Goal: Task Accomplishment & Management: Manage account settings

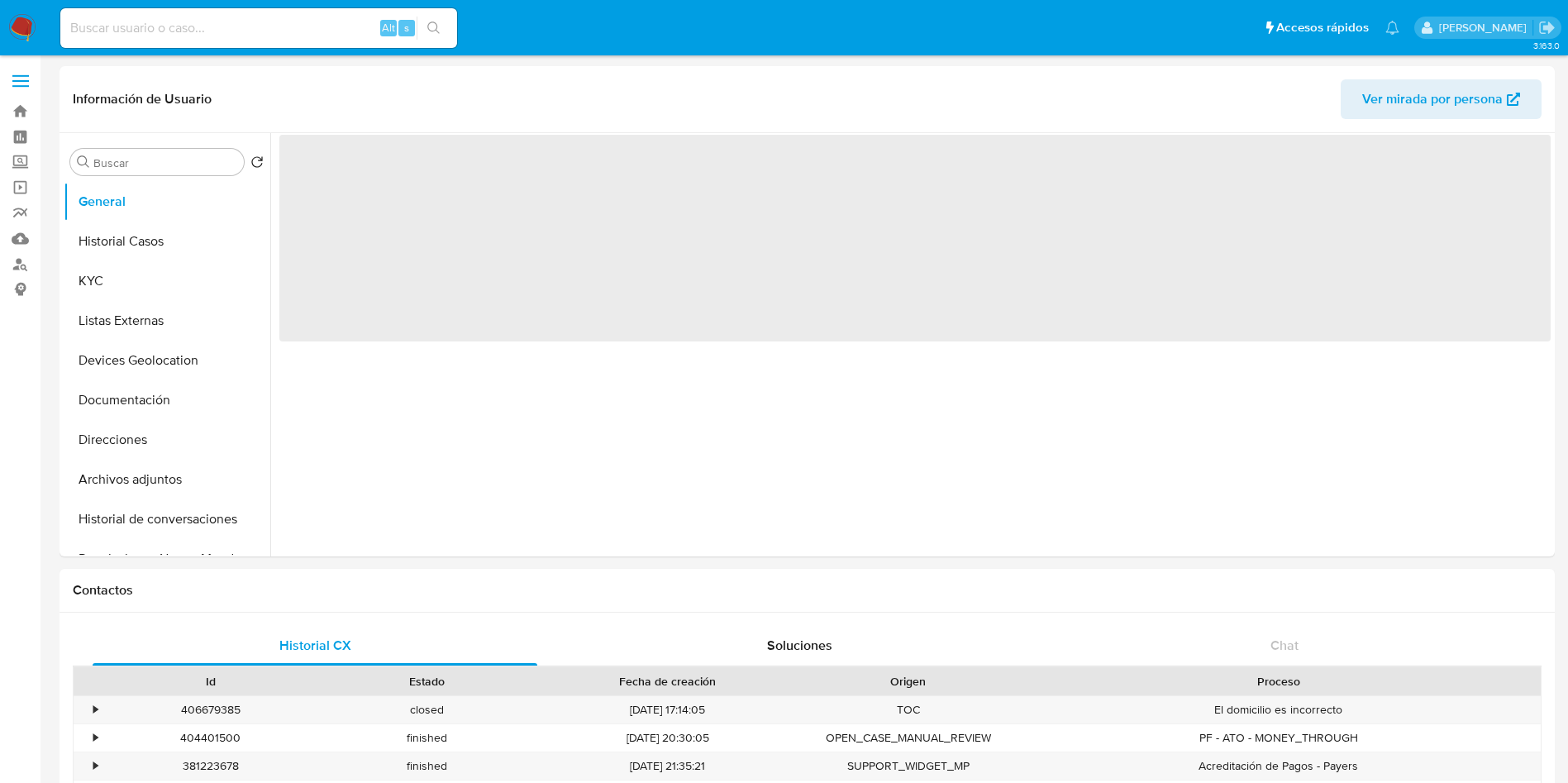
select select "10"
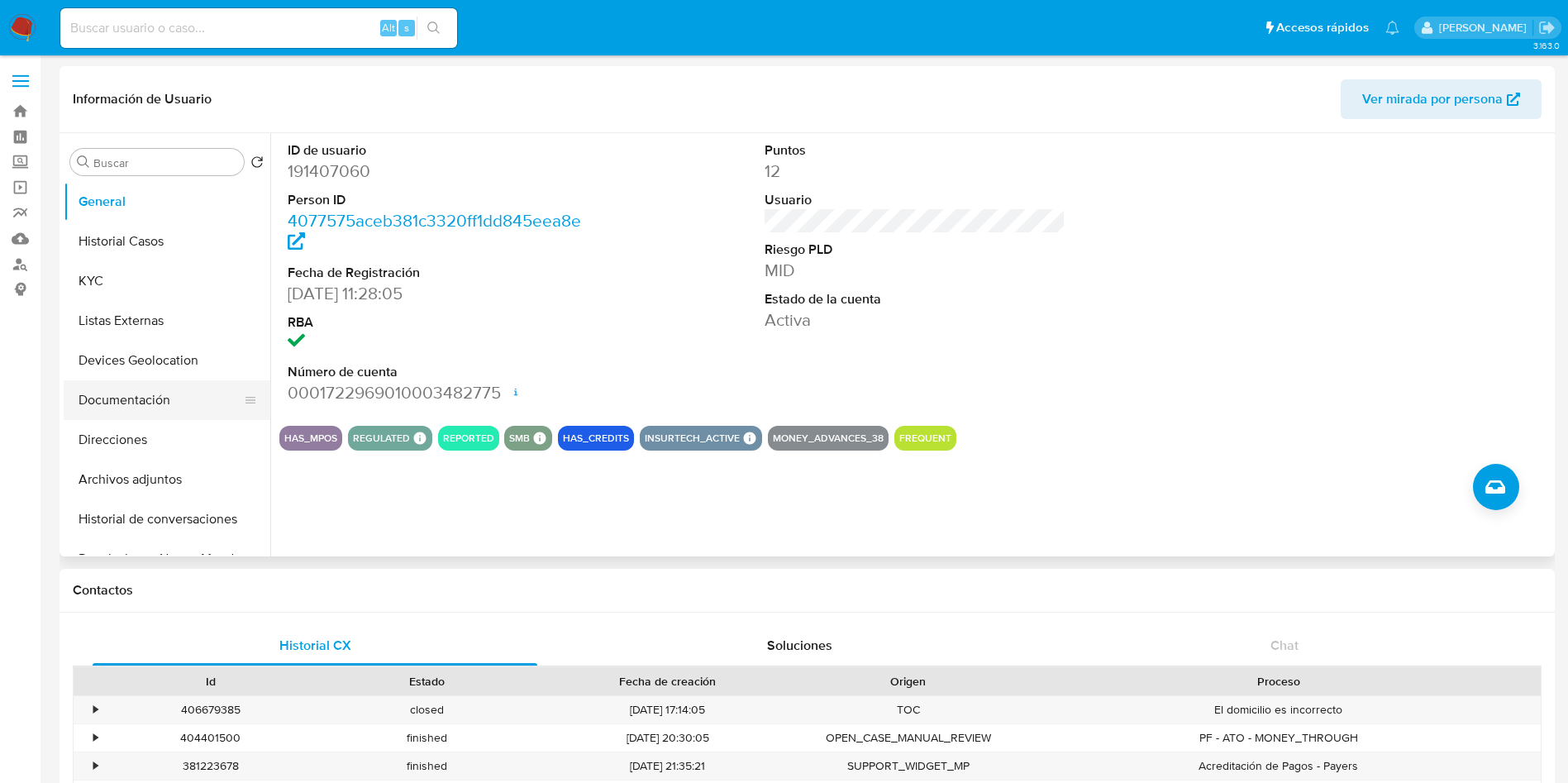
click at [153, 395] on button "Documentación" at bounding box center [160, 400] width 194 height 40
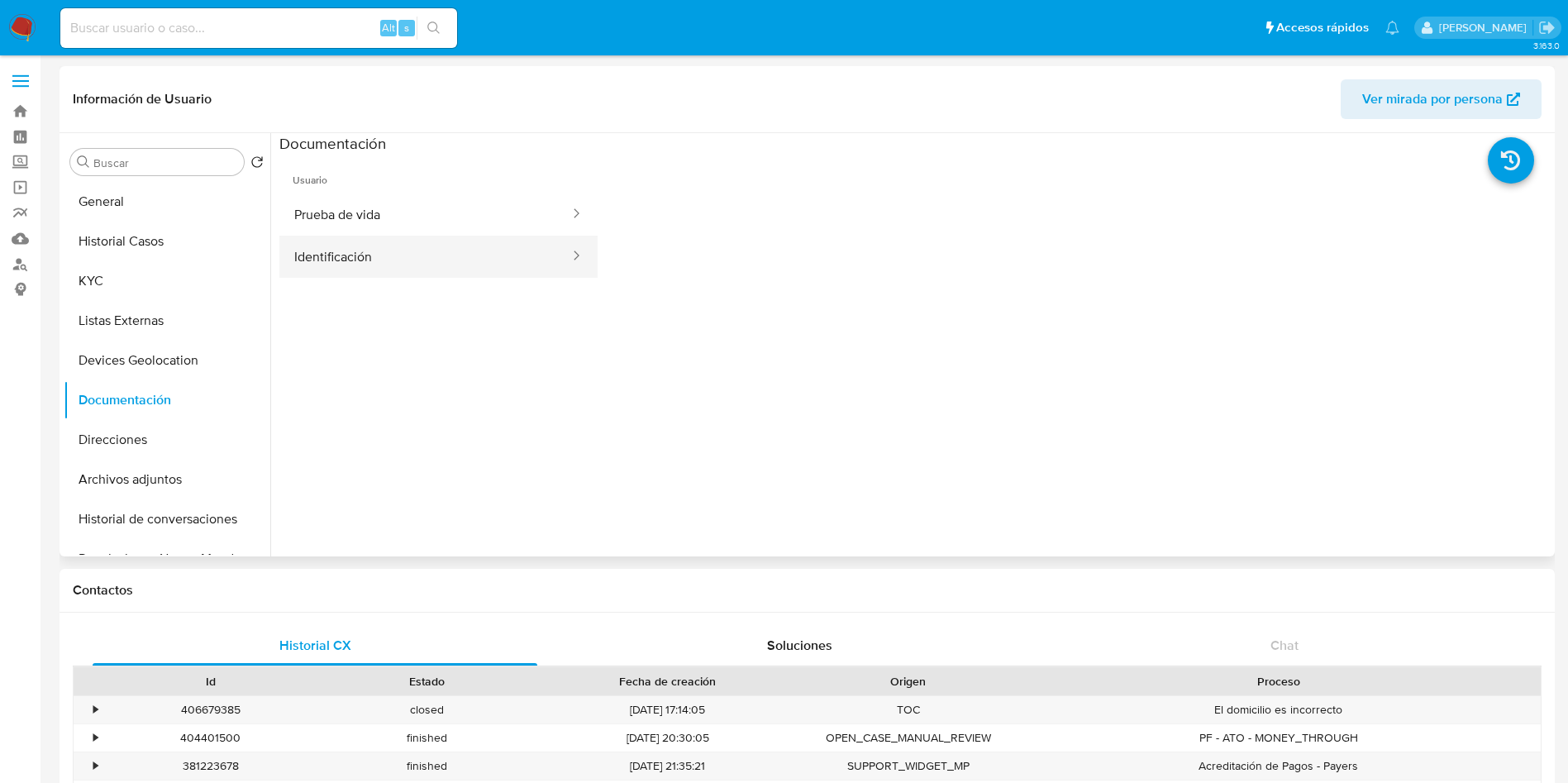
click at [385, 255] on button "Identificación" at bounding box center [425, 257] width 292 height 42
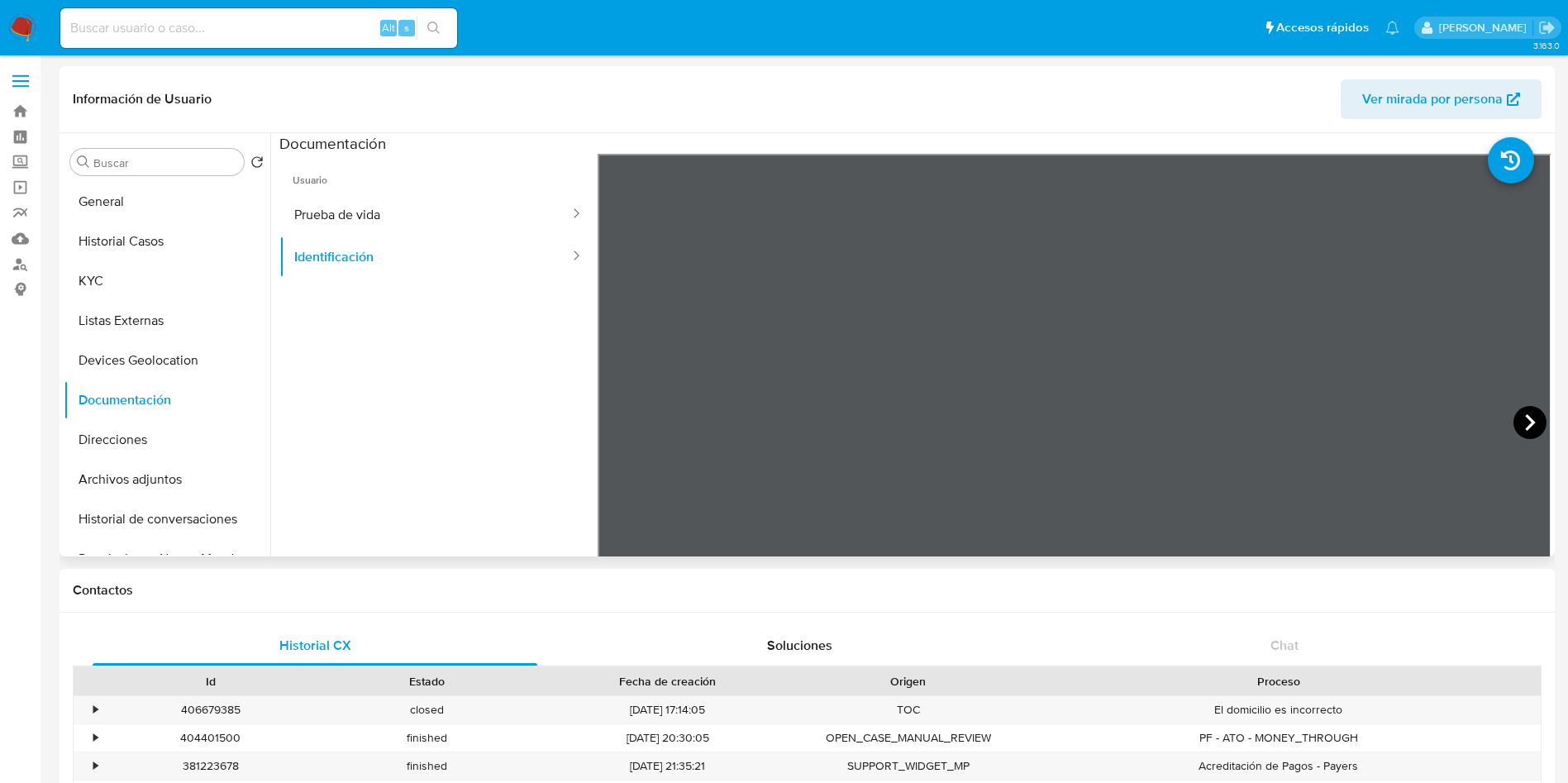
click at [1527, 427] on icon at bounding box center [1529, 422] width 33 height 33
click at [27, 156] on label "Screening" at bounding box center [98, 162] width 197 height 25
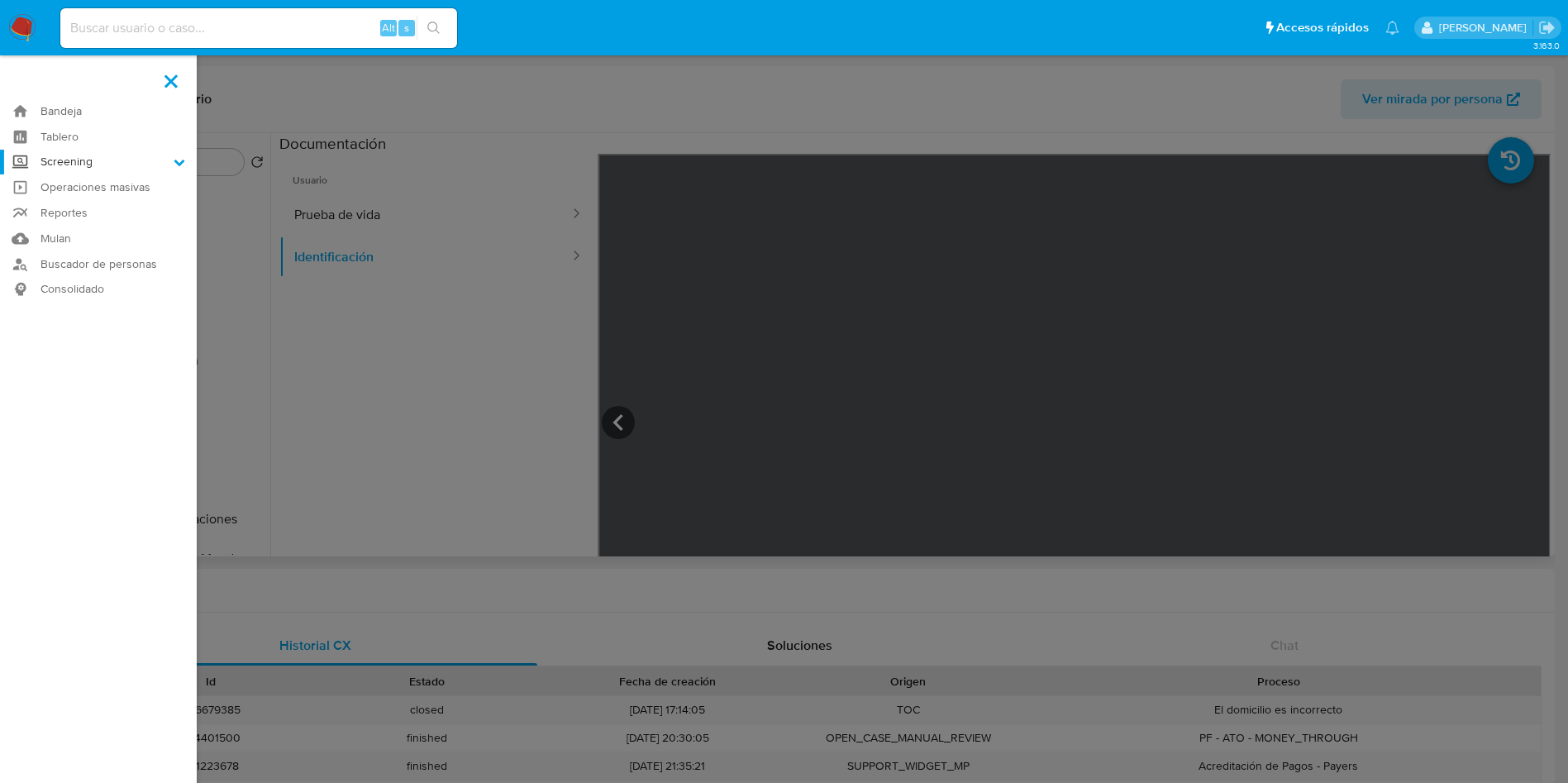
click at [0, 0] on input "Screening" at bounding box center [0, 0] width 0 height 0
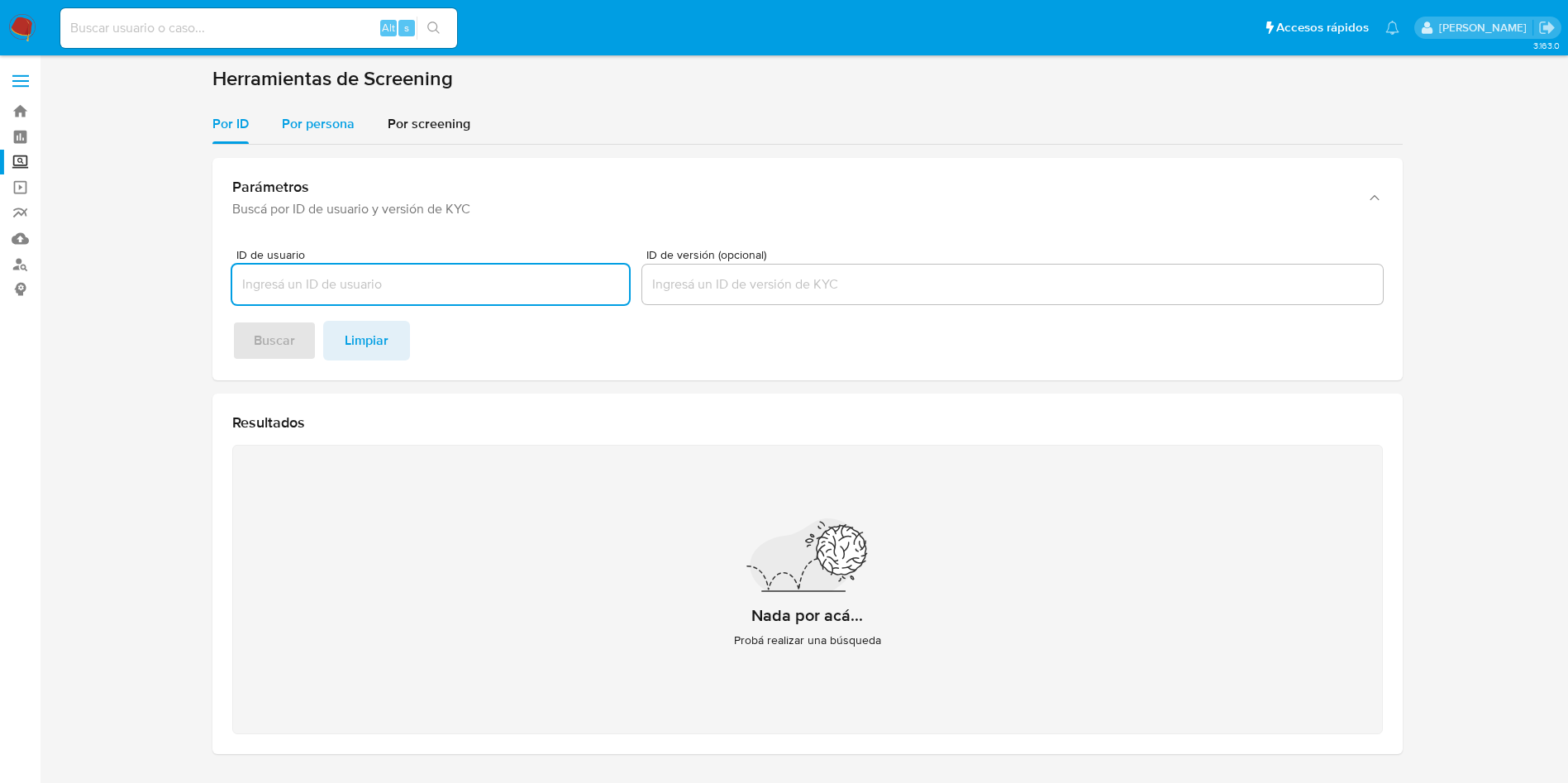
click at [322, 118] on span "Por persona" at bounding box center [318, 123] width 73 height 19
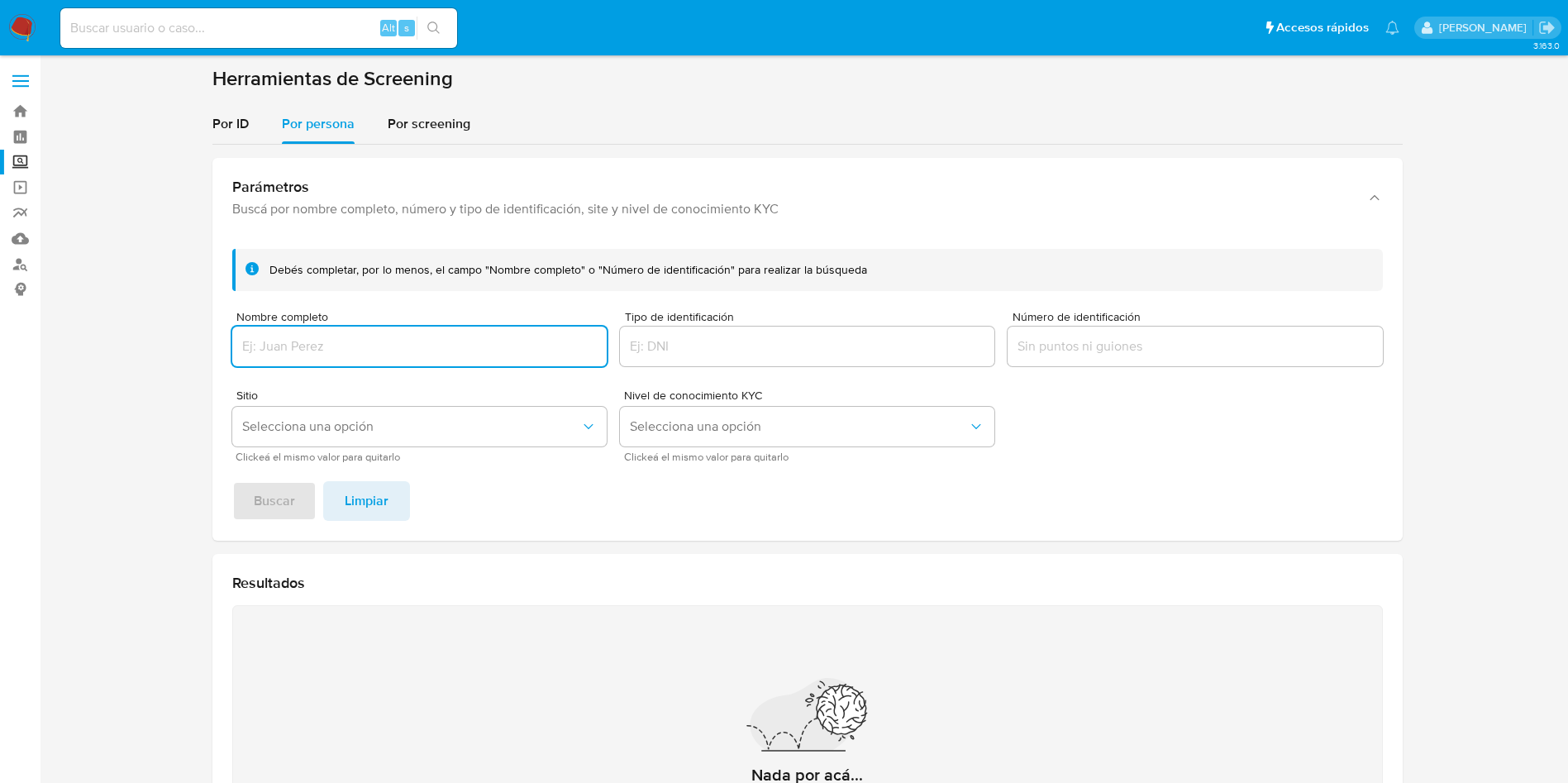
click at [474, 344] on input "Nombre completo" at bounding box center [419, 346] width 374 height 21
click at [232, 481] on button "Buscar" at bounding box center [275, 501] width 85 height 40
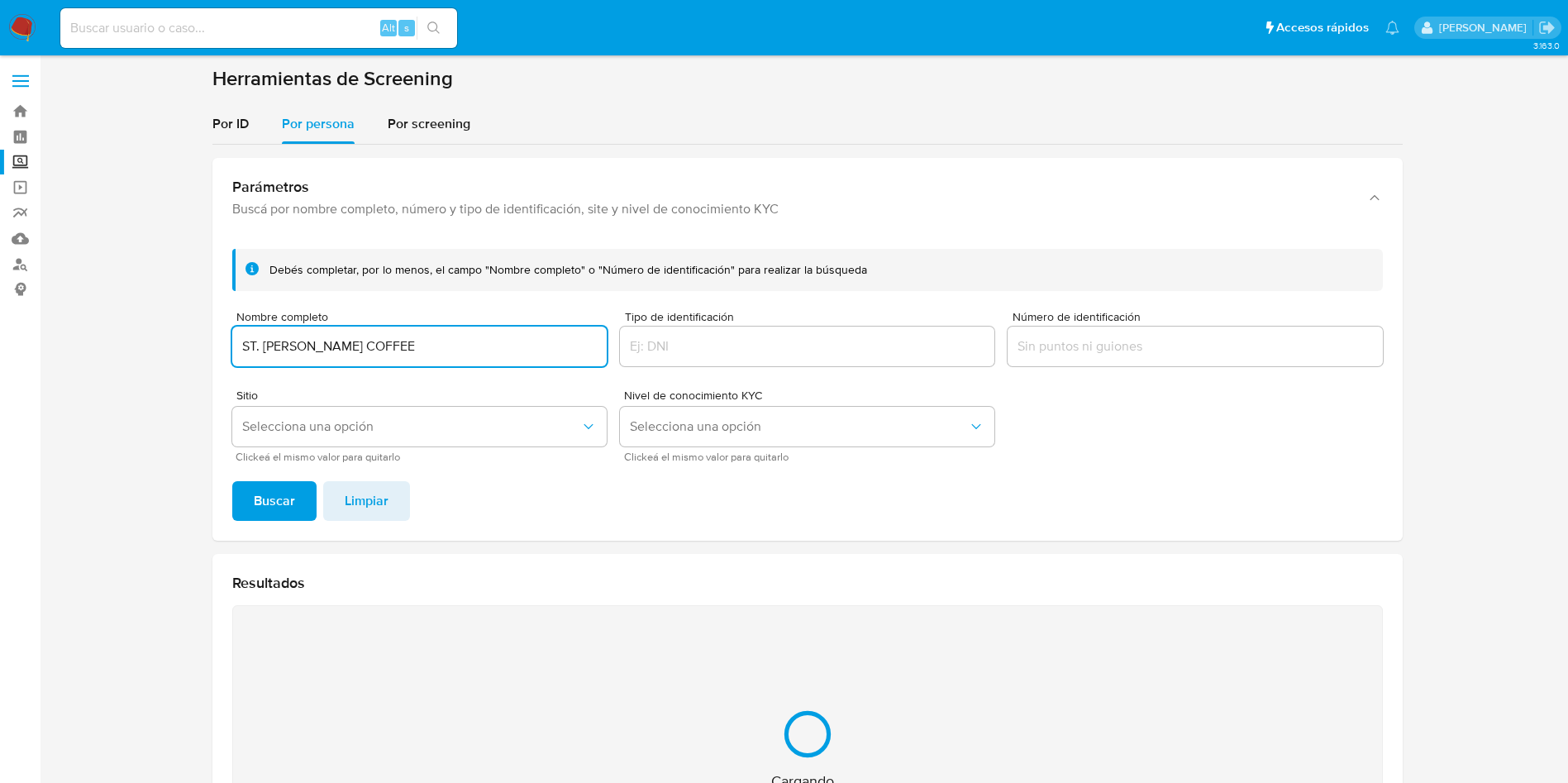
scroll to position [215, 0]
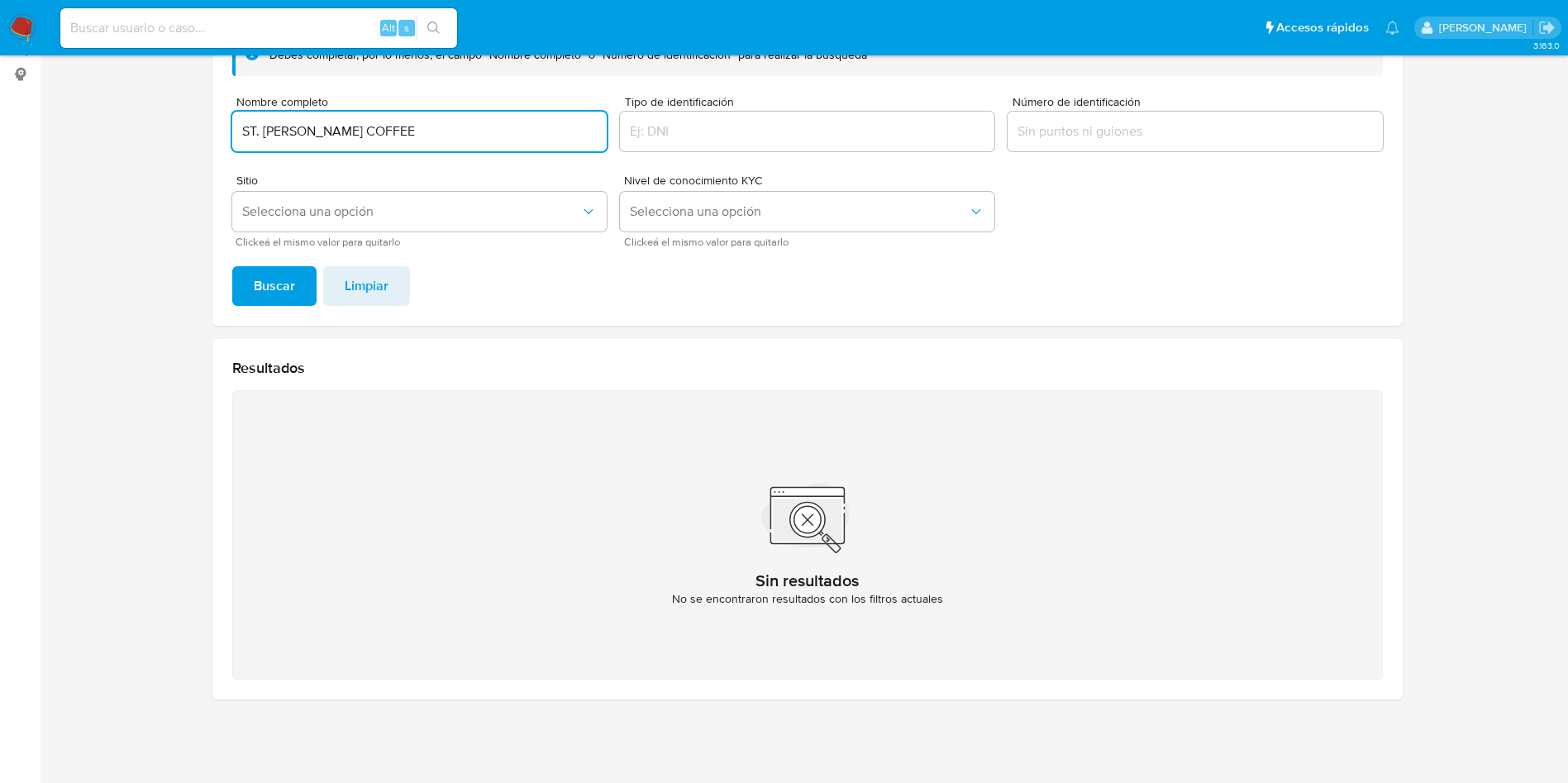
drag, startPoint x: 391, startPoint y: 121, endPoint x: 118, endPoint y: 104, distance: 273.5
click at [123, 105] on section at bounding box center [806, 282] width 1495 height 862
paste input "BRENDA RUIZ MORENO"
type input "BRENDA RUIZ MORENO"
click at [232, 266] on button "Buscar" at bounding box center [275, 286] width 85 height 40
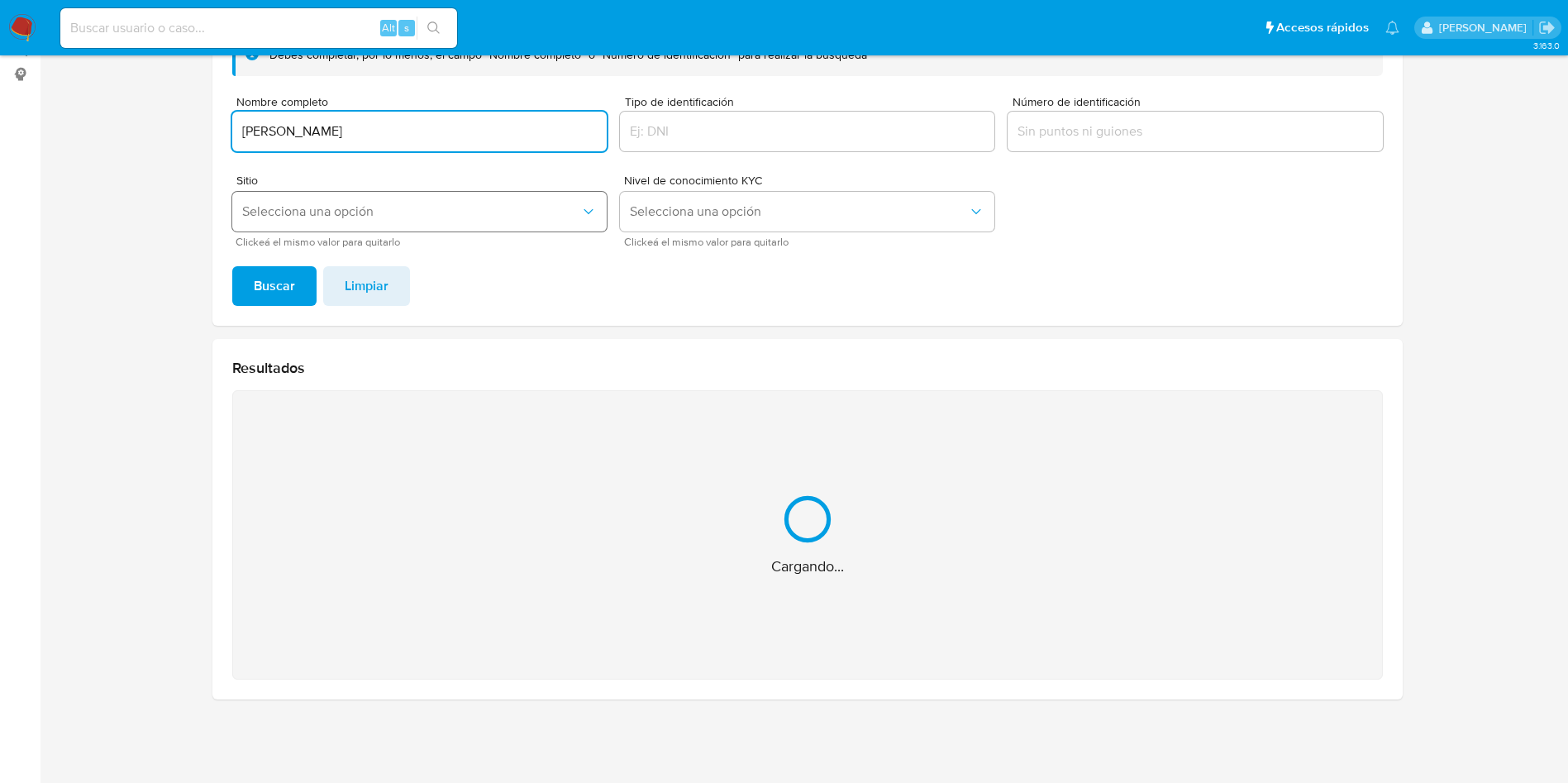
scroll to position [0, 0]
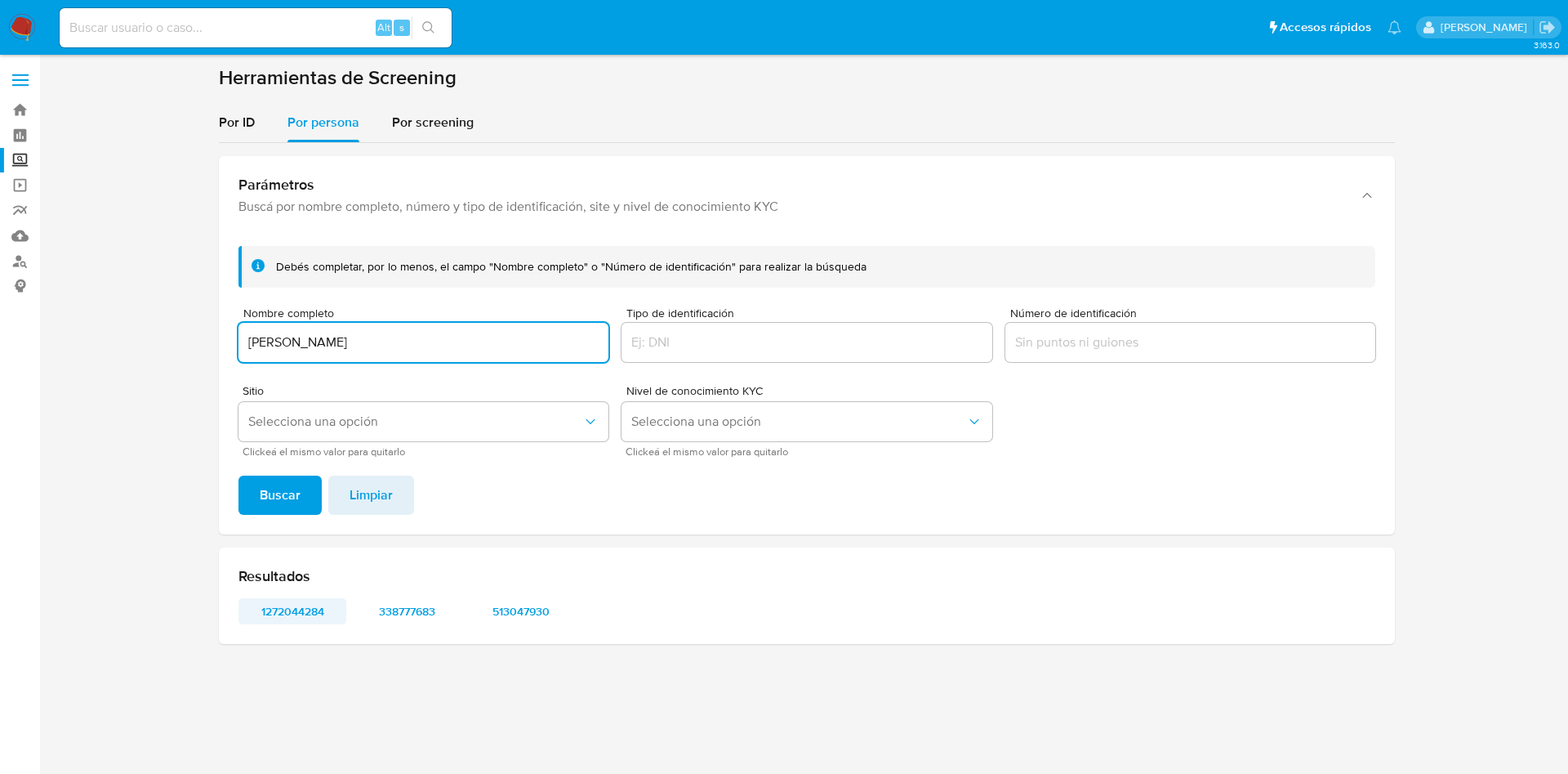
click at [302, 613] on span "1272044284" at bounding box center [292, 611] width 85 height 23
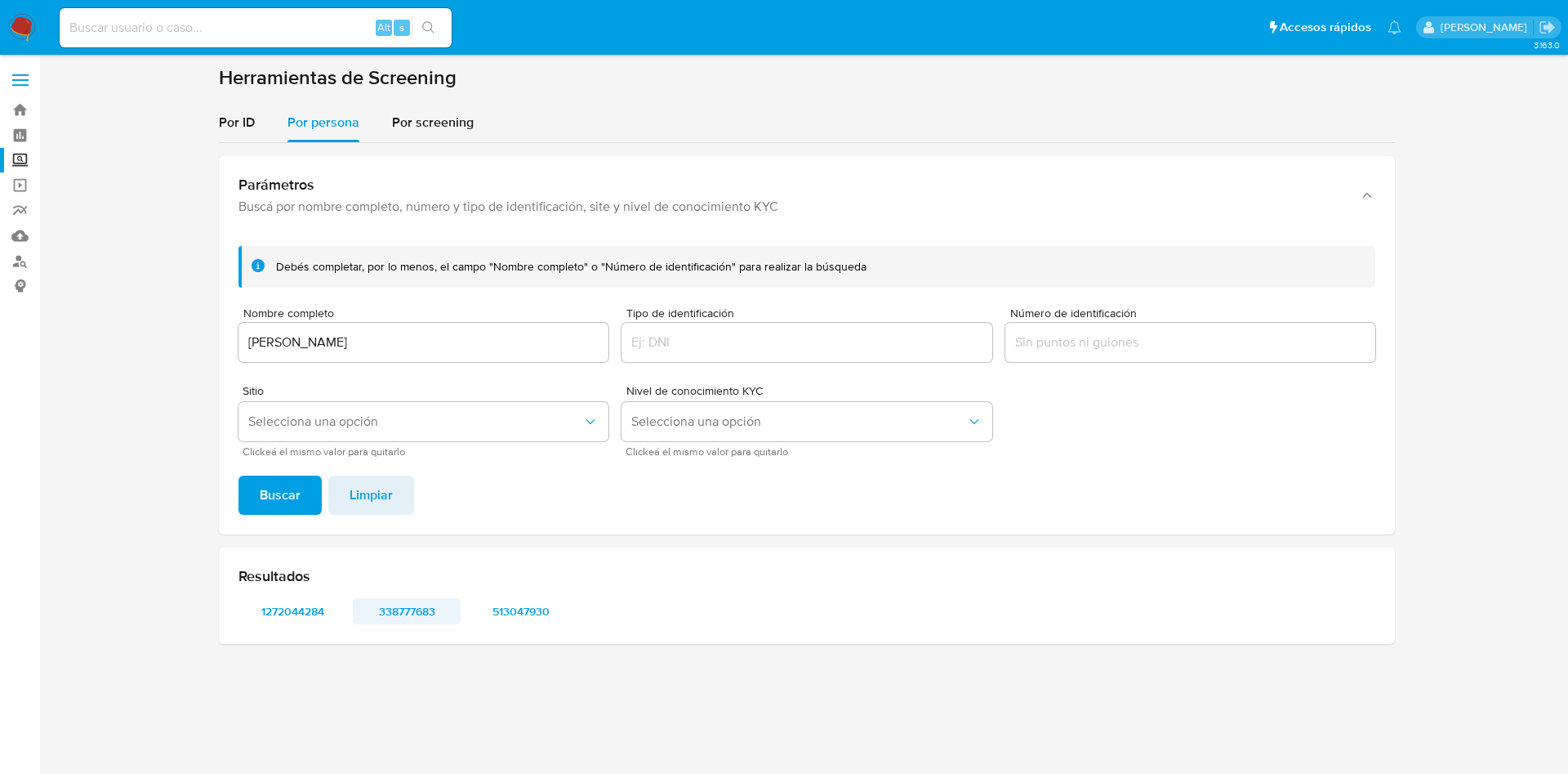
click at [408, 603] on span "338777683" at bounding box center [407, 611] width 85 height 23
click at [501, 603] on span "513047930" at bounding box center [521, 611] width 85 height 23
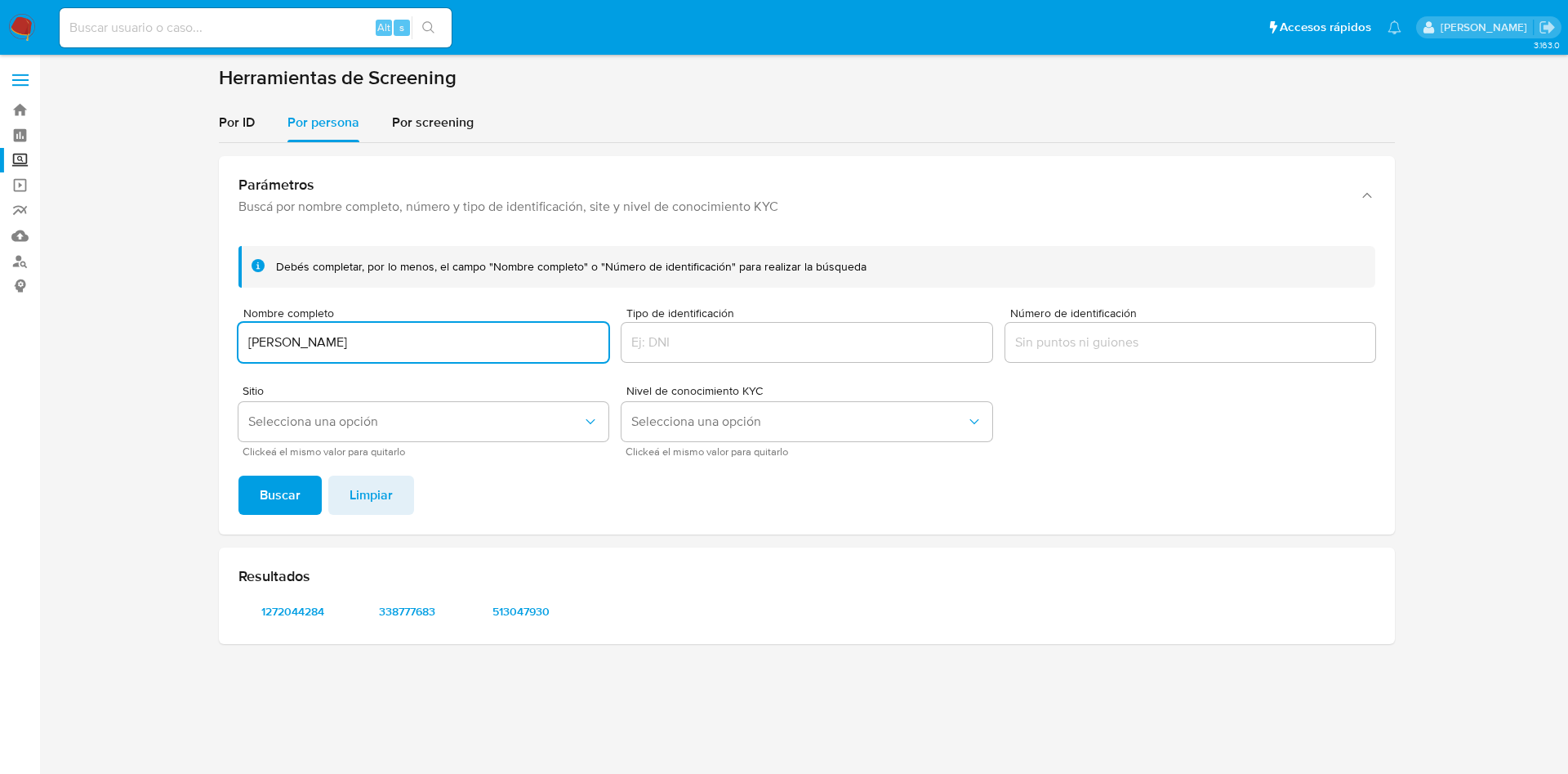
click at [429, 338] on input "BRENDA RUIZ MORENO" at bounding box center [424, 342] width 370 height 21
drag, startPoint x: 459, startPoint y: 344, endPoint x: 17, endPoint y: 248, distance: 452.3
click at [94, 264] on section at bounding box center [806, 361] width 1496 height 592
click at [239, 476] on button "Buscar" at bounding box center [281, 495] width 84 height 39
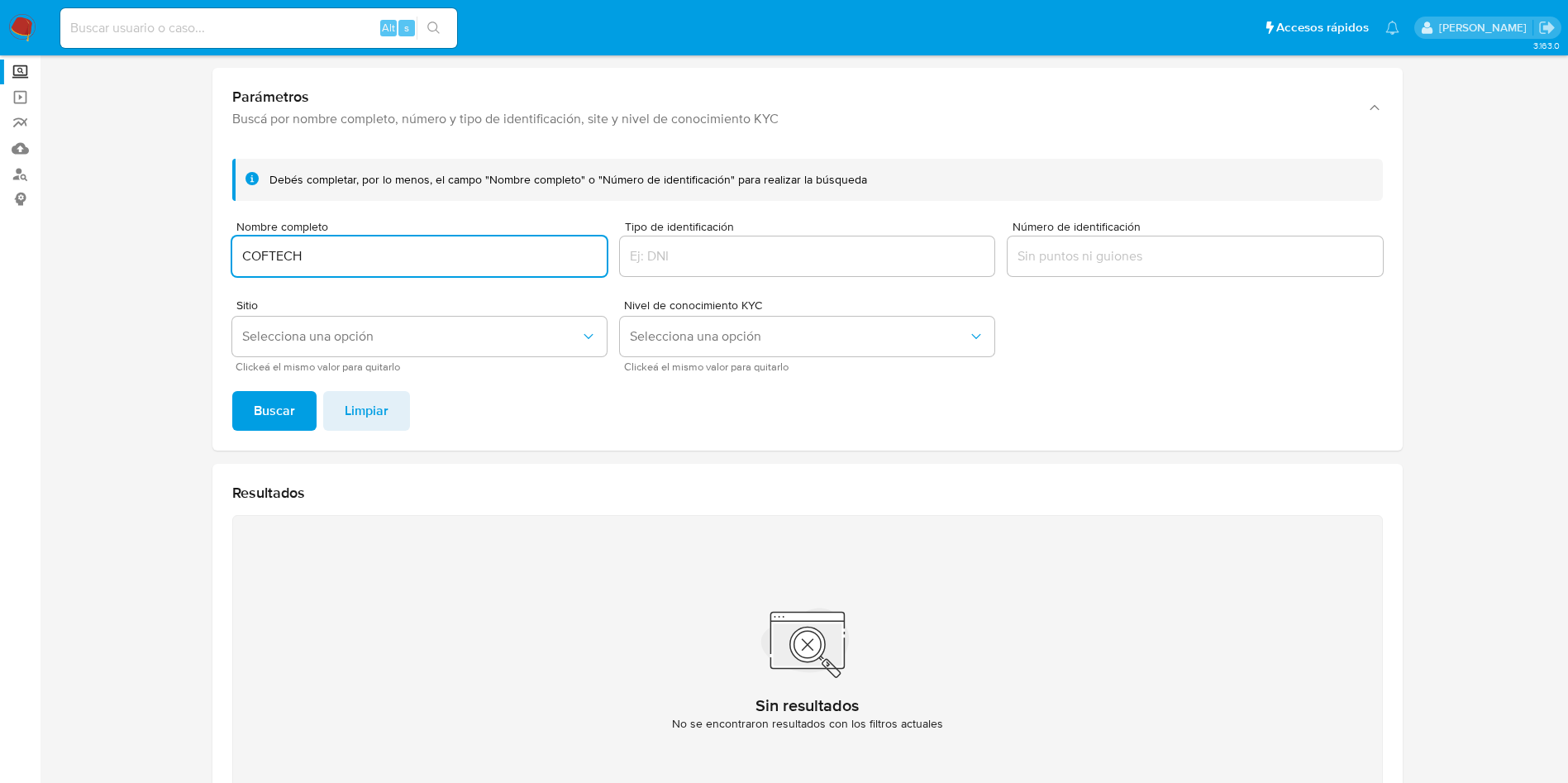
scroll to position [124, 0]
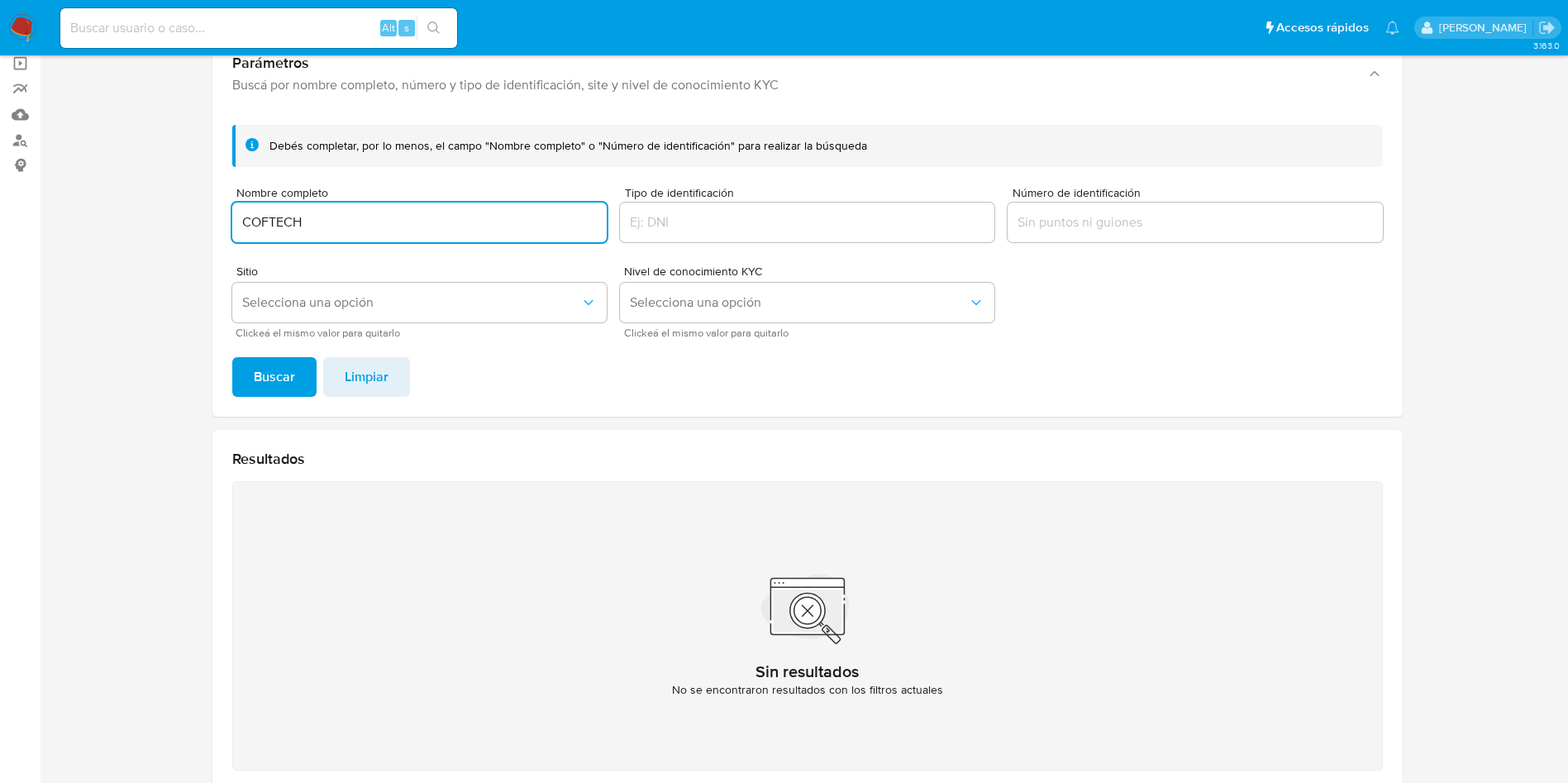
drag, startPoint x: 363, startPoint y: 220, endPoint x: 103, endPoint y: 172, distance: 264.4
click at [114, 175] on section at bounding box center [806, 373] width 1495 height 862
paste input "ETRUSCA COMERCIAL"
type input "ETRUSCA COMERCIAL"
click at [232, 357] on button "Buscar" at bounding box center [275, 376] width 85 height 40
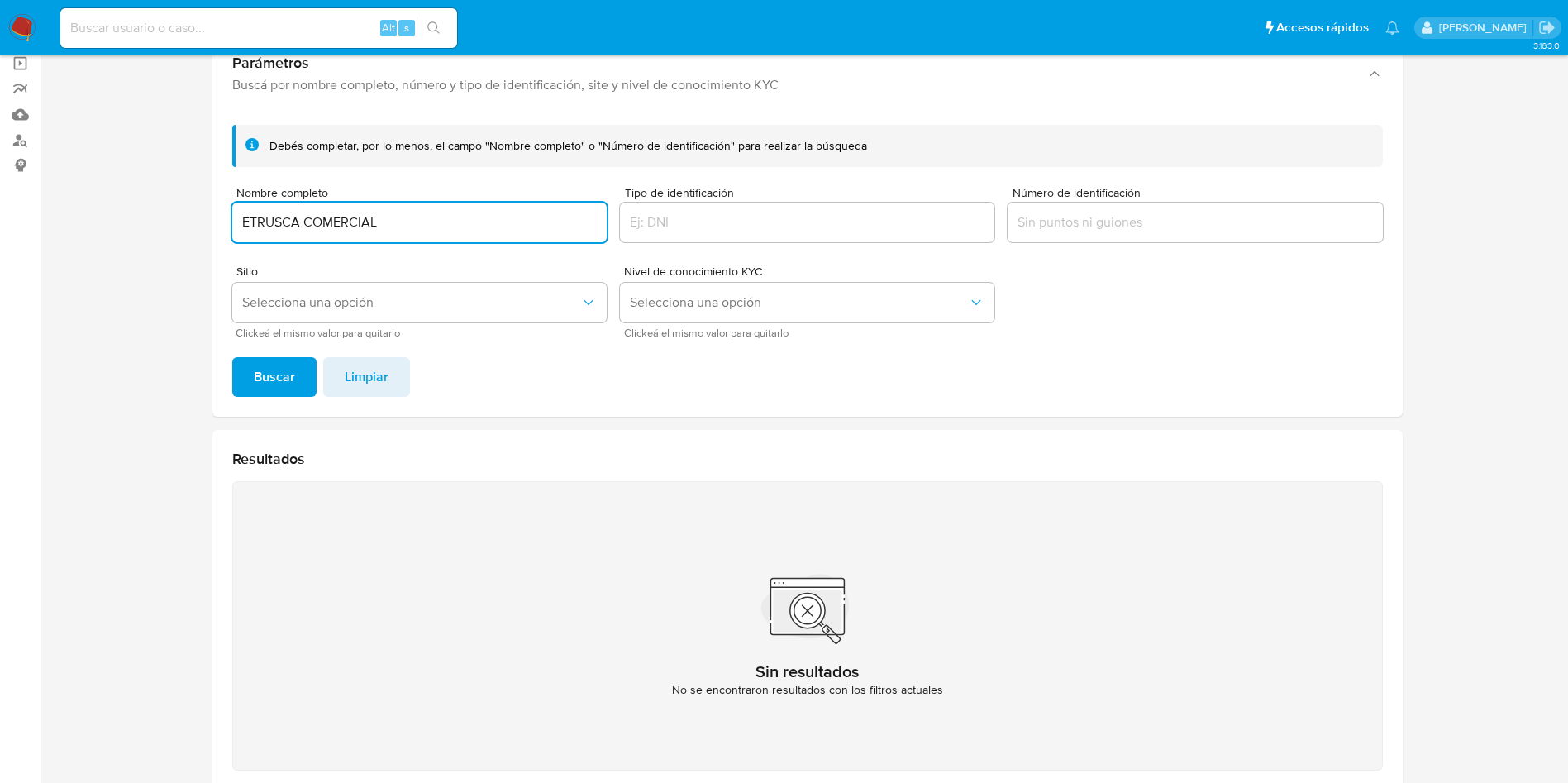
scroll to position [215, 0]
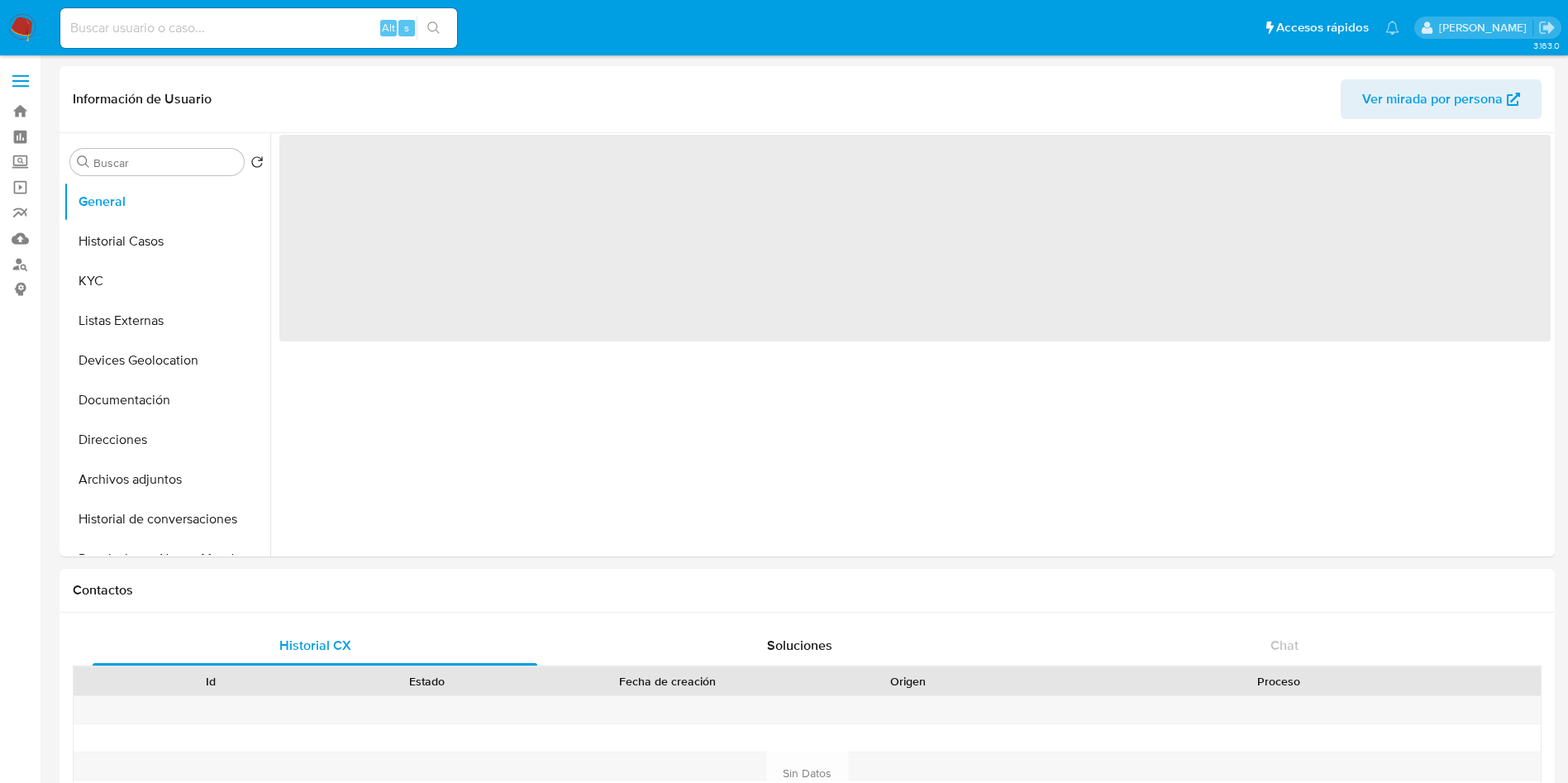
select select "10"
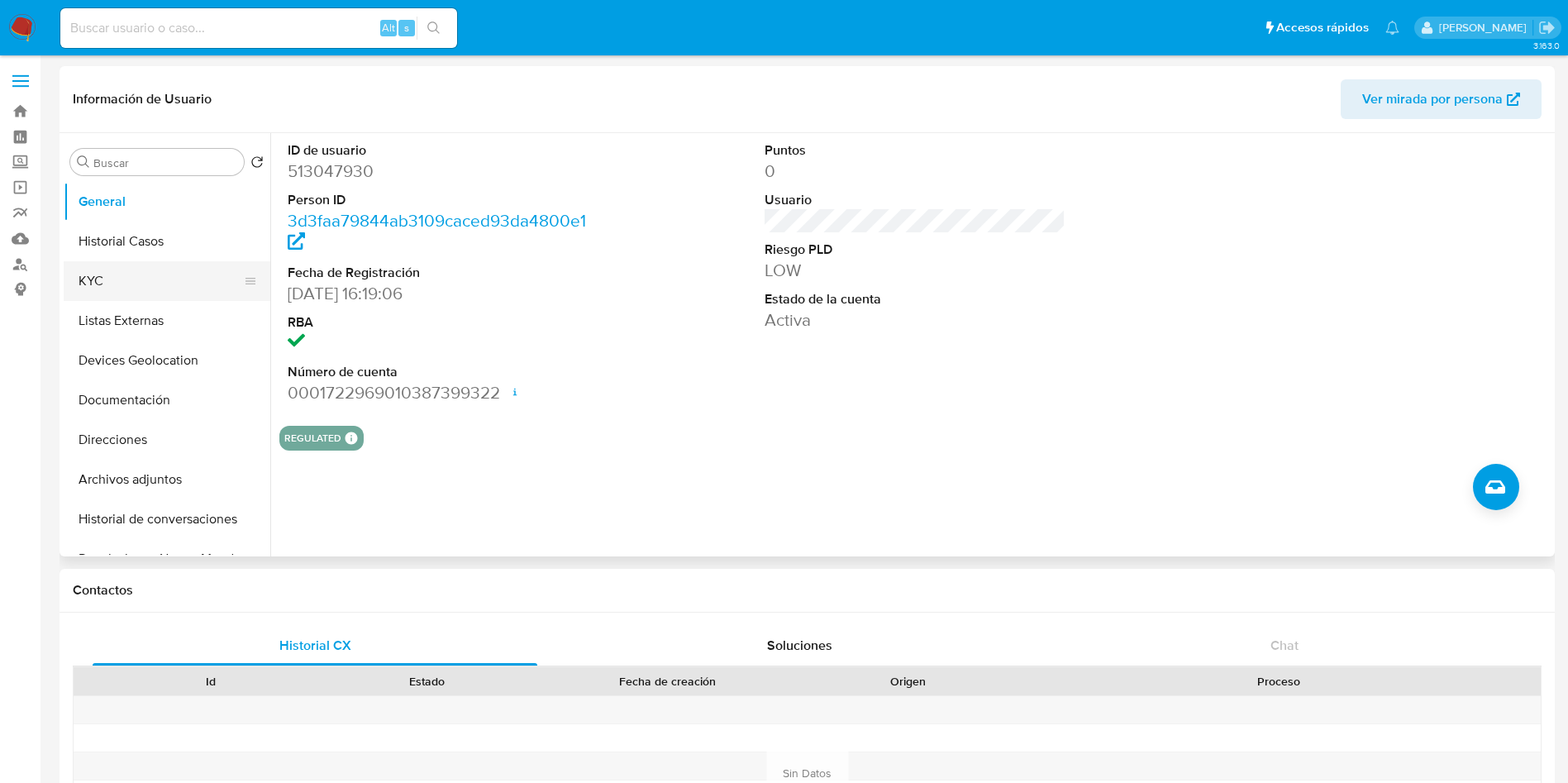
click at [128, 280] on button "KYC" at bounding box center [160, 281] width 194 height 40
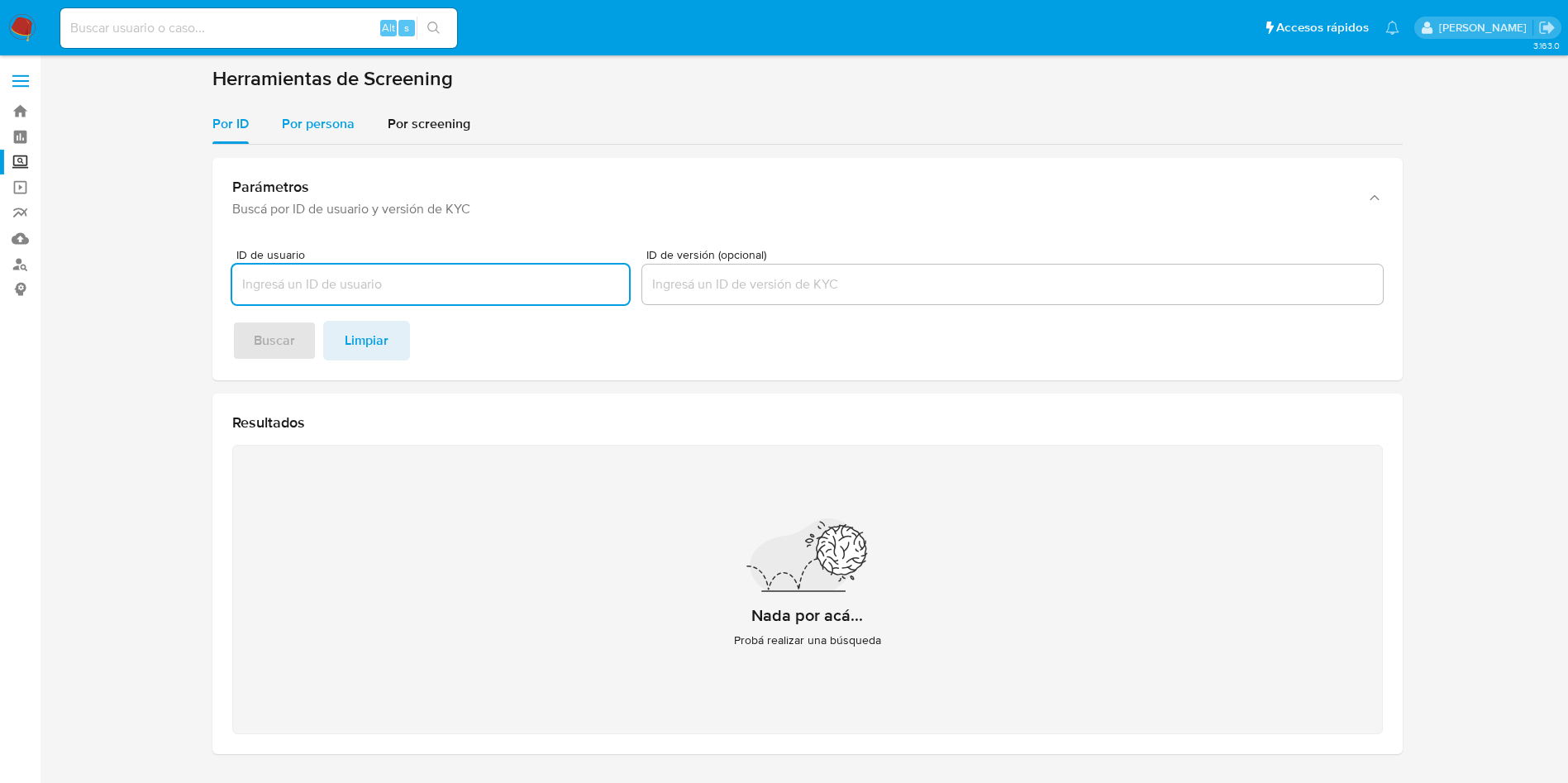
click at [331, 120] on span "Por persona" at bounding box center [318, 123] width 73 height 19
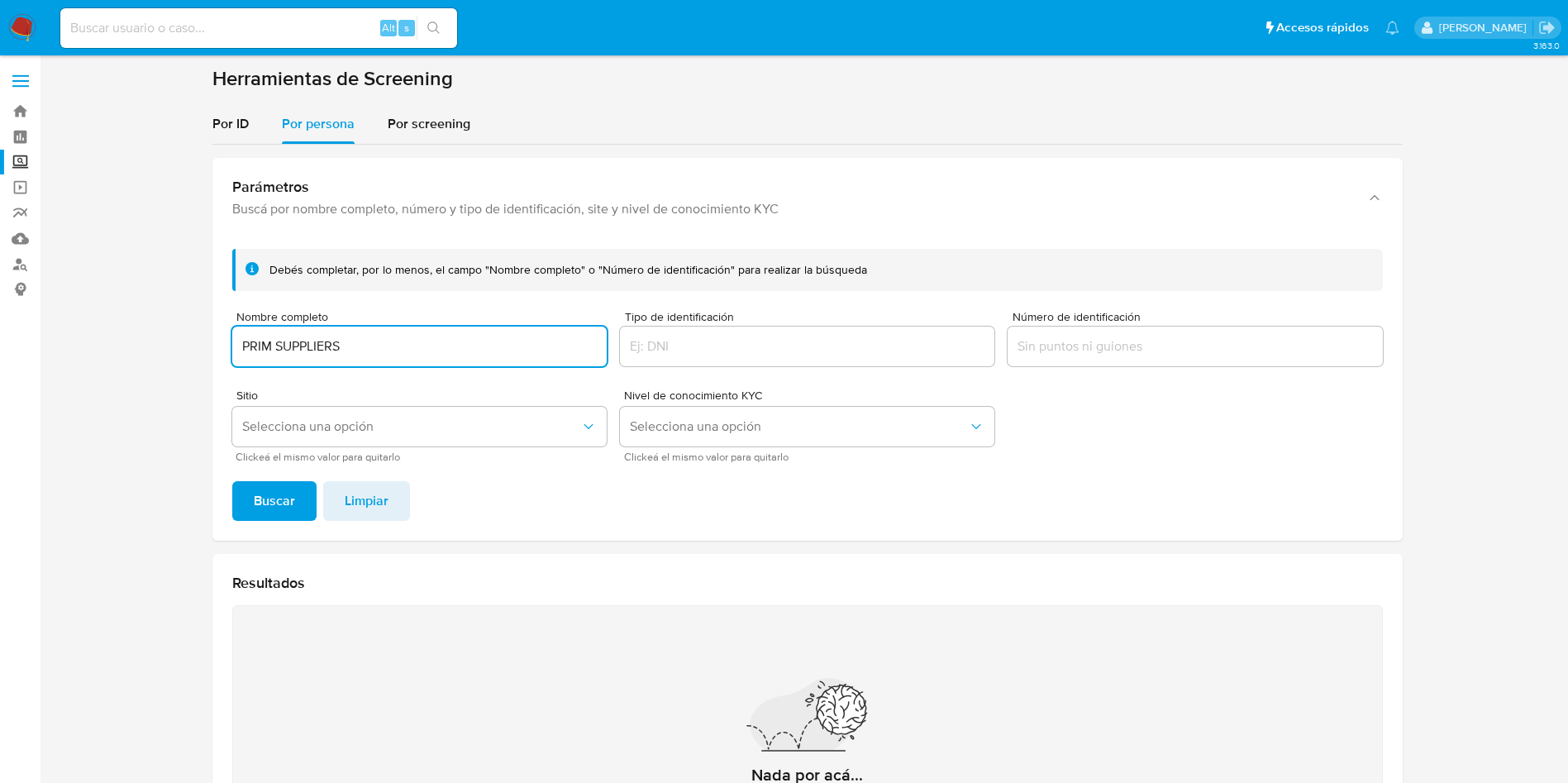
click at [232, 481] on button "Buscar" at bounding box center [275, 501] width 85 height 40
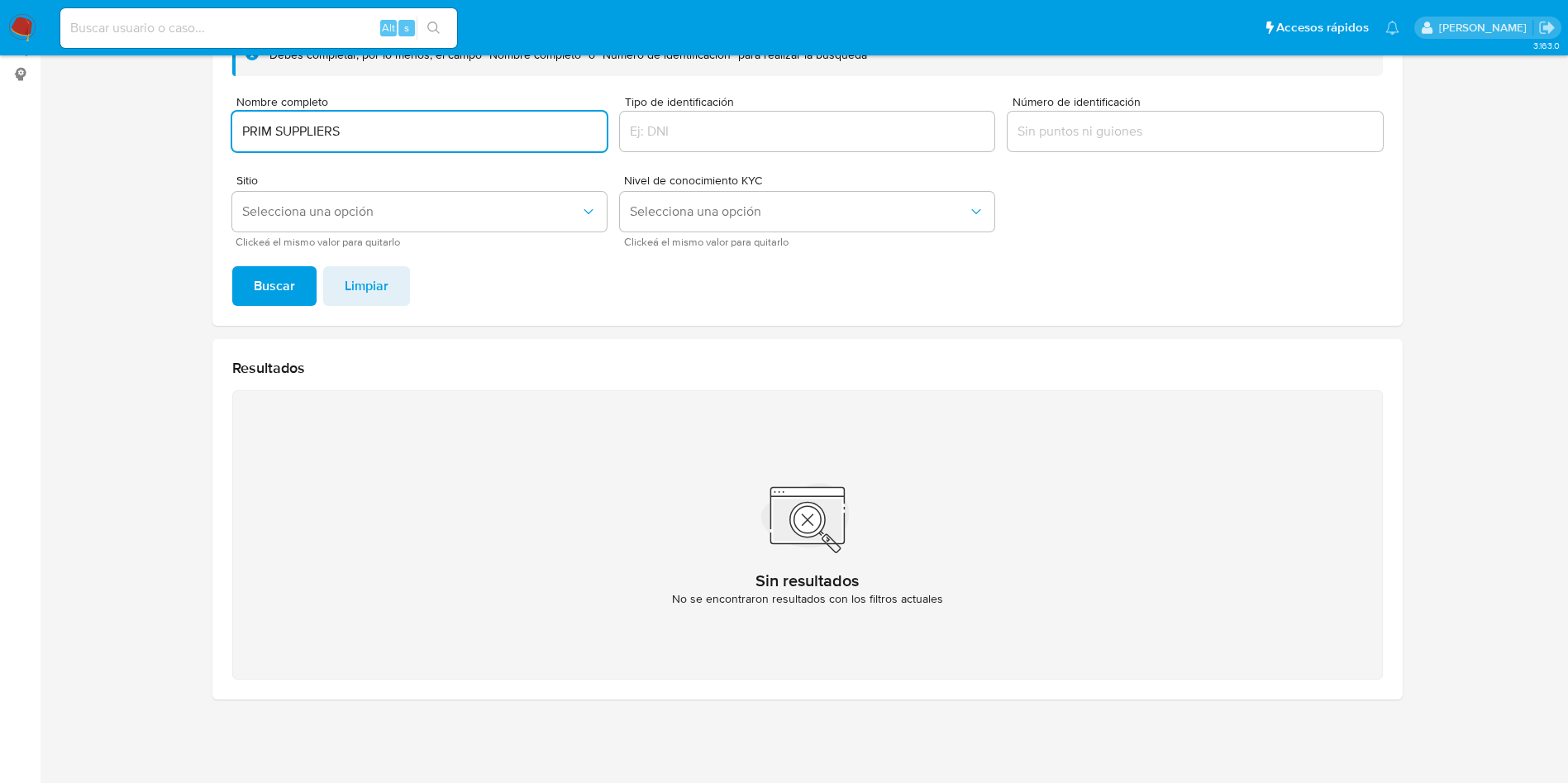
drag, startPoint x: 353, startPoint y: 124, endPoint x: 126, endPoint y: 91, distance: 229.4
click at [147, 94] on section at bounding box center [806, 282] width 1495 height 862
click at [346, 130] on input "PRIM SUPPLIERS" at bounding box center [419, 131] width 374 height 21
drag, startPoint x: 390, startPoint y: 133, endPoint x: 14, endPoint y: 58, distance: 383.4
click at [56, 67] on main "3.163.0" at bounding box center [784, 284] width 1568 height 998
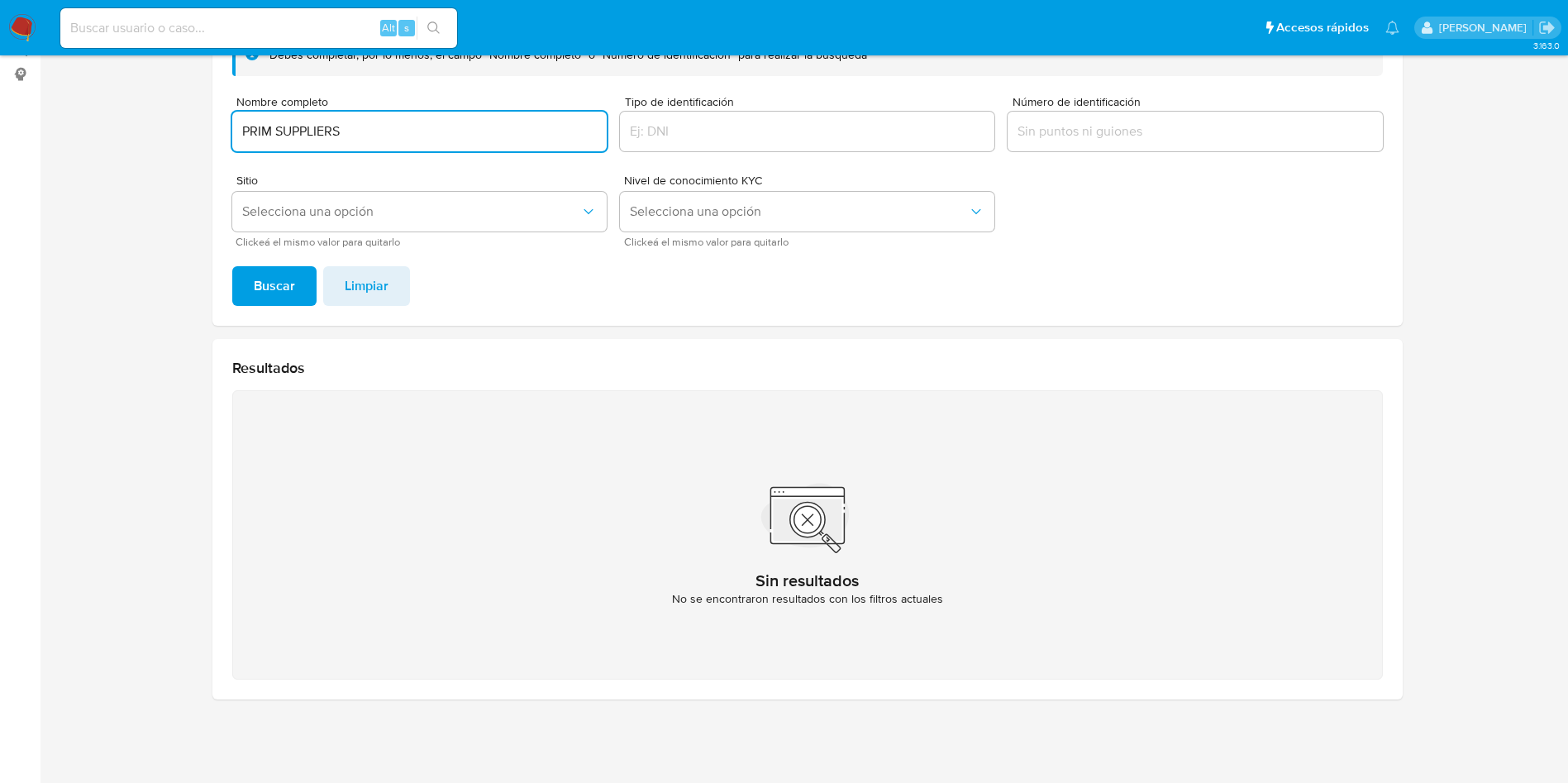
paste input "MAGO POLLO"
type input "MAGO POLLOS"
click at [232, 266] on button "Buscar" at bounding box center [275, 286] width 85 height 40
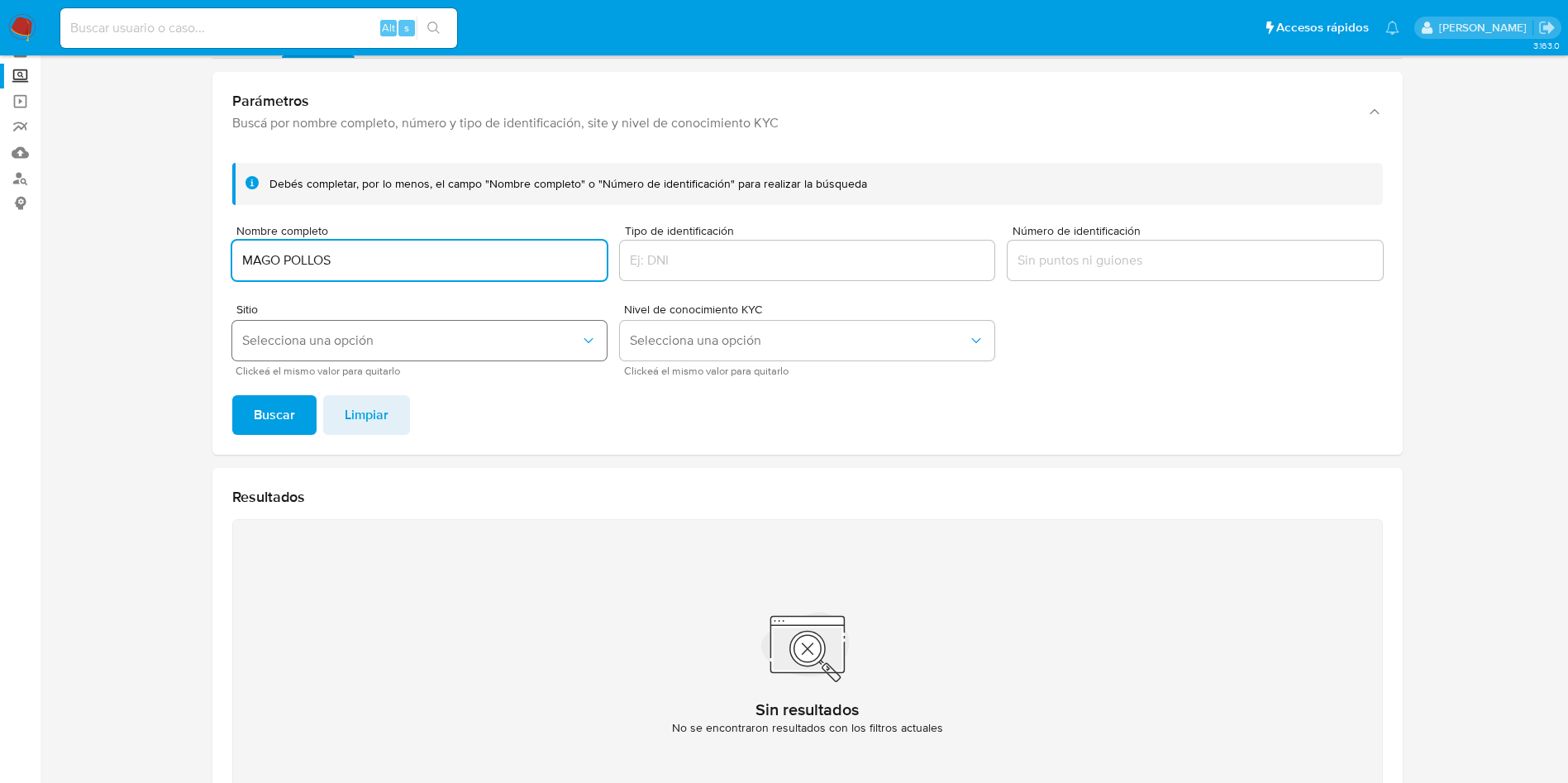
scroll to position [0, 0]
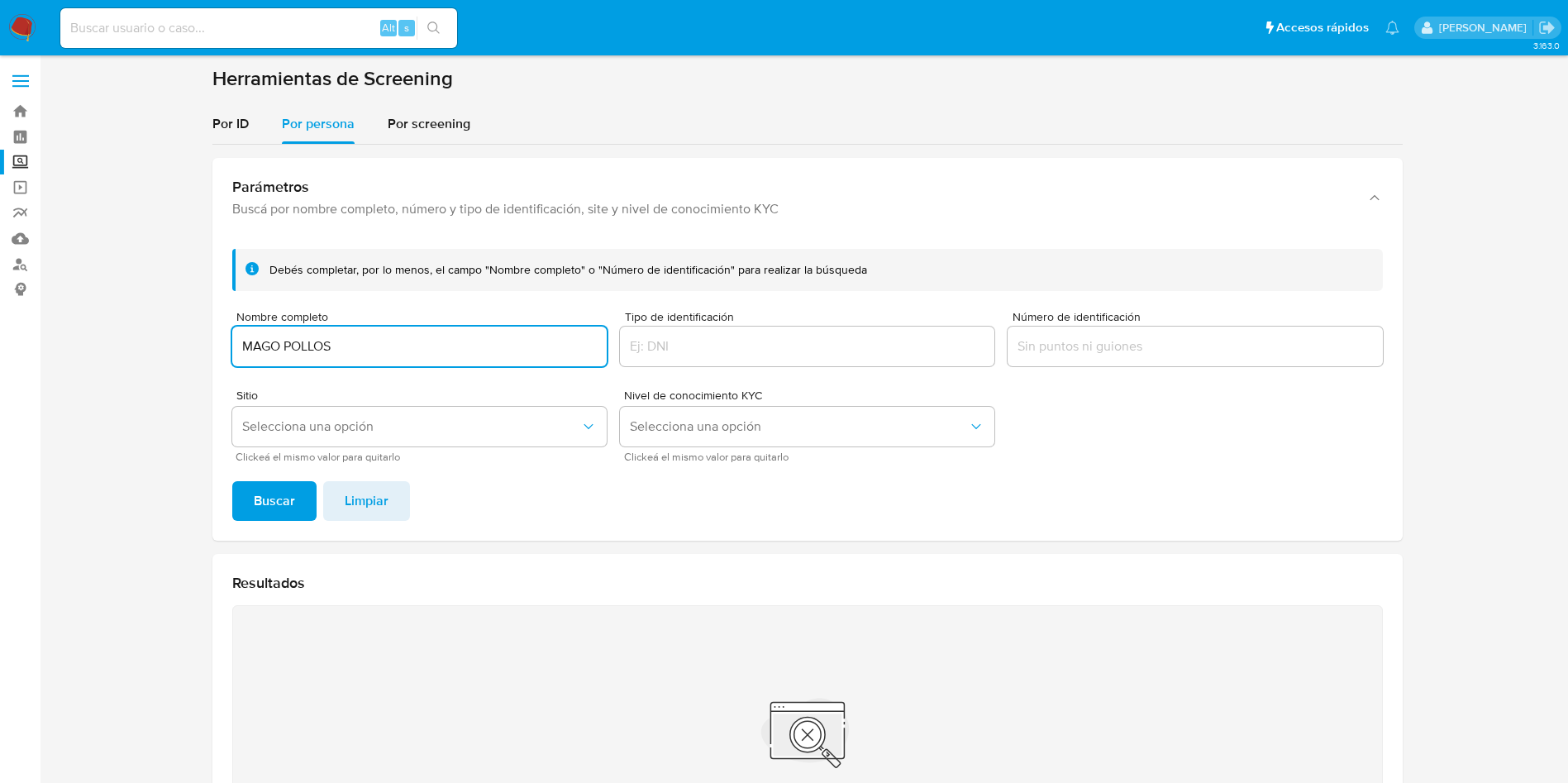
click at [190, 19] on input at bounding box center [258, 28] width 396 height 21
paste input "191407060"
type input "191407060"
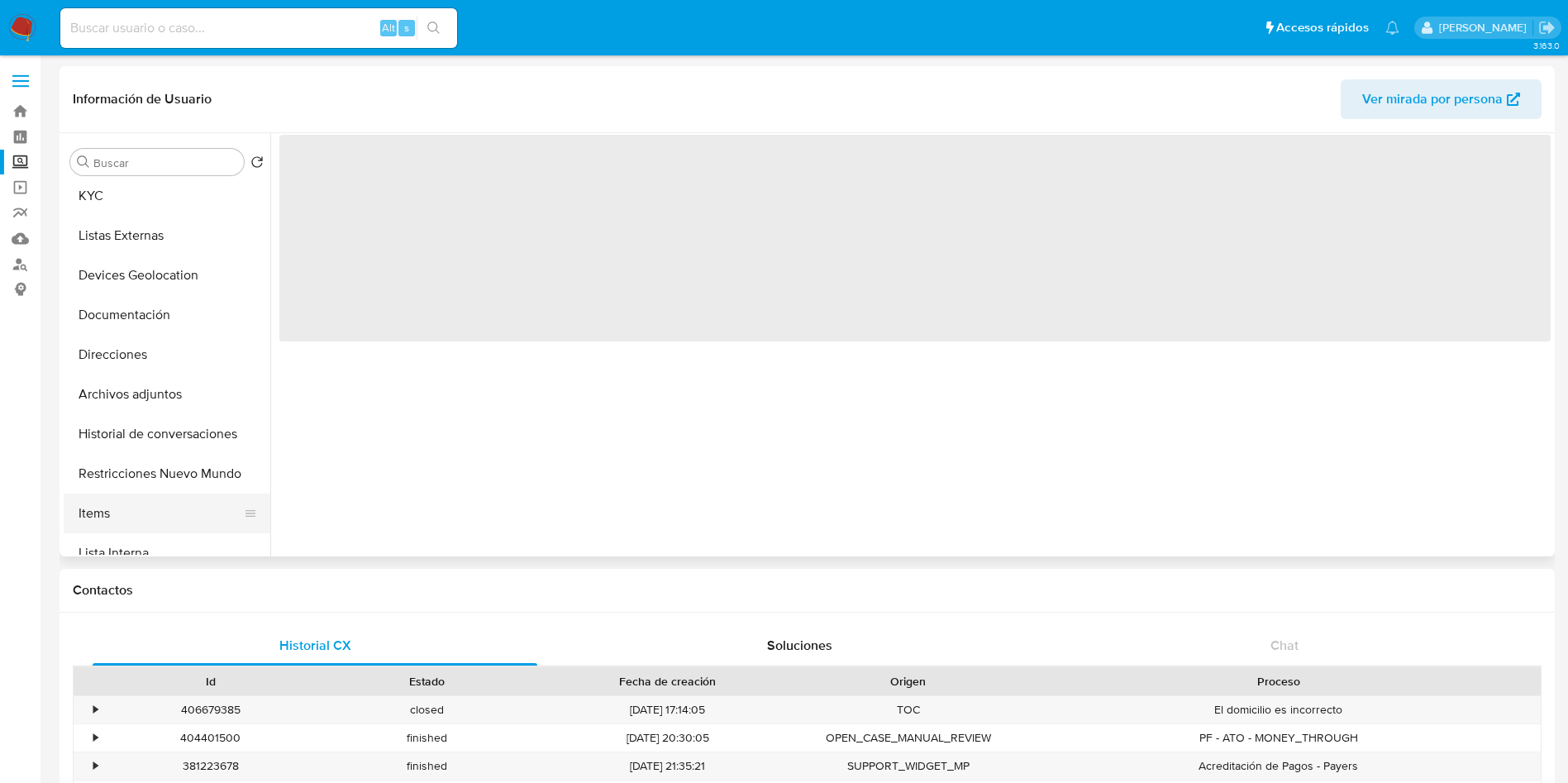
scroll to position [124, 0]
select select "10"
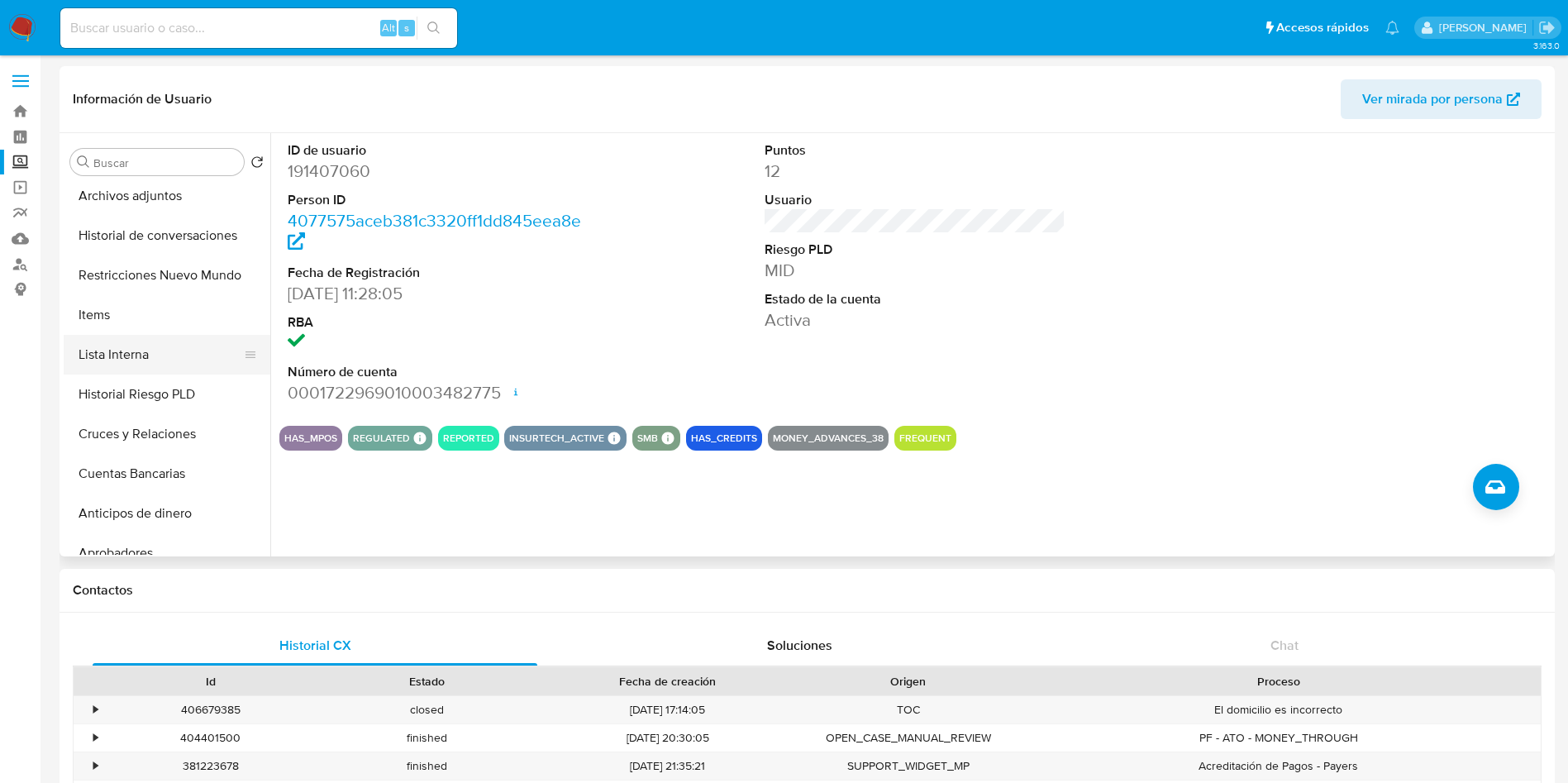
scroll to position [248, 0]
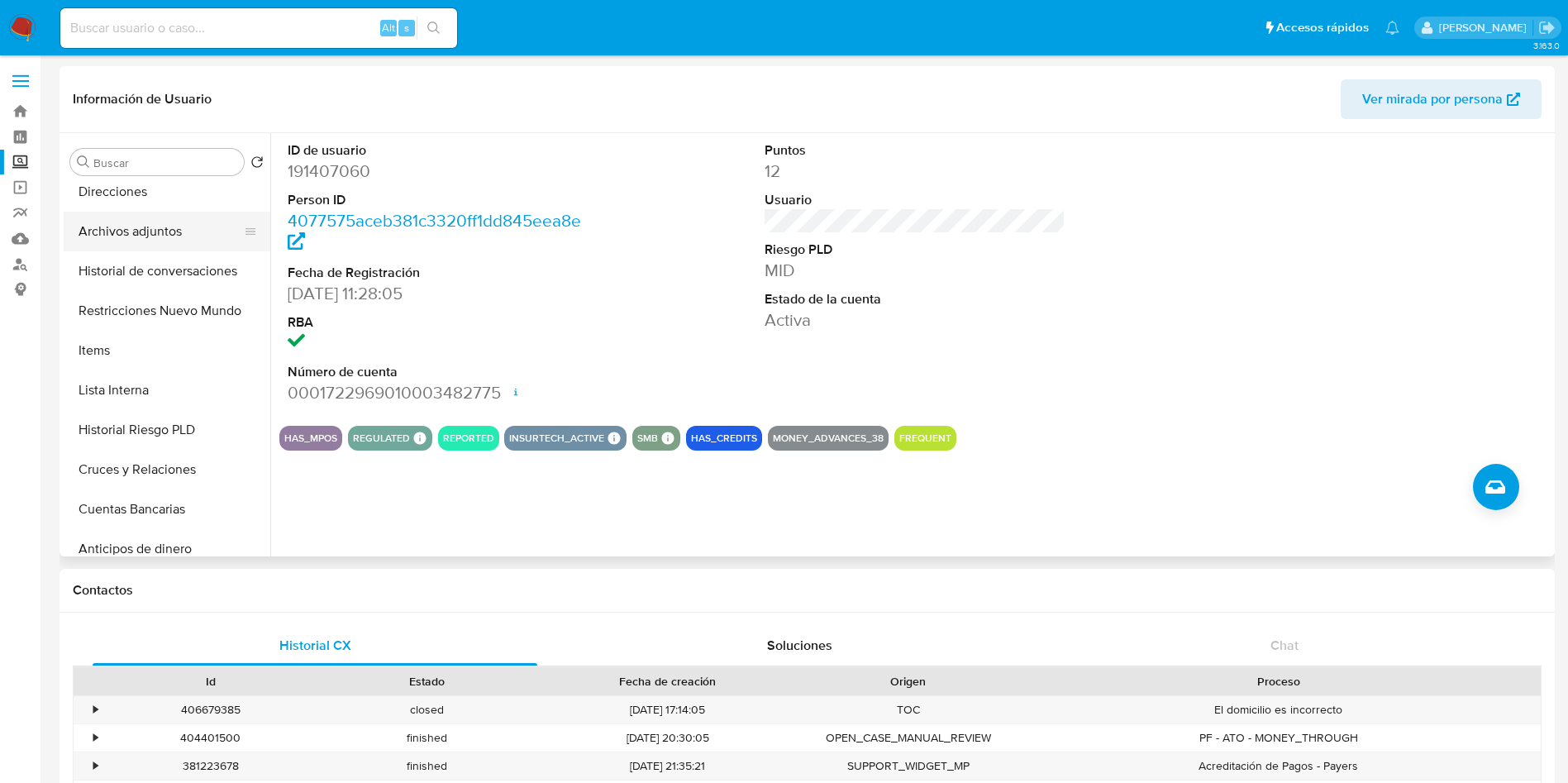
click at [134, 243] on button "Archivos adjuntos" at bounding box center [160, 231] width 194 height 40
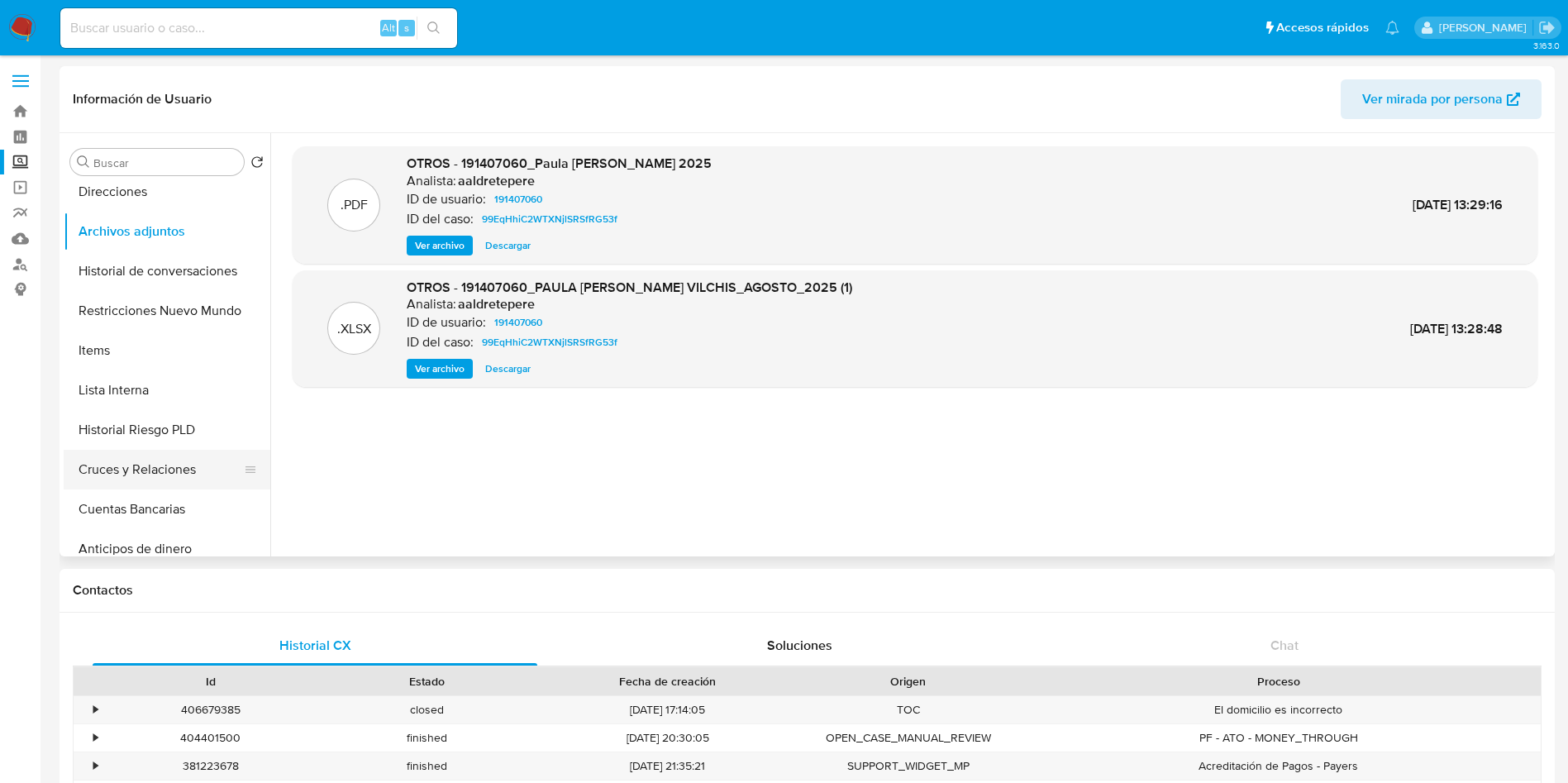
click at [182, 479] on button "Cruces y Relaciones" at bounding box center [160, 469] width 194 height 40
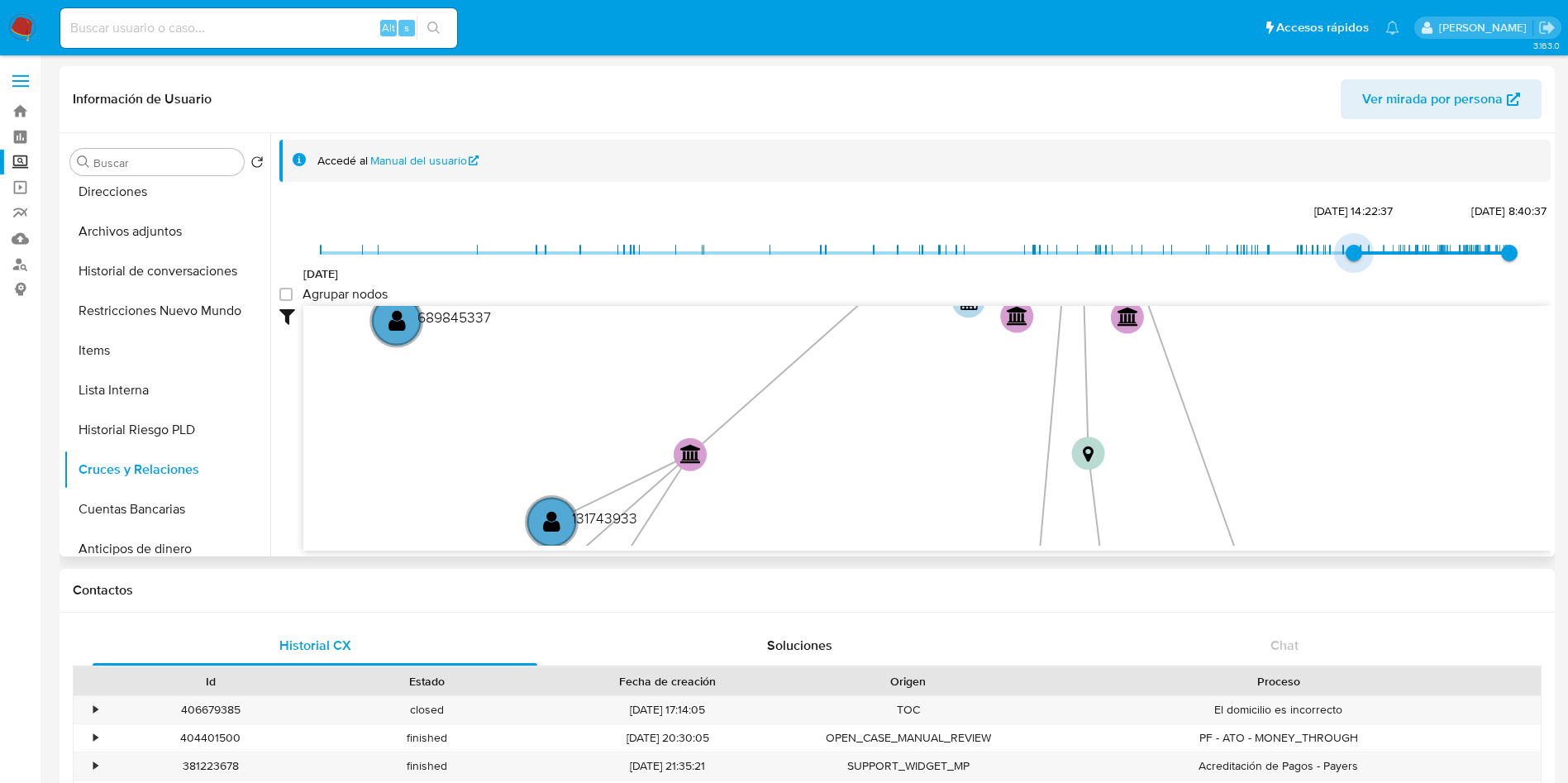
type input "1744591044000"
drag, startPoint x: 322, startPoint y: 255, endPoint x: 1366, endPoint y: 259, distance: 1044.0
click at [1366, 259] on span "13/4/2025, 18:37:24" at bounding box center [1369, 253] width 17 height 17
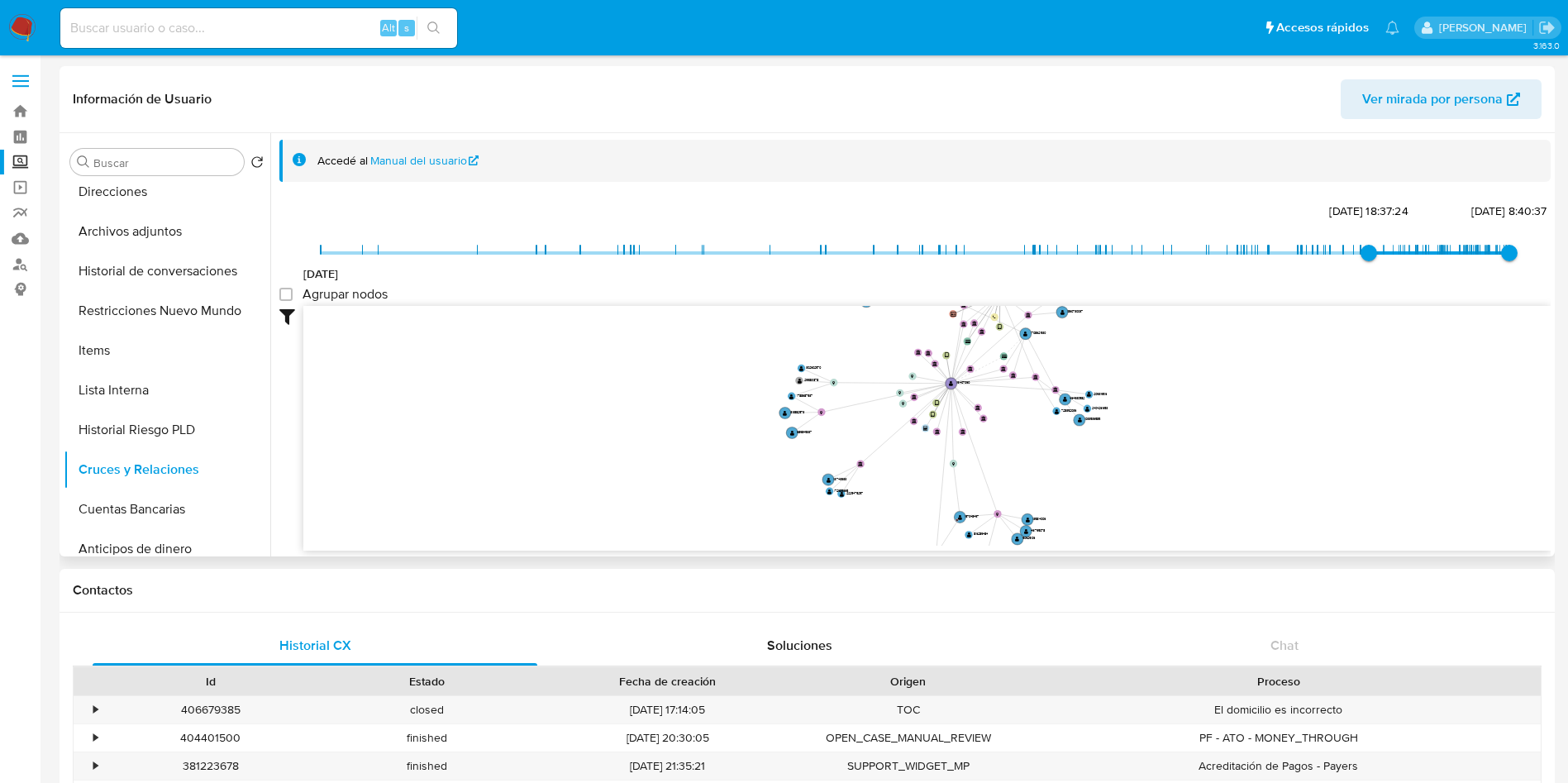
drag, startPoint x: 1289, startPoint y: 417, endPoint x: 1055, endPoint y: 462, distance: 238.3
click at [1055, 462] on icon "device-66b2577d3cd75312194f001d  device-65f316b6ff7efd23d9cb6e79  user-191407…" at bounding box center [927, 426] width 1248 height 240
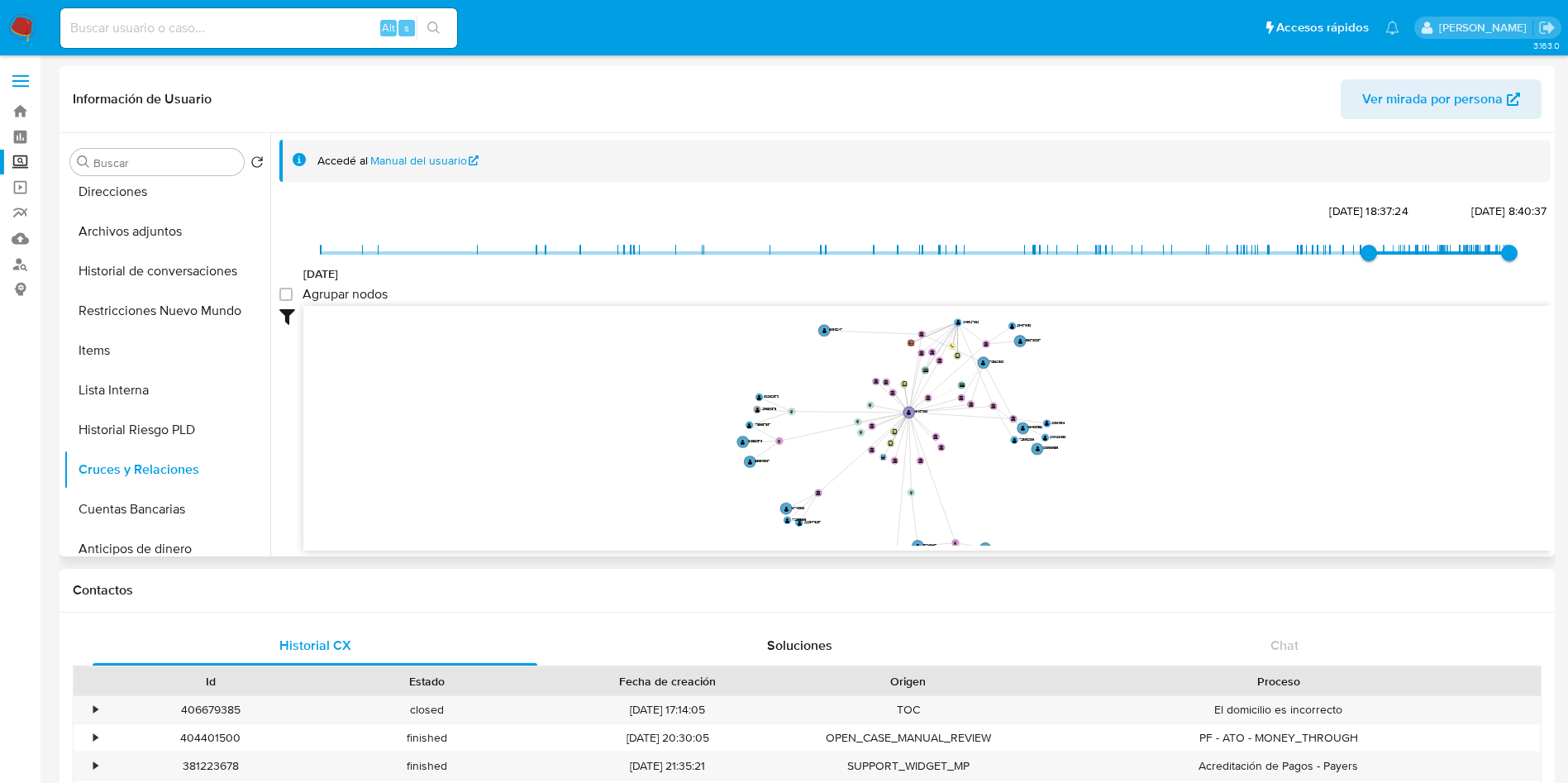
drag, startPoint x: 1063, startPoint y: 464, endPoint x: 1023, endPoint y: 493, distance: 49.4
click at [1023, 493] on icon "device-66b2577d3cd75312194f001d  device-65f316b6ff7efd23d9cb6e79  user-191407…" at bounding box center [927, 426] width 1248 height 240
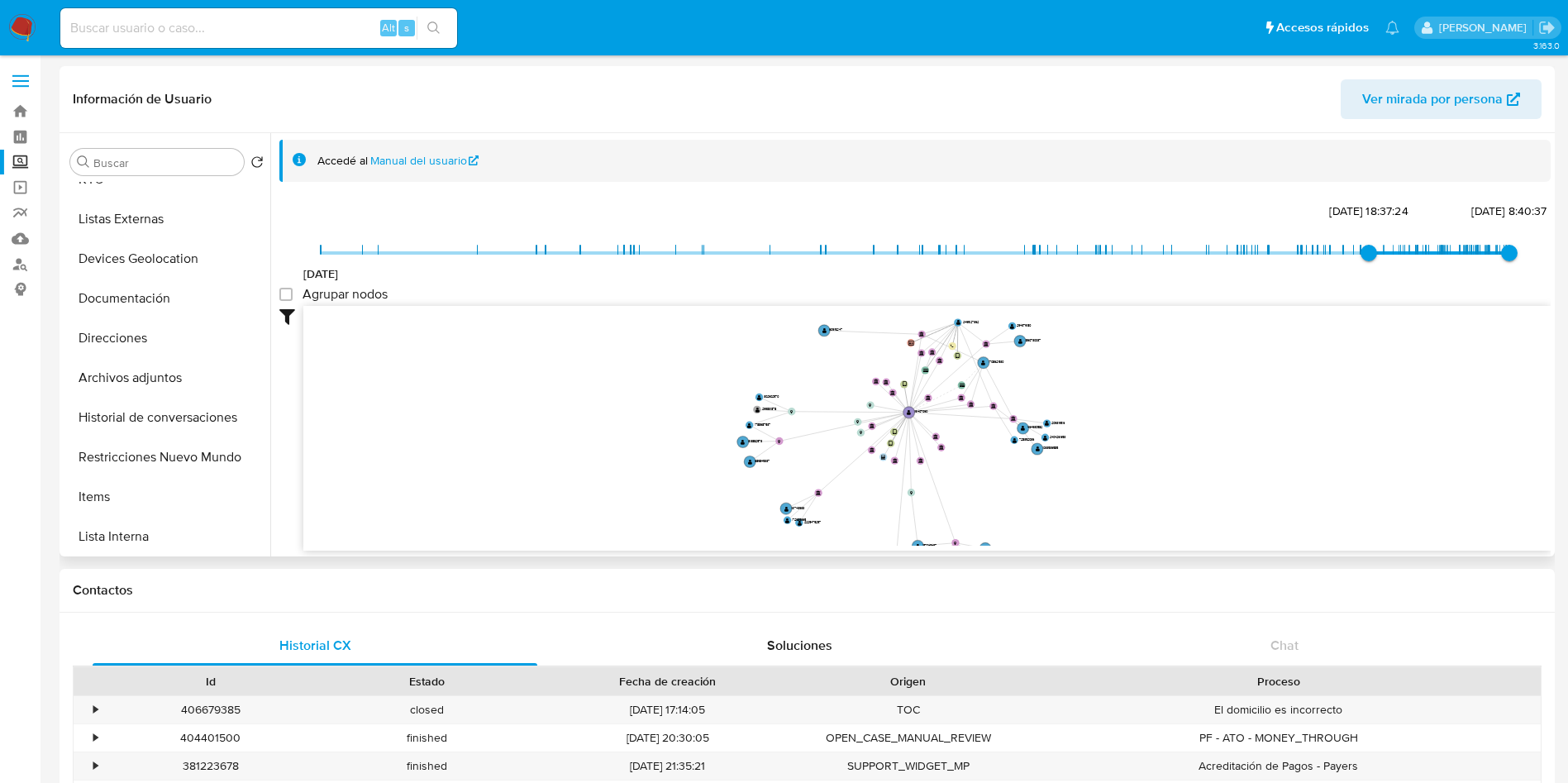
scroll to position [0, 0]
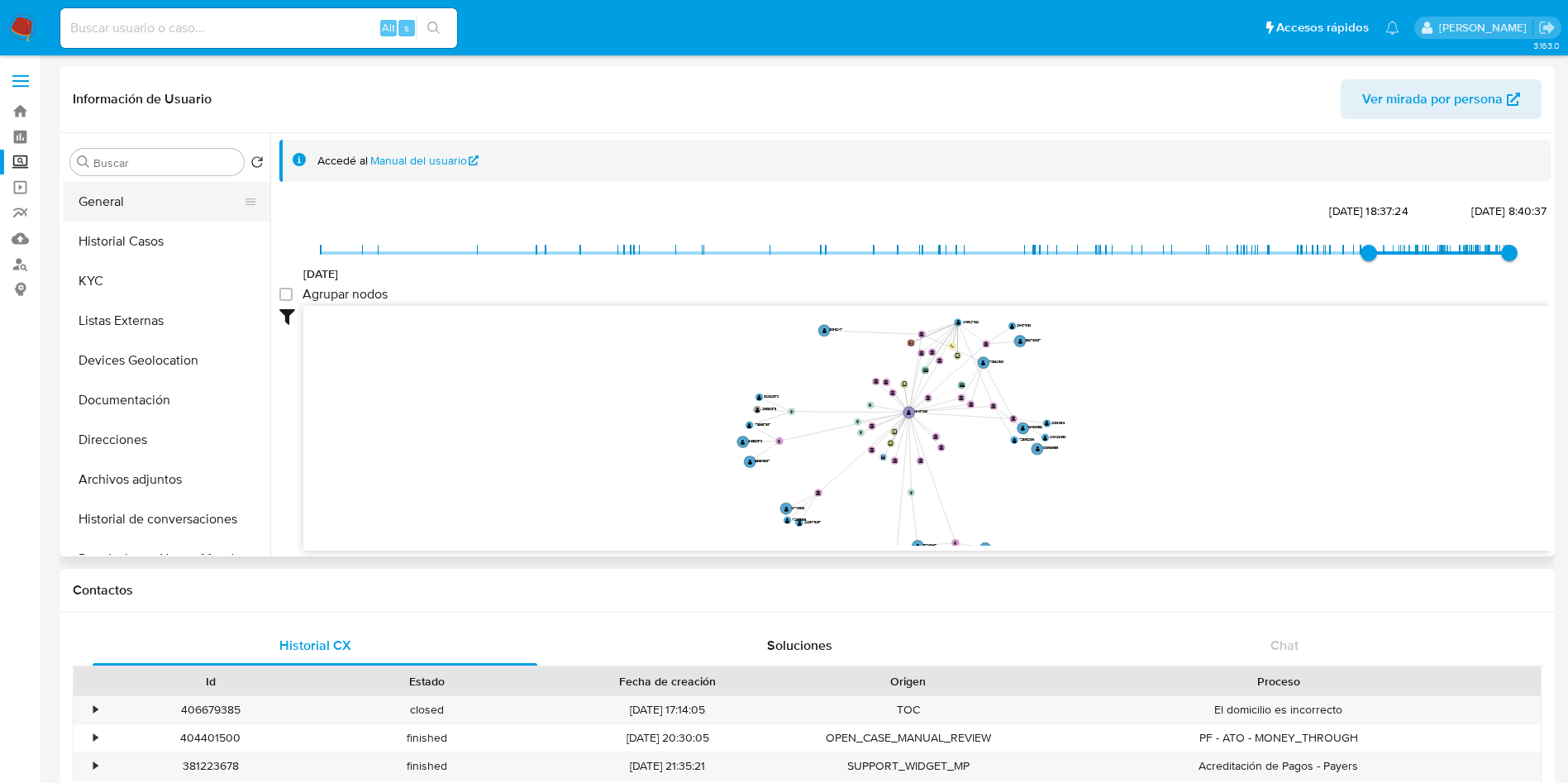
click at [129, 201] on button "General" at bounding box center [160, 201] width 194 height 40
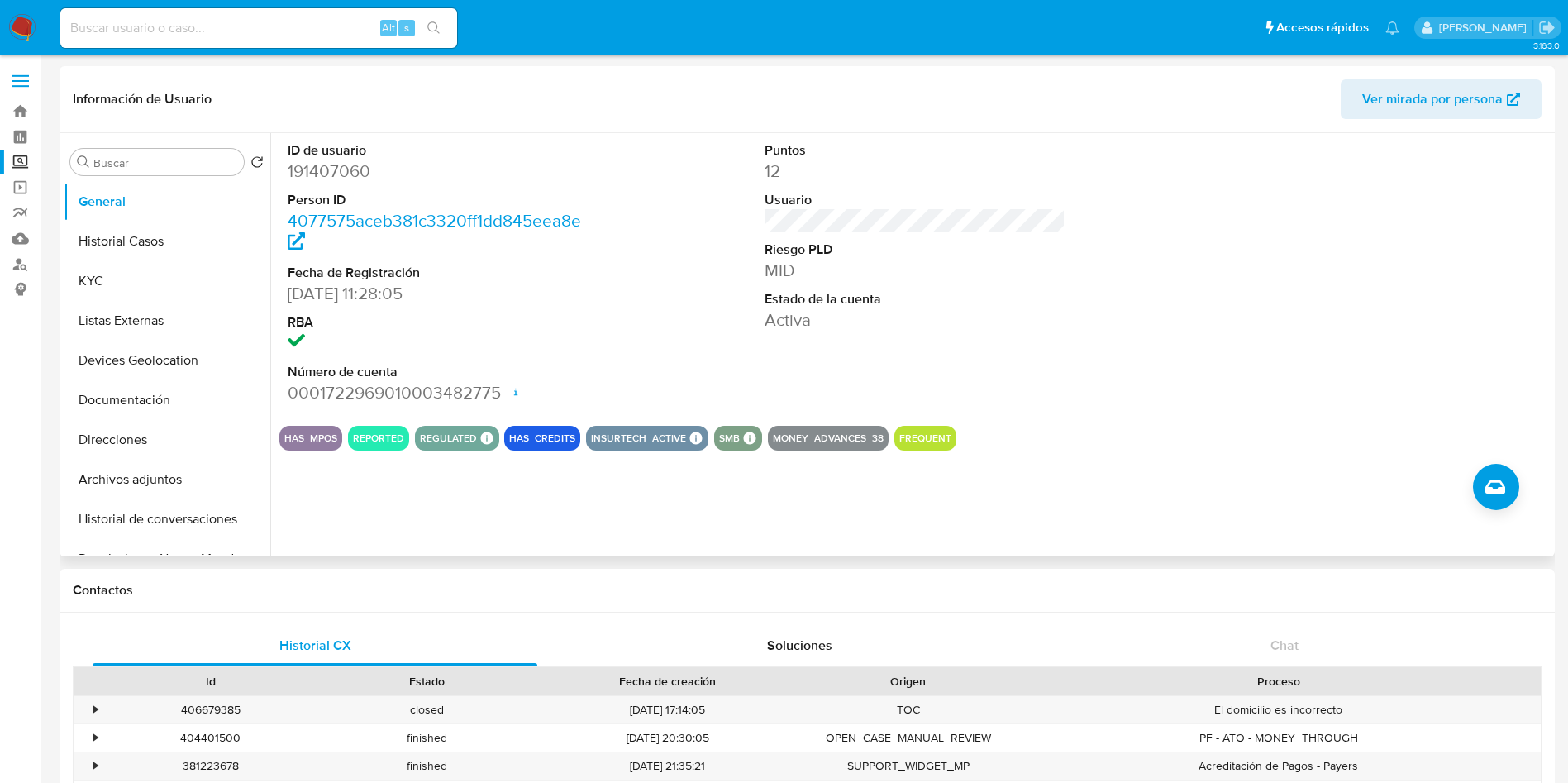
click at [1233, 366] on div at bounding box center [1392, 272] width 318 height 280
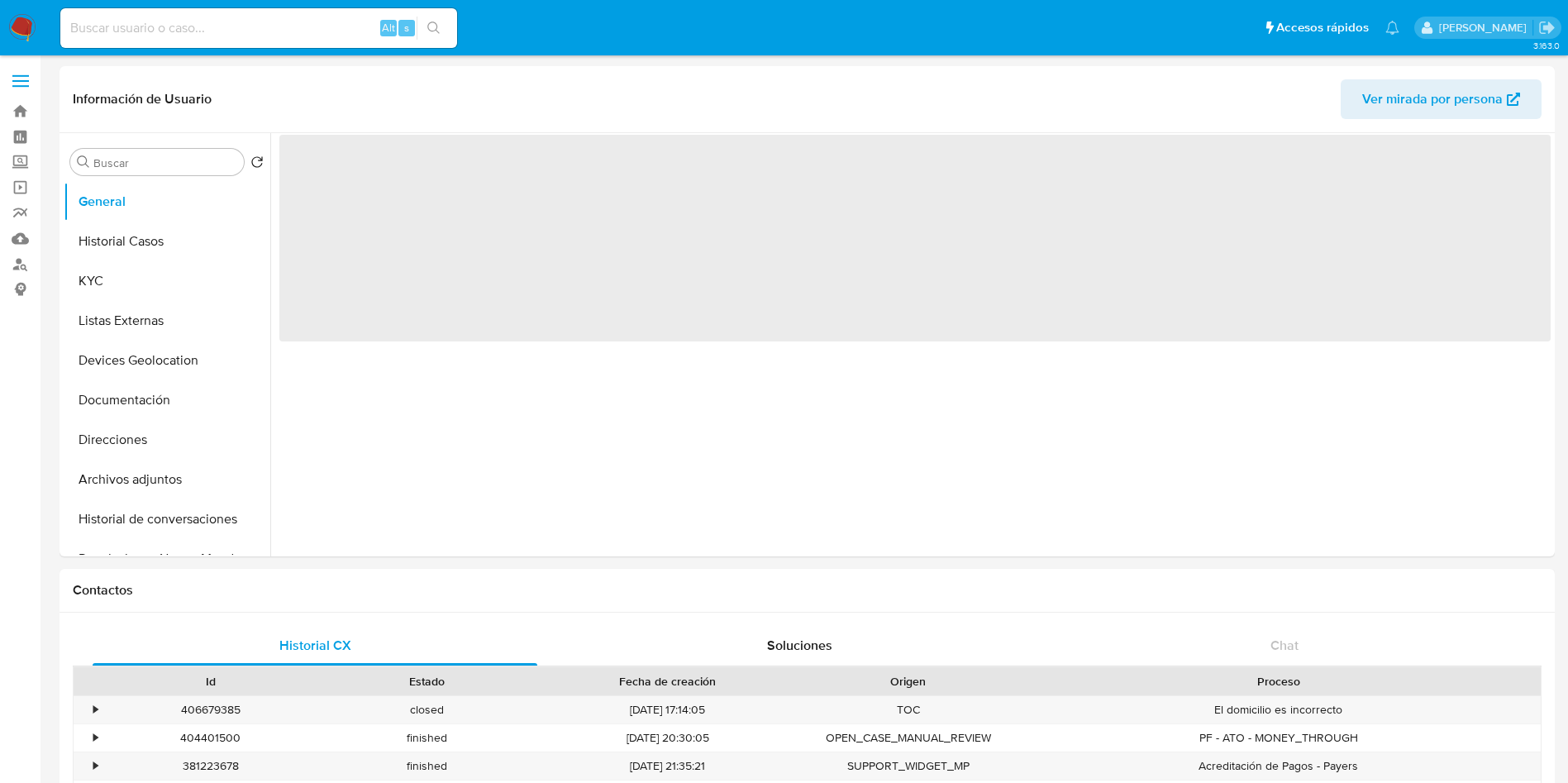
select select "10"
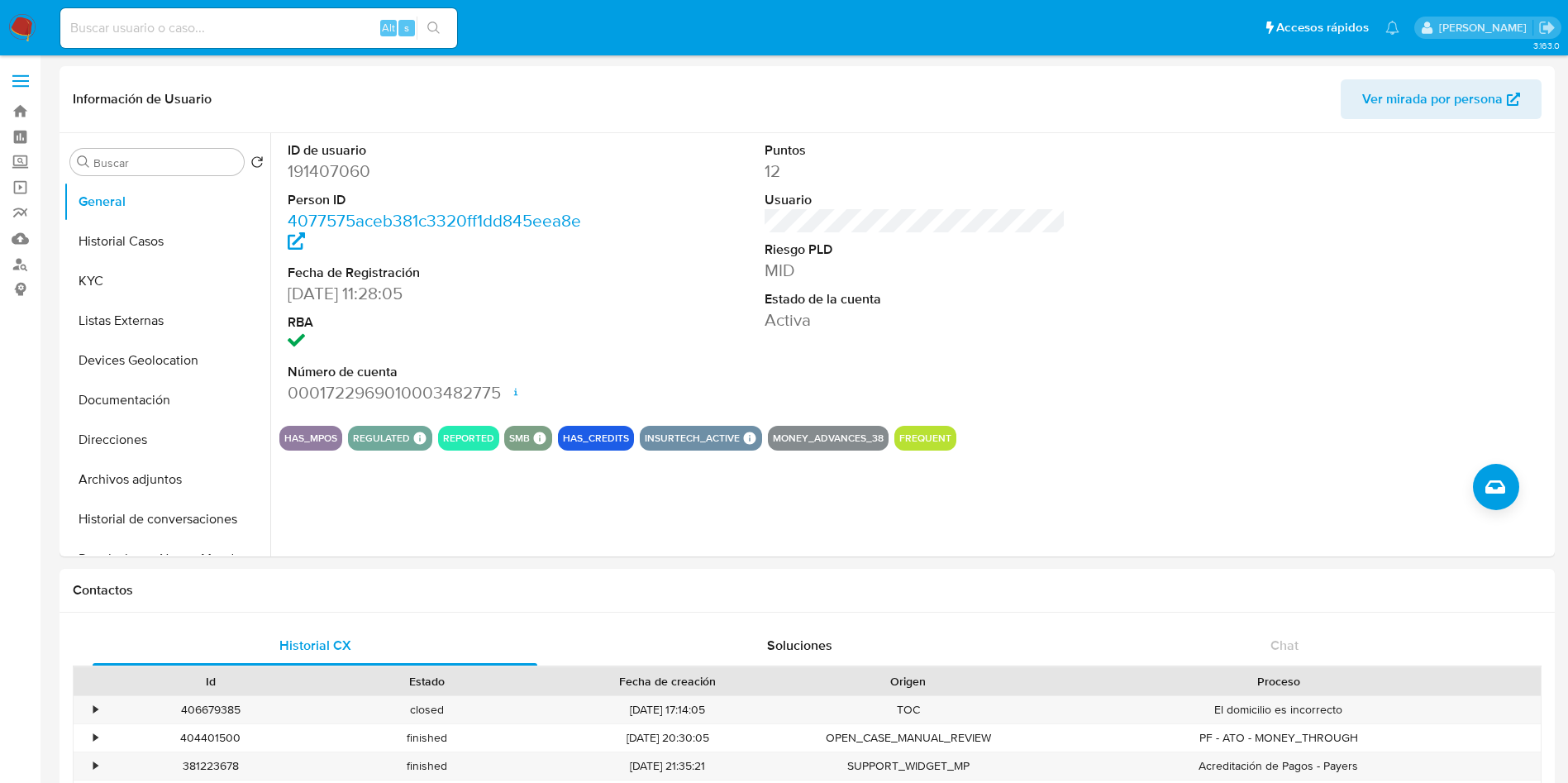
click at [200, 30] on input at bounding box center [258, 28] width 396 height 21
paste input "191407060"
type input "191407060"
click at [123, 276] on button "KYC" at bounding box center [160, 281] width 194 height 40
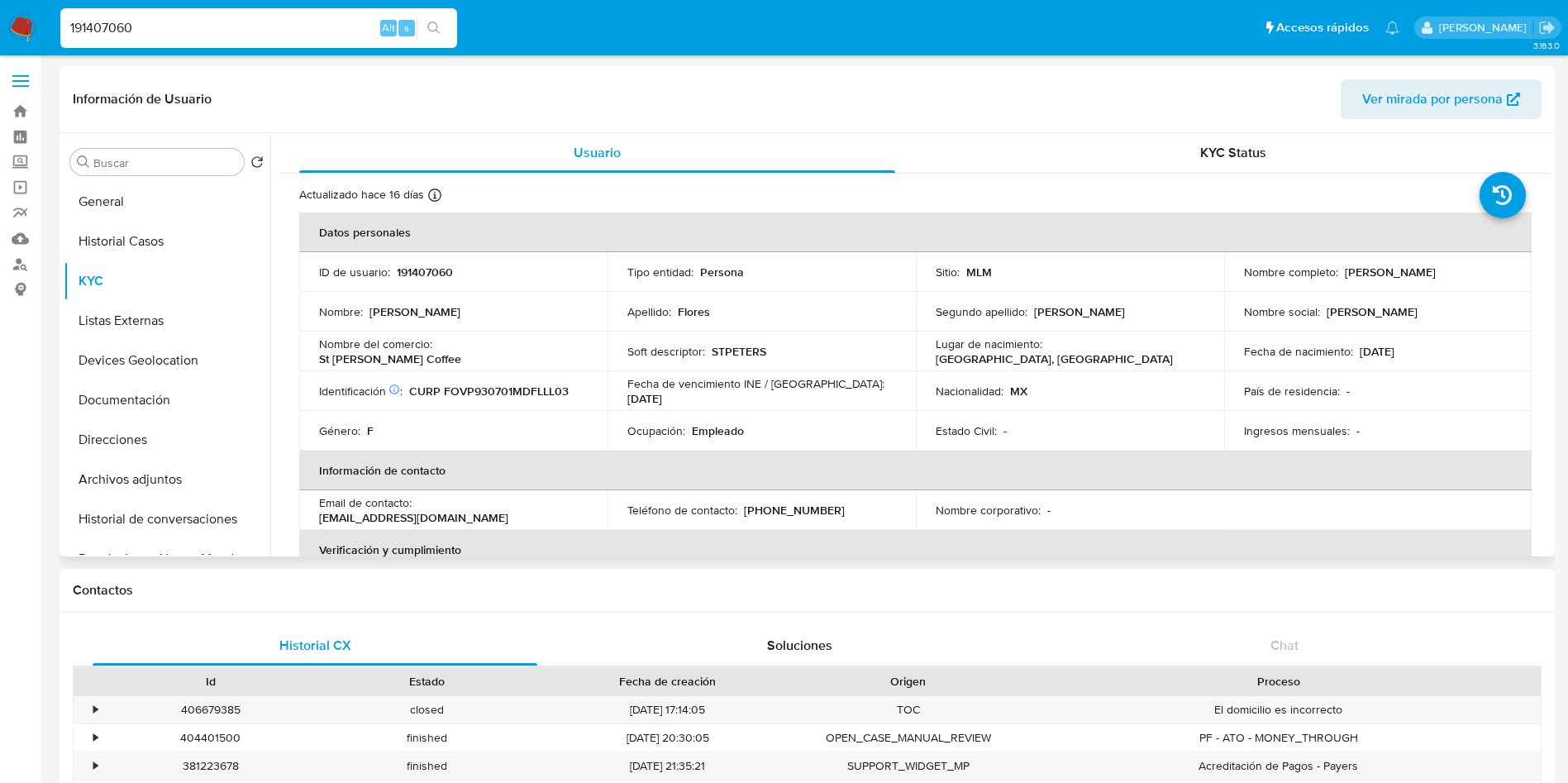
click at [462, 352] on p "St Peters Coffee" at bounding box center [390, 359] width 142 height 15
drag, startPoint x: 440, startPoint y: 352, endPoint x: 536, endPoint y: 352, distance: 96.0
click at [536, 352] on div "Nombre del comercio : St Peters Coffee" at bounding box center [453, 351] width 269 height 30
copy p "St Peters Coffee"
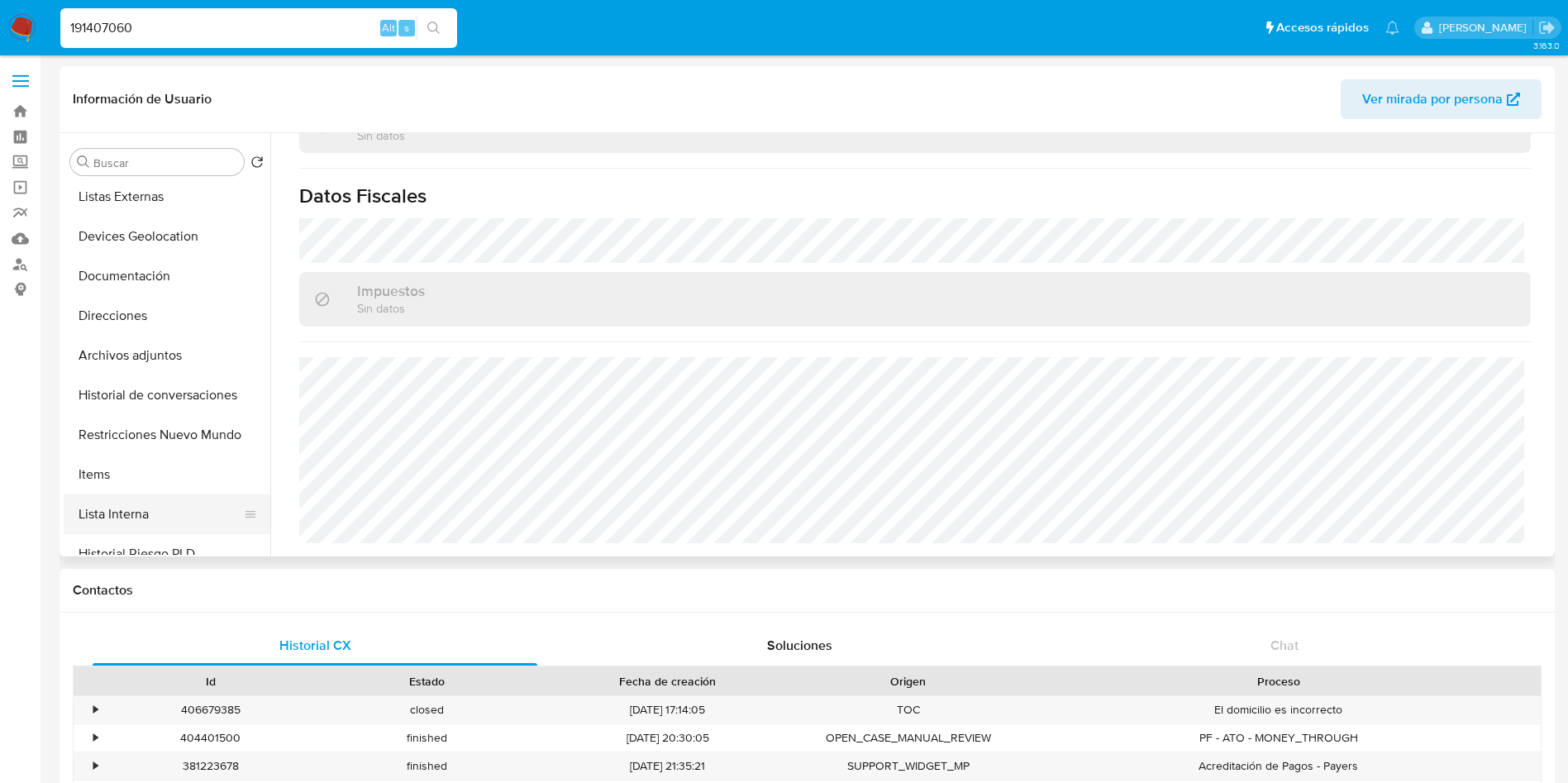
scroll to position [248, 0]
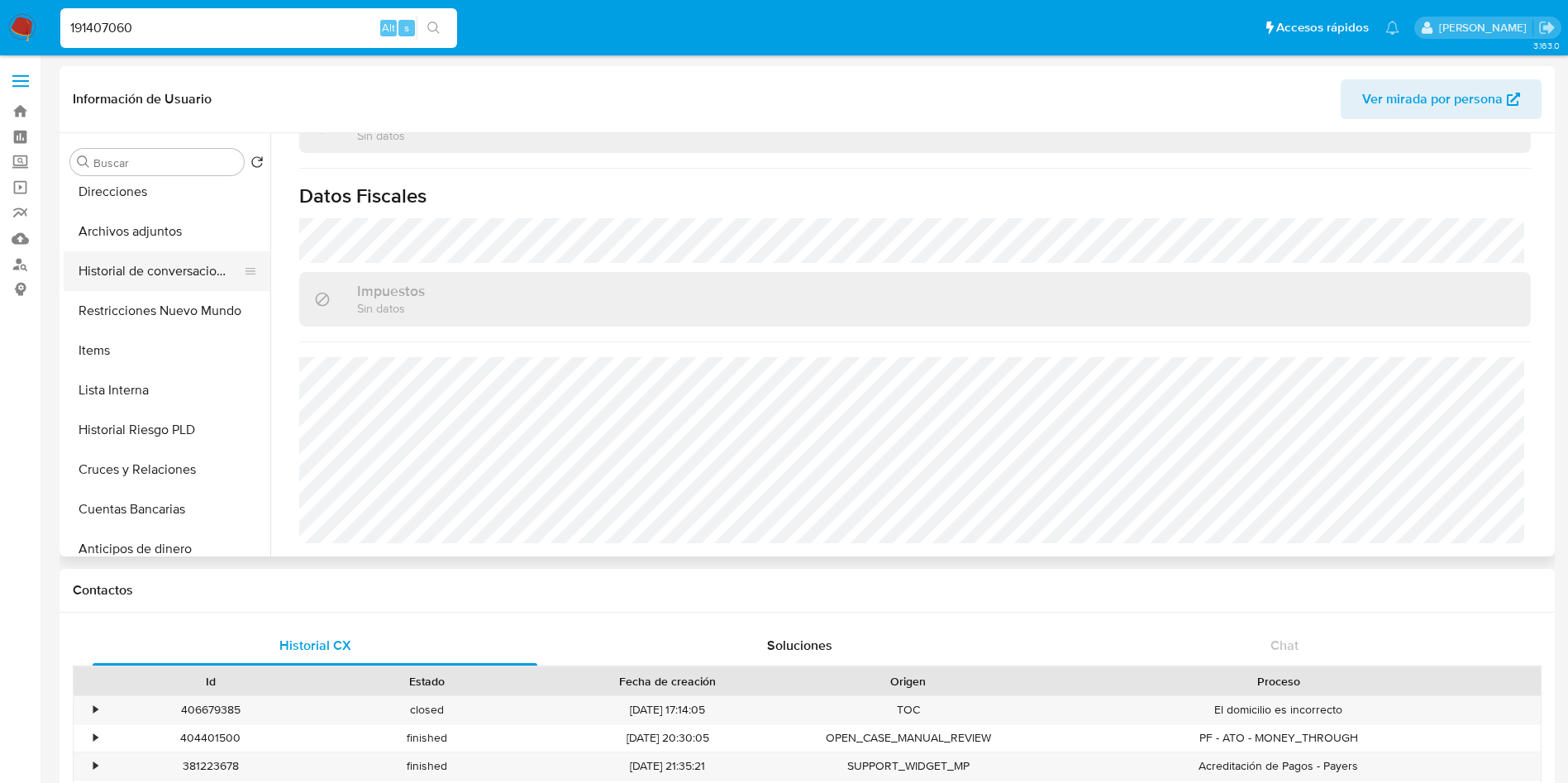
click at [167, 269] on button "Historial de conversaciones" at bounding box center [160, 271] width 194 height 40
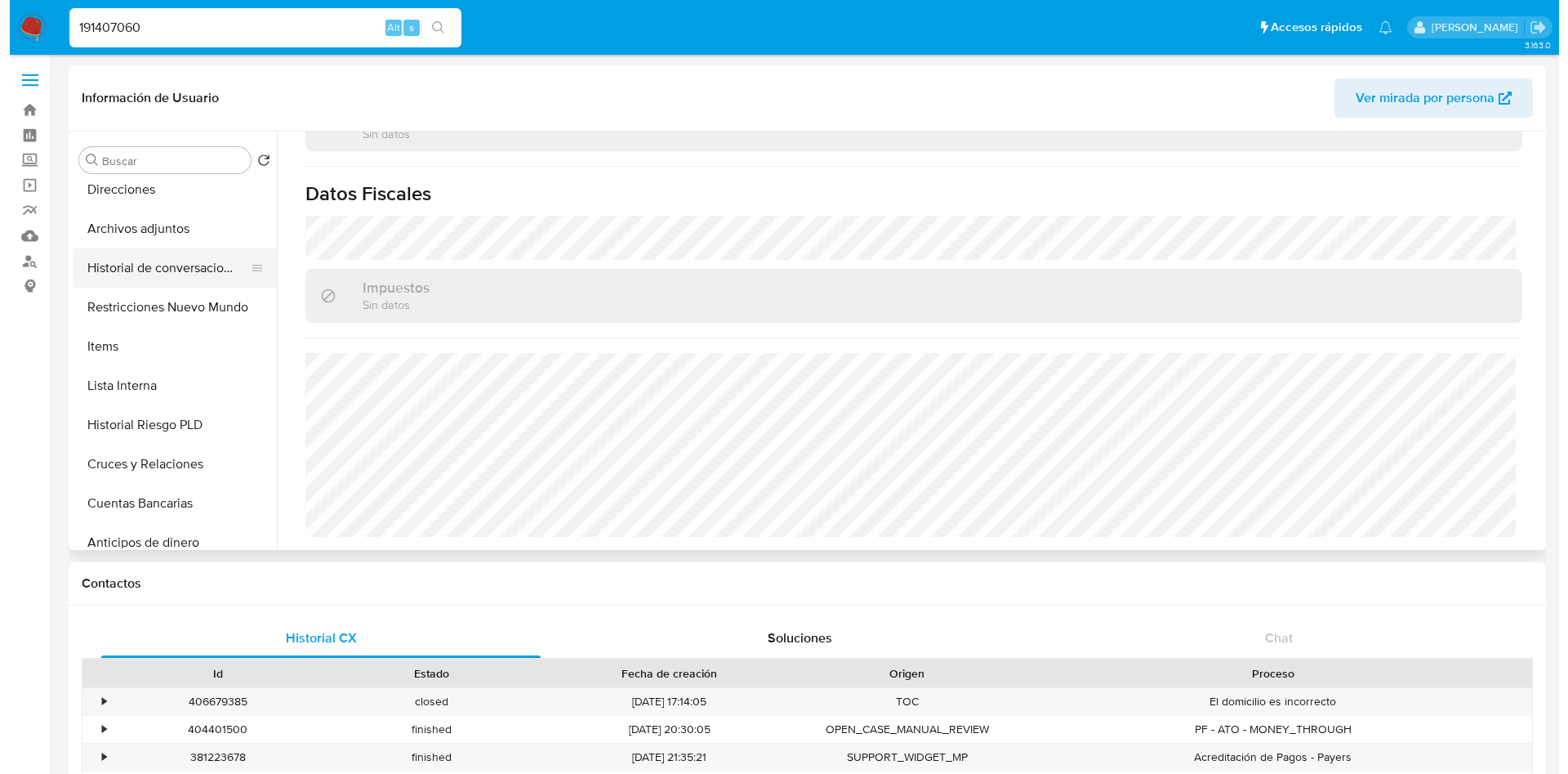
scroll to position [0, 0]
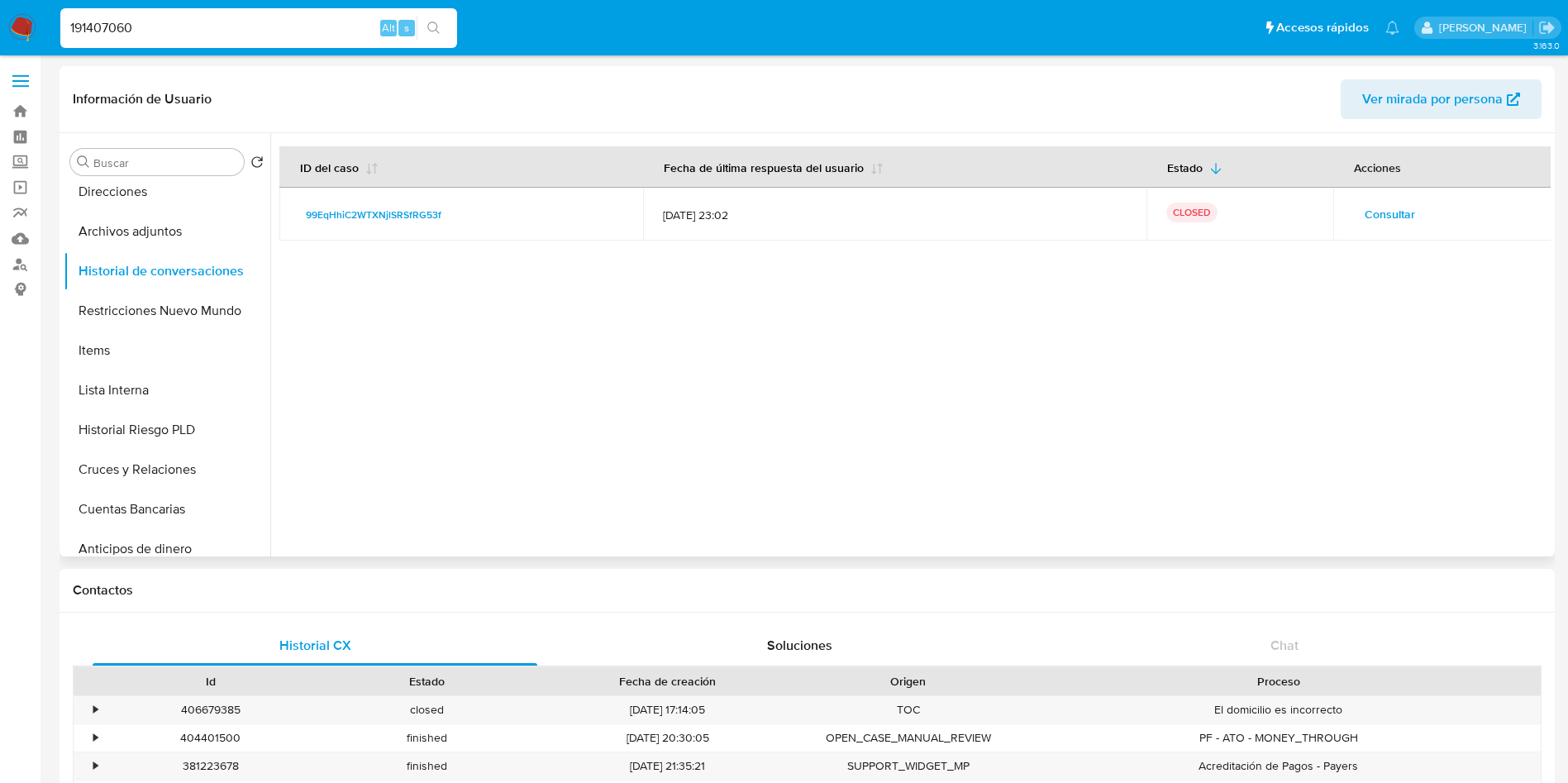
click at [1372, 206] on span "Consultar" at bounding box center [1390, 214] width 51 height 23
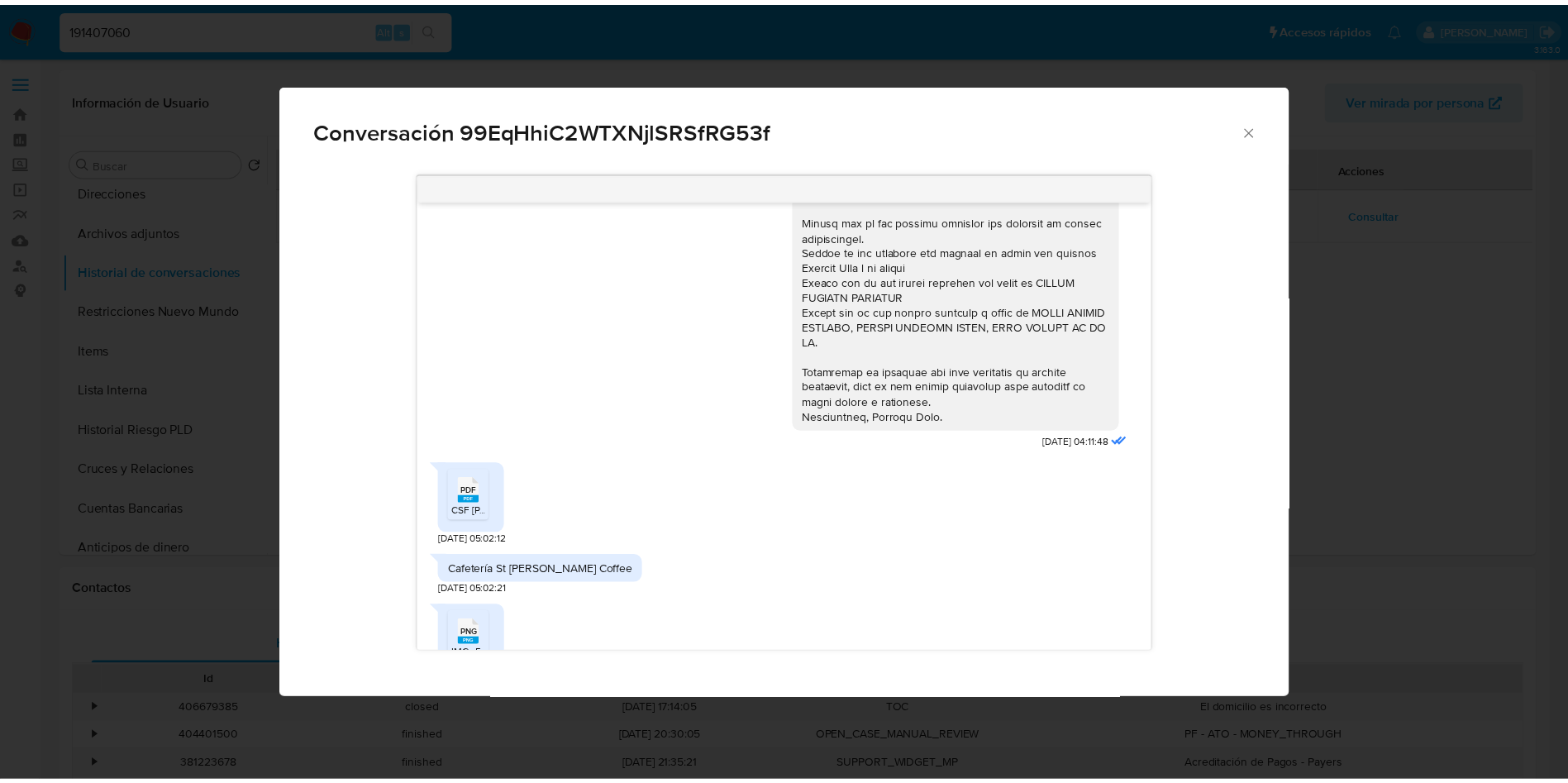
scroll to position [220, 0]
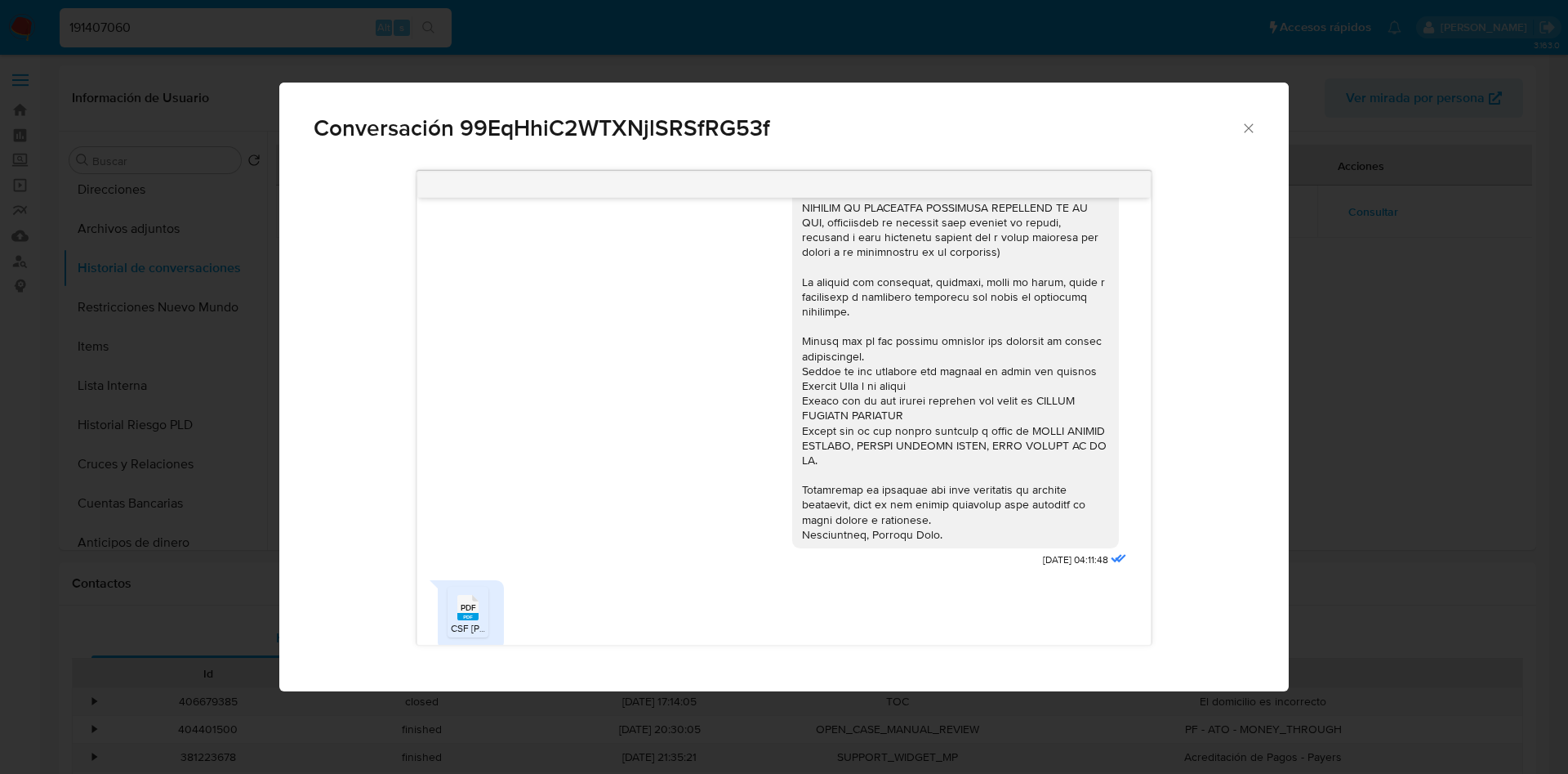
click at [1247, 139] on div "Conversación 99EqHhiC2WTXNjlSRSfRG53f" at bounding box center [784, 121] width 1010 height 78
click at [1241, 125] on icon "Cerrar" at bounding box center [1249, 129] width 17 height 17
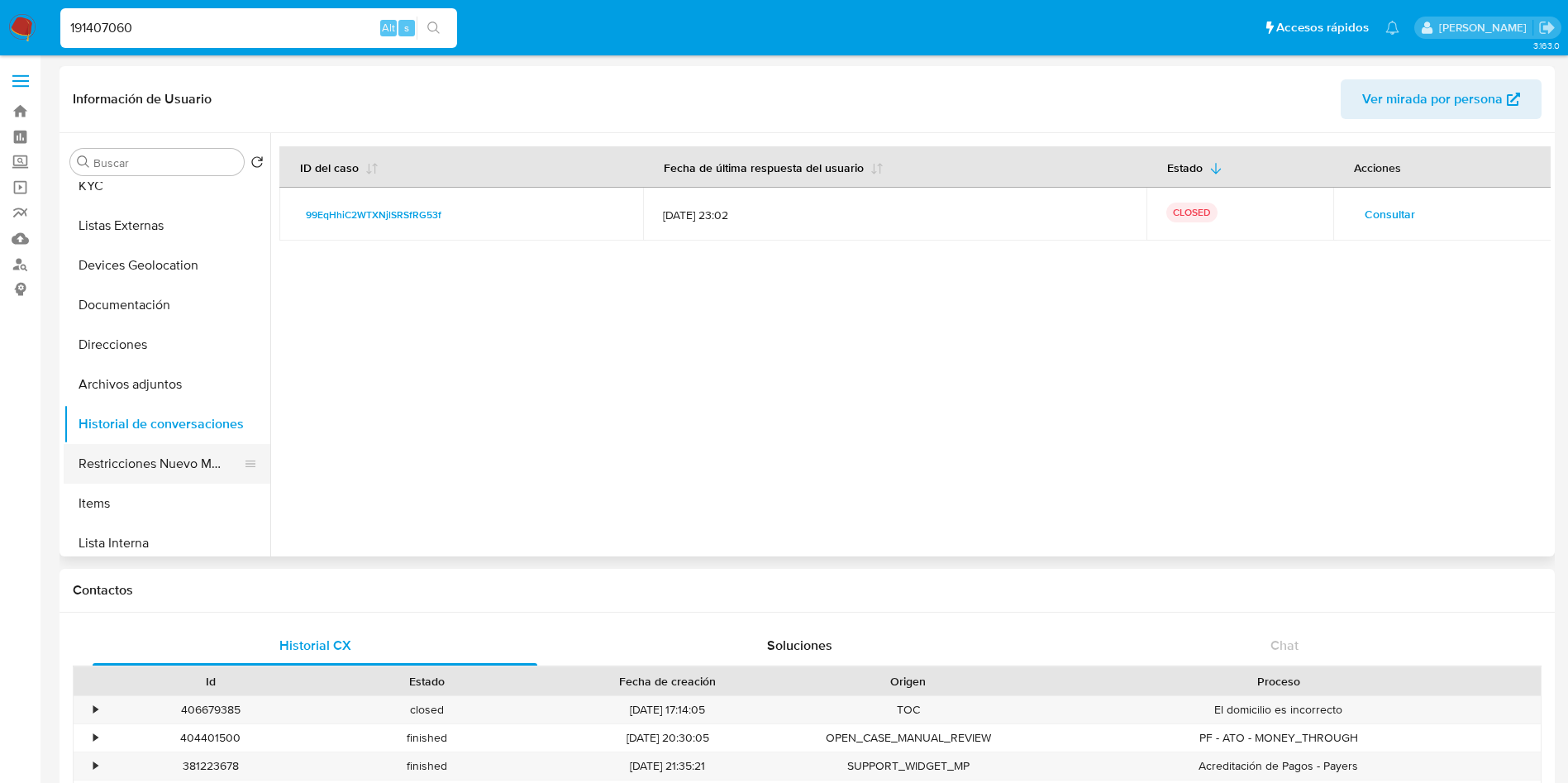
scroll to position [0, 0]
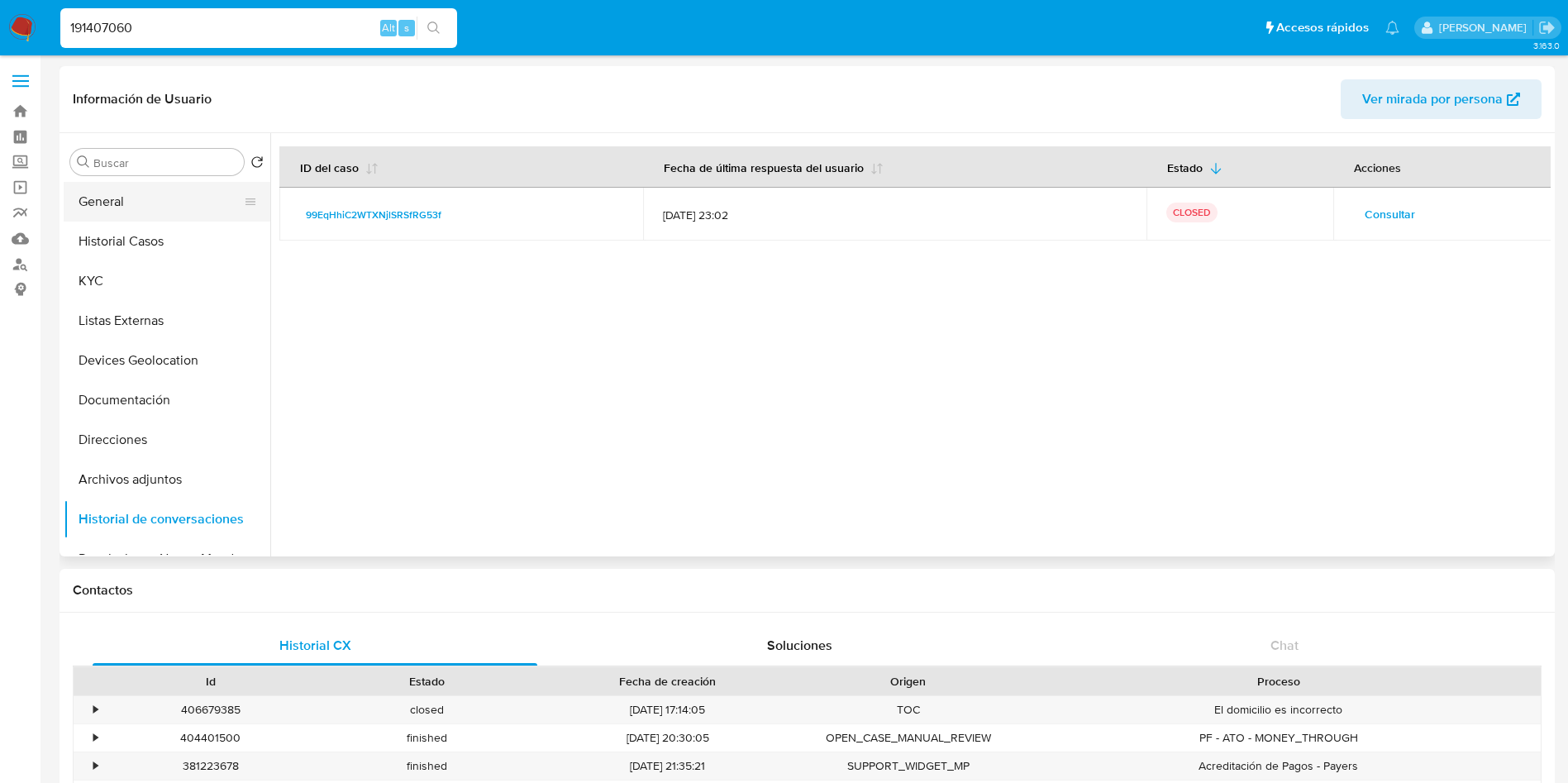
click at [149, 194] on button "General" at bounding box center [160, 201] width 194 height 40
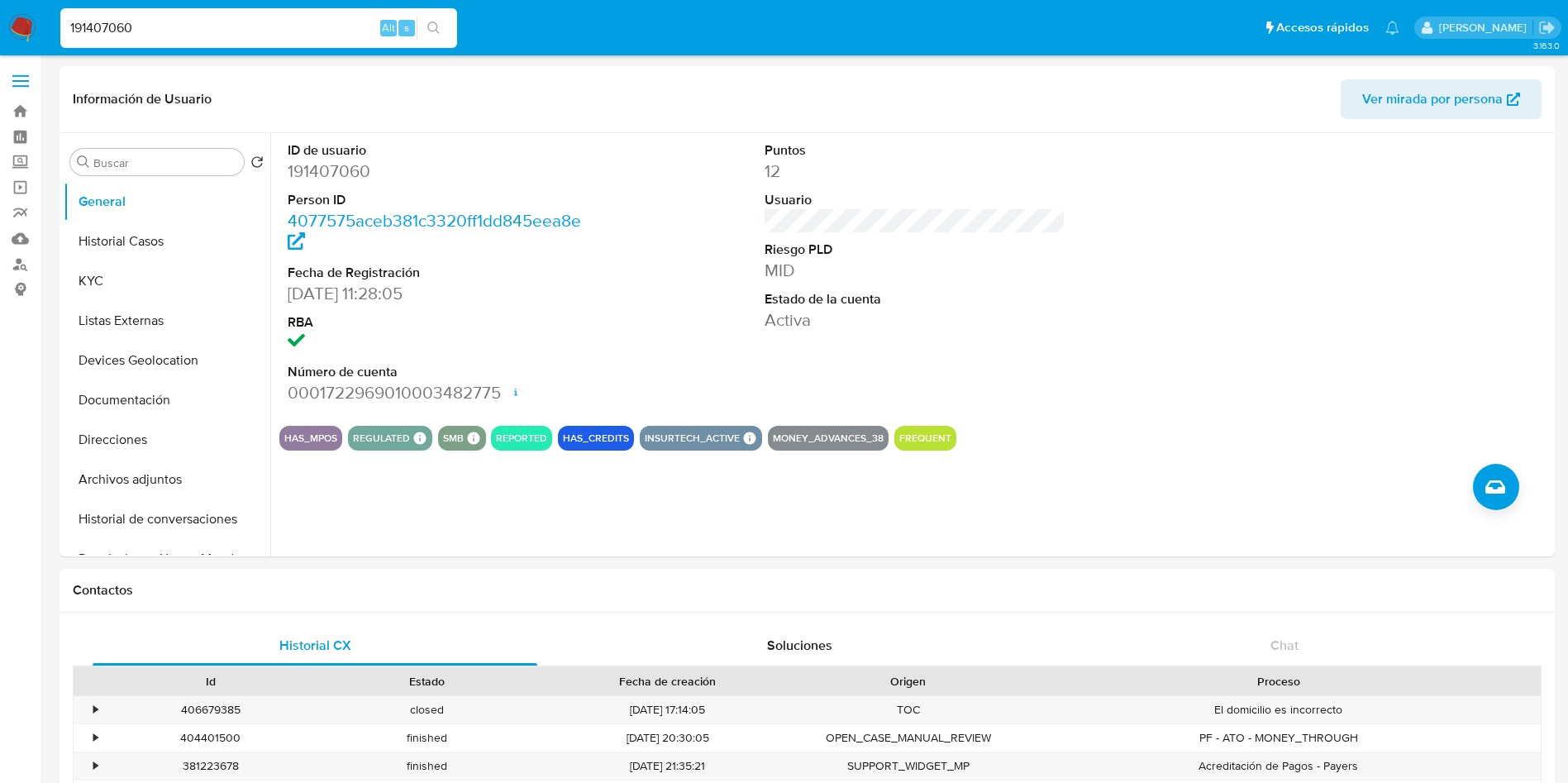
click at [209, 20] on input "191407060" at bounding box center [258, 28] width 396 height 21
drag, startPoint x: 254, startPoint y: 30, endPoint x: 0, endPoint y: -65, distance: 271.2
paste input "2495127362"
type input "2495127362"
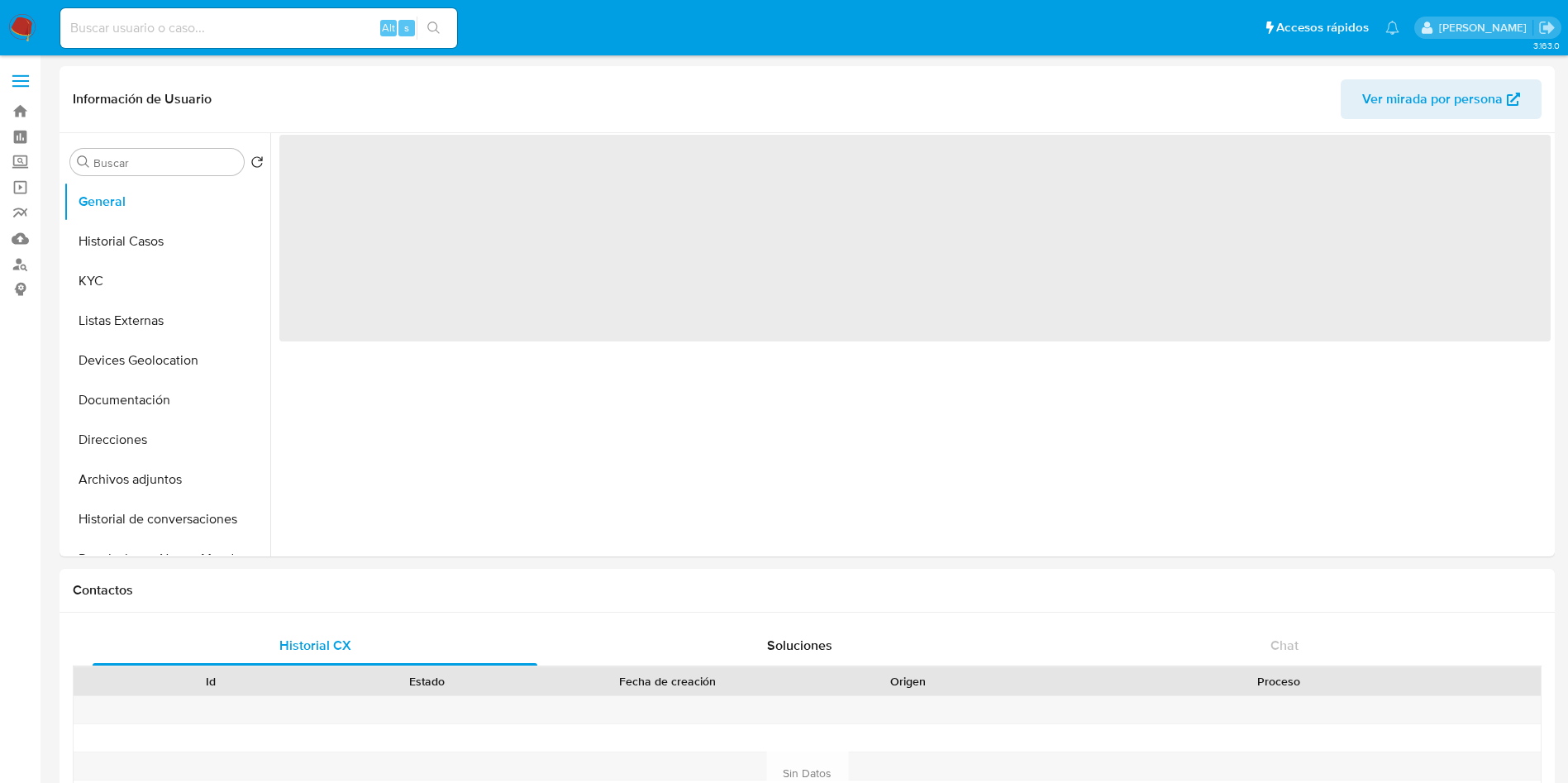
select select "10"
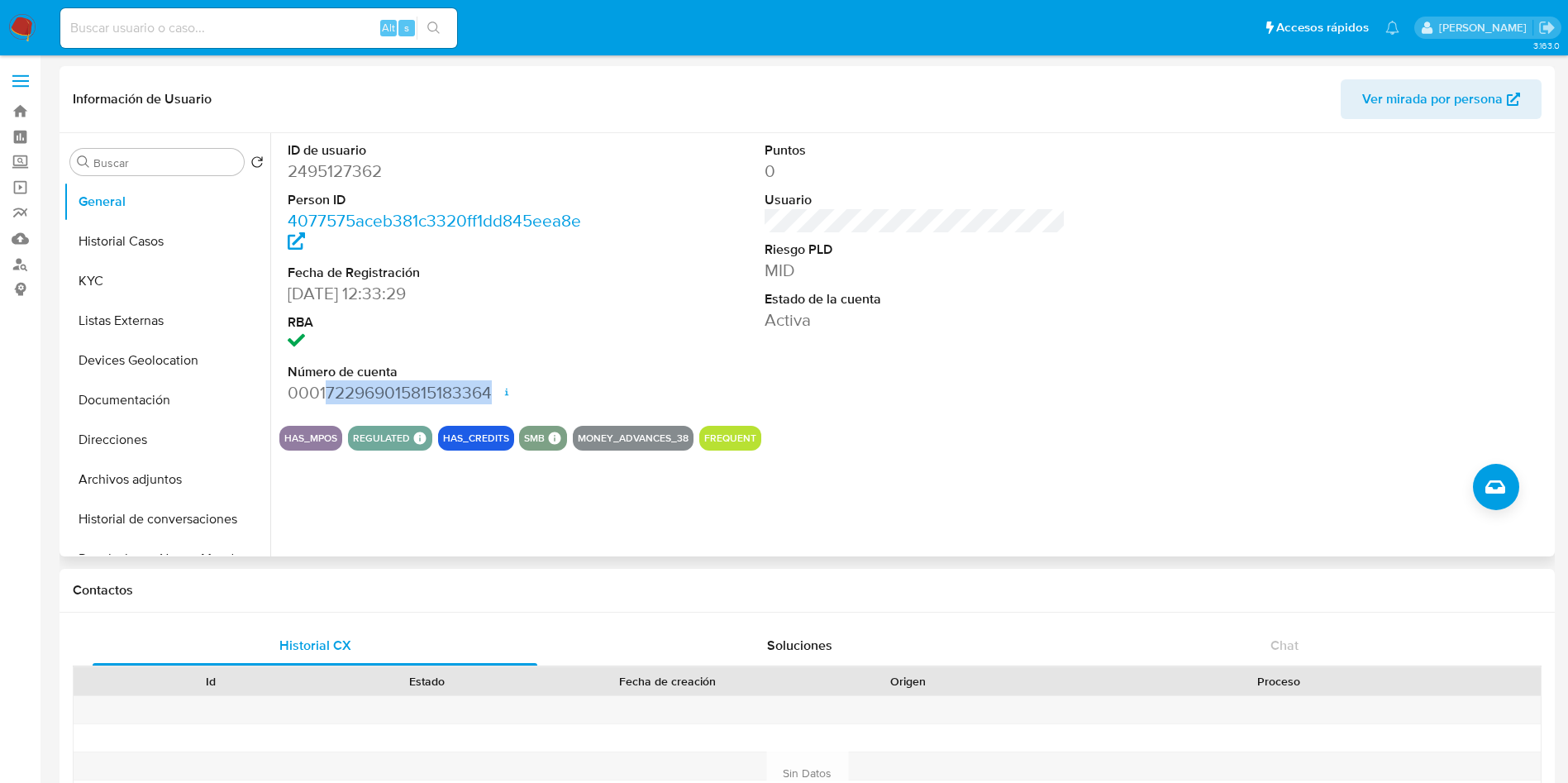
drag, startPoint x: 326, startPoint y: 386, endPoint x: 489, endPoint y: 389, distance: 163.0
click at [489, 389] on dd "0001722969015815183364 Fecha de apertura [DATE] 12:46 Estado ACTIVE" at bounding box center [438, 392] width 302 height 23
copy dd "722969015815183364"
click at [137, 239] on button "Historial Casos" at bounding box center [160, 241] width 194 height 40
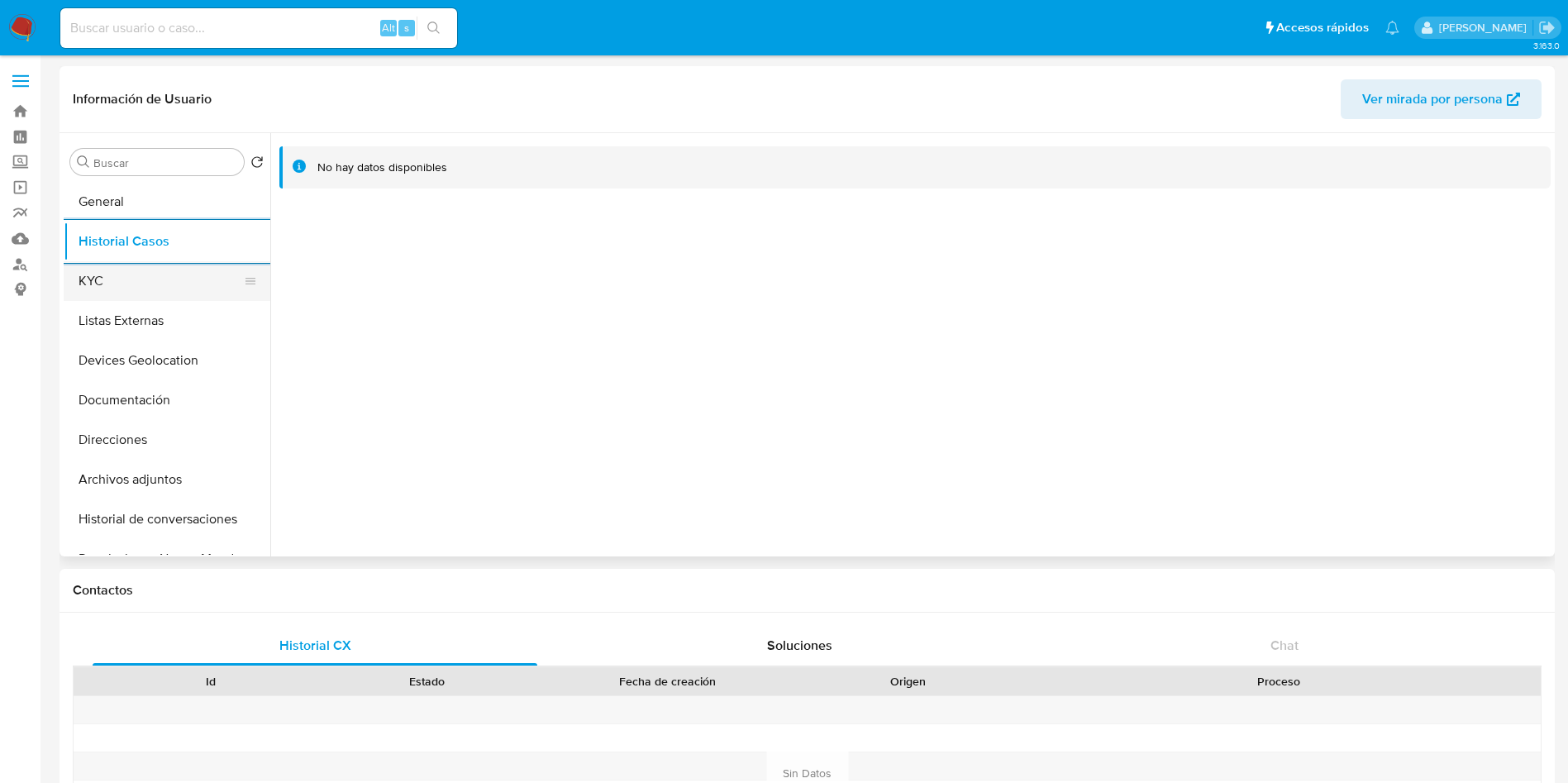
click at [117, 285] on button "KYC" at bounding box center [160, 281] width 194 height 40
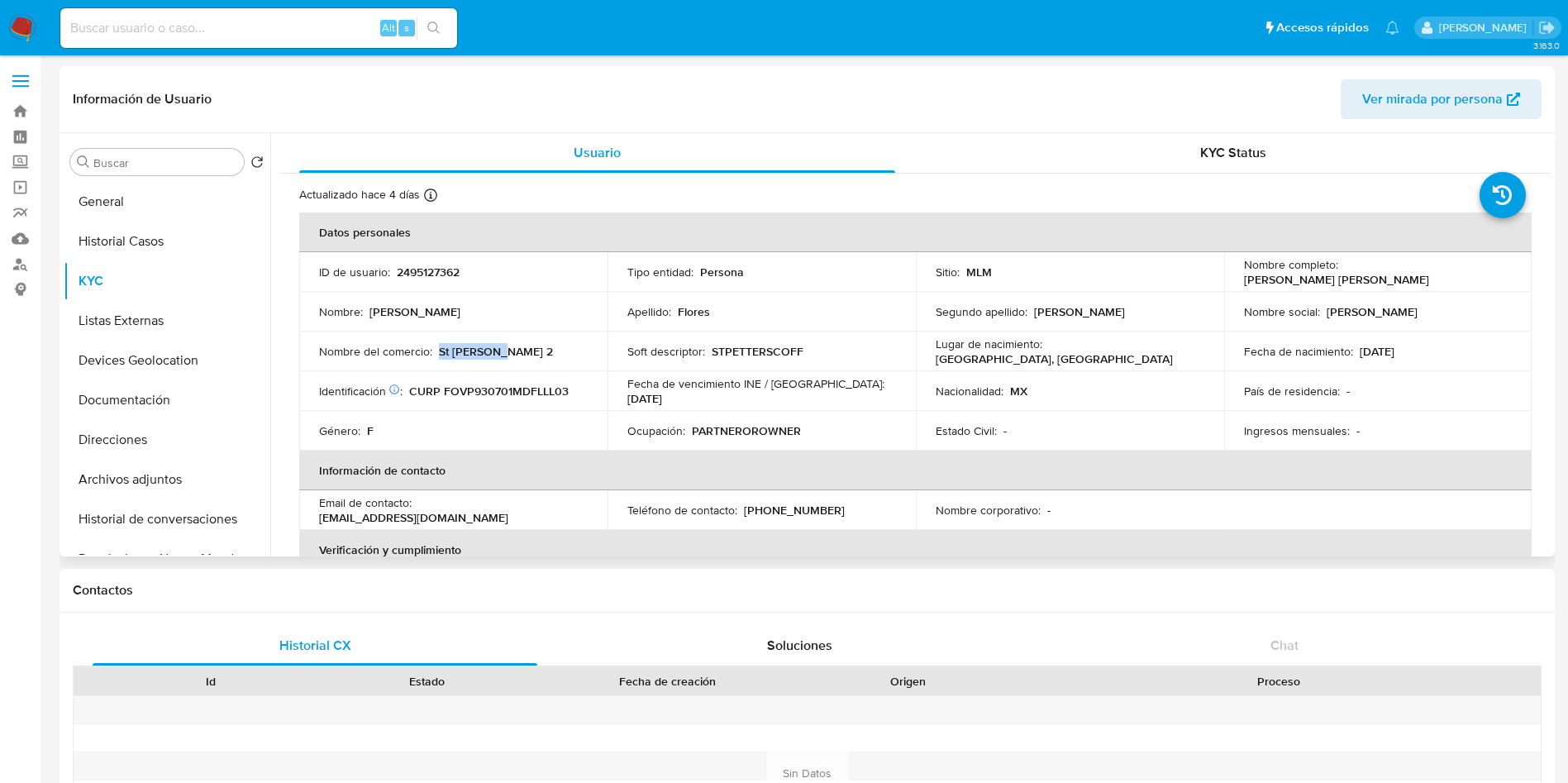
drag, startPoint x: 437, startPoint y: 349, endPoint x: 521, endPoint y: 355, distance: 84.2
click at [521, 355] on div "Nombre del comercio : St Peters 2" at bounding box center [453, 352] width 269 height 15
copy p "St Peters 2"
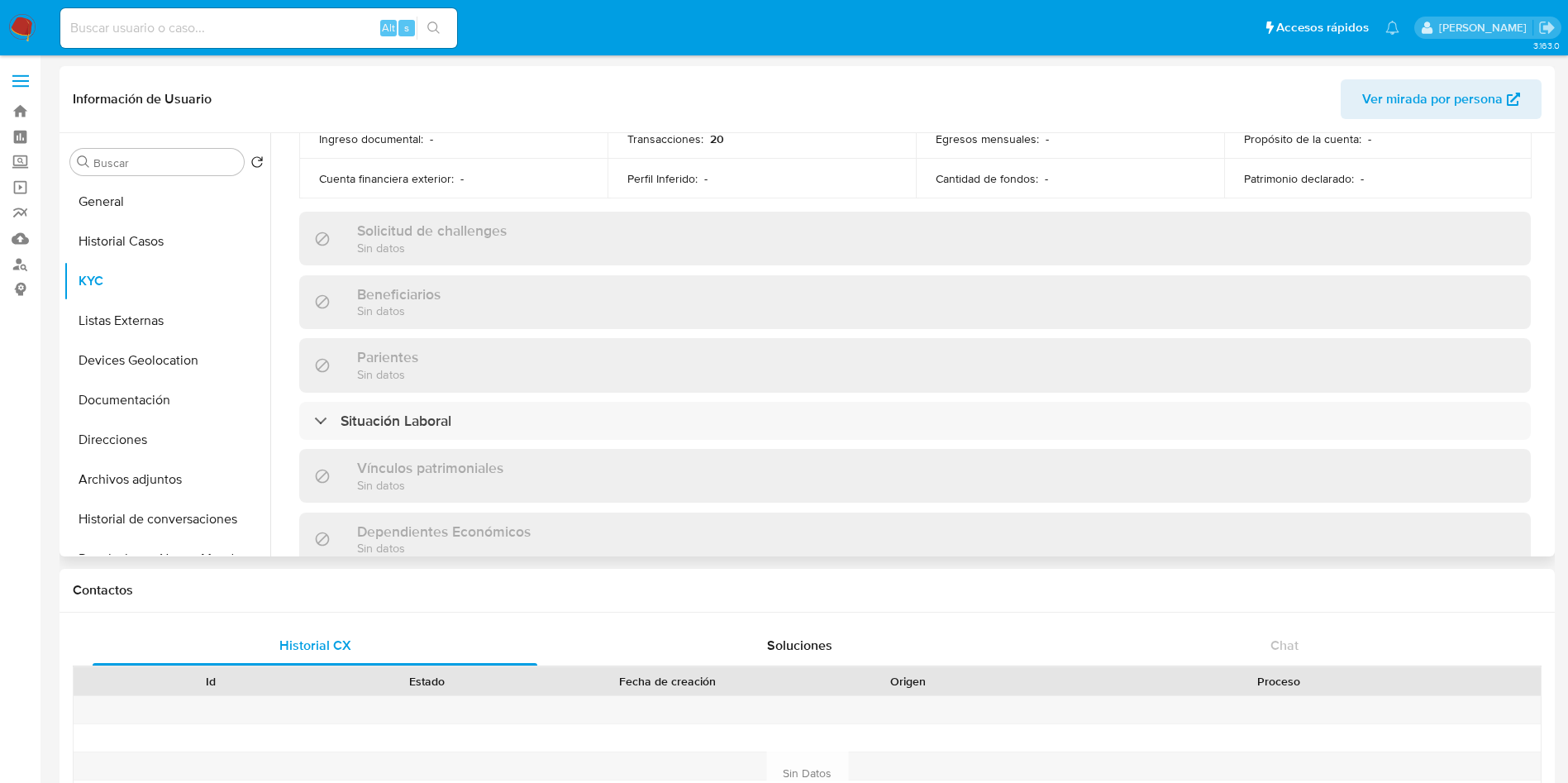
scroll to position [646, 0]
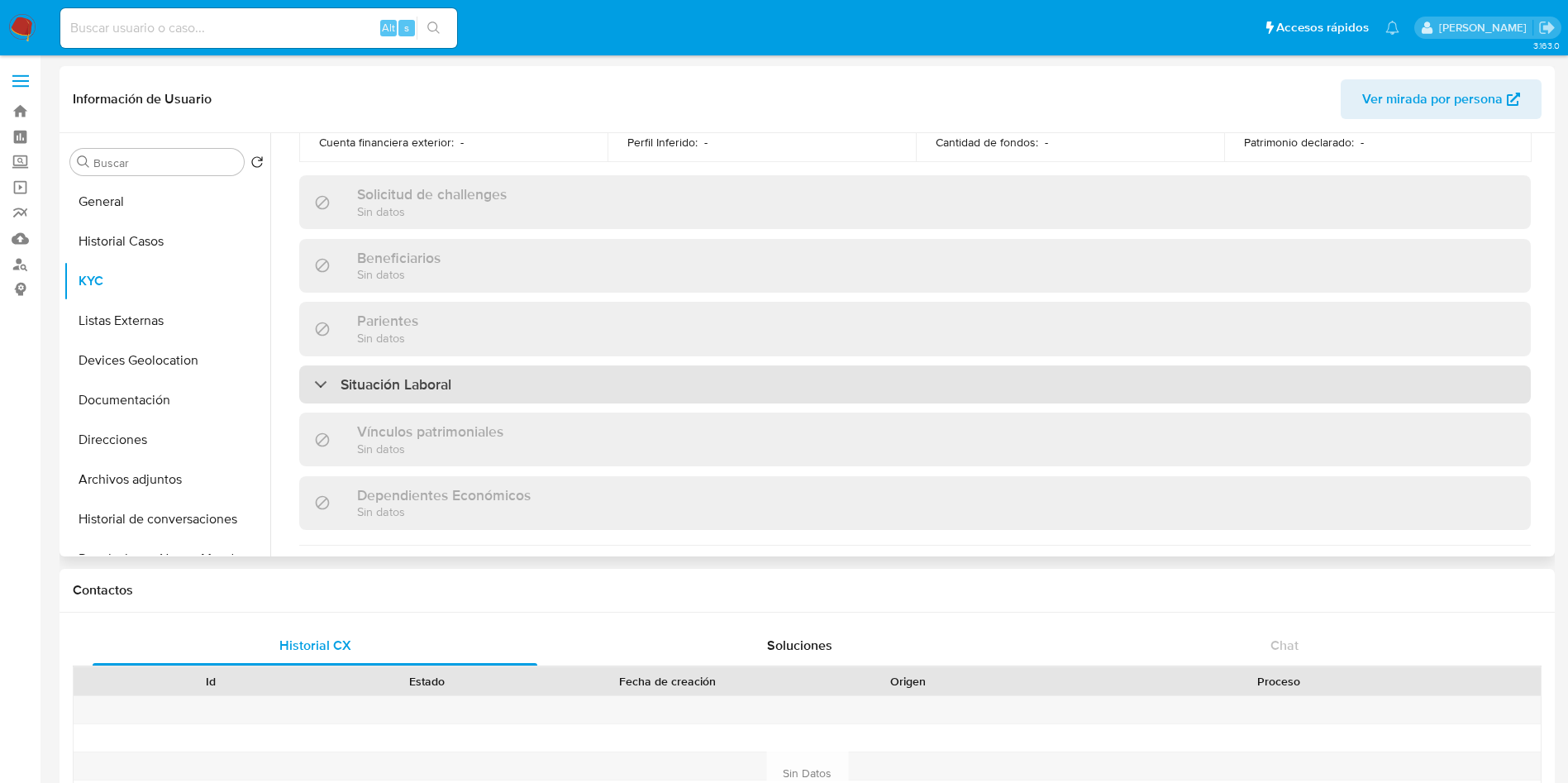
click at [691, 383] on div "Situación Laboral" at bounding box center [915, 384] width 1232 height 38
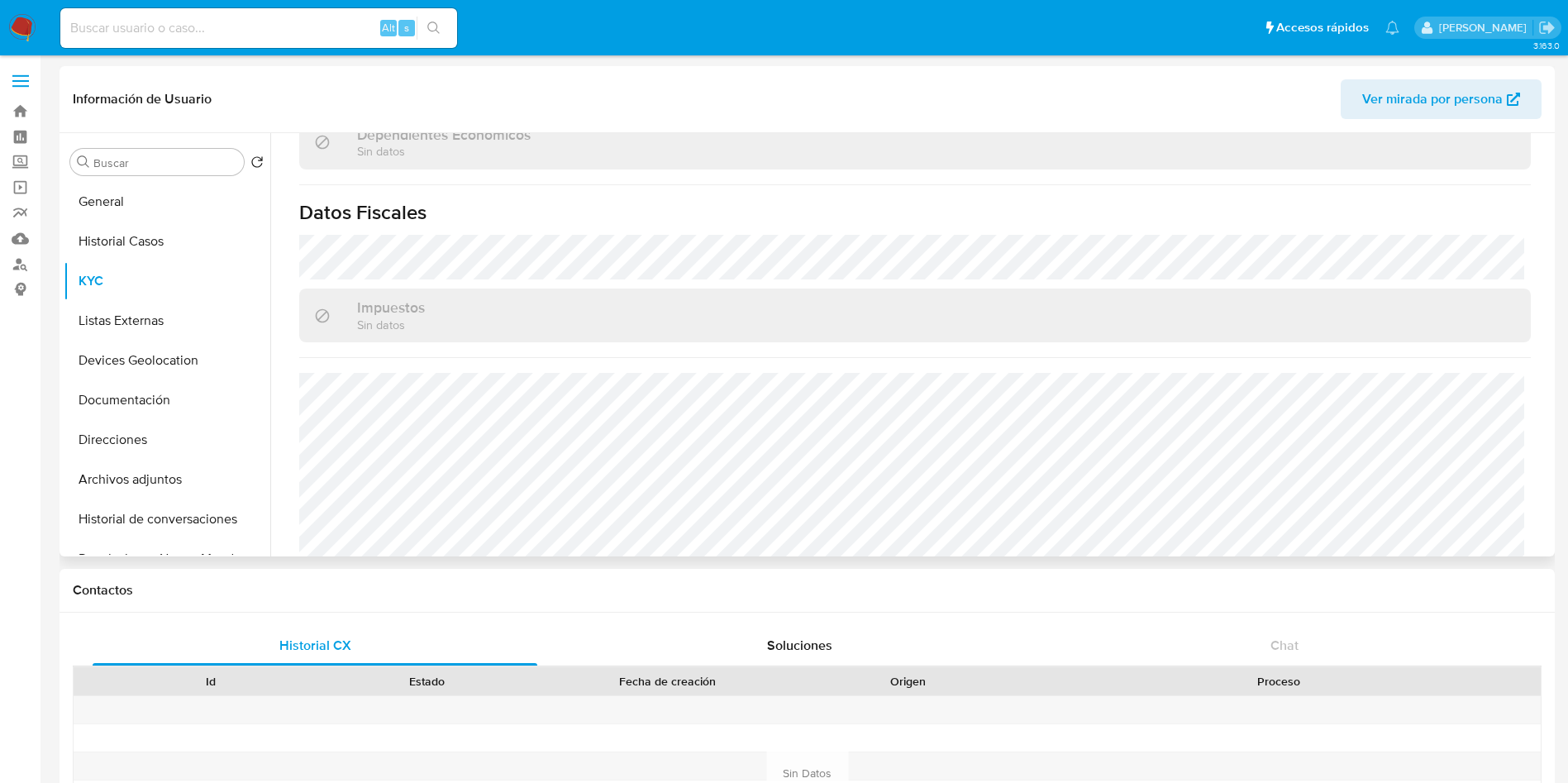
scroll to position [1262, 0]
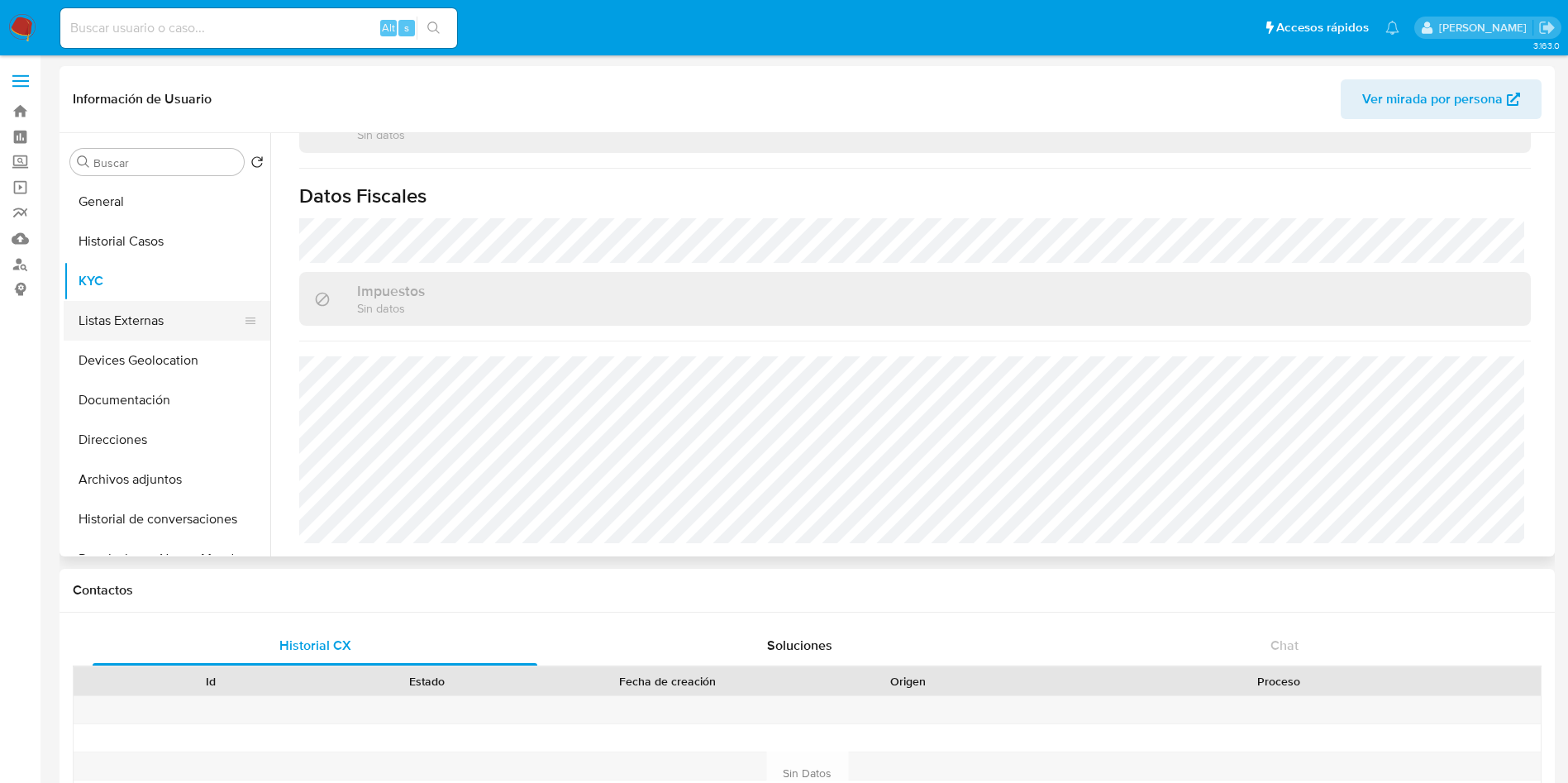
click at [119, 331] on button "Listas Externas" at bounding box center [160, 320] width 194 height 40
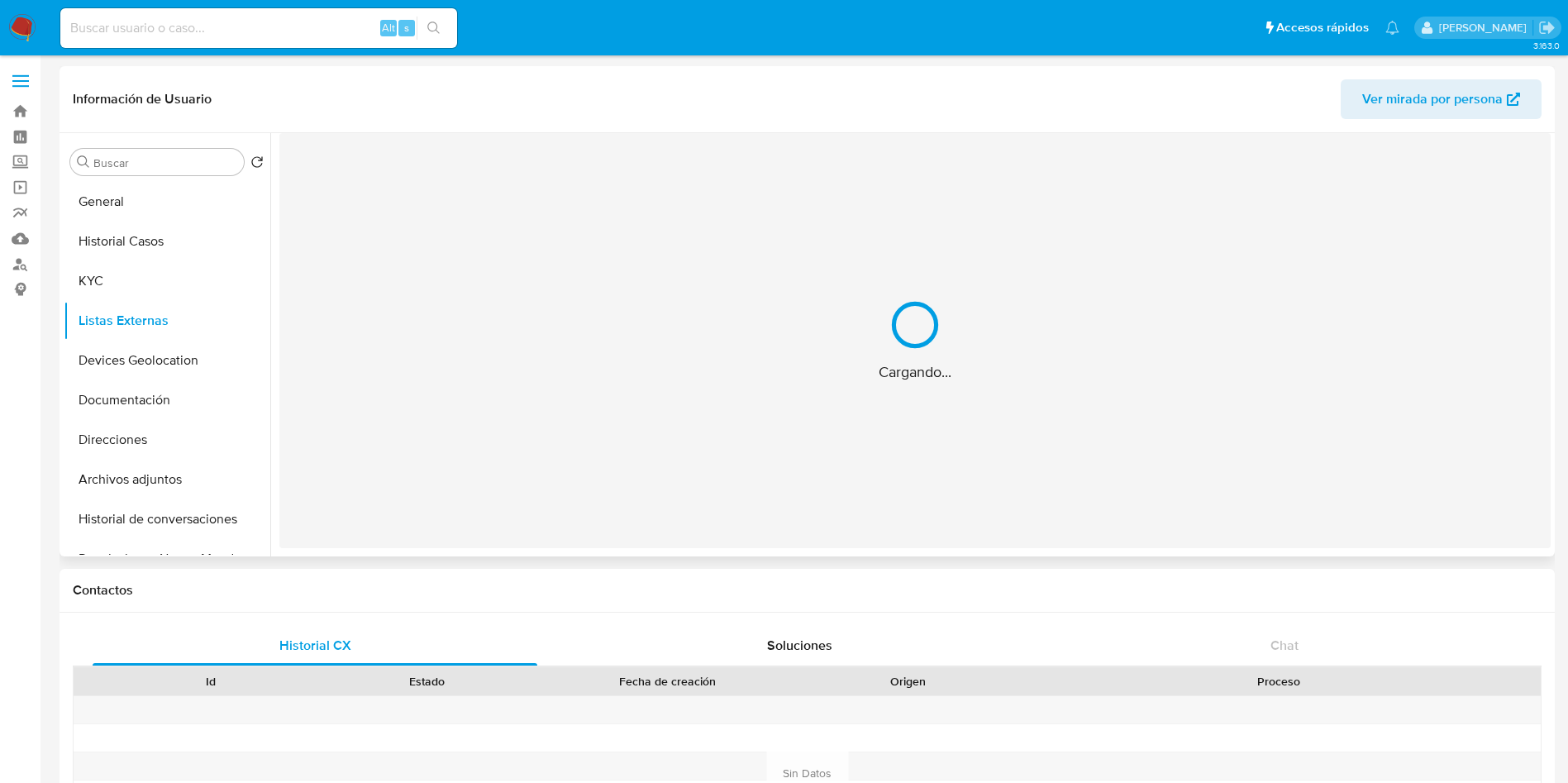
scroll to position [0, 0]
click at [160, 366] on button "Devices Geolocation" at bounding box center [160, 360] width 194 height 40
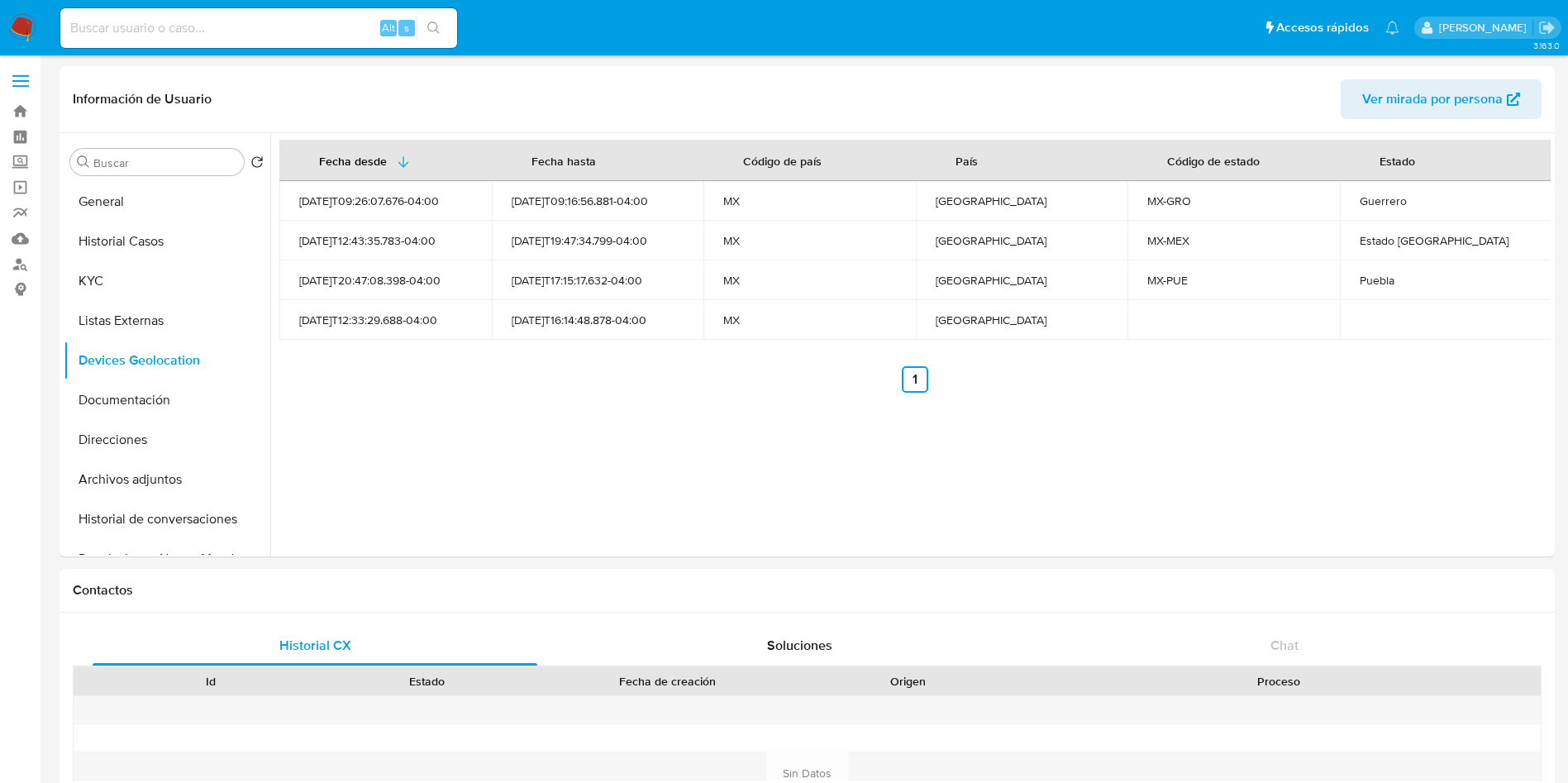
click at [1380, 195] on div "Guerrero" at bounding box center [1446, 201] width 172 height 15
copy div "Guerrero"
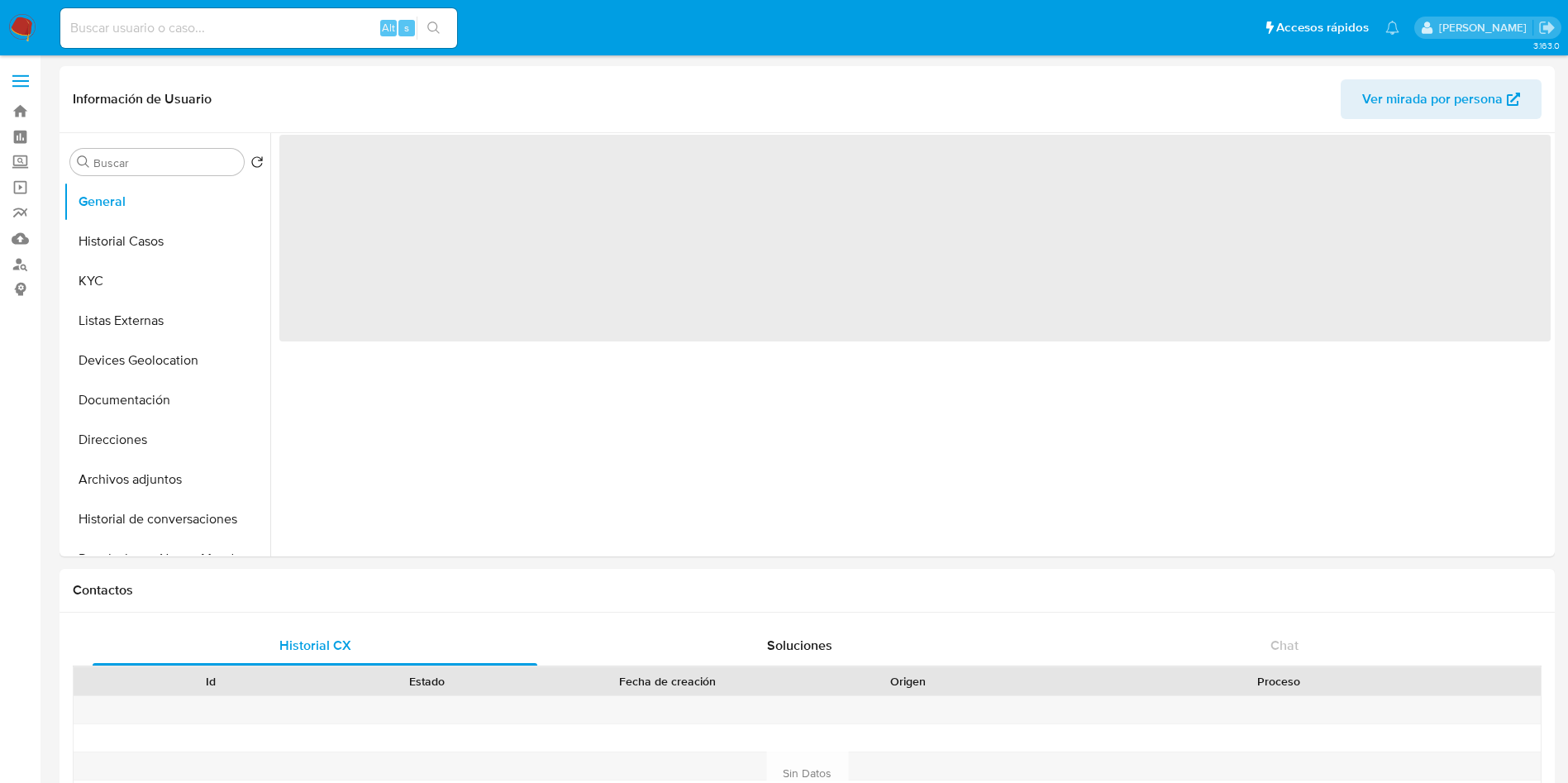
select select "10"
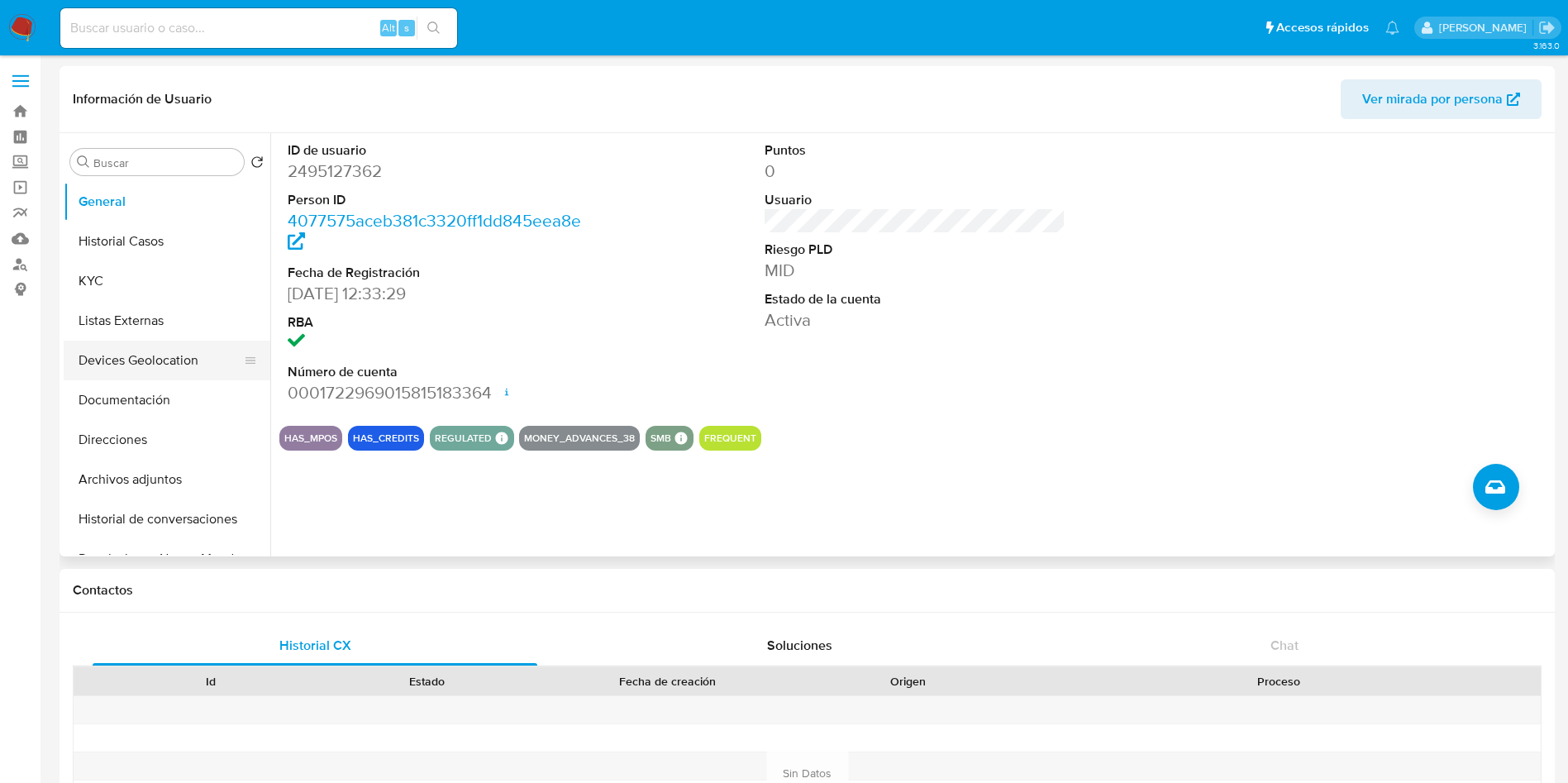
click at [144, 364] on button "Devices Geolocation" at bounding box center [160, 360] width 194 height 40
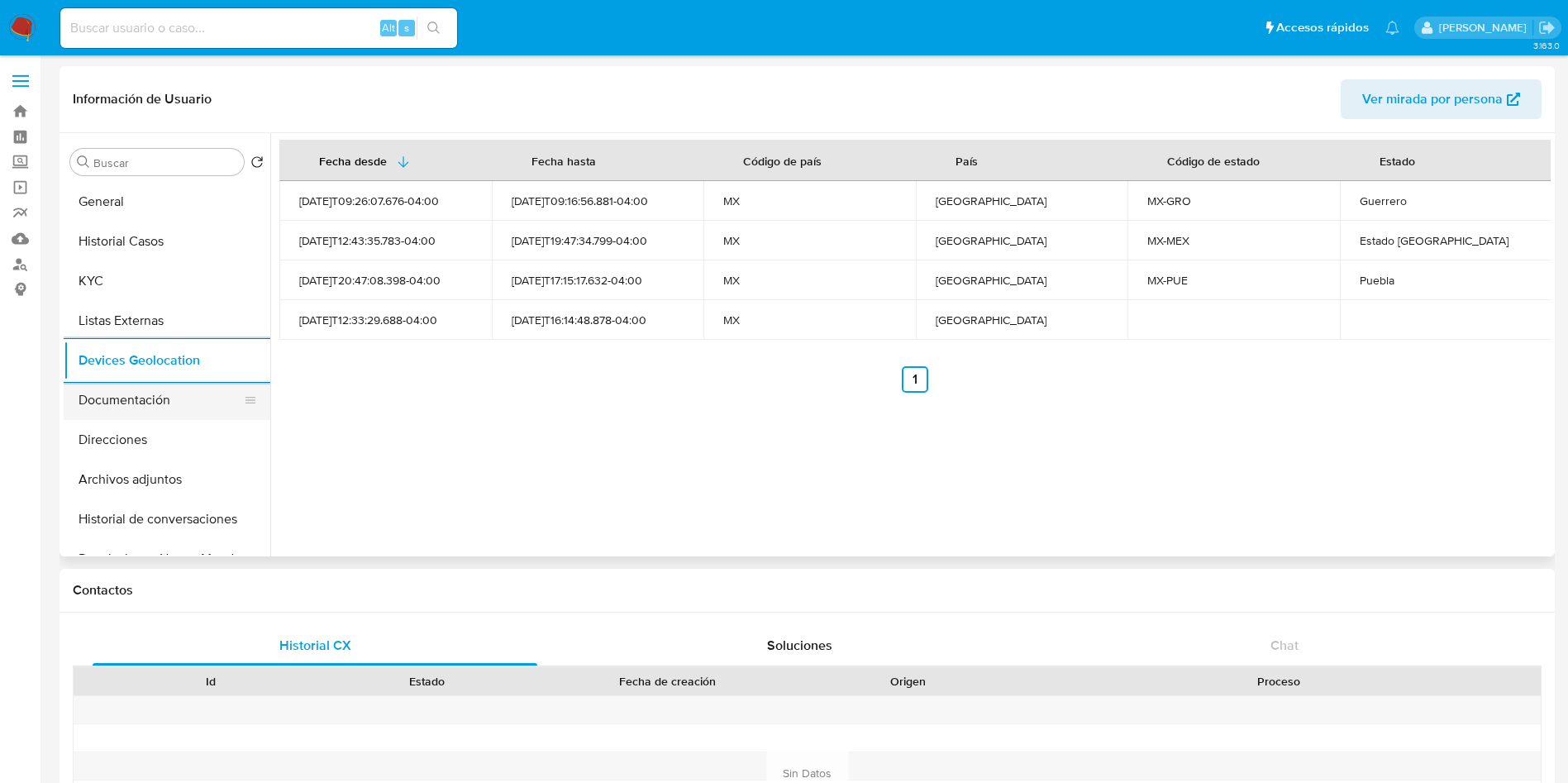
click at [150, 396] on button "Documentación" at bounding box center [160, 400] width 194 height 40
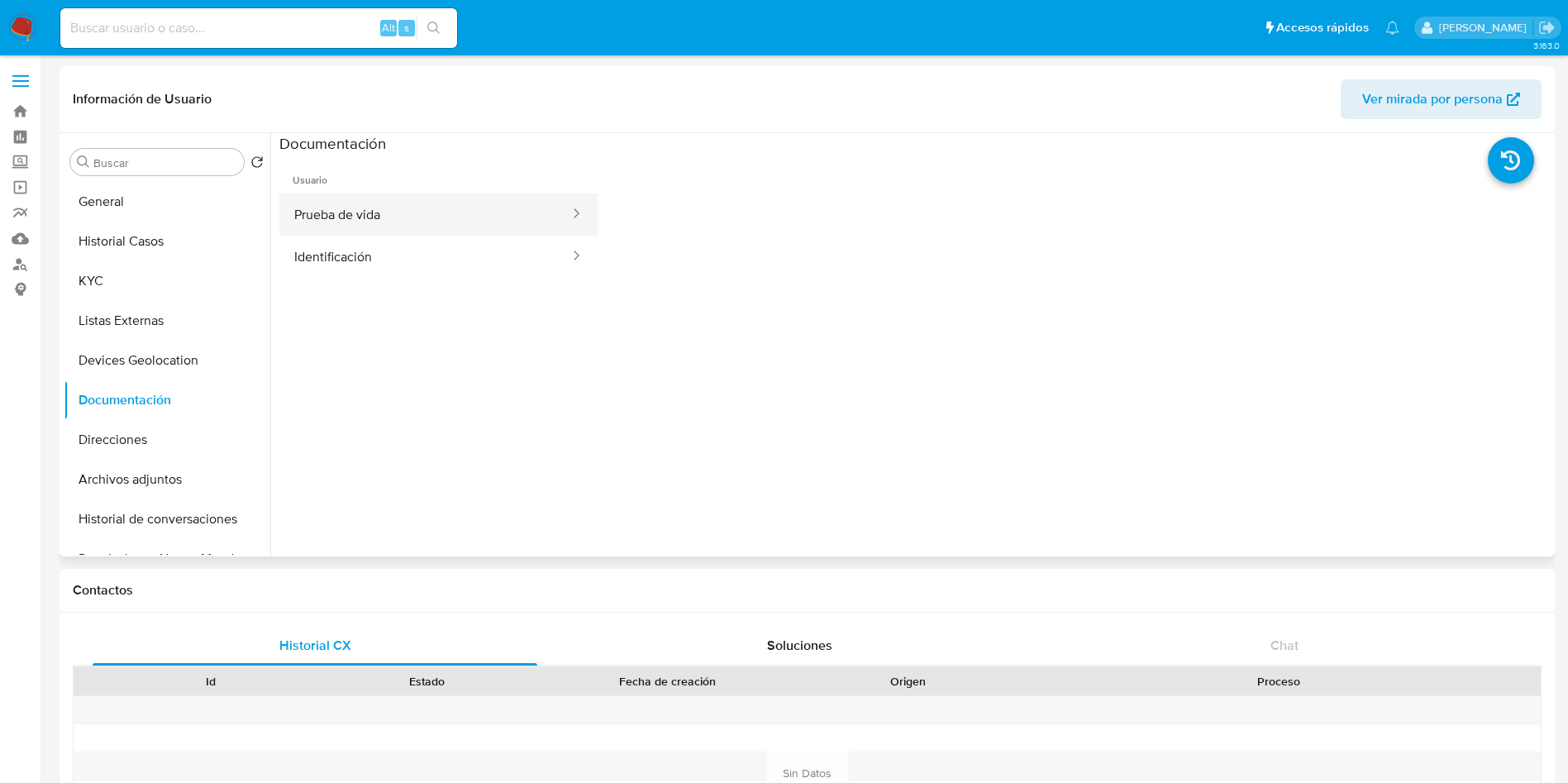
click at [396, 221] on button "Prueba de vida" at bounding box center [425, 215] width 292 height 42
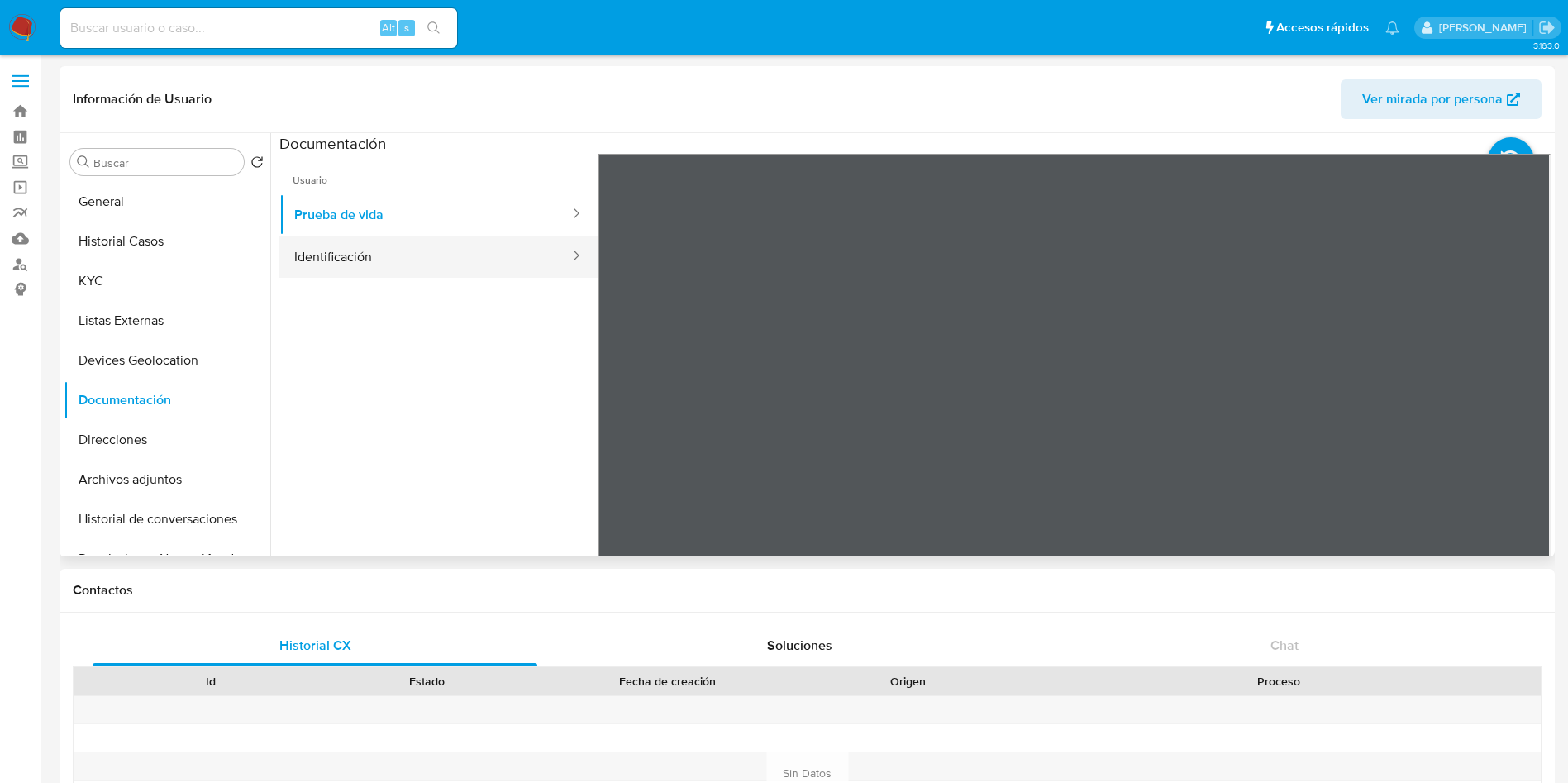
click at [338, 274] on button "Identificación" at bounding box center [425, 257] width 292 height 42
click at [1521, 419] on icon at bounding box center [1529, 422] width 33 height 33
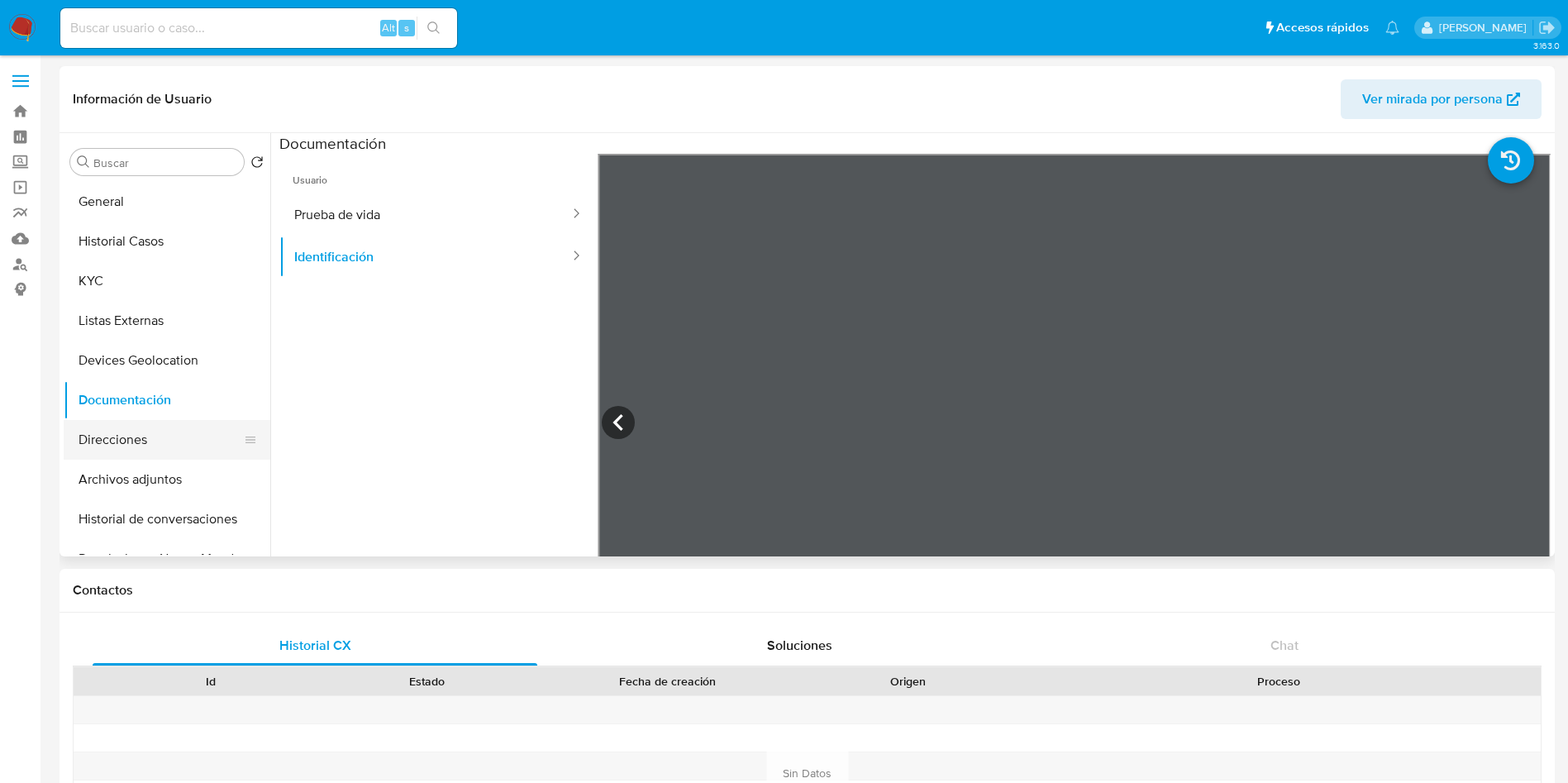
click at [116, 421] on button "Direcciones" at bounding box center [160, 440] width 194 height 40
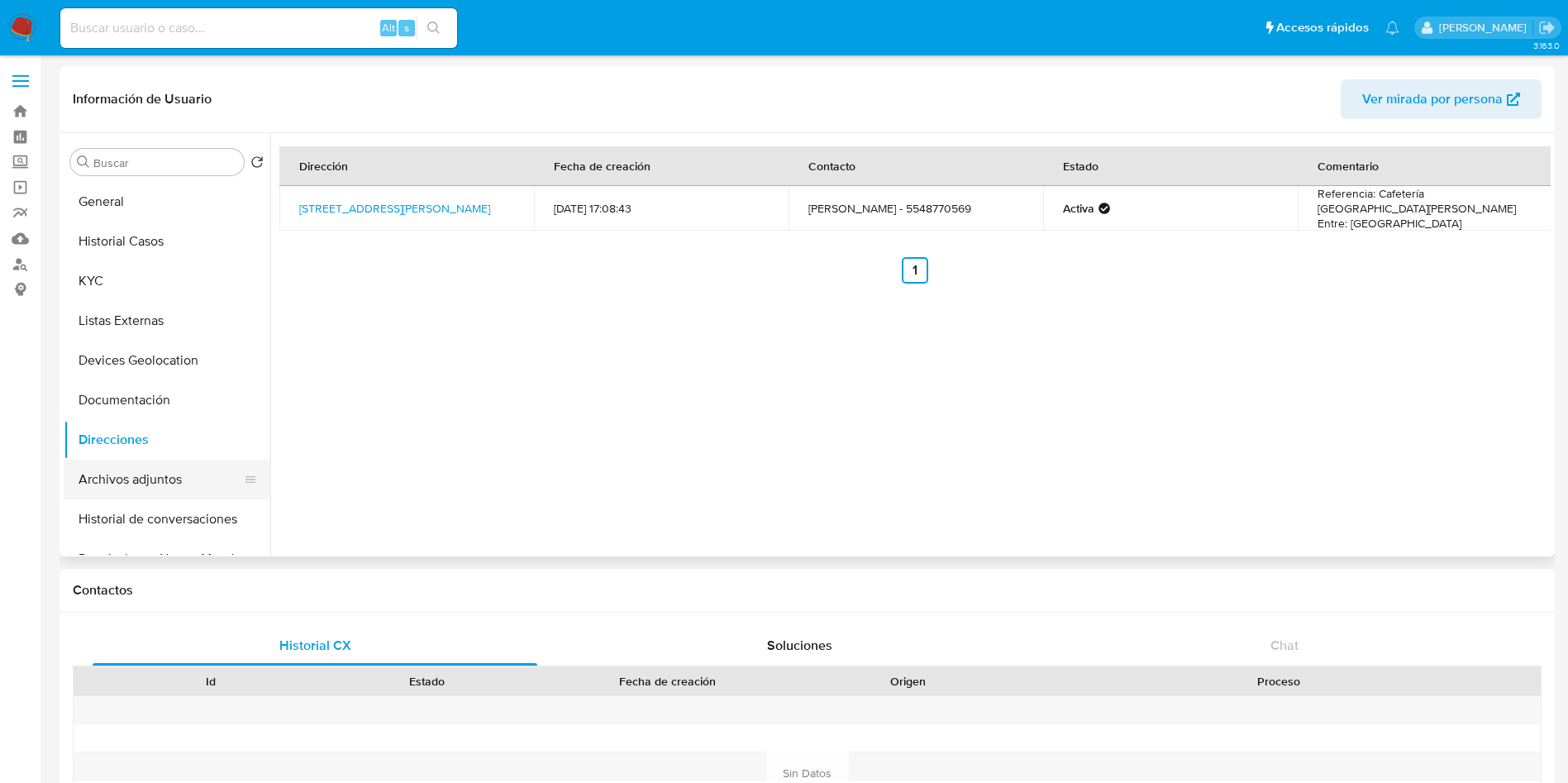
click at [134, 480] on button "Archivos adjuntos" at bounding box center [160, 479] width 194 height 40
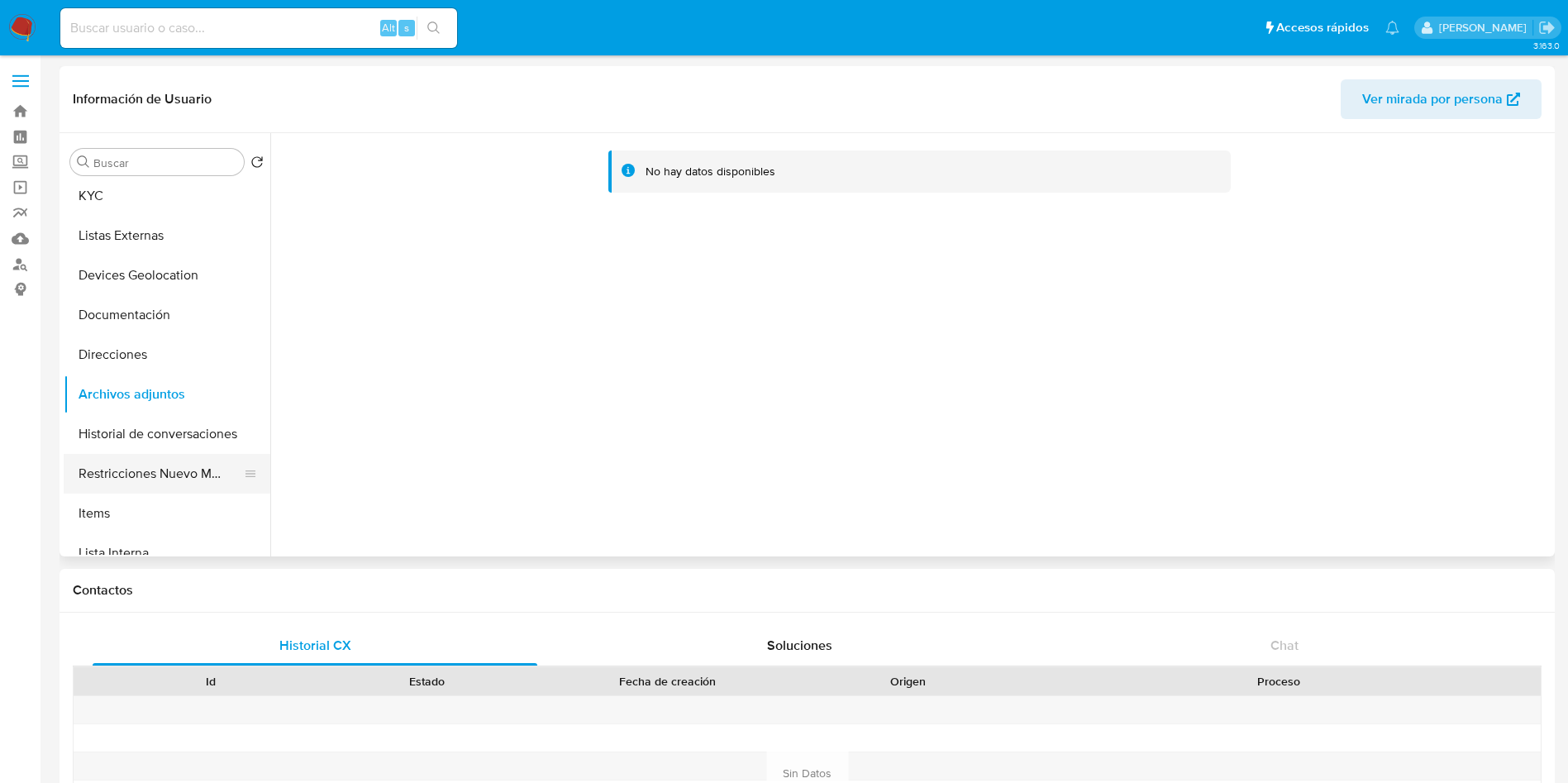
scroll to position [124, 0]
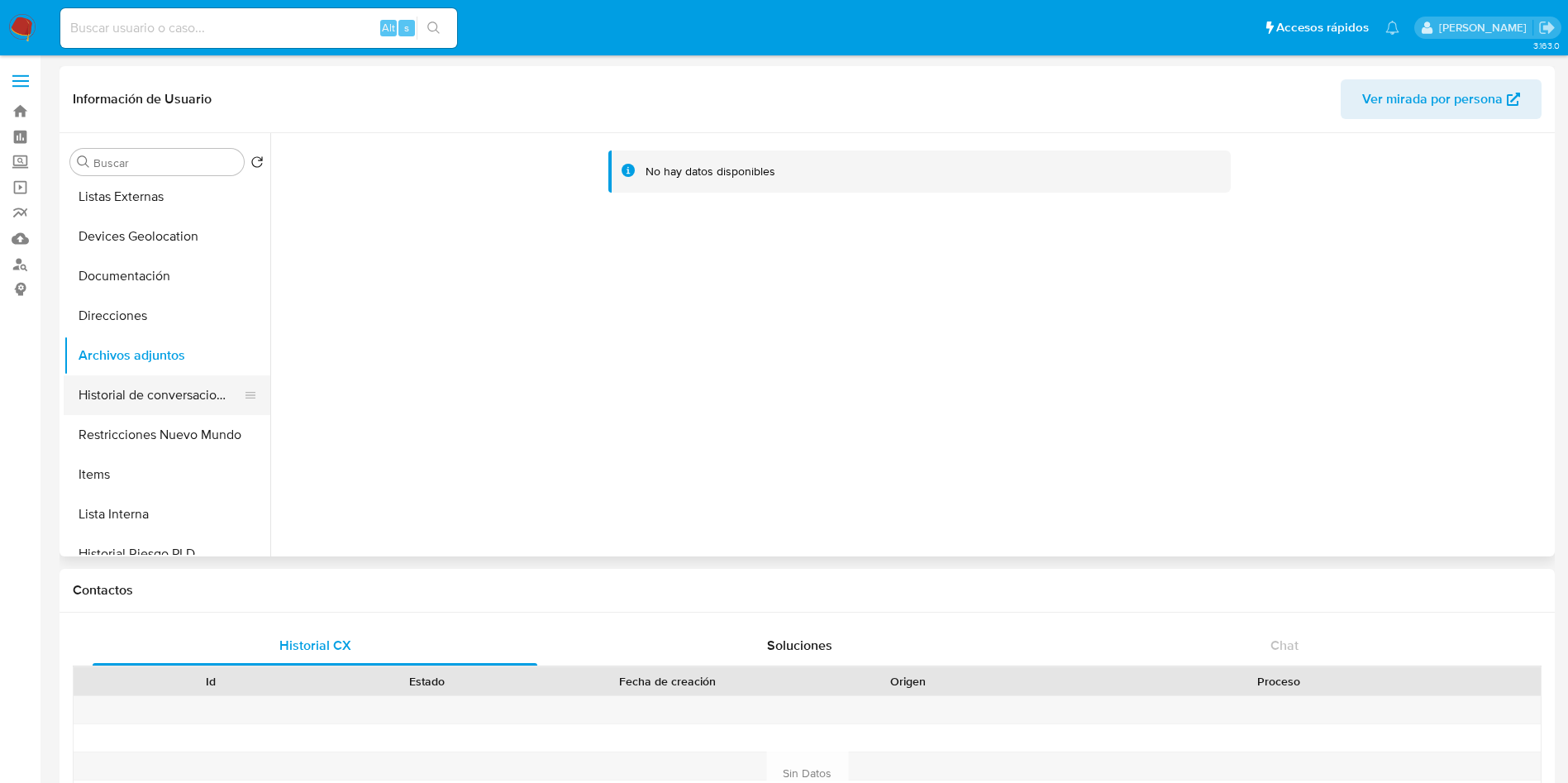
click at [162, 392] on button "Historial de conversaciones" at bounding box center [160, 395] width 194 height 40
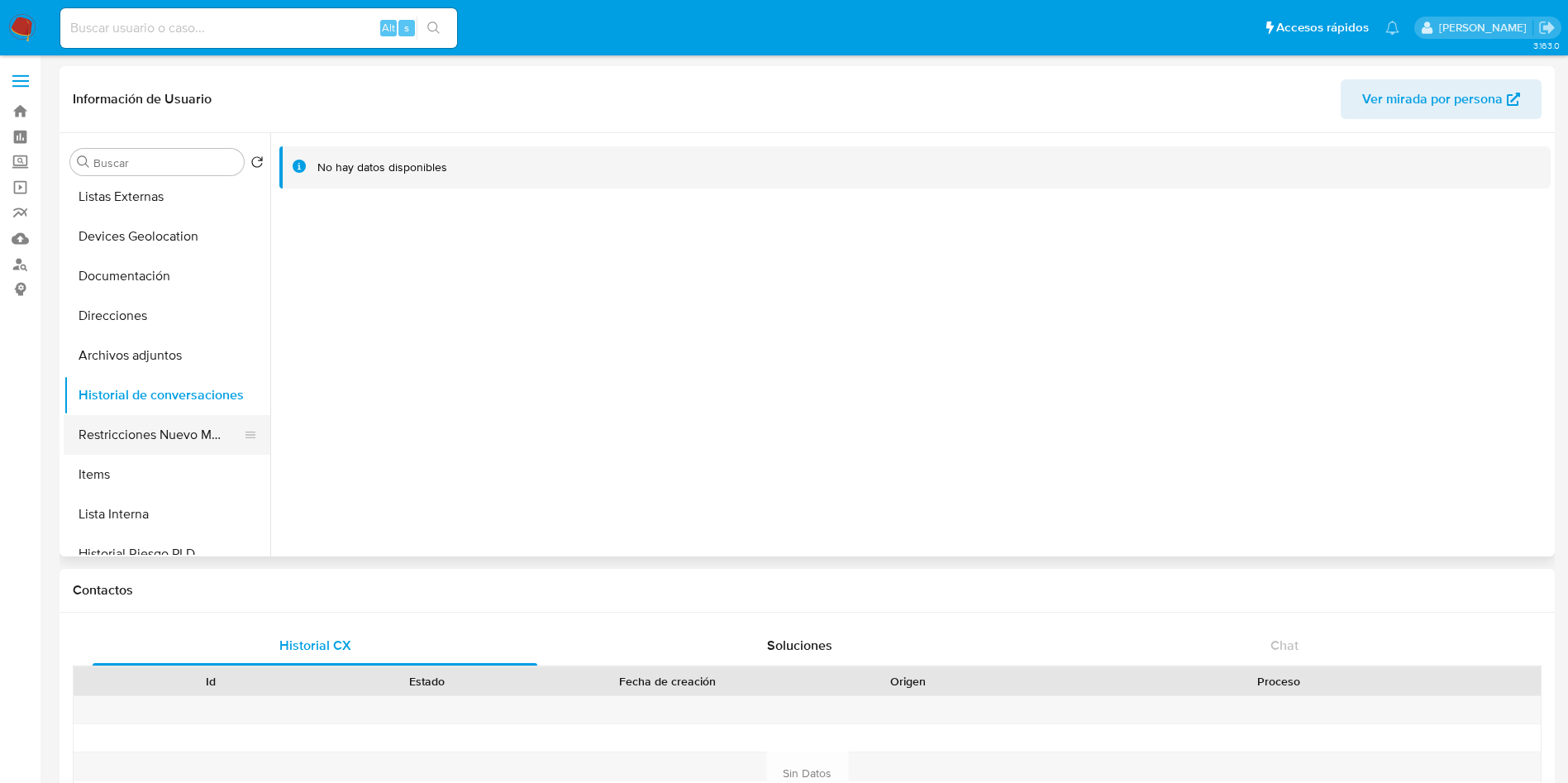
click at [96, 424] on button "Restricciones Nuevo Mundo" at bounding box center [160, 435] width 194 height 40
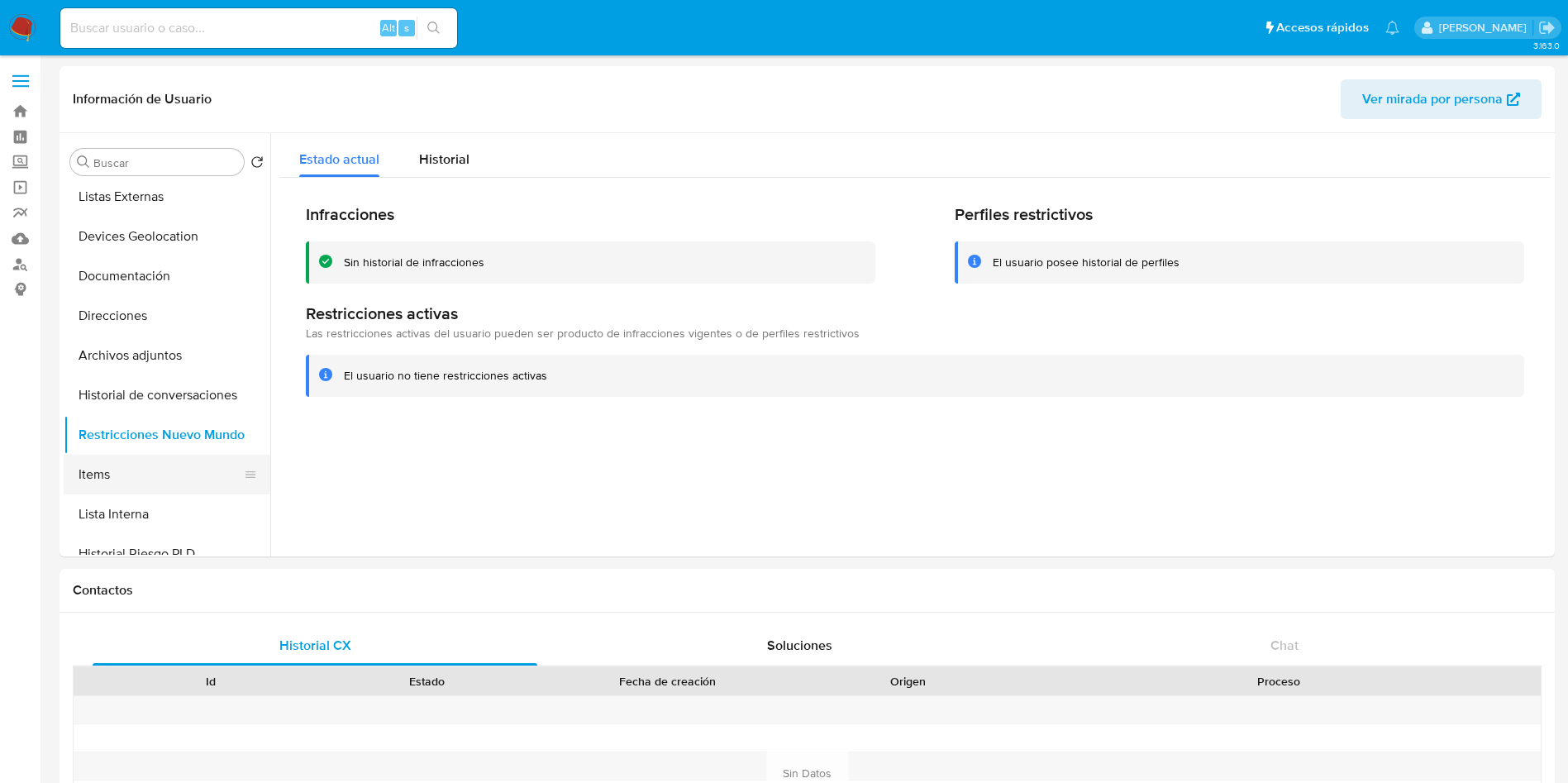
click at [144, 467] on button "Items" at bounding box center [160, 474] width 194 height 40
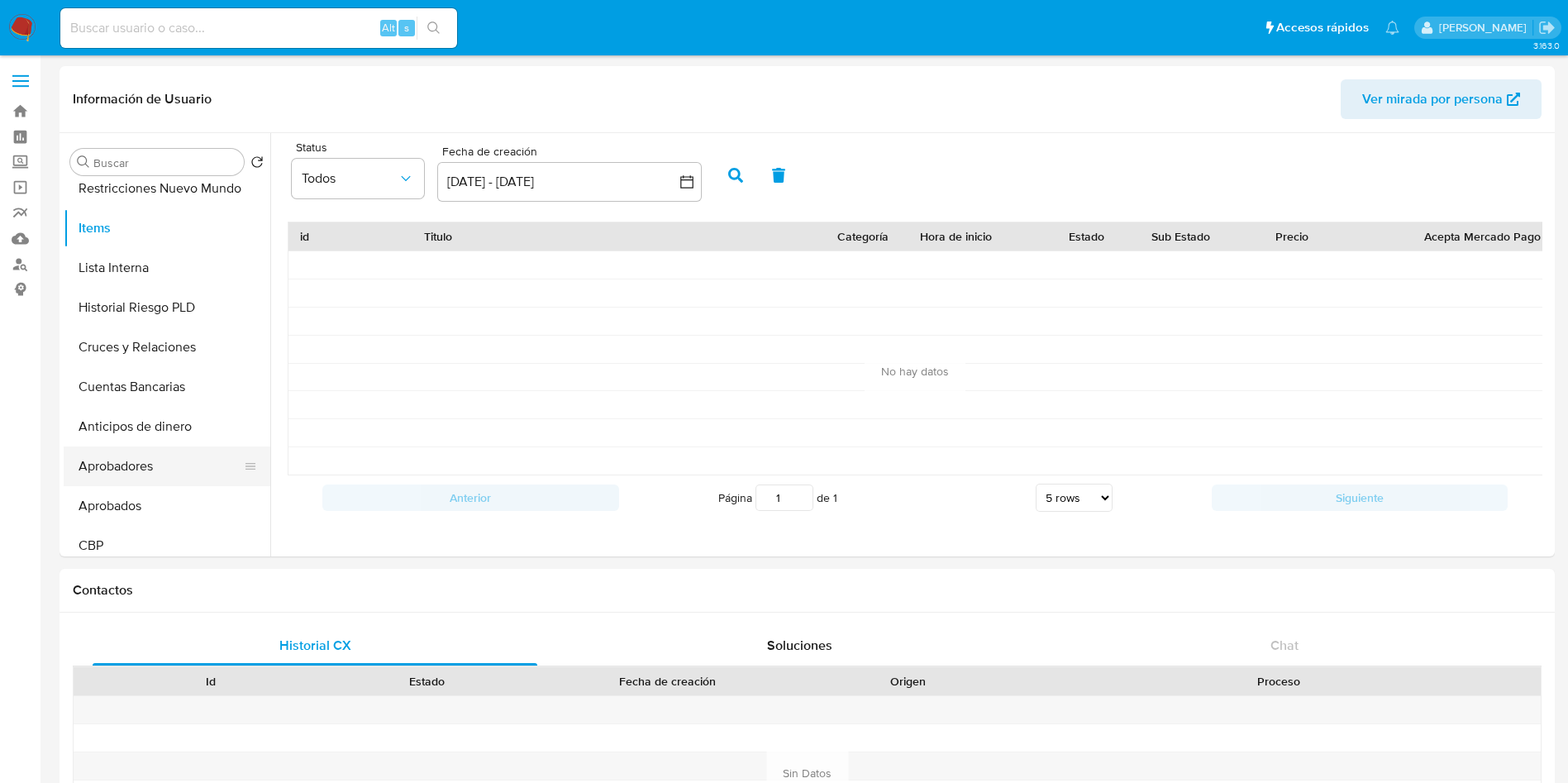
scroll to position [372, 0]
click at [127, 258] on button "Lista Interna" at bounding box center [160, 266] width 194 height 40
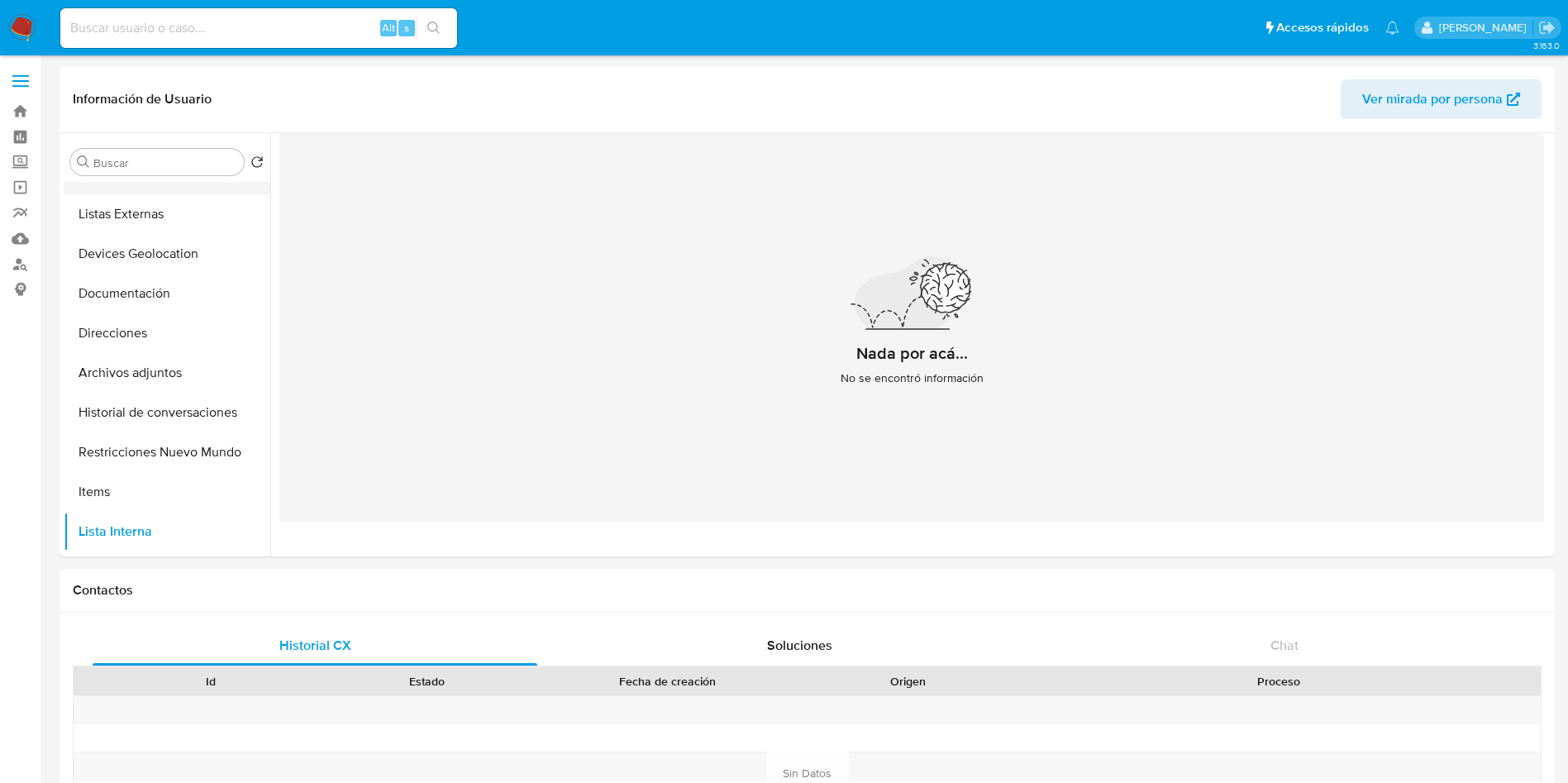
scroll to position [0, 0]
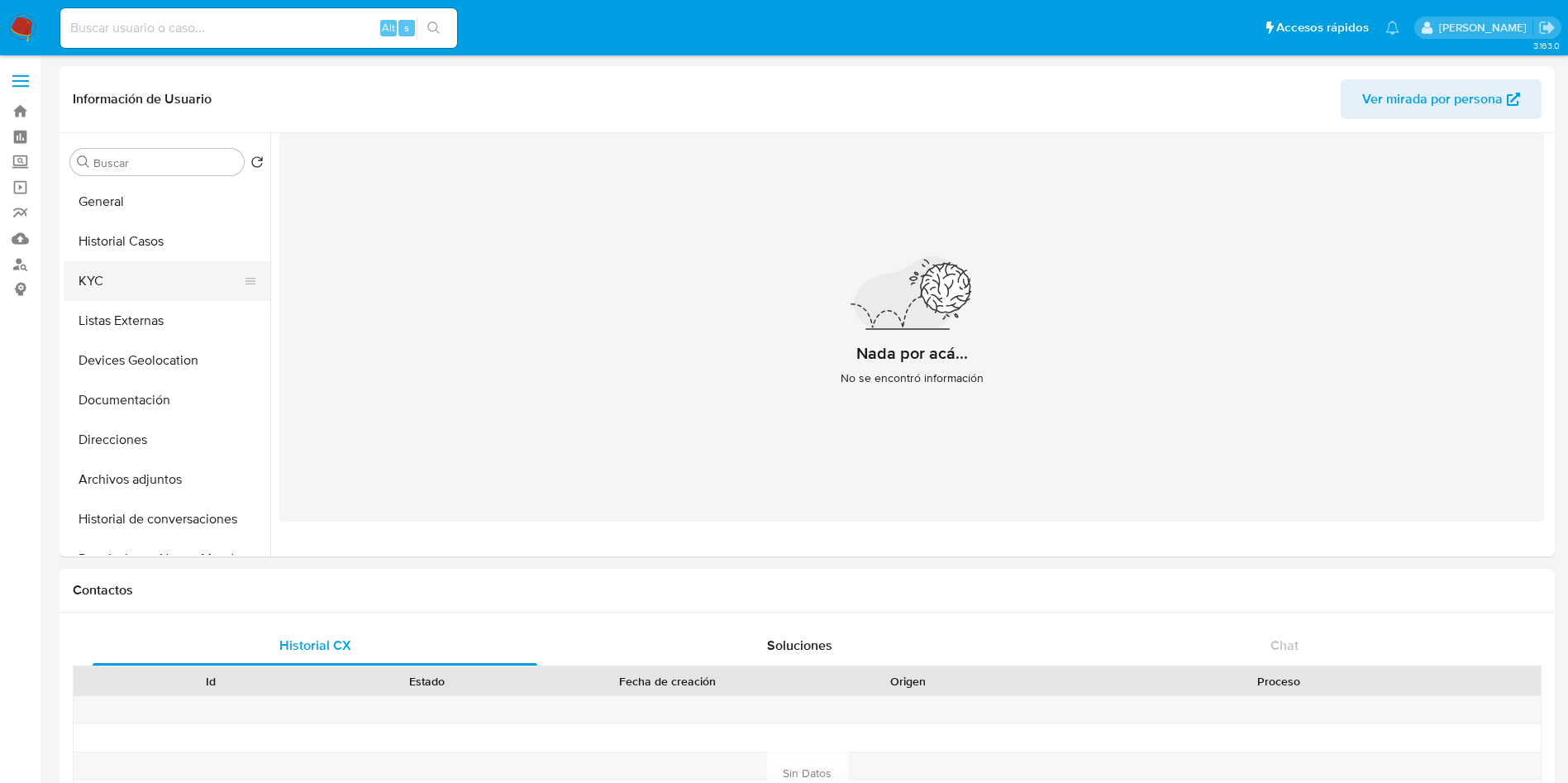
click at [127, 277] on button "KYC" at bounding box center [160, 281] width 194 height 40
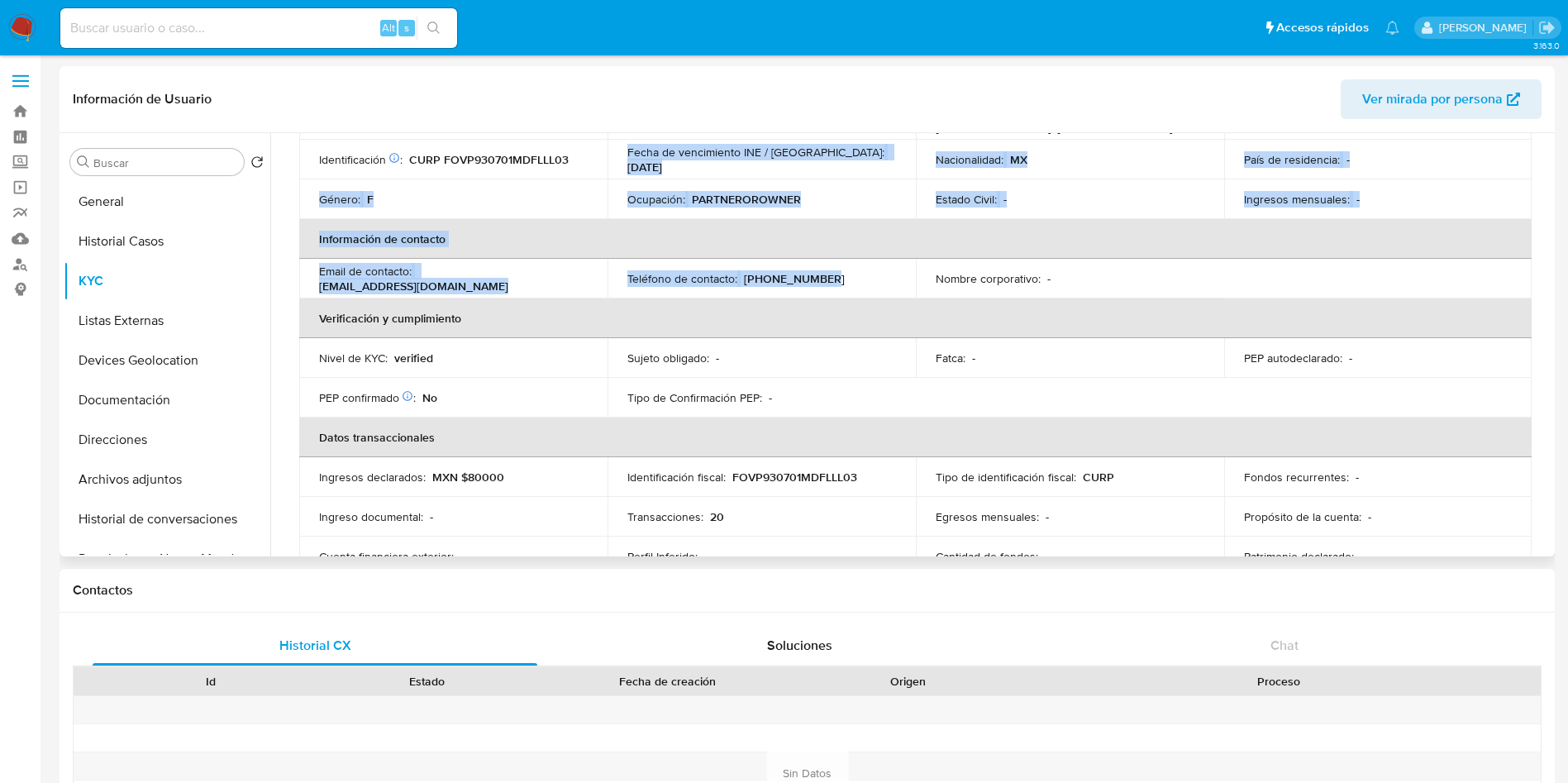
scroll to position [216, 0]
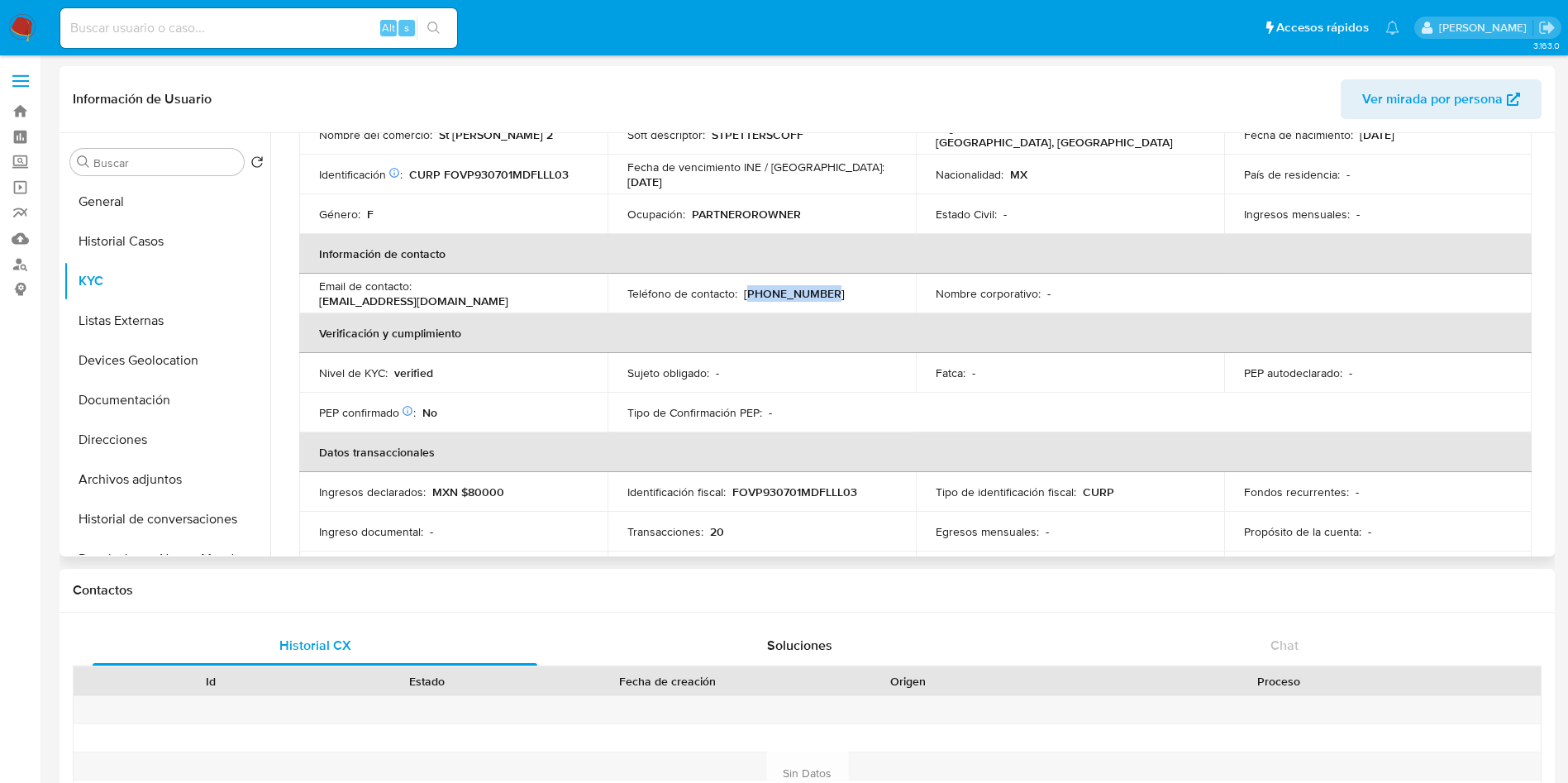
drag, startPoint x: 822, startPoint y: 140, endPoint x: 745, endPoint y: 287, distance: 165.9
click at [745, 287] on div "Teléfono de contacto : (55) 48770569" at bounding box center [762, 293] width 269 height 15
copy p "55) 48770569"
click at [19, 233] on link "Mulan" at bounding box center [98, 238] width 197 height 25
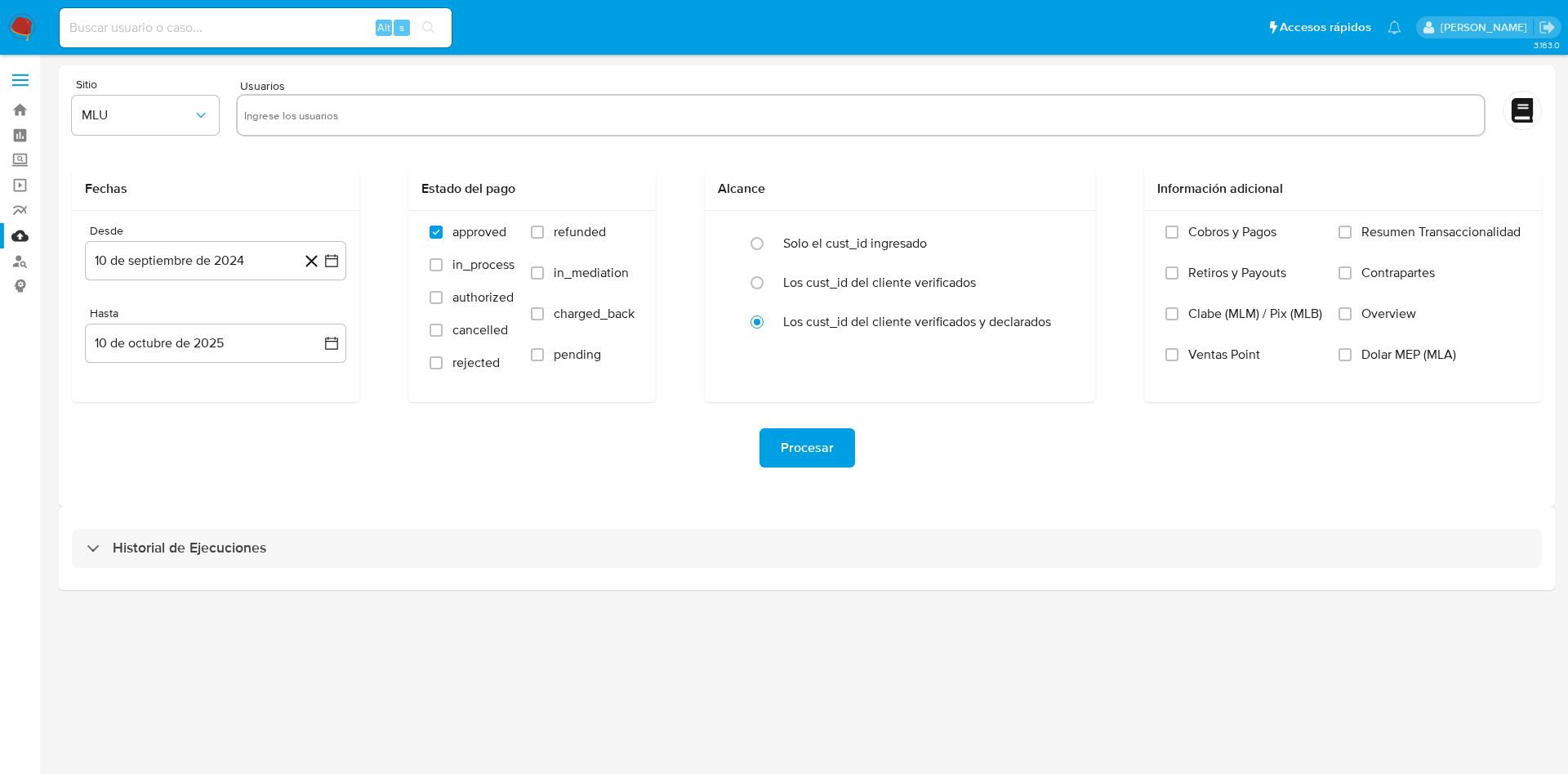
click at [338, 123] on input "text" at bounding box center [860, 115] width 1234 height 26
paste input "2495127362"
type input "2495127362"
click at [192, 114] on span "MLU" at bounding box center [137, 115] width 111 height 17
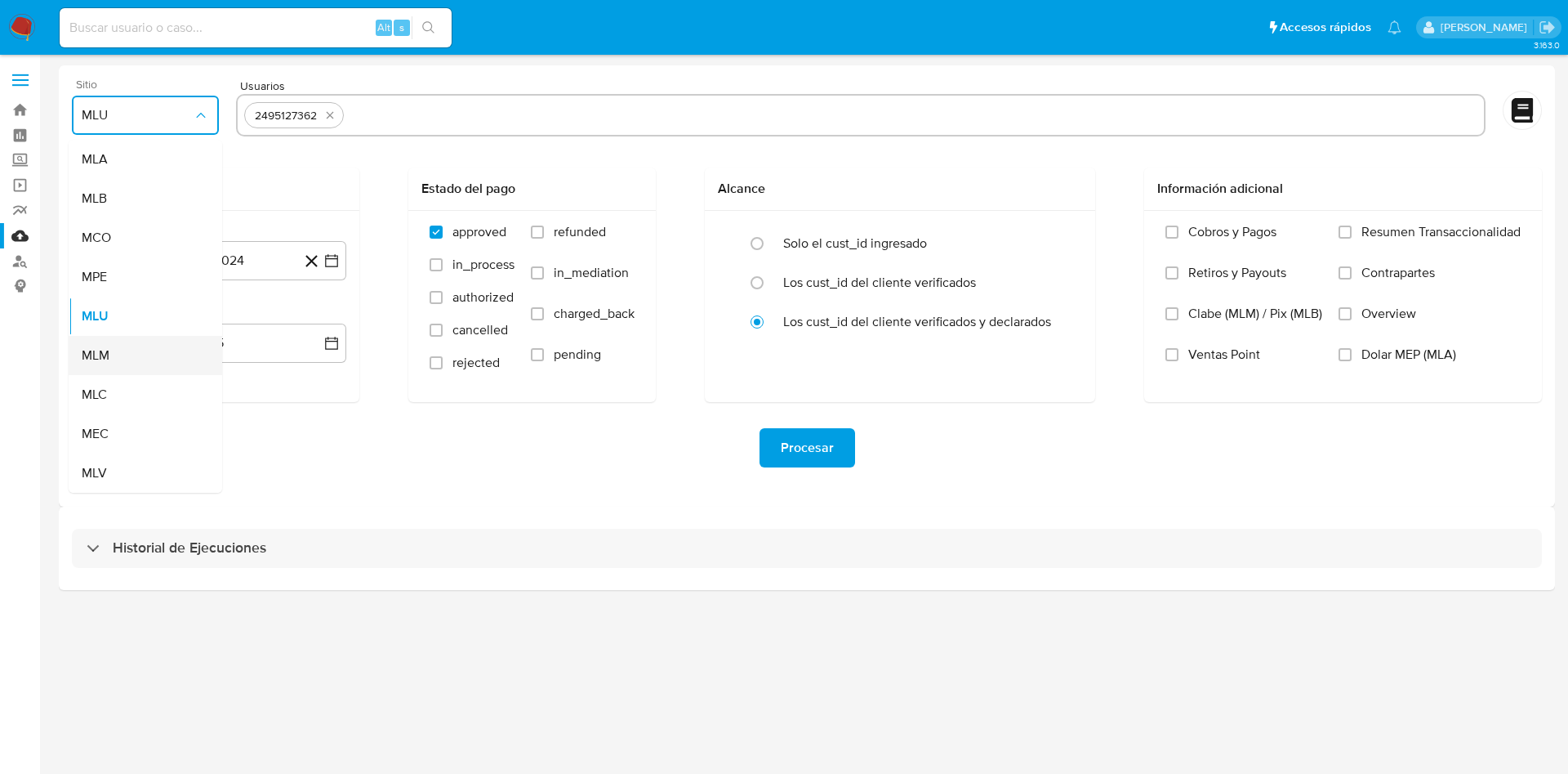
click at [123, 349] on div "MLM" at bounding box center [140, 355] width 118 height 39
click at [344, 253] on button "10 de septiembre de 2024" at bounding box center [216, 260] width 261 height 39
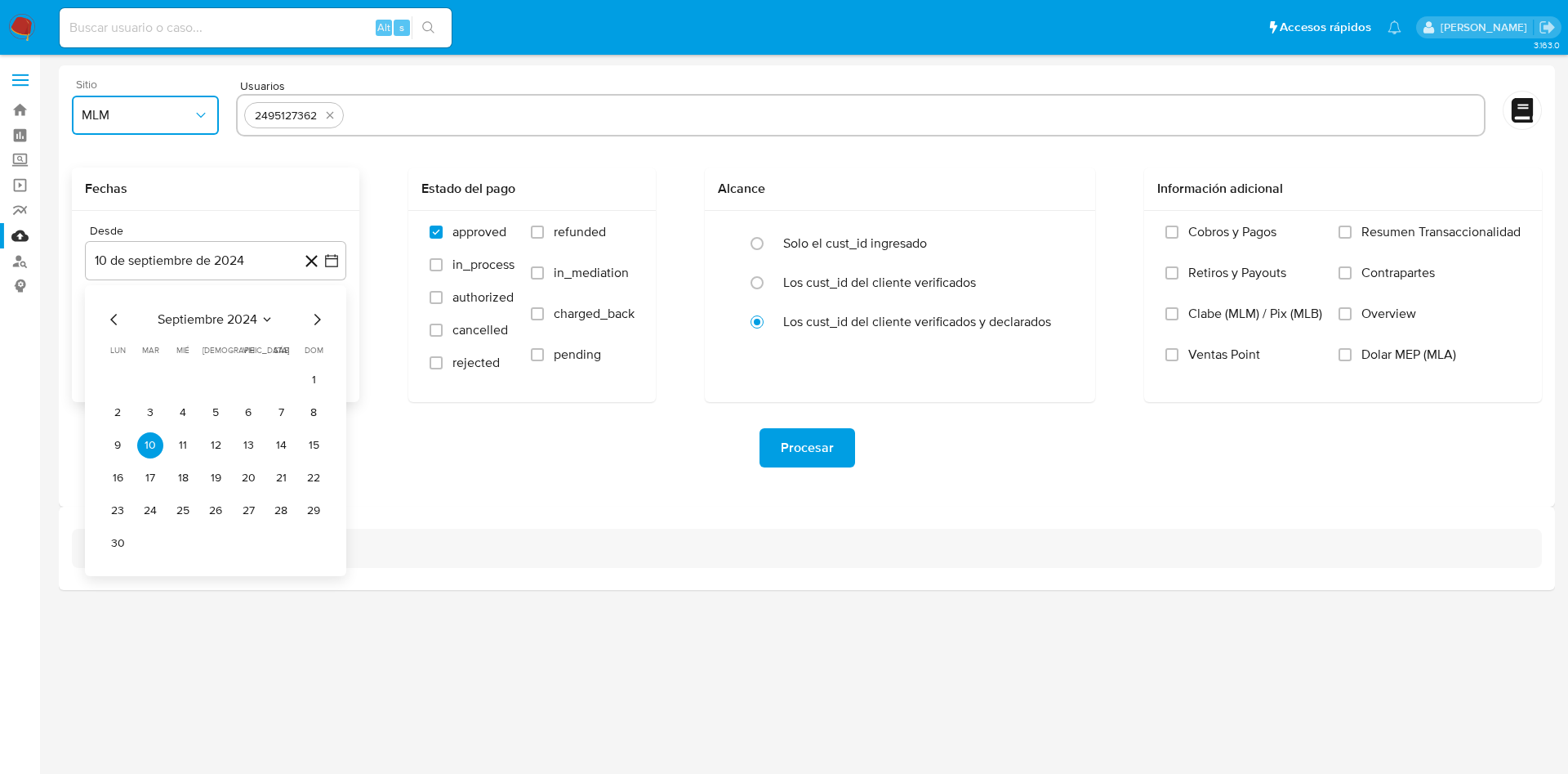
click at [113, 318] on icon "Mes anterior" at bounding box center [114, 319] width 19 height 19
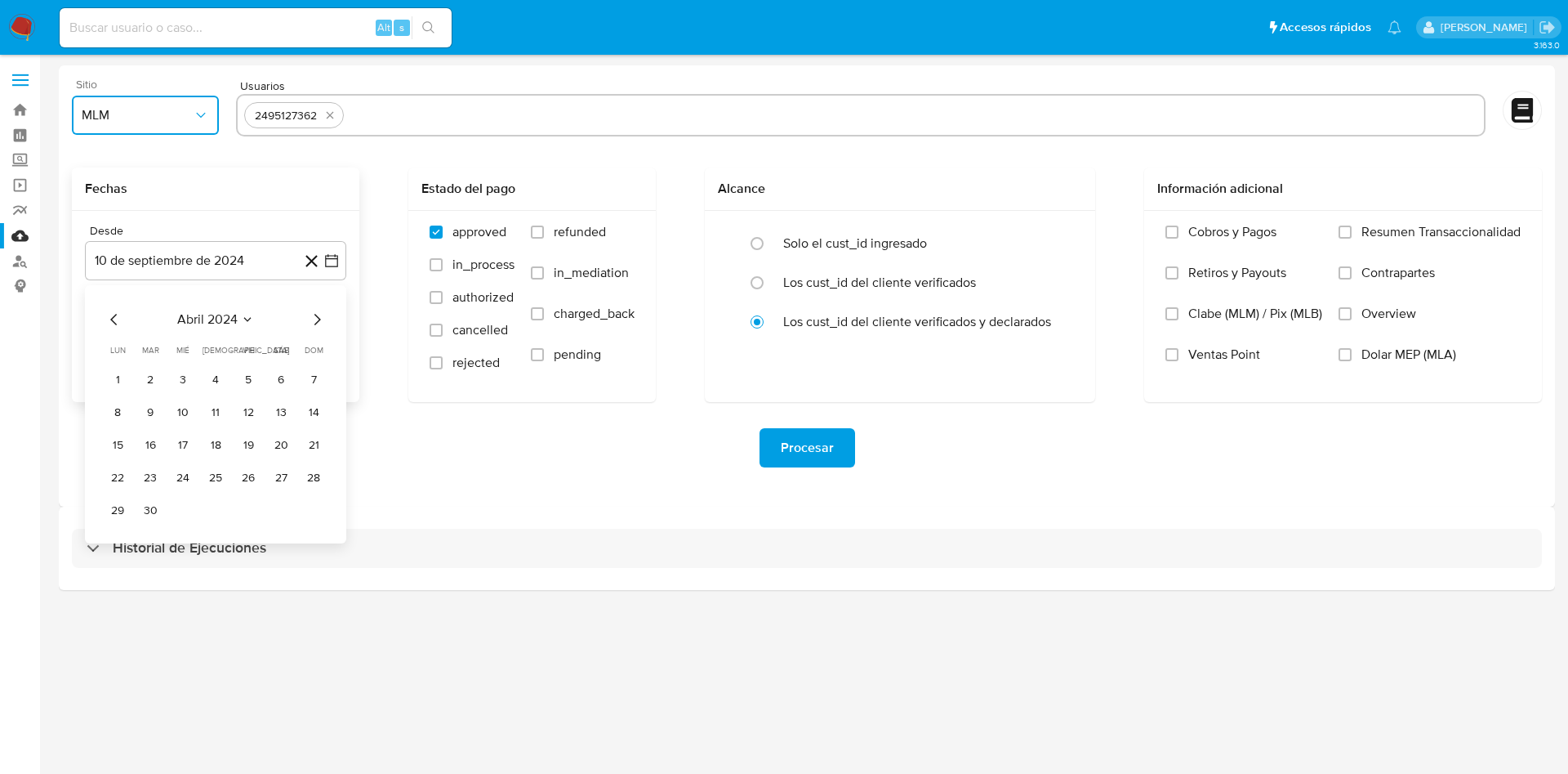
click at [113, 318] on icon "Mes anterior" at bounding box center [114, 319] width 19 height 19
click at [216, 381] on button "1" at bounding box center [216, 379] width 26 height 26
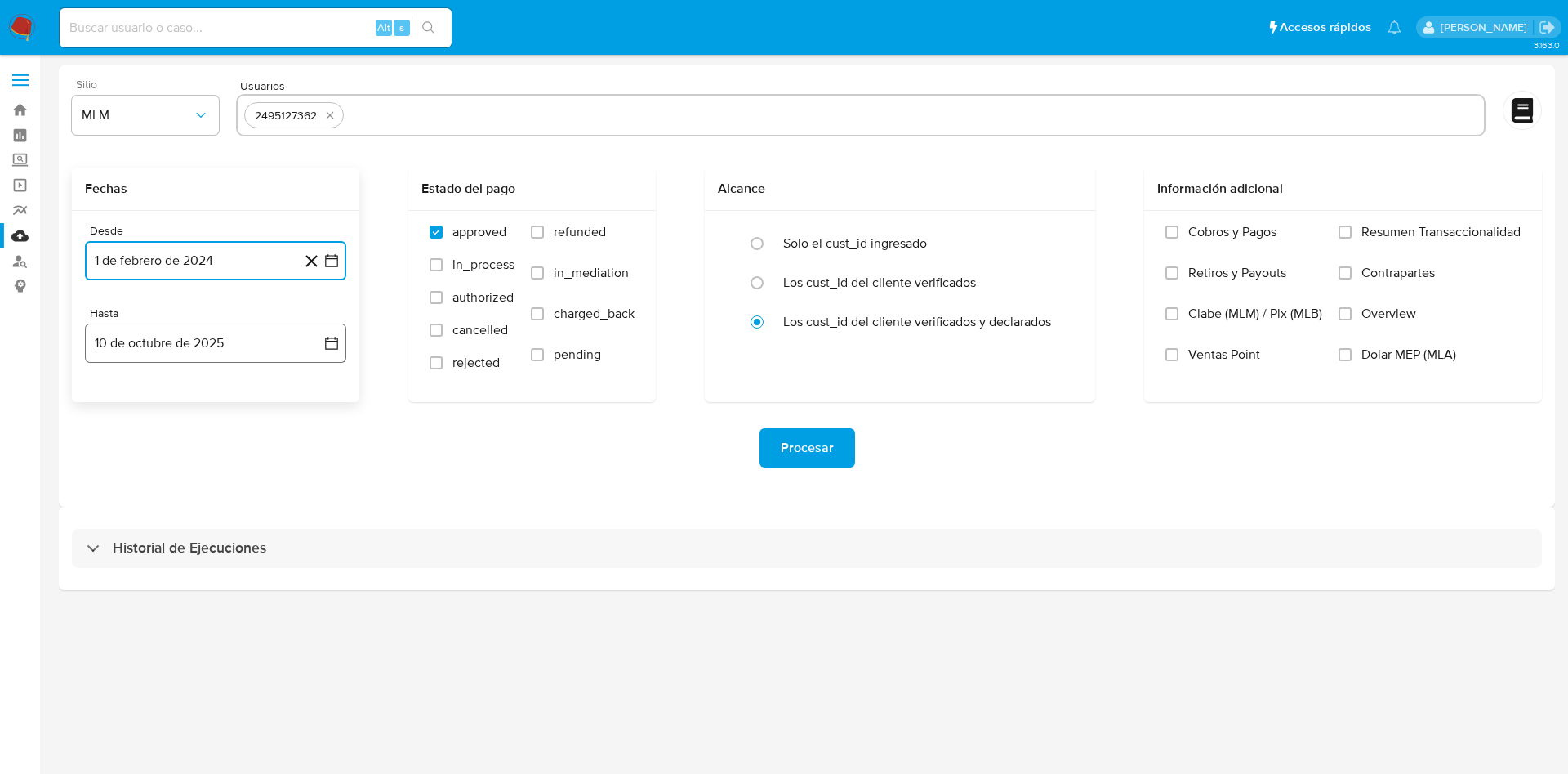
click at [328, 354] on button "10 de octubre de 2025" at bounding box center [216, 343] width 261 height 39
click at [113, 403] on icon "Mes anterior" at bounding box center [114, 402] width 7 height 12
click at [317, 596] on button "31" at bounding box center [313, 593] width 26 height 26
click at [657, 481] on div "Procesar" at bounding box center [807, 448] width 1470 height 92
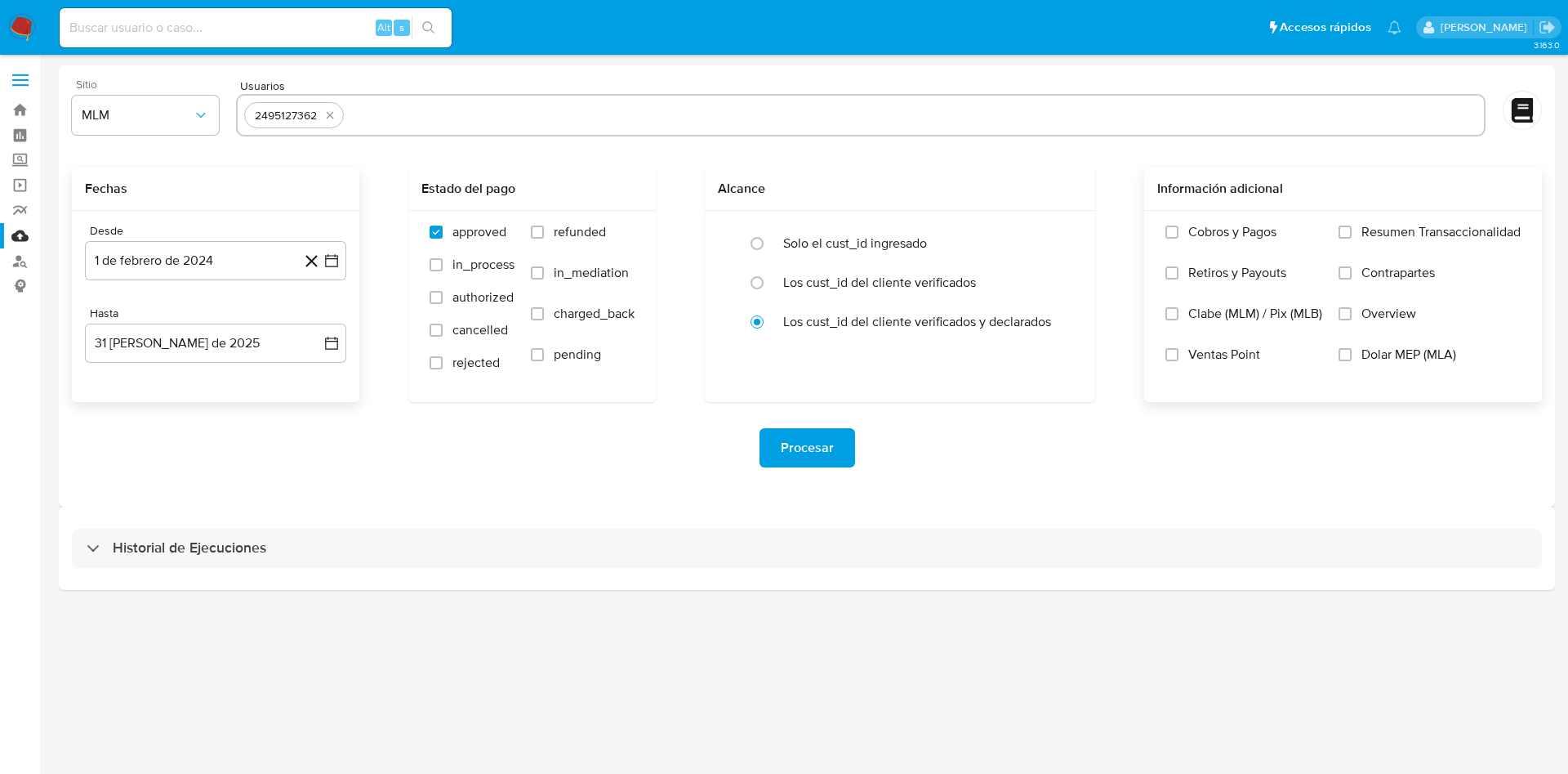
click at [1355, 309] on label "Overview" at bounding box center [1430, 326] width 182 height 41
click at [1352, 309] on input "Overview" at bounding box center [1346, 314] width 13 height 13
click at [819, 440] on span "Procesar" at bounding box center [808, 447] width 53 height 36
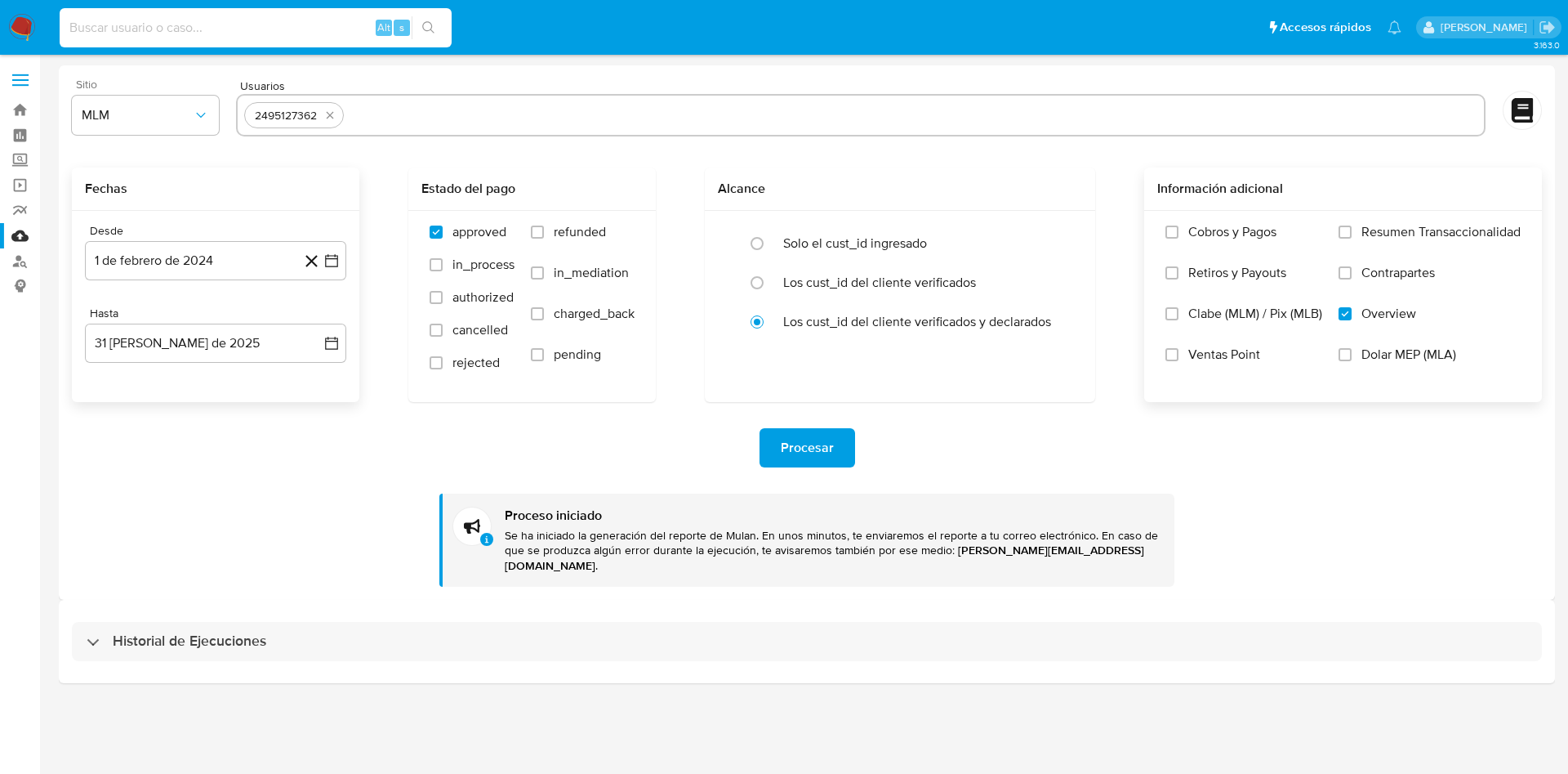
click at [244, 27] on input at bounding box center [255, 28] width 392 height 21
paste input "1708621530"
type input "1708621530"
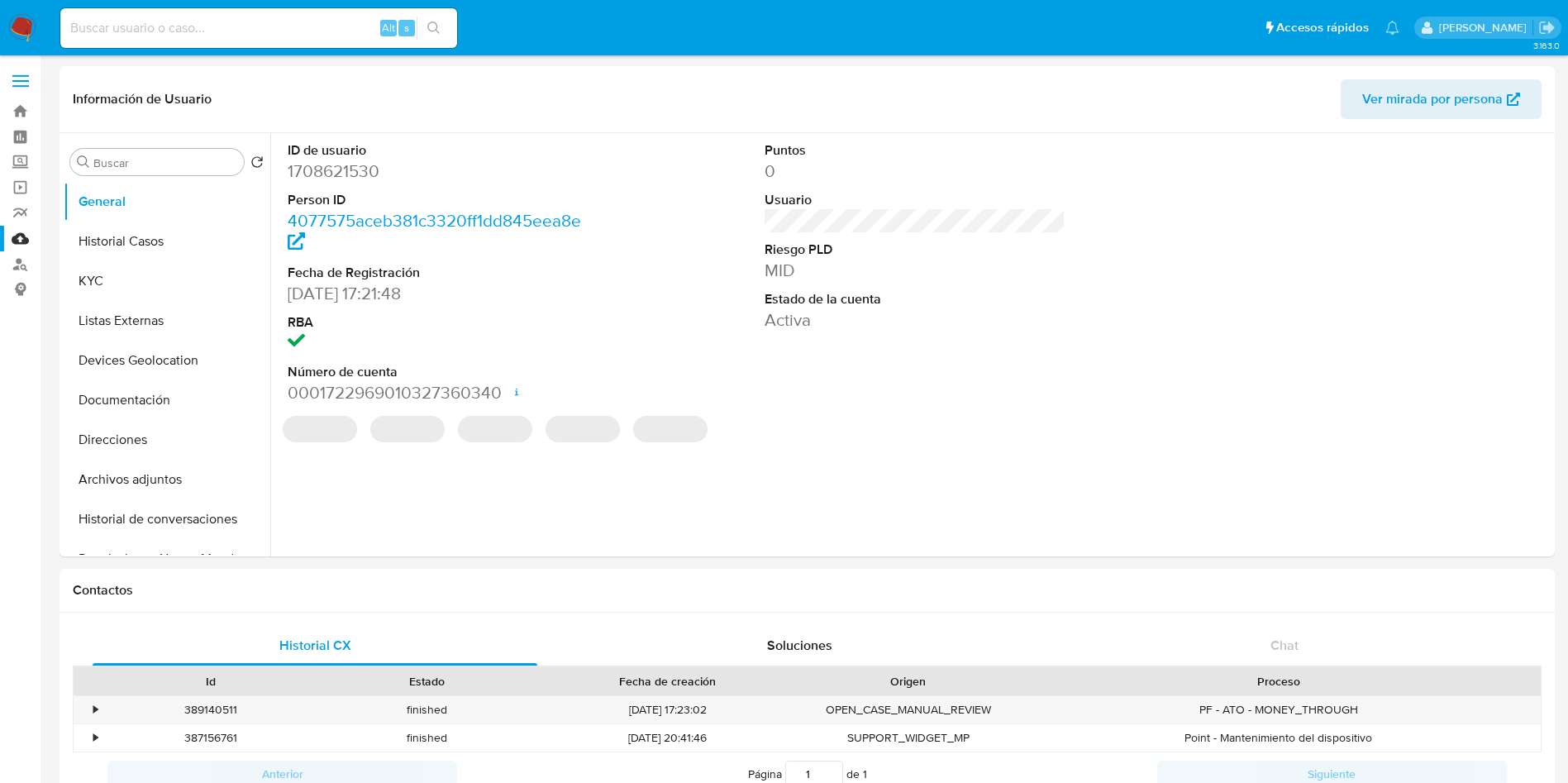
select select "10"
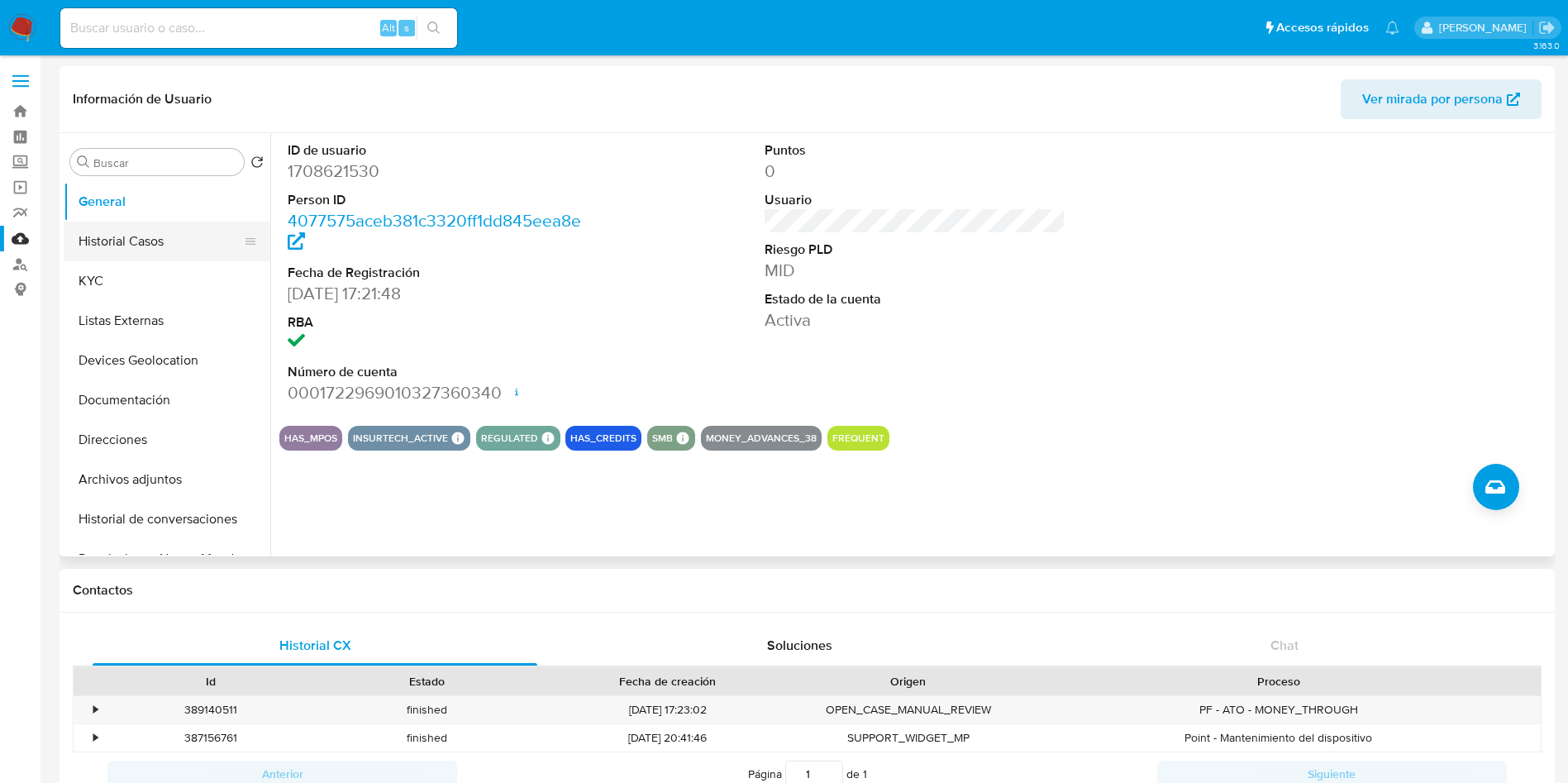
click at [134, 234] on button "Historial Casos" at bounding box center [160, 241] width 194 height 40
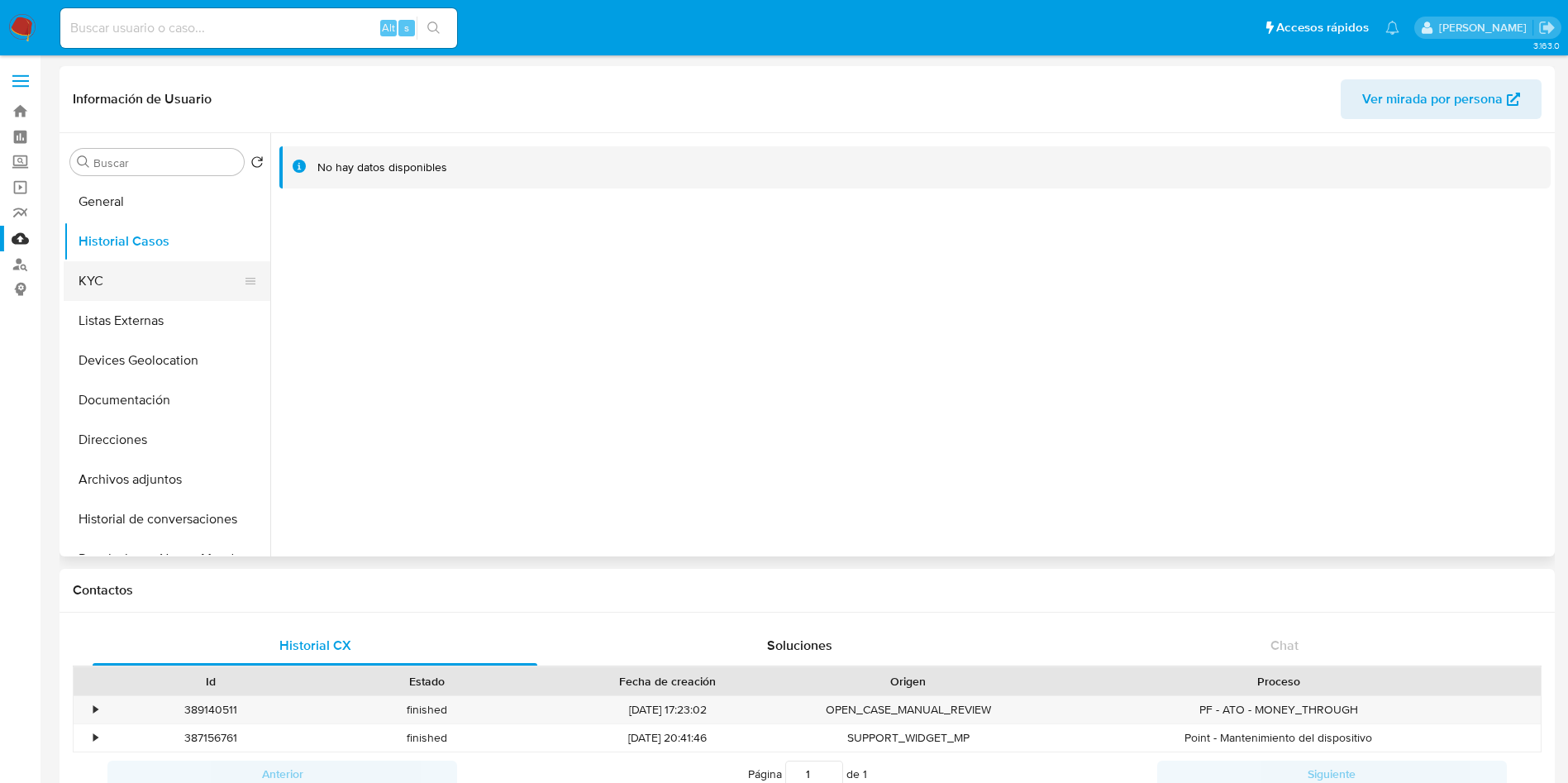
click at [94, 280] on button "KYC" at bounding box center [160, 281] width 194 height 40
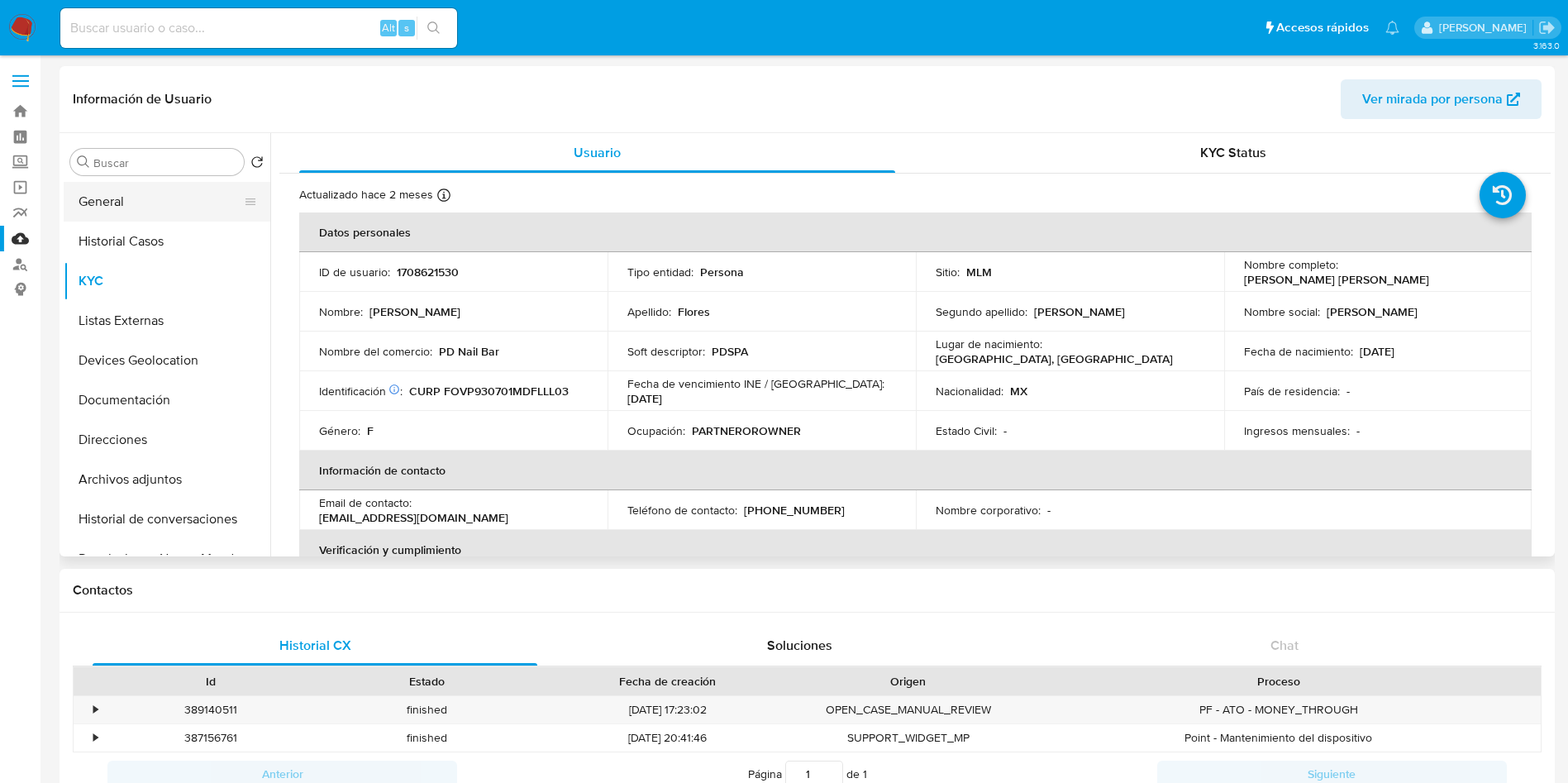
click at [130, 206] on button "General" at bounding box center [160, 201] width 194 height 40
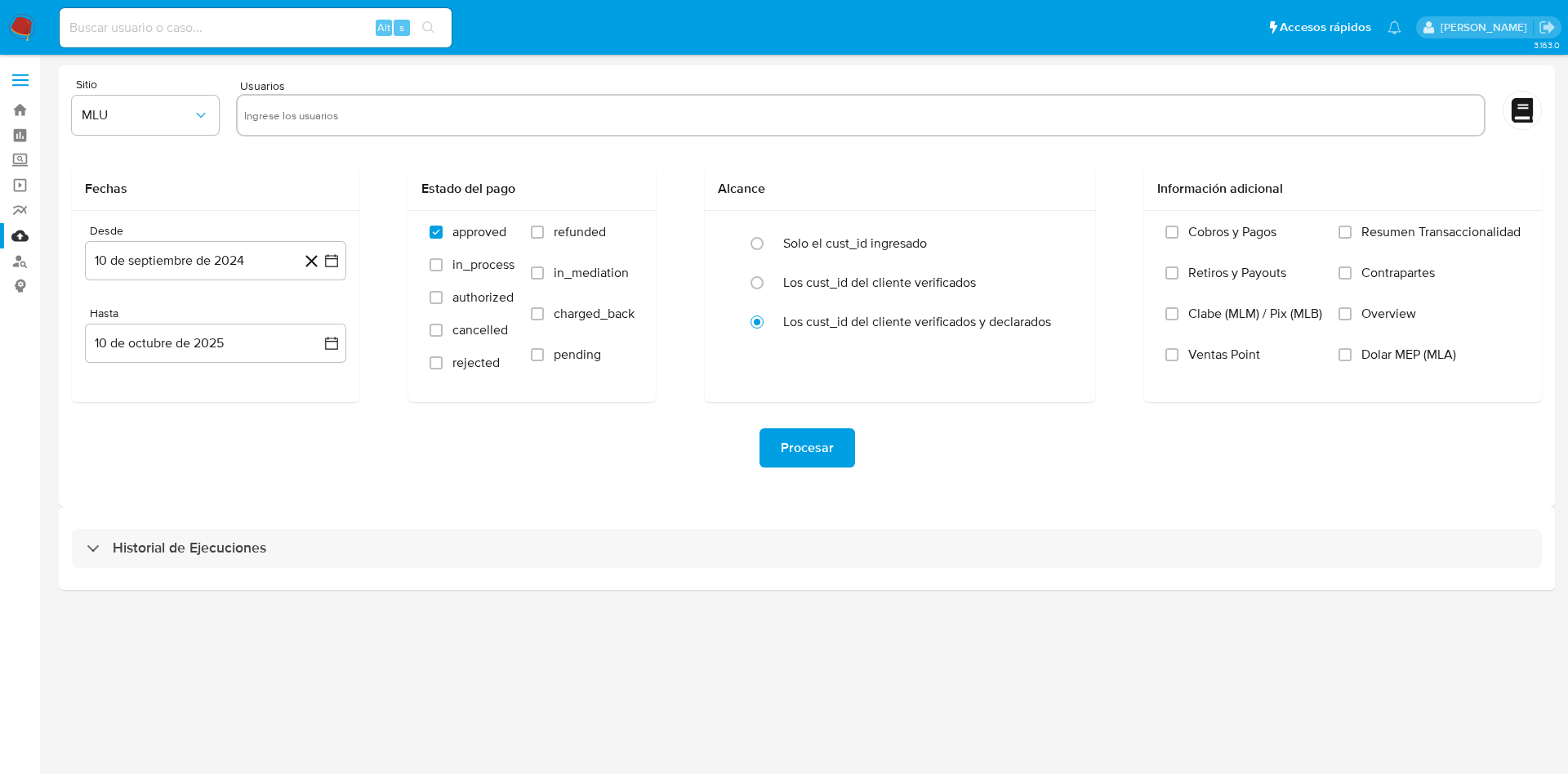
click at [360, 116] on input "text" at bounding box center [860, 115] width 1234 height 26
paste input "1708621530"
click at [322, 116] on input "1708621530" at bounding box center [860, 115] width 1234 height 26
type input "1708621530"
click at [200, 112] on icon "button" at bounding box center [201, 115] width 17 height 17
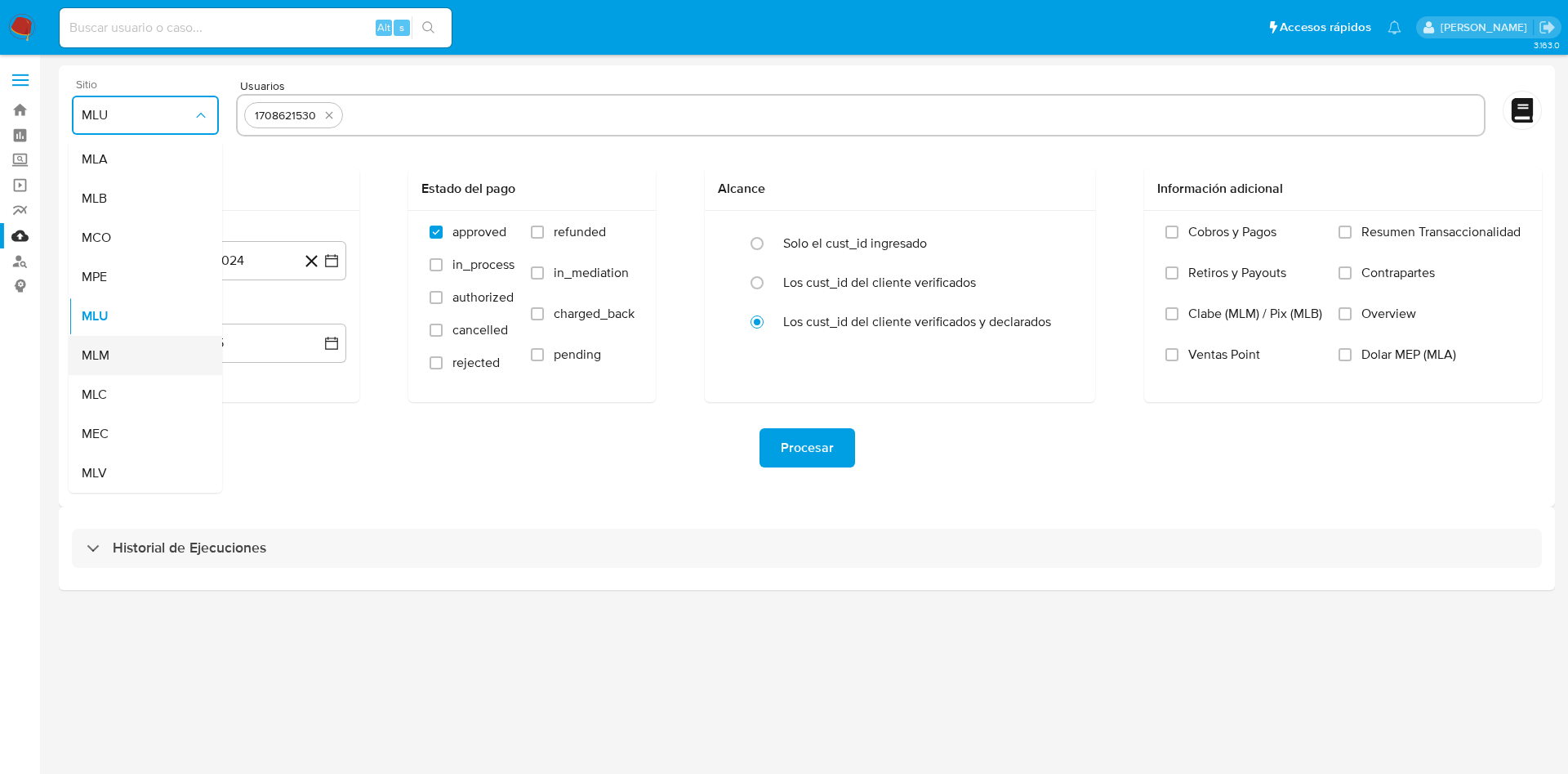
click at [138, 354] on div "MLM" at bounding box center [140, 355] width 118 height 39
click at [331, 257] on icon "button" at bounding box center [332, 261] width 17 height 17
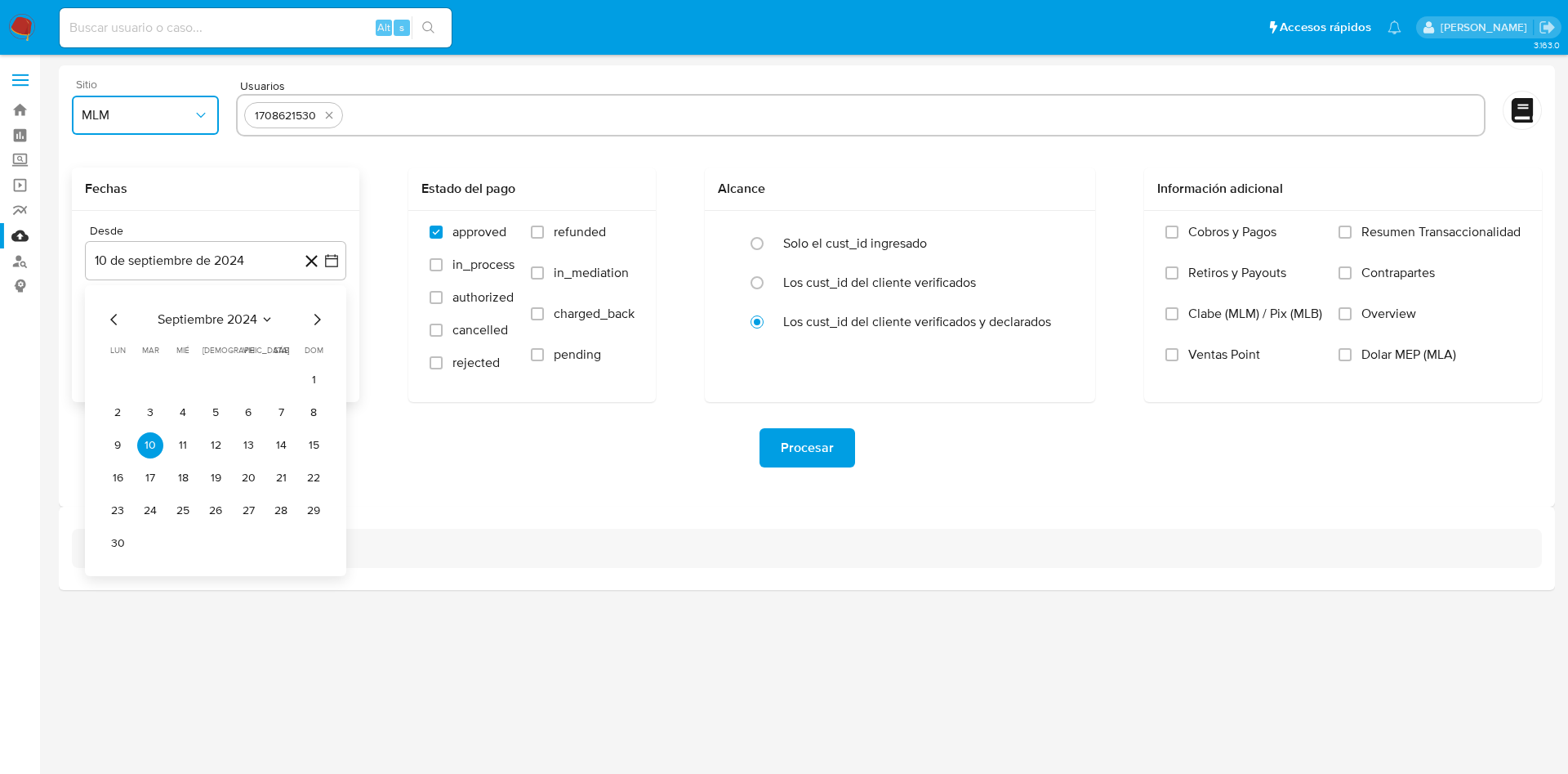
click at [113, 315] on icon "Mes anterior" at bounding box center [114, 319] width 19 height 19
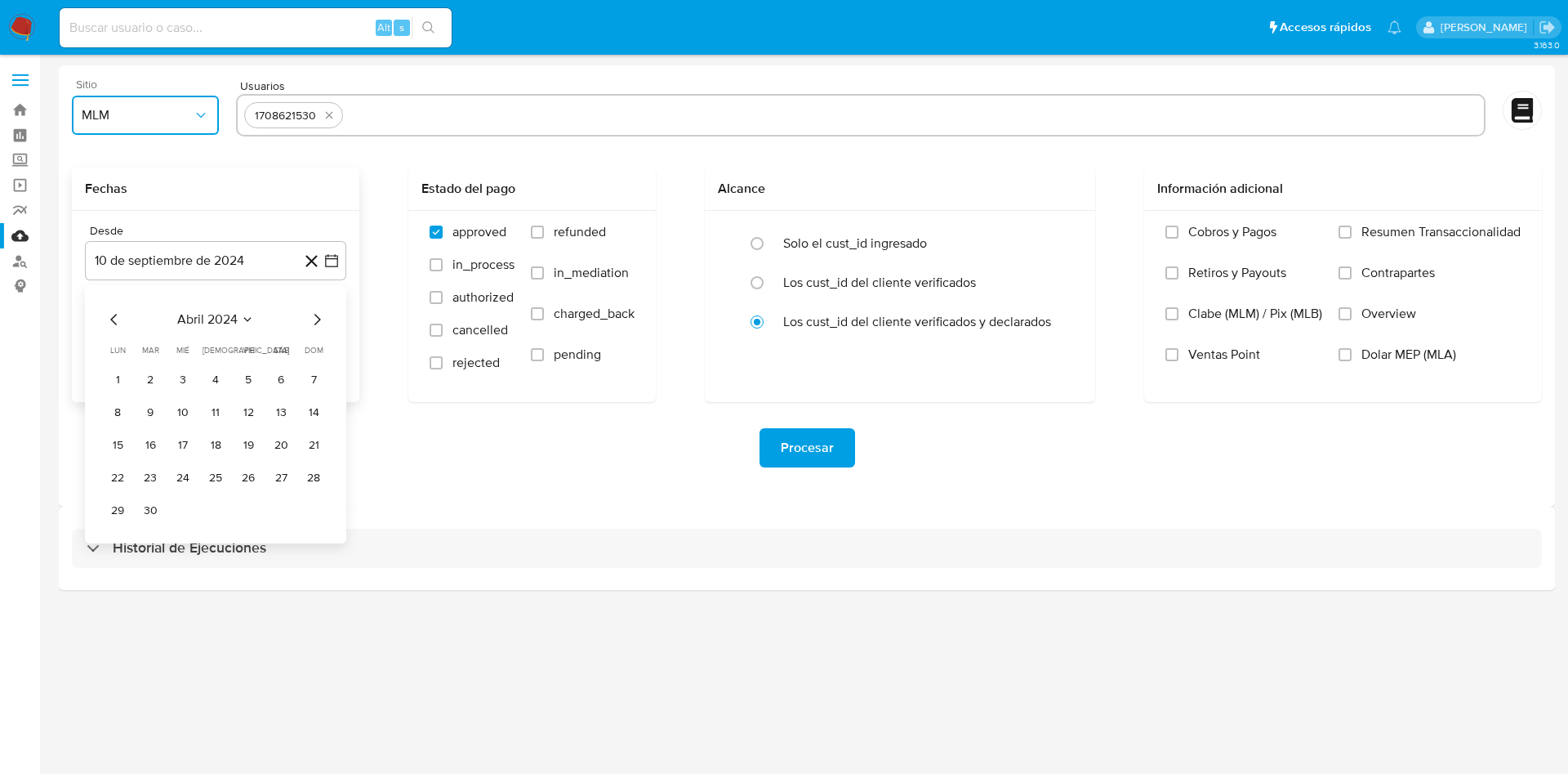
click at [113, 315] on icon "Mes anterior" at bounding box center [114, 319] width 19 height 19
click at [211, 376] on button "1" at bounding box center [216, 379] width 26 height 26
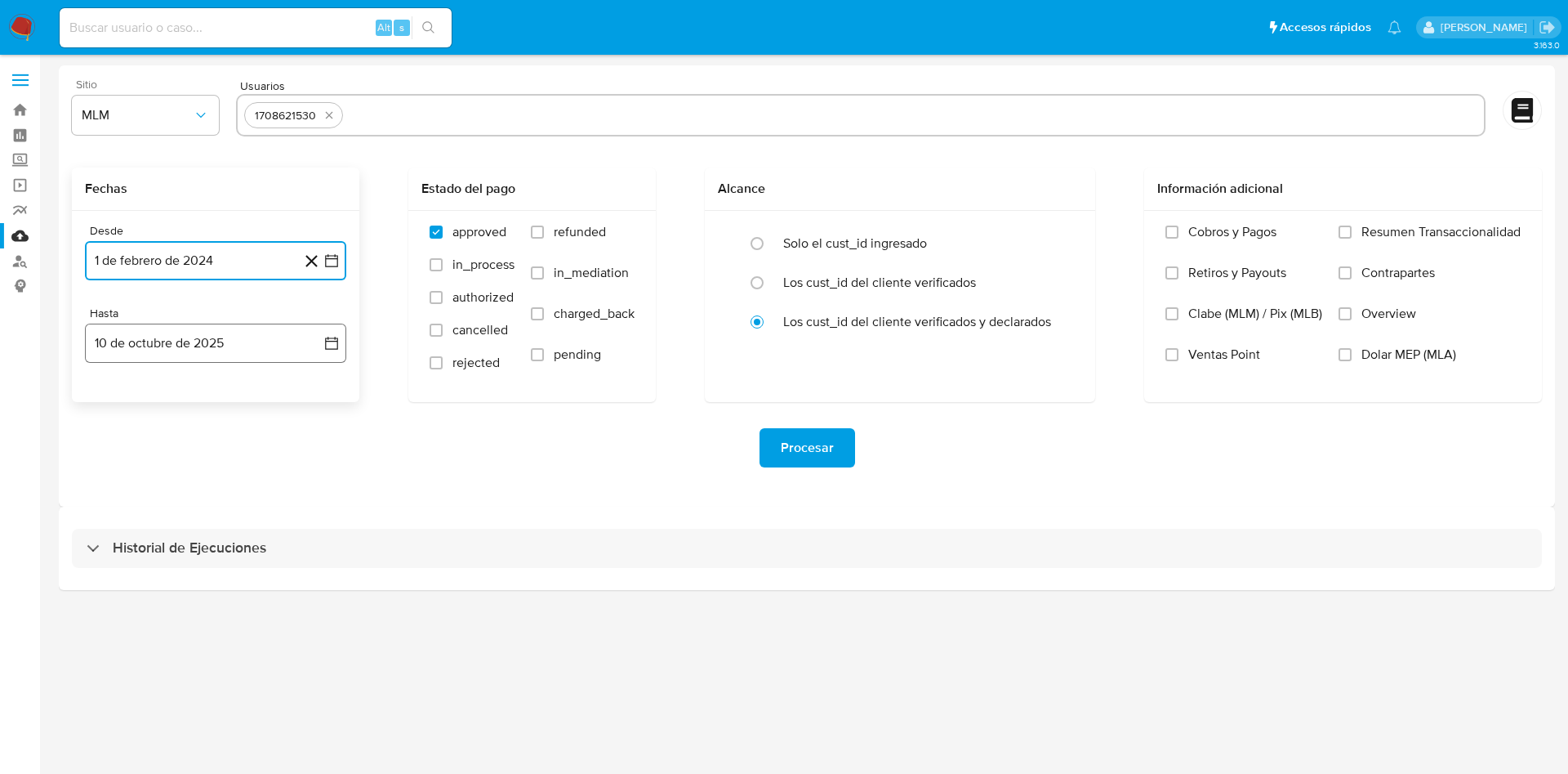
click at [330, 337] on icon "button" at bounding box center [332, 344] width 17 height 17
click at [109, 400] on icon "Mes anterior" at bounding box center [114, 401] width 19 height 19
click at [313, 588] on button "31" at bounding box center [313, 593] width 26 height 26
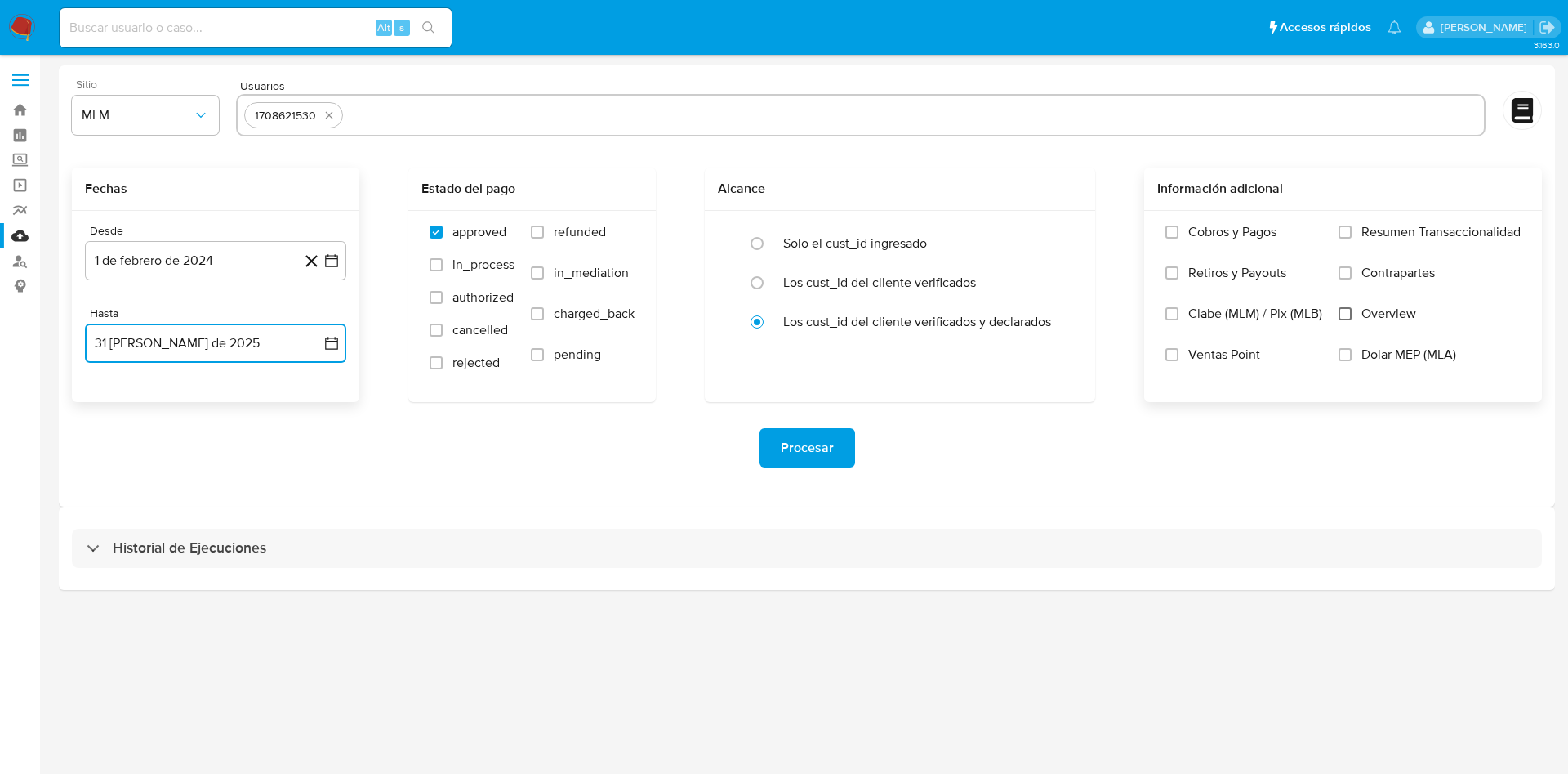
click at [1346, 314] on input "Overview" at bounding box center [1346, 314] width 13 height 13
click at [1104, 420] on div "Procesar" at bounding box center [807, 448] width 1470 height 92
click at [829, 450] on span "Procesar" at bounding box center [808, 447] width 53 height 36
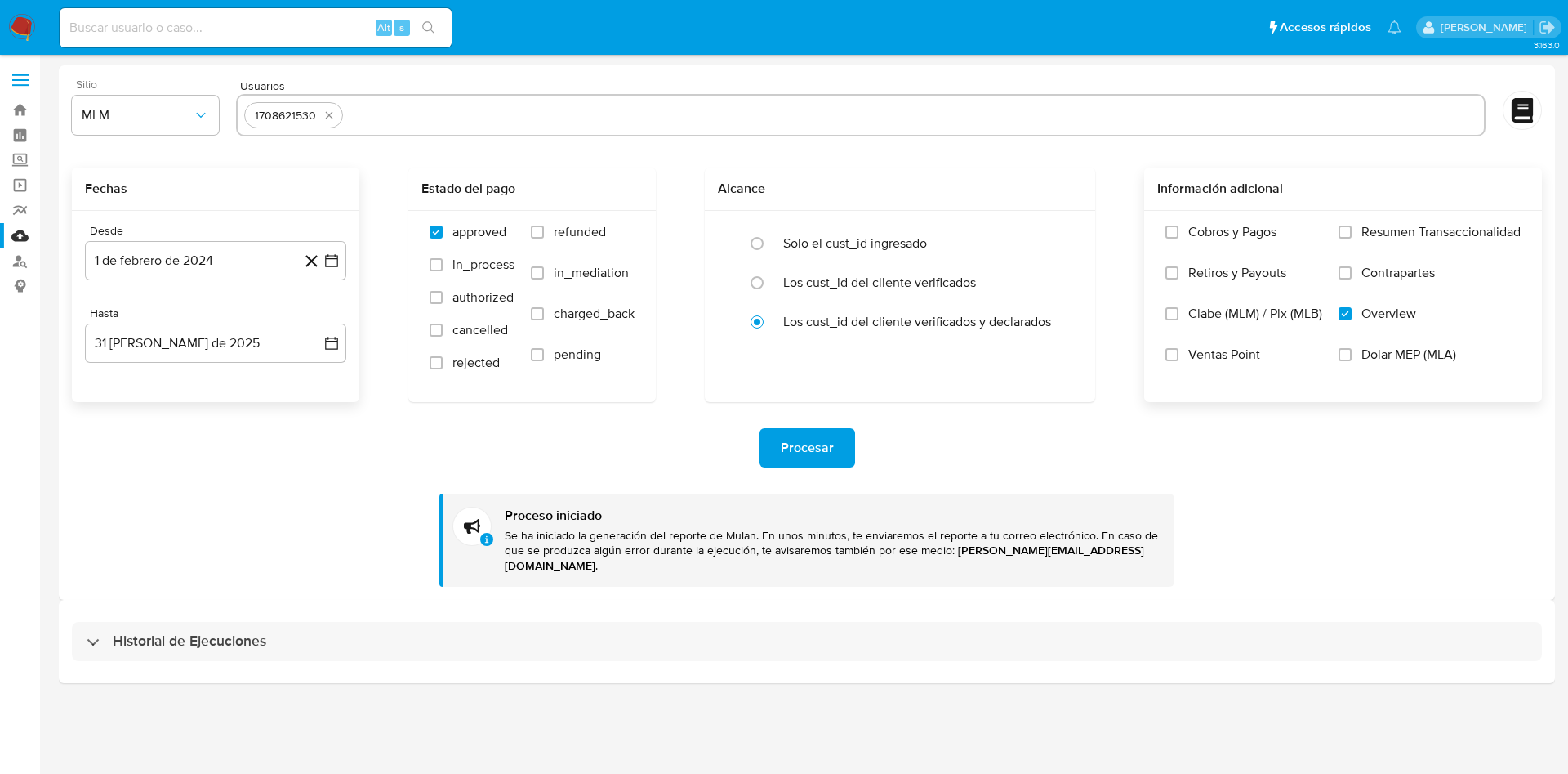
click at [226, 24] on input at bounding box center [255, 28] width 392 height 21
paste input "1708621530"
type input "1708621530"
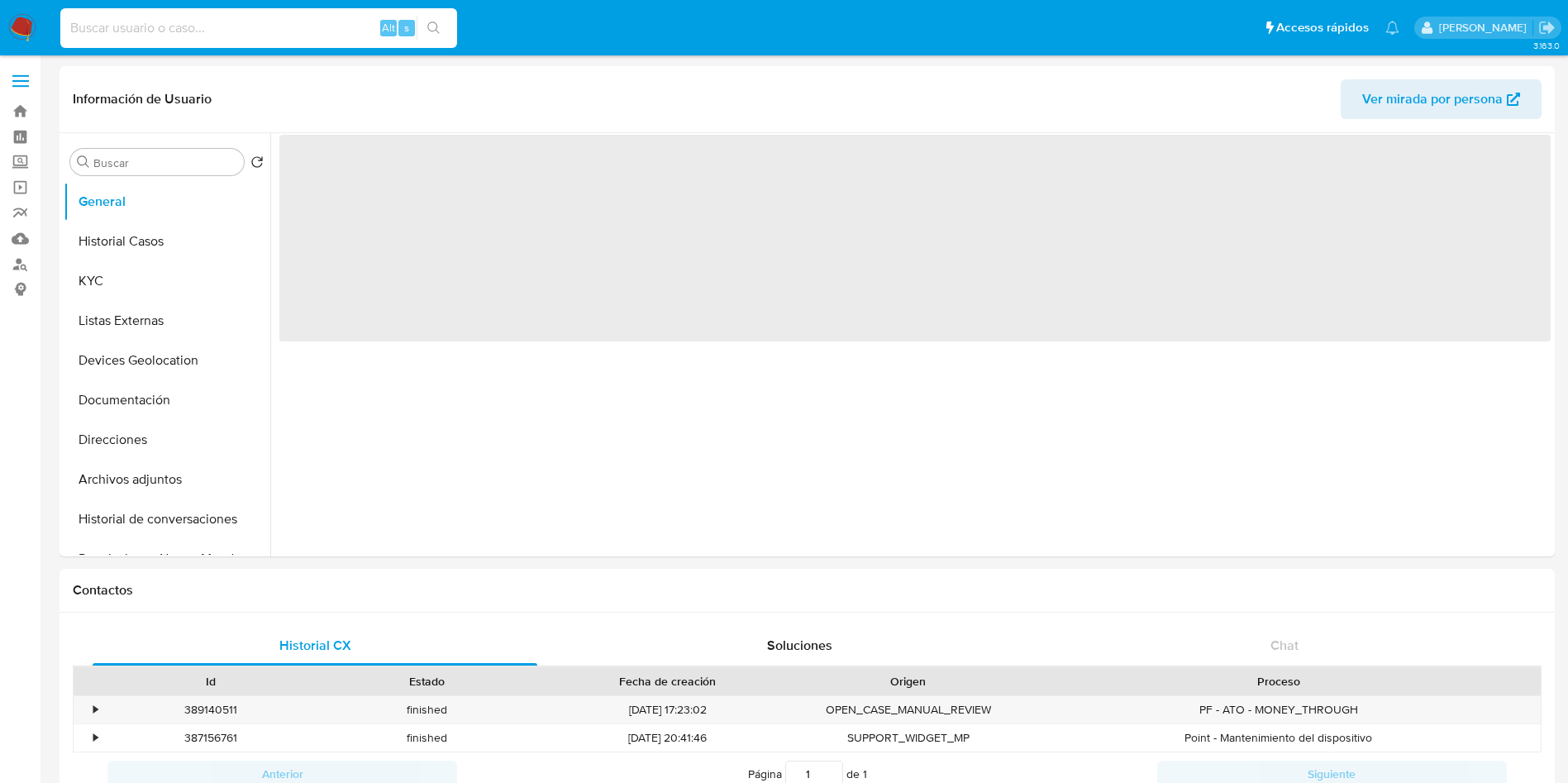
click at [169, 31] on input at bounding box center [258, 28] width 396 height 21
paste input "1708621530"
type input "1708621530"
select select "10"
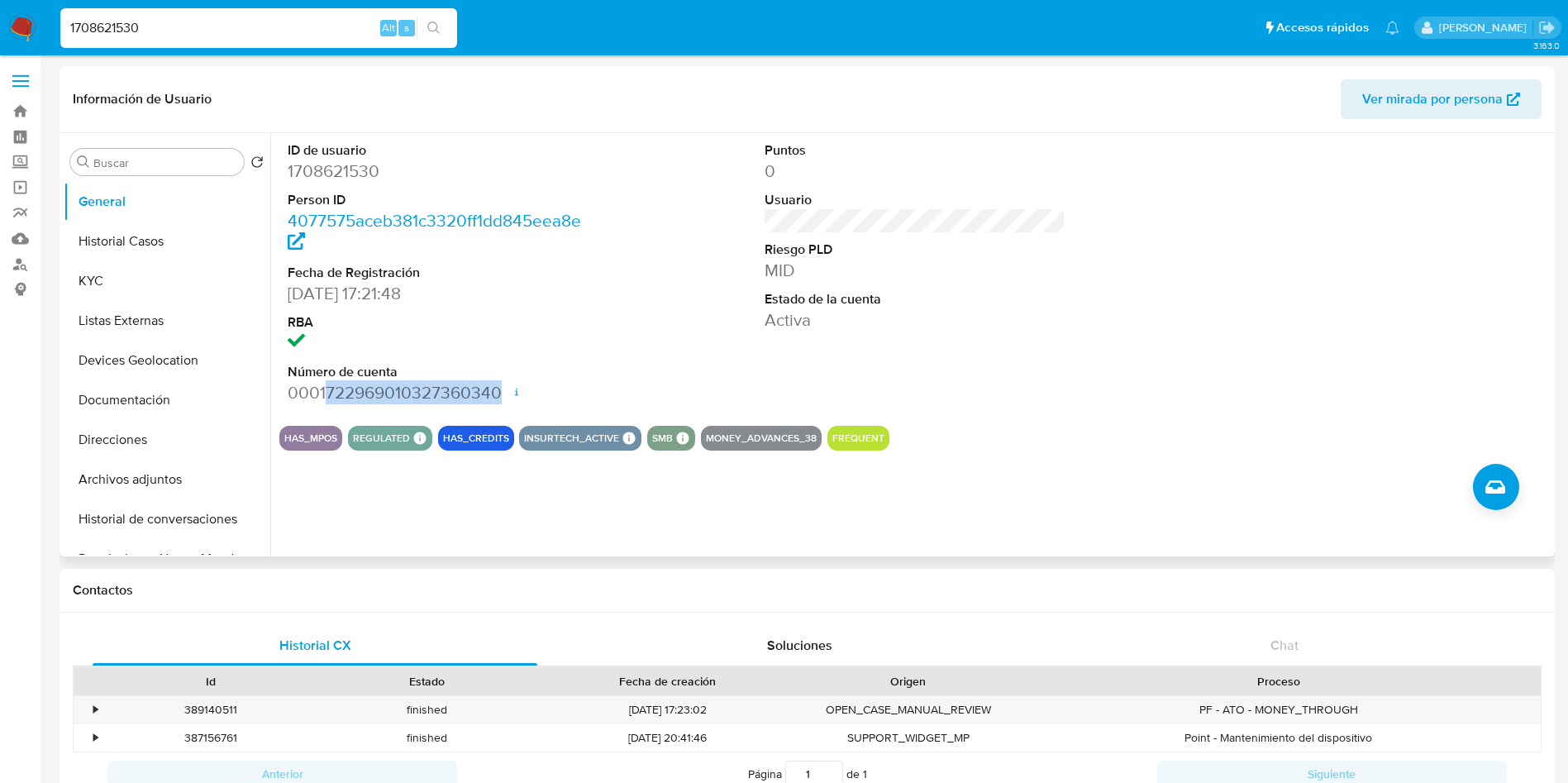
drag, startPoint x: 326, startPoint y: 393, endPoint x: 500, endPoint y: 393, distance: 174.0
click at [500, 393] on dd "0001722969010327360340 Fecha de apertura [DATE] 11:59 Estado ACTIVE" at bounding box center [438, 392] width 302 height 23
copy dd "722969010327360340"
click at [130, 253] on button "Historial Casos" at bounding box center [160, 241] width 194 height 40
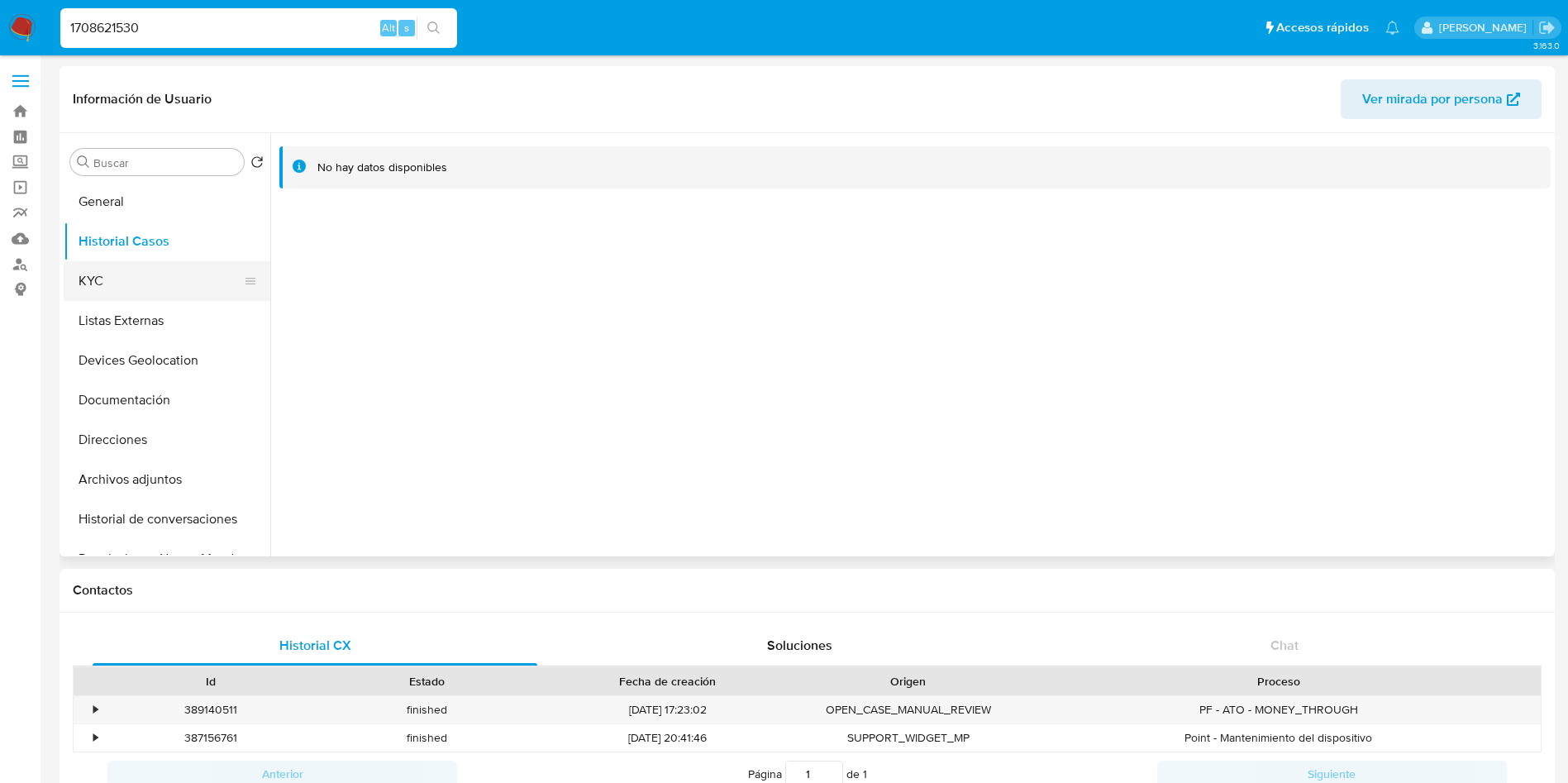
click at [140, 267] on button "KYC" at bounding box center [160, 281] width 194 height 40
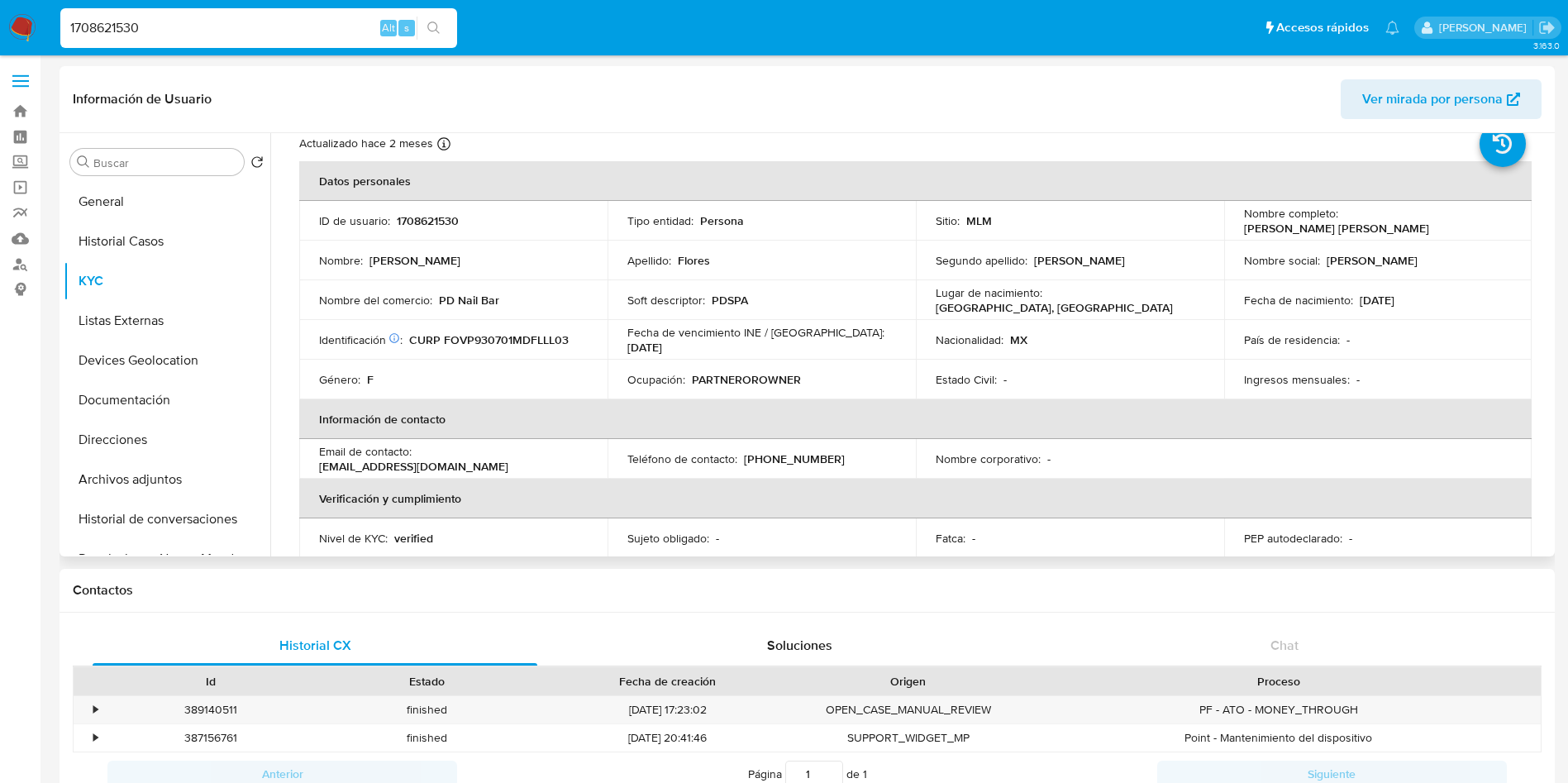
scroll to position [48, 0]
drag, startPoint x: 436, startPoint y: 300, endPoint x: 518, endPoint y: 300, distance: 82.0
click at [518, 300] on div "Nombre del comercio : PD Nail Bar" at bounding box center [453, 304] width 269 height 15
copy p "PD Nail Bar"
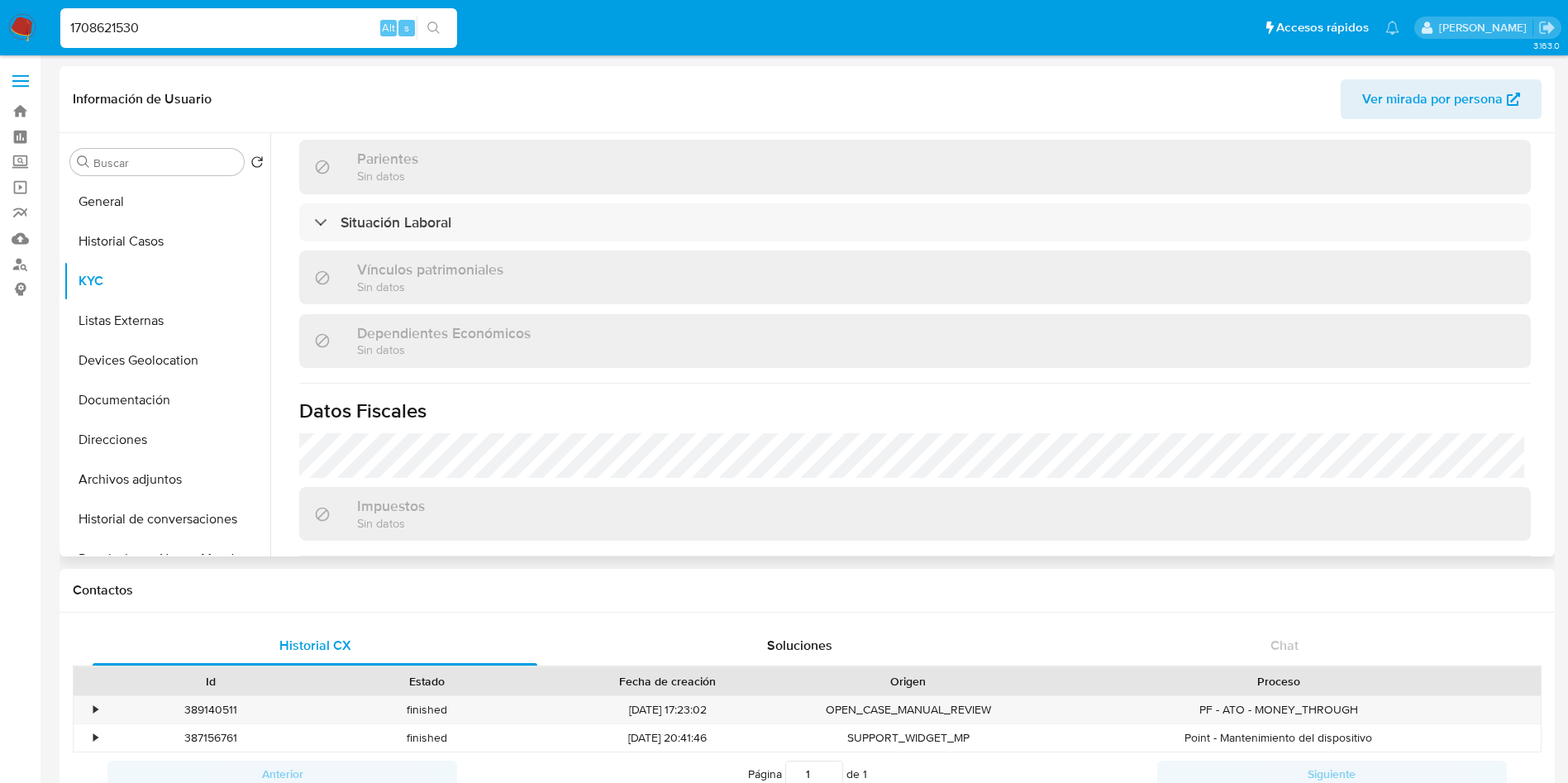
scroll to position [817, 0]
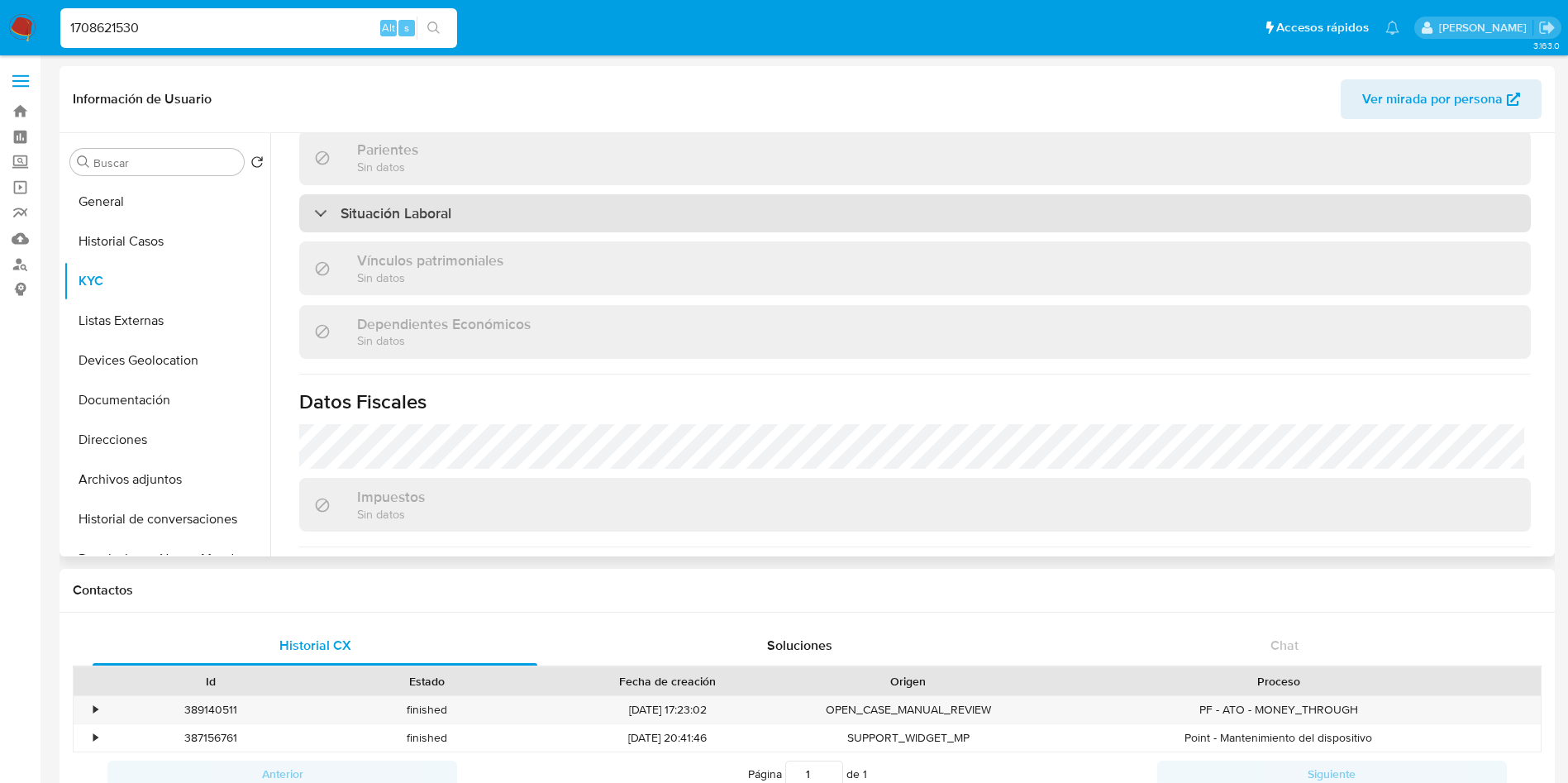
click at [429, 222] on h3 "Situación Laboral" at bounding box center [396, 214] width 111 height 19
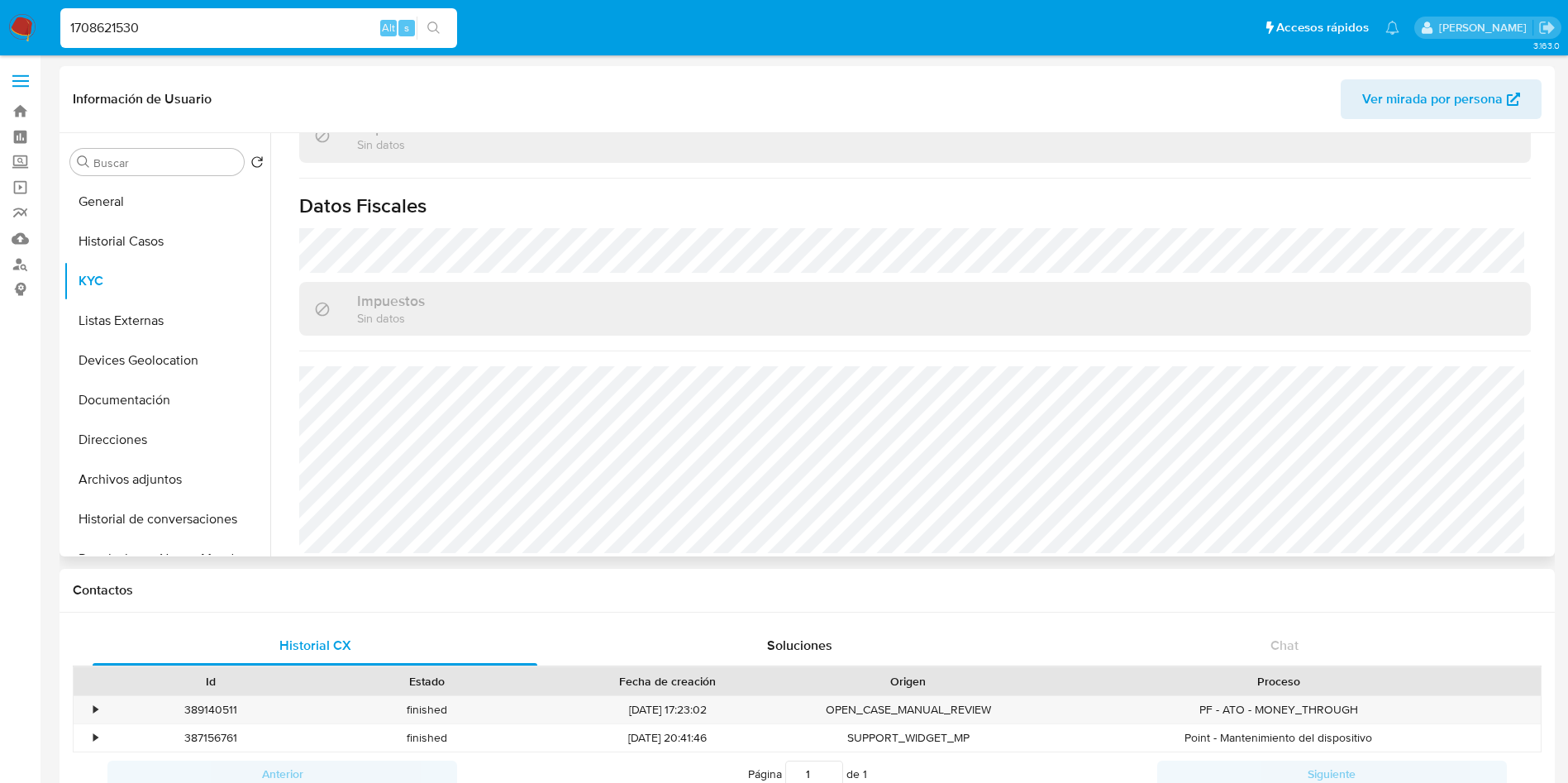
scroll to position [1262, 0]
click at [145, 320] on button "Listas Externas" at bounding box center [160, 320] width 194 height 40
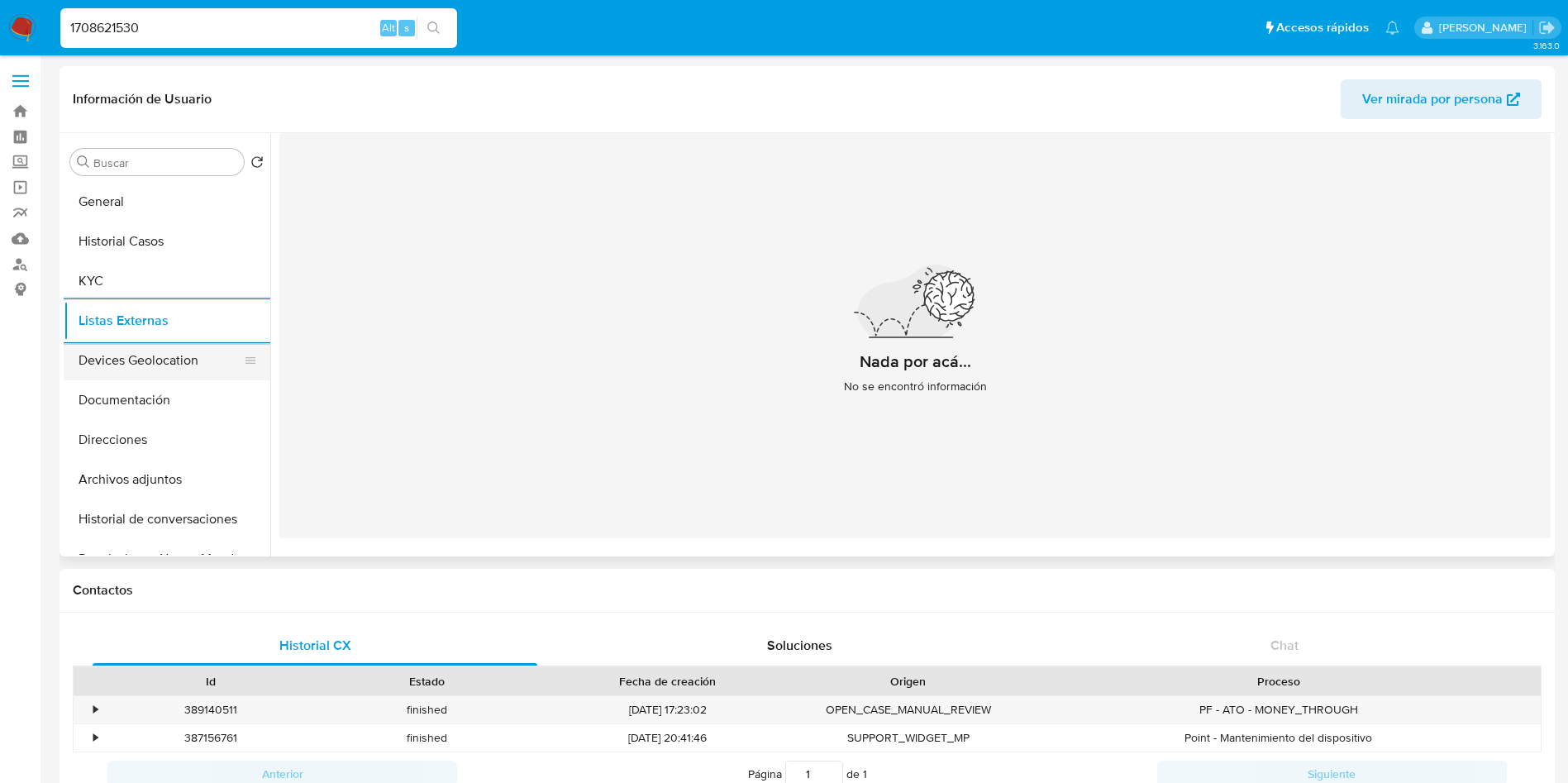
click at [171, 361] on button "Devices Geolocation" at bounding box center [160, 360] width 194 height 40
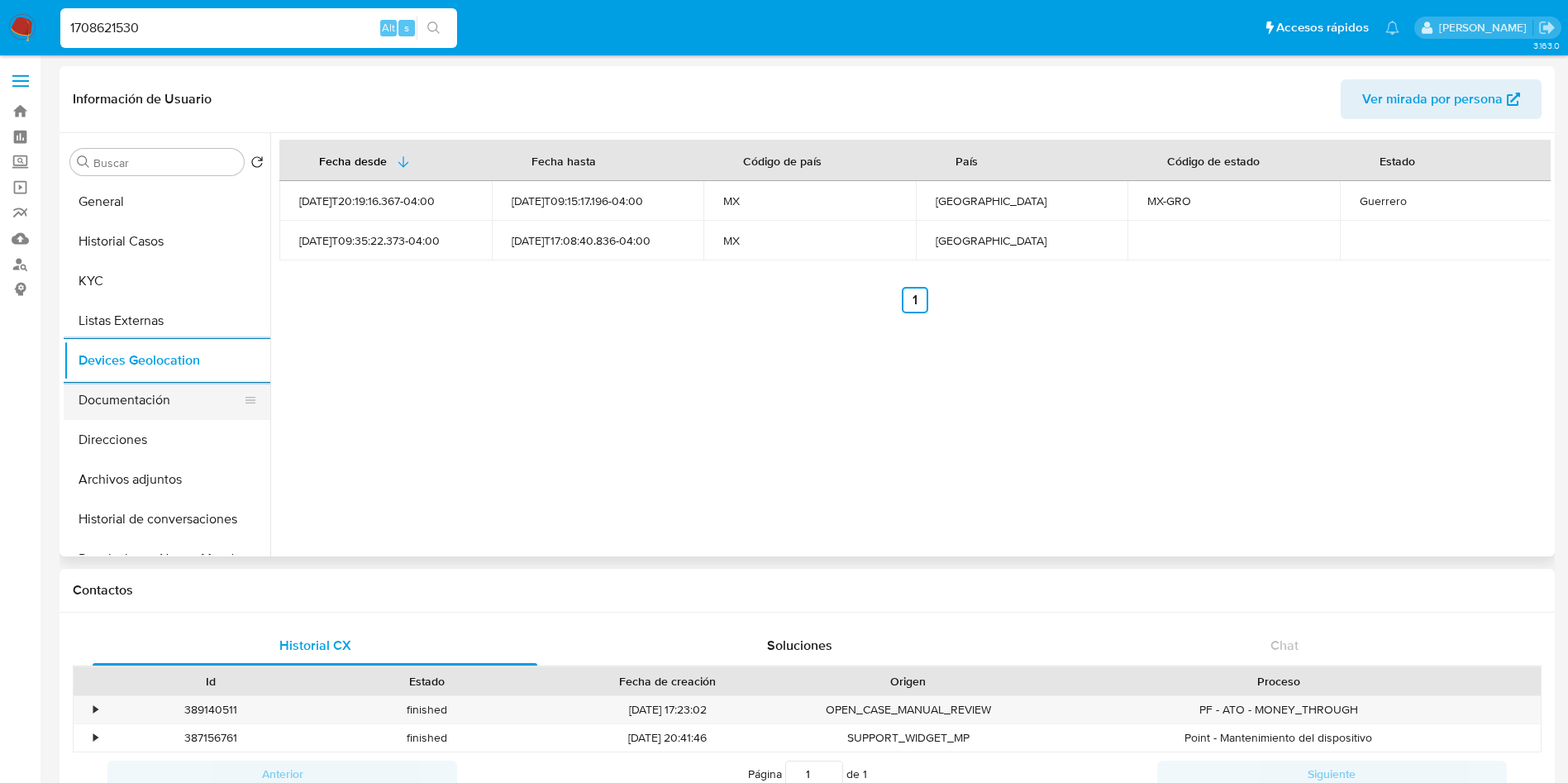
click at [157, 404] on button "Documentación" at bounding box center [160, 400] width 194 height 40
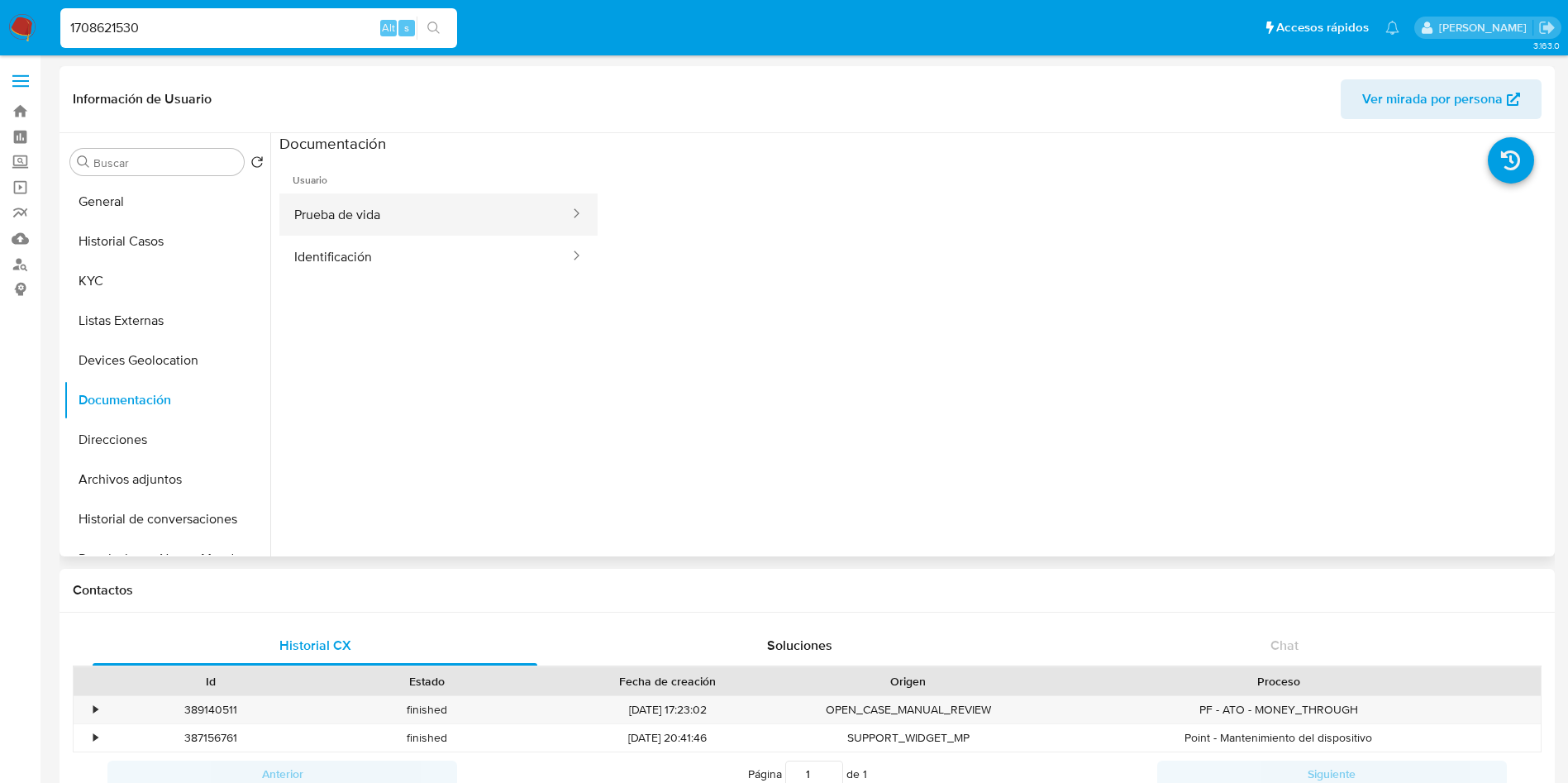
click at [487, 228] on button "Prueba de vida" at bounding box center [425, 215] width 292 height 42
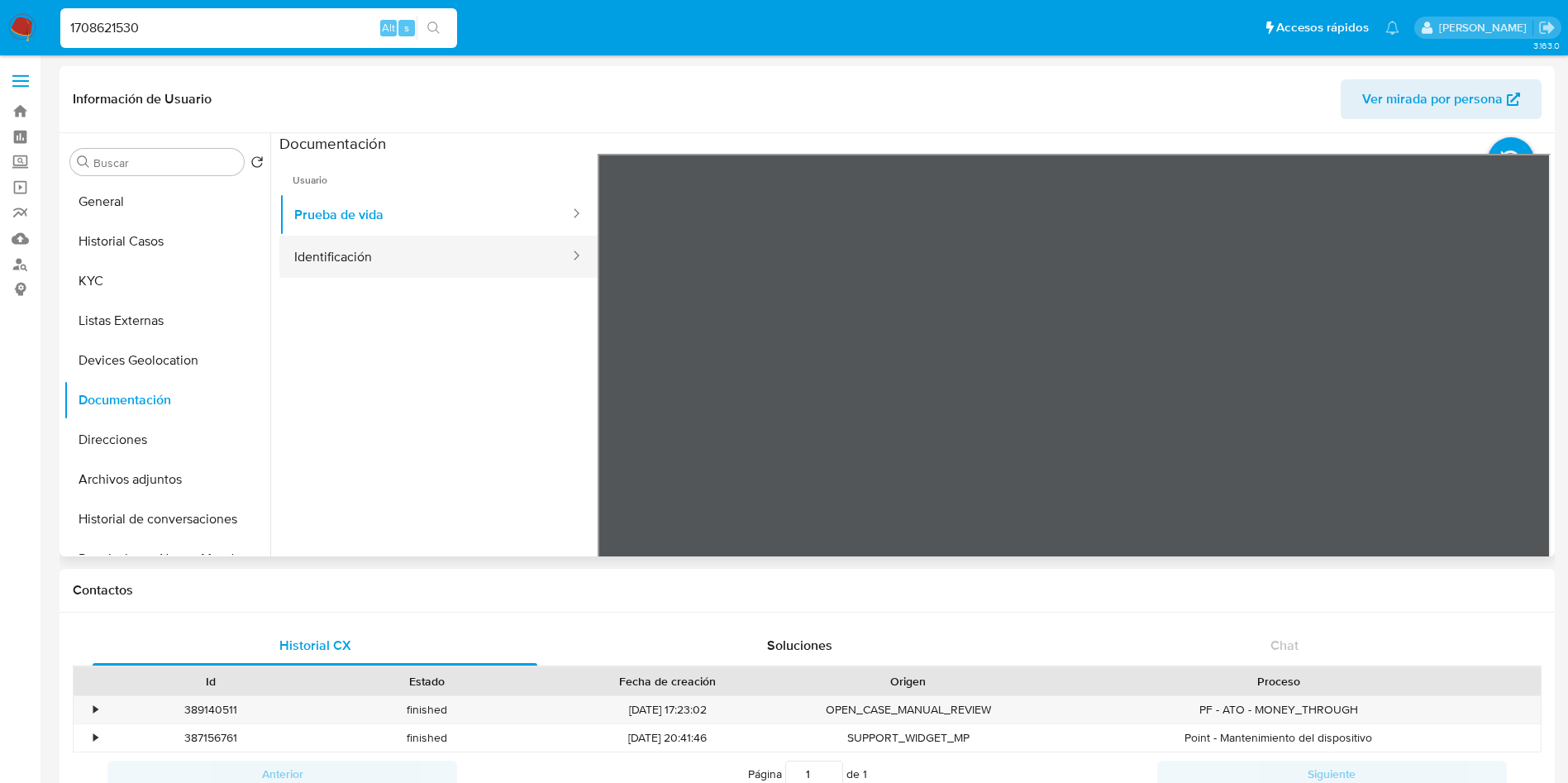
click at [402, 256] on button "Identificación" at bounding box center [425, 257] width 292 height 42
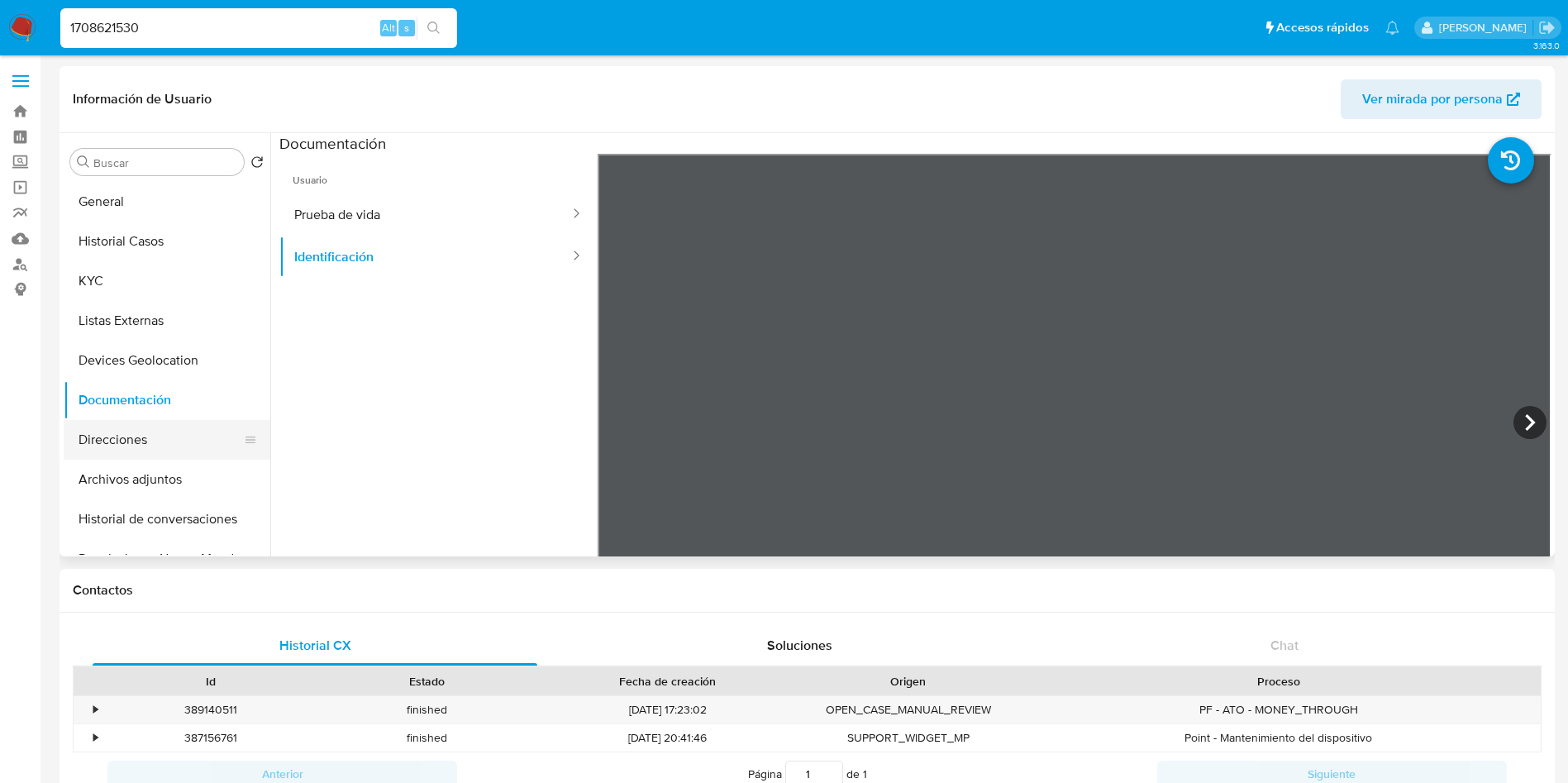
click at [134, 438] on button "Direcciones" at bounding box center [160, 440] width 194 height 40
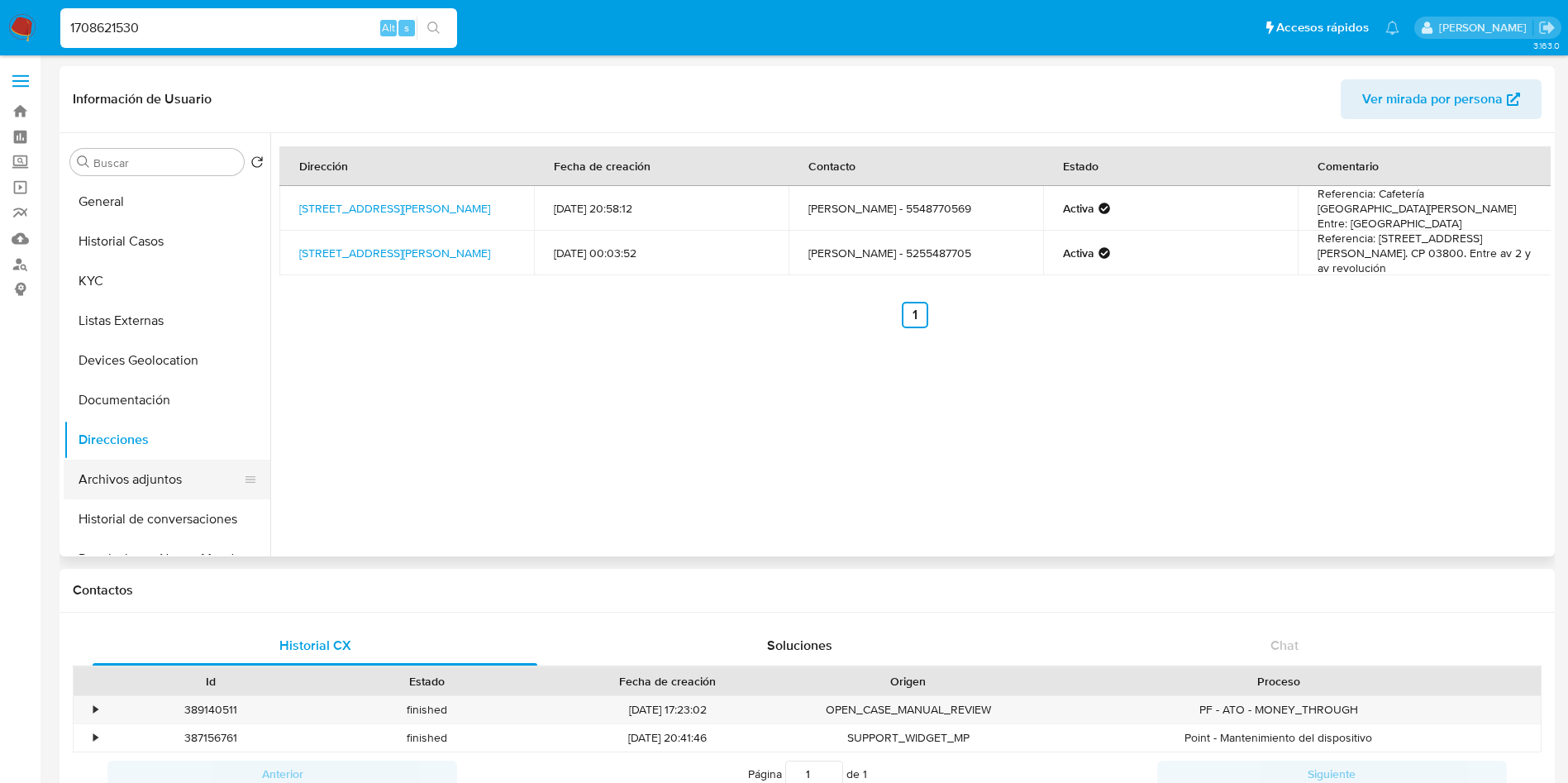
click at [128, 481] on button "Archivos adjuntos" at bounding box center [160, 479] width 194 height 40
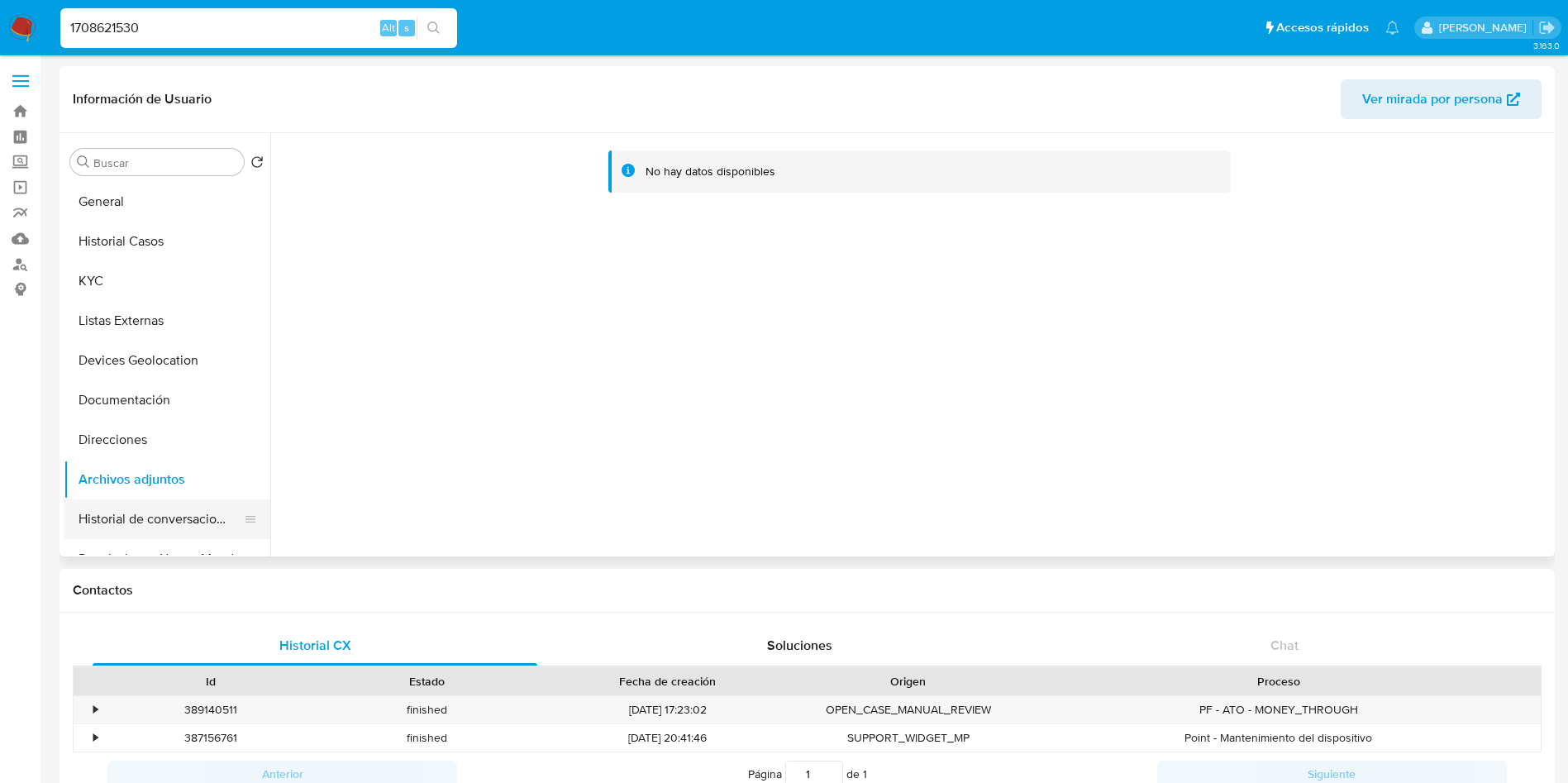
click at [165, 529] on button "Historial de conversaciones" at bounding box center [160, 519] width 194 height 40
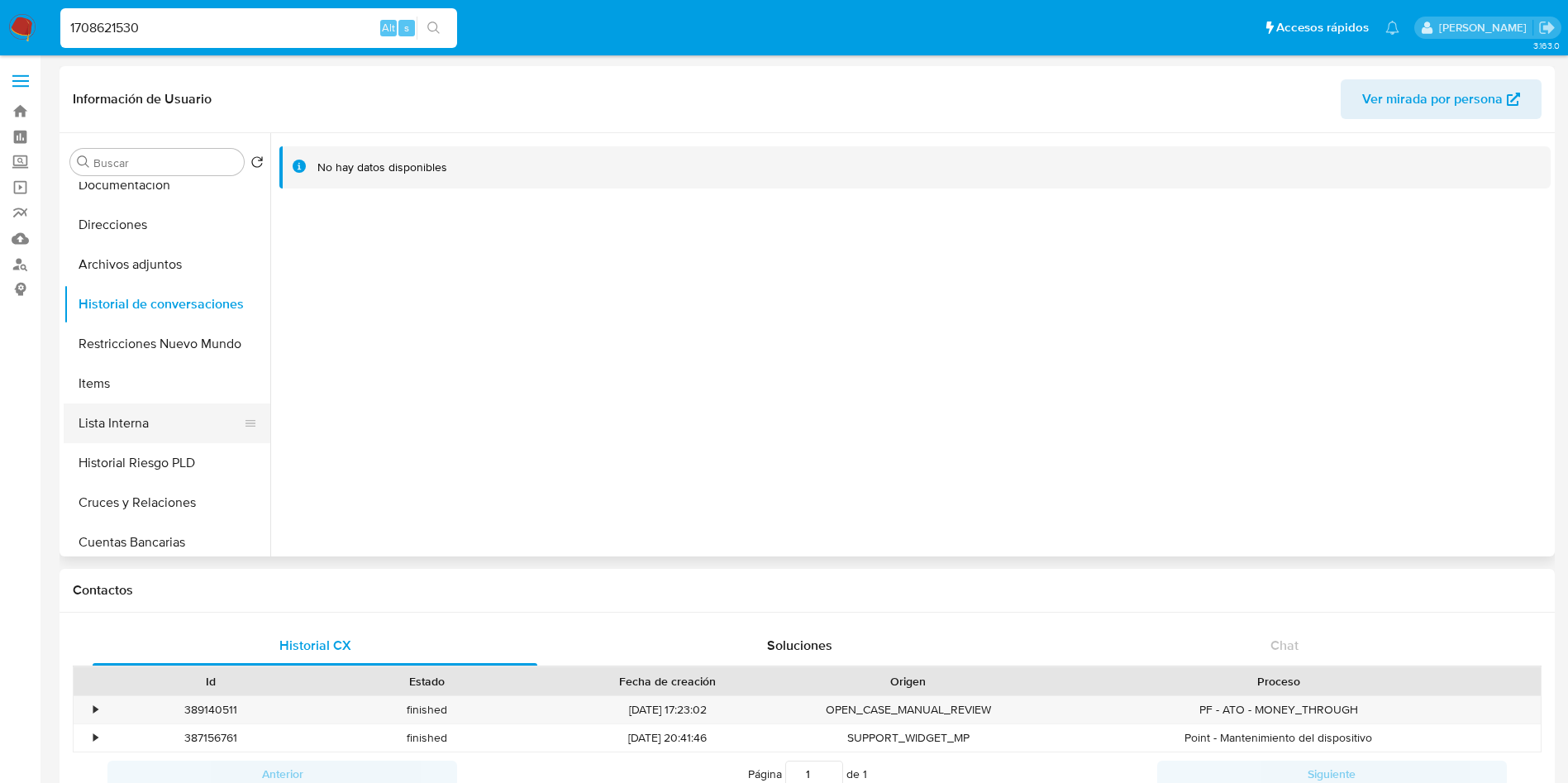
scroll to position [248, 0]
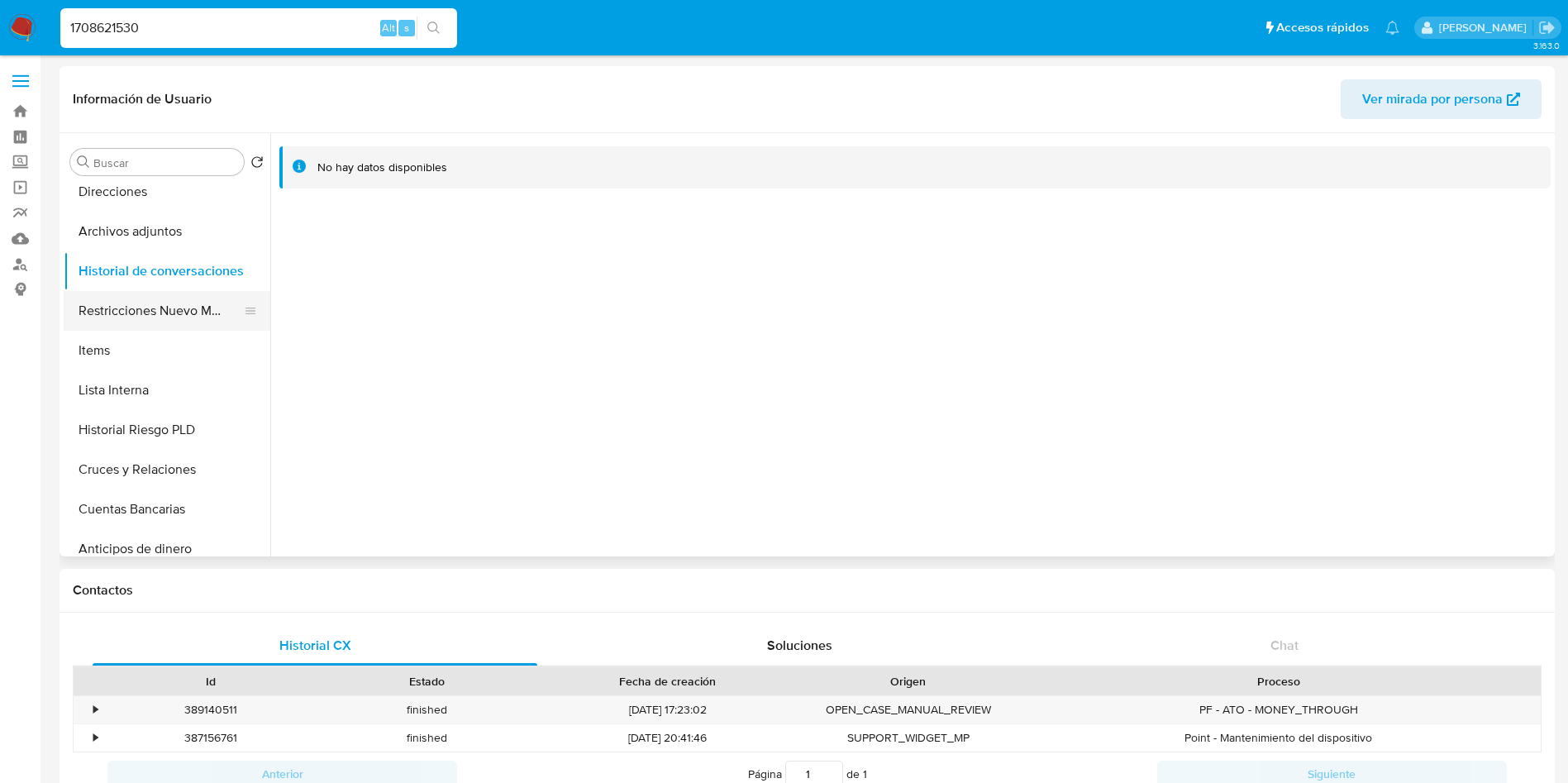
click at [144, 316] on button "Restricciones Nuevo Mundo" at bounding box center [160, 310] width 194 height 40
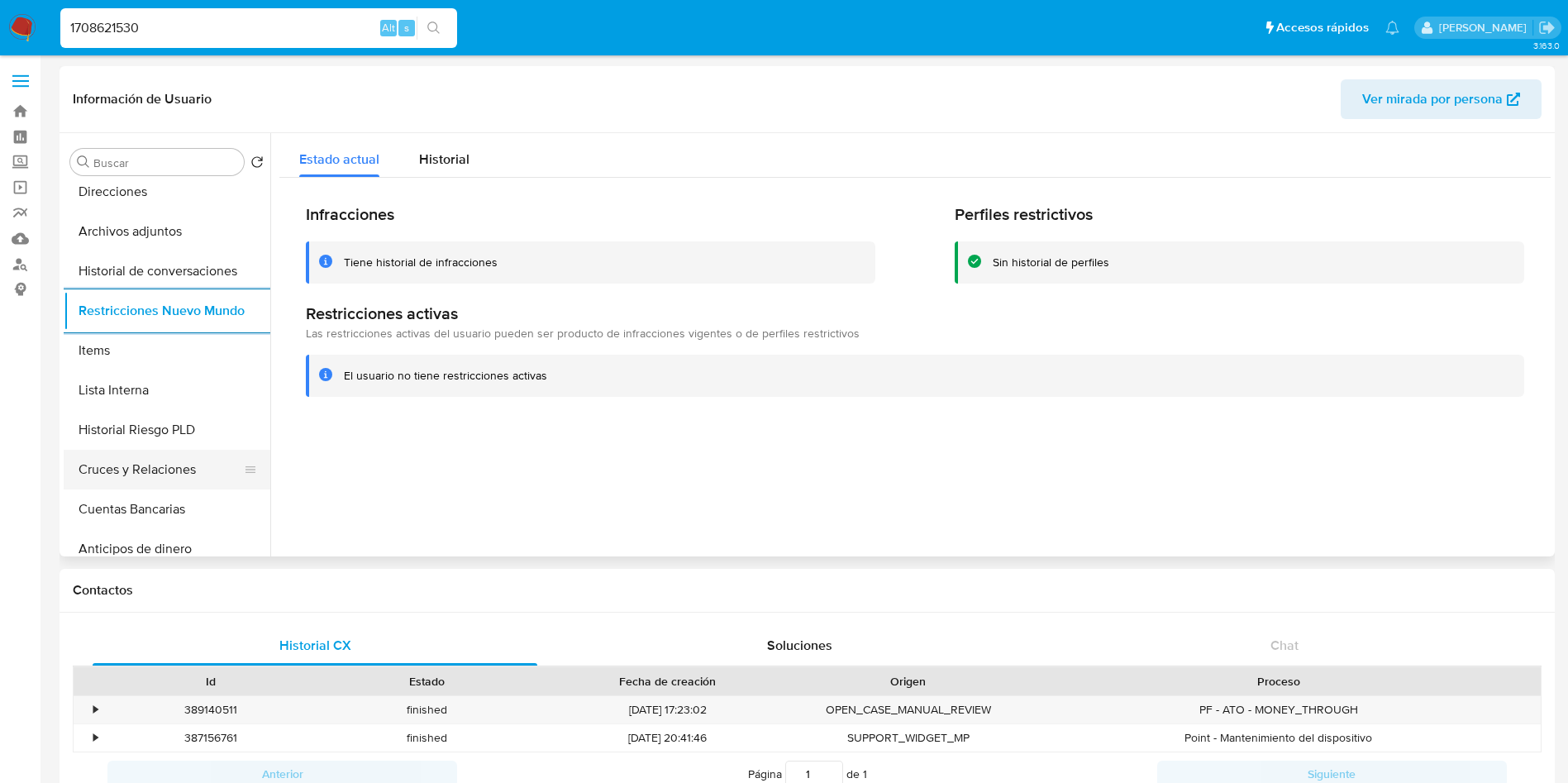
click at [227, 472] on button "Cruces y Relaciones" at bounding box center [160, 469] width 194 height 40
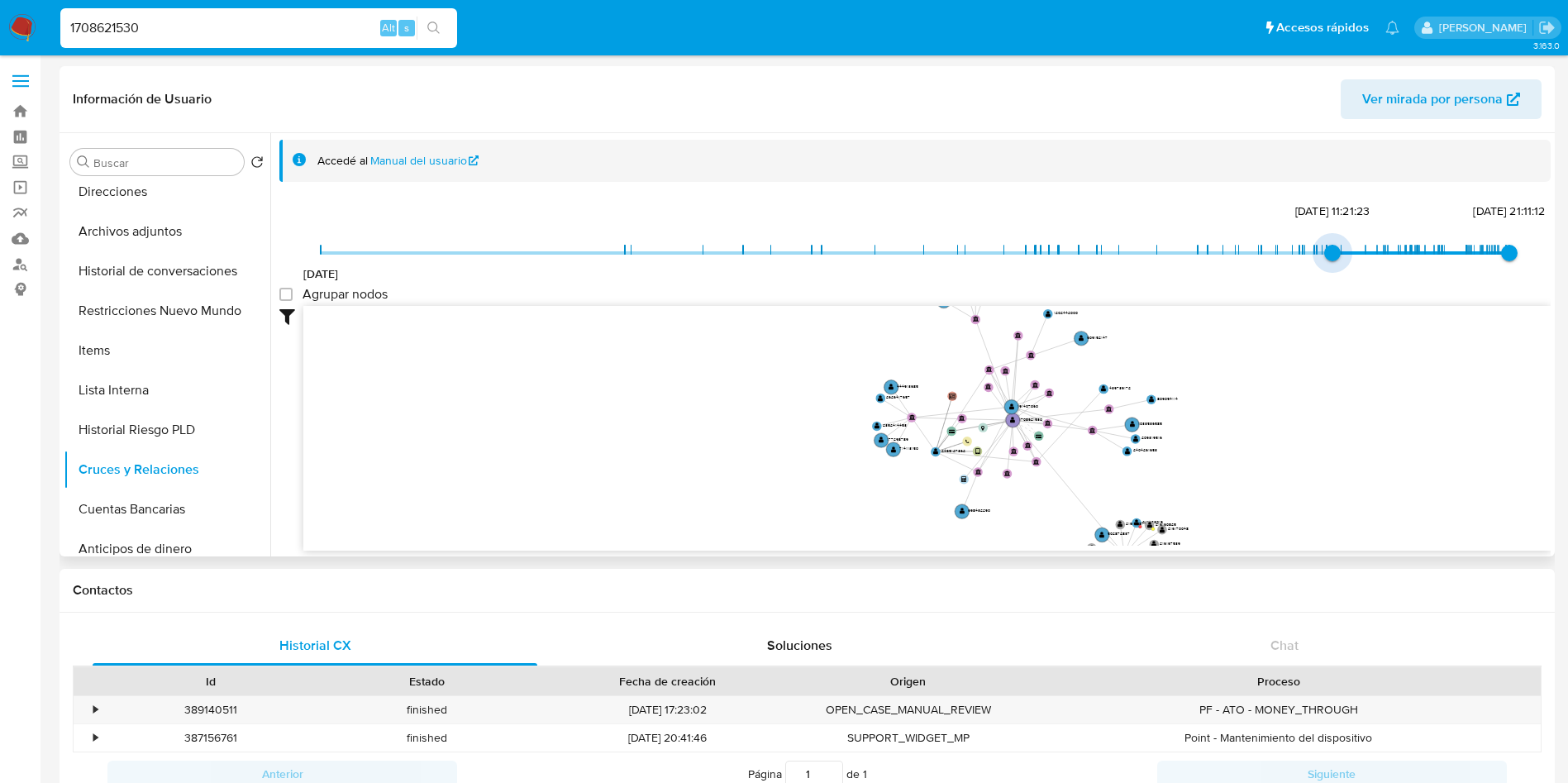
type input "1741389688000"
drag, startPoint x: 320, startPoint y: 255, endPoint x: 1336, endPoint y: 254, distance: 1016.0
click at [1336, 254] on span "7/3/2025, 17:21:28" at bounding box center [1341, 253] width 17 height 17
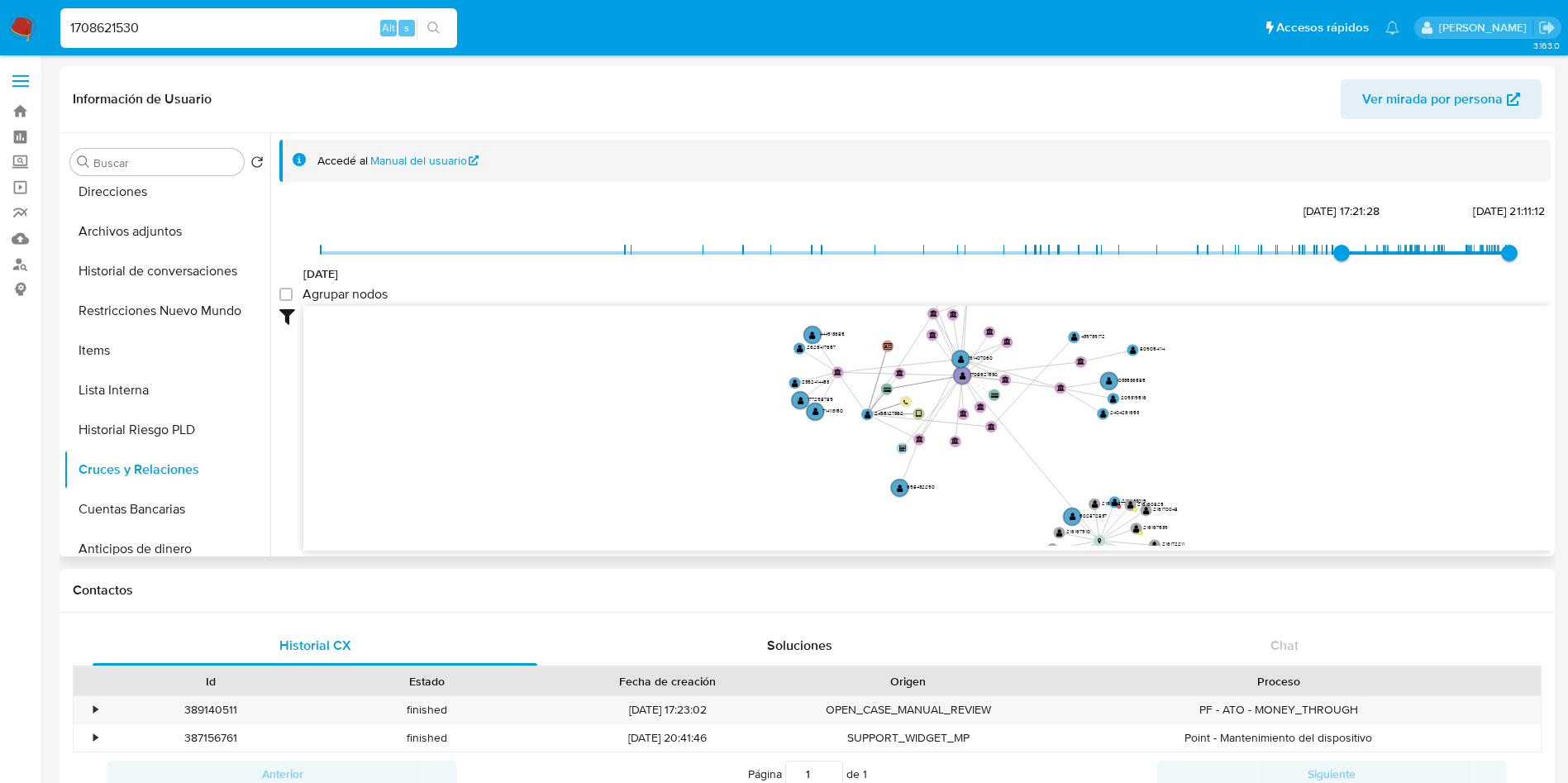
drag, startPoint x: 1147, startPoint y: 490, endPoint x: 1144, endPoint y: 452, distance: 38.1
click at [1144, 455] on icon "device-66ec30abf091b637ec76d9db  device-65ca51d5fff76a9cc1be4aa5  device-6549…" at bounding box center [927, 426] width 1248 height 240
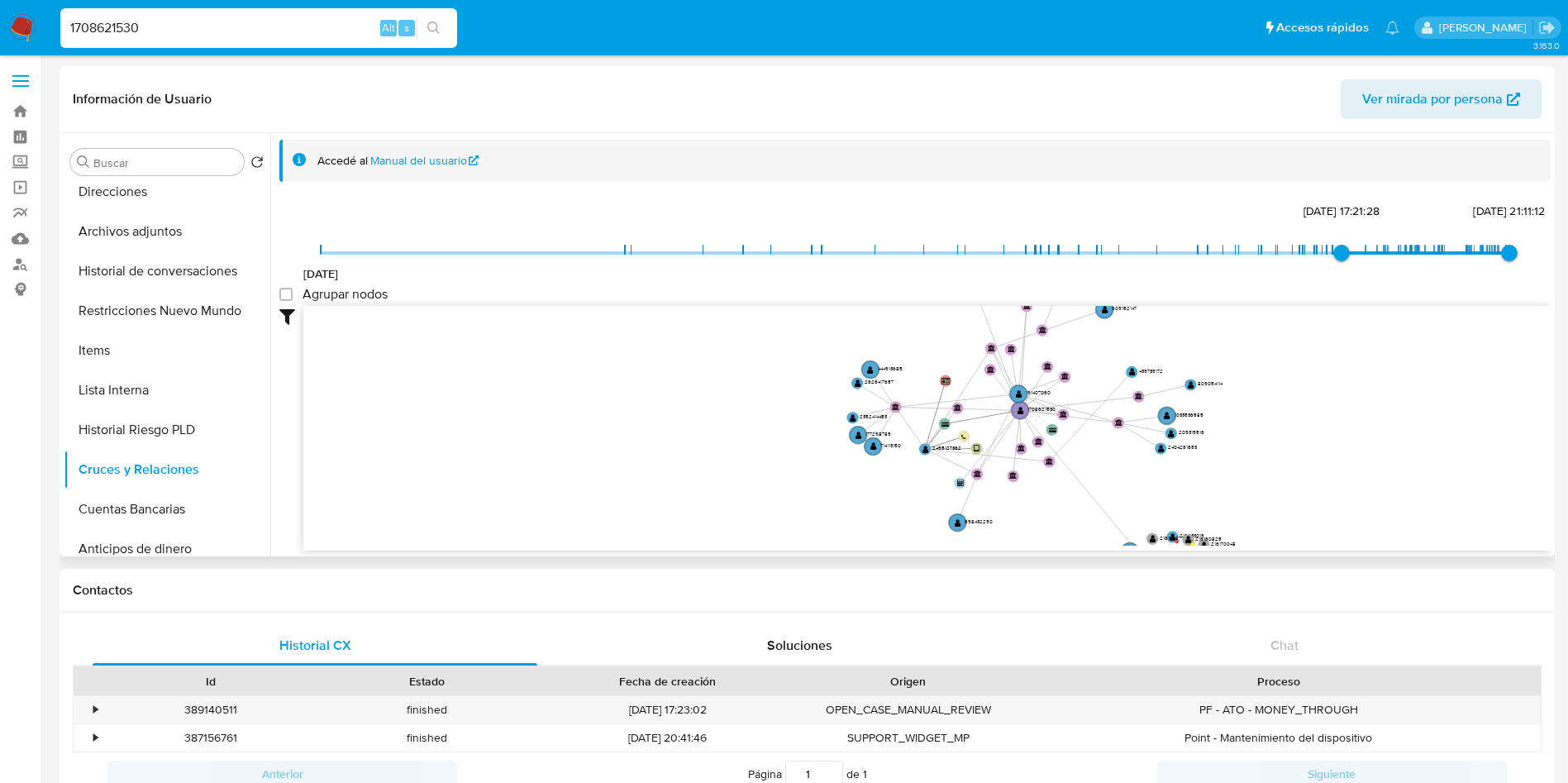
drag, startPoint x: 1144, startPoint y: 406, endPoint x: 1203, endPoint y: 465, distance: 83.4
click at [1203, 465] on icon "device-66ec30abf091b637ec76d9db  device-65ca51d5fff76a9cc1be4aa5  device-6549…" at bounding box center [927, 426] width 1248 height 240
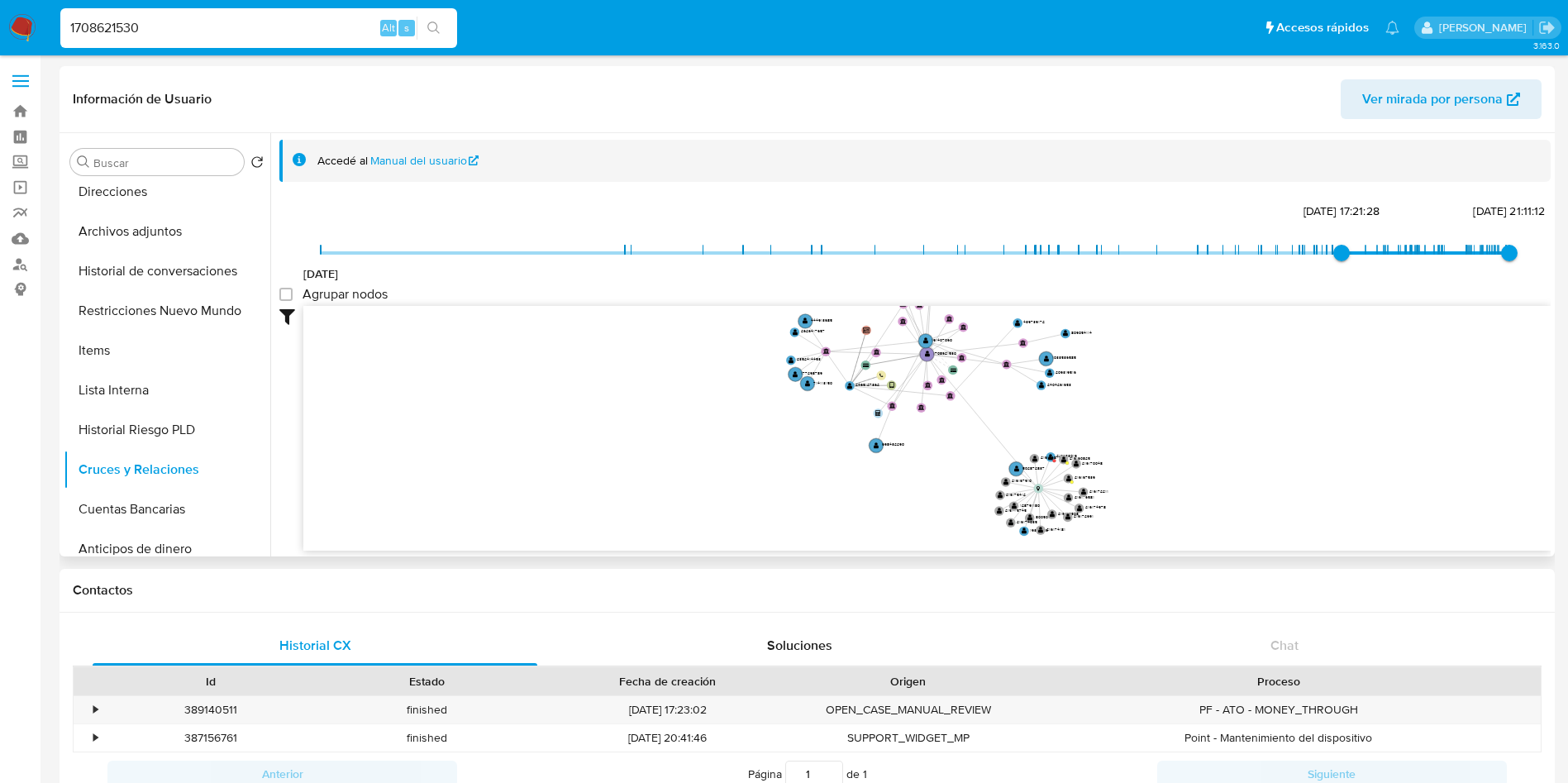
drag, startPoint x: 1408, startPoint y: 469, endPoint x: 1314, endPoint y: 420, distance: 106.0
click at [1314, 420] on icon "device-66ec30abf091b637ec76d9db  device-65ca51d5fff76a9cc1be4aa5  device-6549…" at bounding box center [927, 426] width 1248 height 240
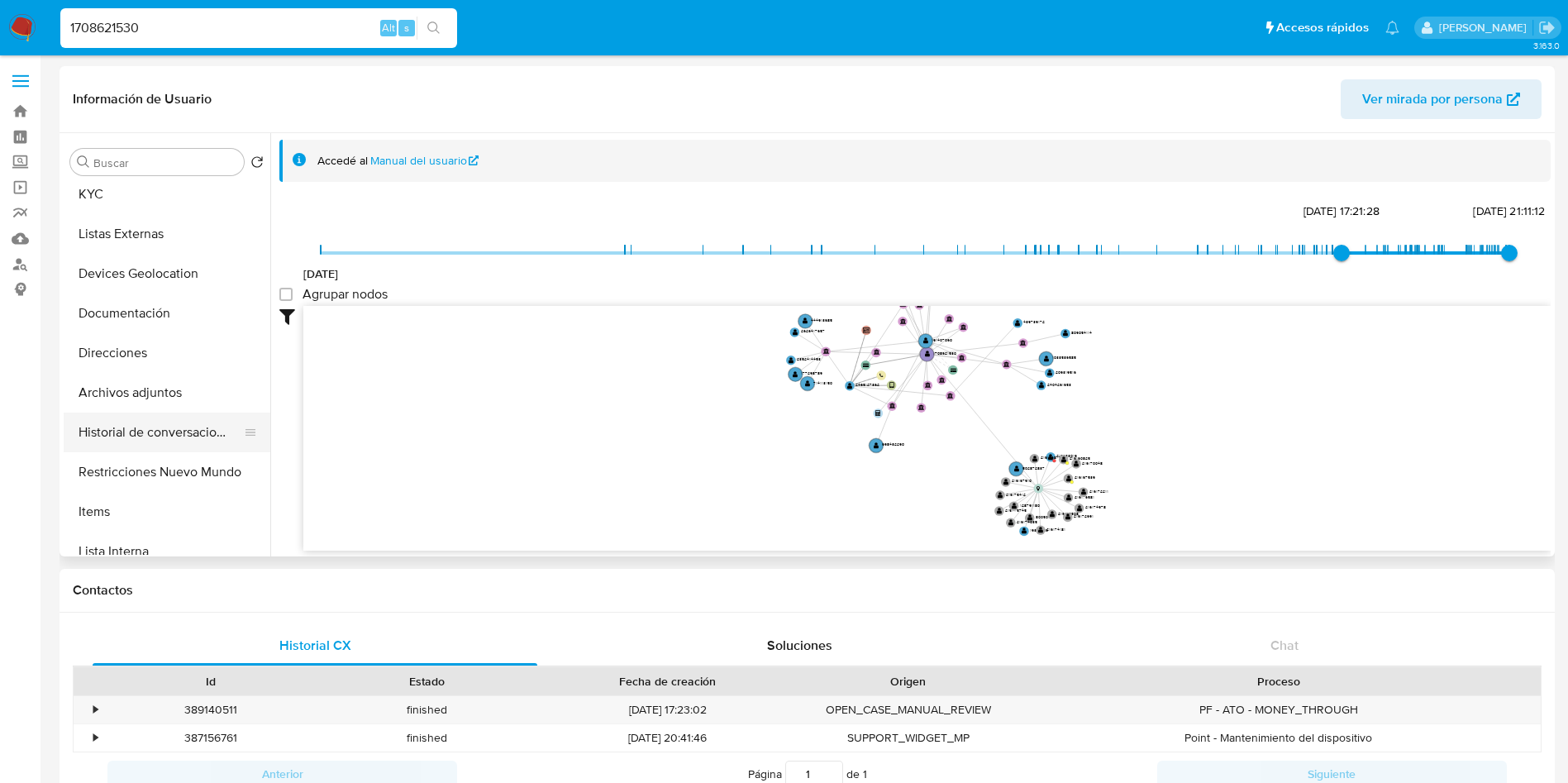
scroll to position [0, 0]
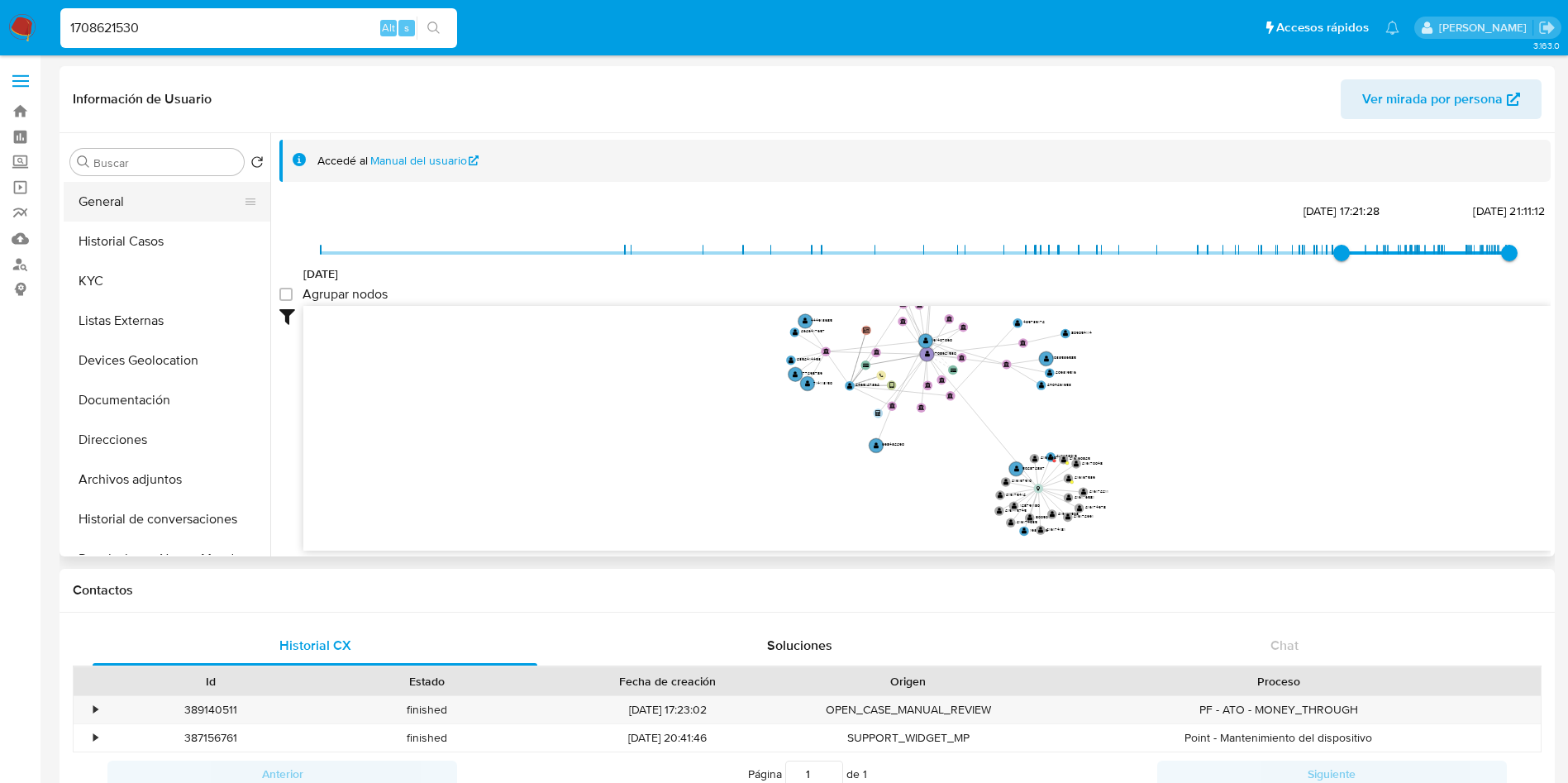
click at [124, 209] on button "General" at bounding box center [160, 201] width 194 height 40
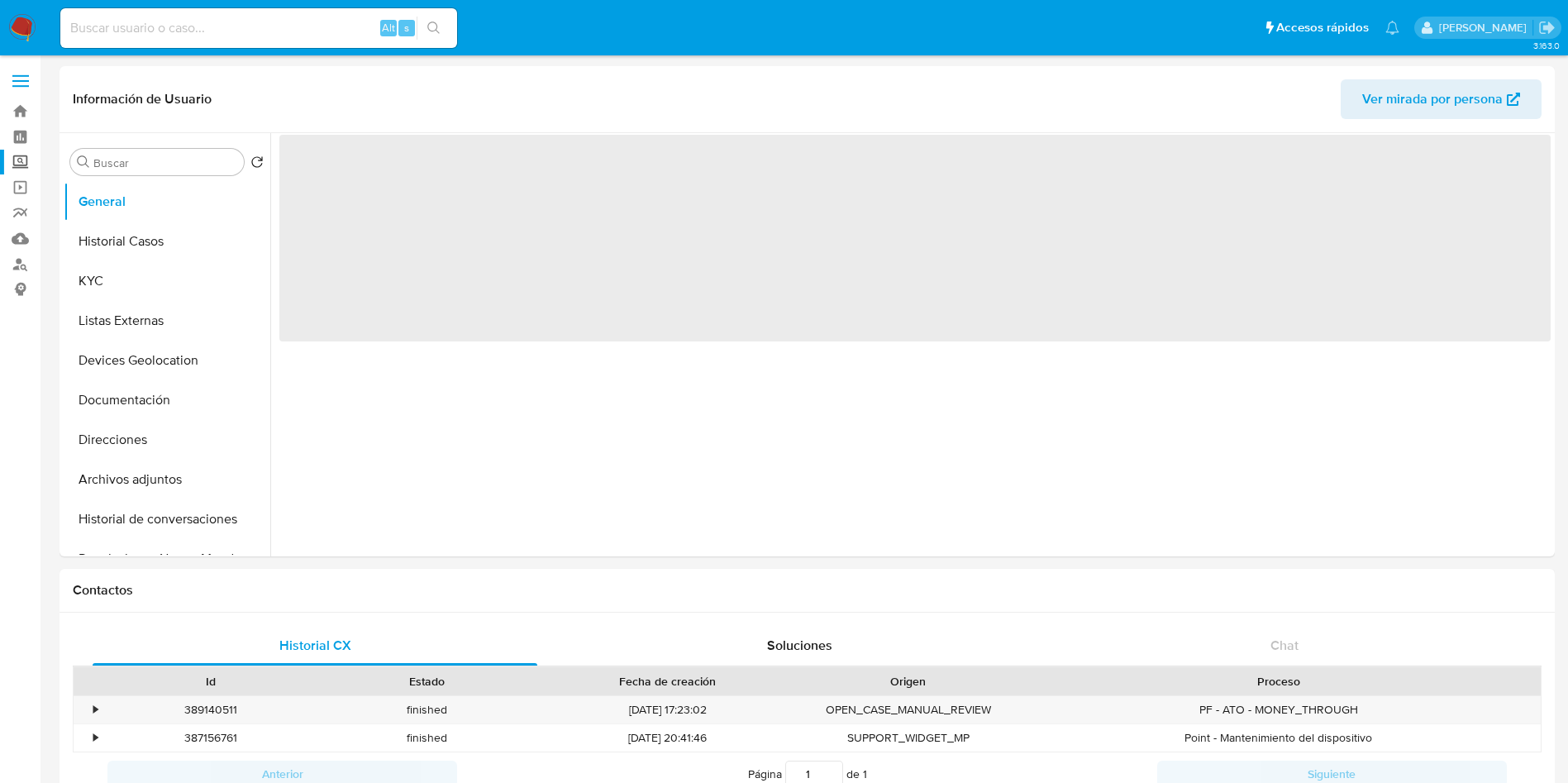
click at [19, 159] on label "Screening" at bounding box center [98, 162] width 197 height 25
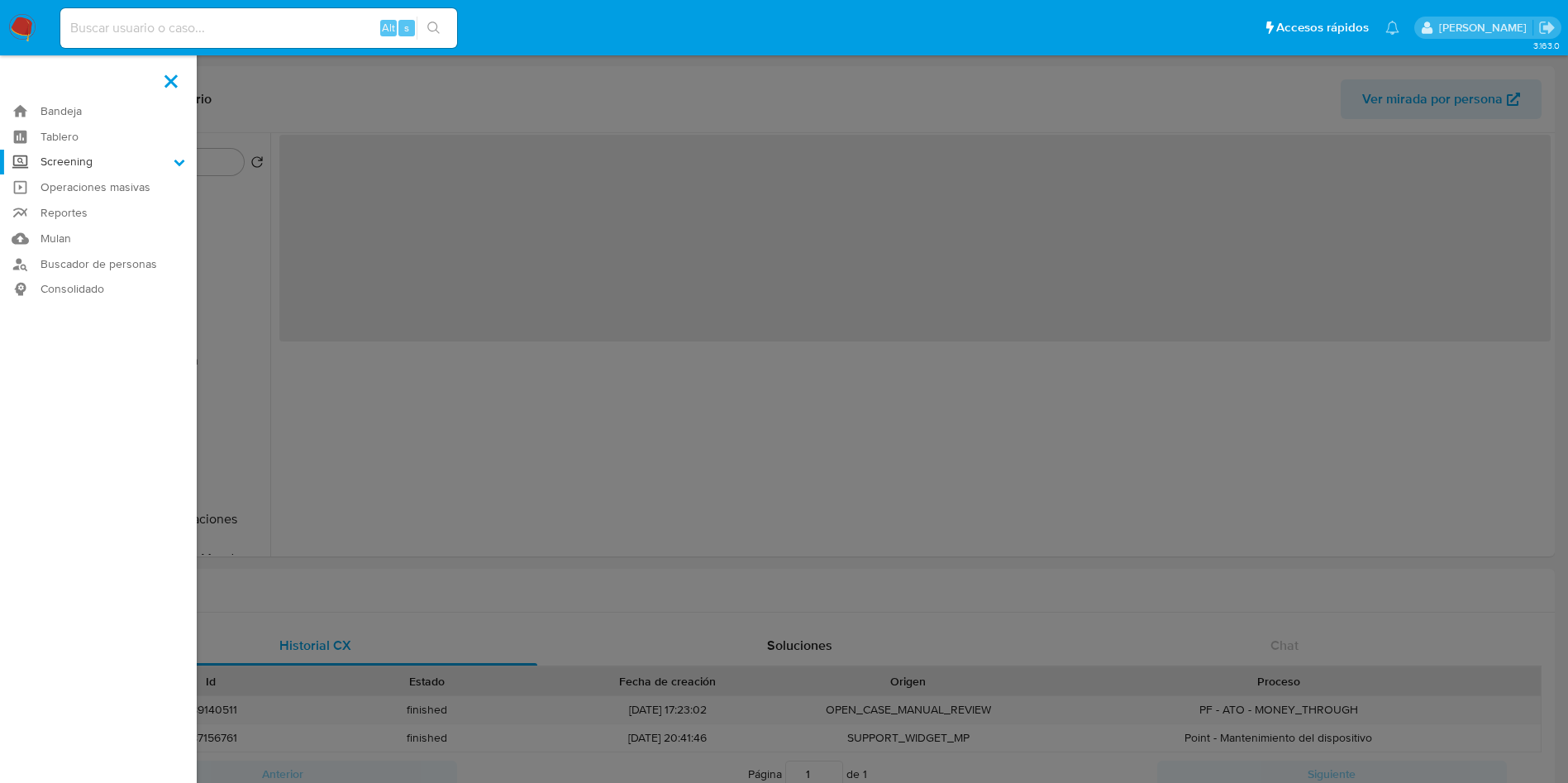
click at [0, 0] on input "Screening" at bounding box center [0, 0] width 0 height 0
select select "10"
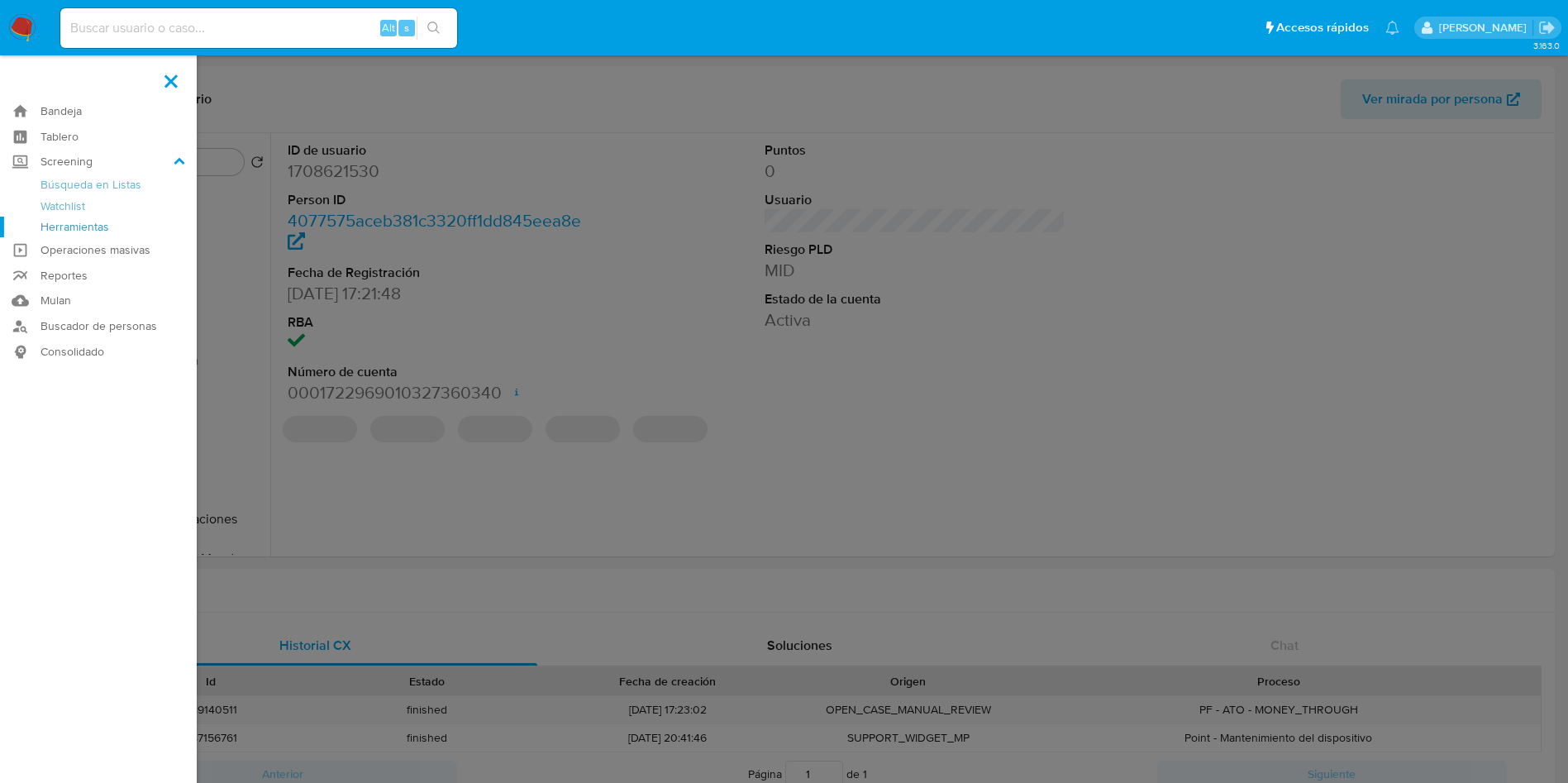
click at [82, 230] on link "Herramientas" at bounding box center [98, 227] width 197 height 20
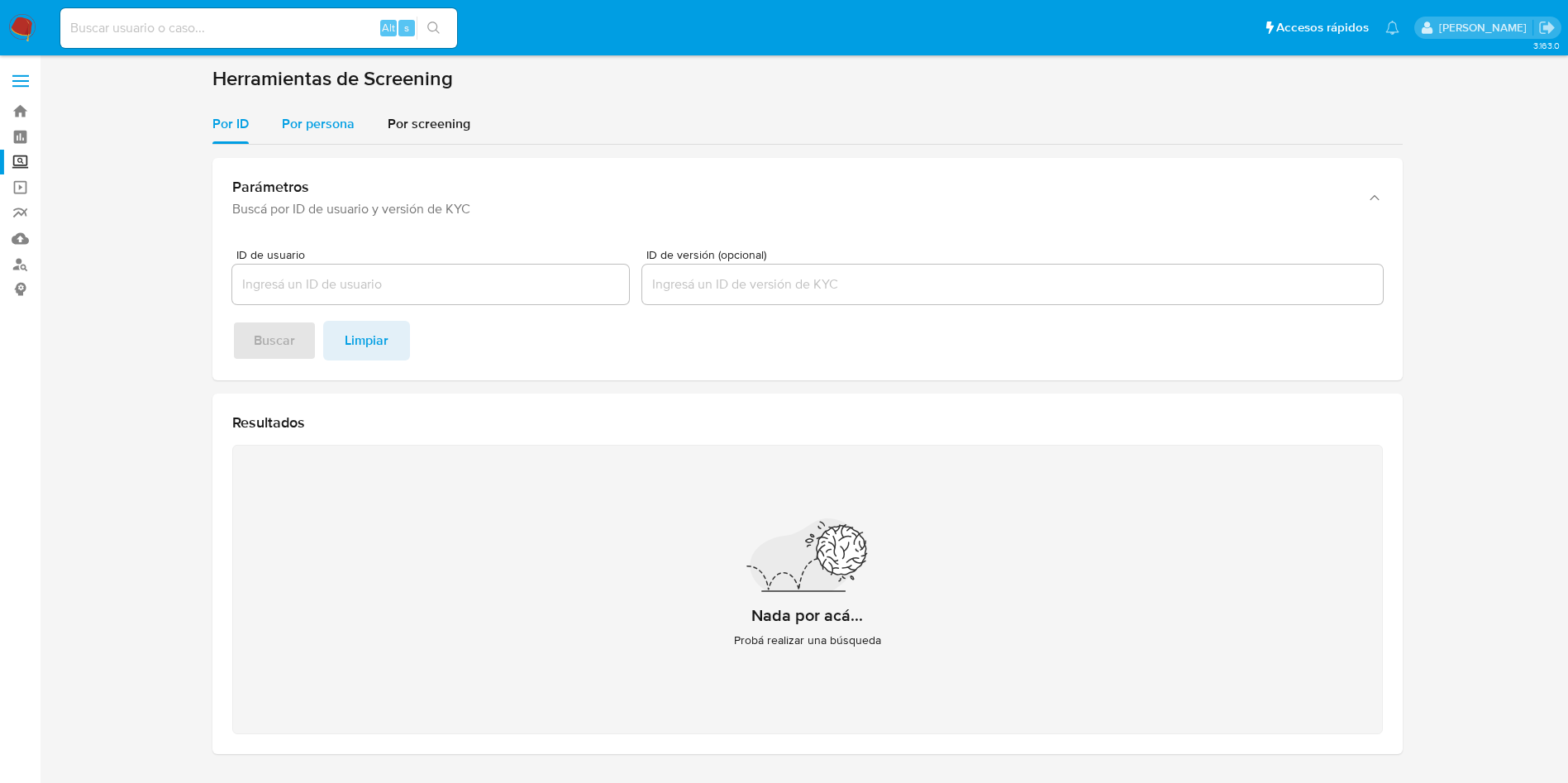
click at [309, 124] on span "Por persona" at bounding box center [318, 123] width 73 height 19
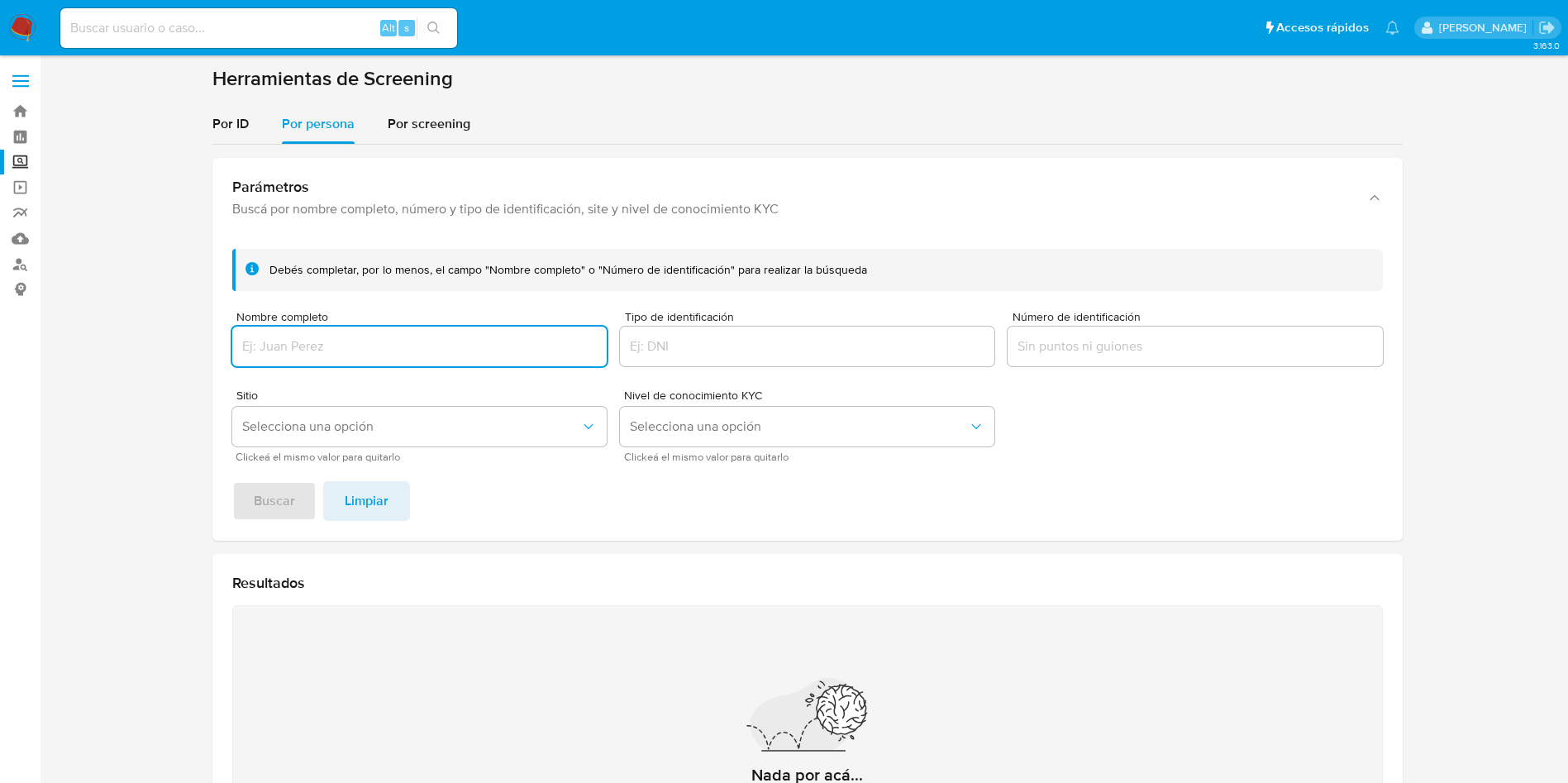
click at [336, 348] on input "Nombre completo" at bounding box center [419, 346] width 374 height 21
type input "PD Nail Bar"
click at [232, 481] on button "Buscar" at bounding box center [275, 501] width 85 height 40
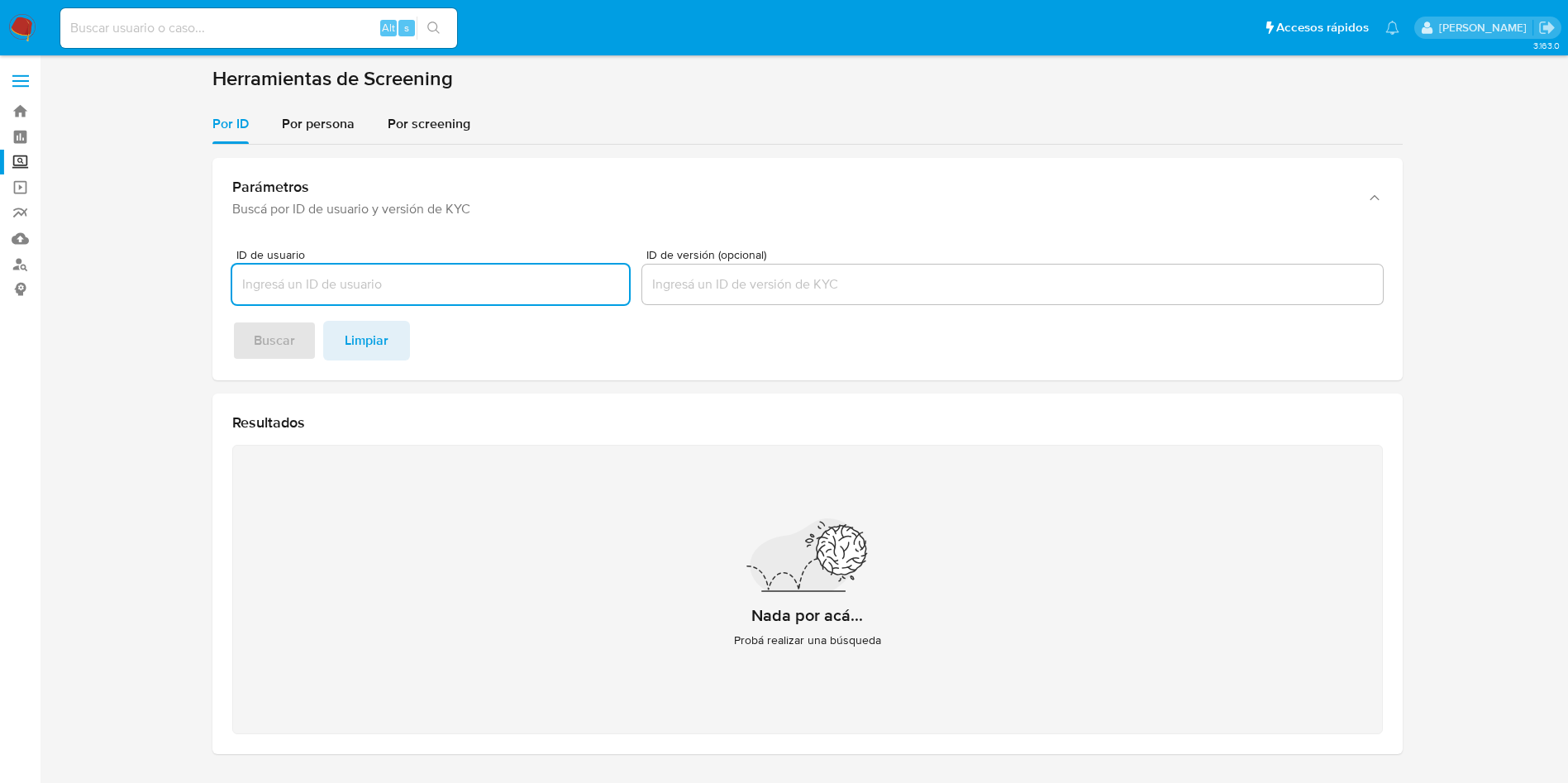
click at [25, 24] on img at bounding box center [22, 28] width 28 height 28
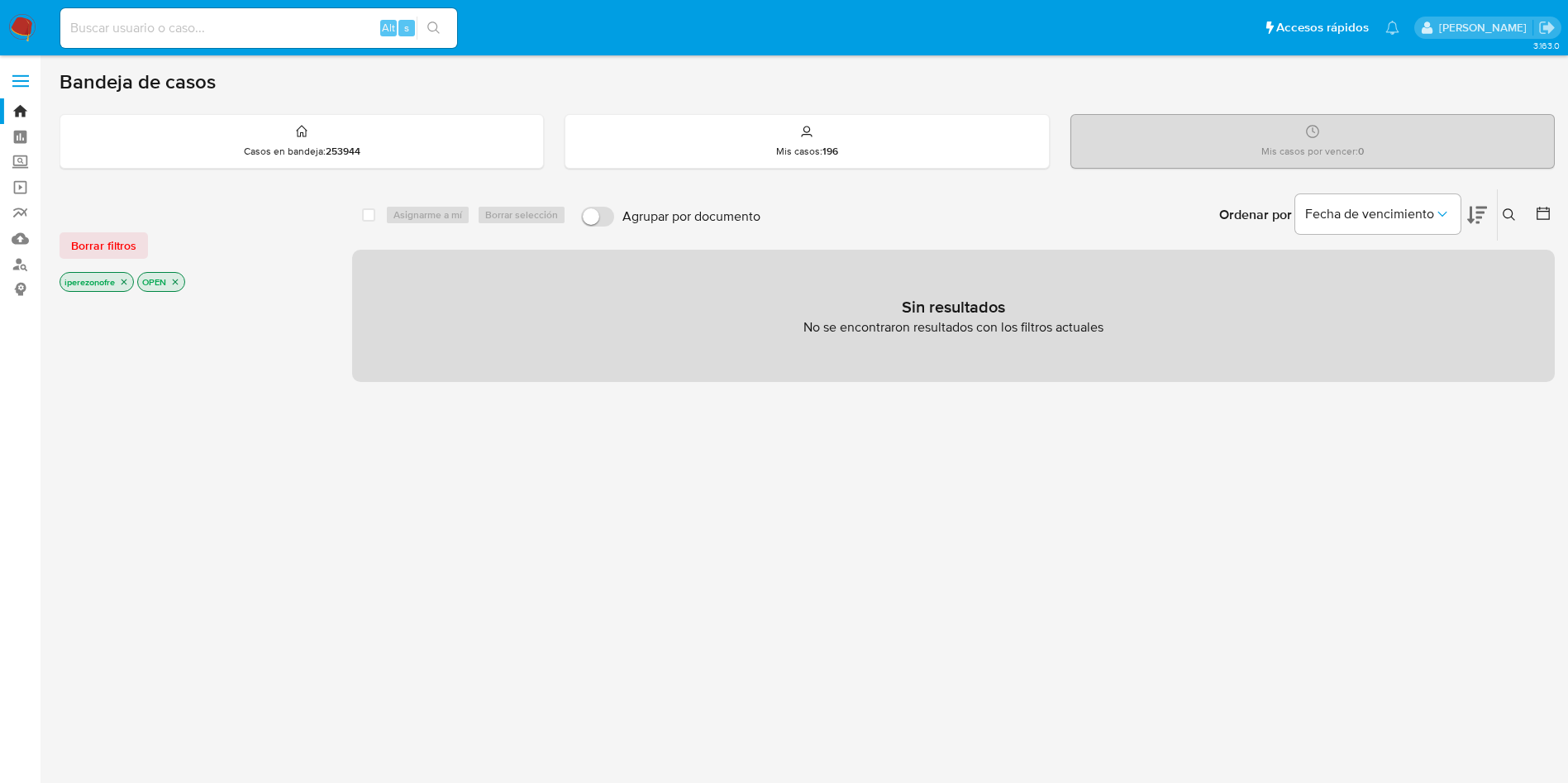
click at [123, 286] on icon "close-filter" at bounding box center [124, 282] width 10 height 10
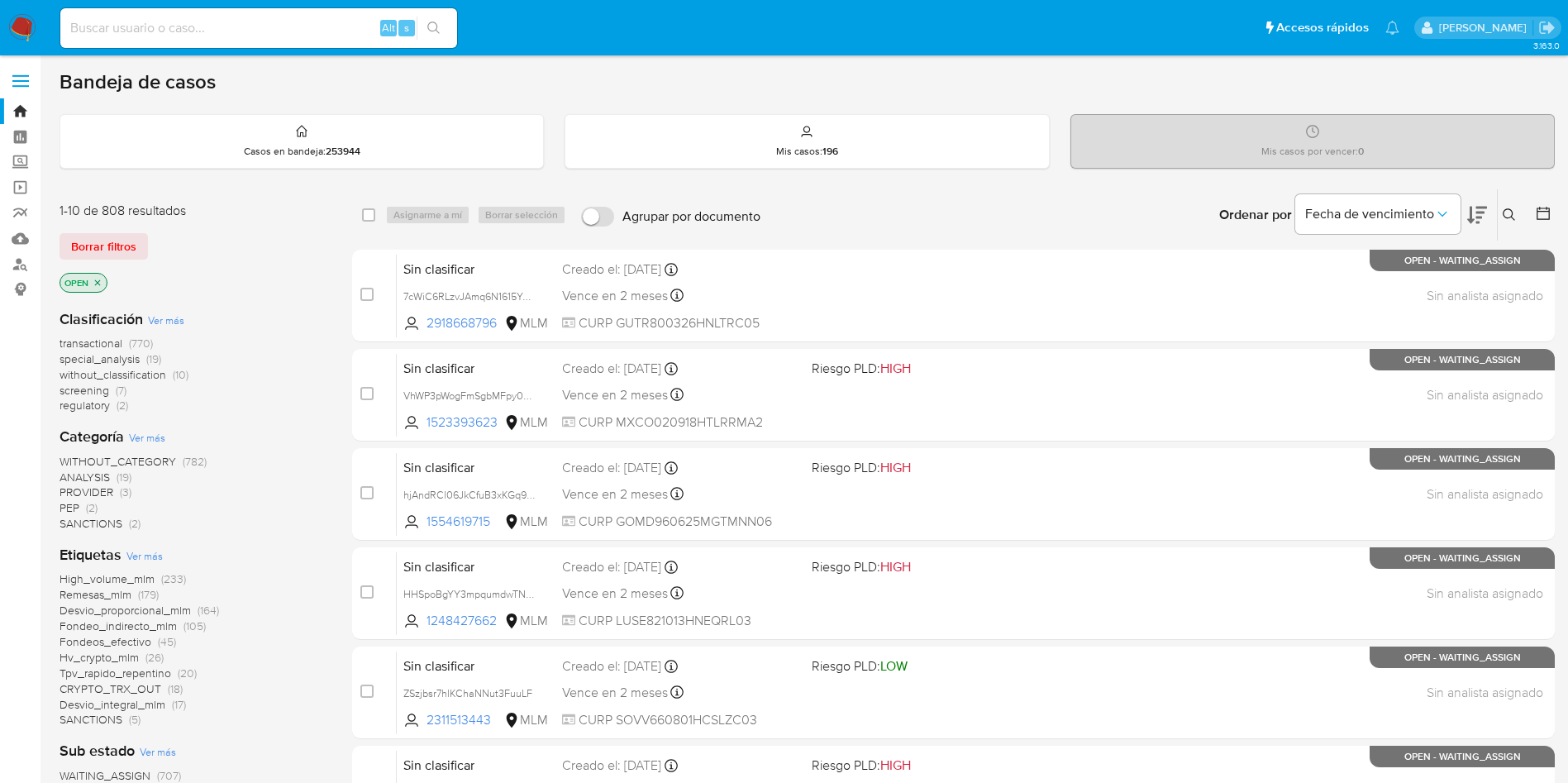
click at [1509, 212] on icon at bounding box center [1510, 215] width 14 height 14
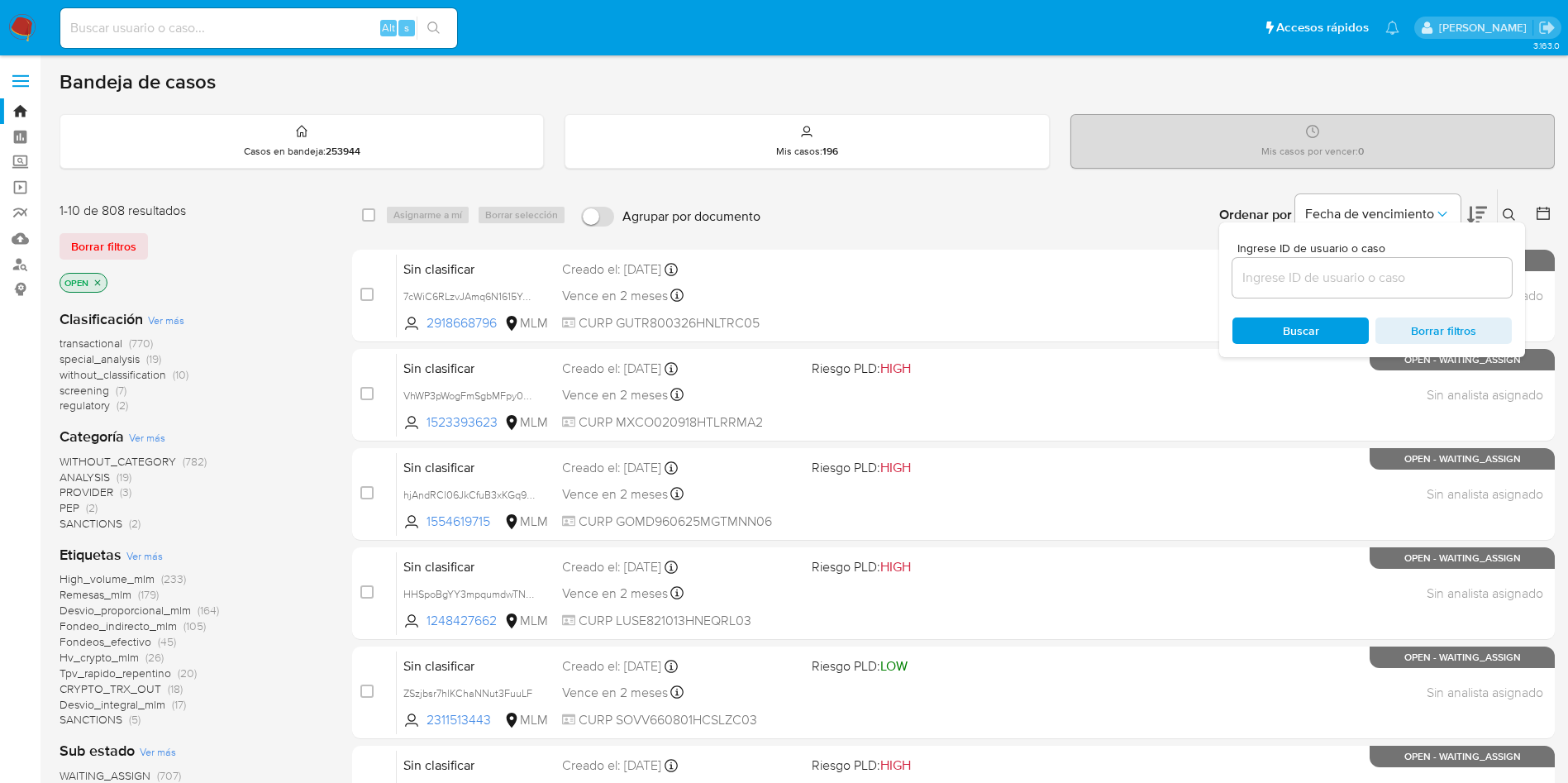
click at [1314, 282] on input at bounding box center [1372, 277] width 280 height 21
type input "MSxfs2HKum4u5QSRvtTdO6EX"
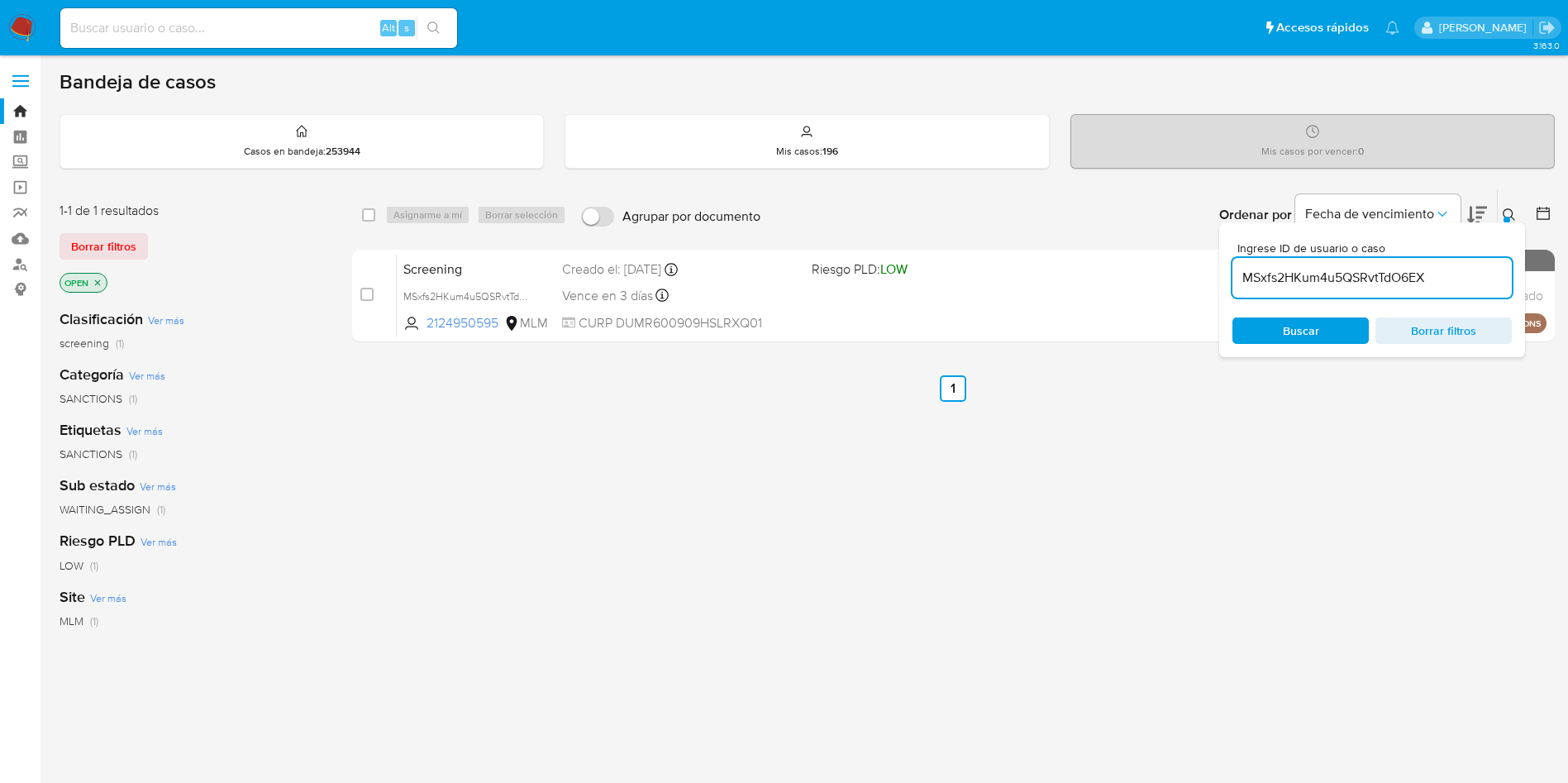
click at [1321, 324] on span "Buscar" at bounding box center [1301, 330] width 113 height 23
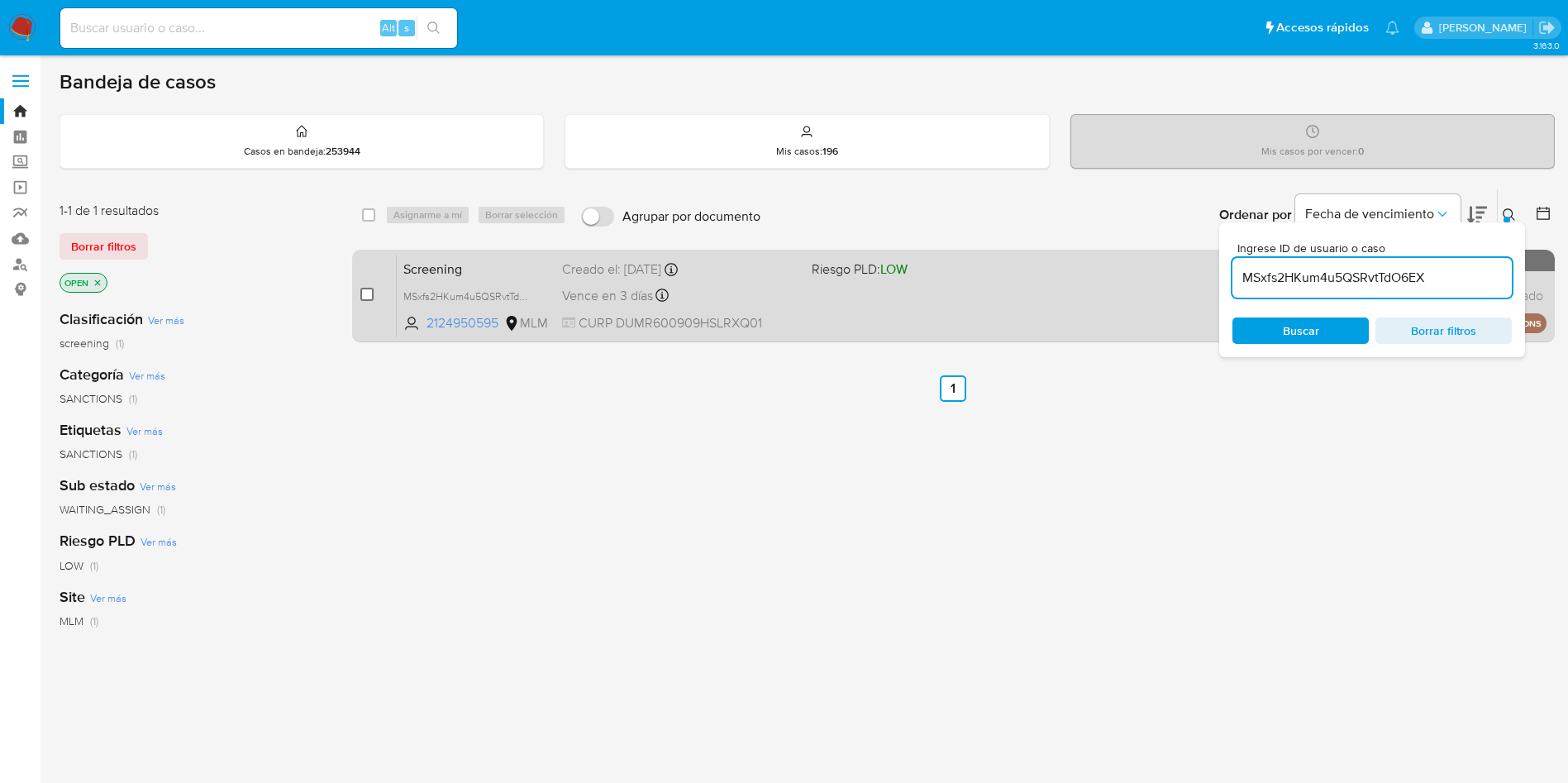
click at [370, 289] on input "checkbox" at bounding box center [367, 294] width 14 height 14
checkbox input "true"
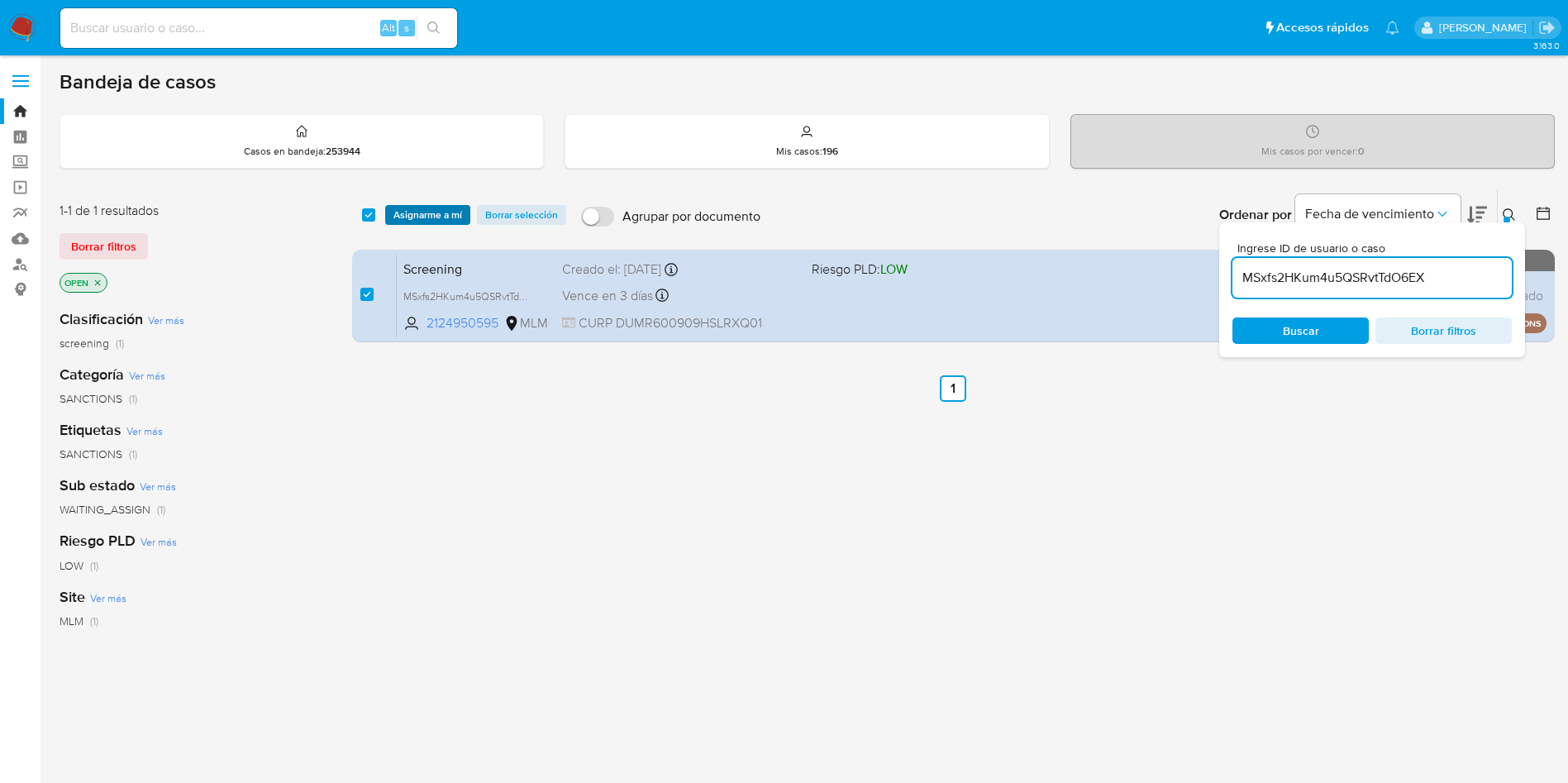
click at [430, 210] on span "Asignarme a mí" at bounding box center [427, 215] width 68 height 17
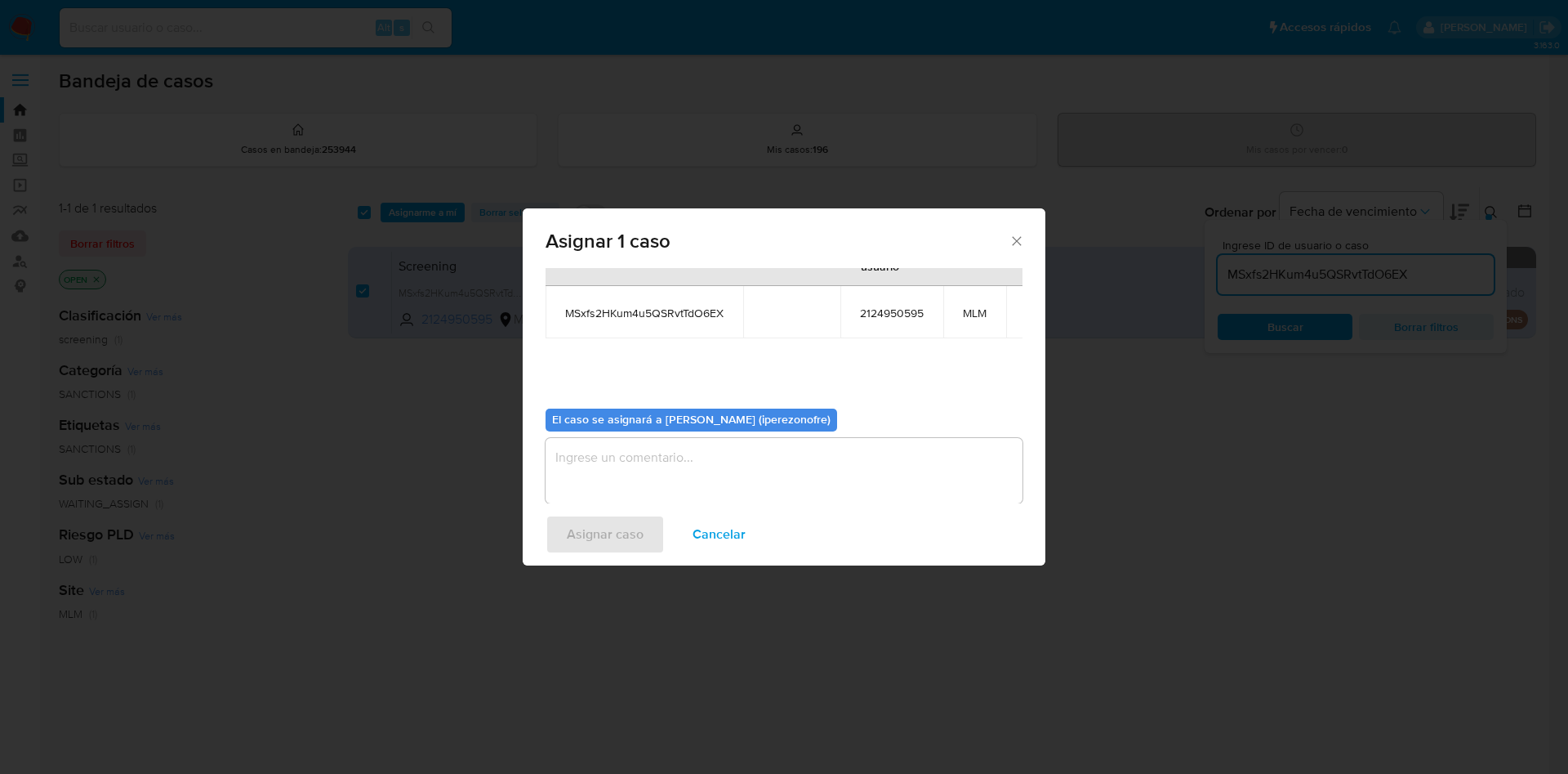
scroll to position [104, 0]
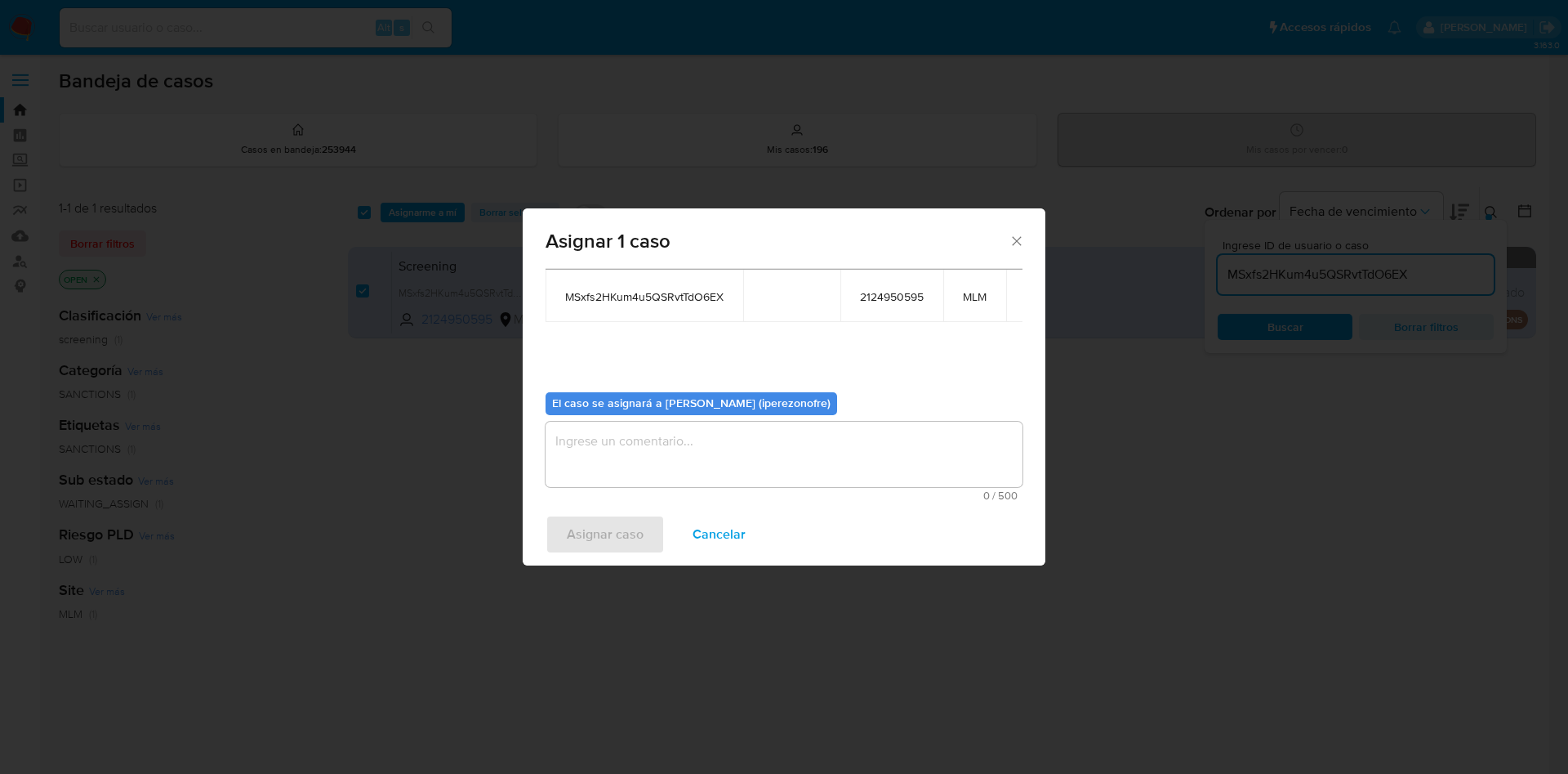
click at [799, 451] on textarea "assign-modal" at bounding box center [784, 455] width 477 height 65
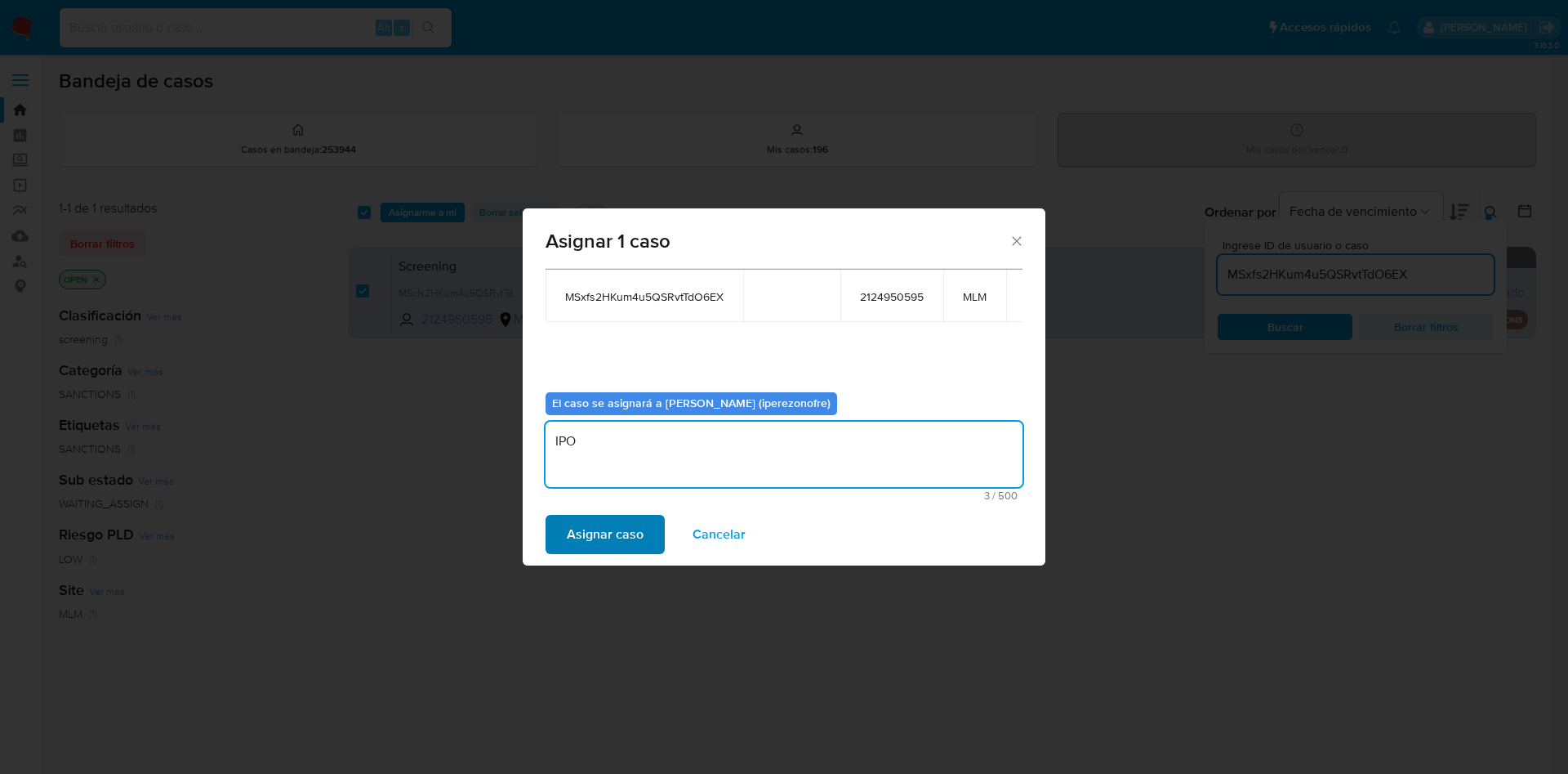
type textarea "IPO"
click at [647, 541] on button "Asignar caso" at bounding box center [605, 534] width 119 height 39
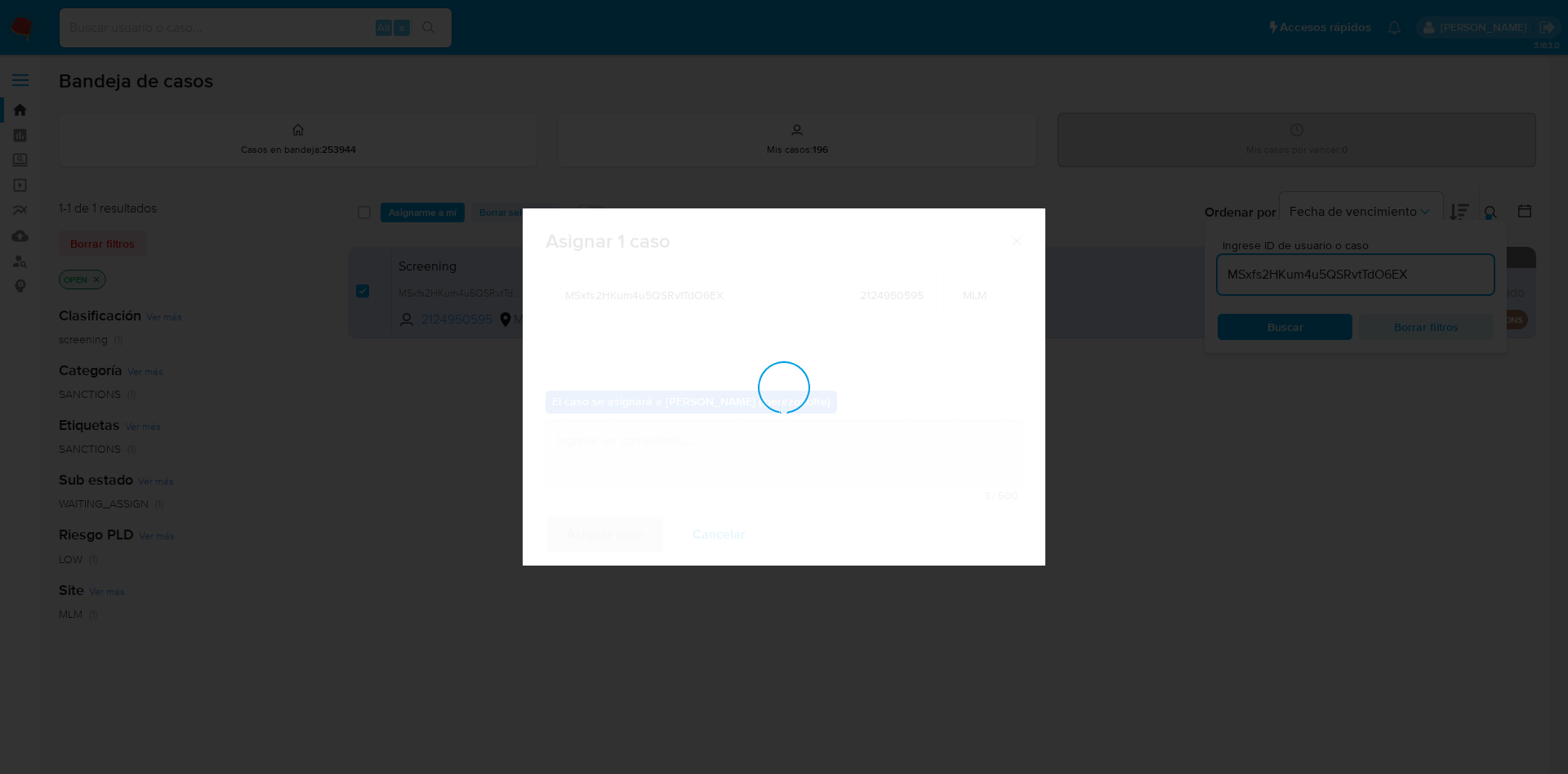
checkbox input "false"
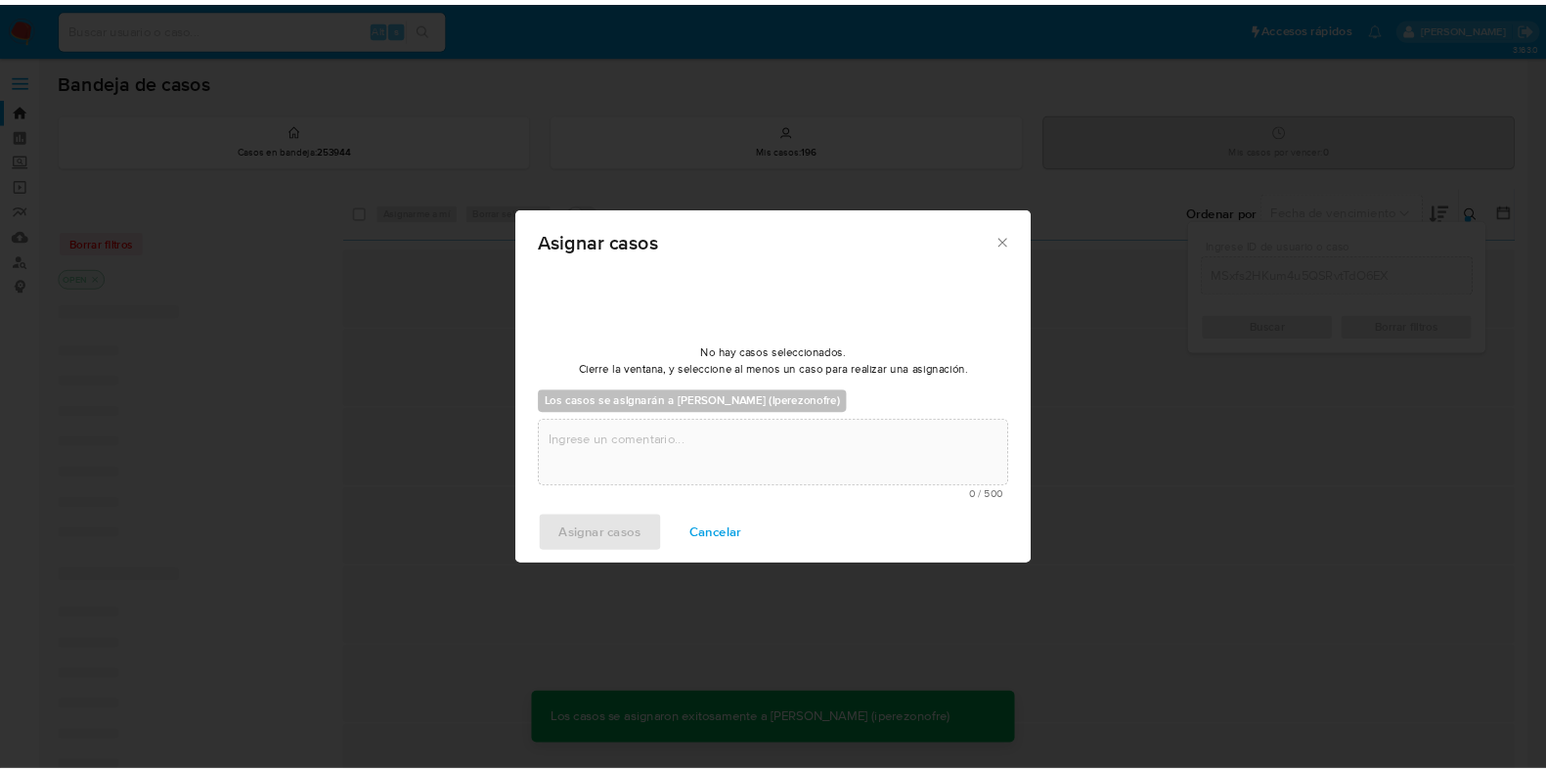
scroll to position [118, 0]
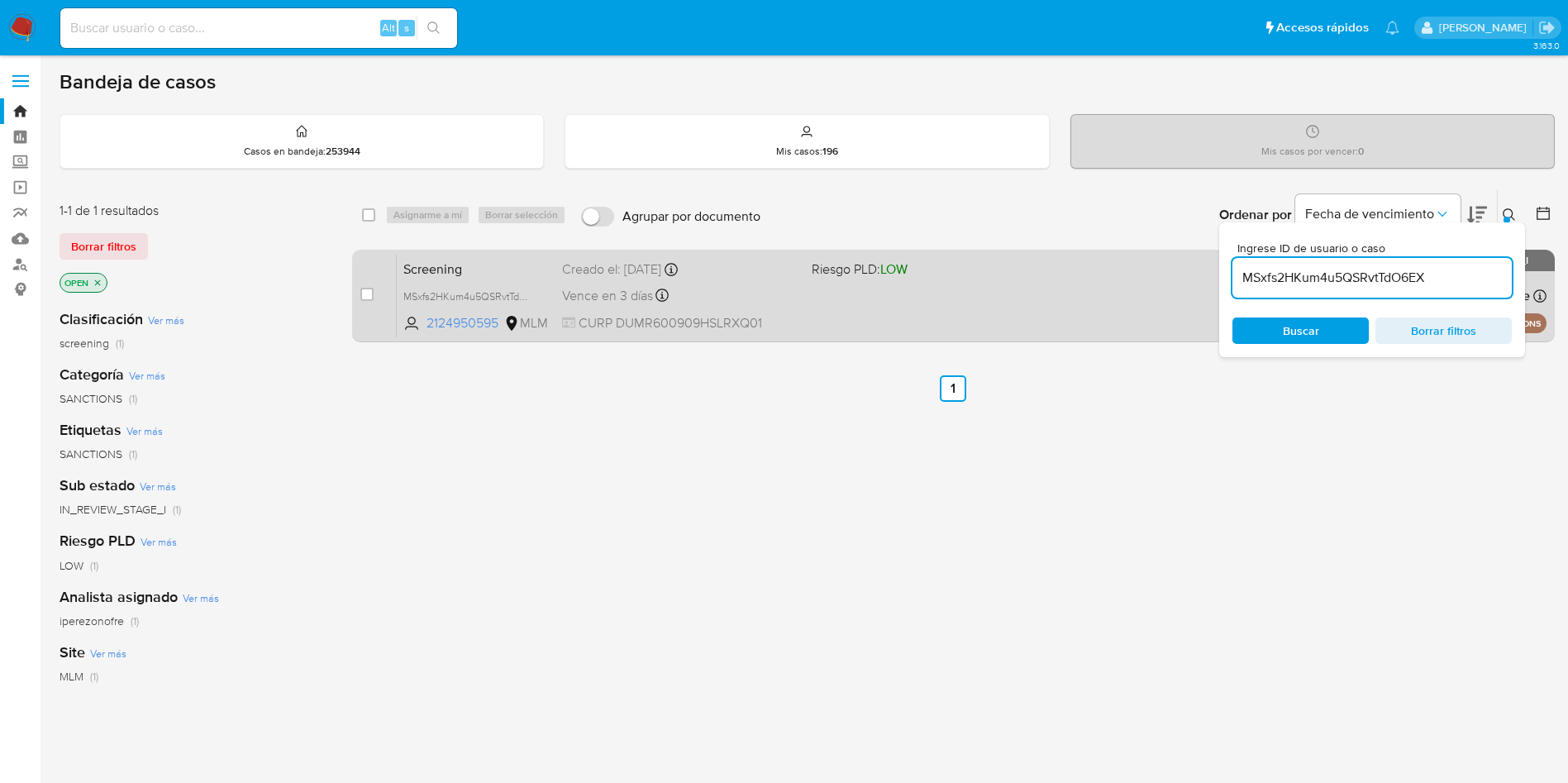
click at [702, 315] on span "CURP DUMR600909HSLRXQ01" at bounding box center [680, 324] width 237 height 19
click at [740, 303] on div "Vence en 3 días Vence el 13/10/2025 12:23:27" at bounding box center [680, 295] width 237 height 22
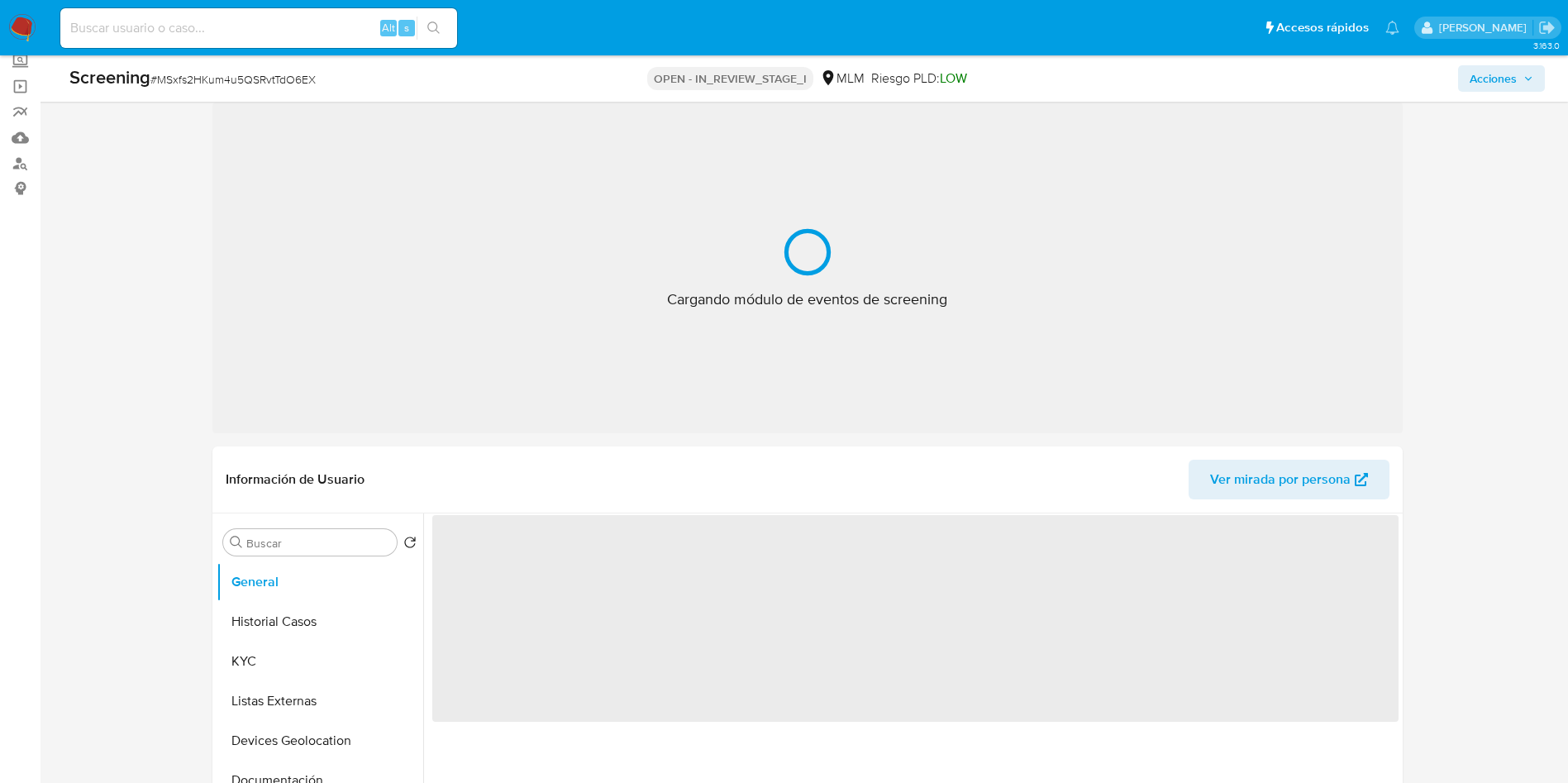
scroll to position [124, 0]
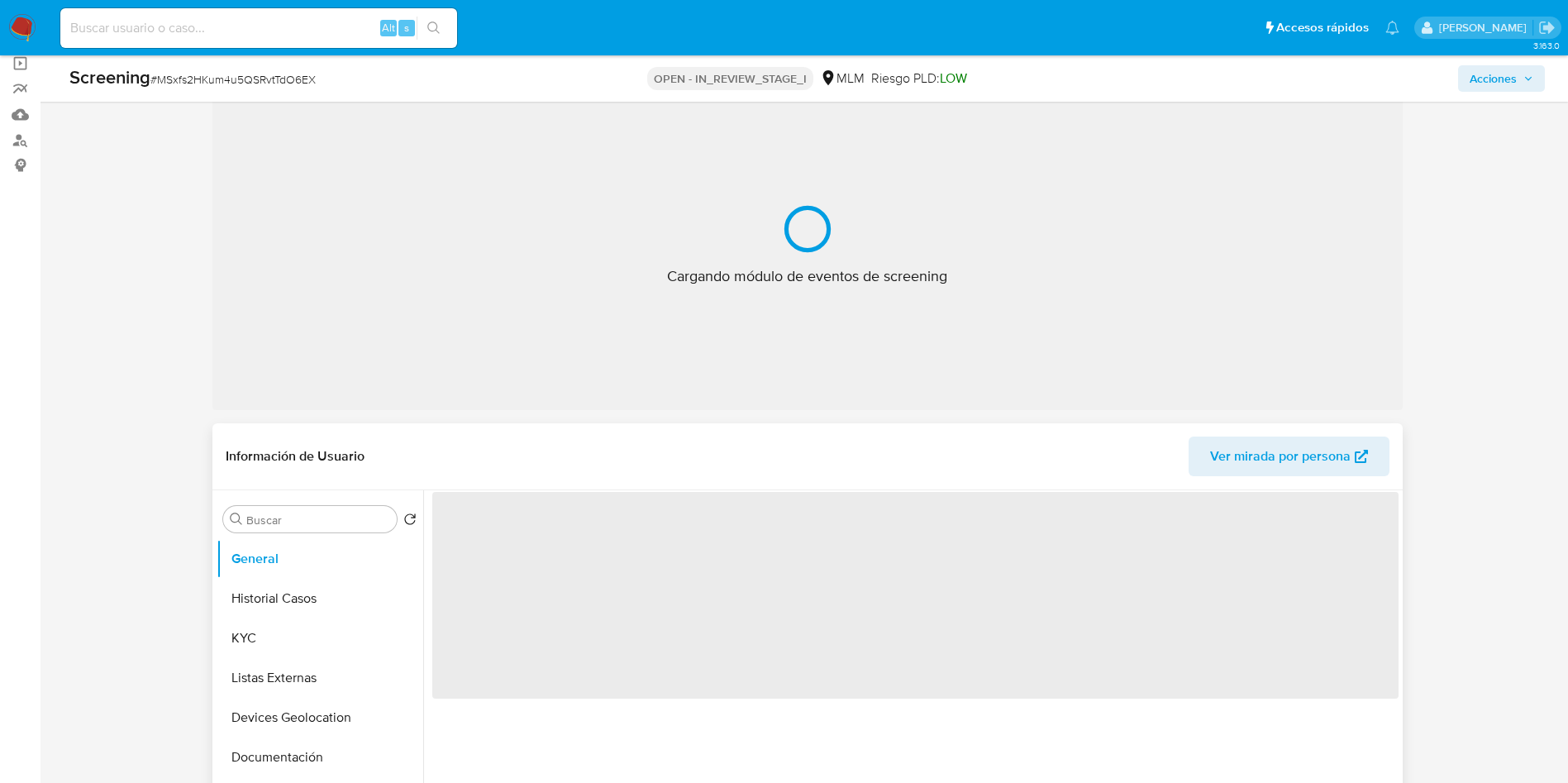
select select "10"
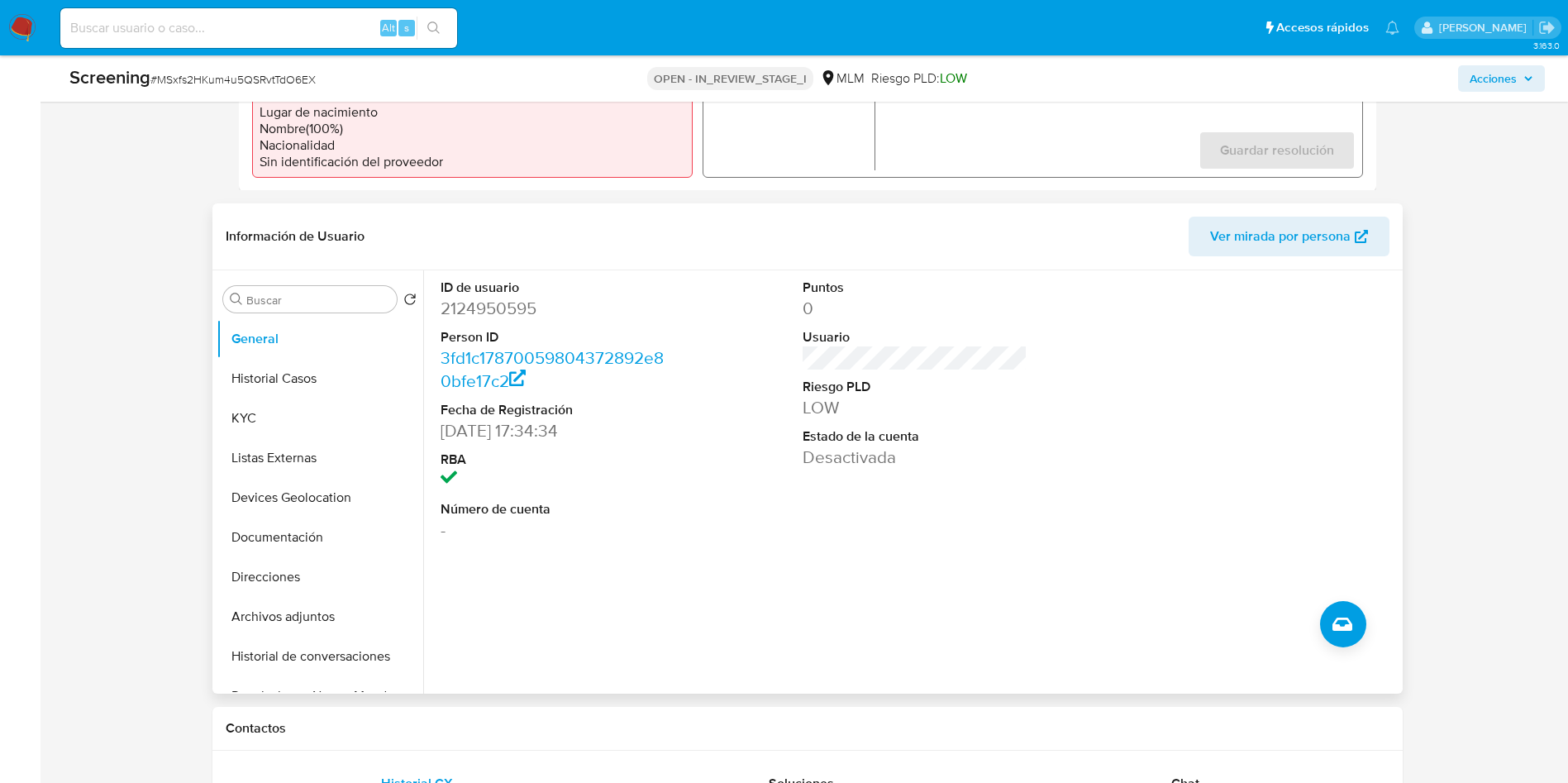
scroll to position [620, 0]
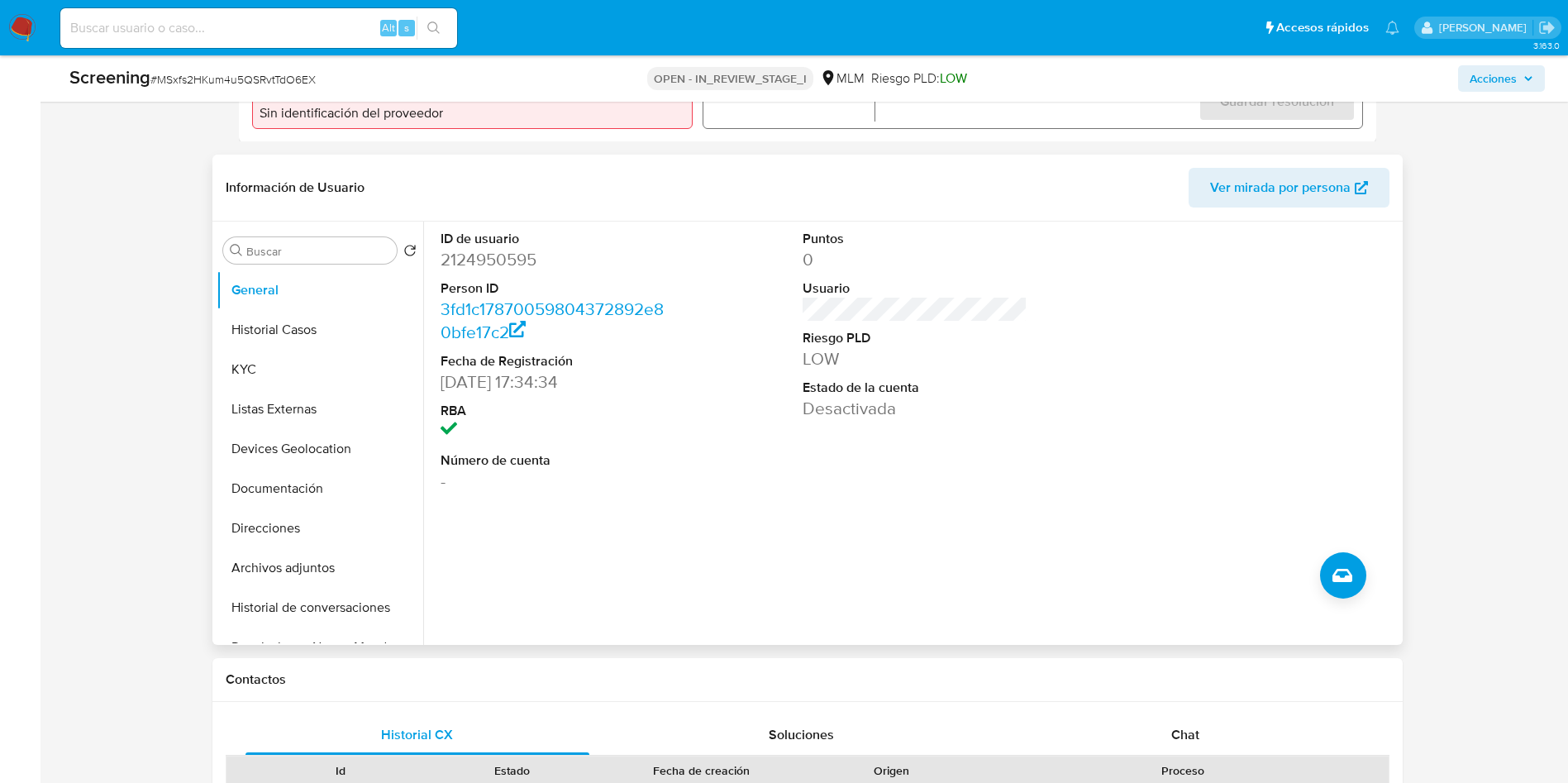
click at [642, 524] on div "ID de usuario 2124950595 Person ID 3fd1c17870059804372892e80bfe17c2 Fecha de Re…" at bounding box center [911, 433] width 975 height 424
click at [525, 255] on dd "2124950595" at bounding box center [553, 259] width 225 height 23
copy dd "2124950595"
click at [273, 327] on button "Historial Casos" at bounding box center [313, 330] width 194 height 40
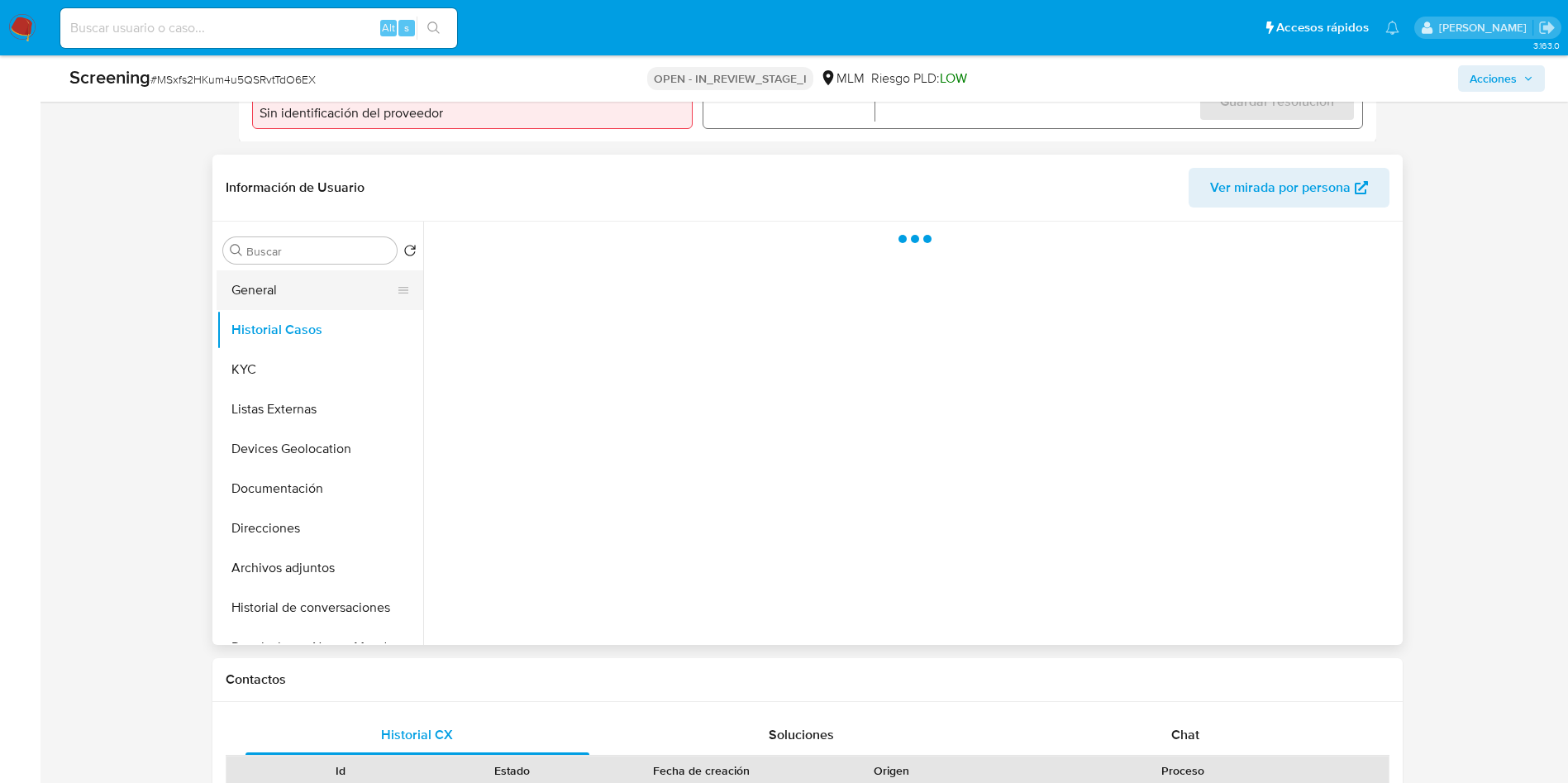
click at [290, 287] on button "General" at bounding box center [313, 290] width 194 height 40
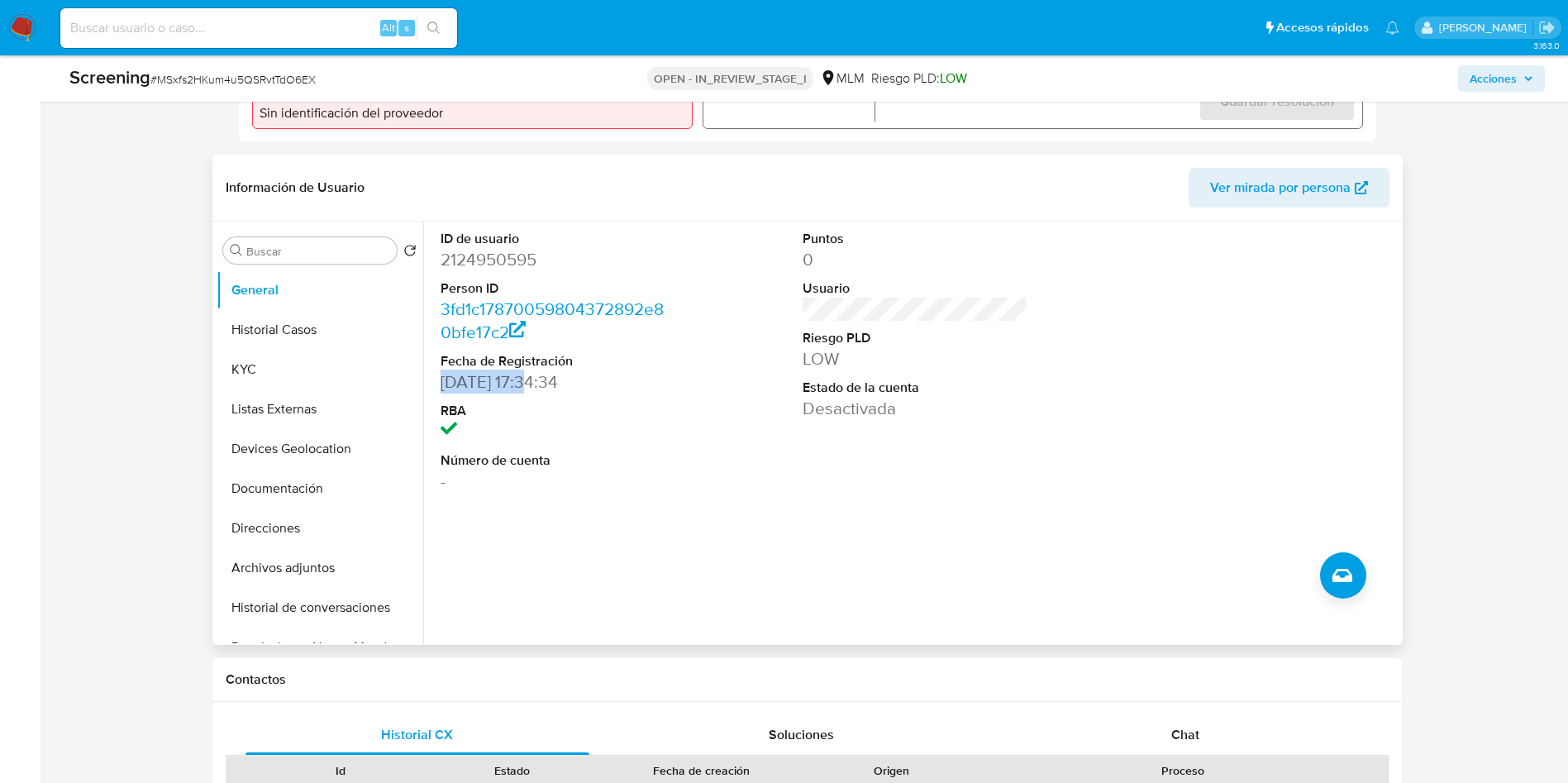
drag, startPoint x: 440, startPoint y: 383, endPoint x: 525, endPoint y: 390, distance: 85.3
click at [525, 390] on div "ID de usuario 2124950595 Person ID 3fd1c17870059804372892e80bfe17c2 Fecha de Re…" at bounding box center [553, 361] width 242 height 280
copy dd "29/11/2024"
click at [292, 328] on button "Historial Casos" at bounding box center [313, 330] width 194 height 40
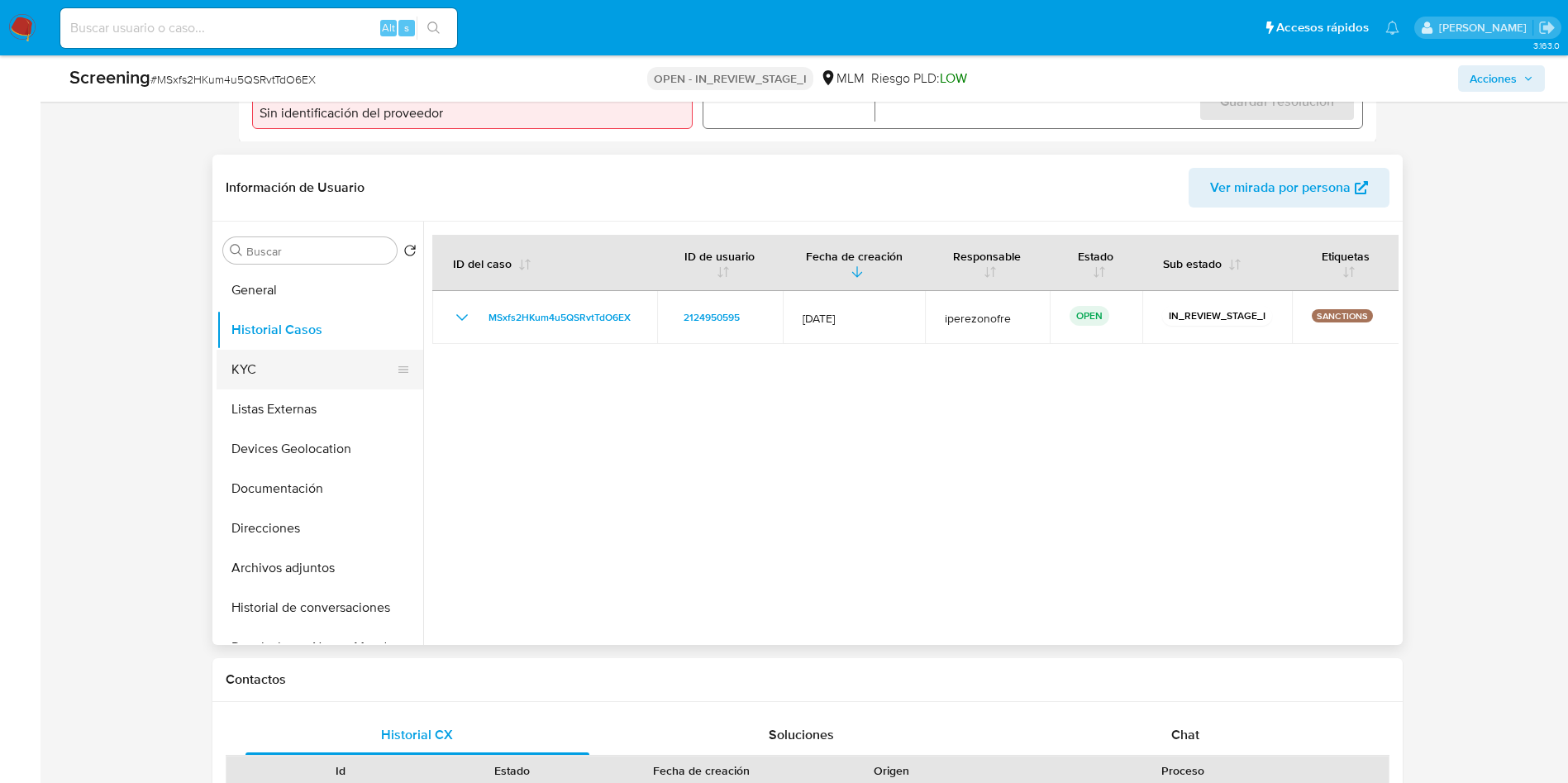
click at [286, 371] on button "KYC" at bounding box center [313, 370] width 194 height 40
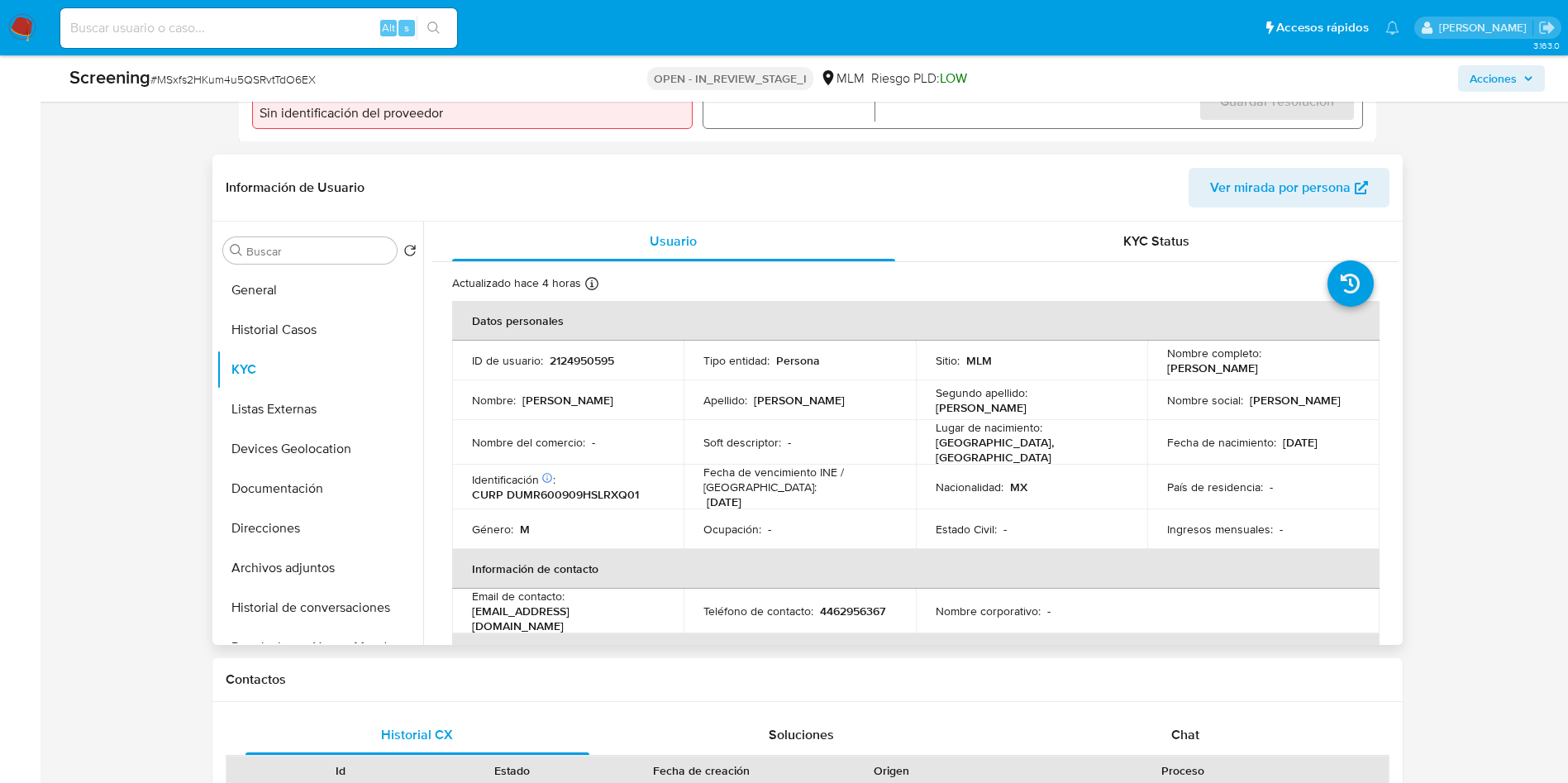
drag, startPoint x: 1162, startPoint y: 365, endPoint x: 1276, endPoint y: 370, distance: 114.1
click at [1276, 370] on div "Nombre completo : Roque Duarte Muñoz" at bounding box center [1264, 360] width 193 height 30
copy p "Roque Duarte Muñoz"
drag, startPoint x: 1347, startPoint y: 442, endPoint x: 1279, endPoint y: 442, distance: 68.0
click at [1279, 442] on div "Fecha de nacimiento : 09/09/1960" at bounding box center [1264, 442] width 193 height 15
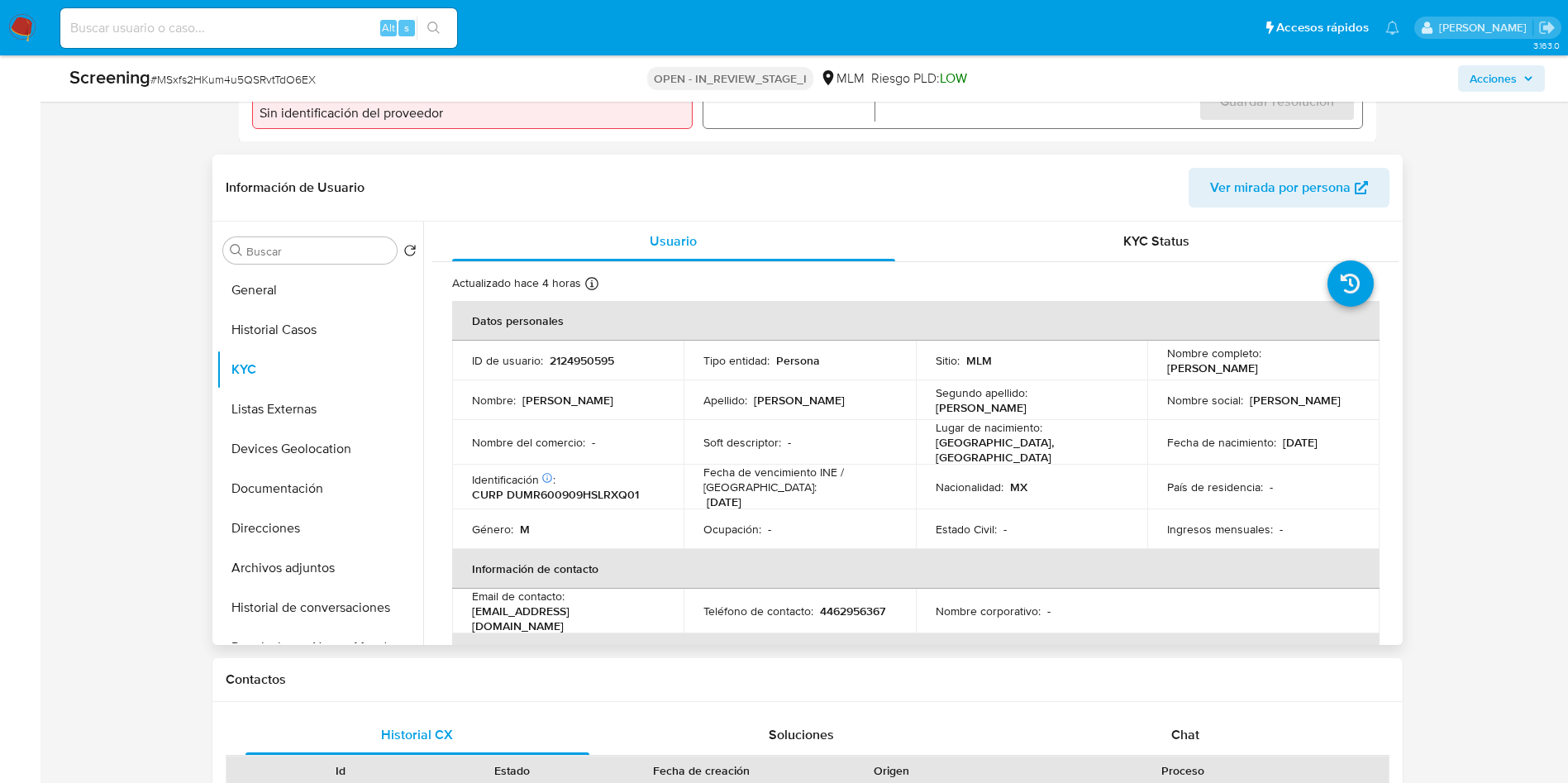
copy p "09/09/1960"
click at [1002, 441] on p "MEXICO, SINALOA" at bounding box center [1029, 449] width 186 height 30
click at [1006, 448] on p "MEXICO, SINALOA" at bounding box center [1029, 449] width 186 height 30
copy p "SINALOA"
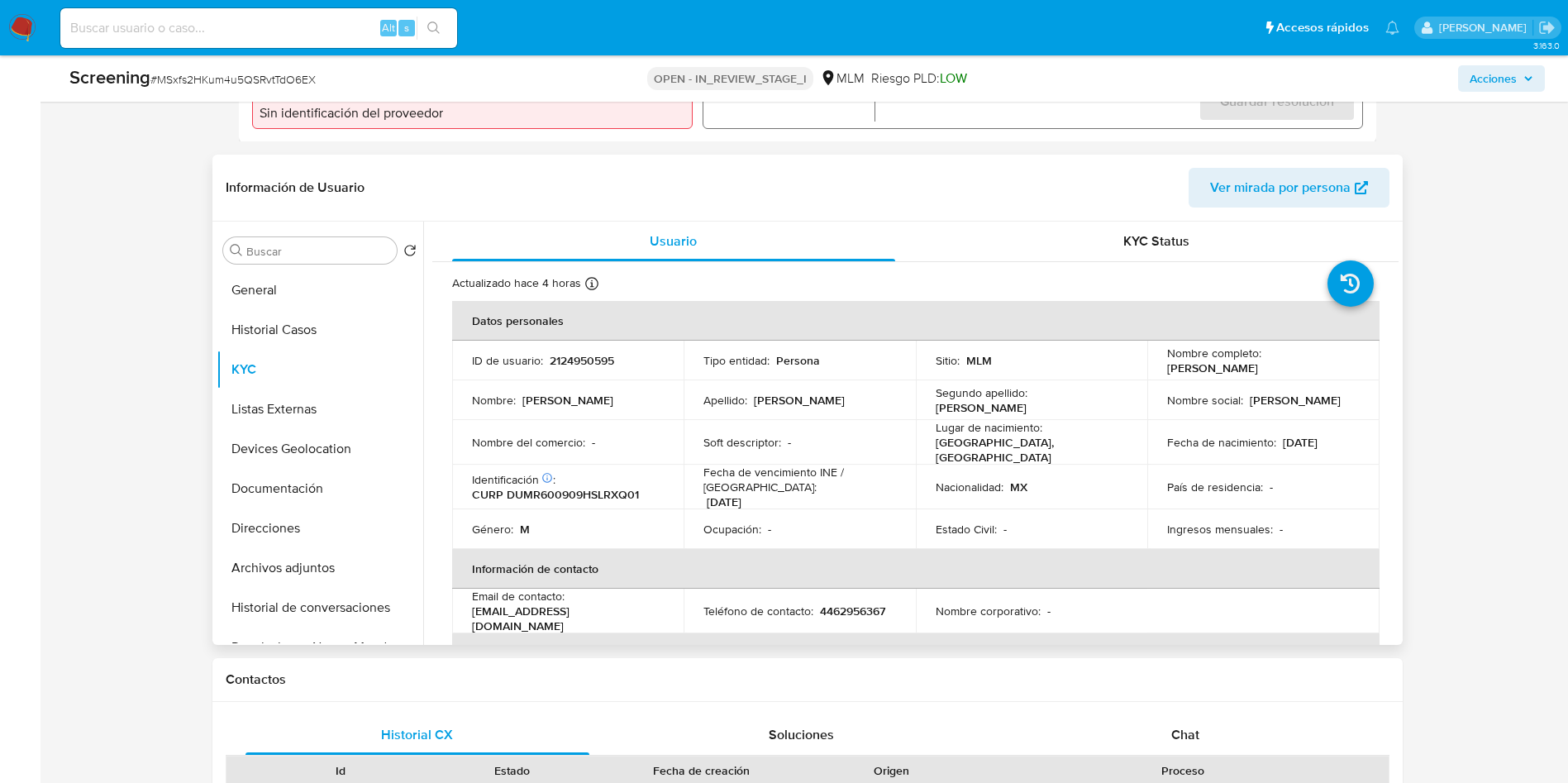
click at [591, 479] on div "Identificación CIC: 274421433 : CURP DUMR600909HSLRXQ01" at bounding box center [568, 486] width 193 height 30
click at [599, 490] on p "CURP DUMR600909HSLRXQ01" at bounding box center [555, 495] width 167 height 15
copy p "DUMR600909HSLRXQ01"
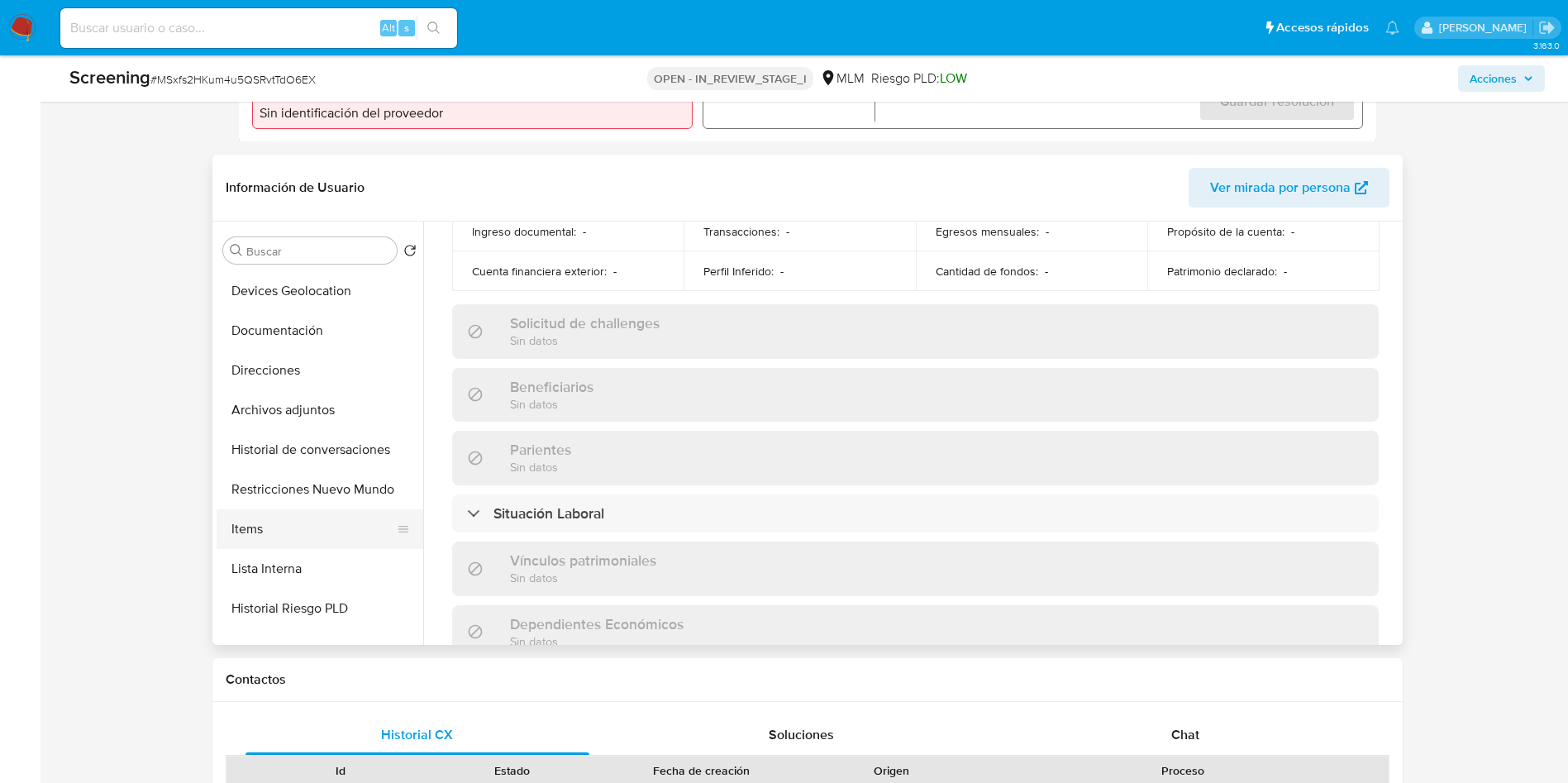
scroll to position [124, 0]
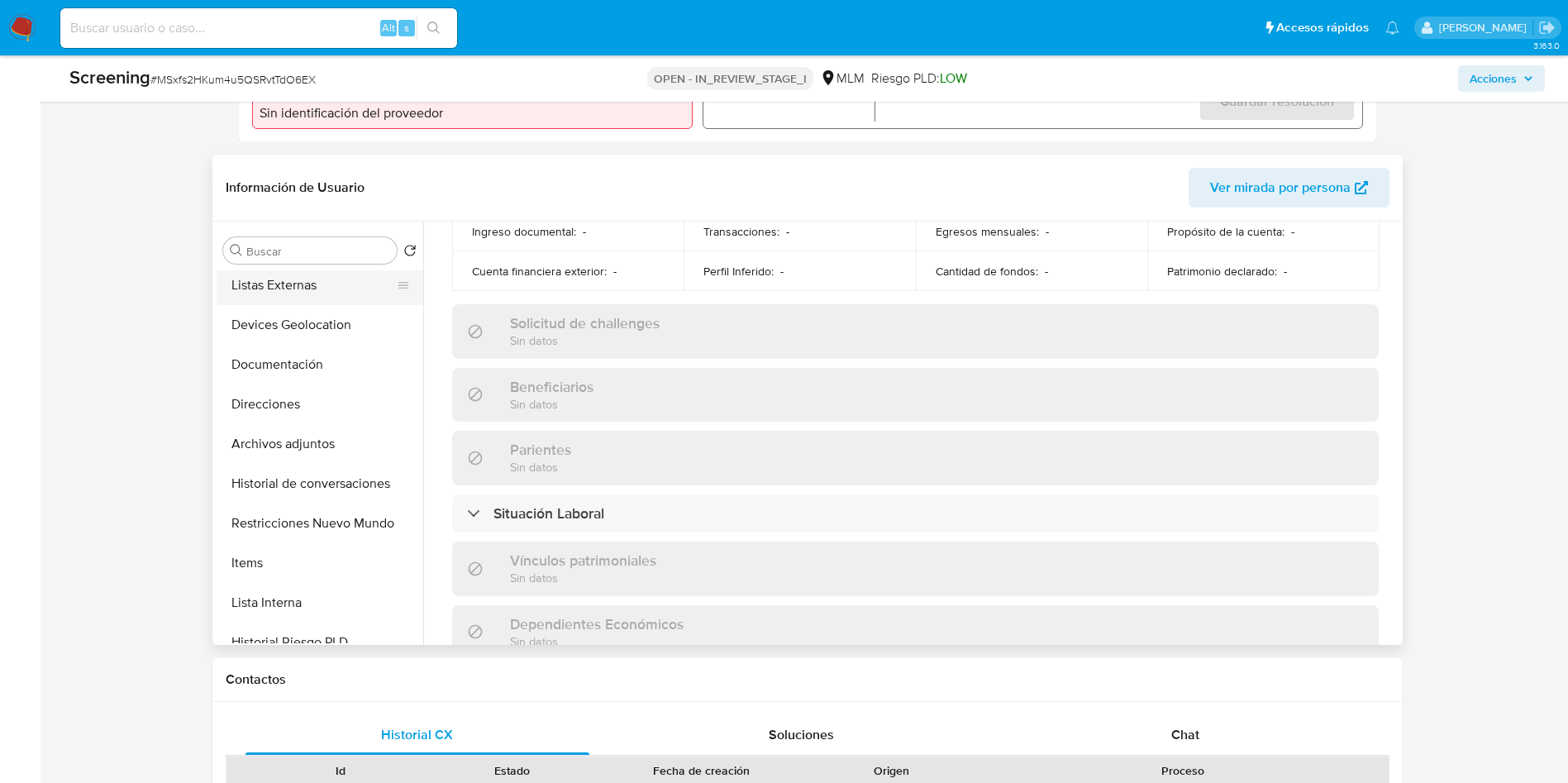
click at [312, 287] on button "Listas Externas" at bounding box center [313, 285] width 194 height 40
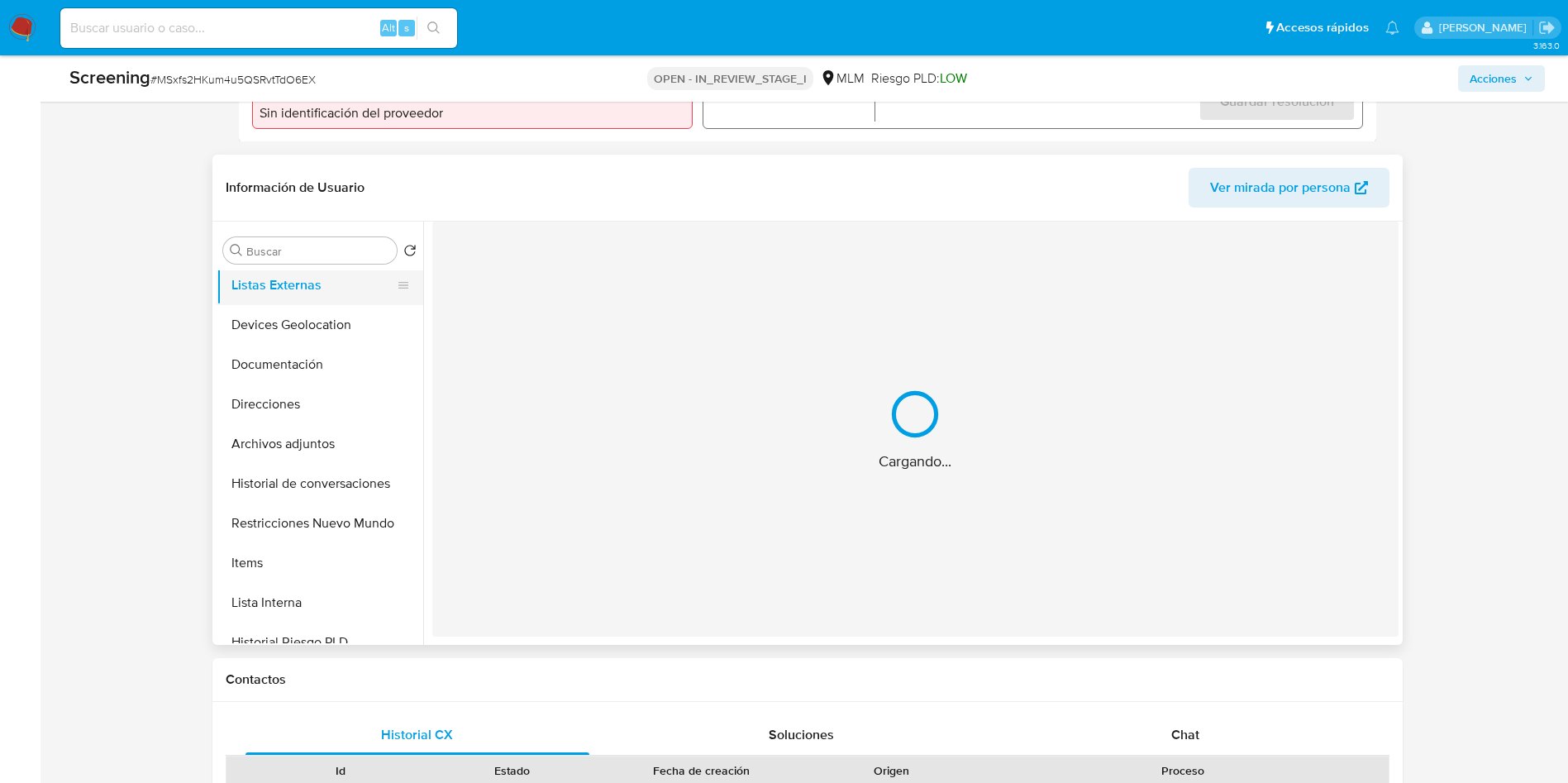
scroll to position [0, 0]
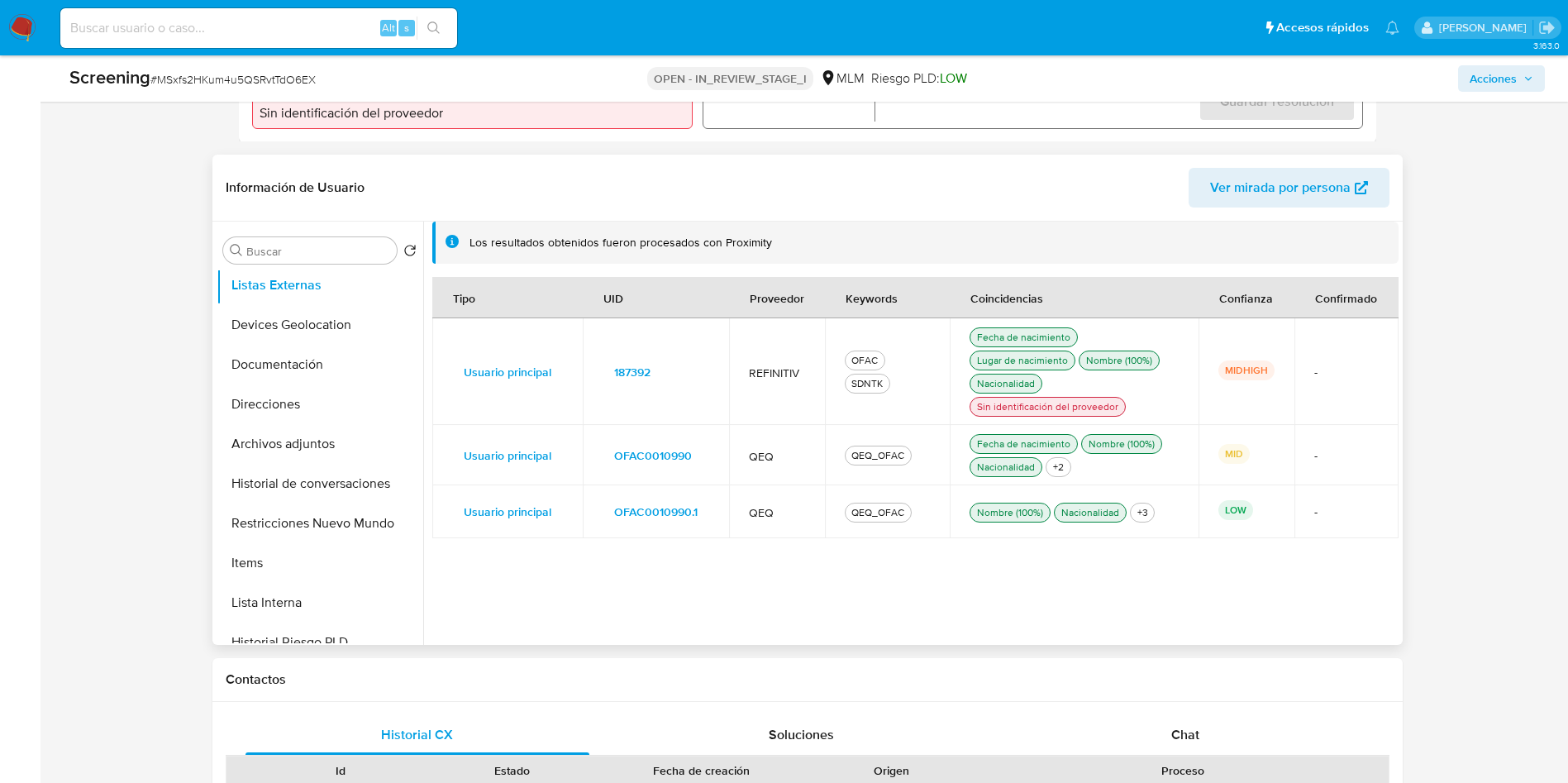
click at [631, 370] on span "187392" at bounding box center [632, 371] width 36 height 23
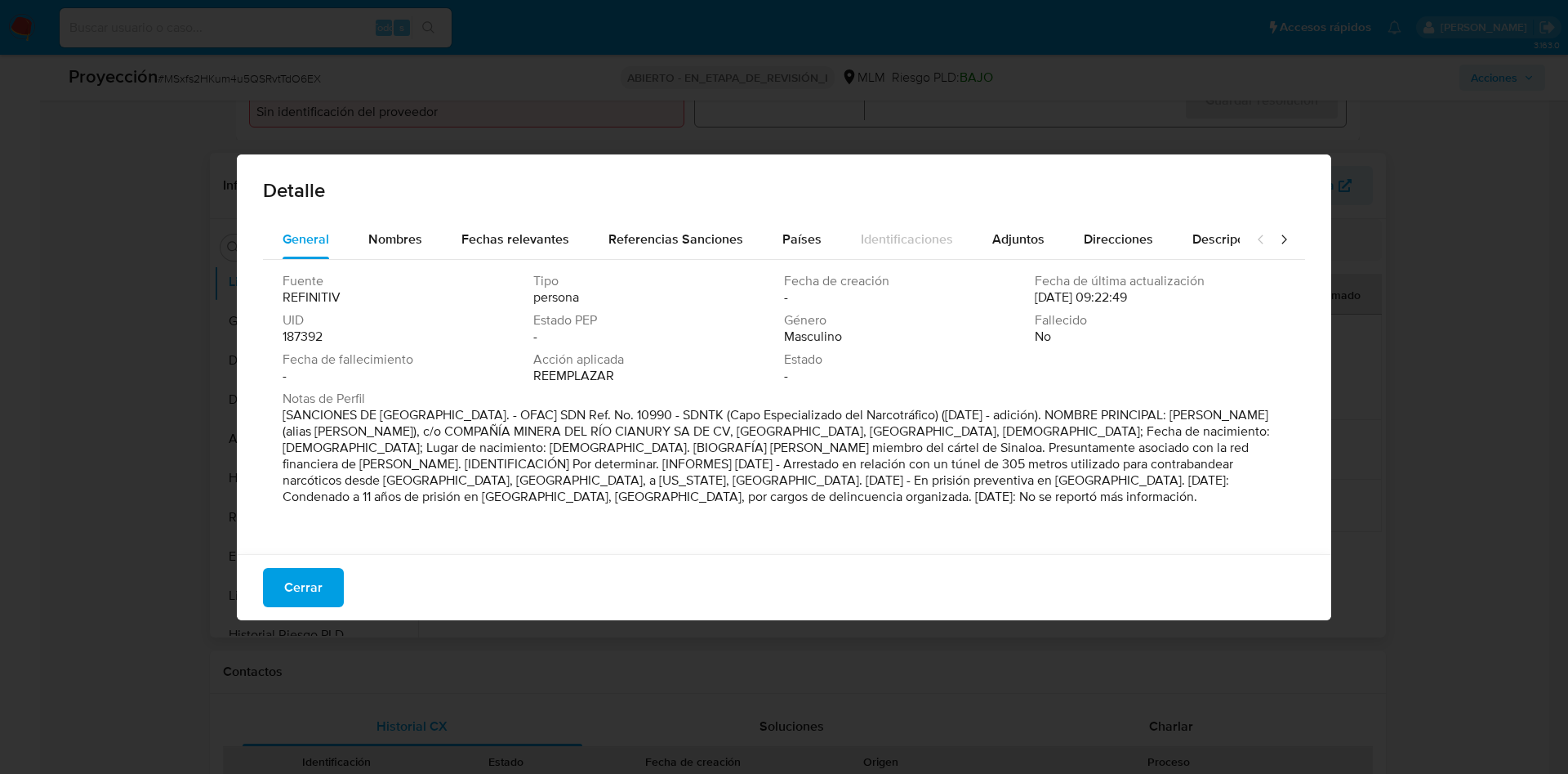
click at [921, 540] on div "Fuente REFINITIV Tipo persona Fecha de creación - Fecha de última actualización…" at bounding box center [784, 403] width 1043 height 286
click at [317, 594] on span "Cerrar" at bounding box center [303, 588] width 38 height 36
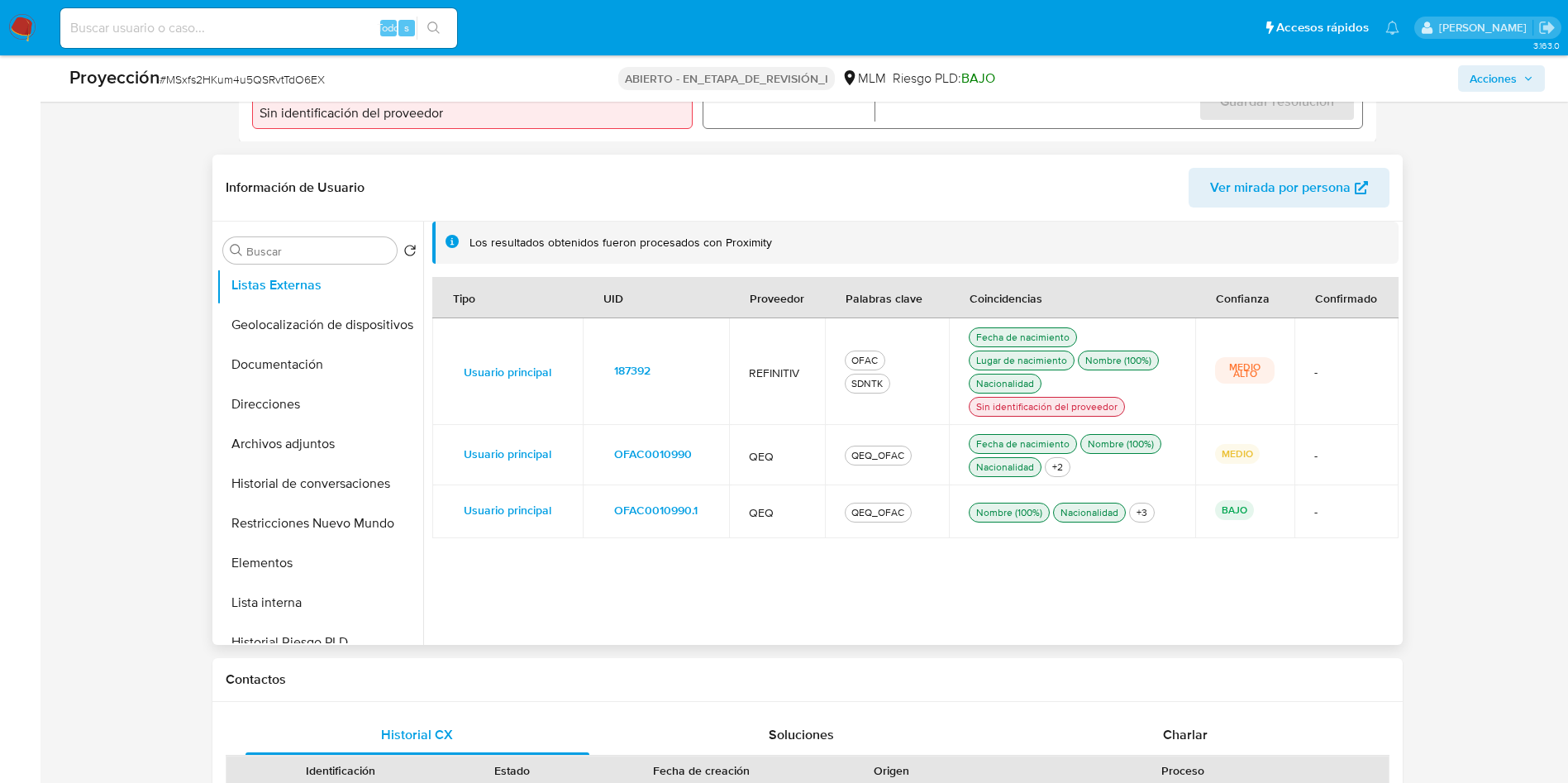
click at [669, 449] on font "OFAC0010990" at bounding box center [653, 453] width 78 height 26
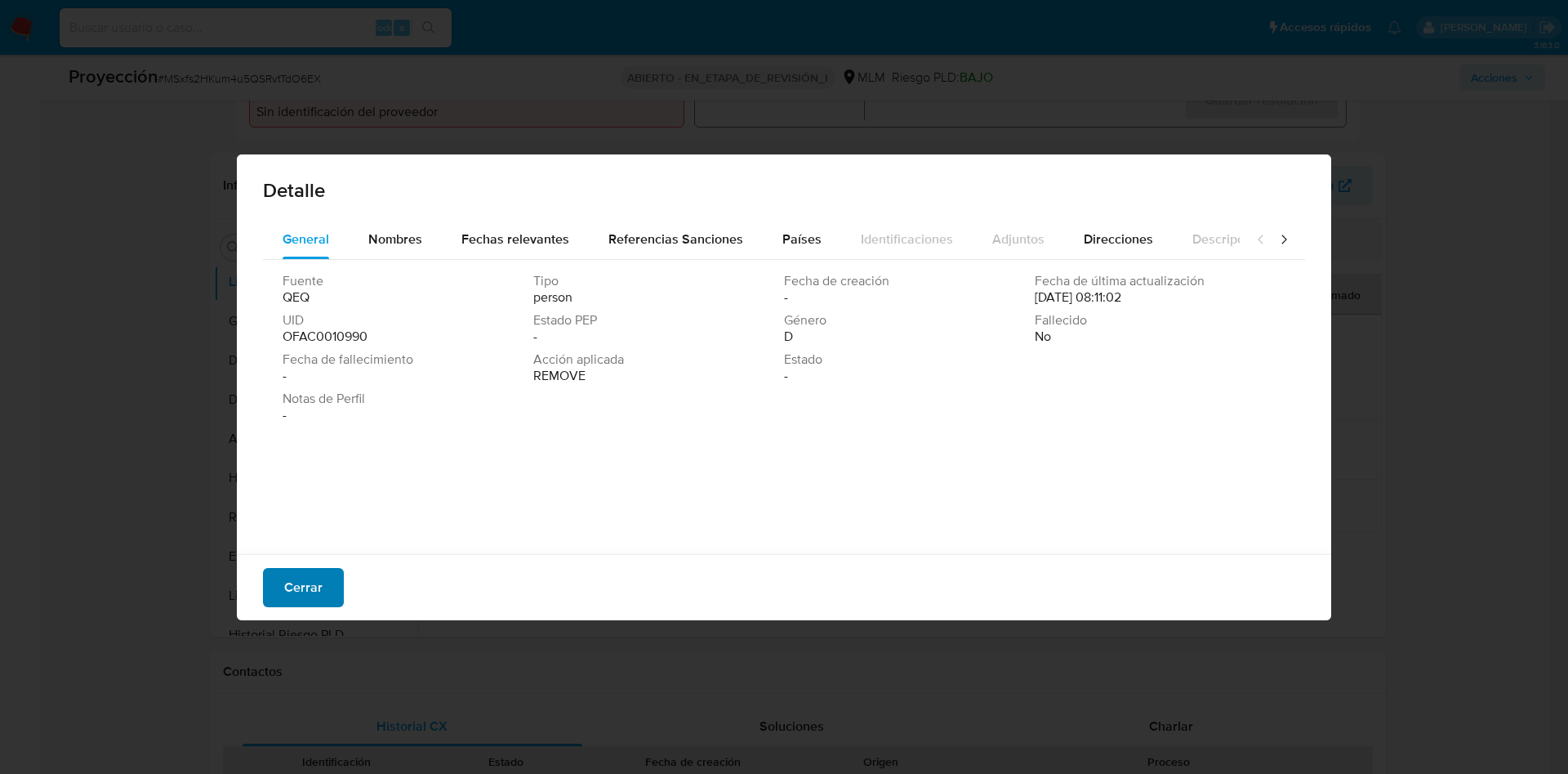
click at [313, 585] on font "Cerrar" at bounding box center [303, 588] width 38 height 39
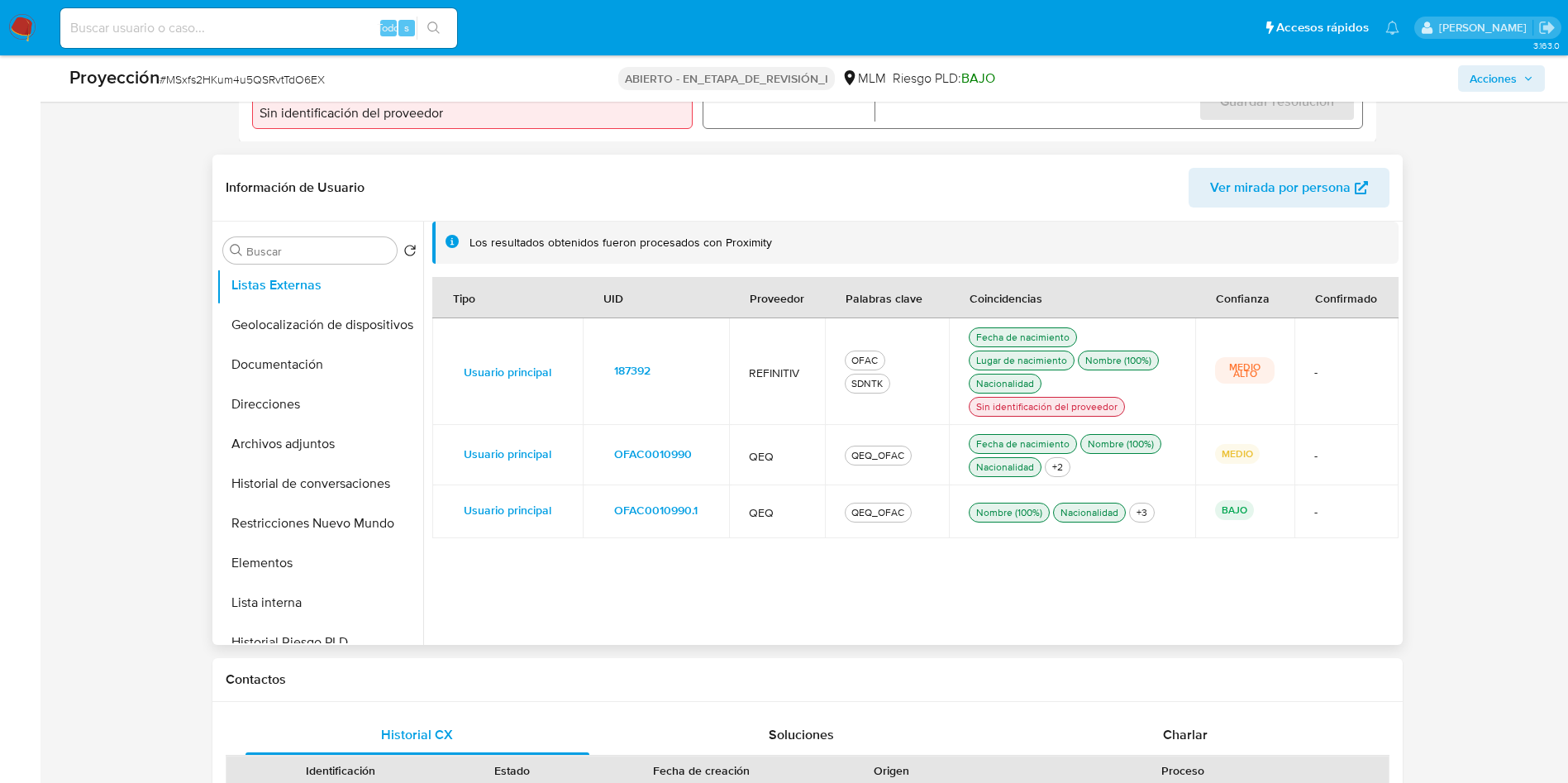
click at [670, 511] on font "OFAC0010990.1" at bounding box center [656, 510] width 84 height 26
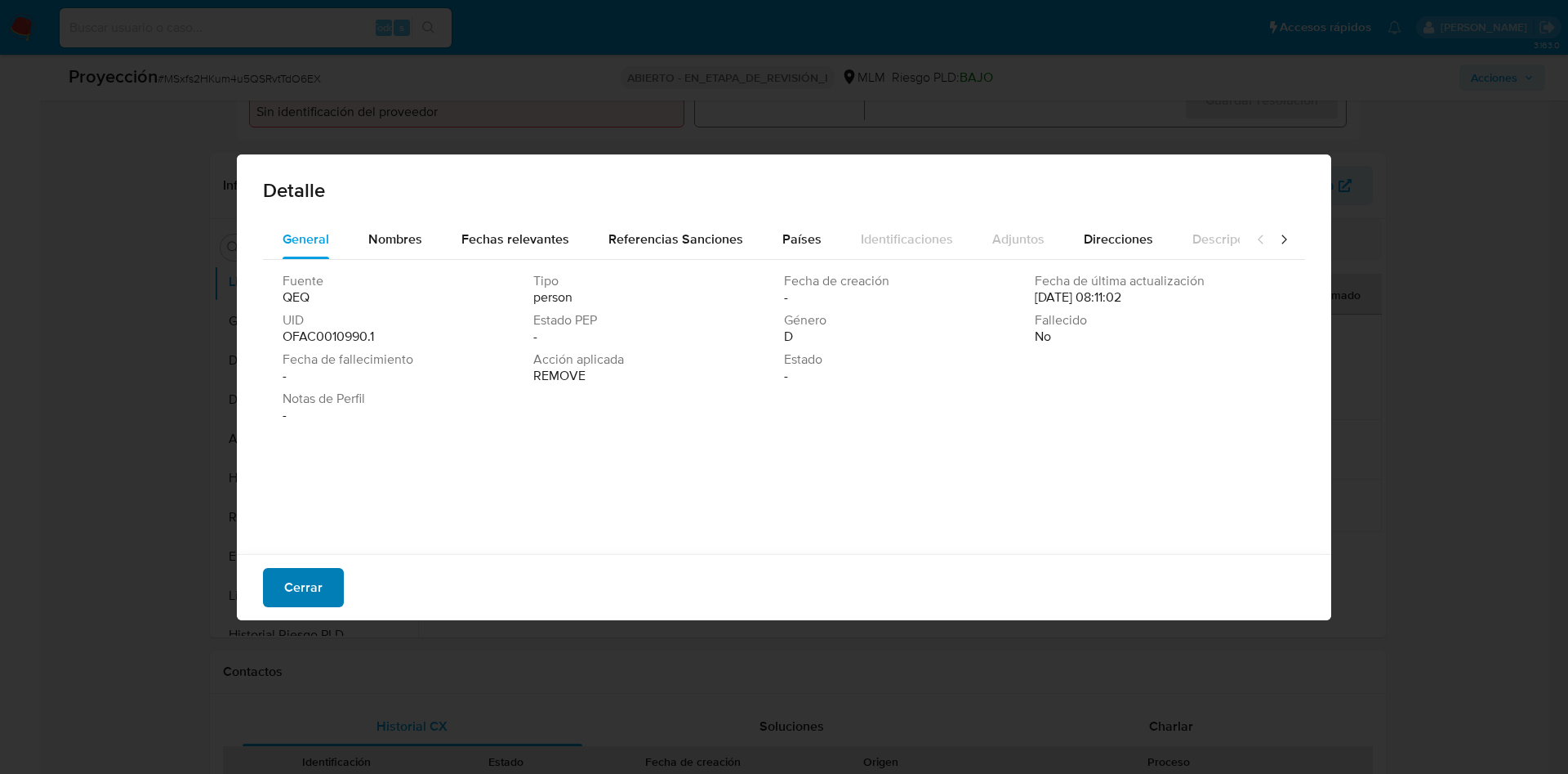
click at [290, 588] on font "Cerrar" at bounding box center [303, 588] width 38 height 39
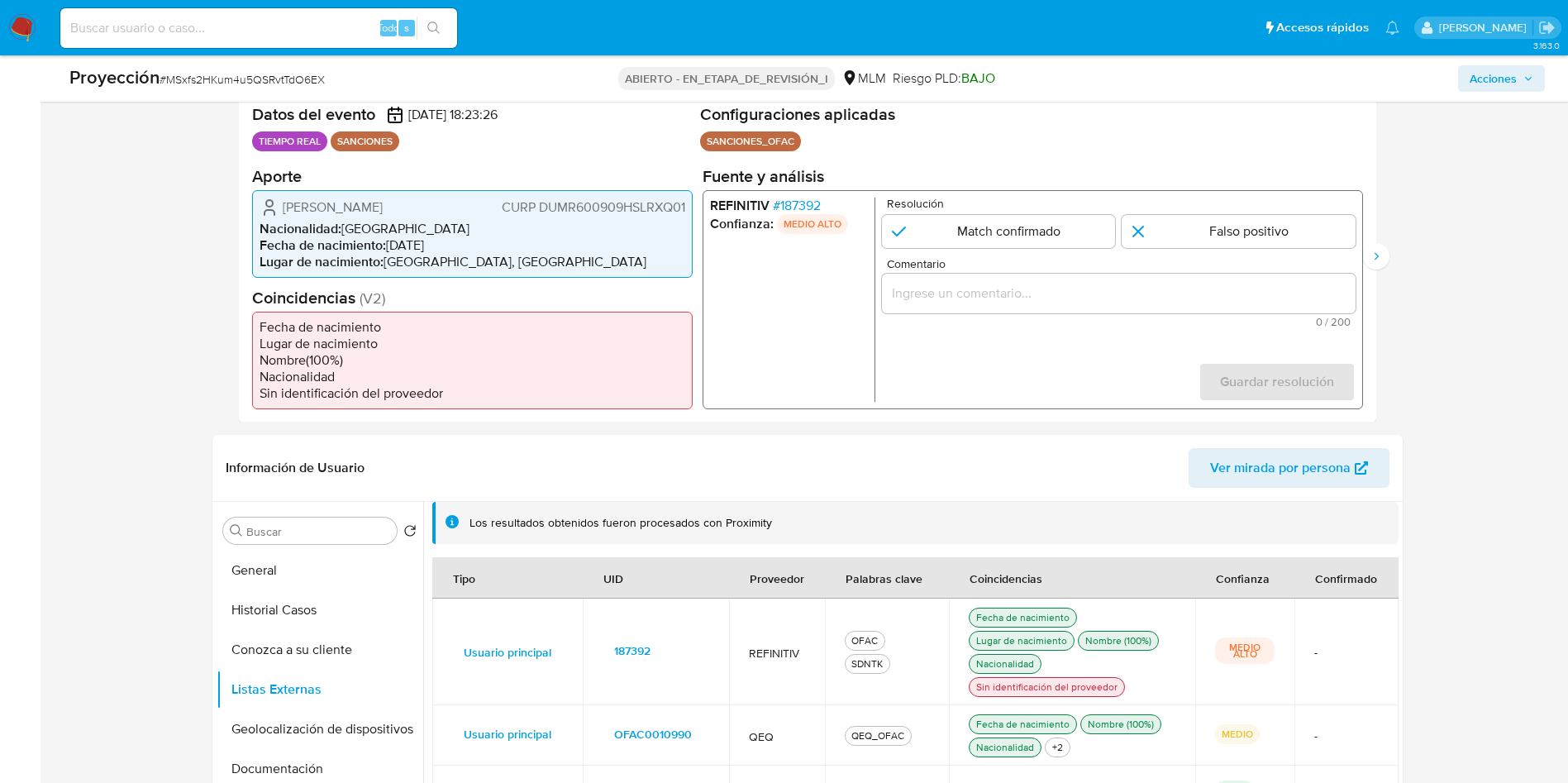
scroll to position [248, 0]
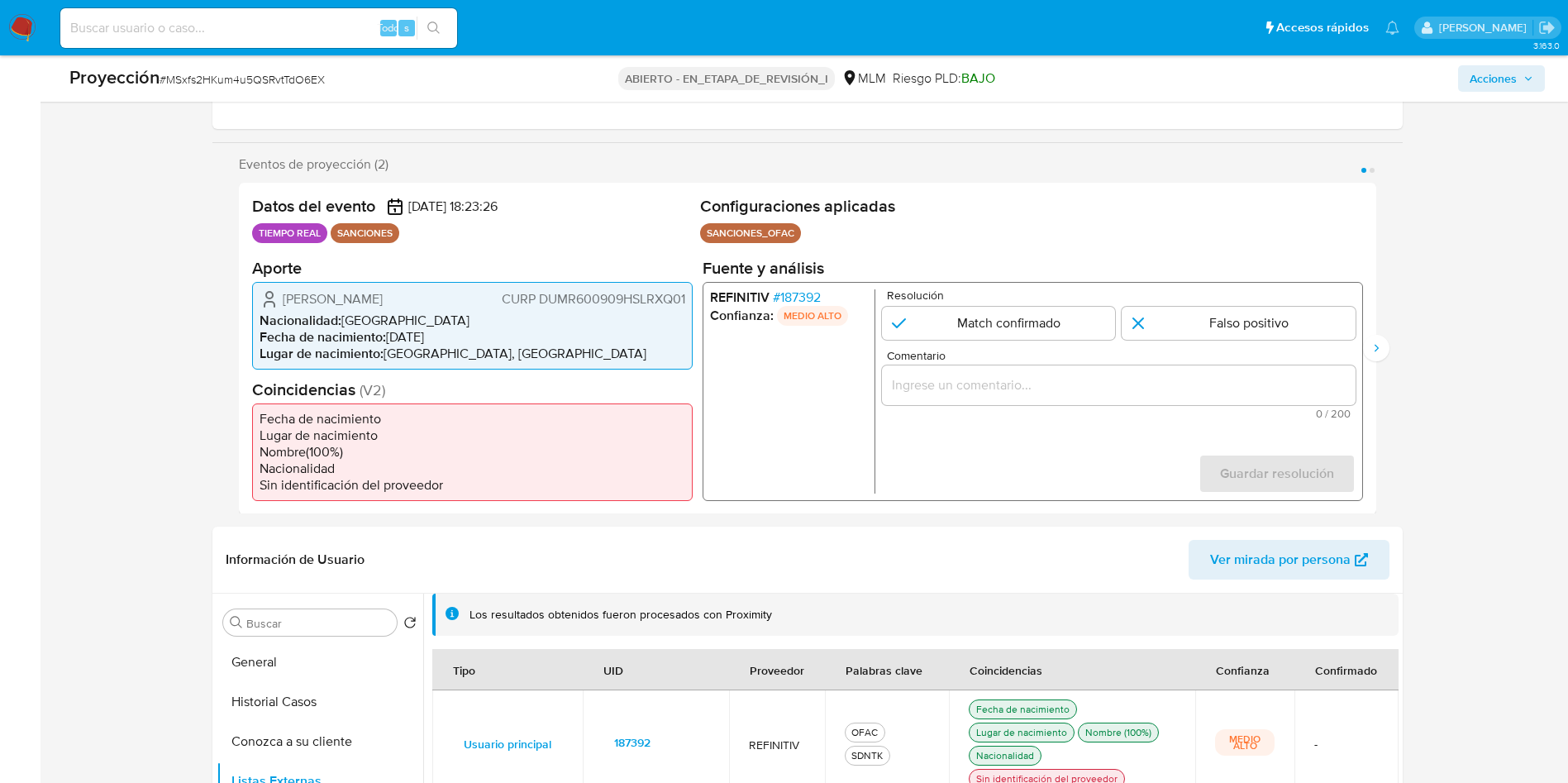
click at [942, 377] on input "Comentario" at bounding box center [1117, 384] width 473 height 21
paste input "ALERTA DETONA POR SCREENING ONLINE, SE CONFIRMA COINCIDENCIA EN LISTA DE SANCIO…"
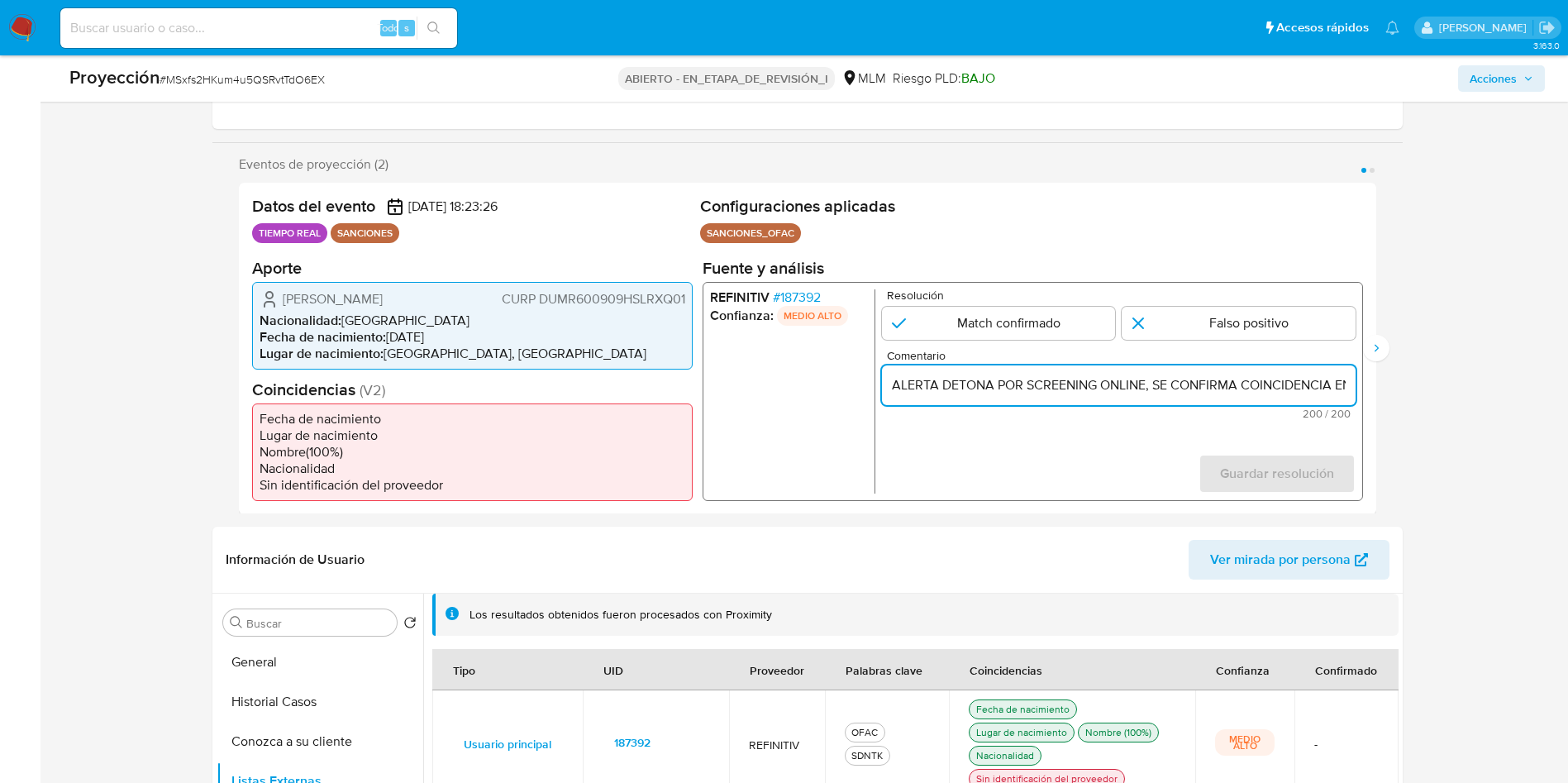
scroll to position [0, 989]
type input "ALERTA DETONA POR SCREENING ONLINE, SE CONFIRMA COINCIDENCIA EN LISTA DE SANCIO…"
click at [944, 326] on input "1 de 2" at bounding box center [997, 322] width 234 height 33
radio input "true"
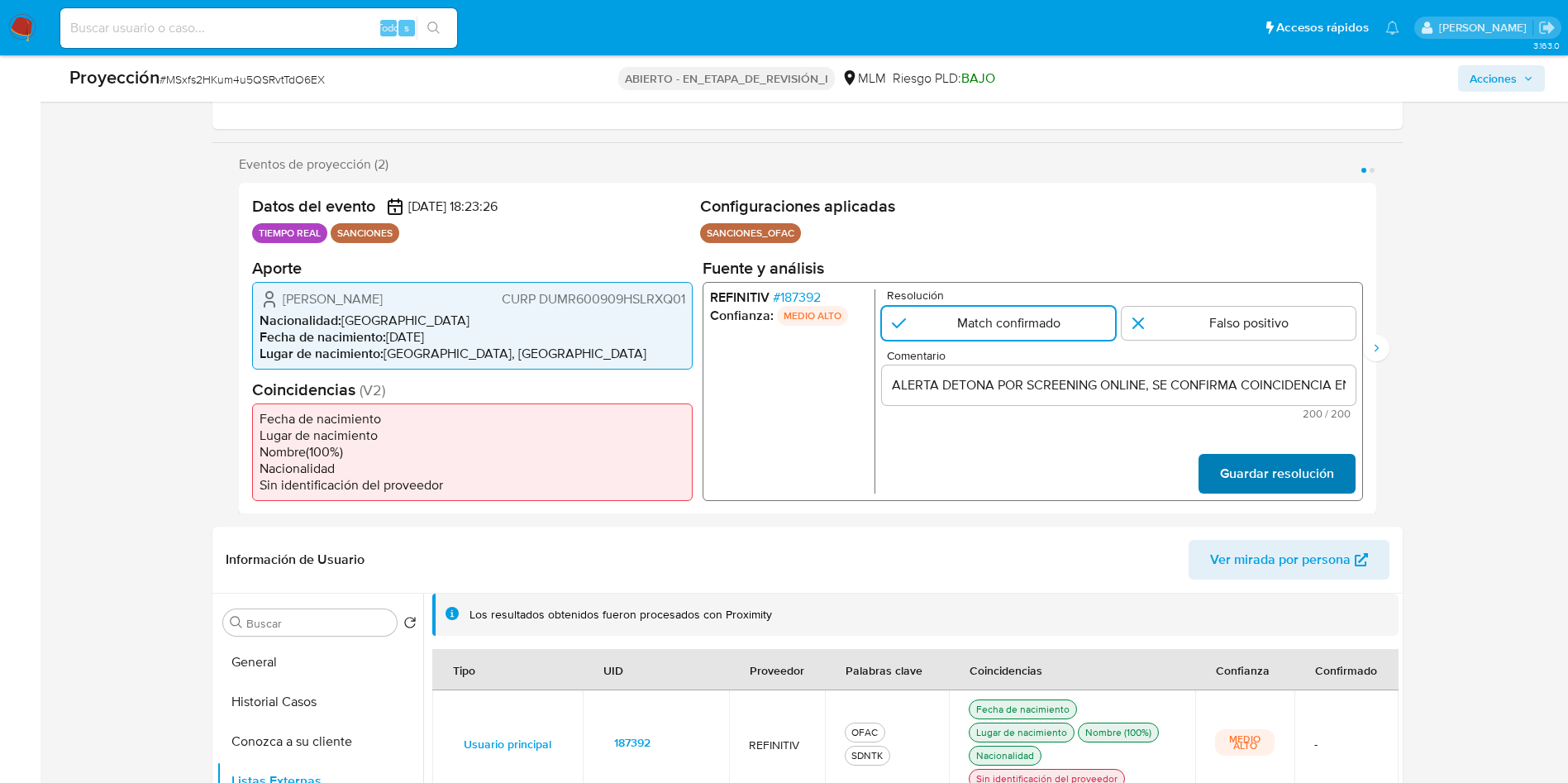
click at [1257, 464] on span "Guardar resolución" at bounding box center [1276, 473] width 114 height 36
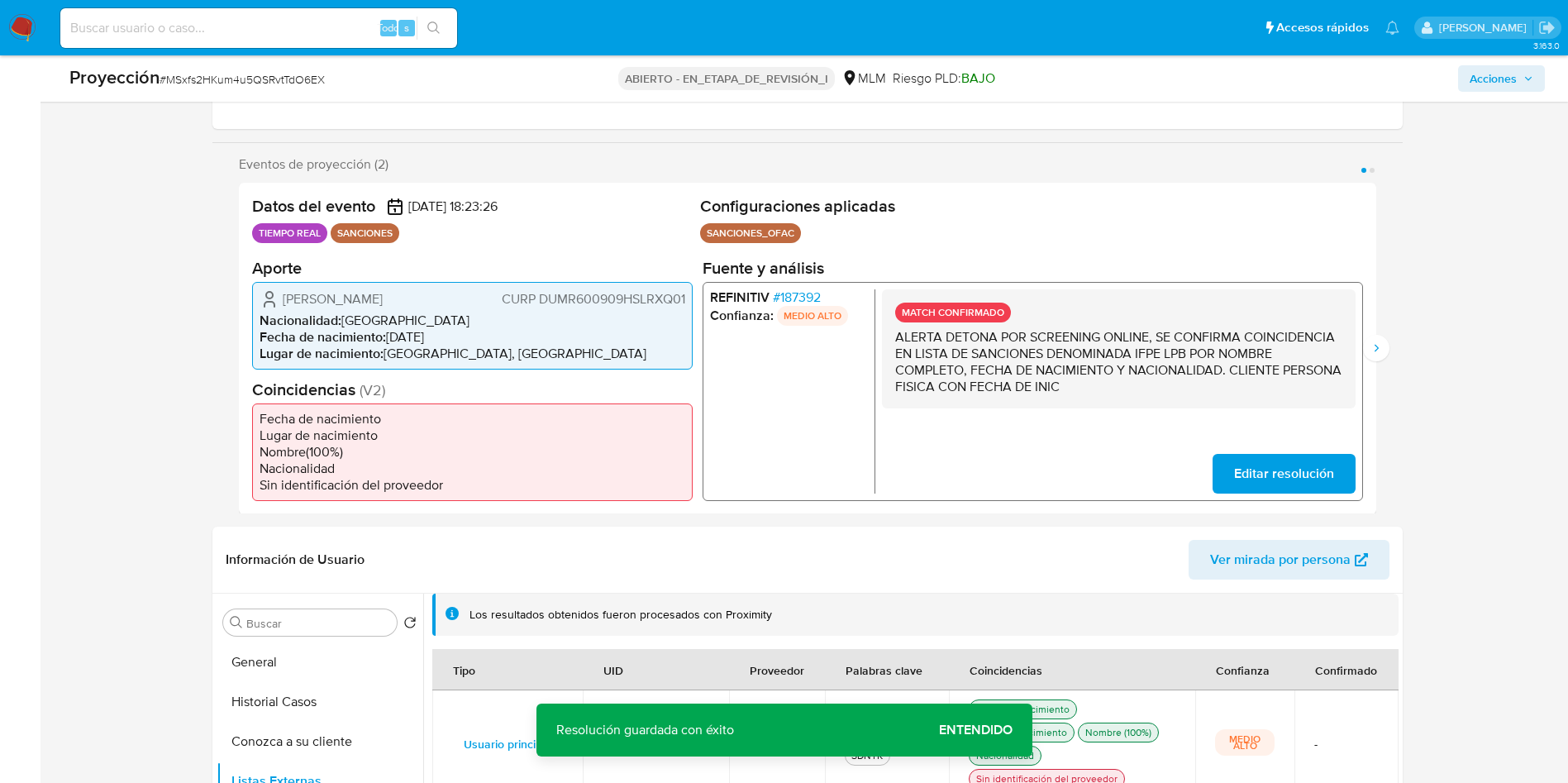
click at [952, 730] on span "Entendido" at bounding box center [975, 730] width 74 height 0
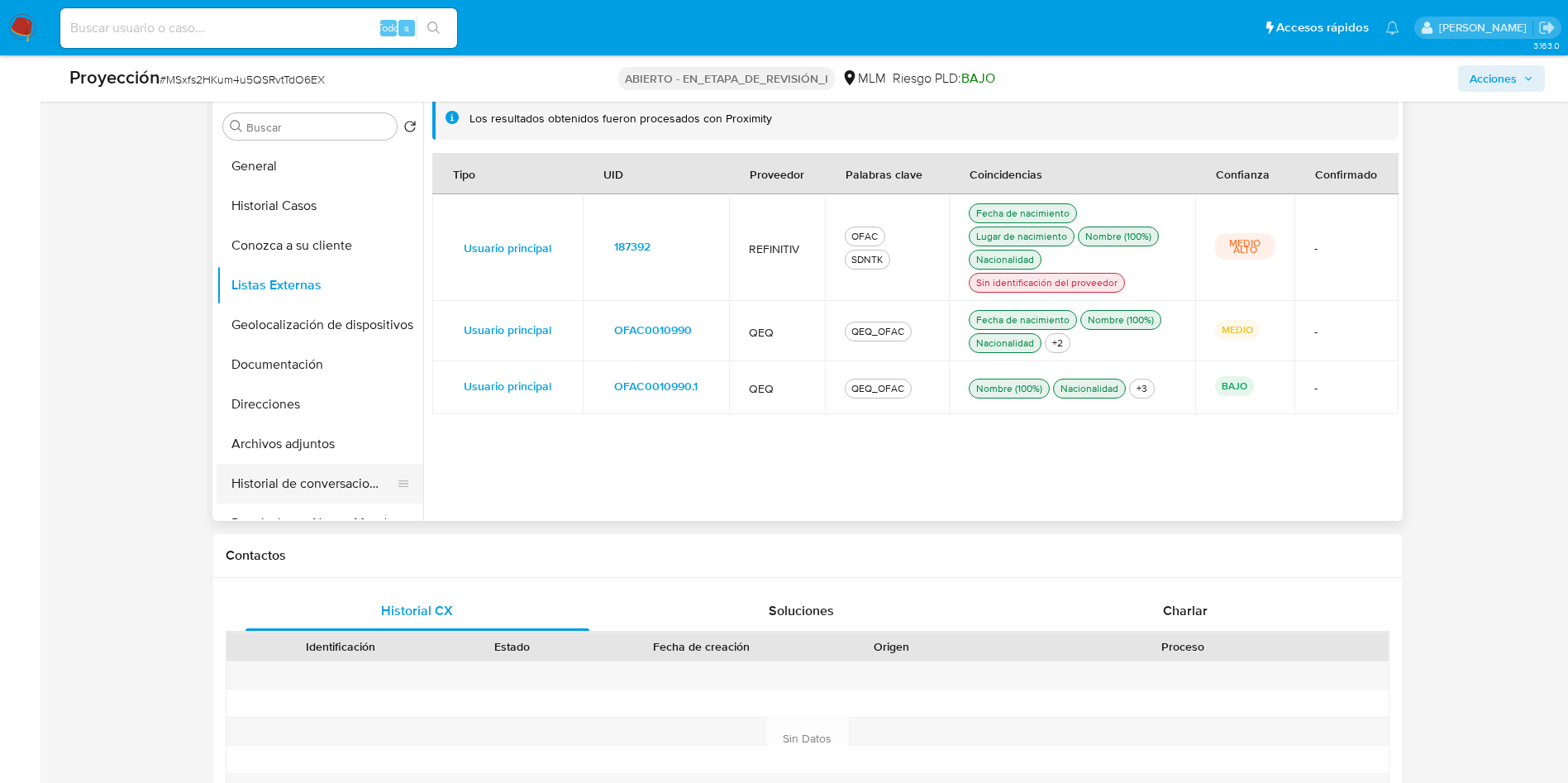
scroll to position [124, 0]
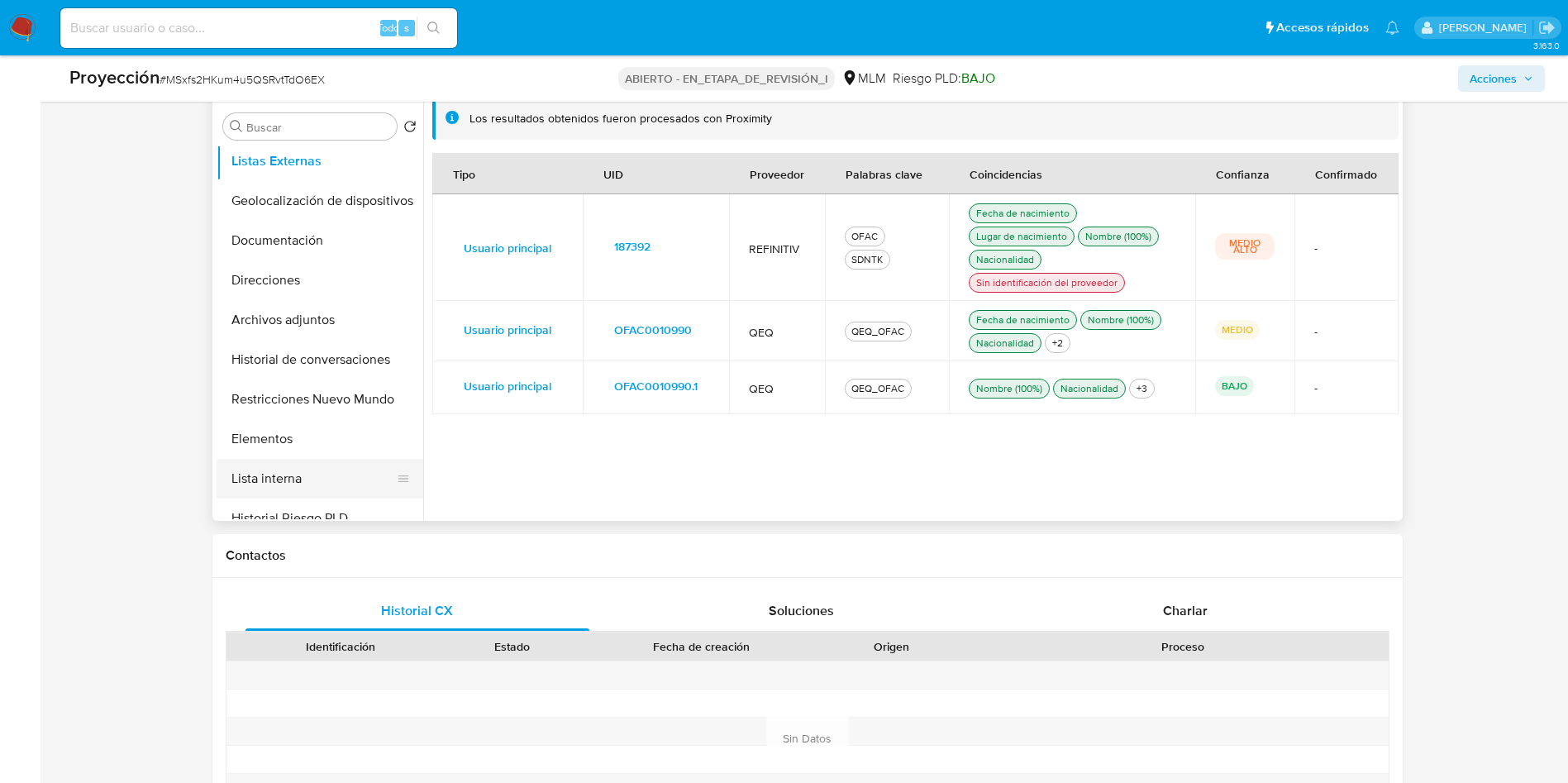
click at [287, 475] on button "Lista interna" at bounding box center [313, 479] width 194 height 40
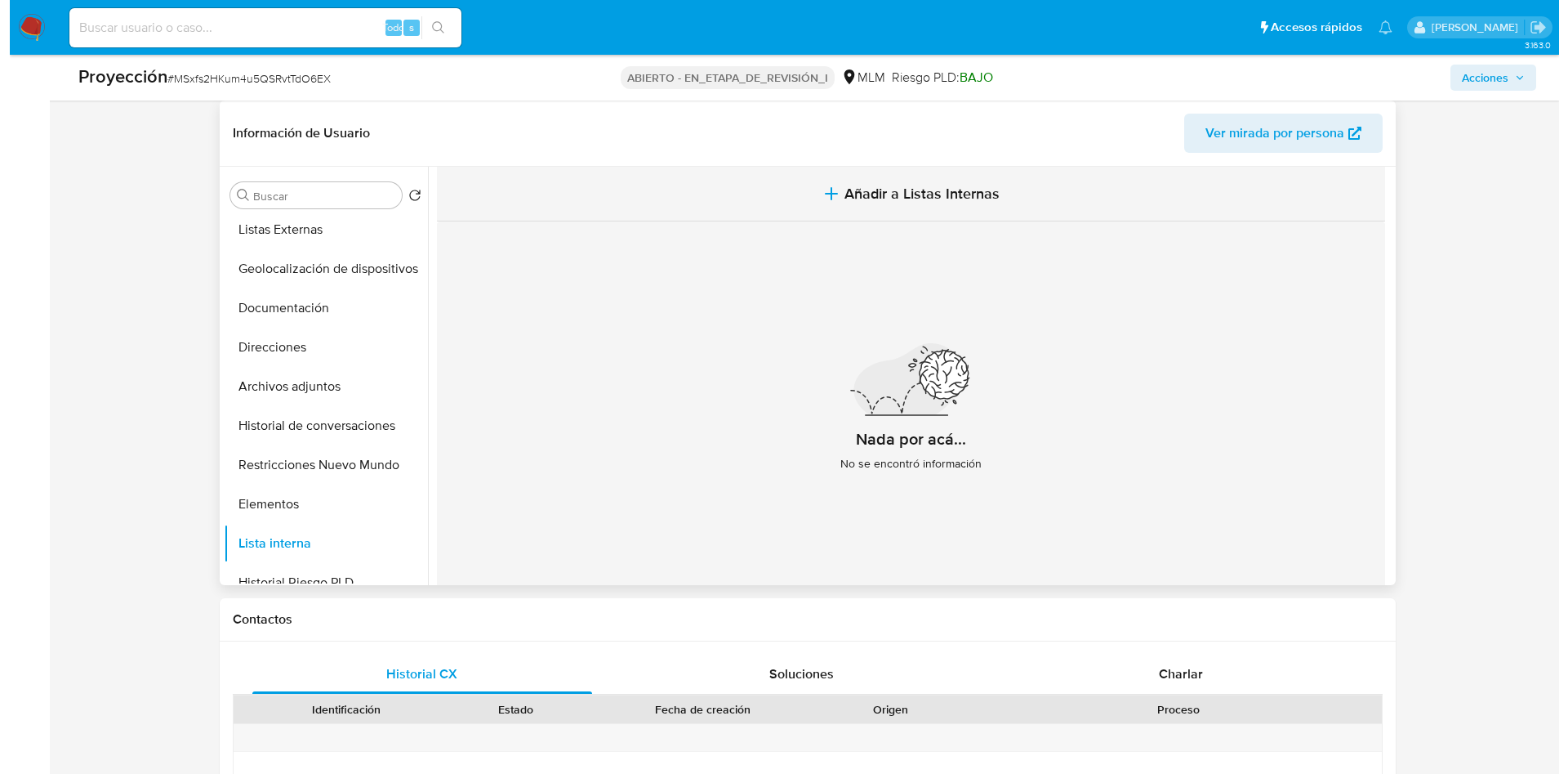
scroll to position [613, 0]
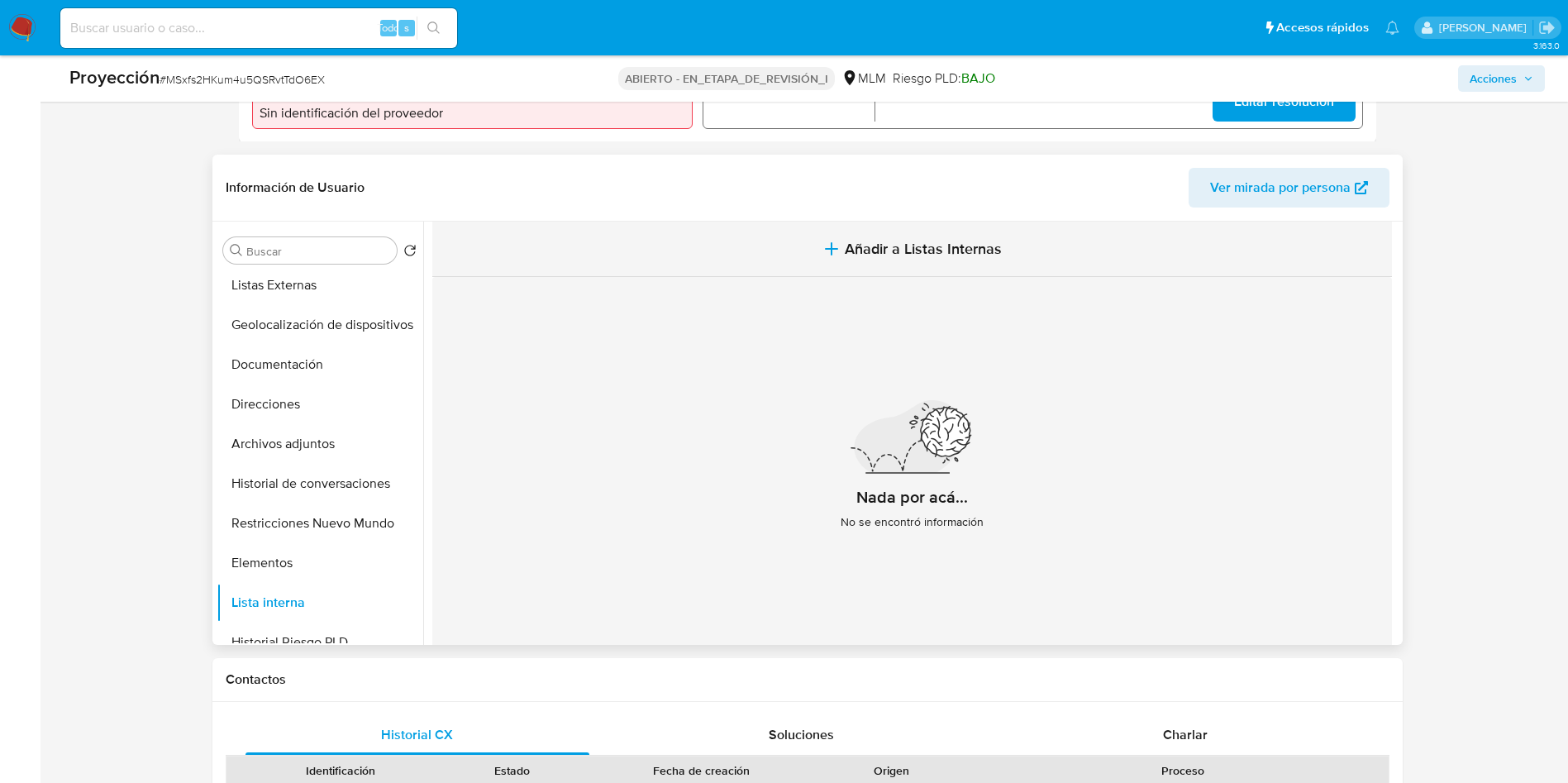
click at [912, 245] on span "Añadir a Listas Internas" at bounding box center [923, 249] width 157 height 19
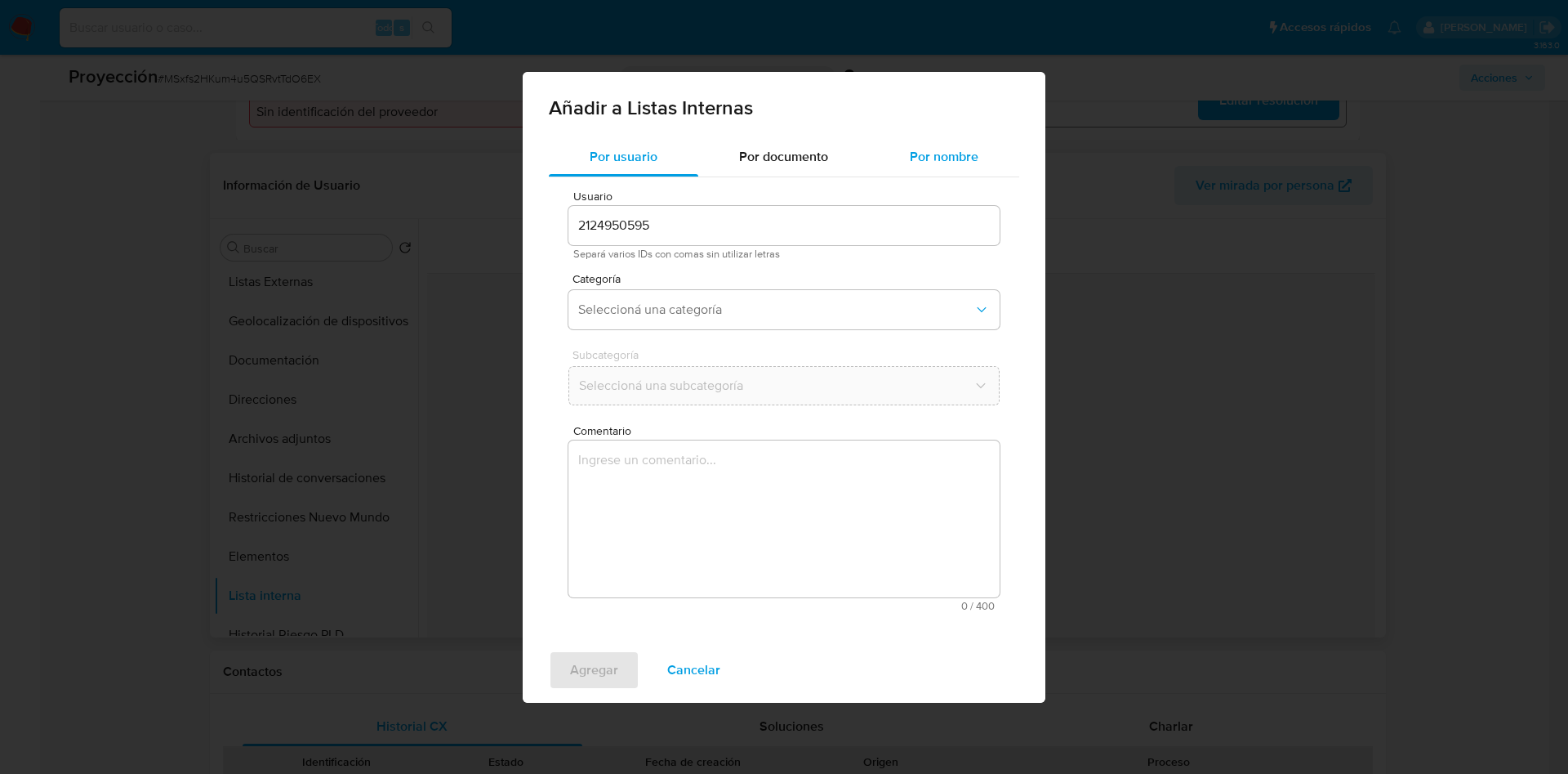
click at [968, 155] on span "Por nombre" at bounding box center [944, 156] width 69 height 18
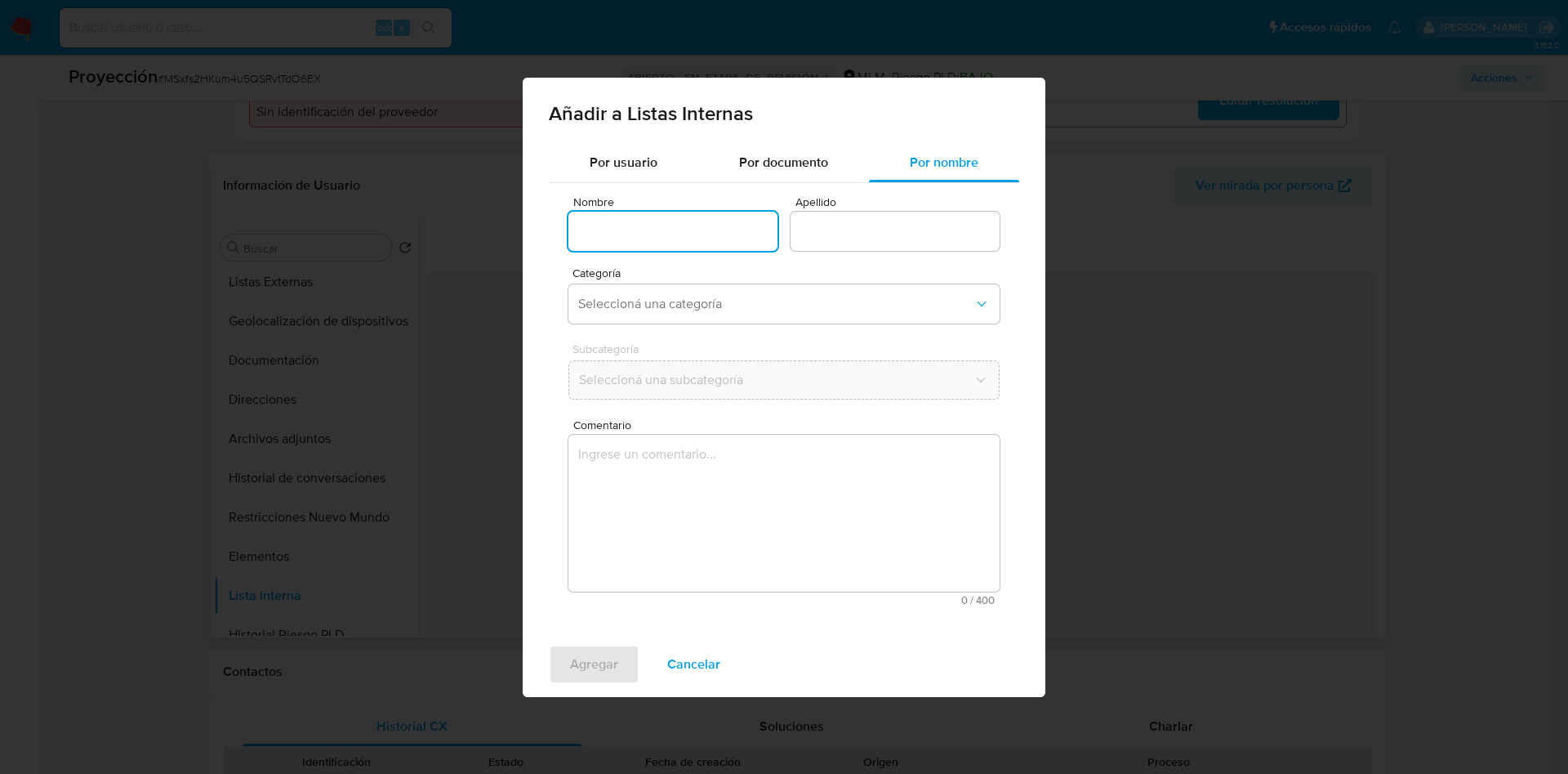
click at [662, 231] on input "Nombre" at bounding box center [673, 231] width 209 height 21
paste input "ROQUE DUARTE MUÑOZ"
drag, startPoint x: 729, startPoint y: 230, endPoint x: 626, endPoint y: 229, distance: 103.0
click at [626, 229] on input "ROQUE DUARTE MUÑOZ" at bounding box center [673, 231] width 209 height 21
type input "ROQUE"
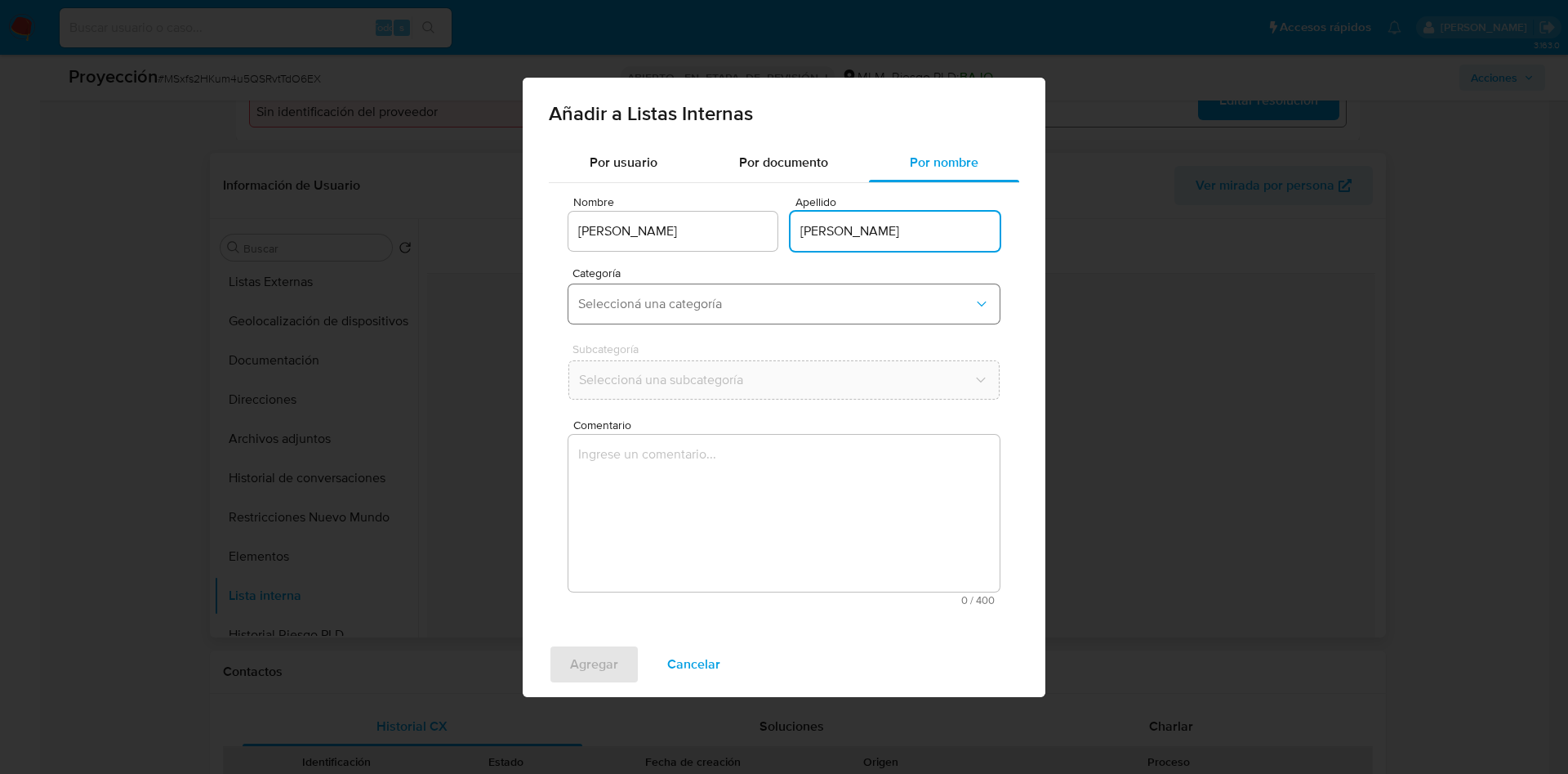
type input "DUARTE MUÑOZ"
click at [625, 301] on span "Seleccioná una categoría" at bounding box center [775, 304] width 395 height 17
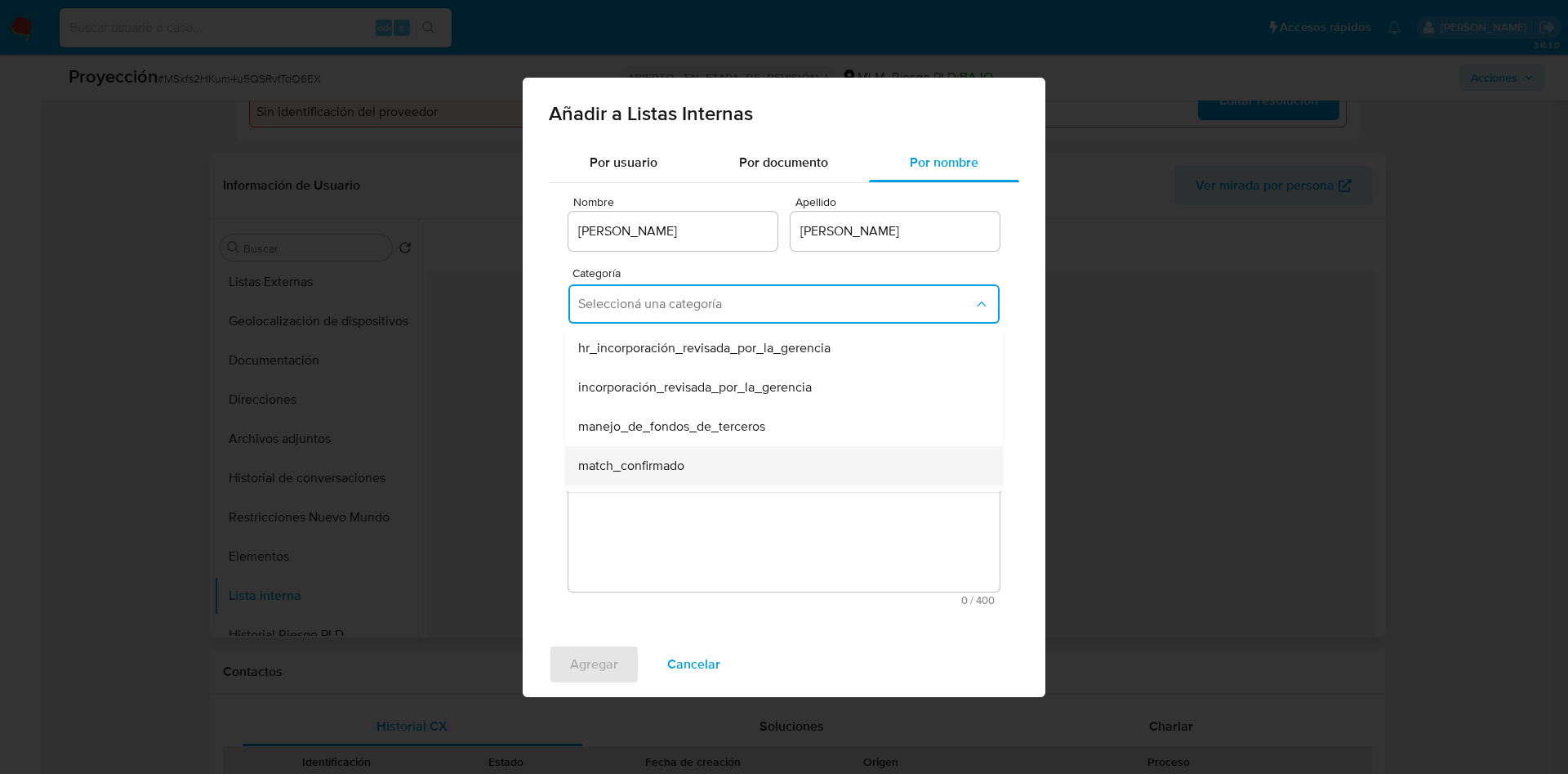
click at [772, 468] on div "match_confirmado" at bounding box center [779, 466] width 402 height 39
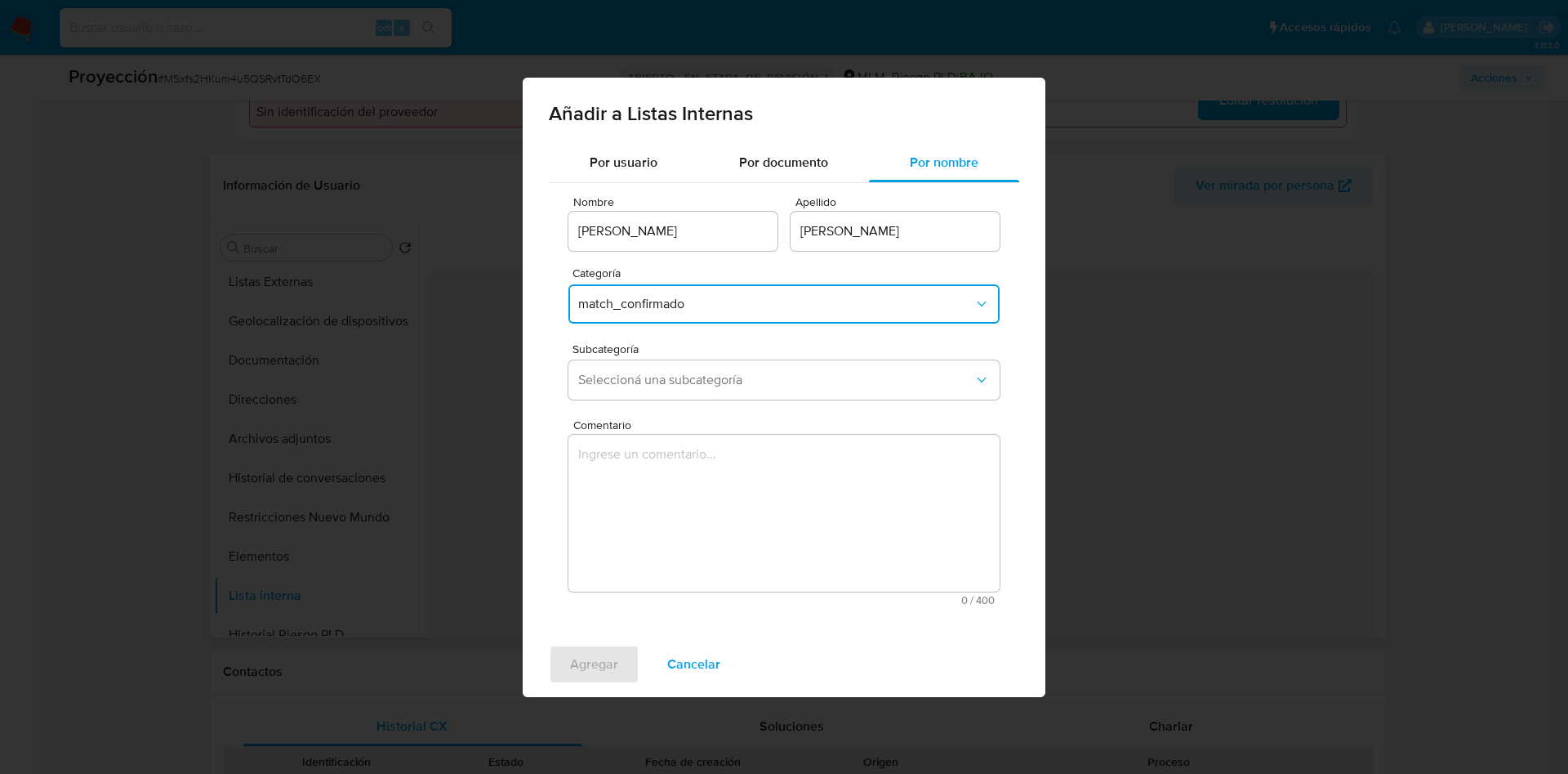
click at [980, 305] on icon "Categoría" at bounding box center [982, 304] width 17 height 17
click at [1032, 400] on div "Por usuario Por documento Por nombre Nombre ROQUE Apellido DUARTE MUÑOZ Categor…" at bounding box center [784, 387] width 523 height 489
drag, startPoint x: 694, startPoint y: 352, endPoint x: 694, endPoint y: 378, distance: 26.0
click at [693, 354] on div "Subcategoría Seleccioná una subcategoría" at bounding box center [784, 374] width 431 height 63
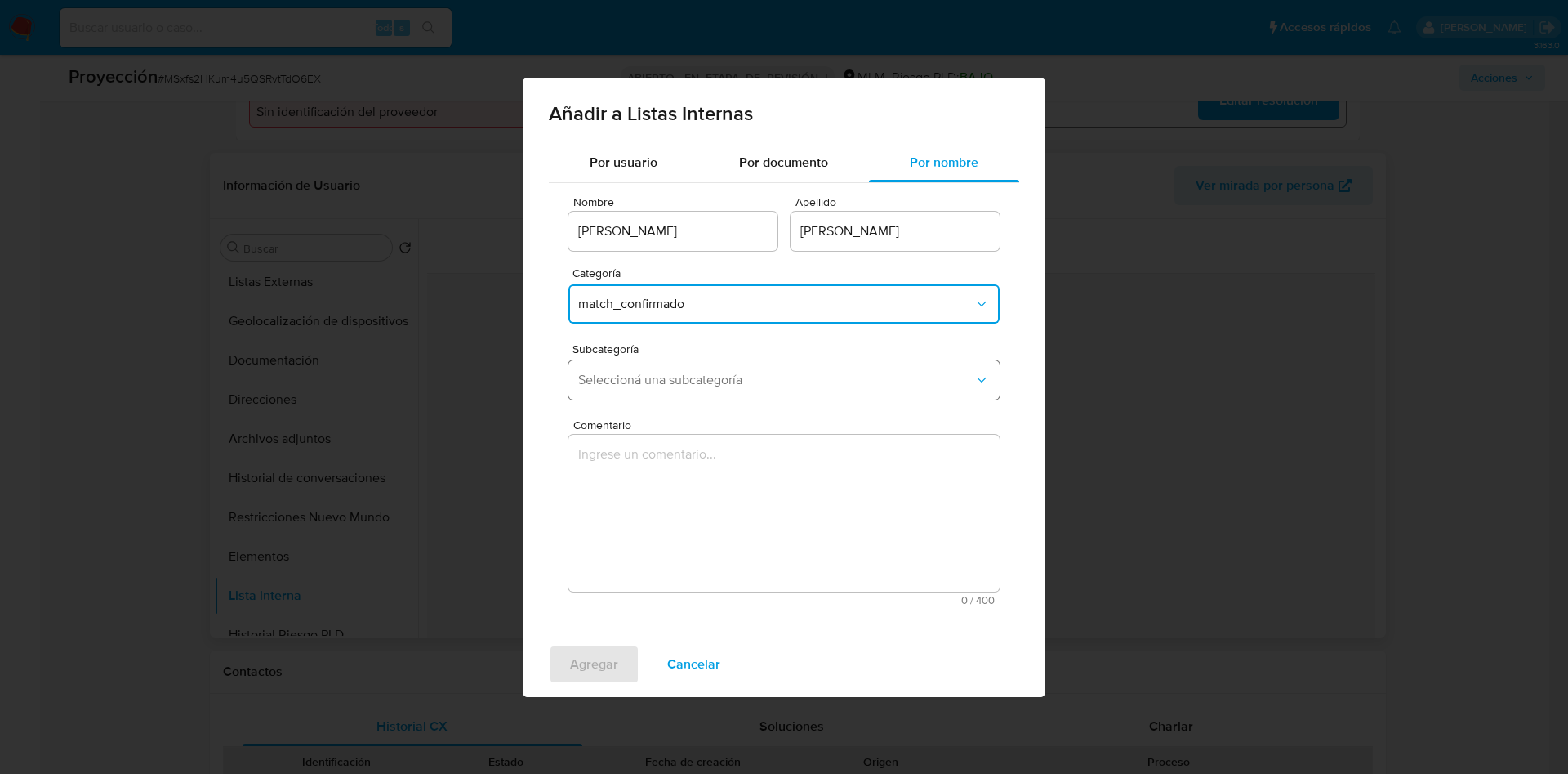
click at [698, 381] on span "Seleccioná una subcategoría" at bounding box center [775, 380] width 395 height 17
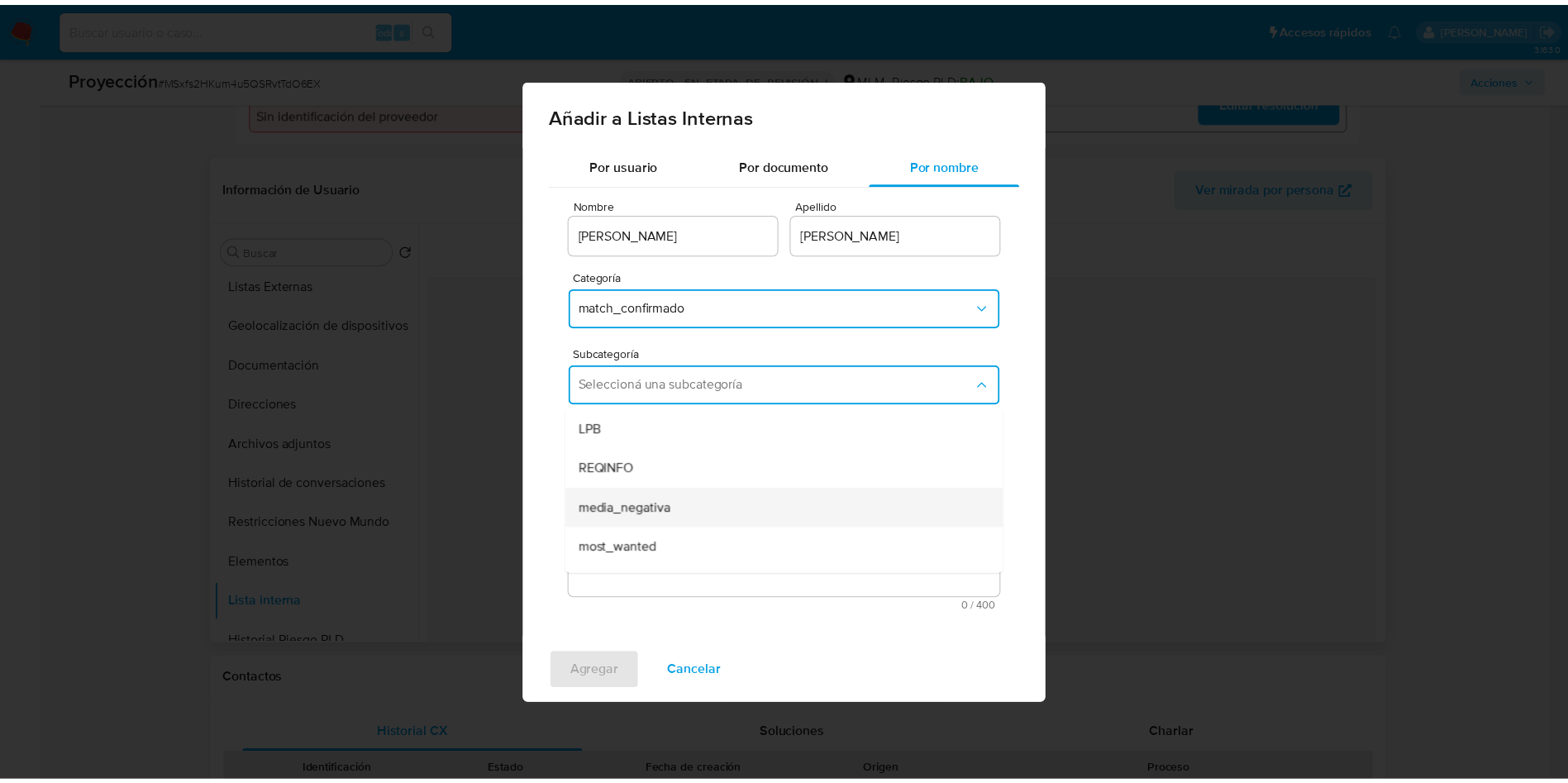
scroll to position [112, 0]
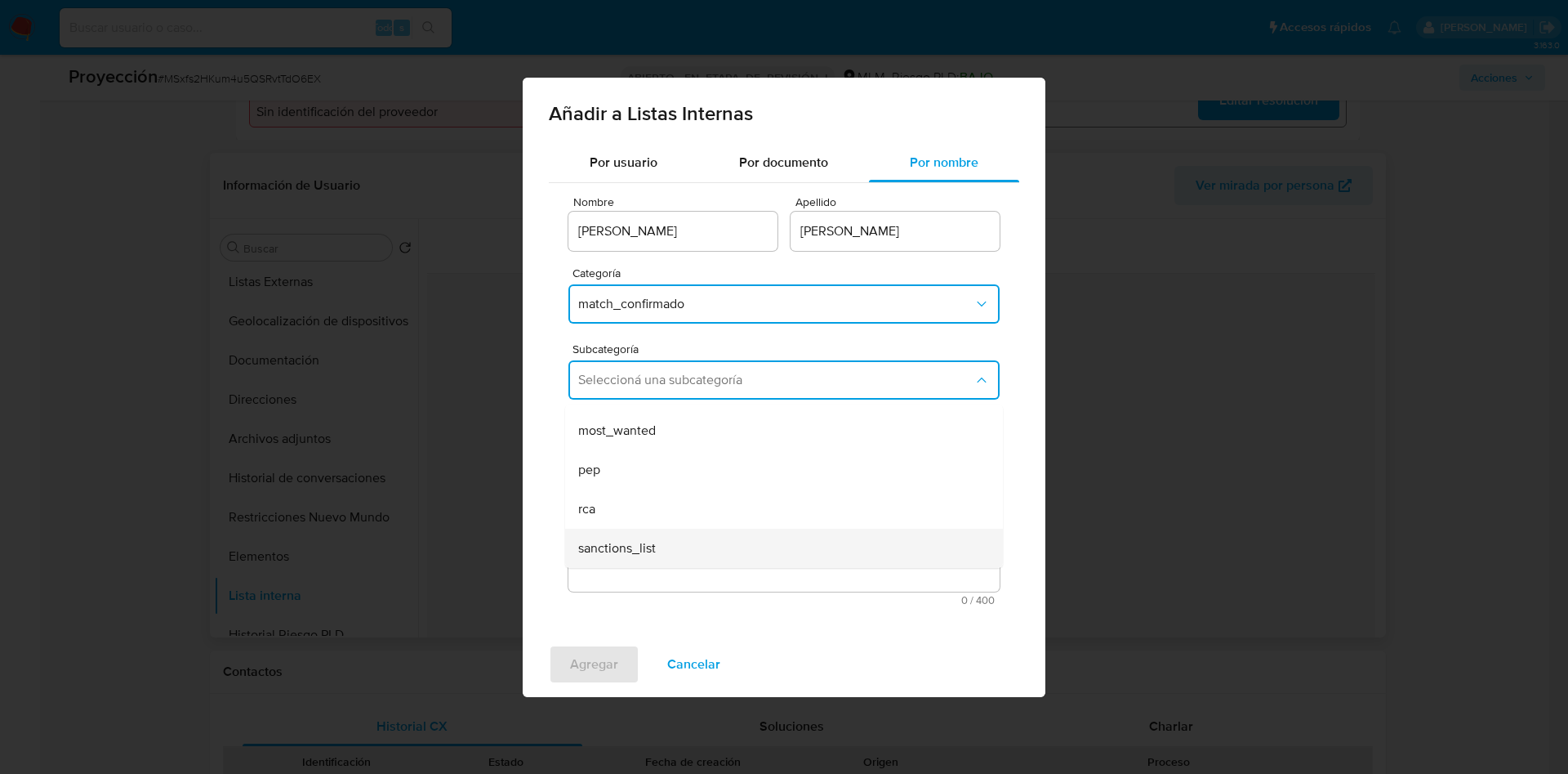
click at [713, 549] on div "sanctions_list" at bounding box center [779, 548] width 402 height 39
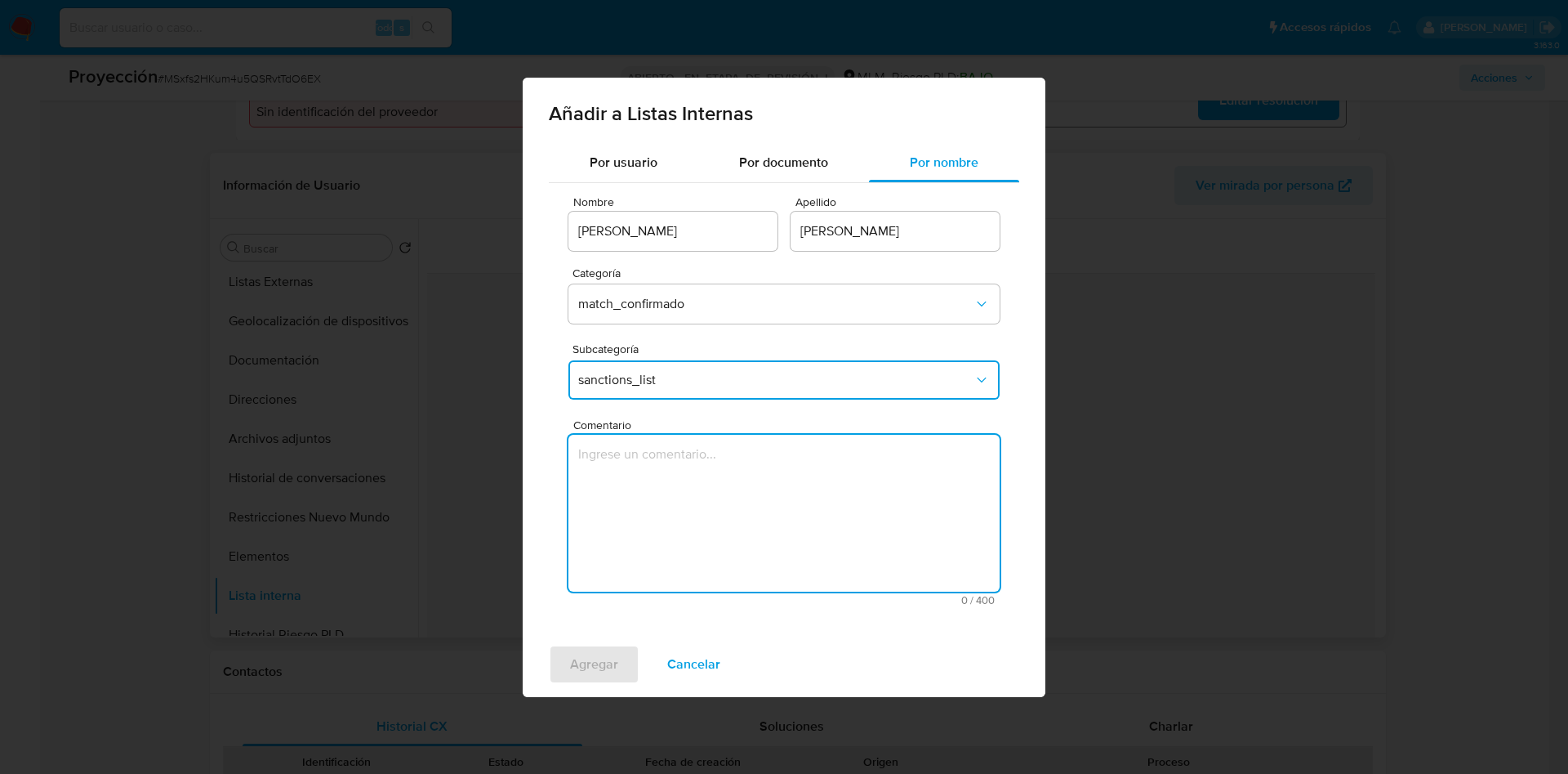
click at [713, 549] on textarea "Comentario" at bounding box center [784, 513] width 431 height 157
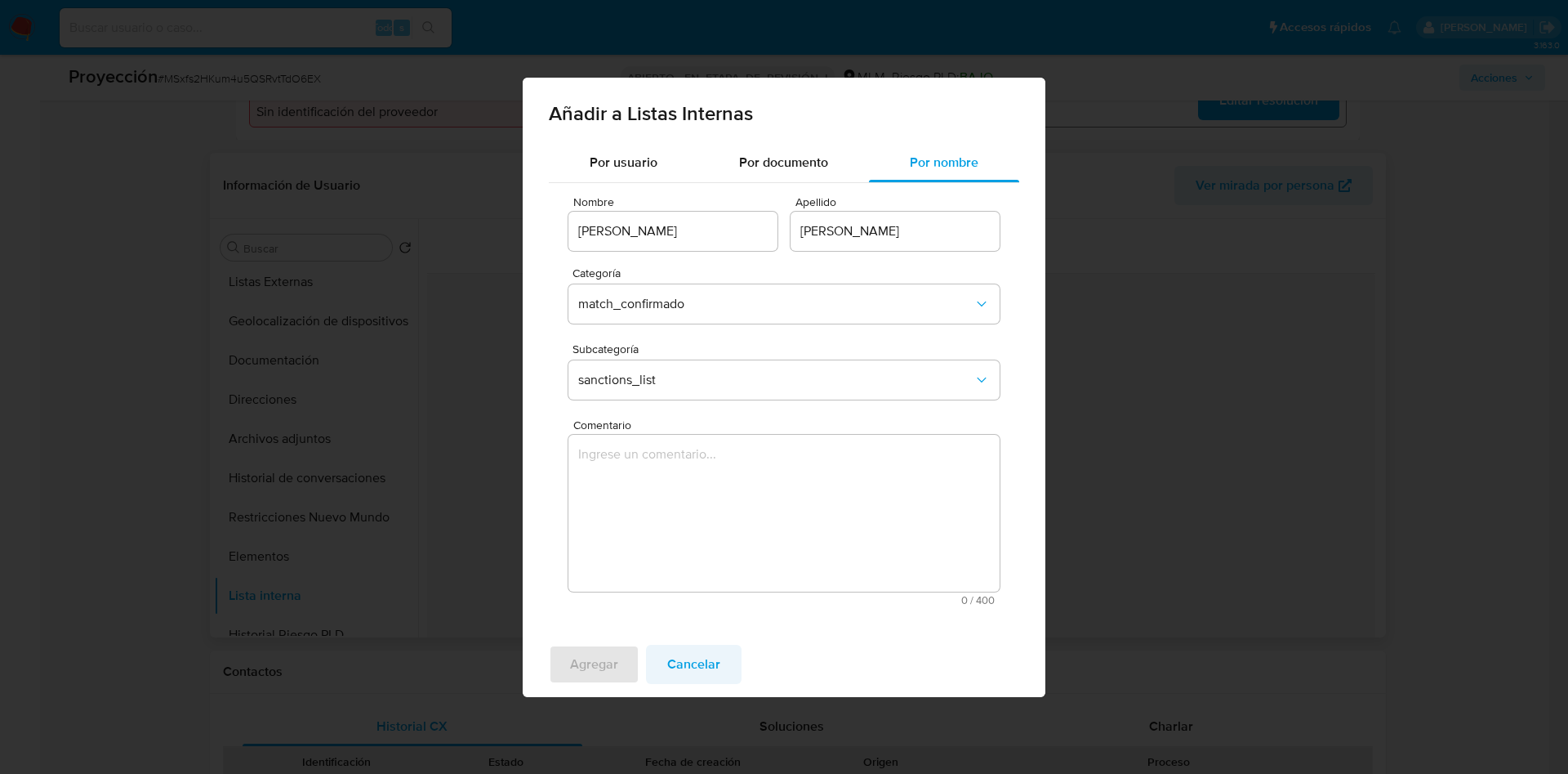
click at [709, 664] on span "Cancelar" at bounding box center [694, 664] width 53 height 36
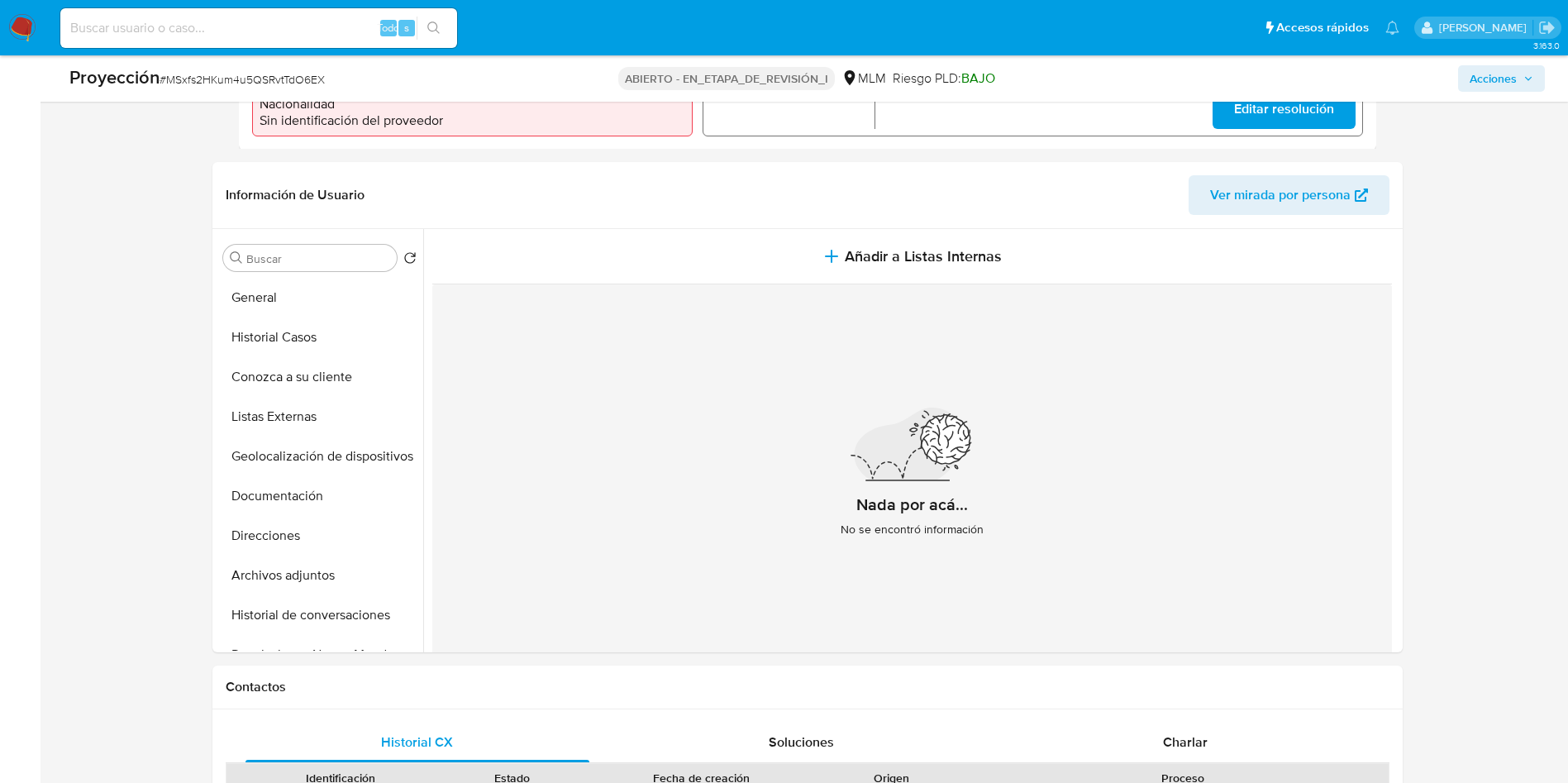
scroll to position [372, 0]
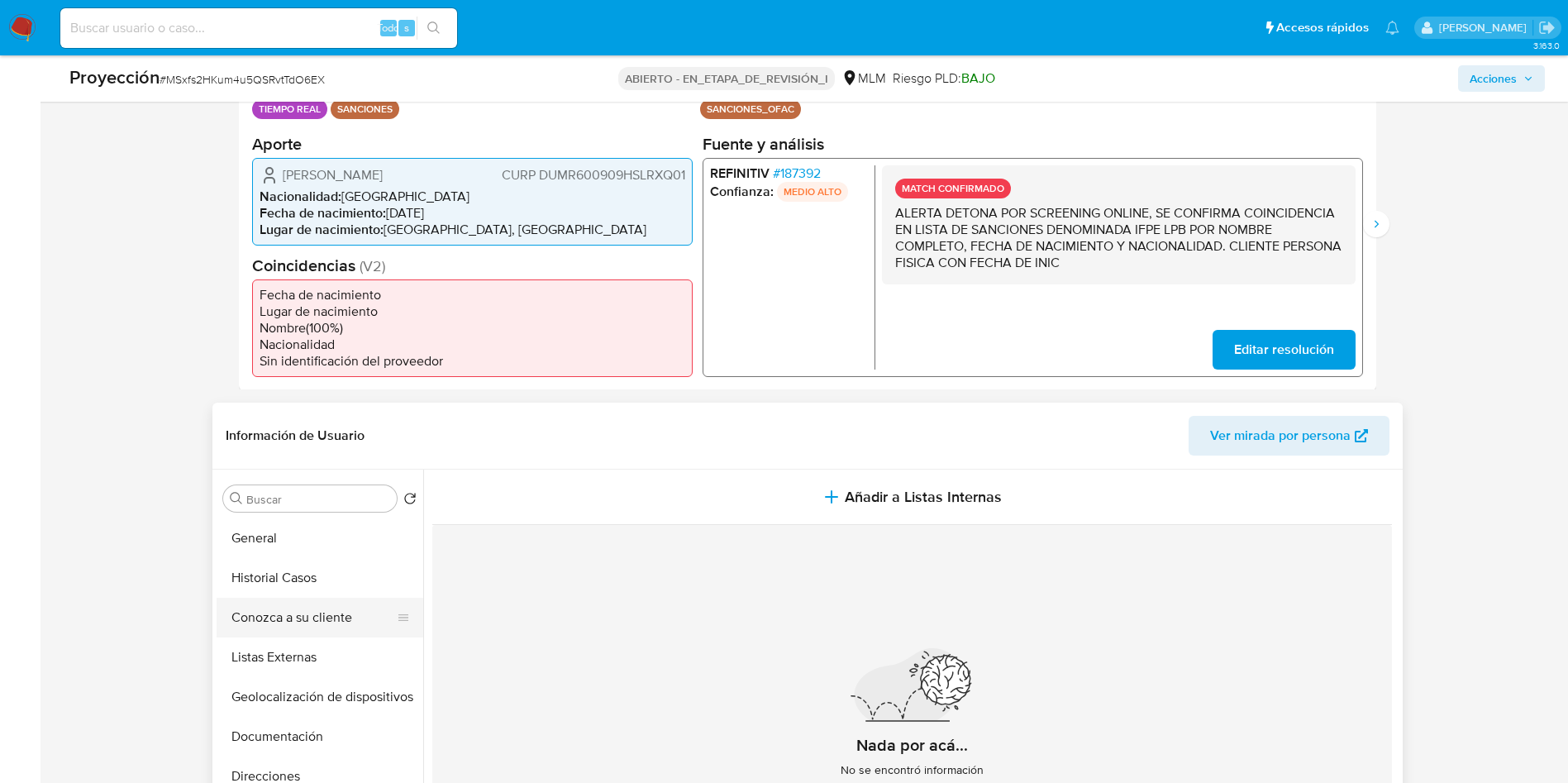
click at [313, 618] on button "Conozca a su cliente" at bounding box center [313, 617] width 194 height 40
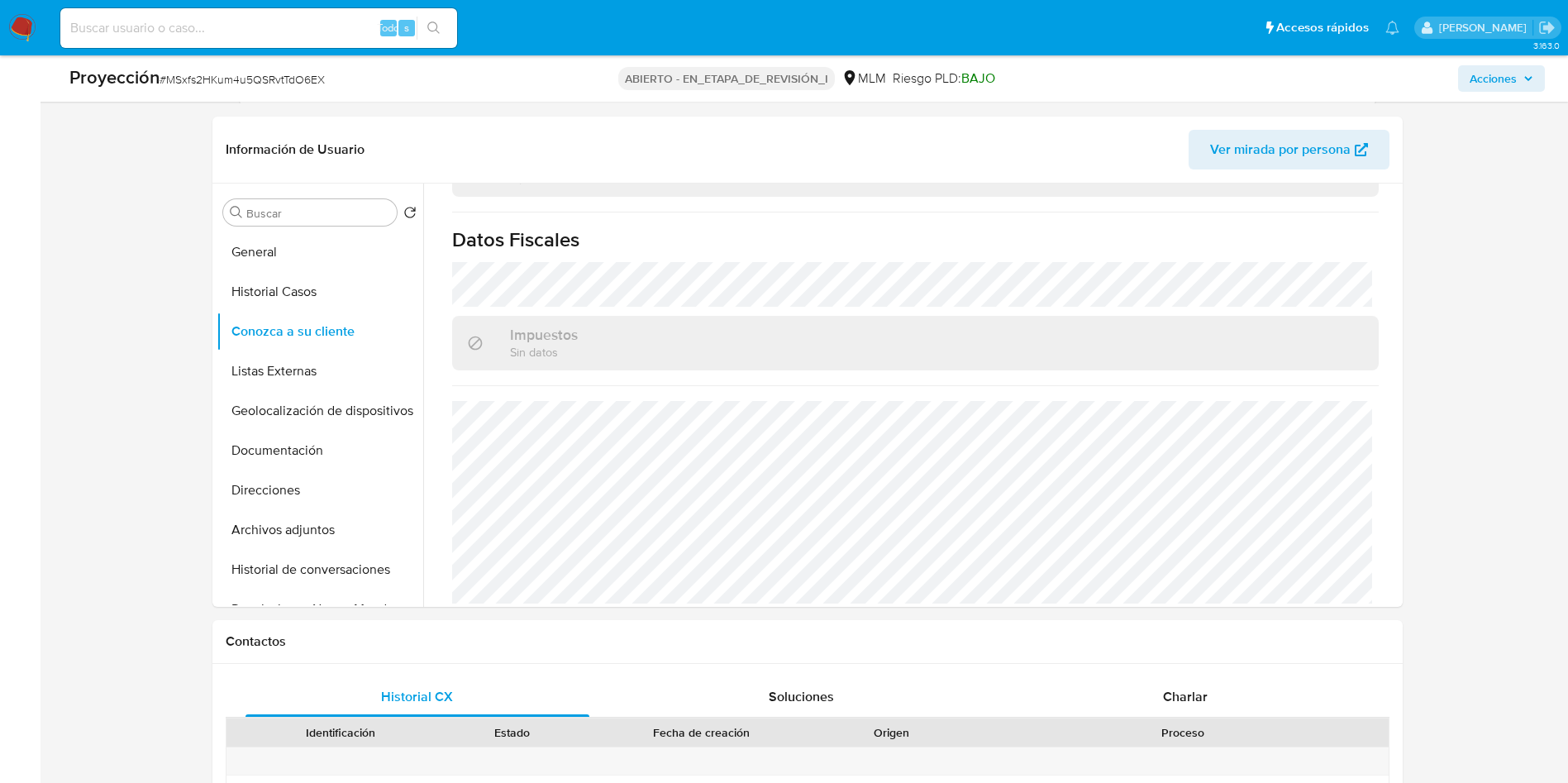
scroll to position [620, 0]
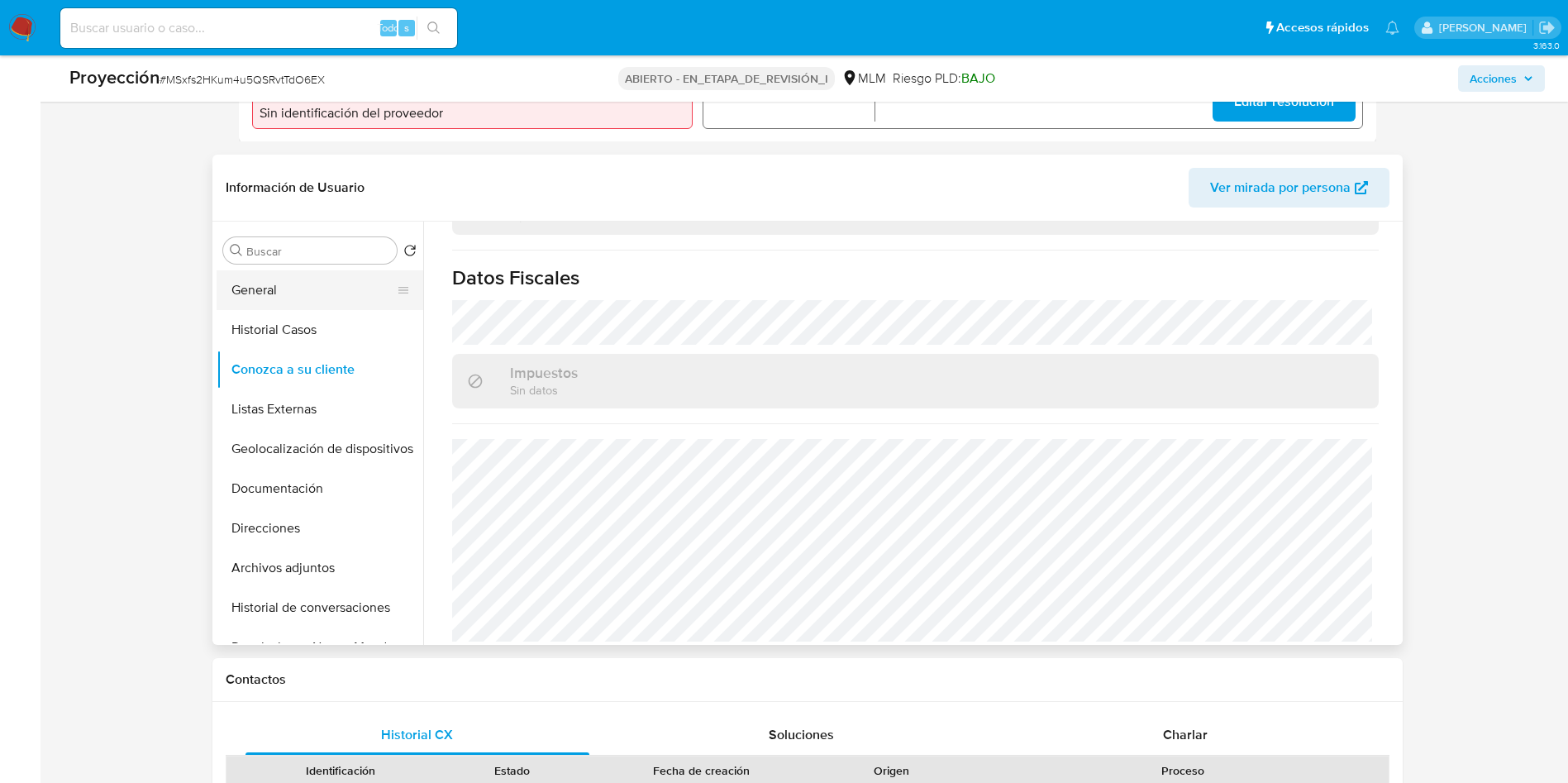
click at [282, 280] on button "General" at bounding box center [313, 290] width 194 height 40
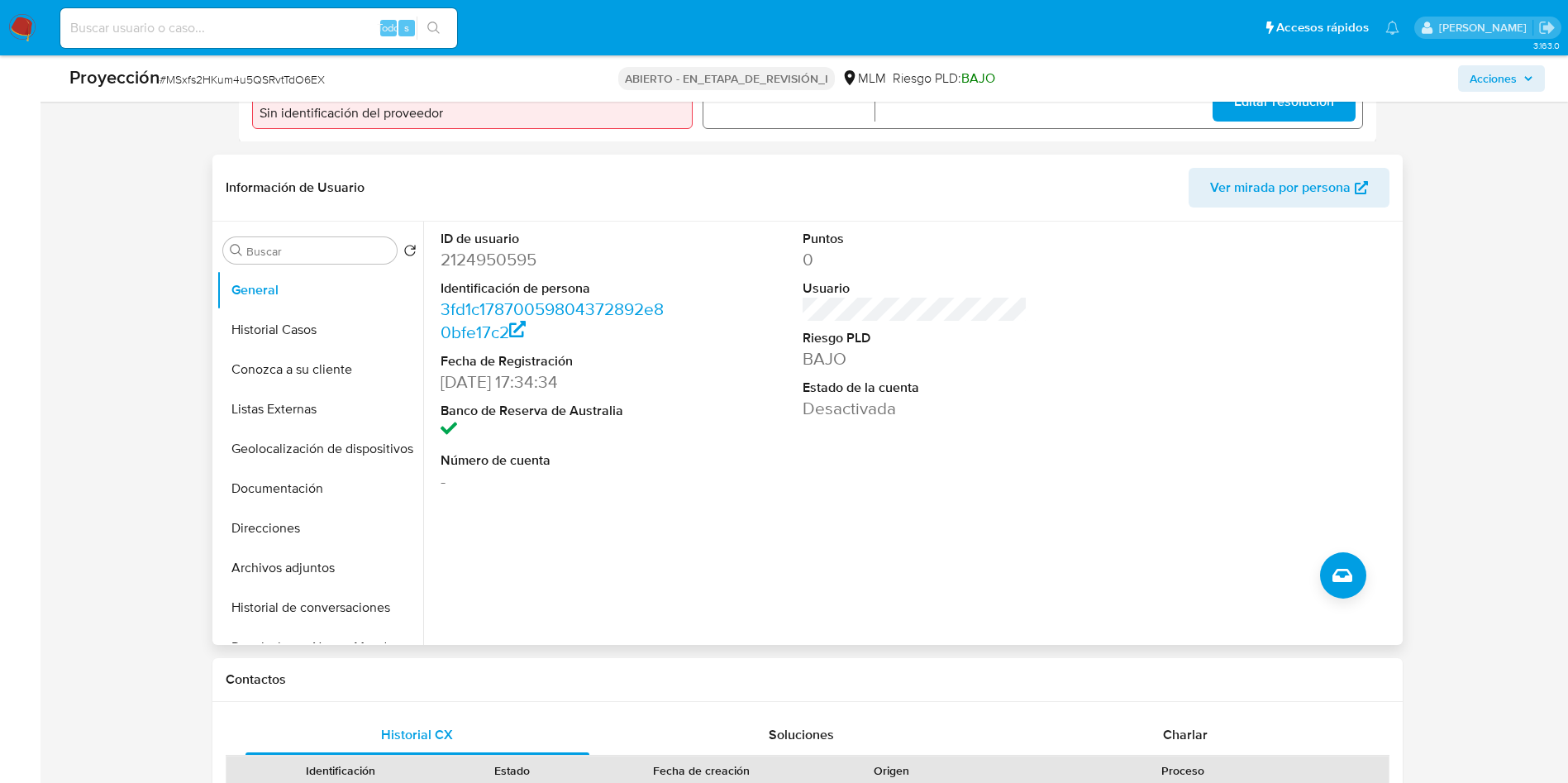
click at [484, 261] on font "2124950595" at bounding box center [488, 259] width 96 height 24
copy font "2124950595"
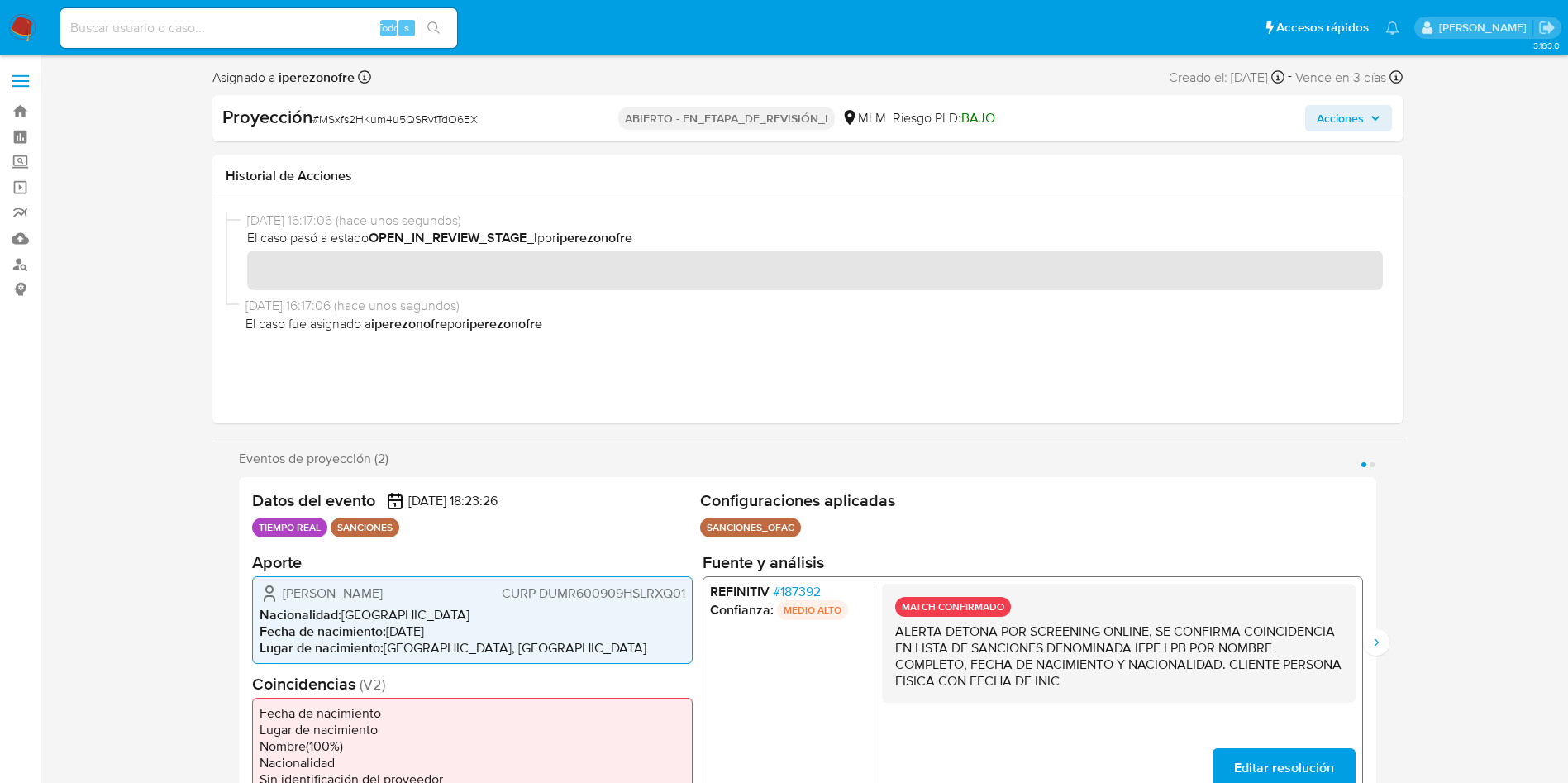
click at [1373, 120] on icon "button" at bounding box center [1375, 118] width 10 height 10
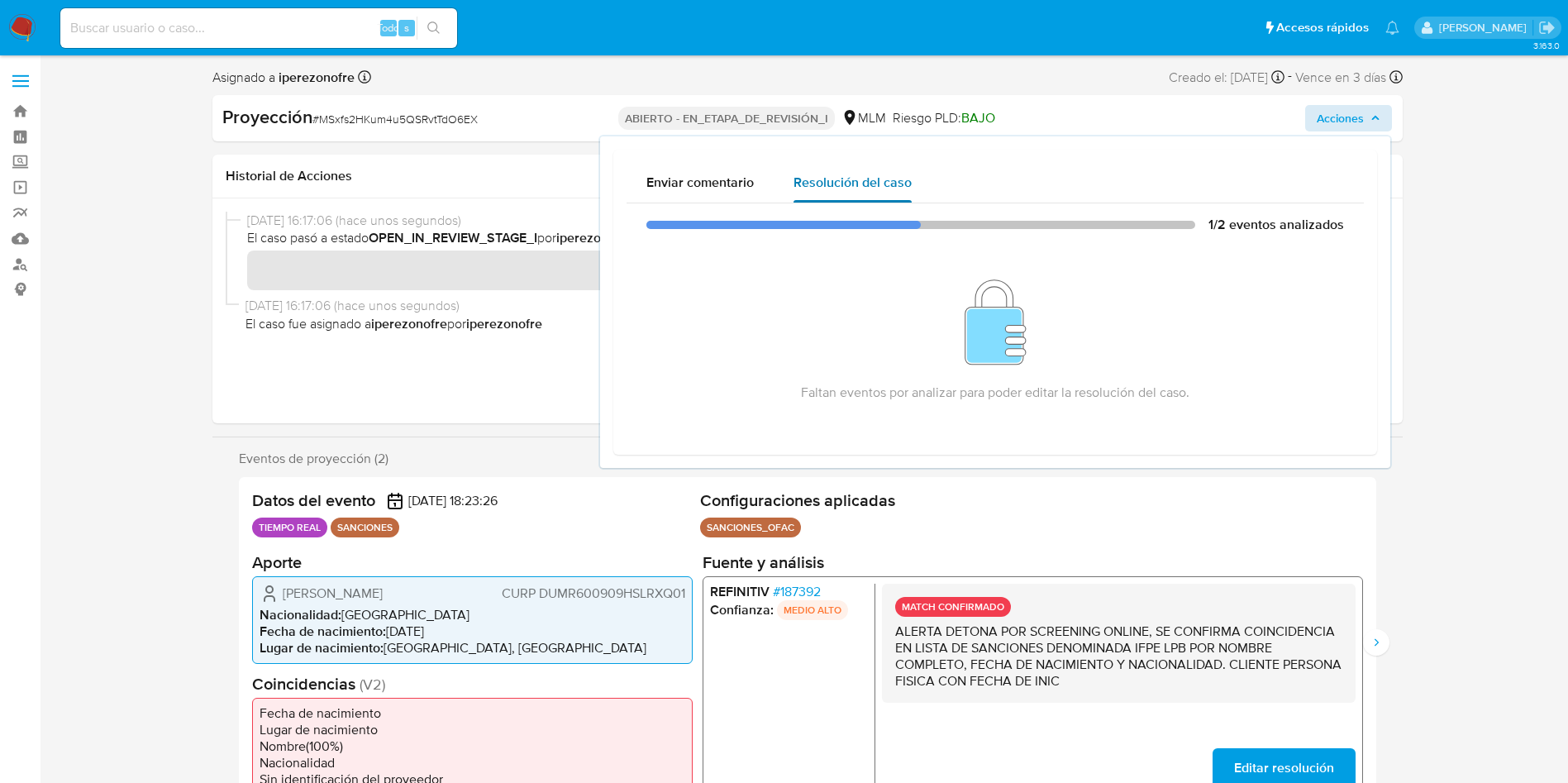
click at [850, 184] on span "Resolución del caso" at bounding box center [853, 182] width 118 height 19
click at [1069, 223] on div at bounding box center [921, 225] width 549 height 8
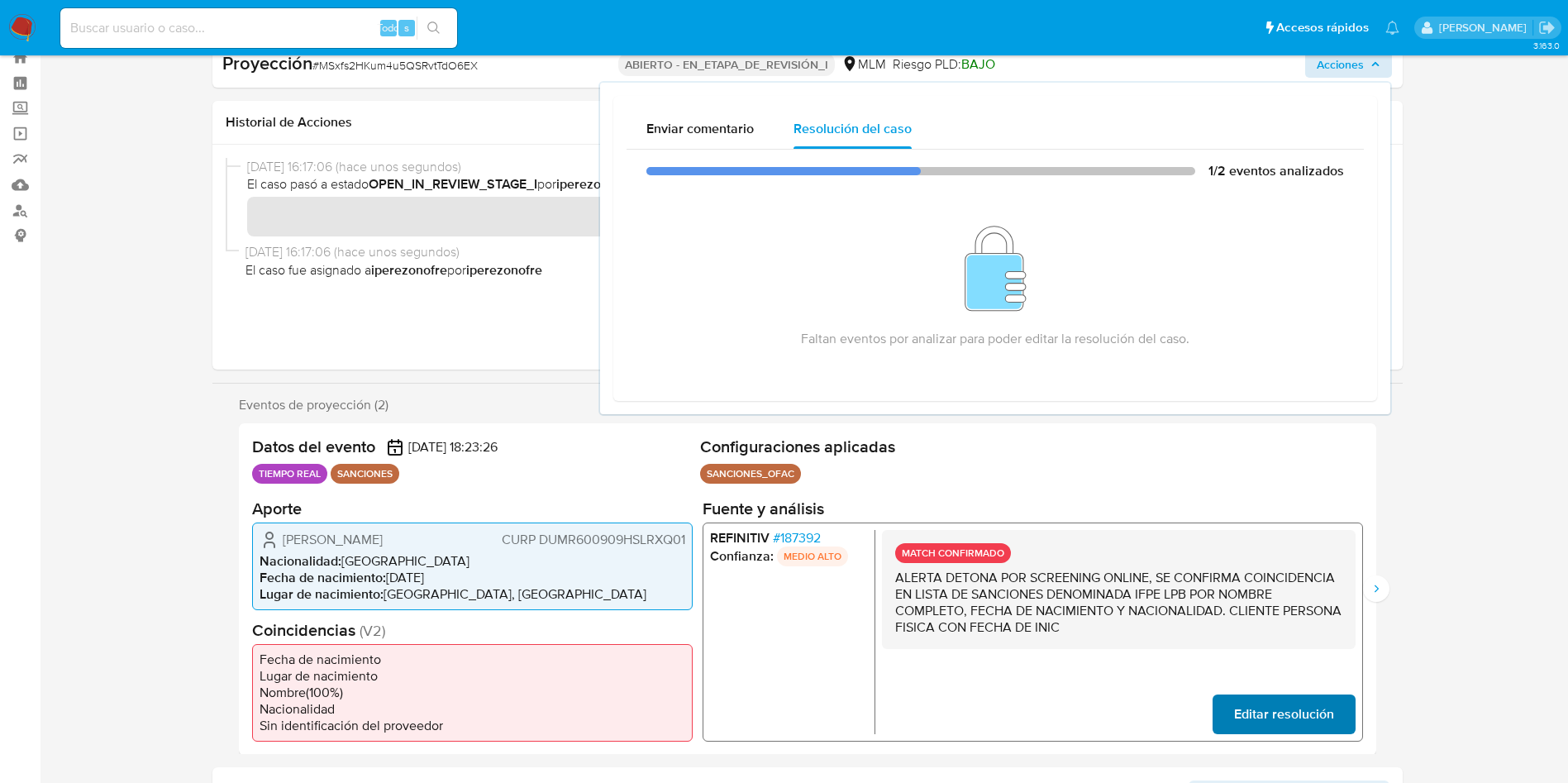
scroll to position [124, 0]
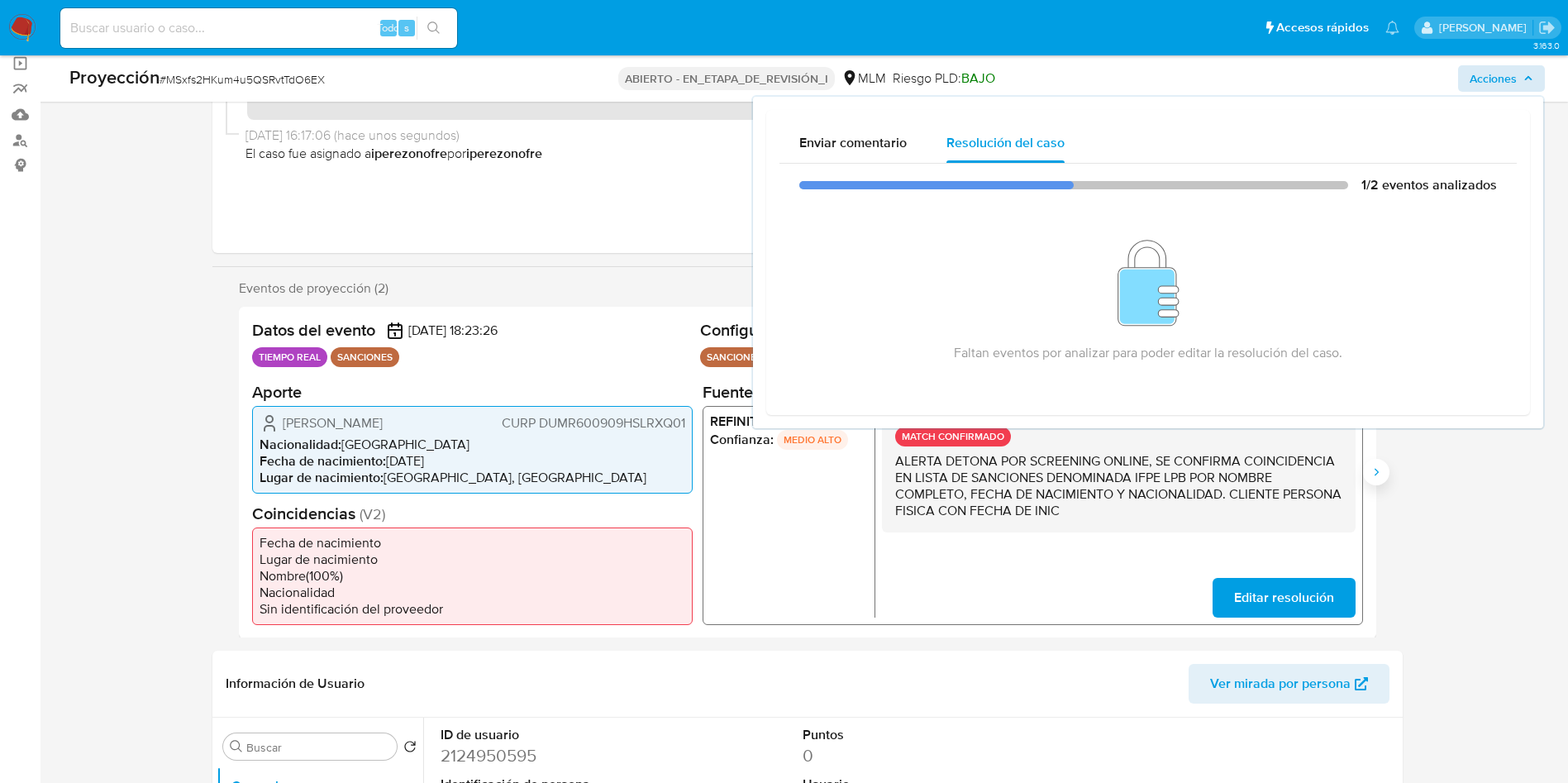
click at [1369, 463] on button "Siguiente" at bounding box center [1375, 472] width 26 height 26
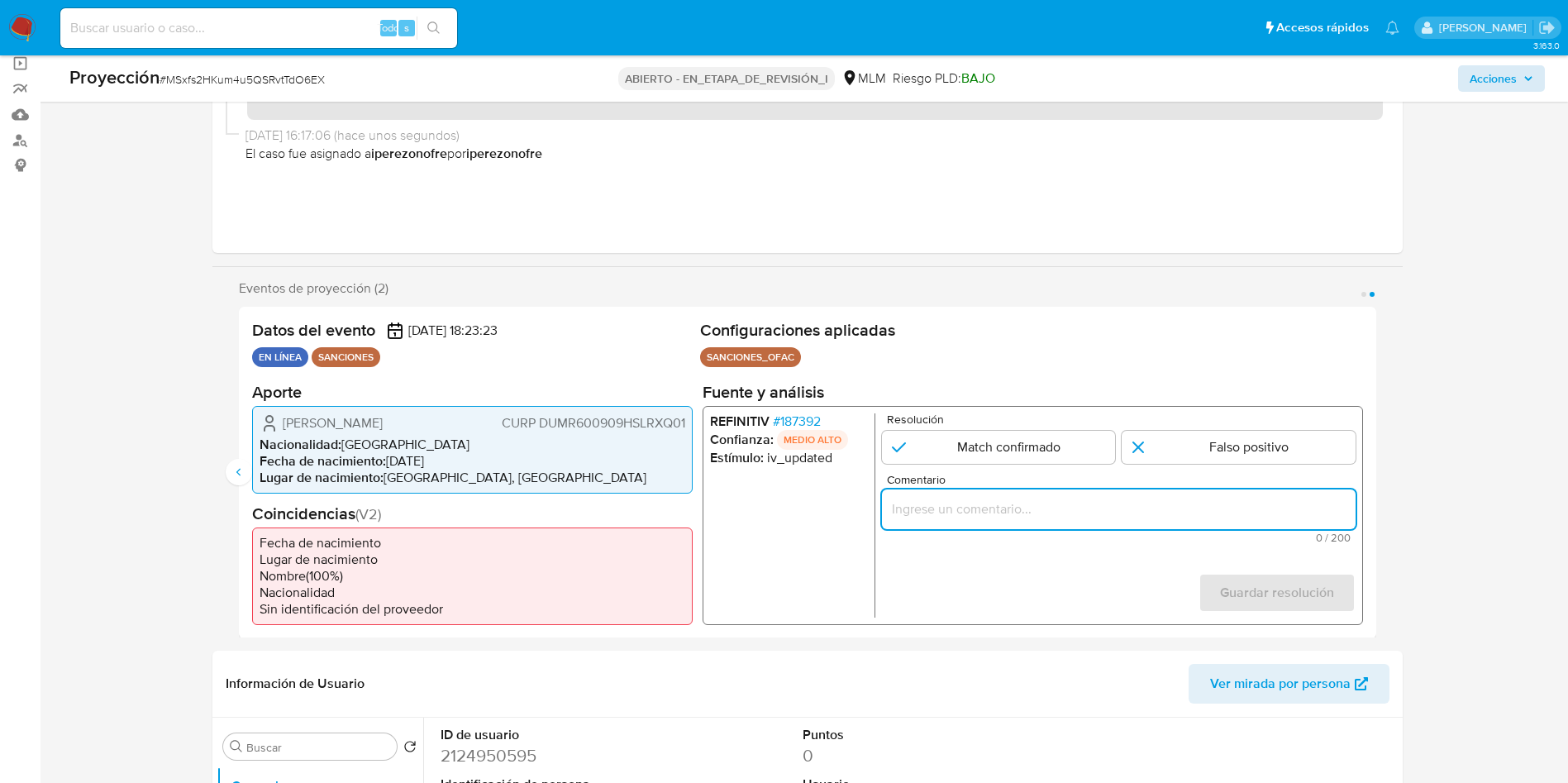
click at [966, 504] on input "Comentario" at bounding box center [1117, 508] width 473 height 21
paste input "ALERTA DETONA POR SCREENING ONLINE, SE CONFIRMA COINCIDENCIA EN LISTA DE SANCIO…"
type input "ALERTA DETONA POR SCREENING ONLINE, SE CONFIRMA COINCIDENCIA EN LISTA DE SANCIO…"
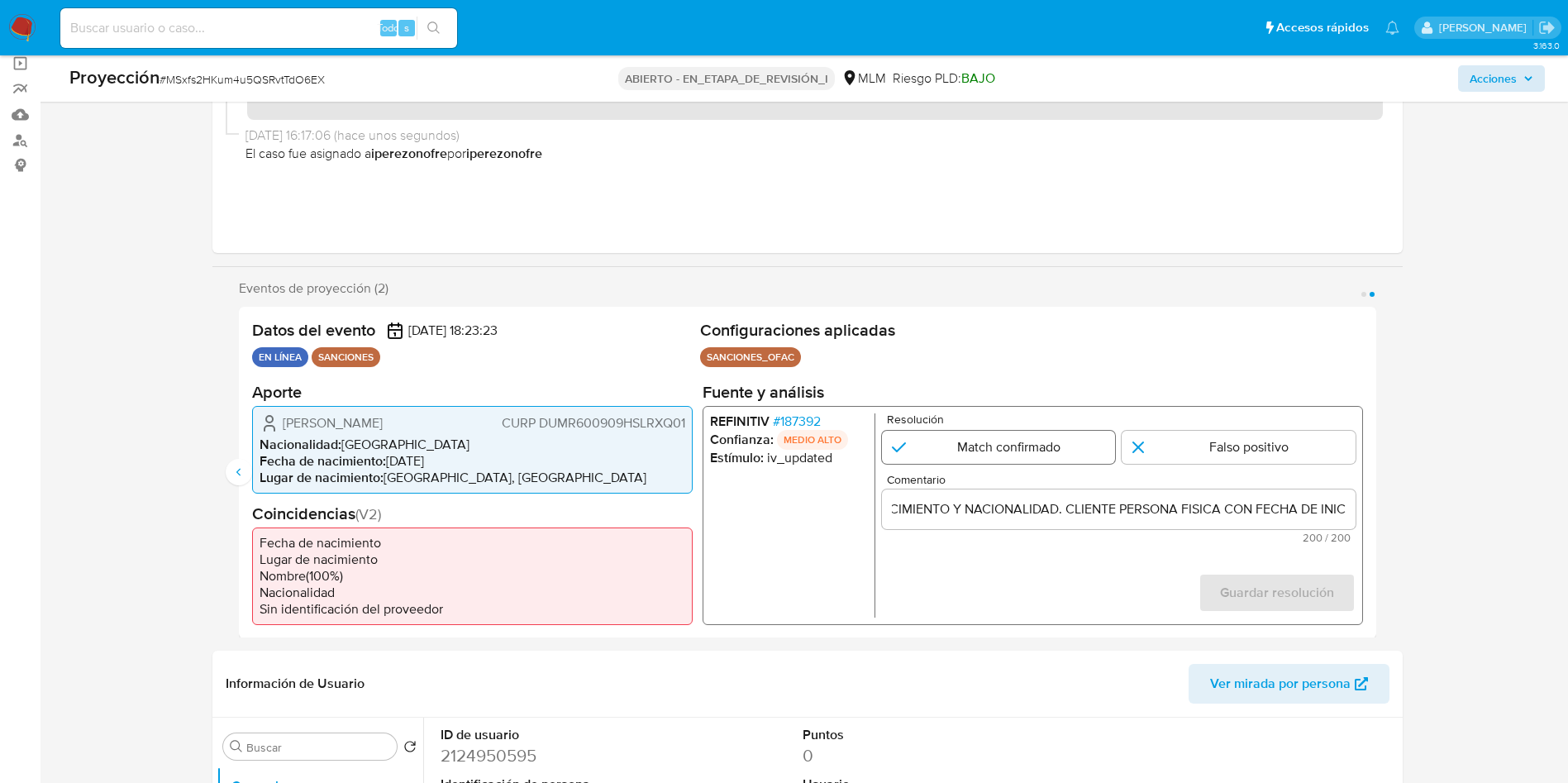
click at [988, 447] on input "2 de 2" at bounding box center [997, 446] width 234 height 33
radio input "true"
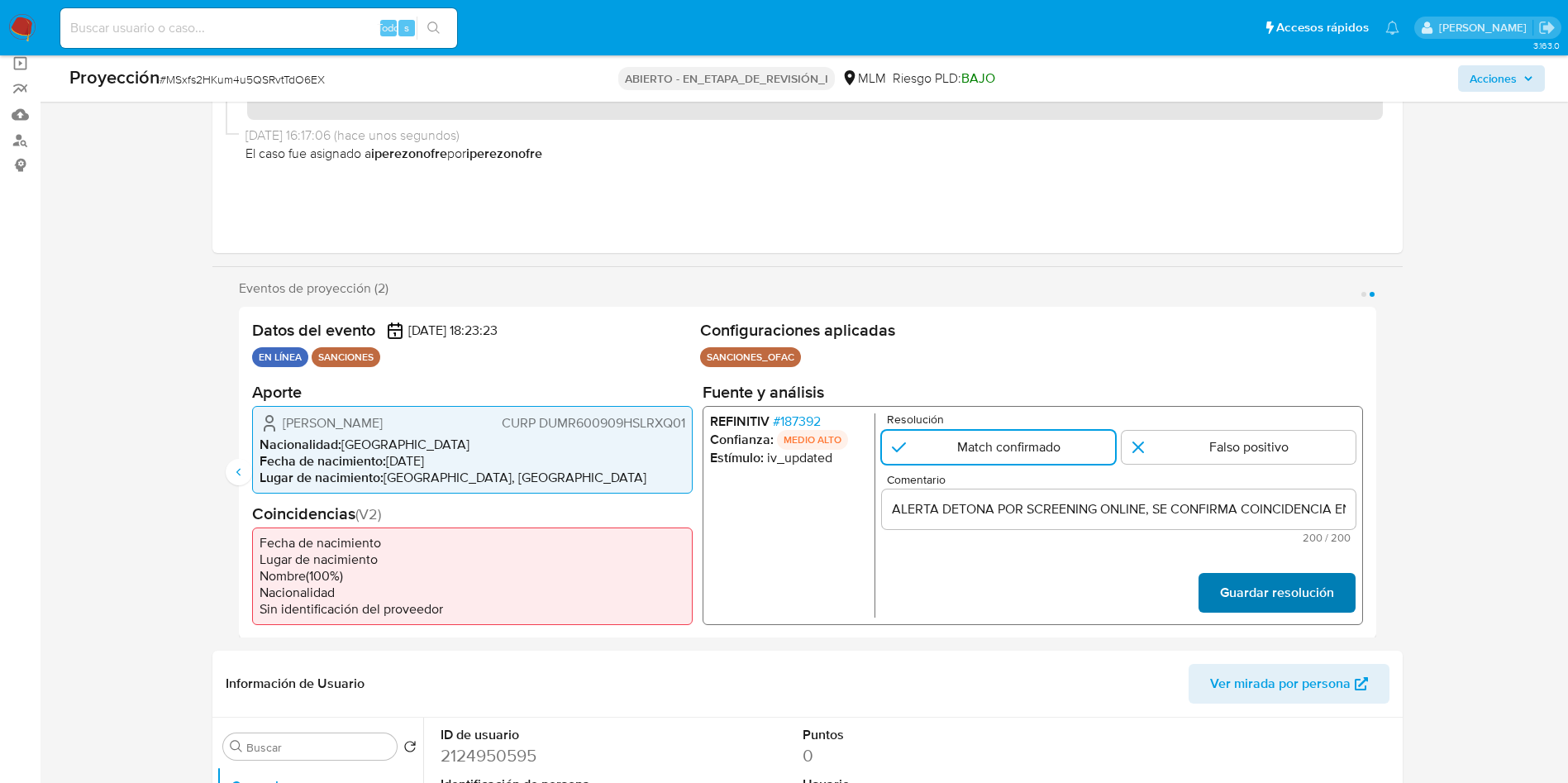
click at [1276, 596] on font "Guardar resolución" at bounding box center [1276, 593] width 114 height 40
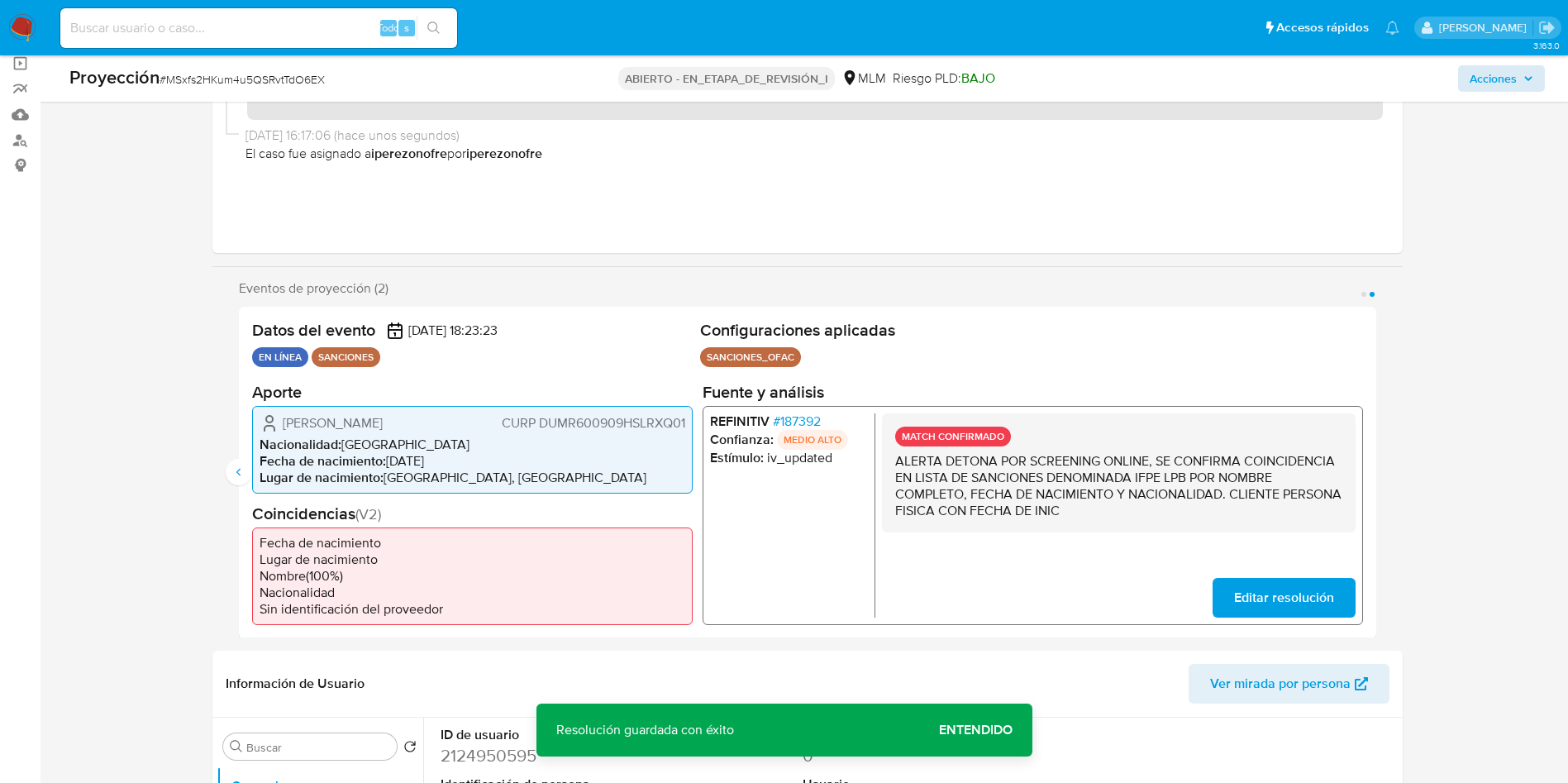
click at [964, 716] on font "Entendido" at bounding box center [975, 730] width 74 height 40
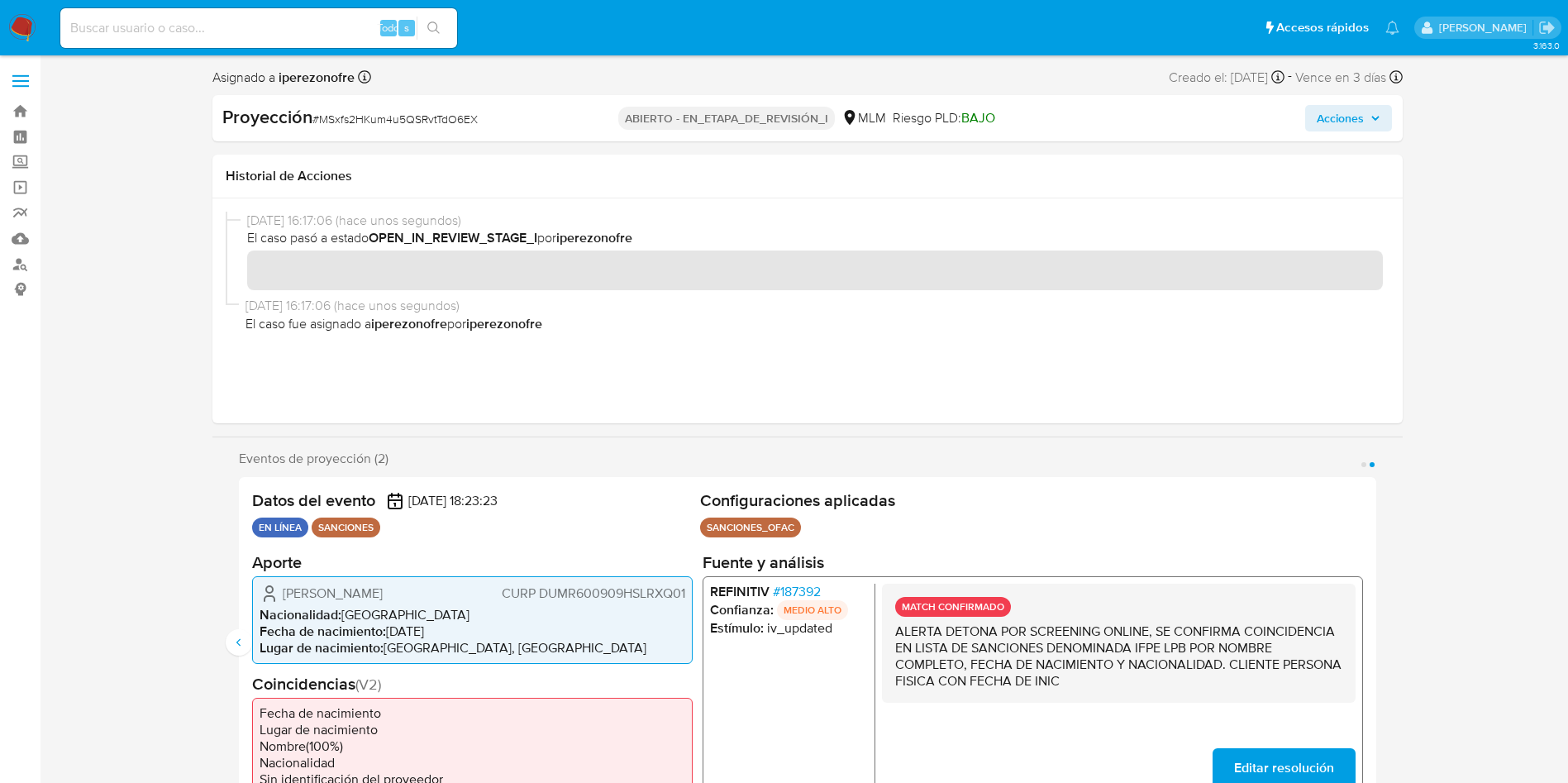
click at [1378, 120] on icon "button" at bounding box center [1375, 118] width 10 height 10
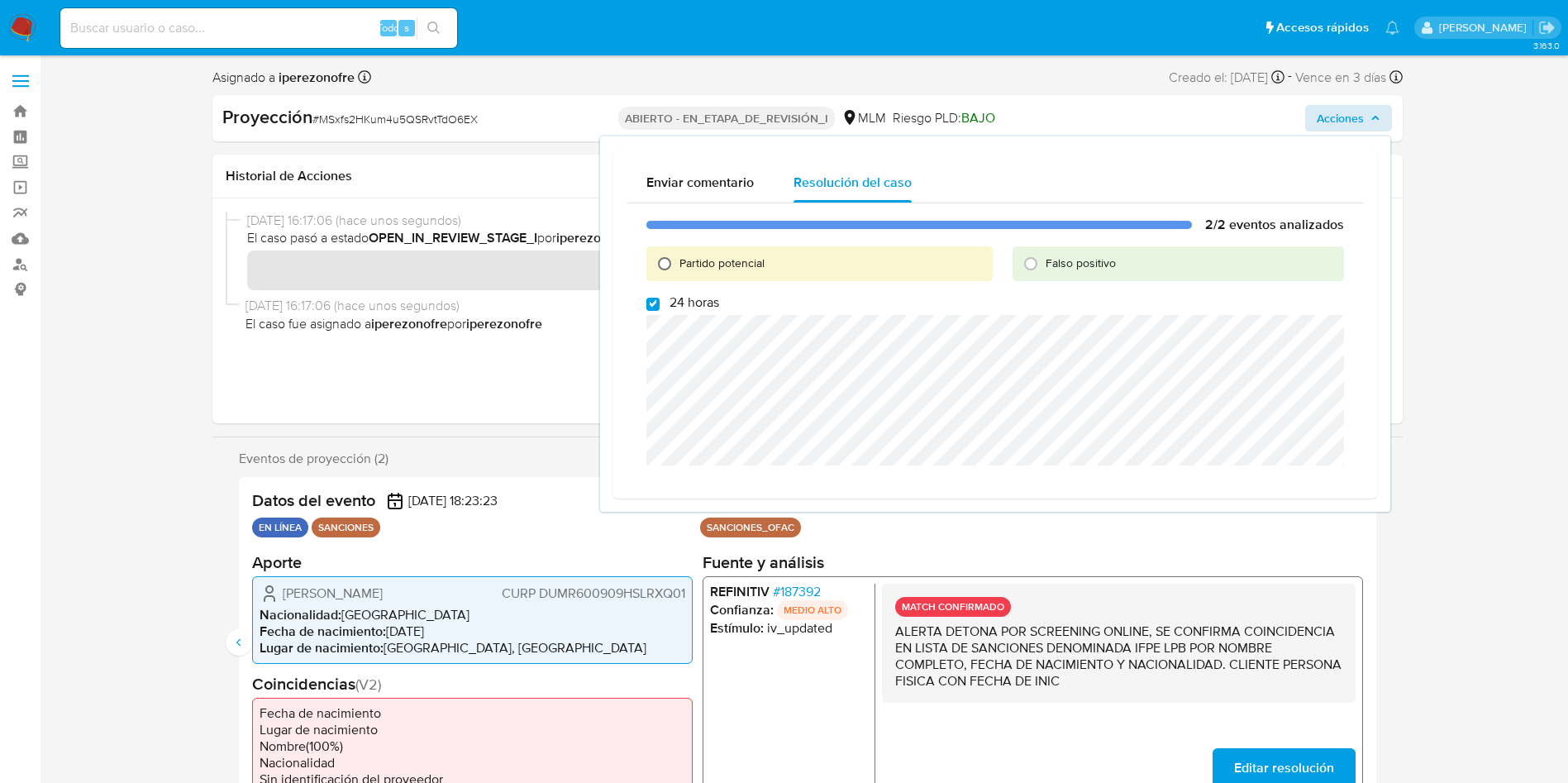
click at [664, 260] on input "Partido potencial" at bounding box center [664, 263] width 26 height 26
radio input "true"
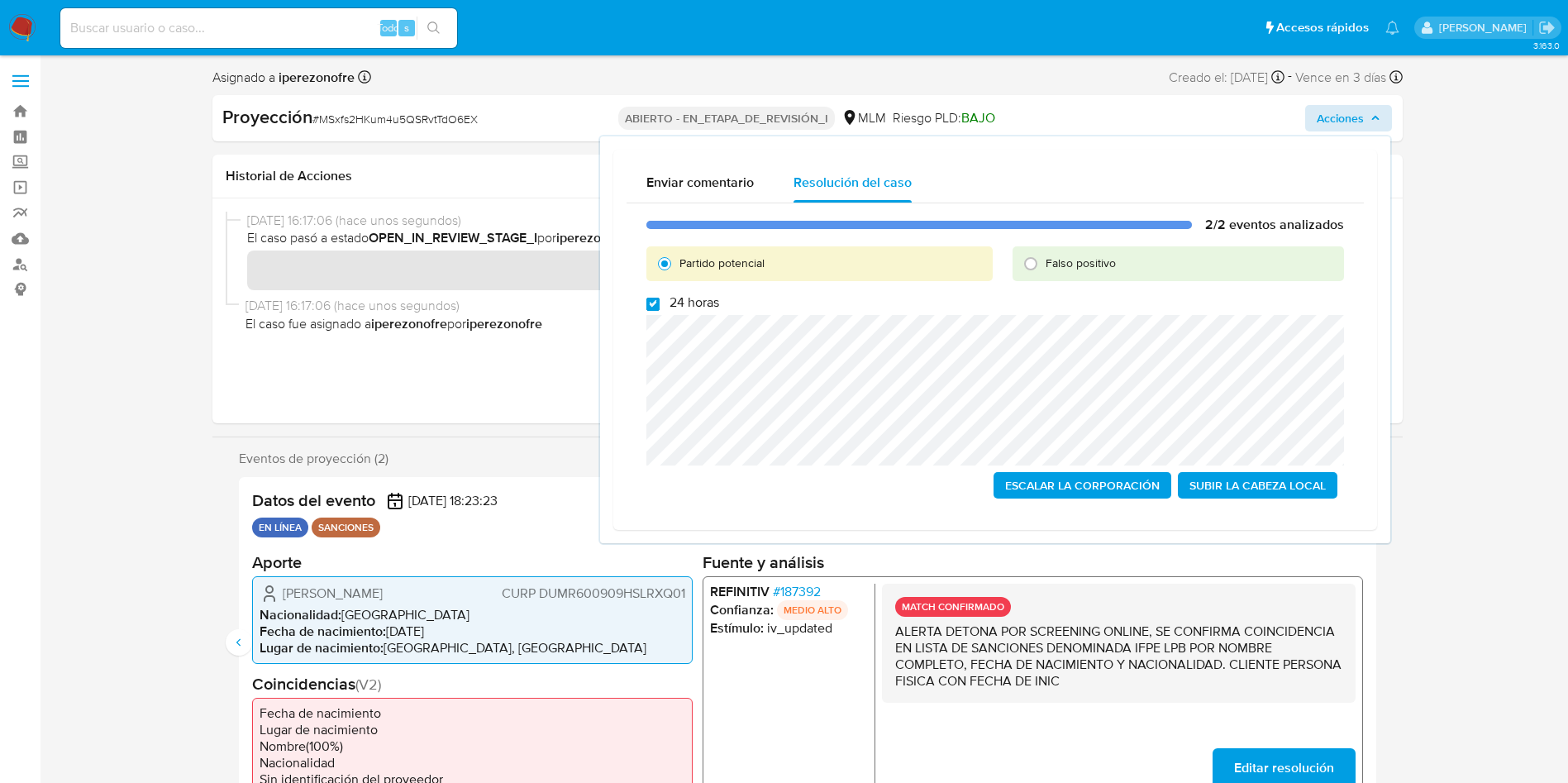
click at [655, 309] on input "24 horas" at bounding box center [653, 304] width 14 height 14
click at [652, 309] on input "24 horas" at bounding box center [653, 304] width 14 height 14
click at [647, 299] on input "24 horas" at bounding box center [653, 304] width 14 height 14
checkbox input "false"
click at [1029, 257] on input "Falso positivo" at bounding box center [1030, 263] width 26 height 26
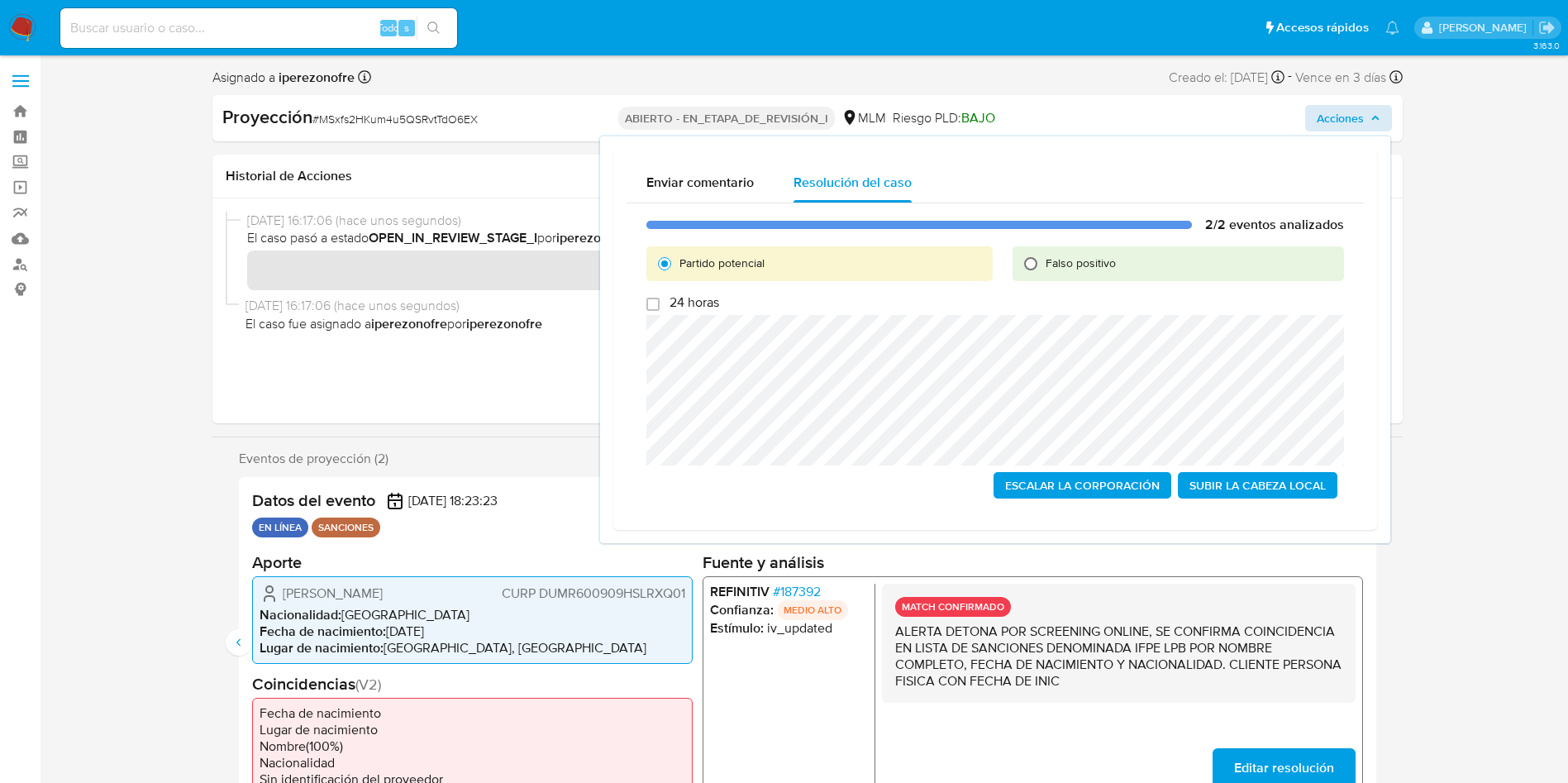
radio input "true"
click at [666, 265] on input "Partido potencial" at bounding box center [664, 263] width 26 height 26
radio input "true"
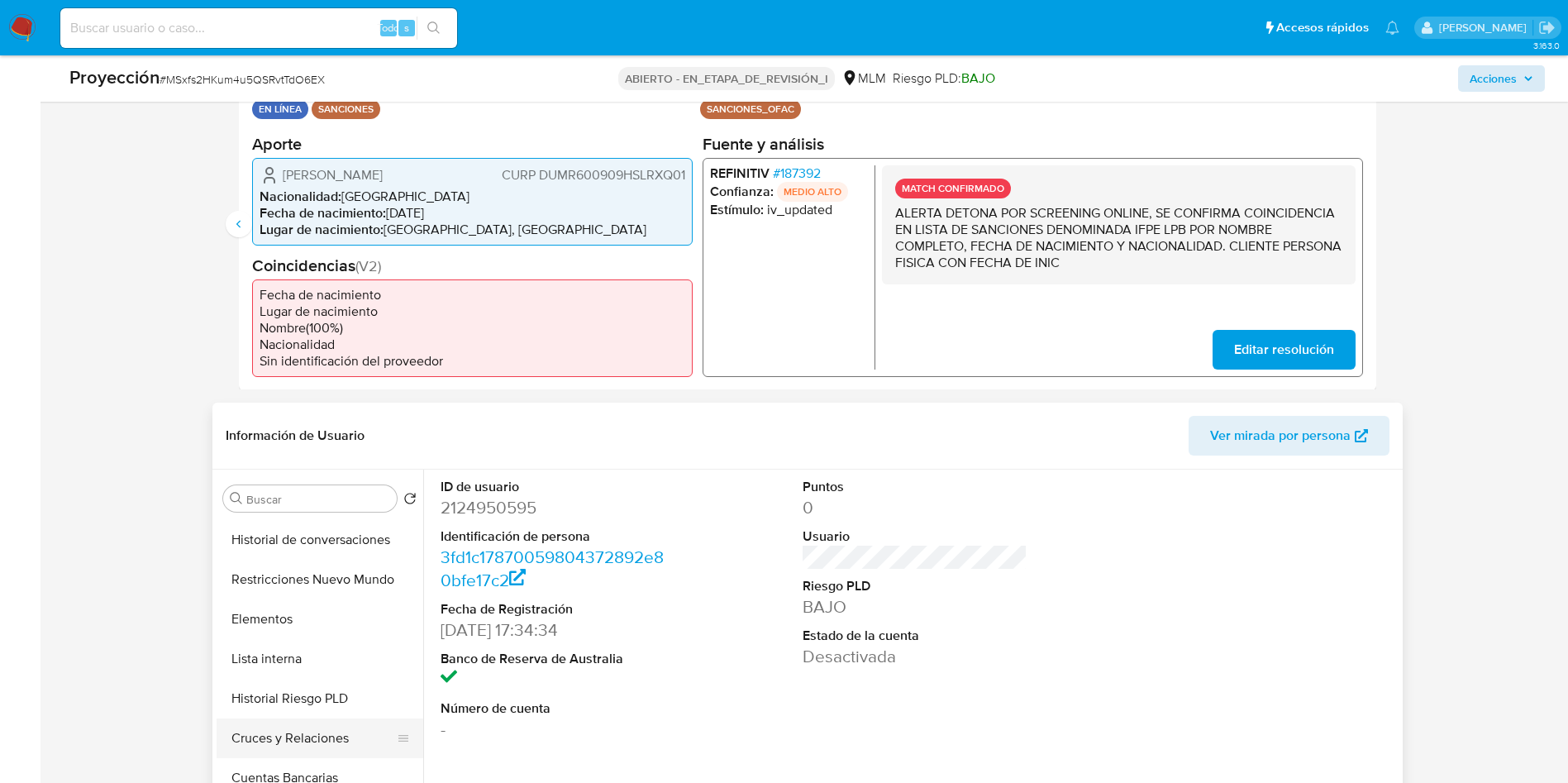
scroll to position [372, 0]
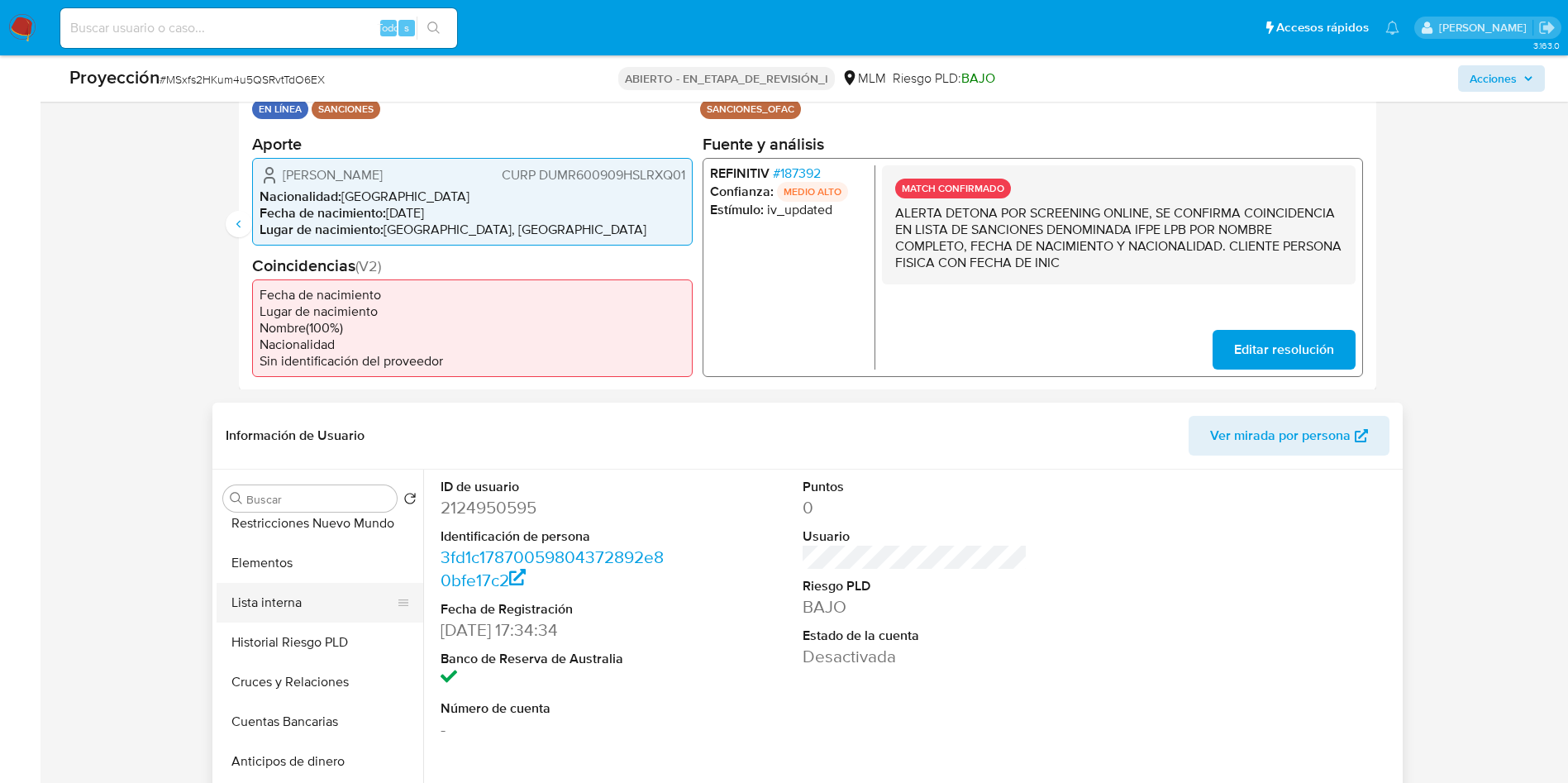
click at [292, 585] on button "Lista interna" at bounding box center [313, 602] width 194 height 40
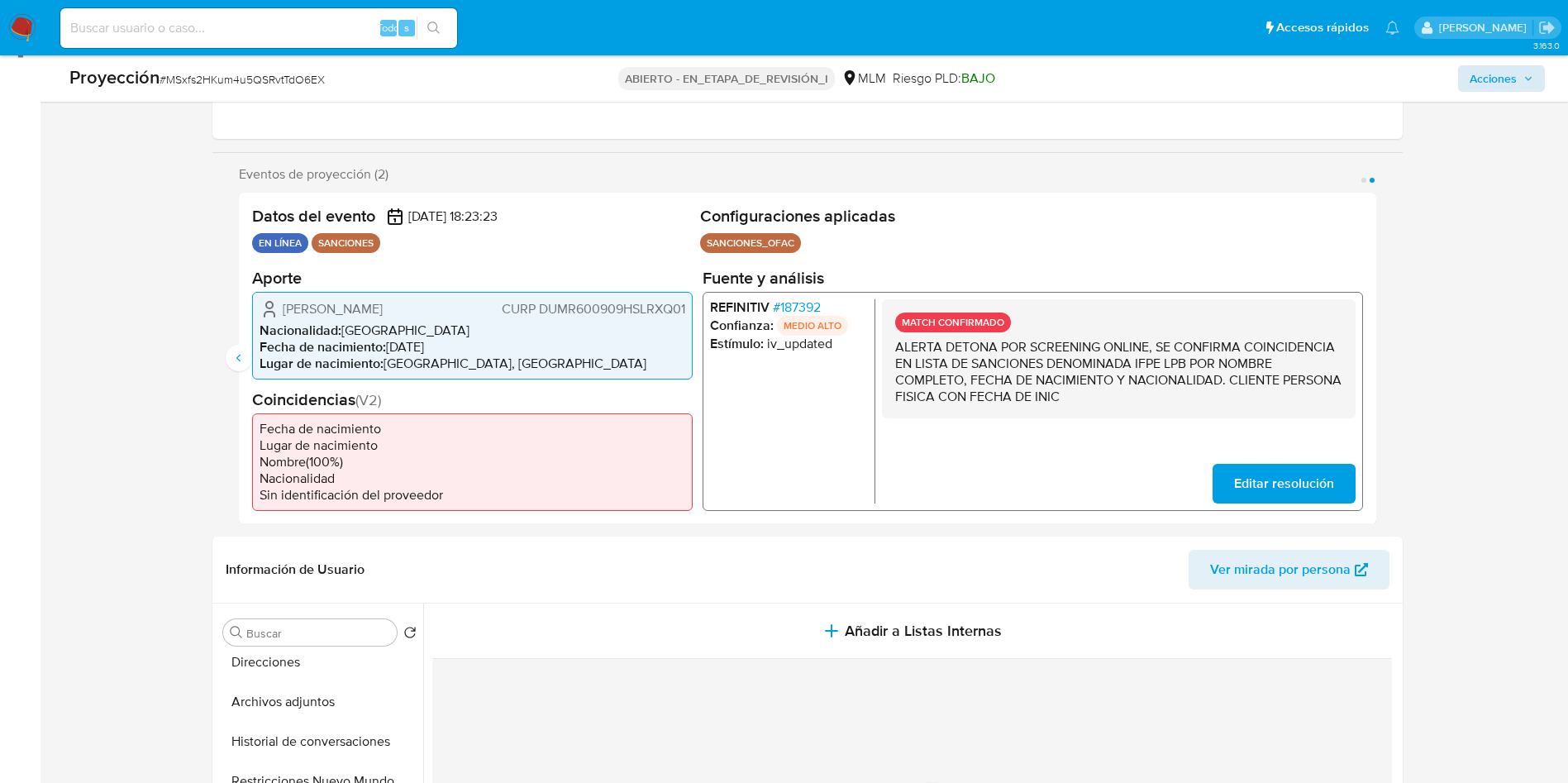
scroll to position [0, 0]
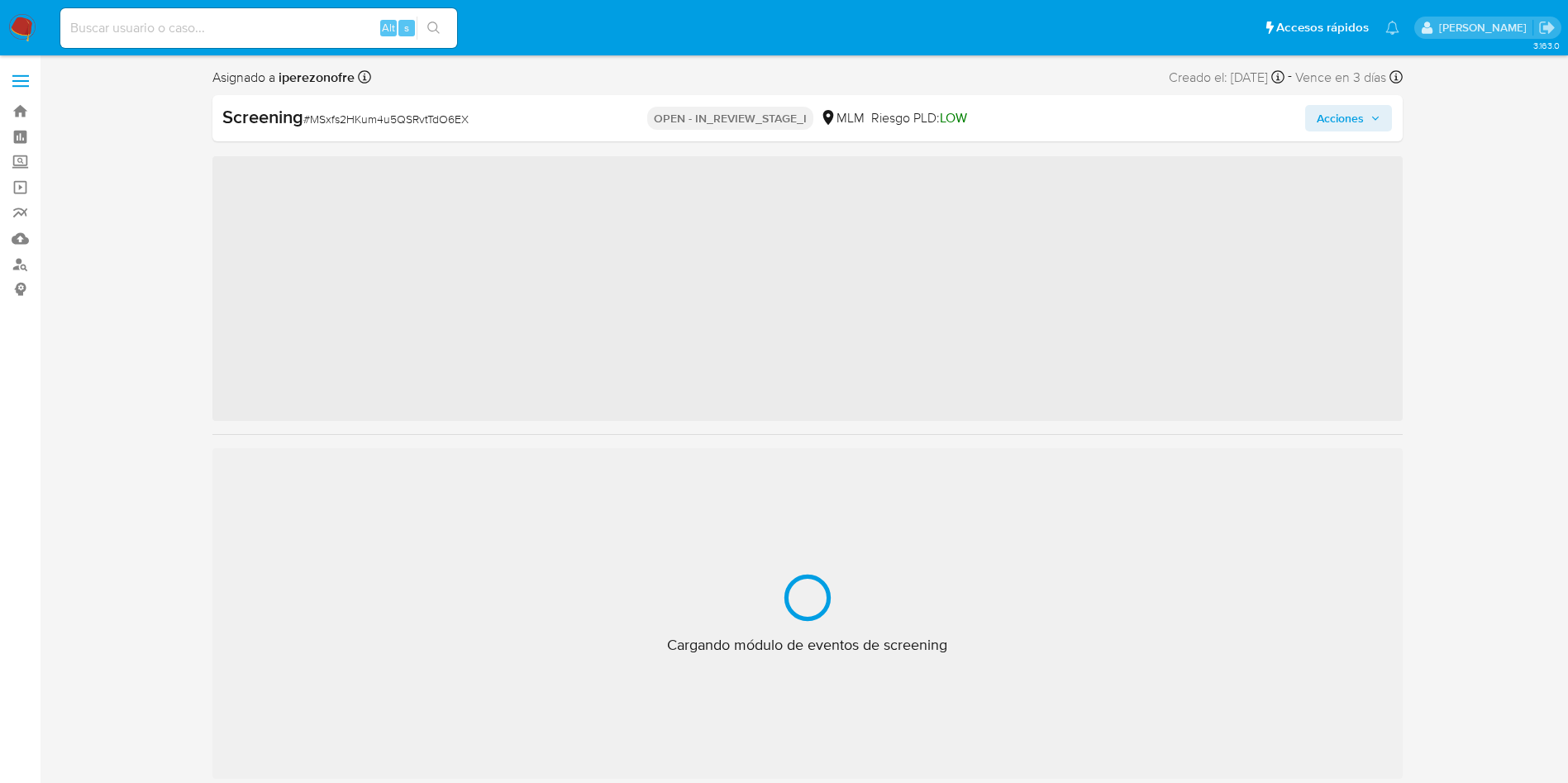
select select "10"
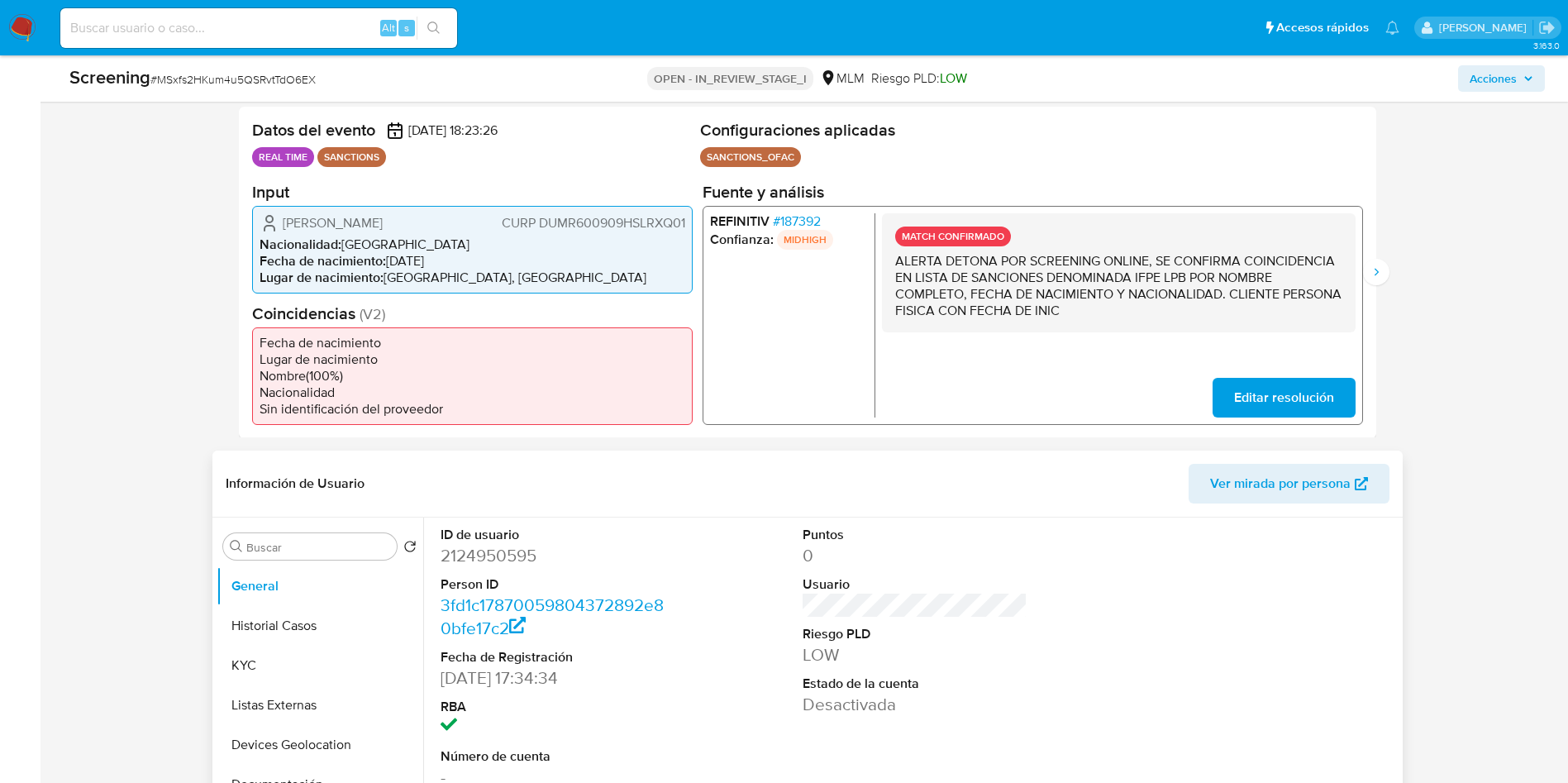
scroll to position [496, 0]
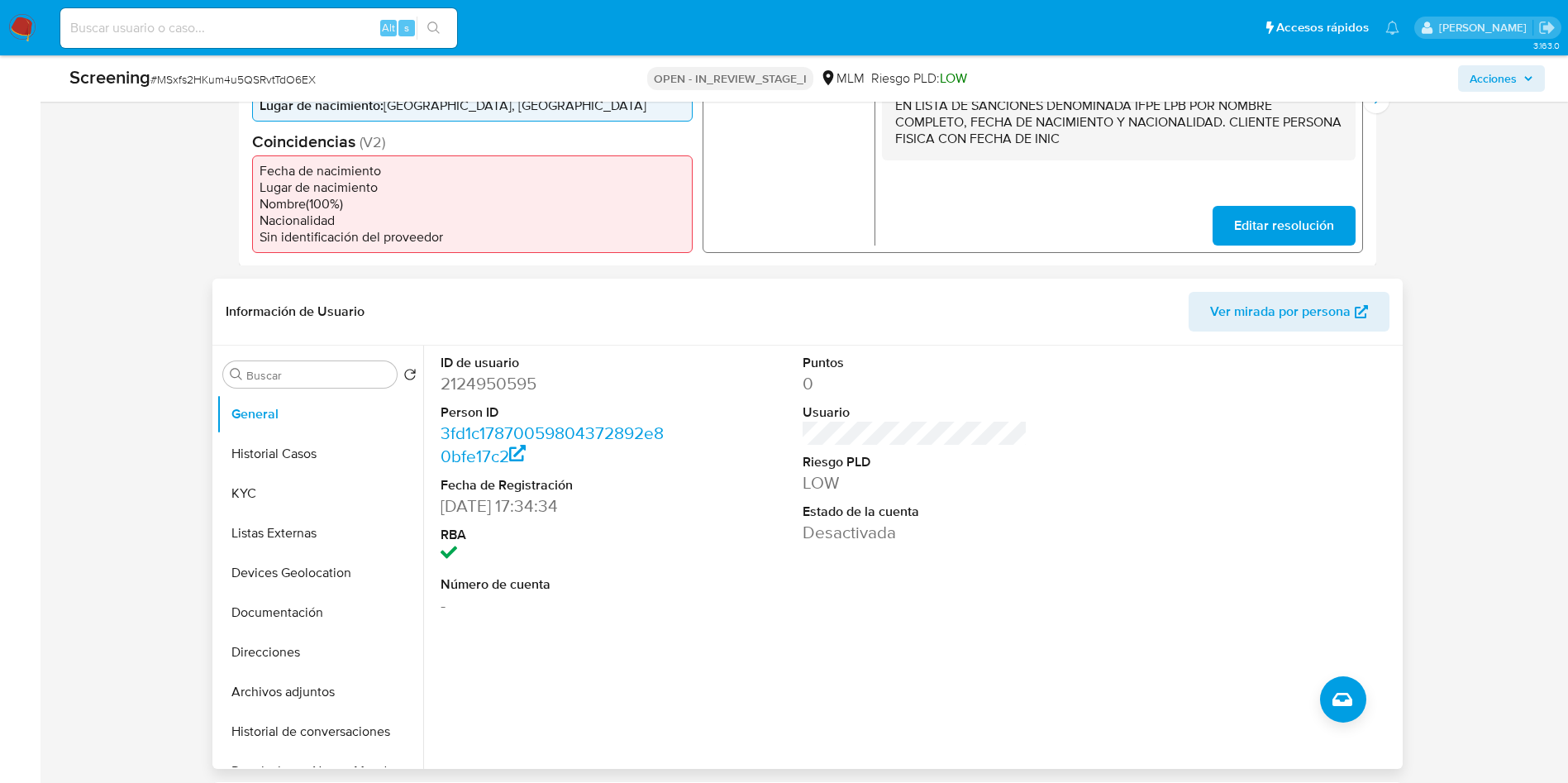
click at [516, 381] on dd "2124950595" at bounding box center [553, 383] width 225 height 23
copy dd "2124950595"
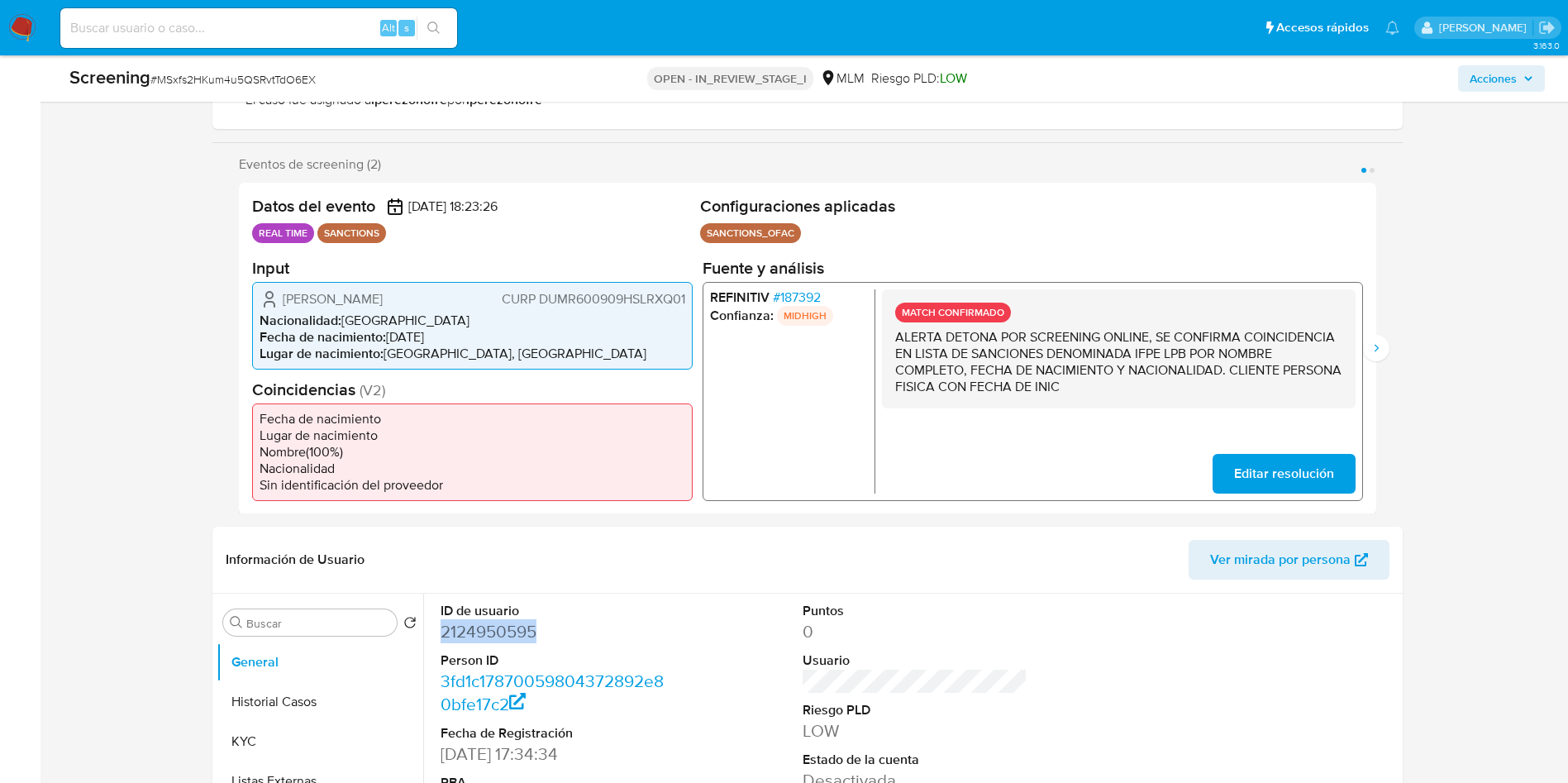
scroll to position [372, 0]
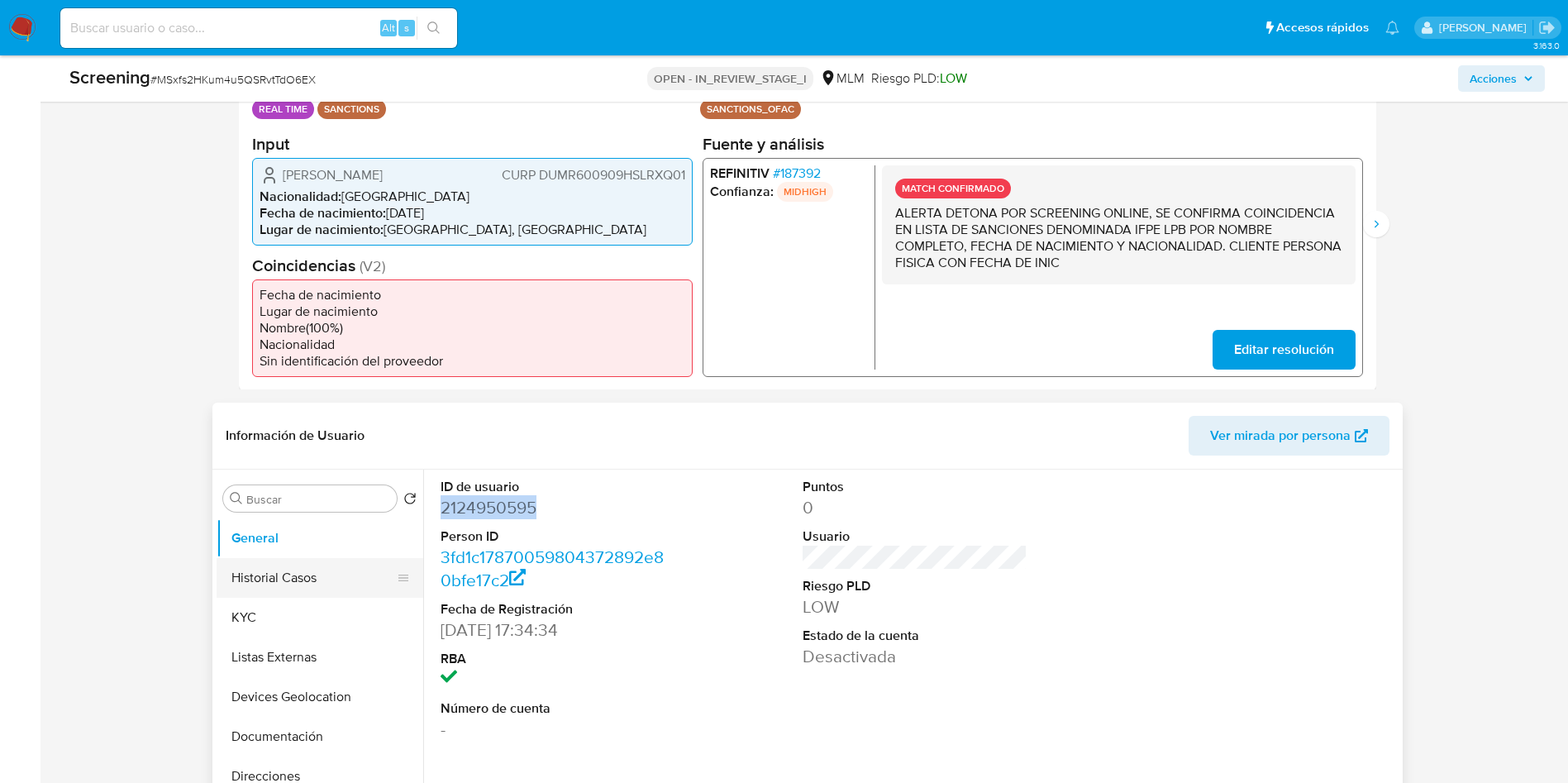
click at [301, 584] on button "Historial Casos" at bounding box center [313, 578] width 194 height 40
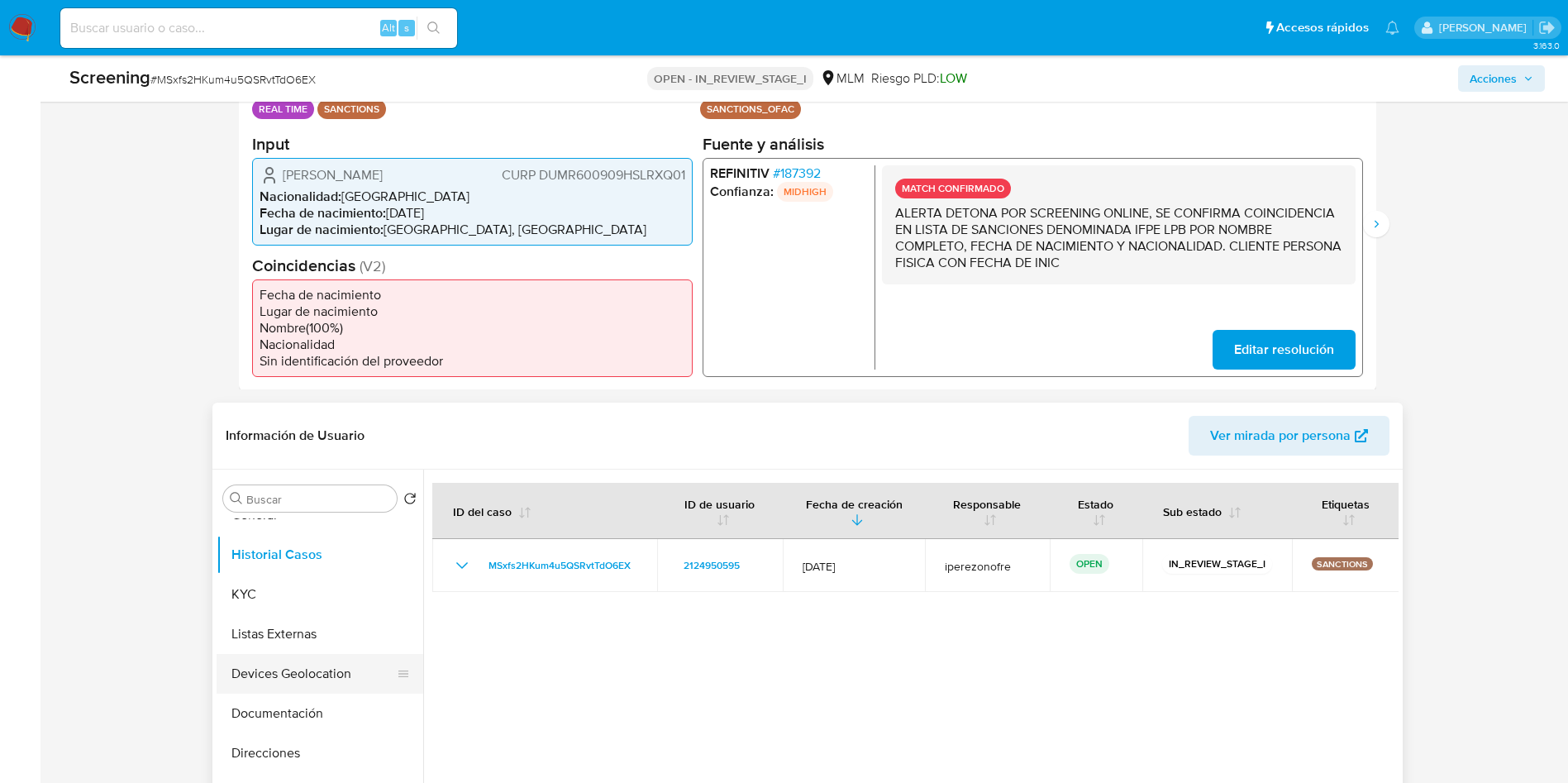
scroll to position [0, 0]
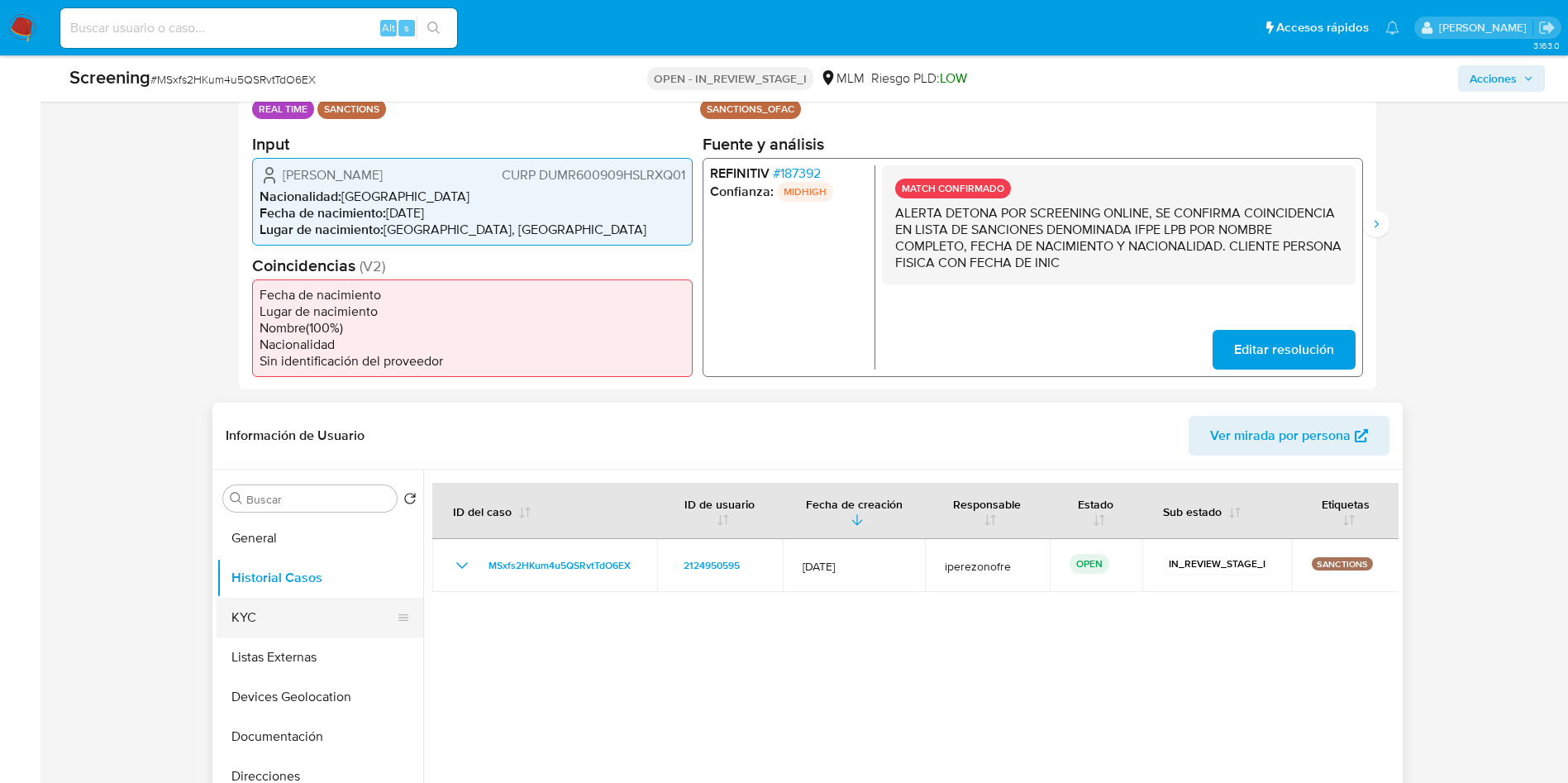
click at [295, 616] on button "KYC" at bounding box center [313, 617] width 194 height 40
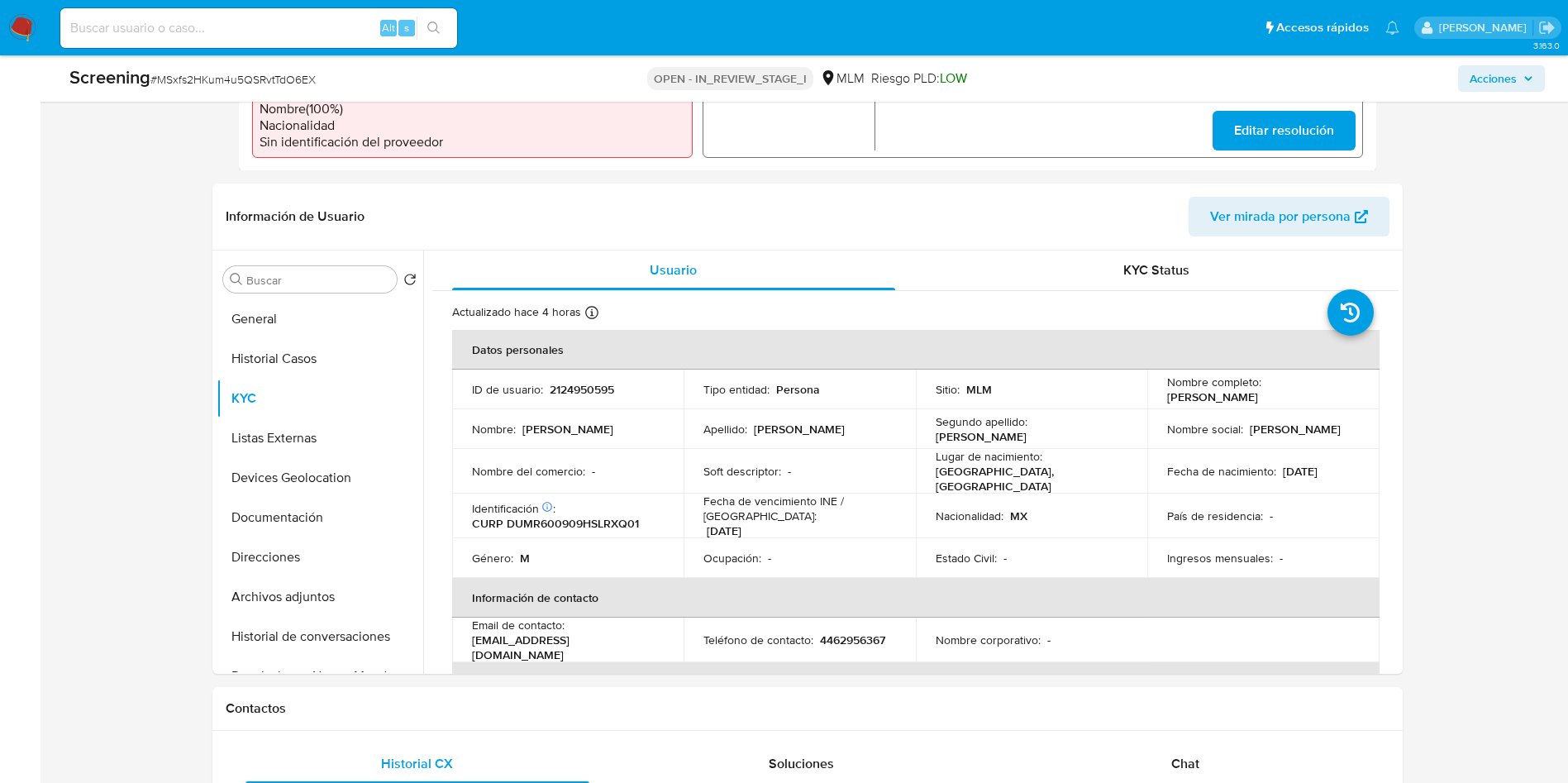
scroll to position [620, 0]
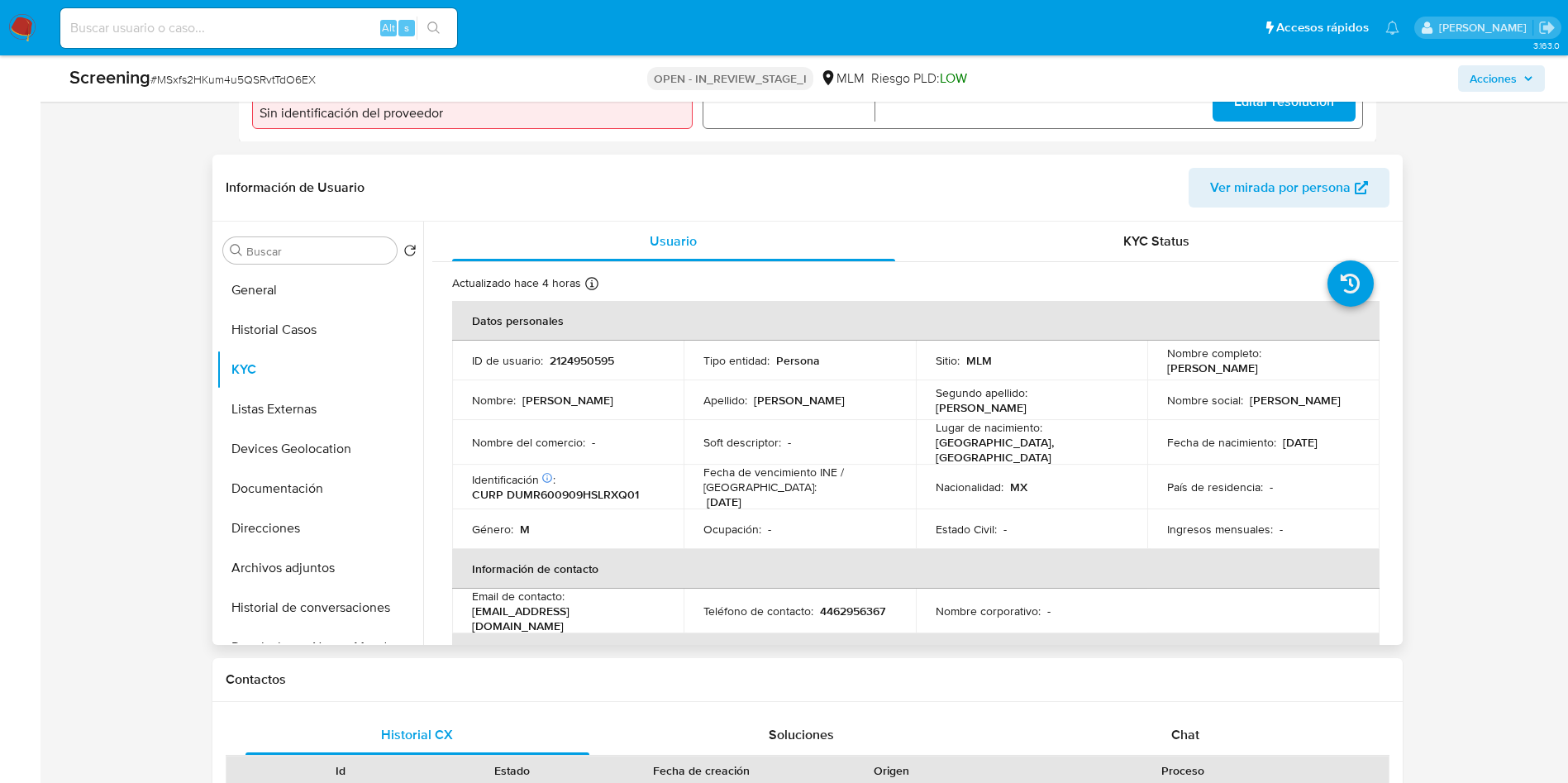
drag, startPoint x: 1164, startPoint y: 375, endPoint x: 1297, endPoint y: 377, distance: 133.0
click at [1297, 377] on td "Nombre completo : [PERSON_NAME]" at bounding box center [1263, 360] width 232 height 40
drag, startPoint x: 1276, startPoint y: 438, endPoint x: 1363, endPoint y: 439, distance: 87.0
click at [1369, 434] on td "Fecha de nacimiento : [DEMOGRAPHIC_DATA]" at bounding box center [1263, 442] width 232 height 45
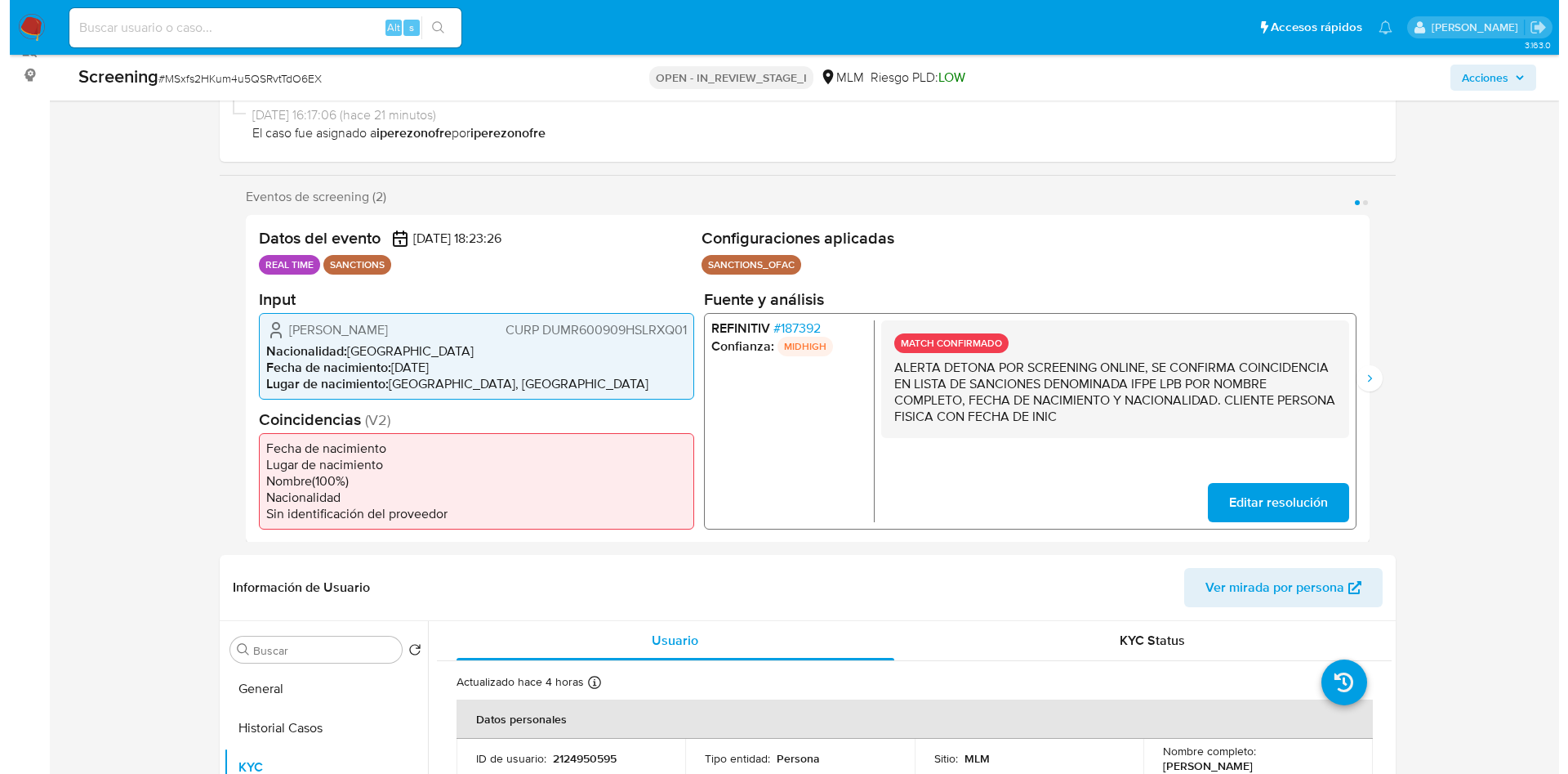
scroll to position [245, 0]
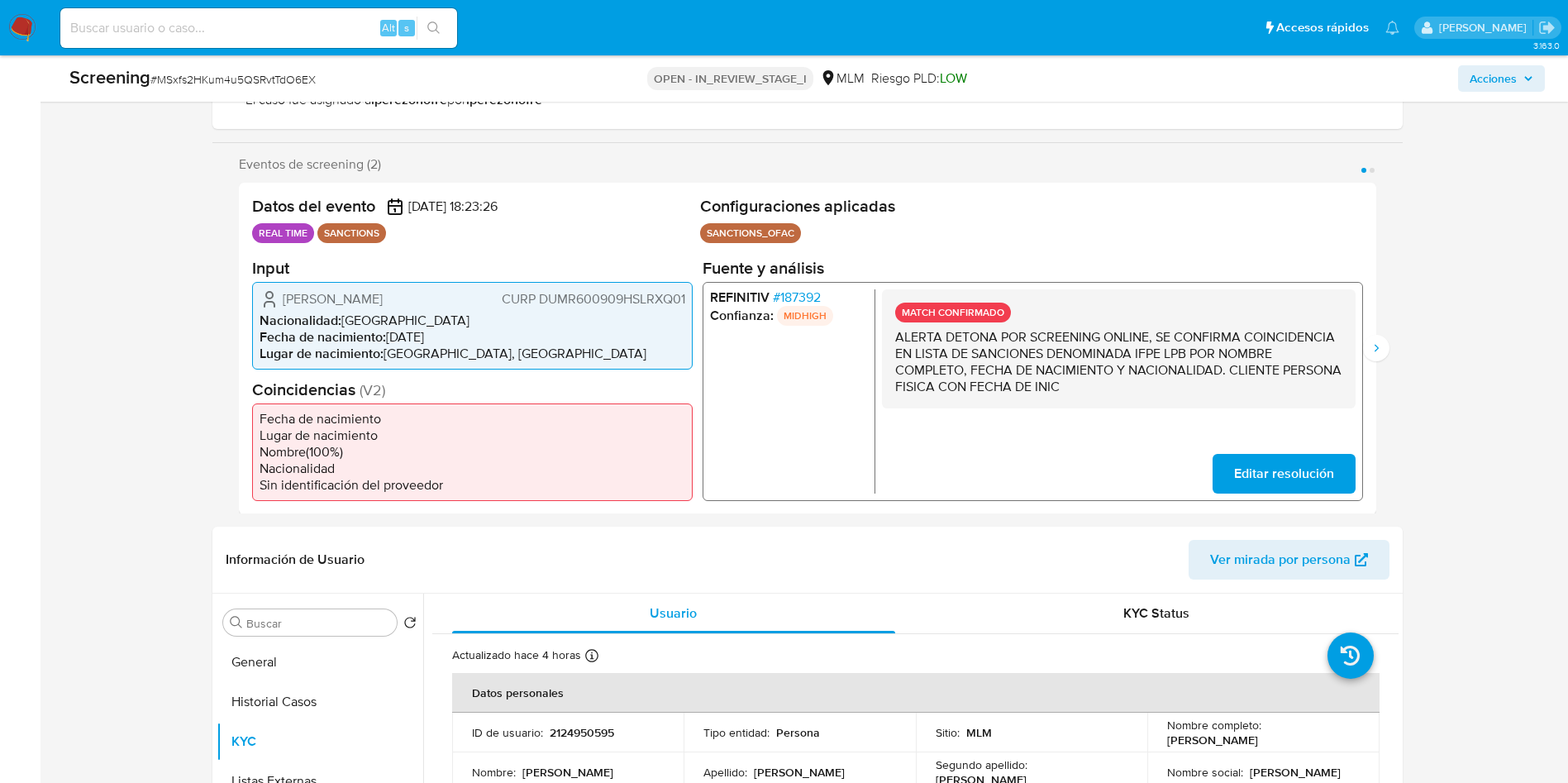
click at [621, 314] on li "Nacionalidad : [GEOGRAPHIC_DATA]" at bounding box center [473, 320] width 426 height 17
click at [784, 294] on span "# 187392" at bounding box center [795, 297] width 48 height 17
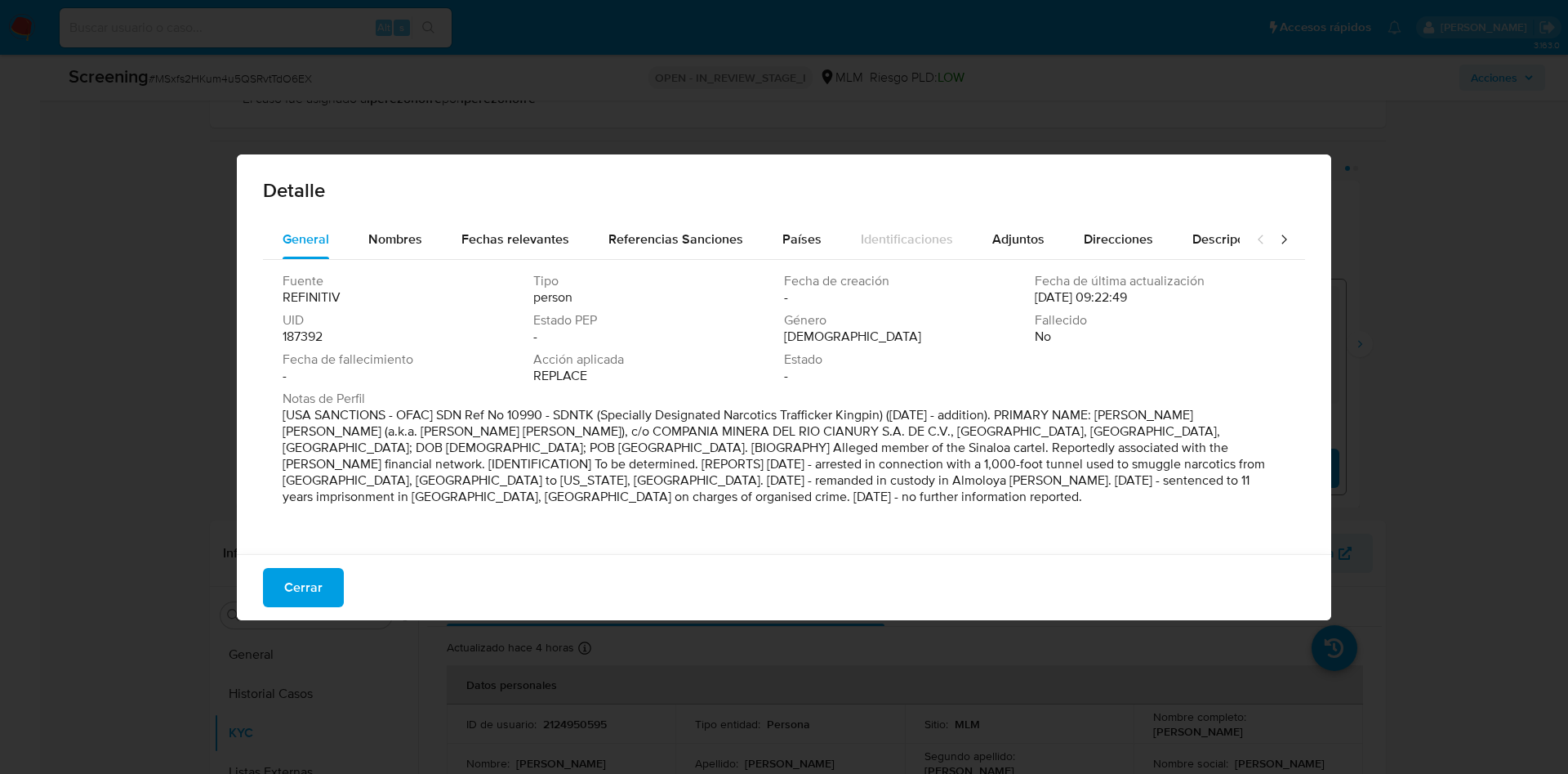
click at [1069, 431] on p "[USA SANCTIONS - OFAC] SDN Ref No 10990 - SDNTK (Specially Designated Narcotics…" at bounding box center [782, 456] width 1000 height 98
click at [408, 242] on span "Nombres" at bounding box center [395, 239] width 54 height 18
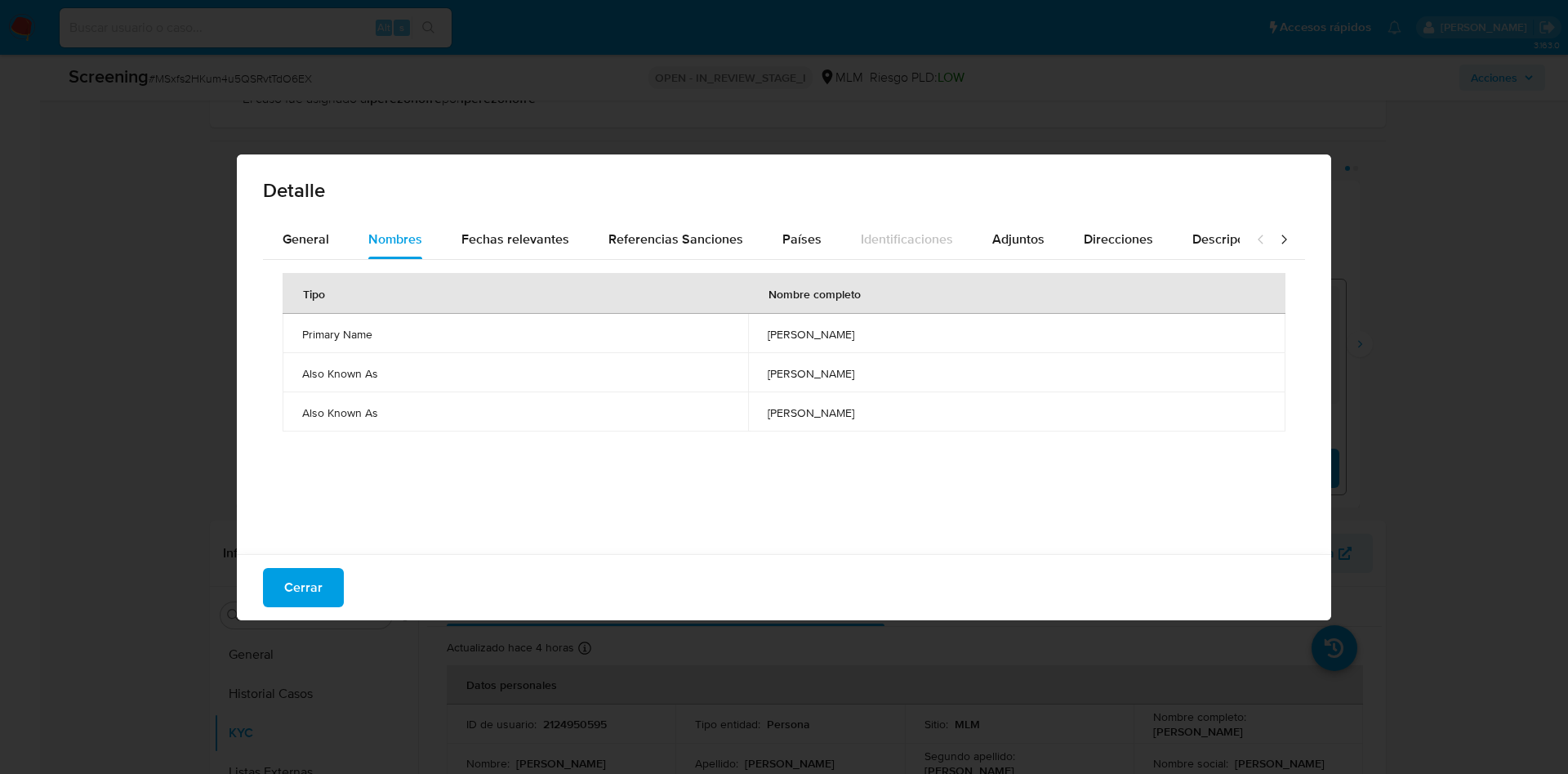
drag, startPoint x: 674, startPoint y: 335, endPoint x: 817, endPoint y: 338, distance: 143.0
click at [817, 338] on td "roque duarte munoz" at bounding box center [1017, 333] width 537 height 39
click at [501, 220] on div "Fechas relevantes" at bounding box center [515, 239] width 108 height 39
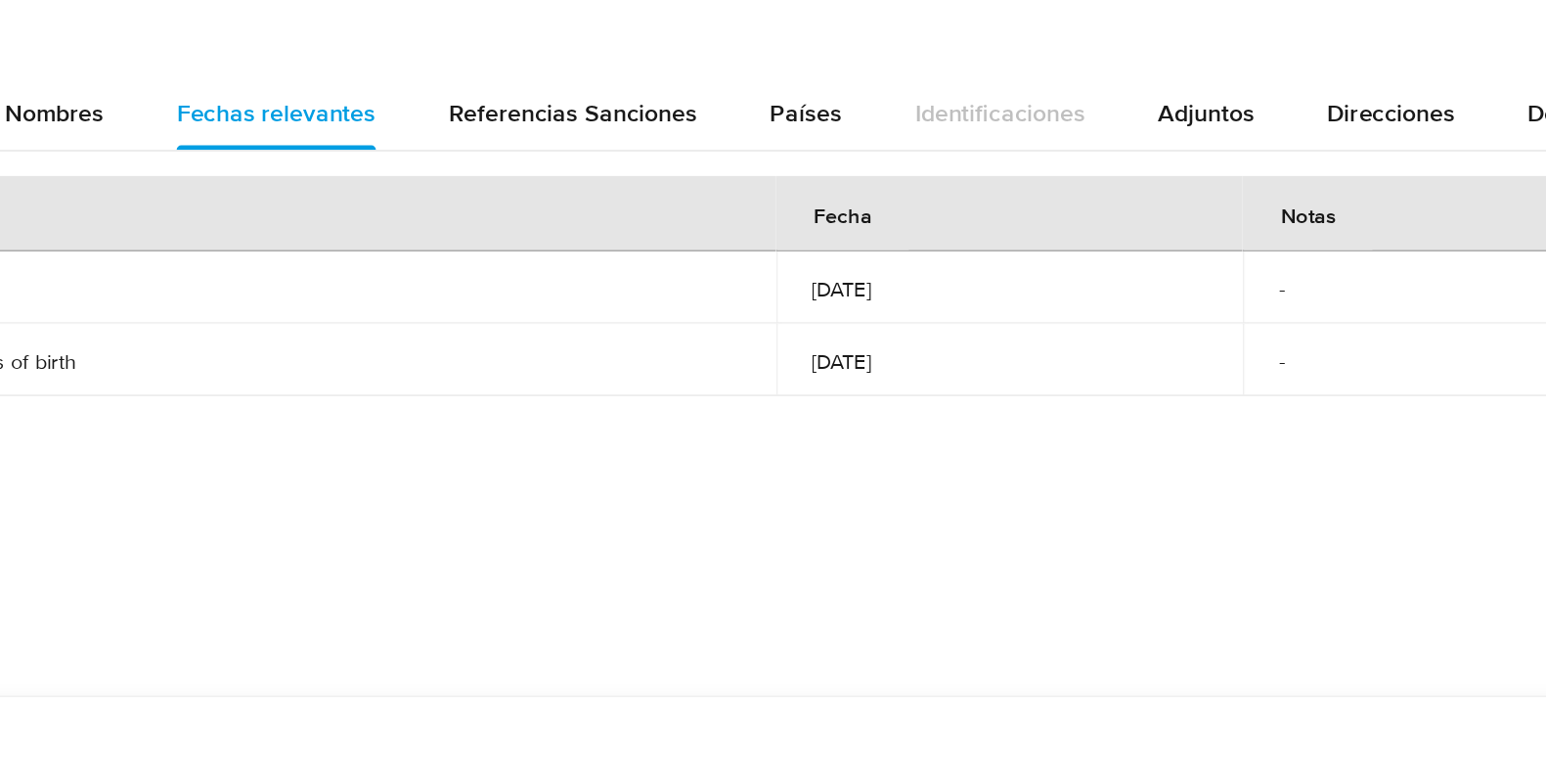
scroll to position [213, 0]
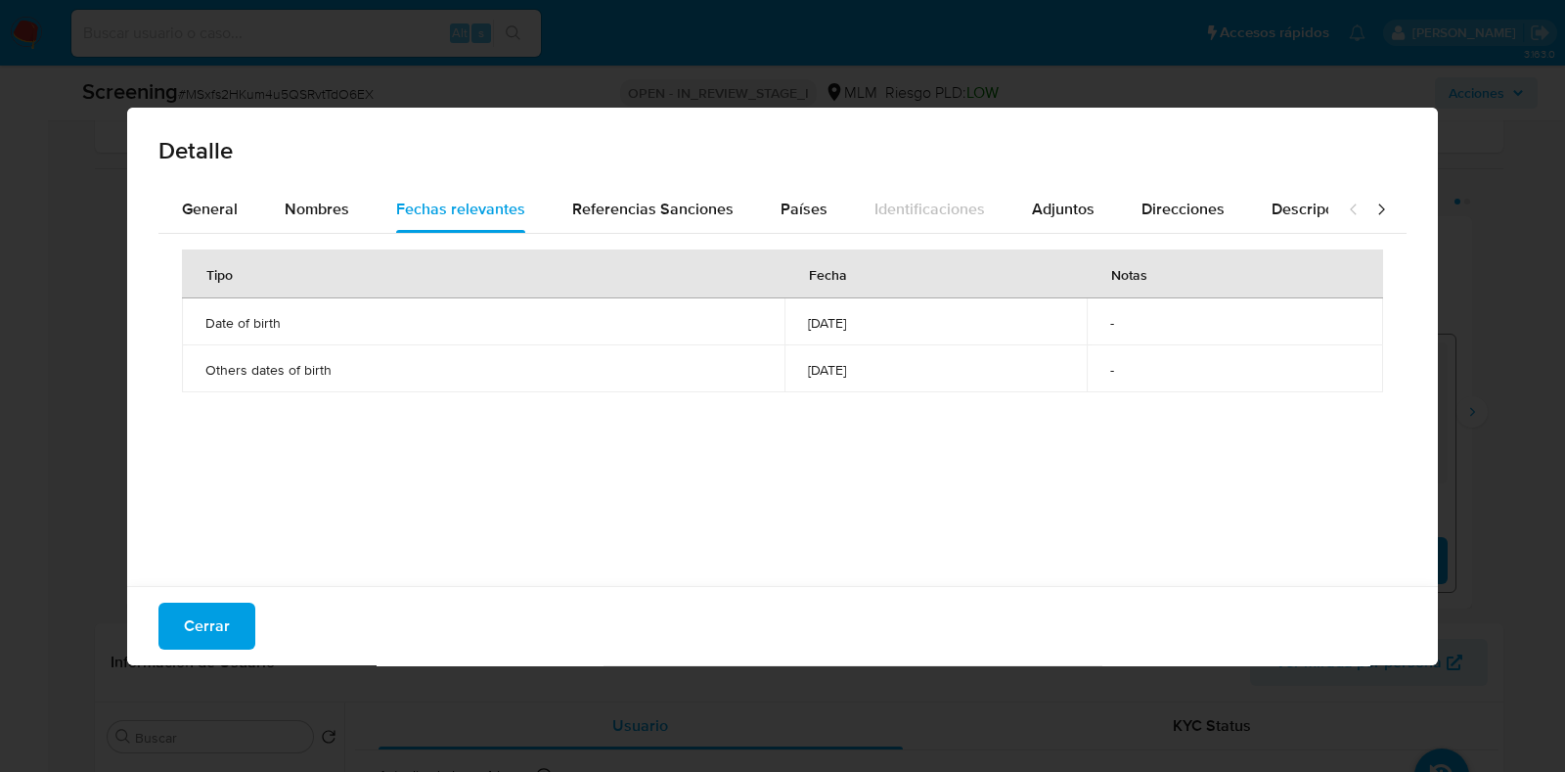
click at [175, 596] on div "Cerrar" at bounding box center [782, 625] width 1310 height 79
click at [197, 625] on span "Cerrar" at bounding box center [207, 625] width 46 height 43
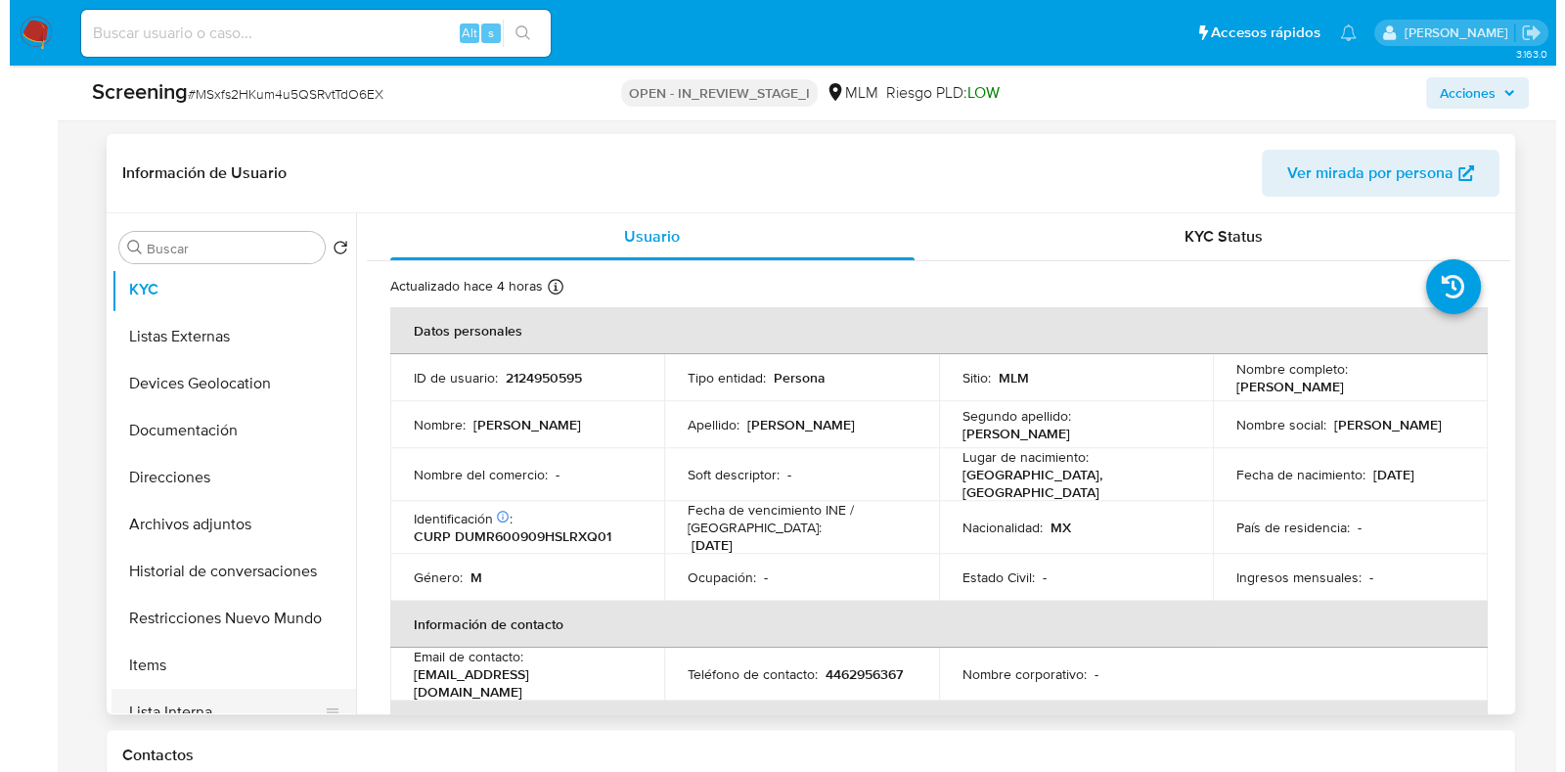
scroll to position [121, 0]
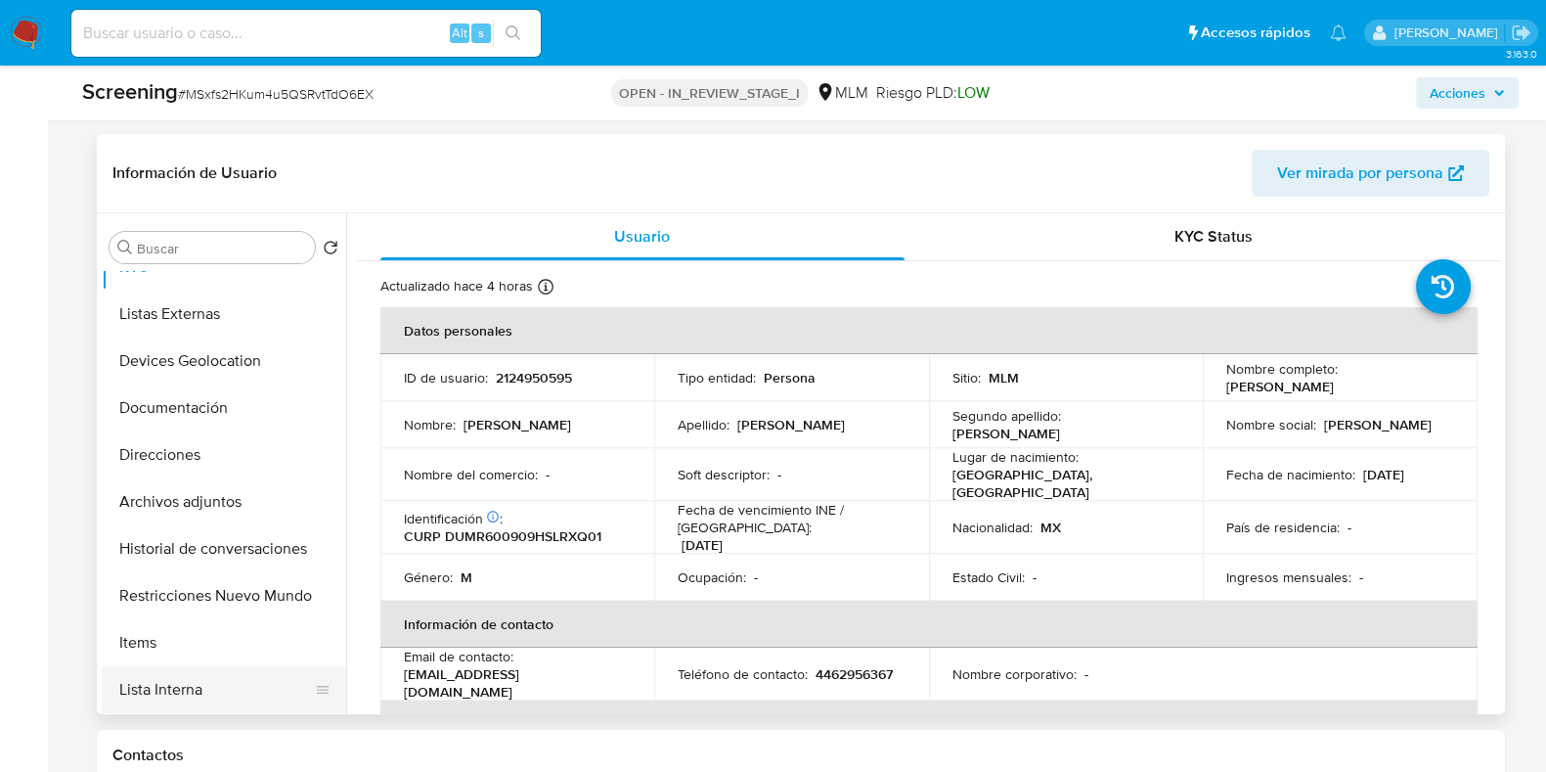
click at [176, 681] on button "Lista Interna" at bounding box center [216, 689] width 229 height 47
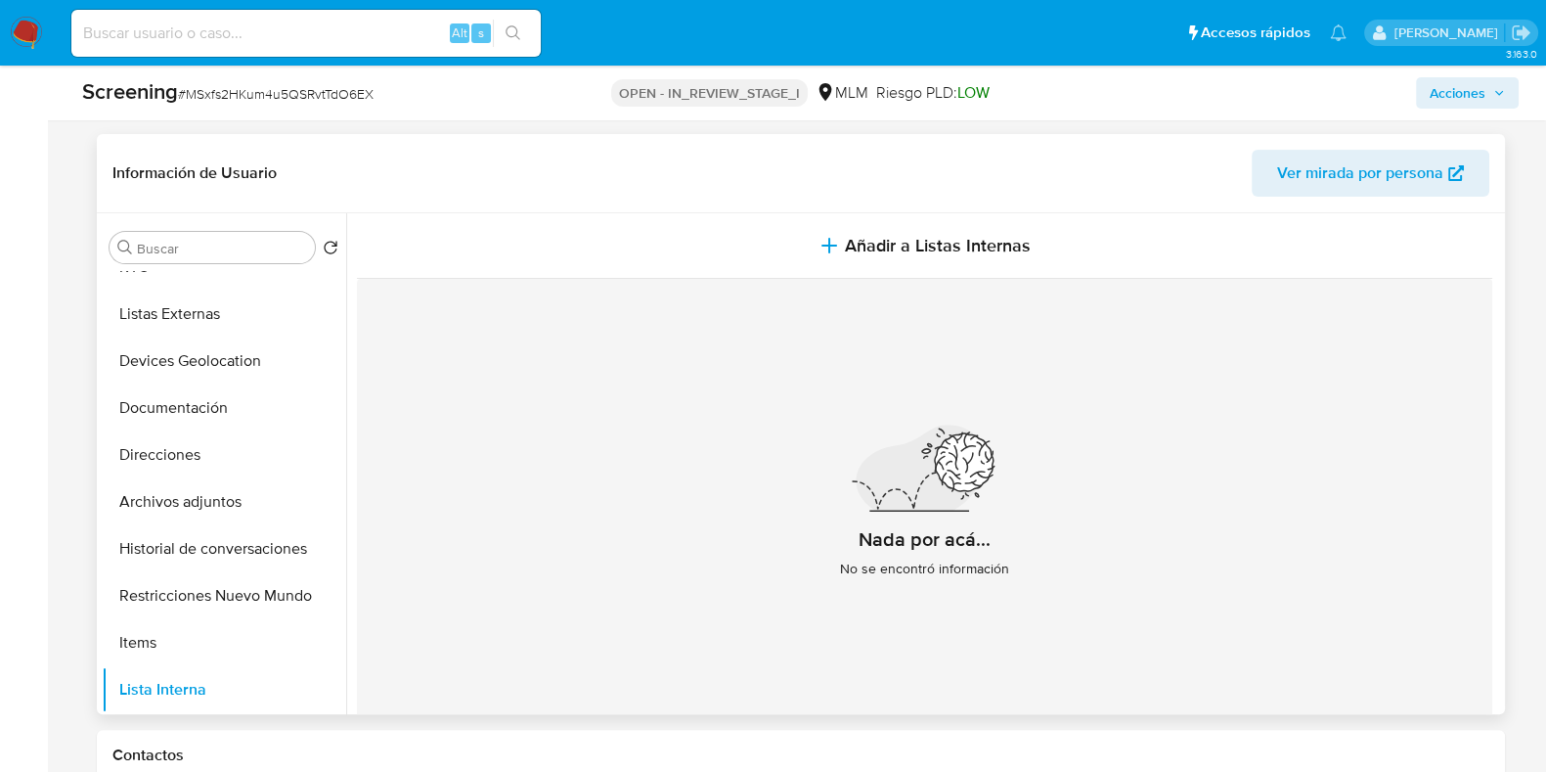
click at [1125, 515] on div "Nada por acá... No se encontró información" at bounding box center [924, 509] width 1135 height 460
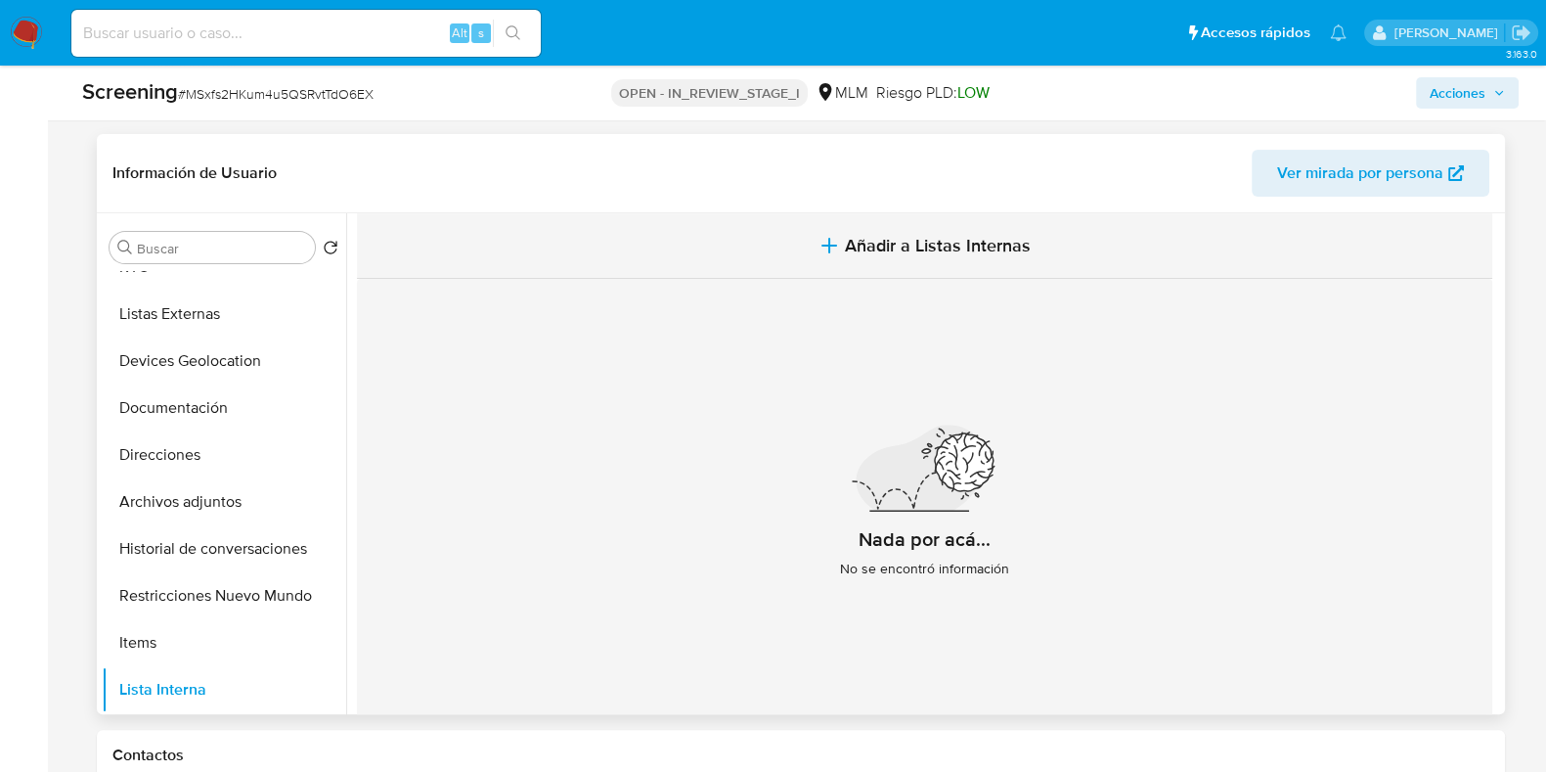
click at [904, 243] on span "Añadir a Listas Internas" at bounding box center [938, 246] width 186 height 22
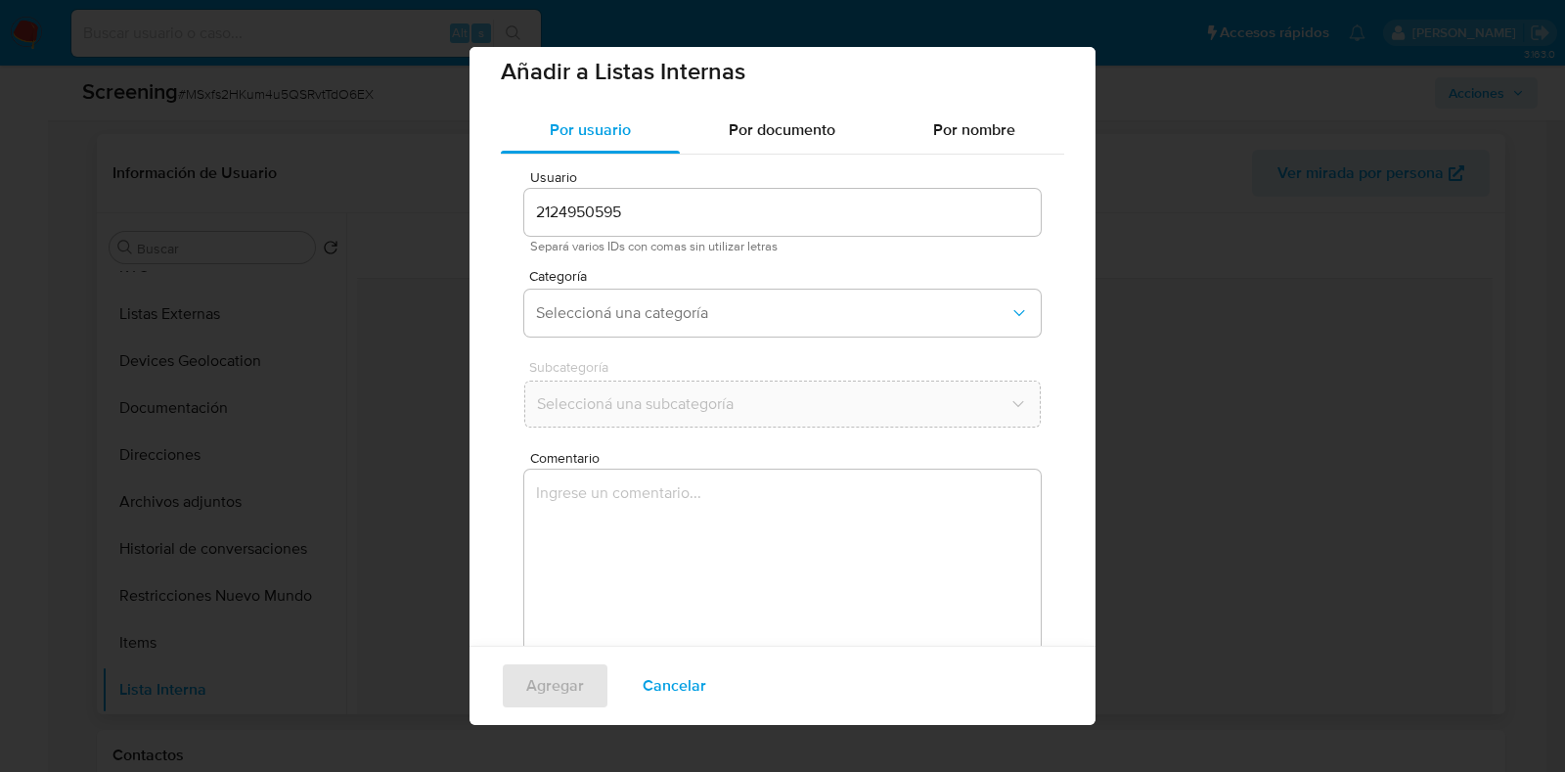
scroll to position [0, 0]
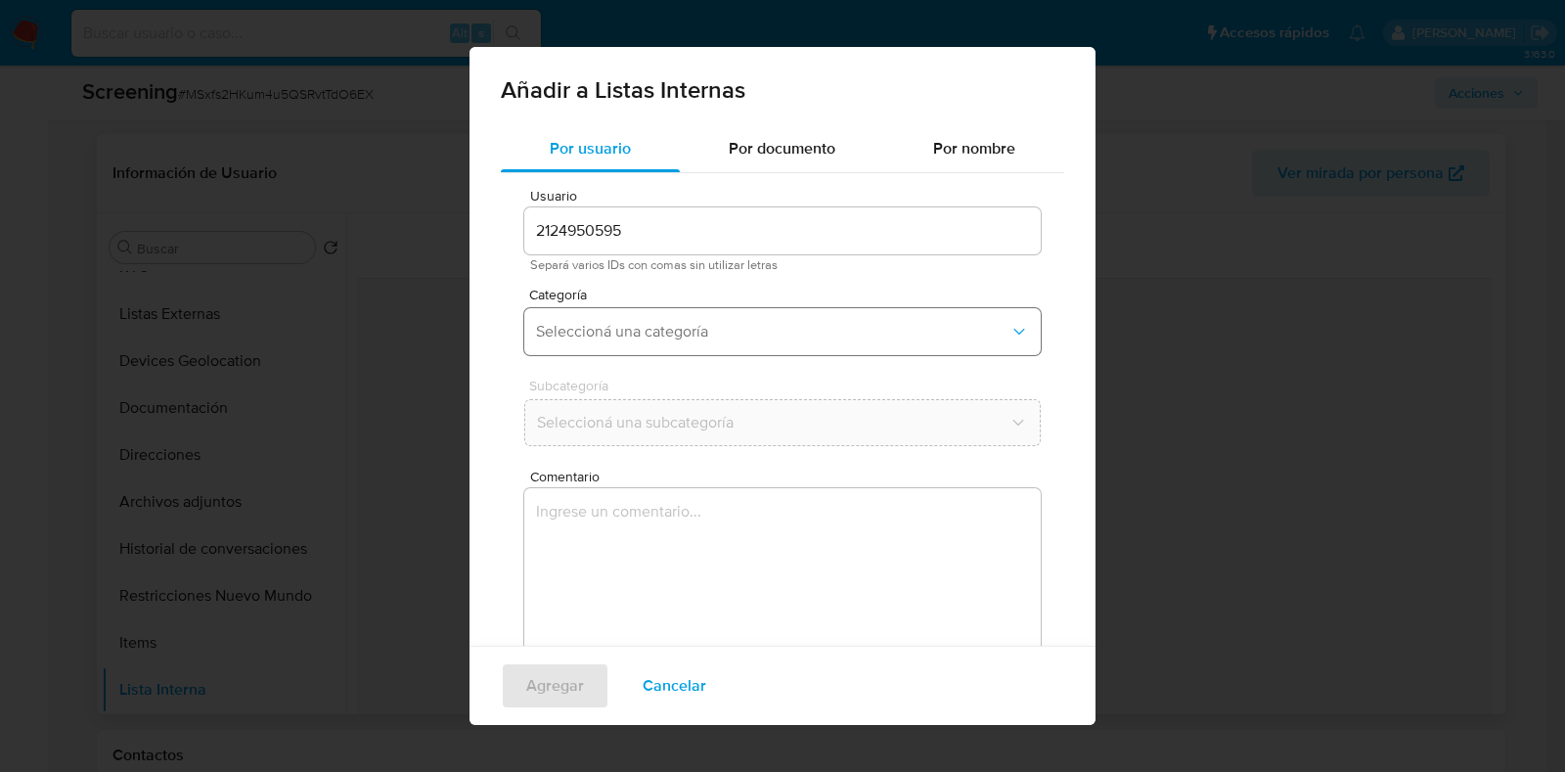
click at [719, 331] on span "Seleccioná una categoría" at bounding box center [772, 332] width 473 height 20
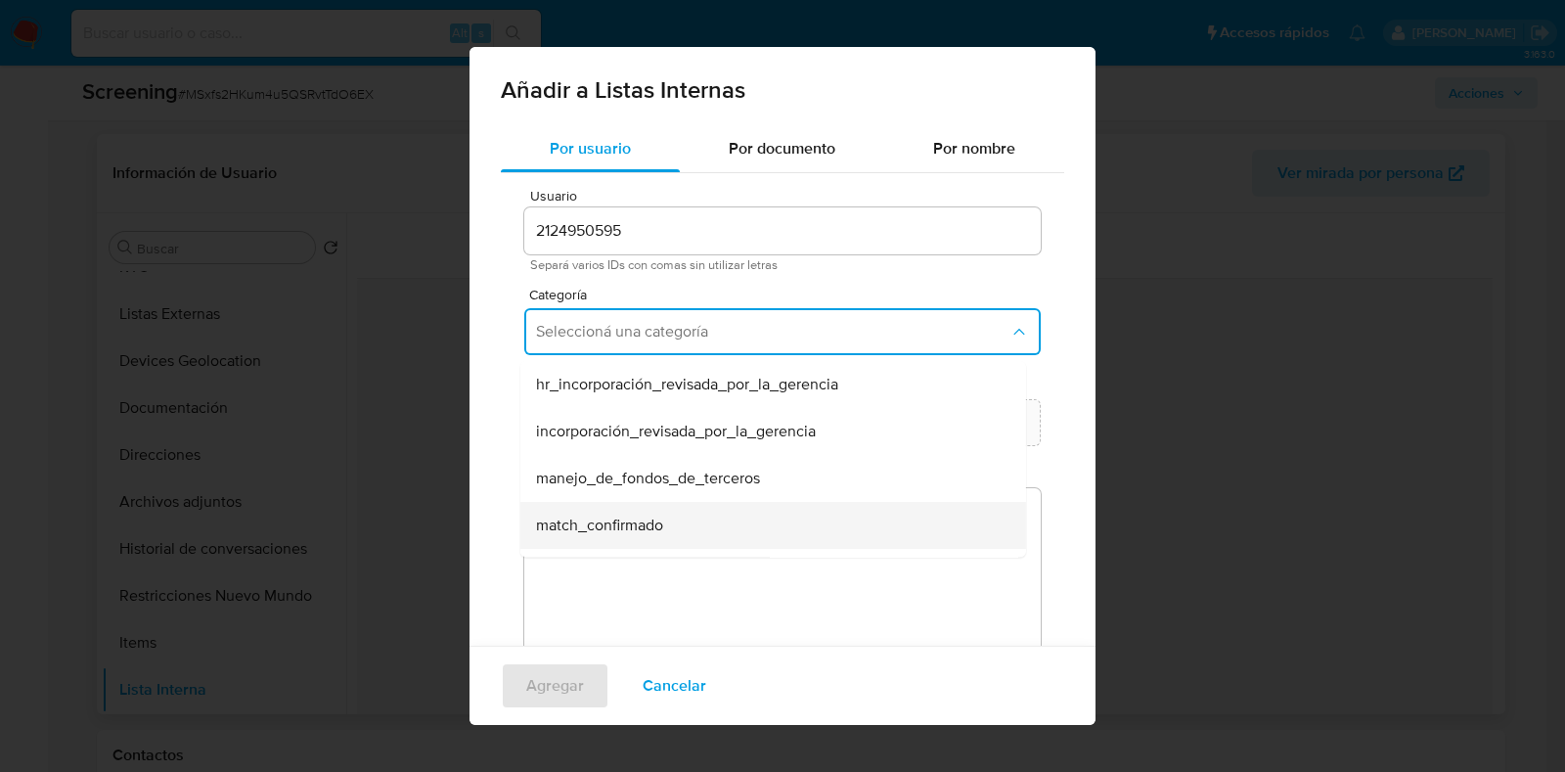
click at [905, 503] on div "match_confirmado" at bounding box center [767, 525] width 463 height 47
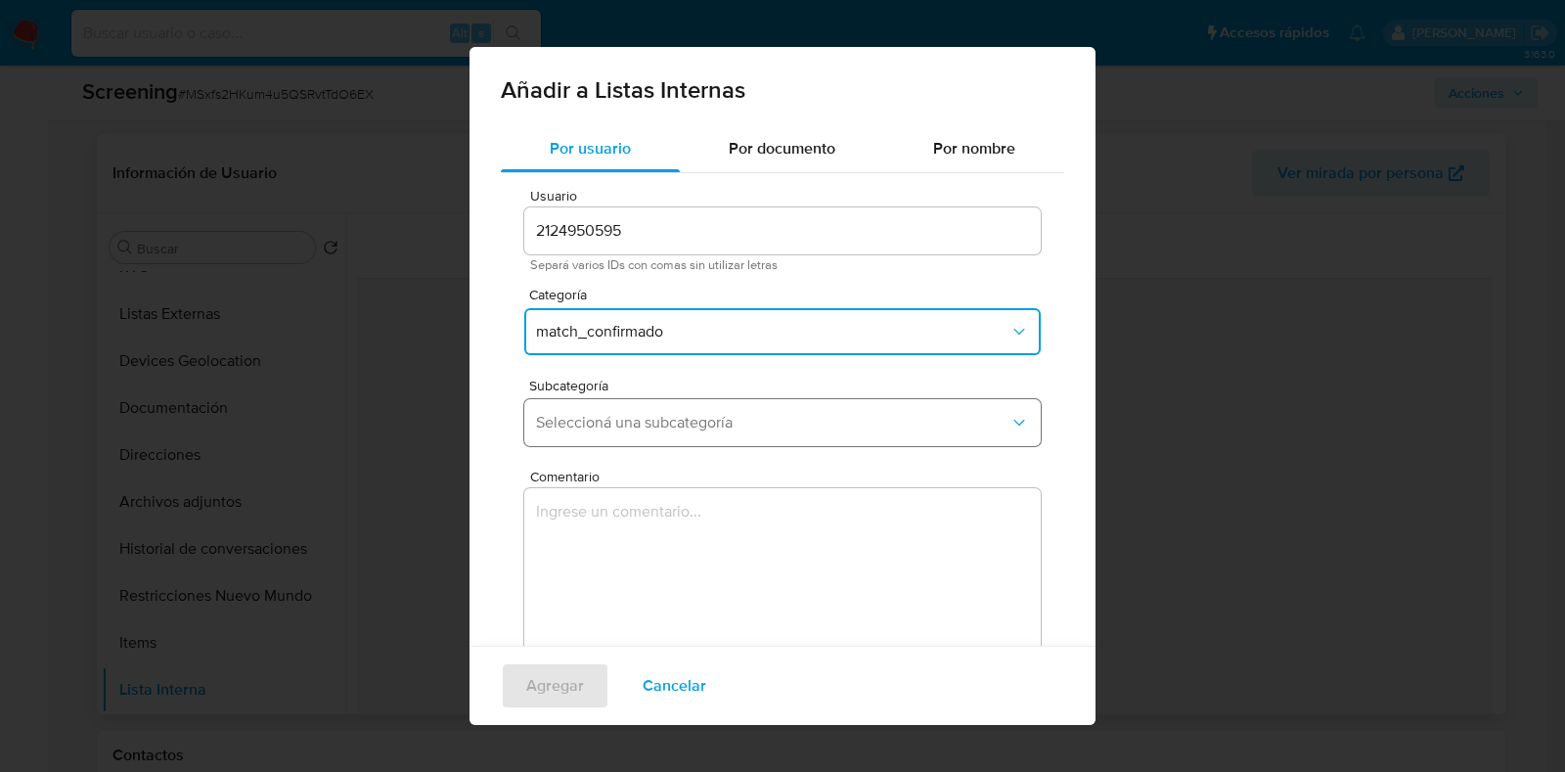
click at [989, 429] on span "Seleccioná una subcategoría" at bounding box center [772, 423] width 473 height 20
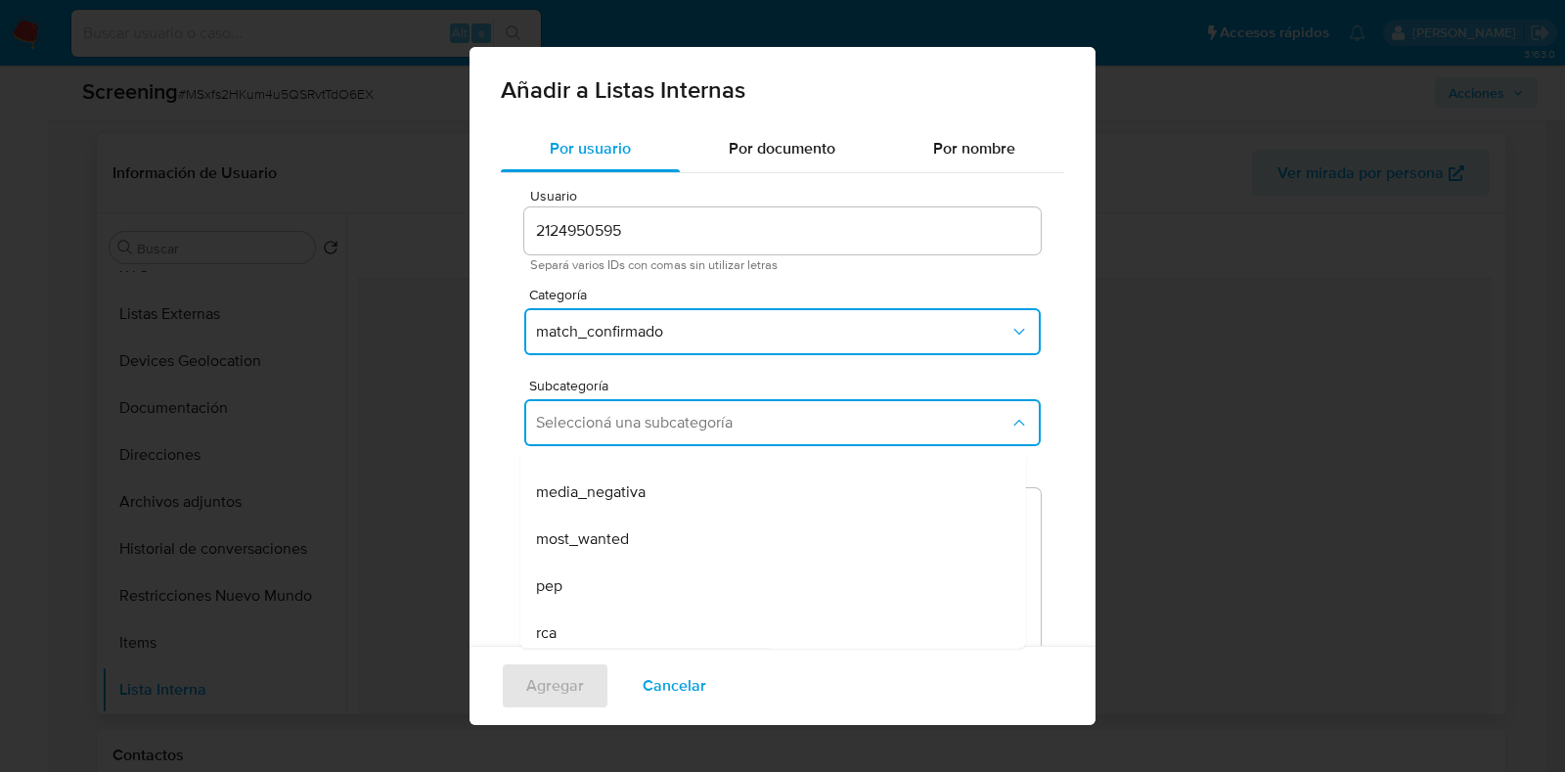
scroll to position [132, 0]
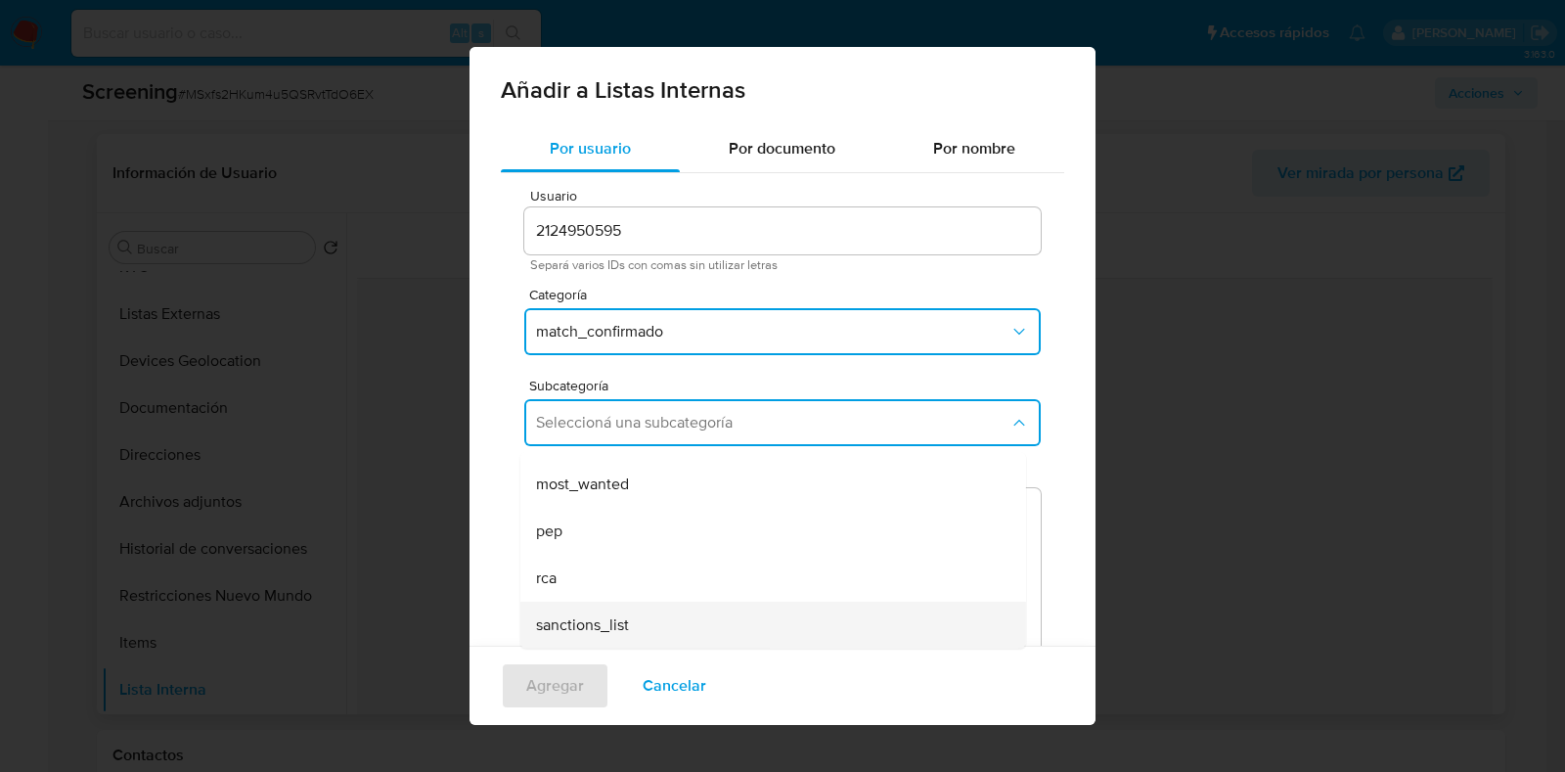
click at [822, 628] on div "sanctions_list" at bounding box center [767, 624] width 463 height 47
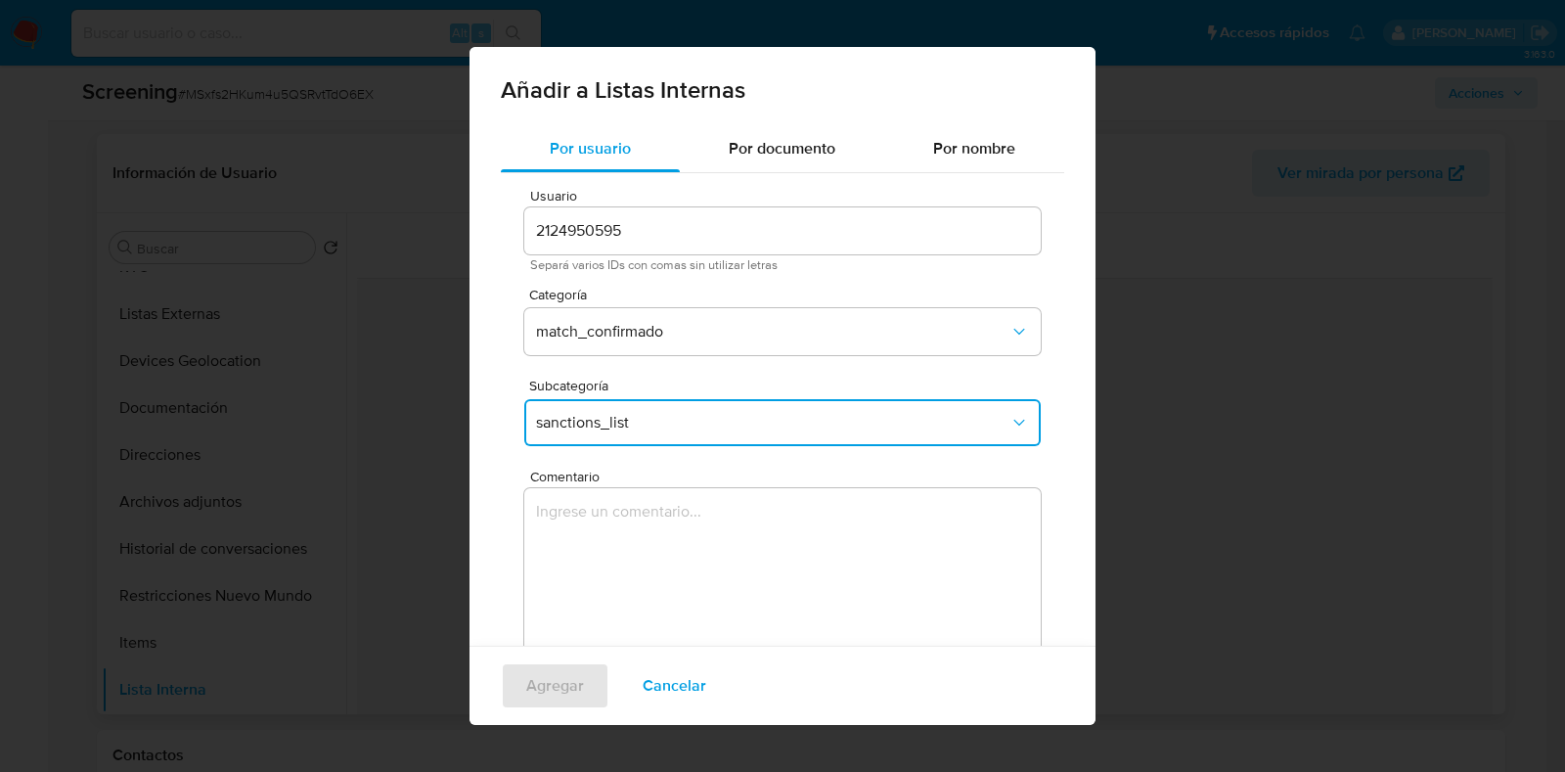
click at [817, 554] on textarea "Comentario" at bounding box center [782, 582] width 516 height 188
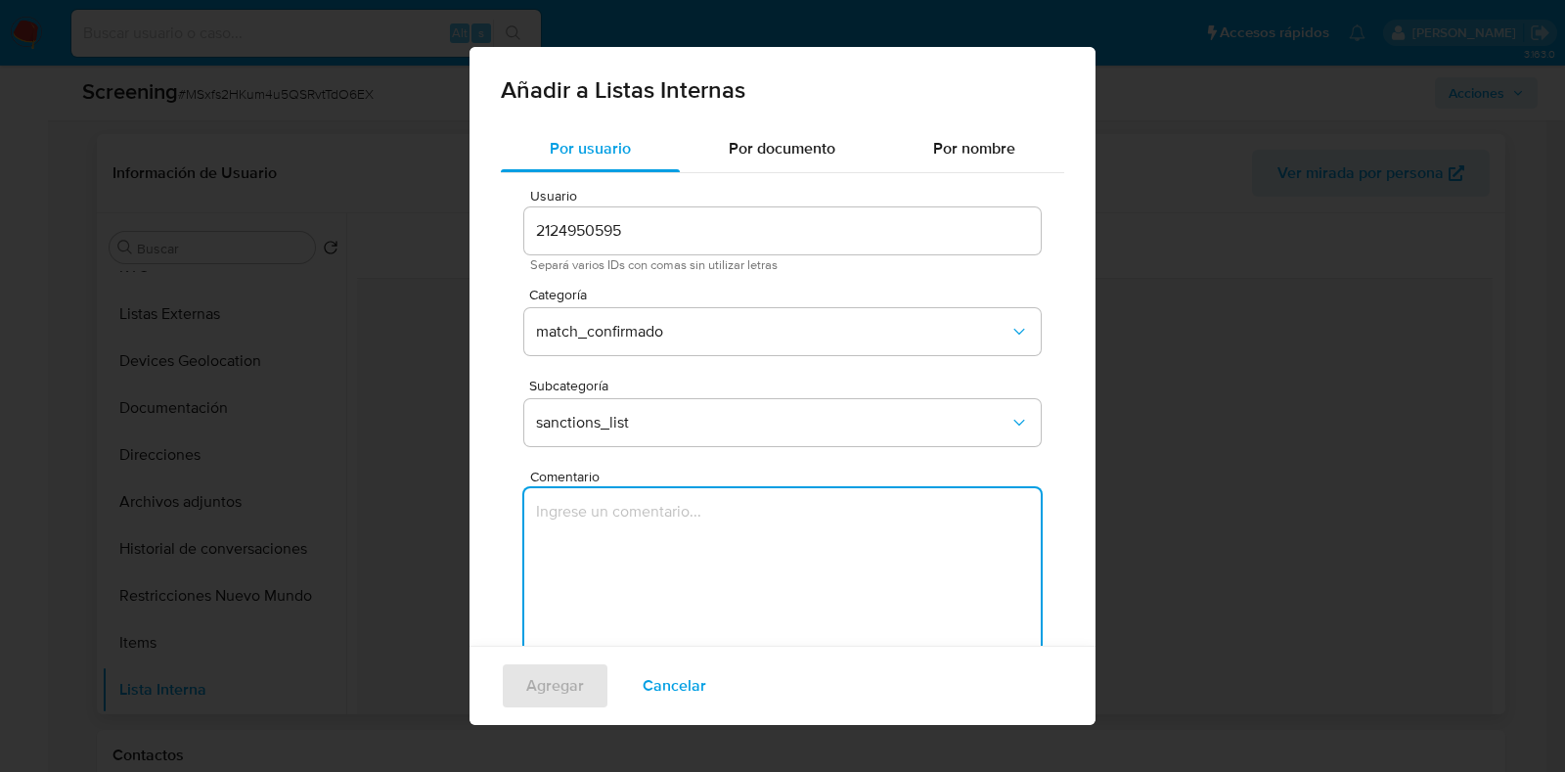
click at [660, 562] on textarea "Comentario" at bounding box center [782, 582] width 516 height 188
paste textarea "ALERTA DETONA POR SCREENING ONLINE, SE CONFIRMA COINCIDENCIA EN LISTA DE SANCIO…"
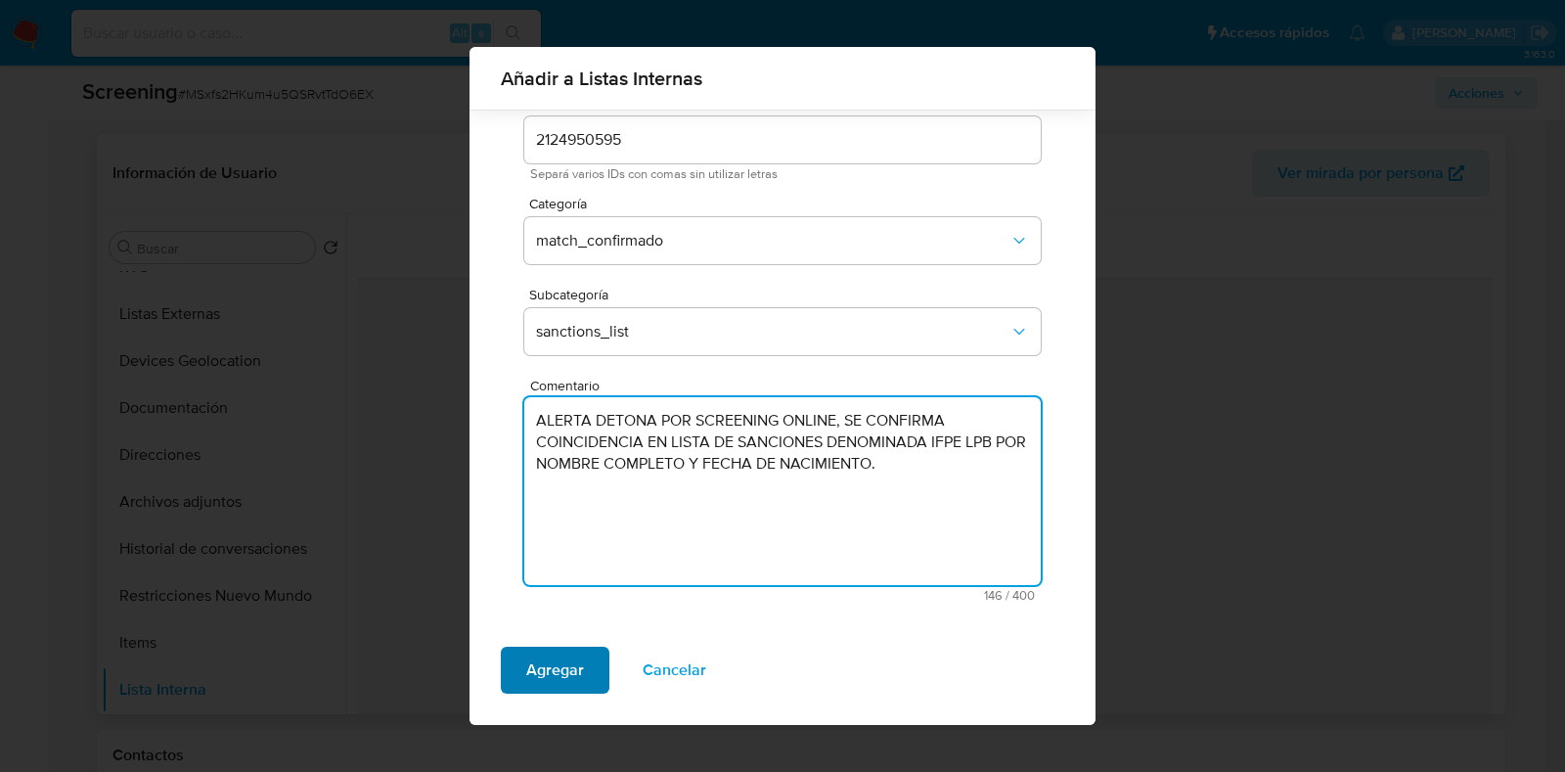
scroll to position [76, 0]
type textarea "ALERTA DETONA POR SCREENING ONLINE, SE CONFIRMA COINCIDENCIA EN LISTA DE SANCIO…"
click at [567, 671] on span "Agregar" at bounding box center [555, 669] width 58 height 43
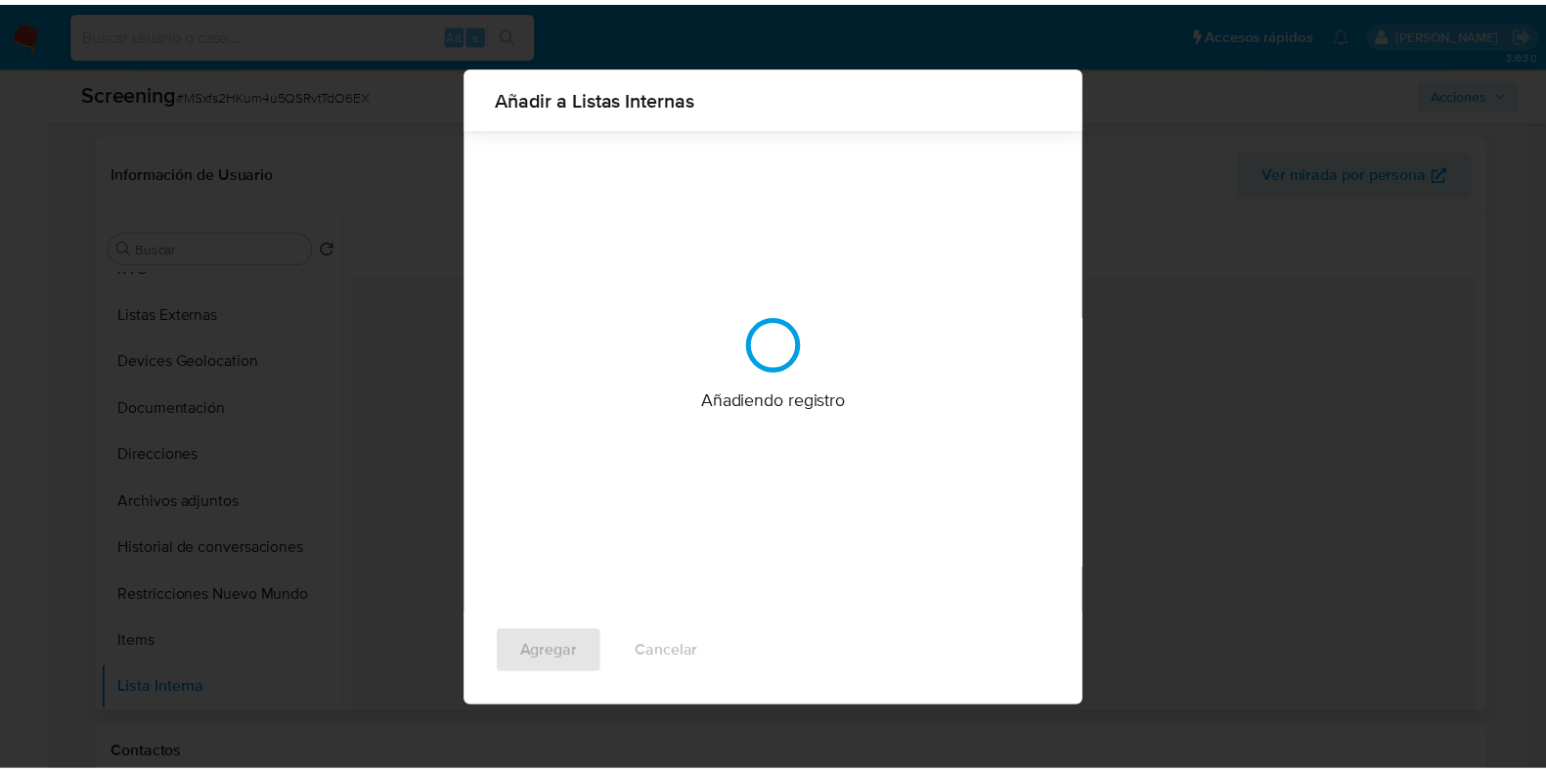
scroll to position [0, 0]
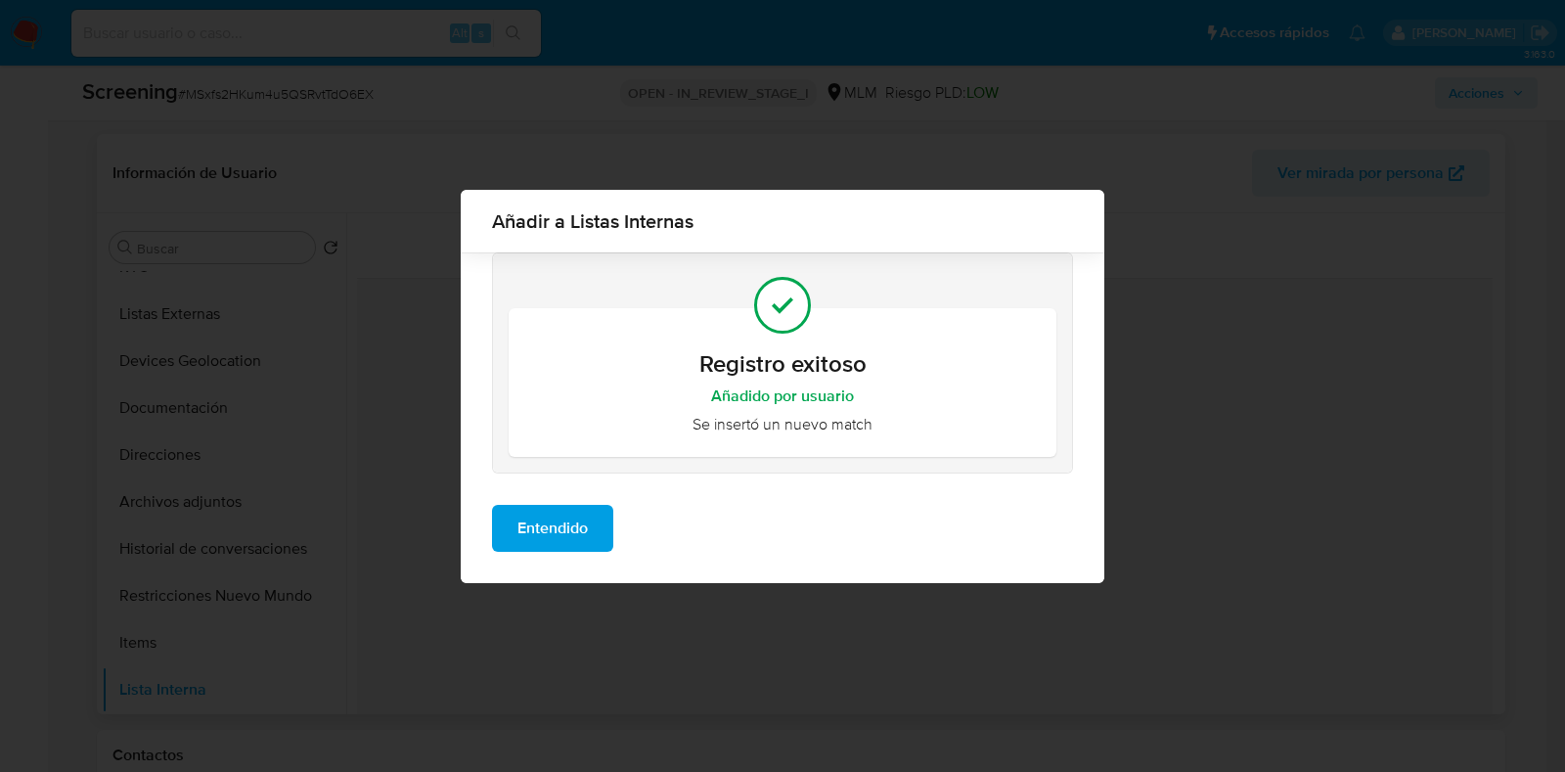
click at [557, 529] on span "Entendido" at bounding box center [552, 528] width 70 height 43
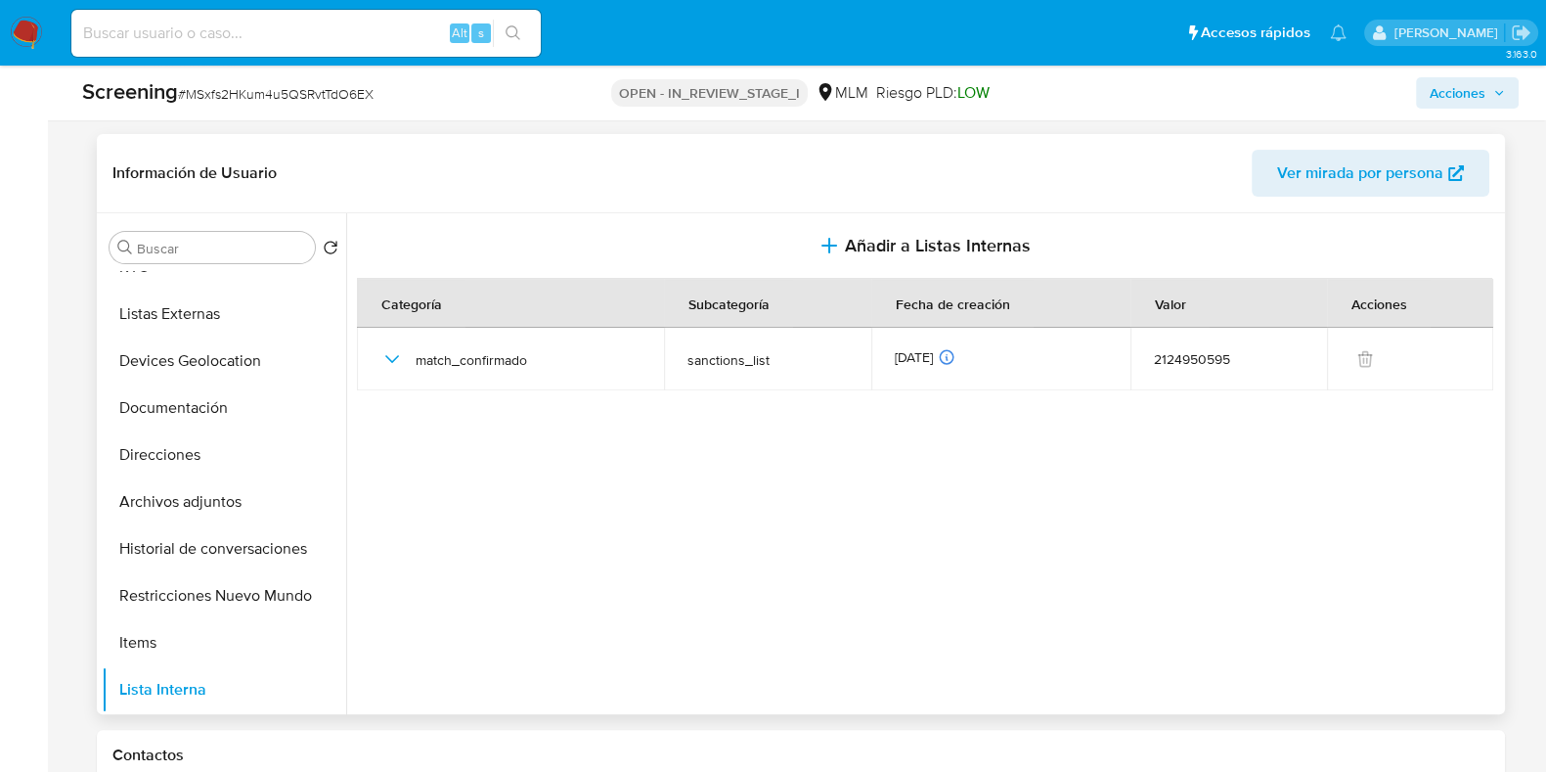
click at [821, 528] on section at bounding box center [928, 458] width 1143 height 491
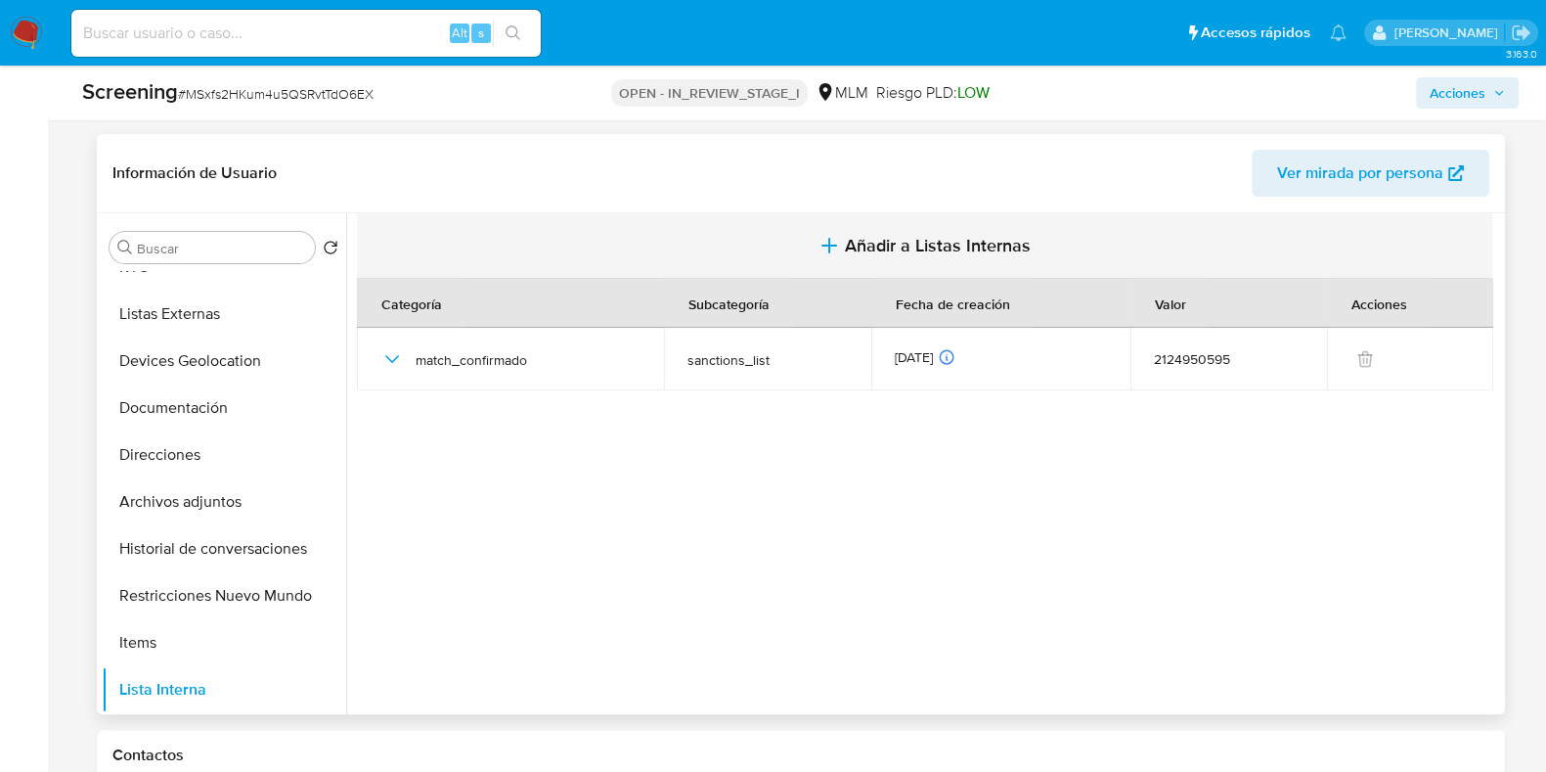
click at [963, 237] on span "Añadir a Listas Internas" at bounding box center [938, 246] width 186 height 22
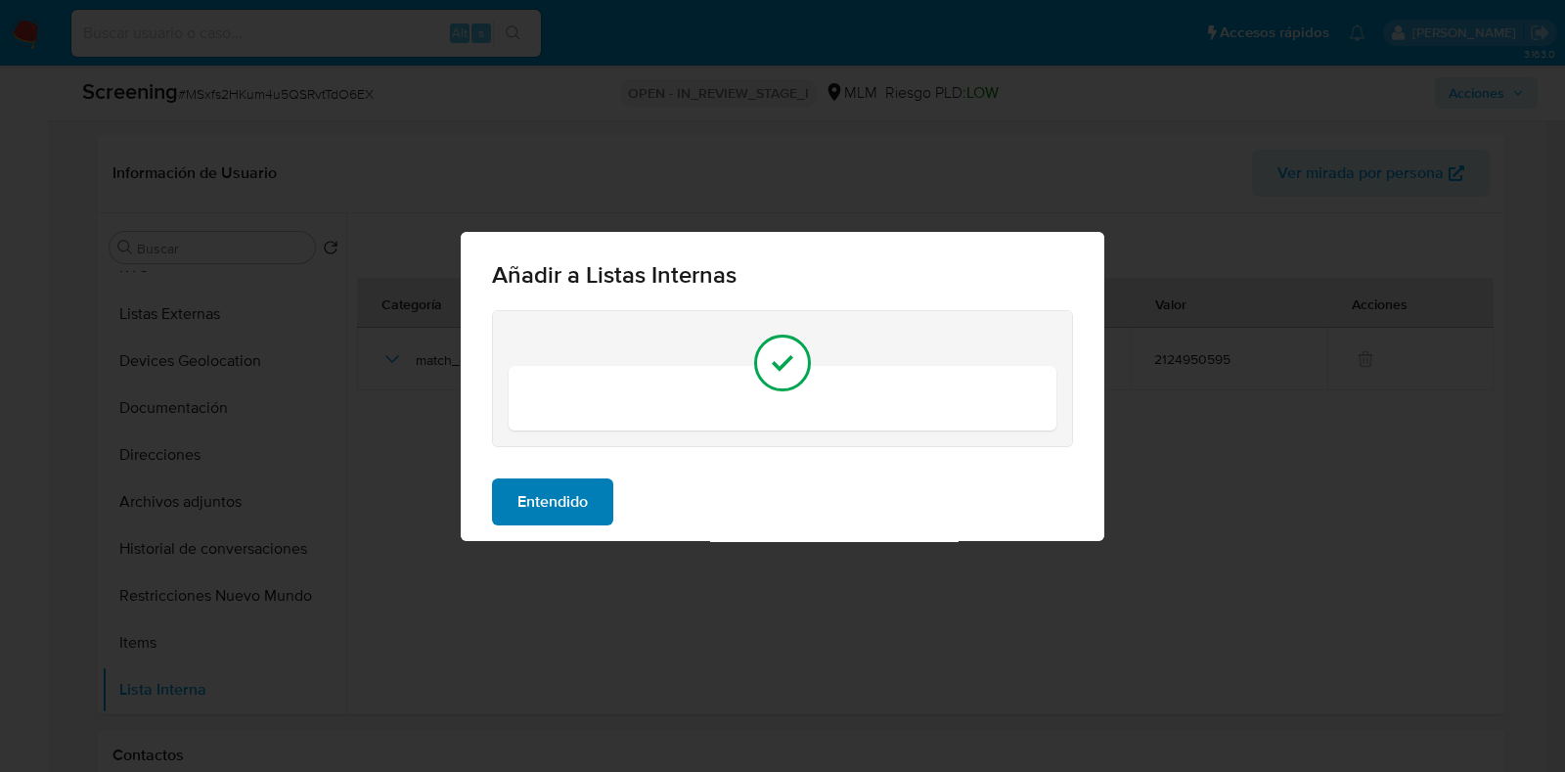
click at [534, 506] on span "Entendido" at bounding box center [552, 501] width 70 height 43
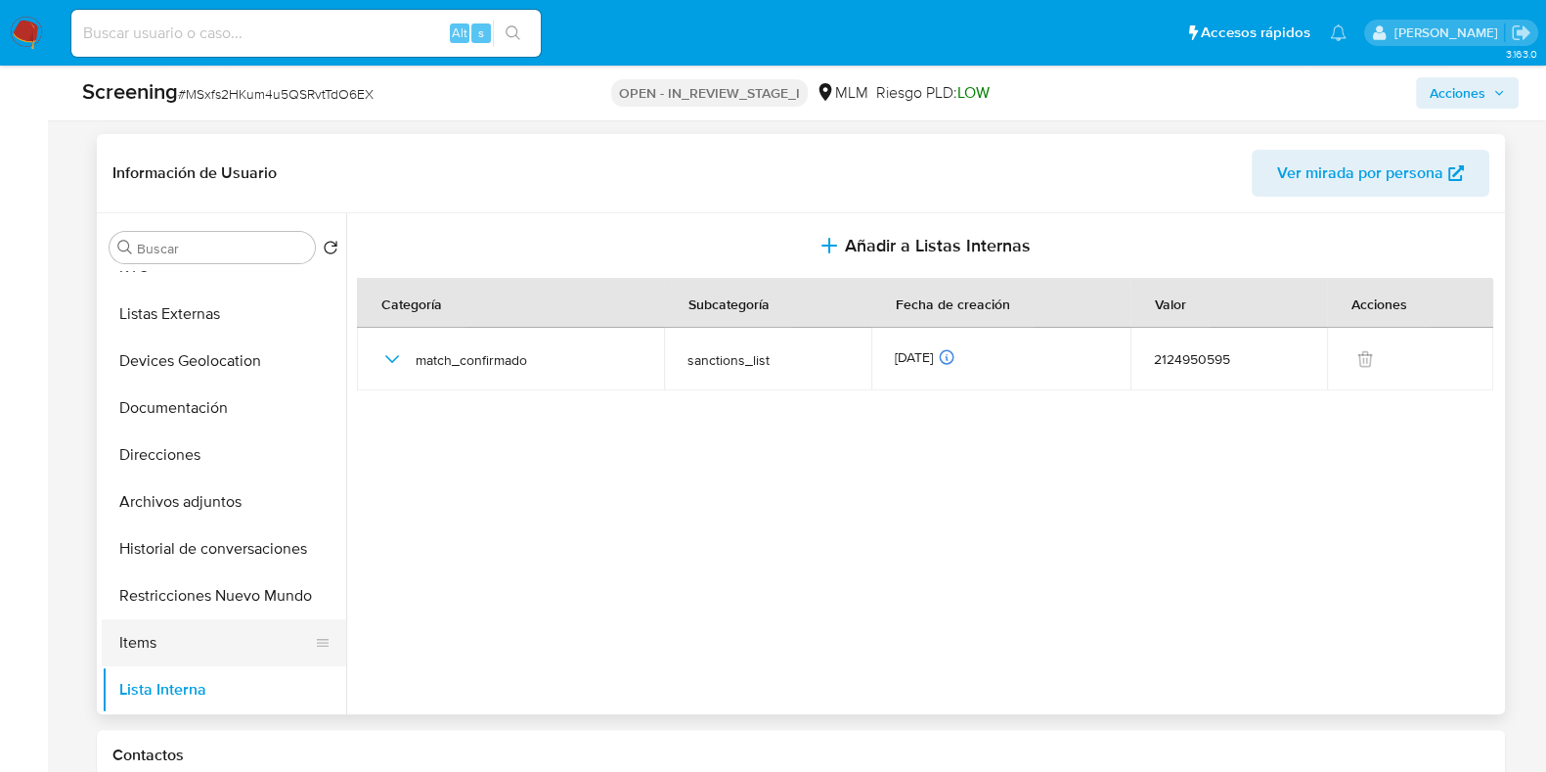
click at [159, 650] on button "Items" at bounding box center [216, 642] width 229 height 47
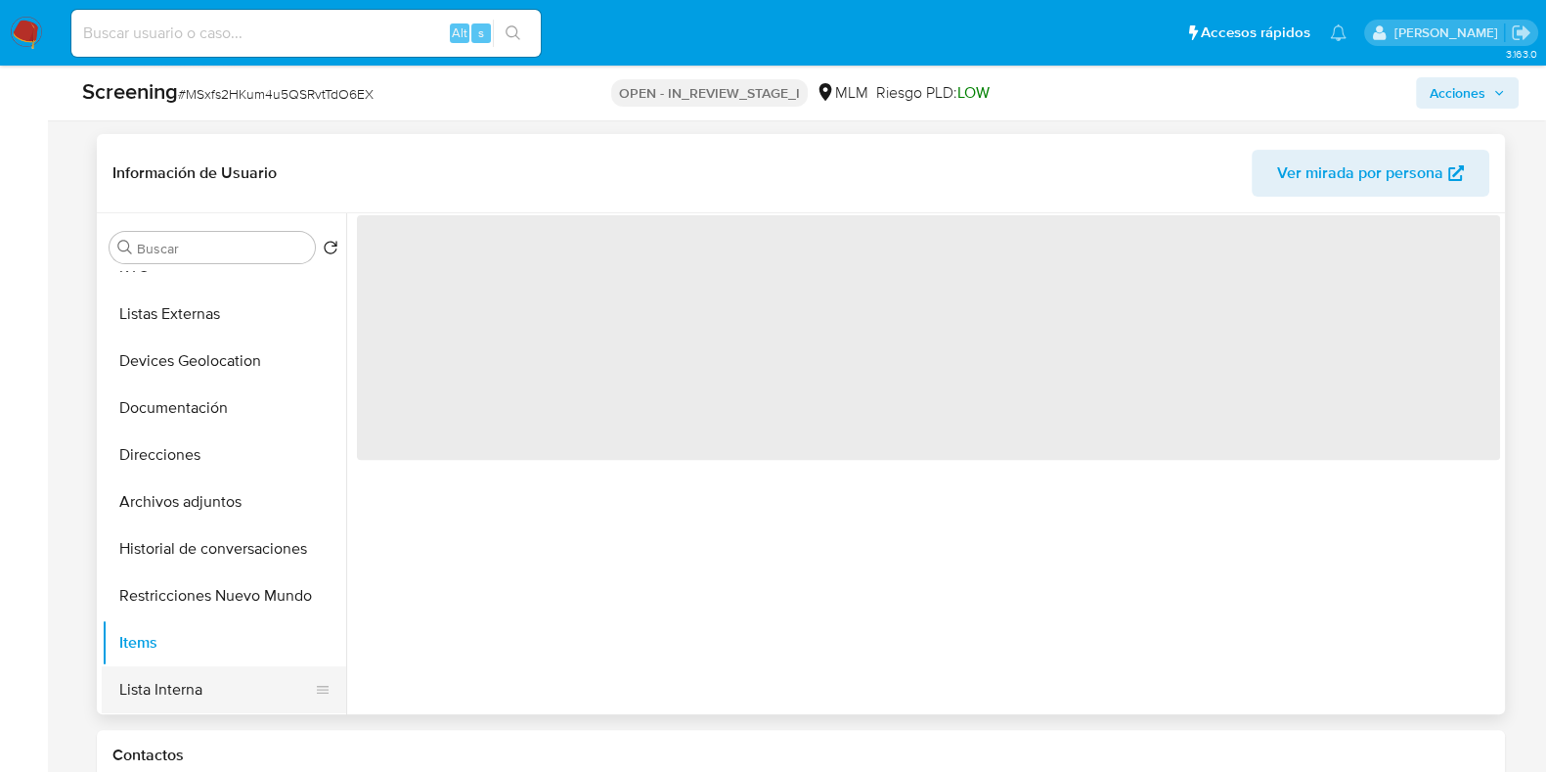
click at [184, 690] on button "Lista Interna" at bounding box center [216, 689] width 229 height 47
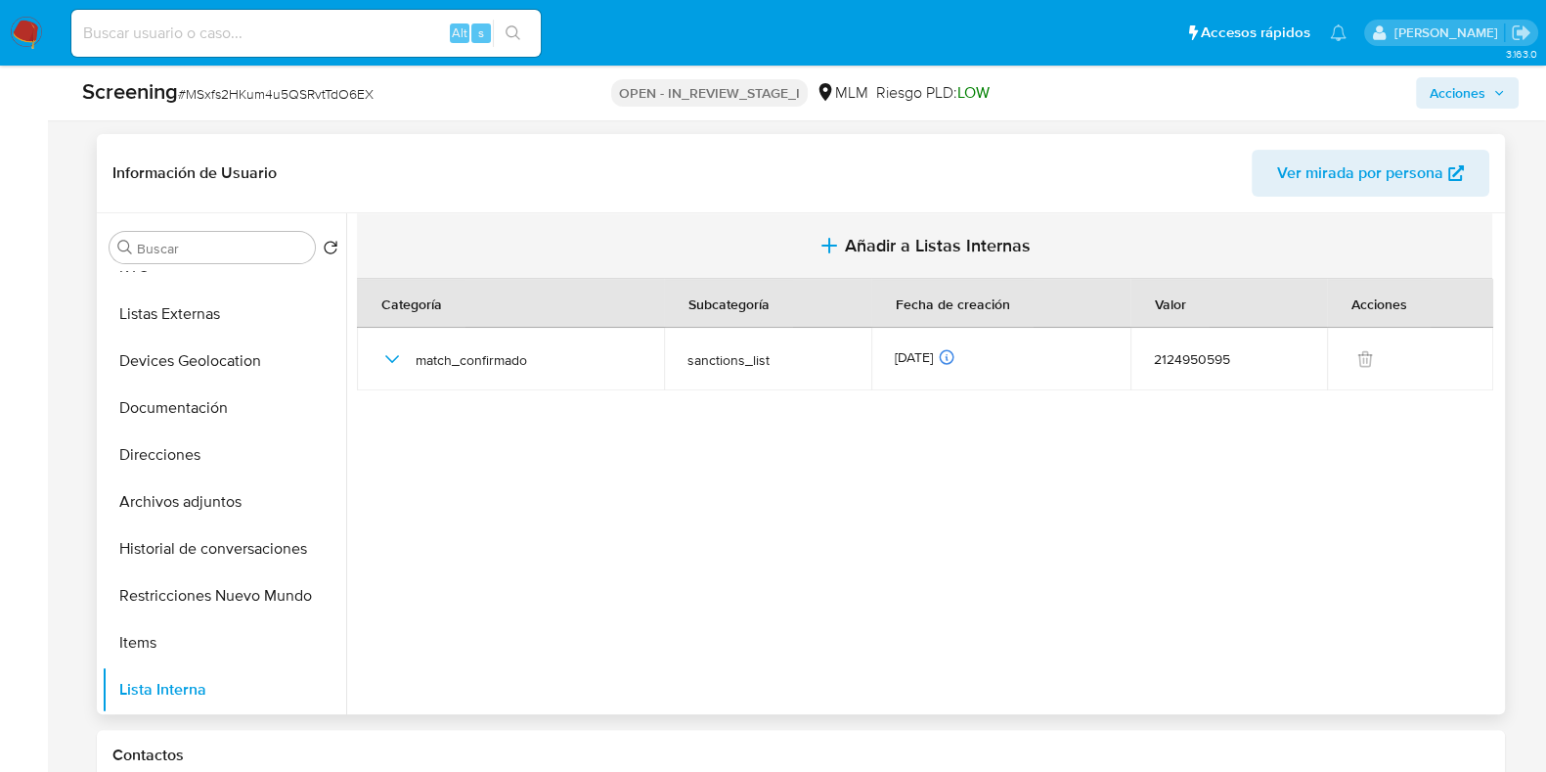
click at [901, 236] on span "Añadir a Listas Internas" at bounding box center [938, 246] width 186 height 22
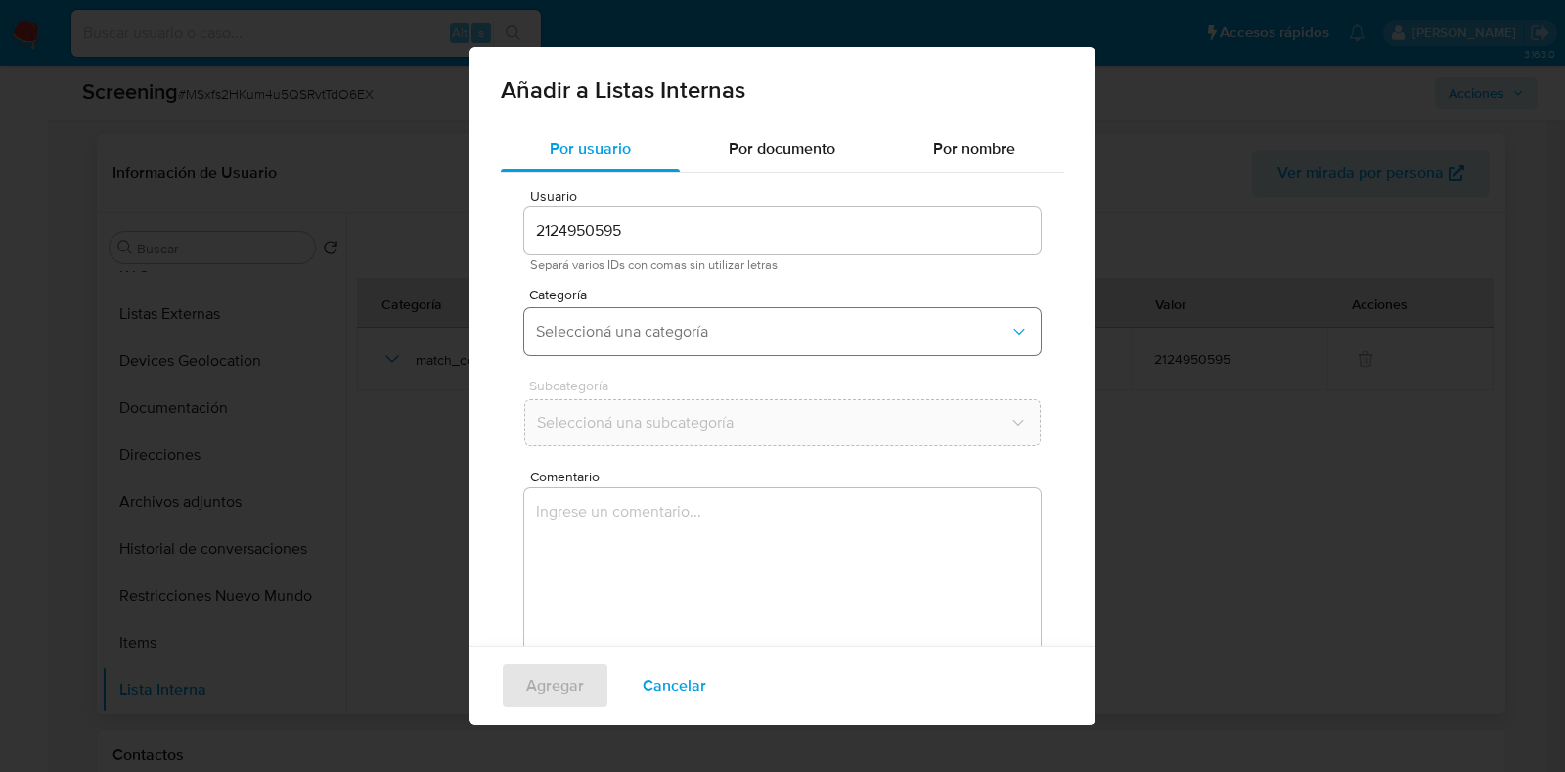
click at [665, 344] on button "Seleccioná una categoría" at bounding box center [782, 331] width 516 height 47
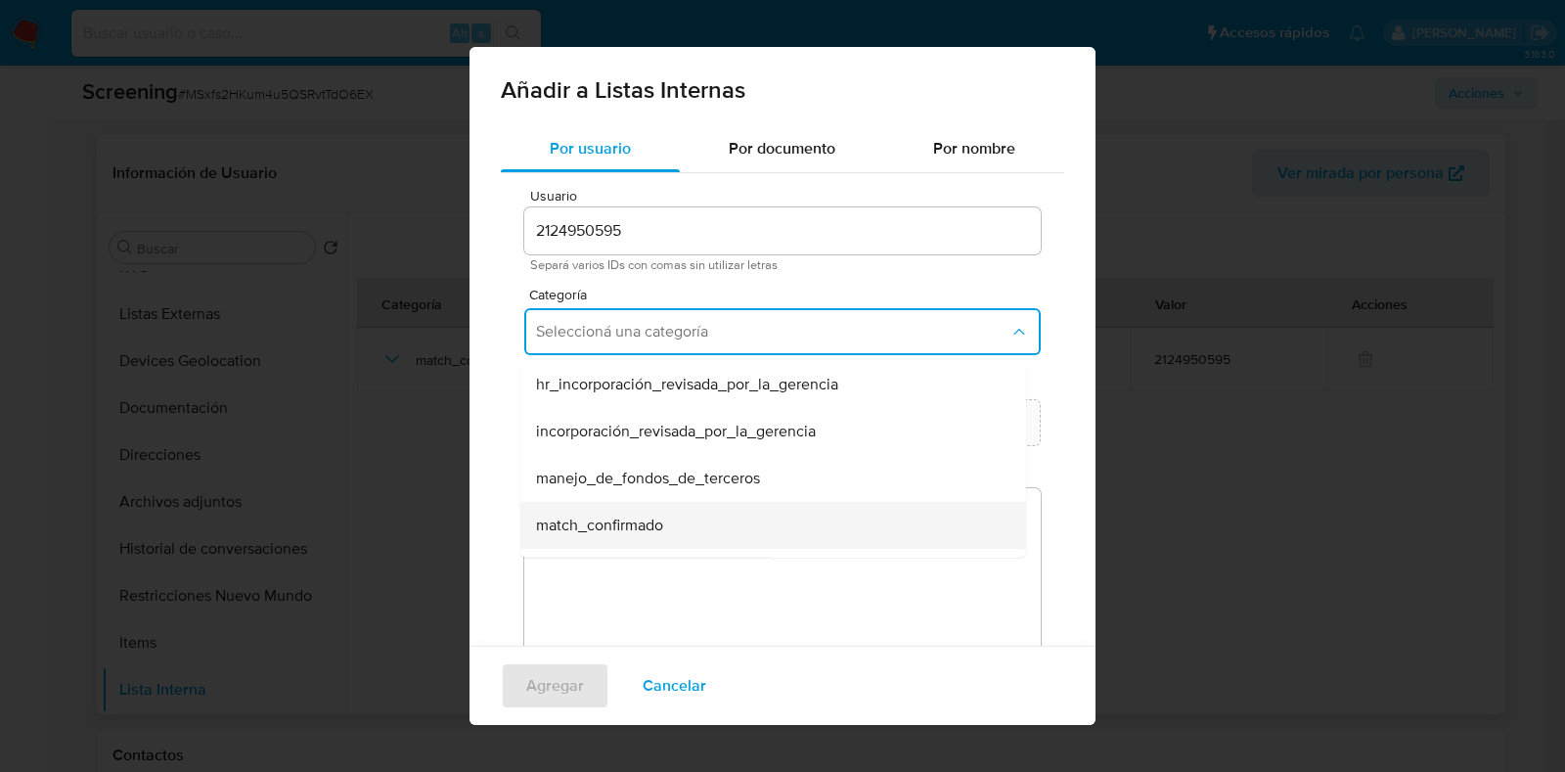
click at [660, 526] on span "match_confirmado" at bounding box center [599, 525] width 127 height 20
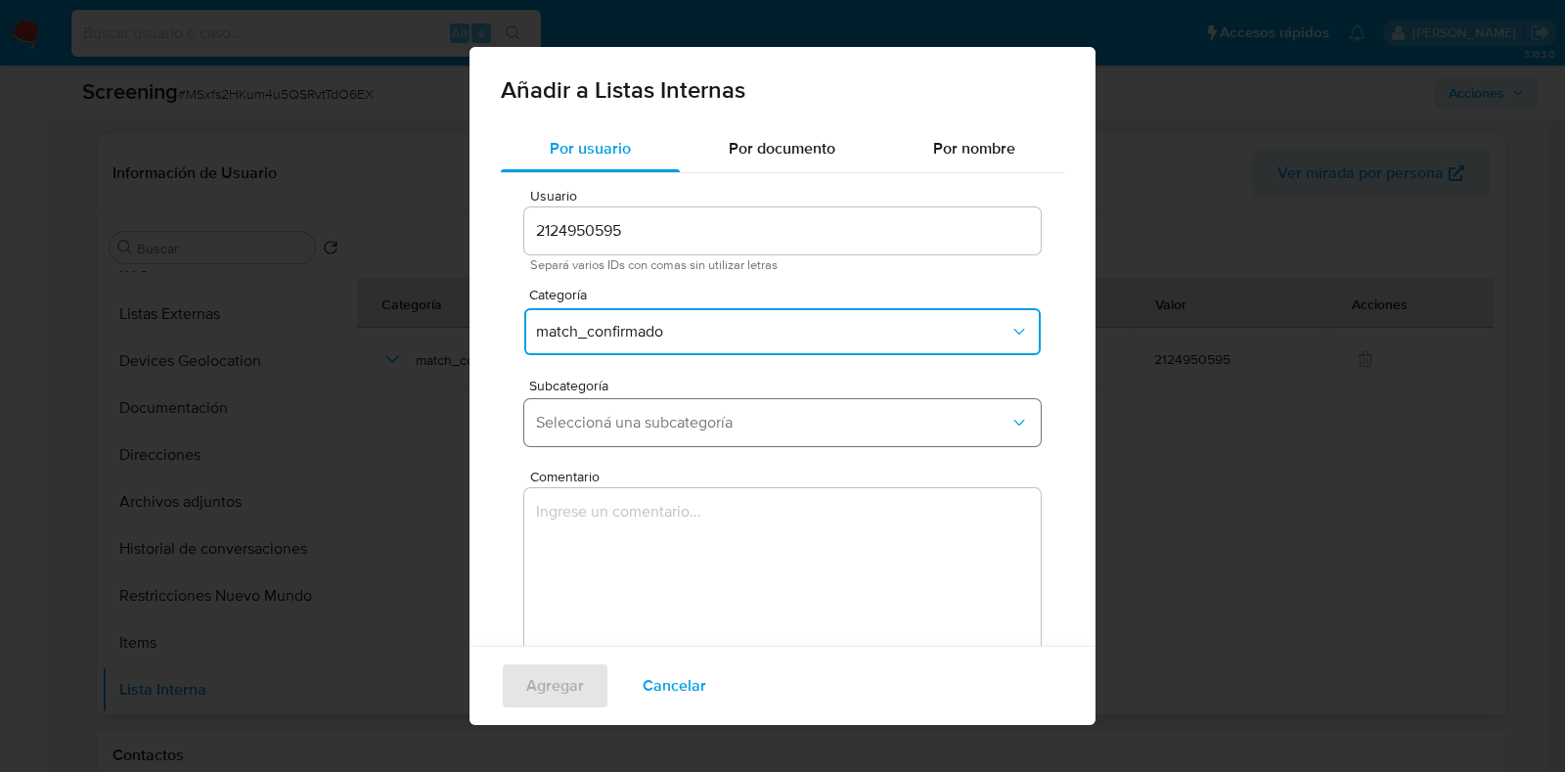
click at [840, 418] on span "Seleccioná una subcategoría" at bounding box center [772, 423] width 473 height 20
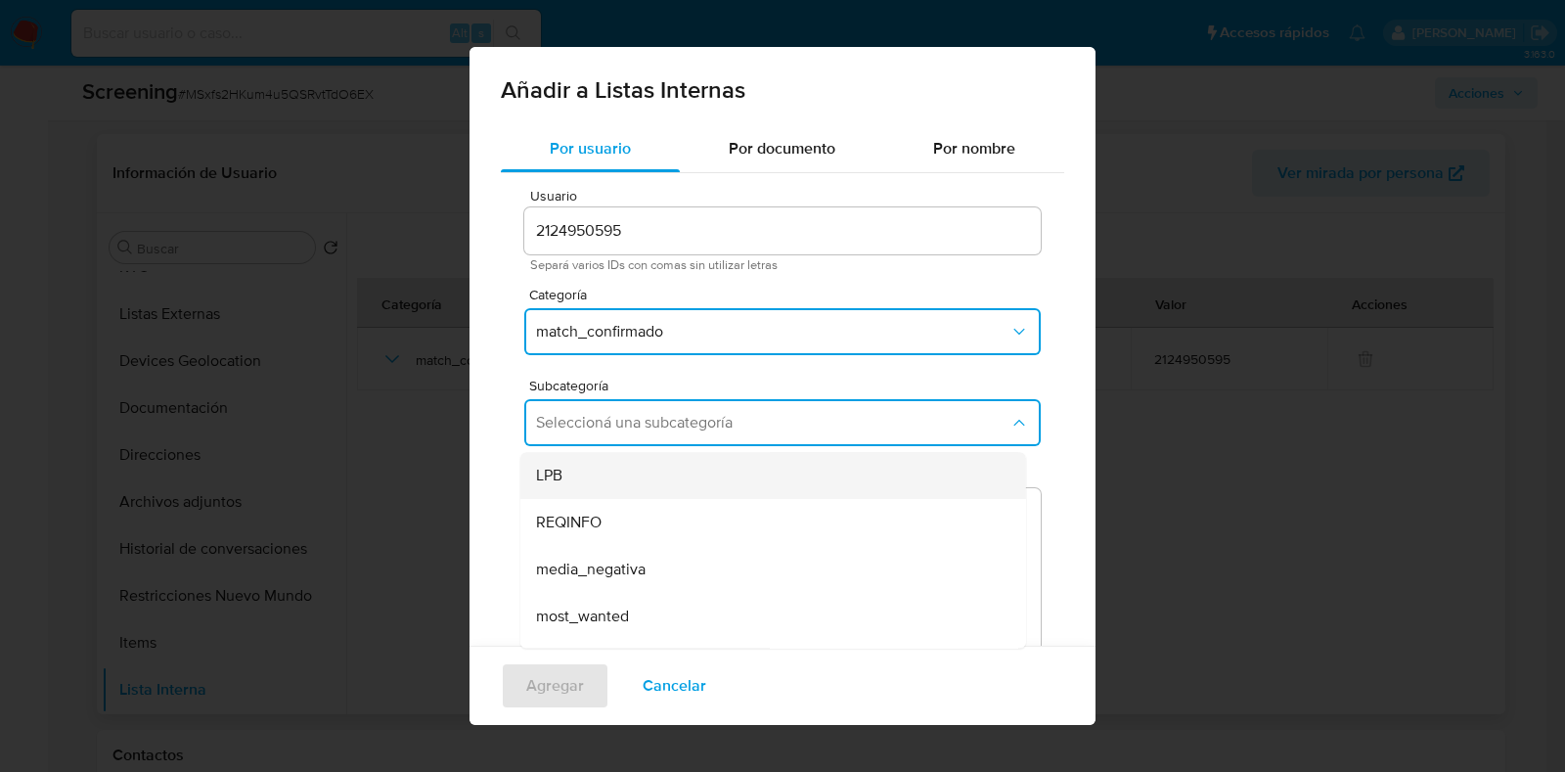
click at [660, 481] on div "LPB" at bounding box center [767, 475] width 463 height 47
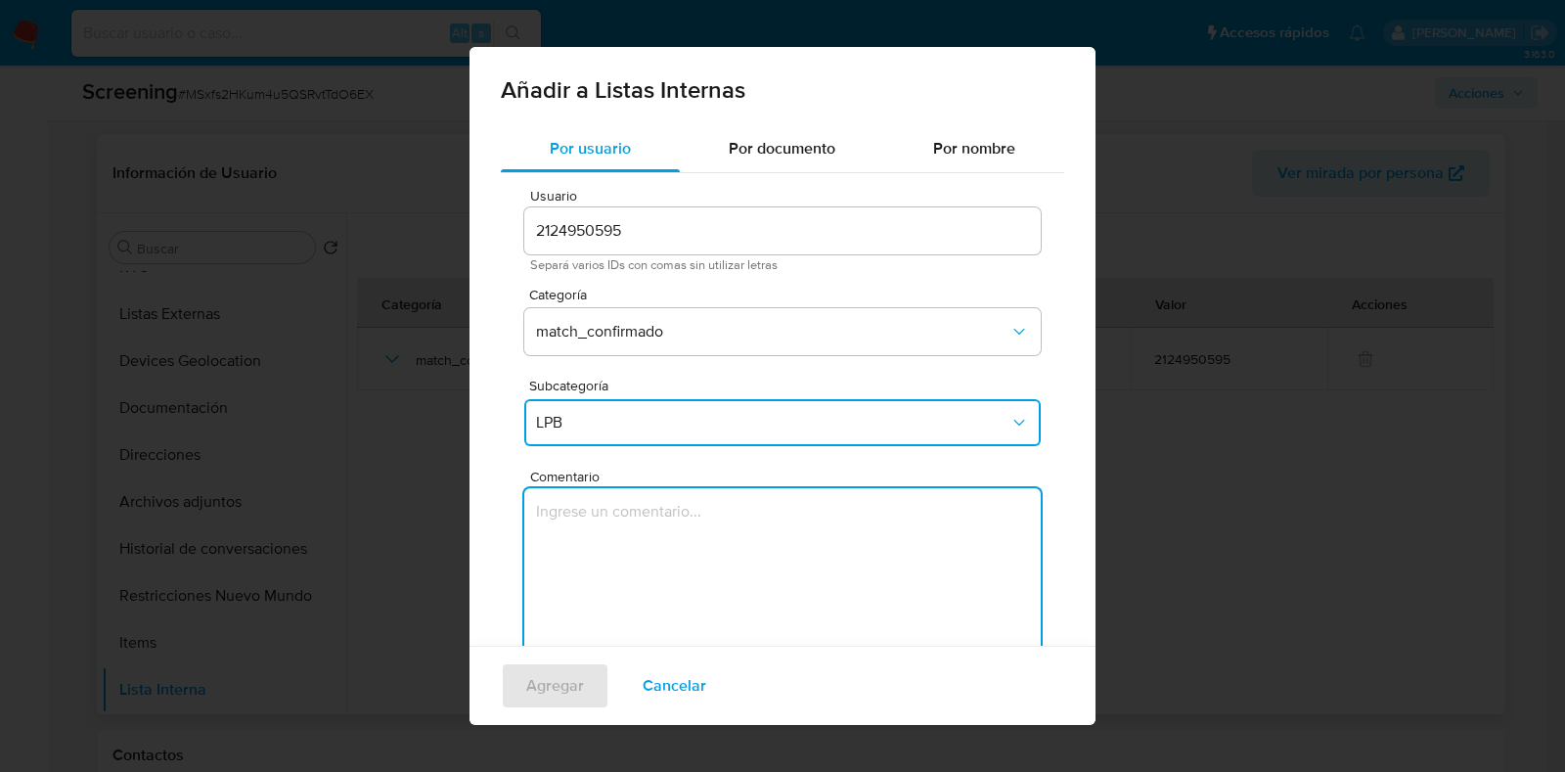
click at [706, 605] on textarea "Comentario" at bounding box center [782, 582] width 516 height 188
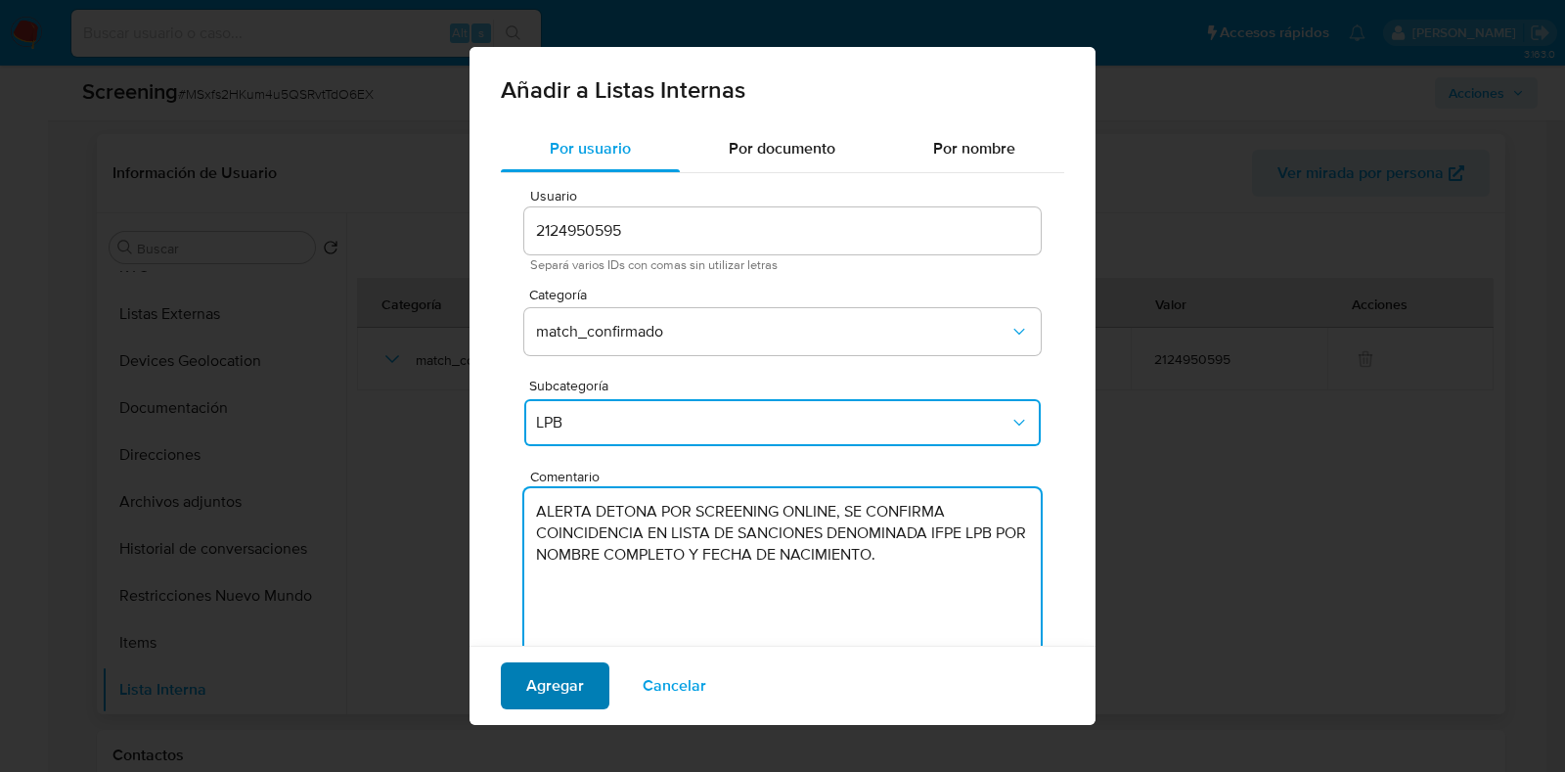
type textarea "ALERTA DETONA POR SCREENING ONLINE, SE CONFIRMA COINCIDENCIA EN LISTA DE SANCIO…"
click at [543, 695] on span "Agregar" at bounding box center [555, 685] width 58 height 43
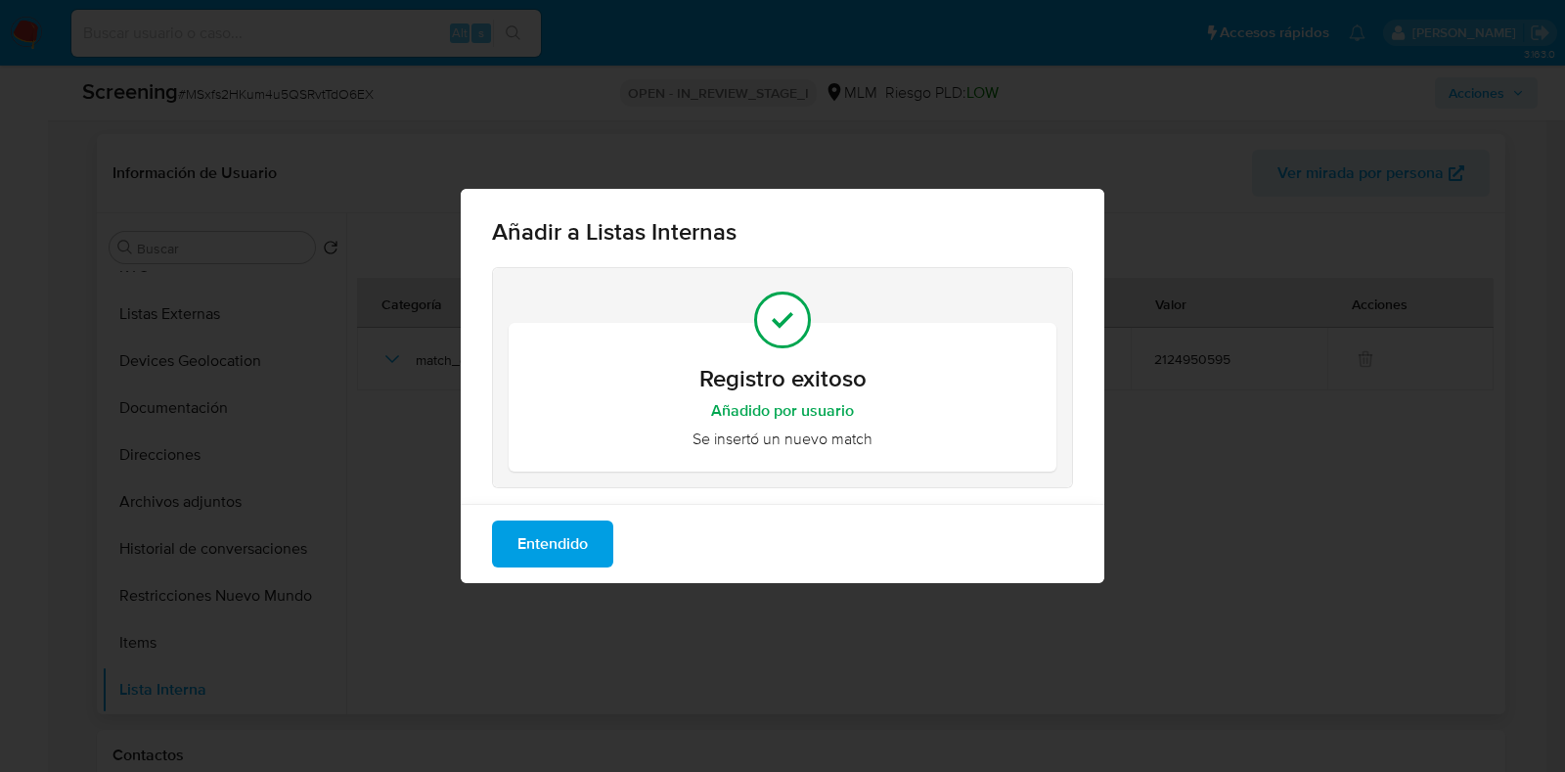
click at [575, 545] on span "Entendido" at bounding box center [552, 543] width 70 height 43
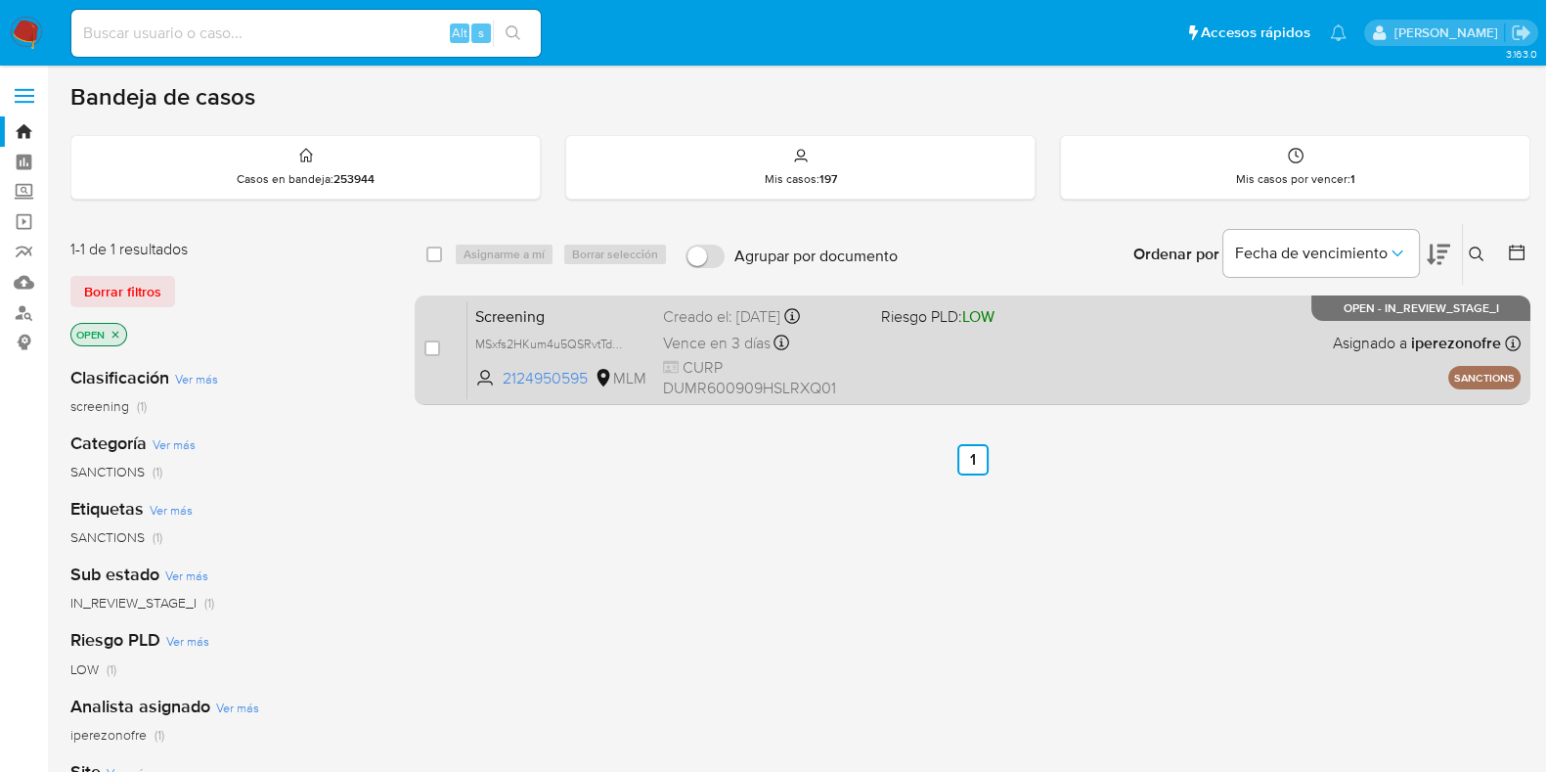
click at [888, 359] on div "Screening MSxfs2HKum4u5QSRvtTdO6EX 2124950595 MLM Riesgo PLD: LOW Creado el: [D…" at bounding box center [993, 349] width 1053 height 99
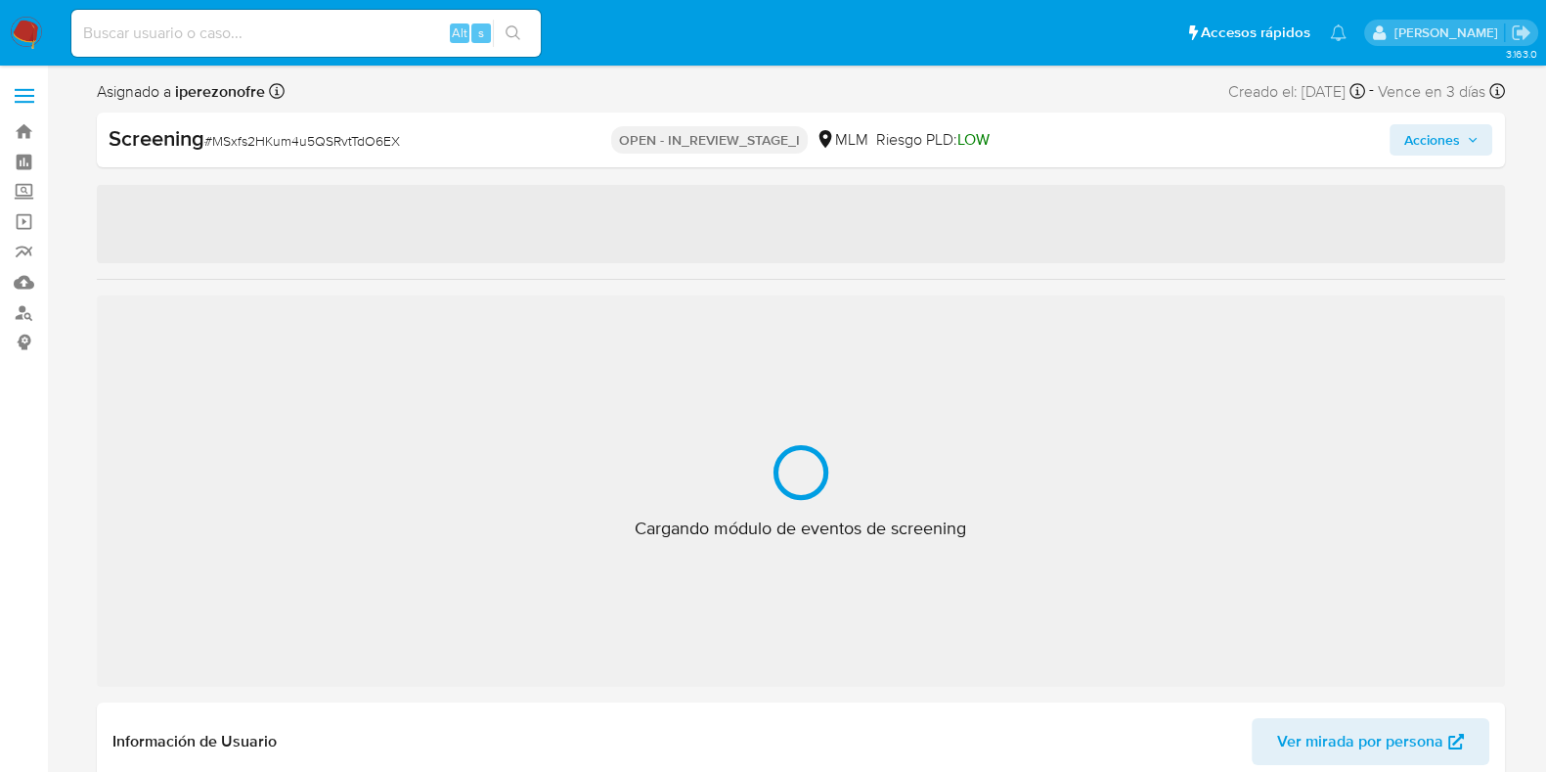
select select "10"
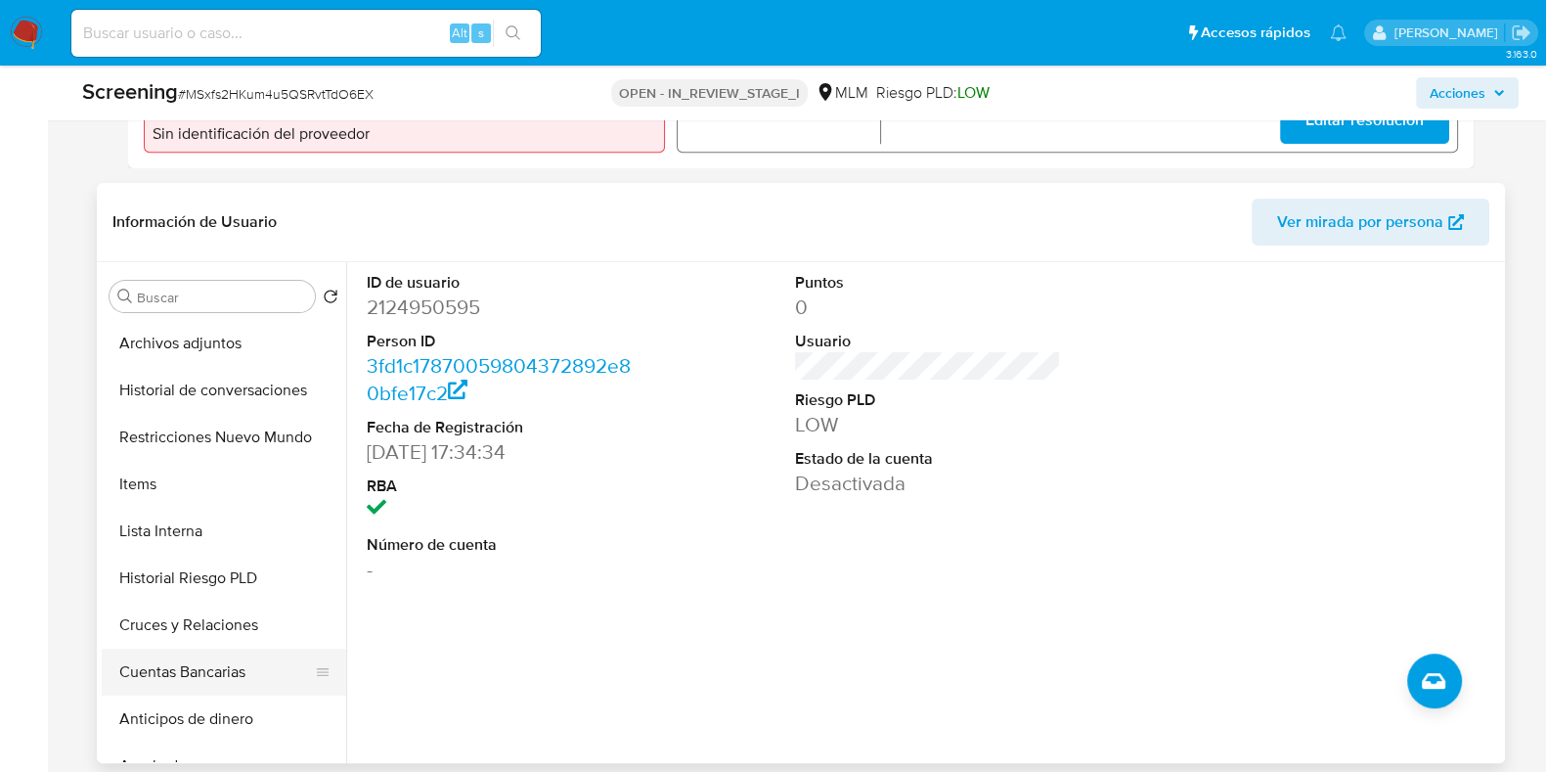
scroll to position [367, 0]
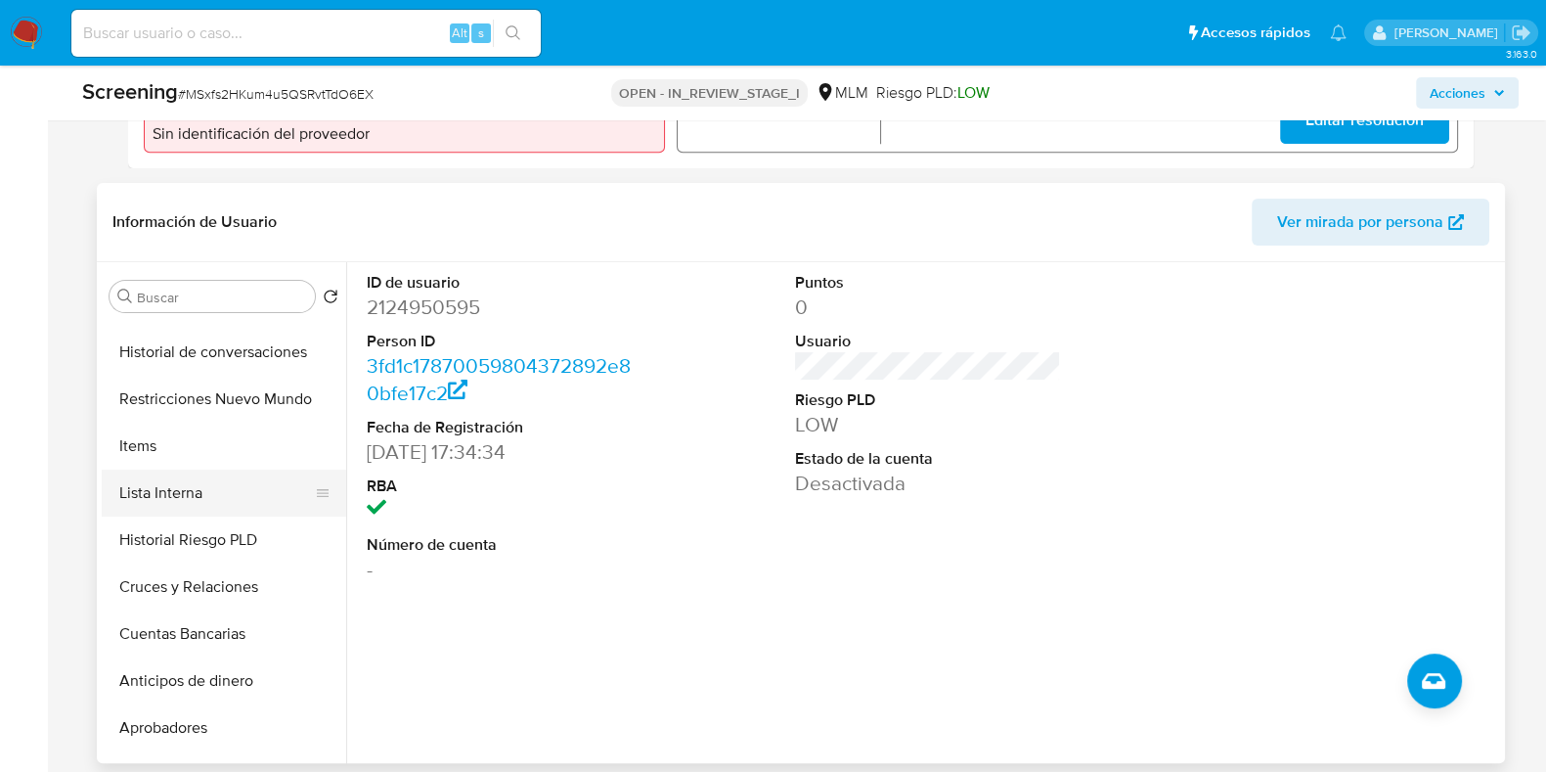
click at [200, 503] on button "Lista Interna" at bounding box center [216, 492] width 229 height 47
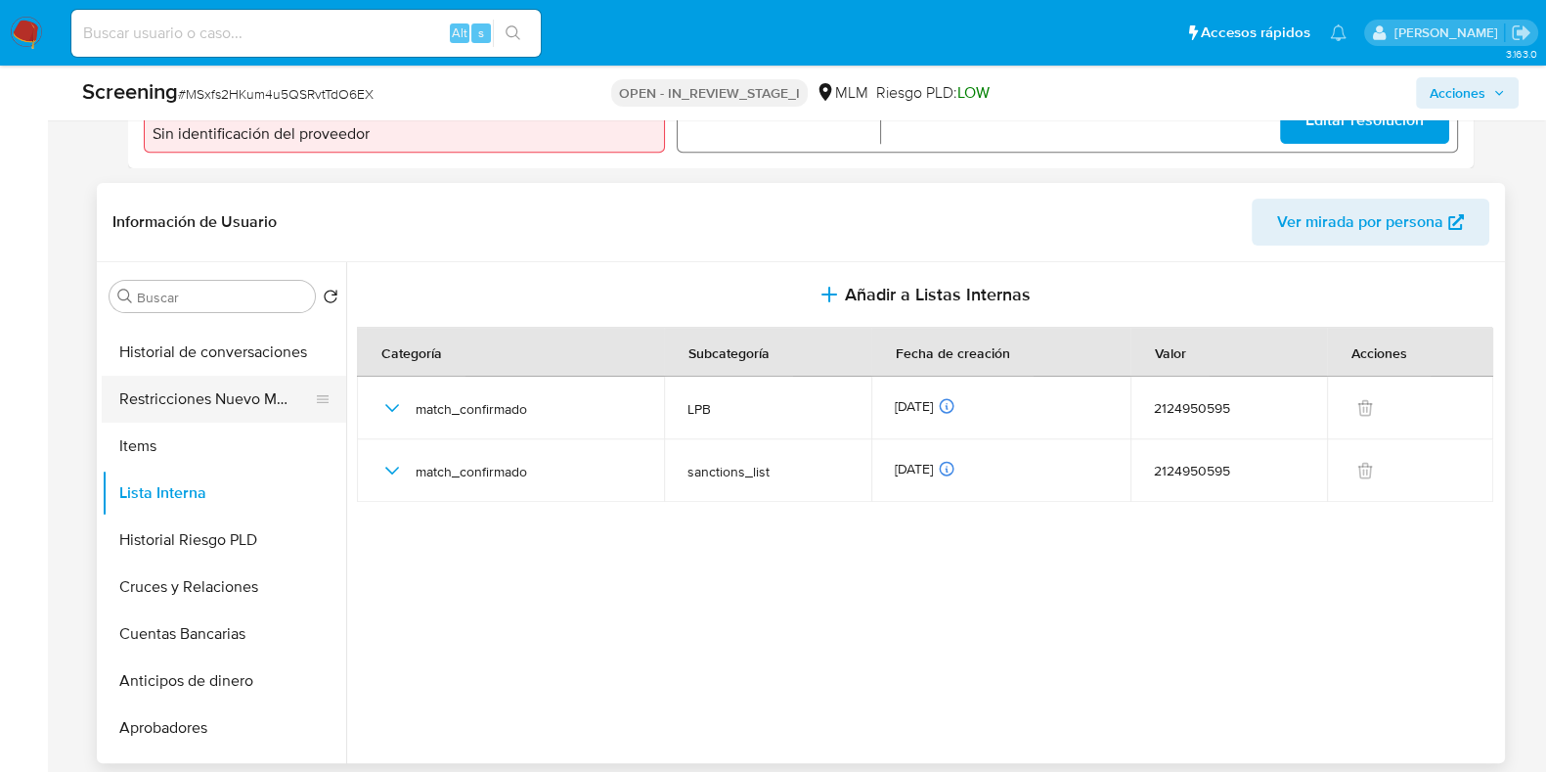
click at [225, 387] on button "Restricciones Nuevo Mundo" at bounding box center [216, 398] width 229 height 47
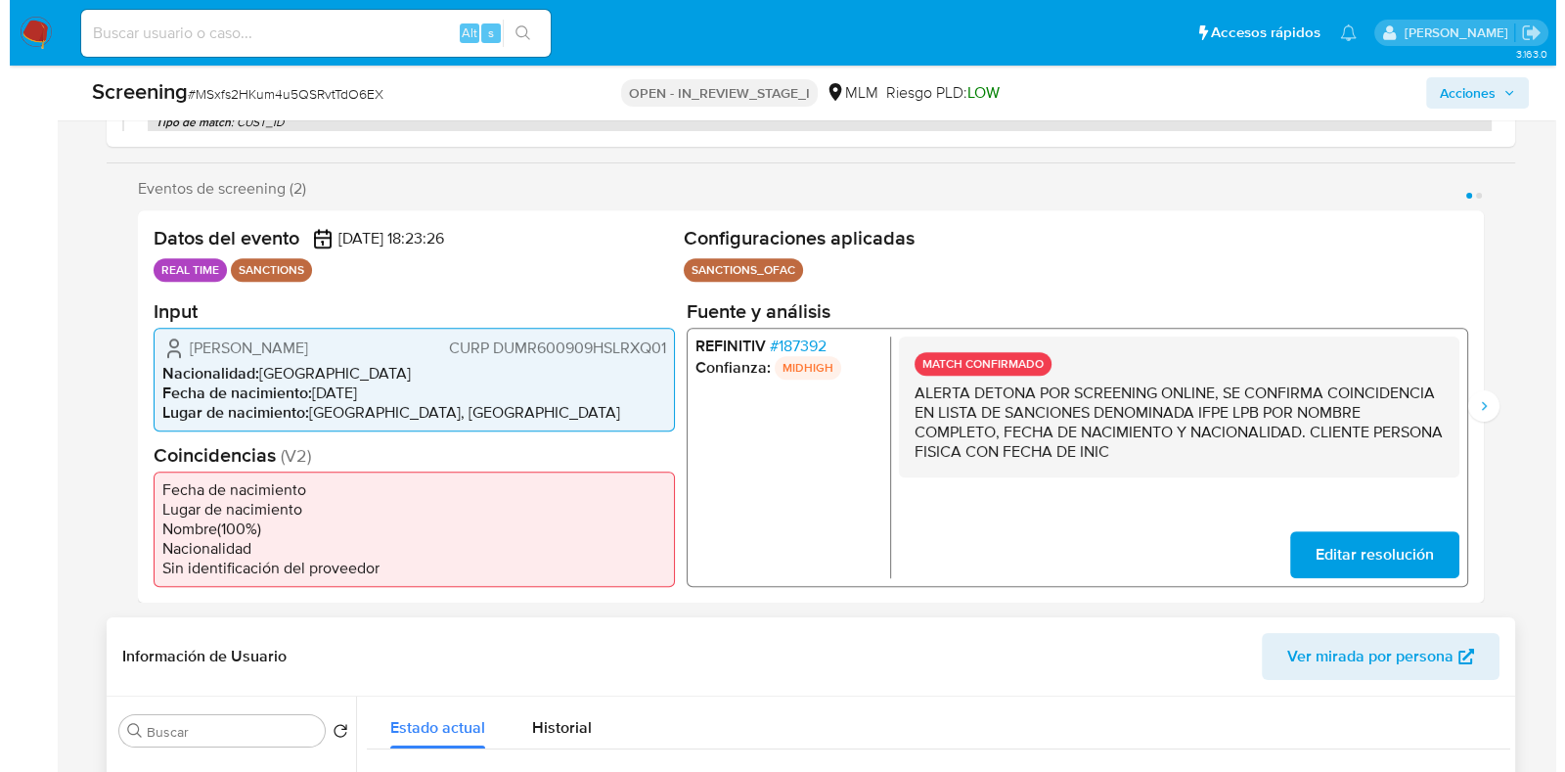
scroll to position [243, 0]
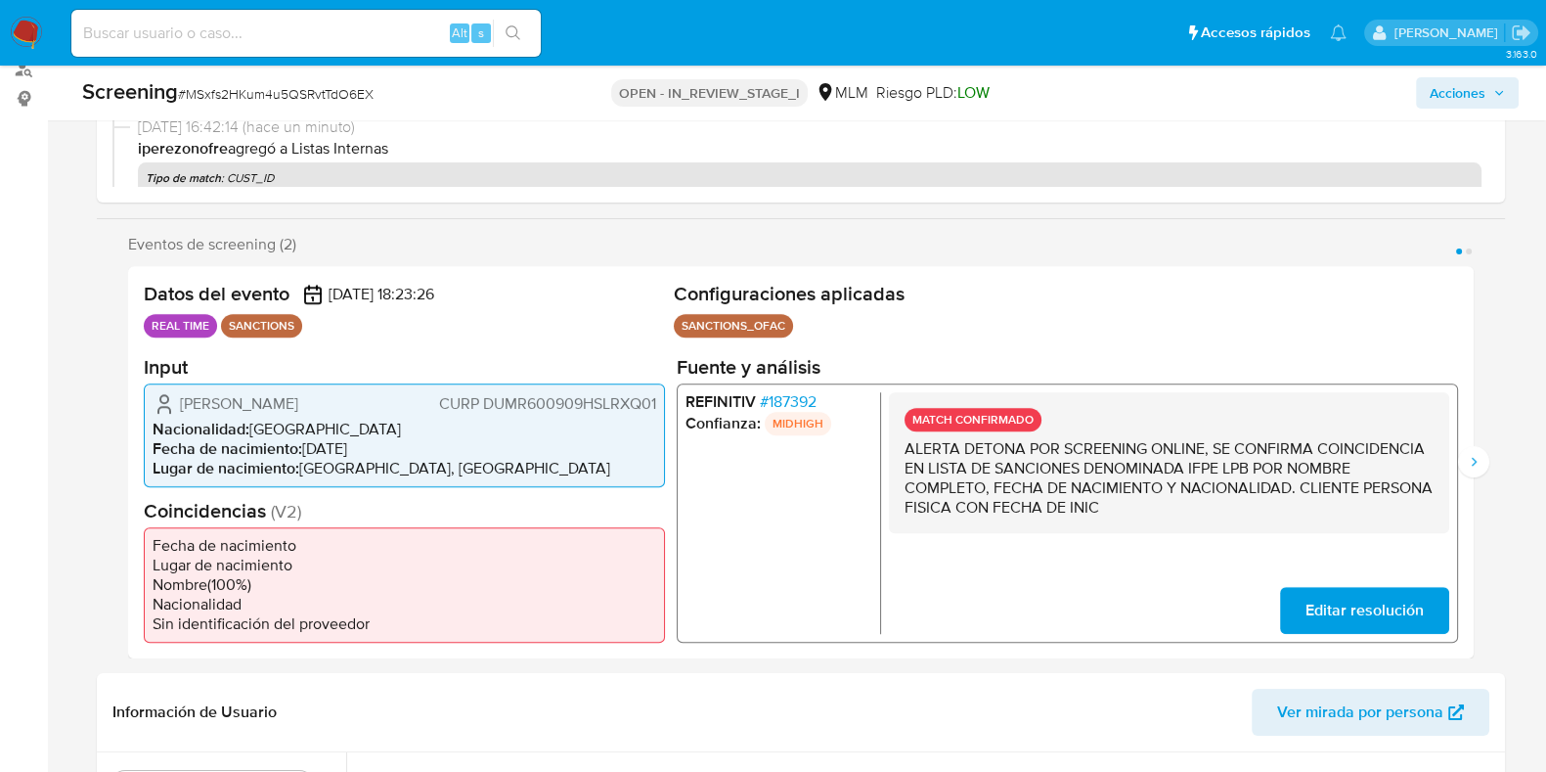
click at [1494, 94] on icon "button" at bounding box center [1499, 93] width 12 height 12
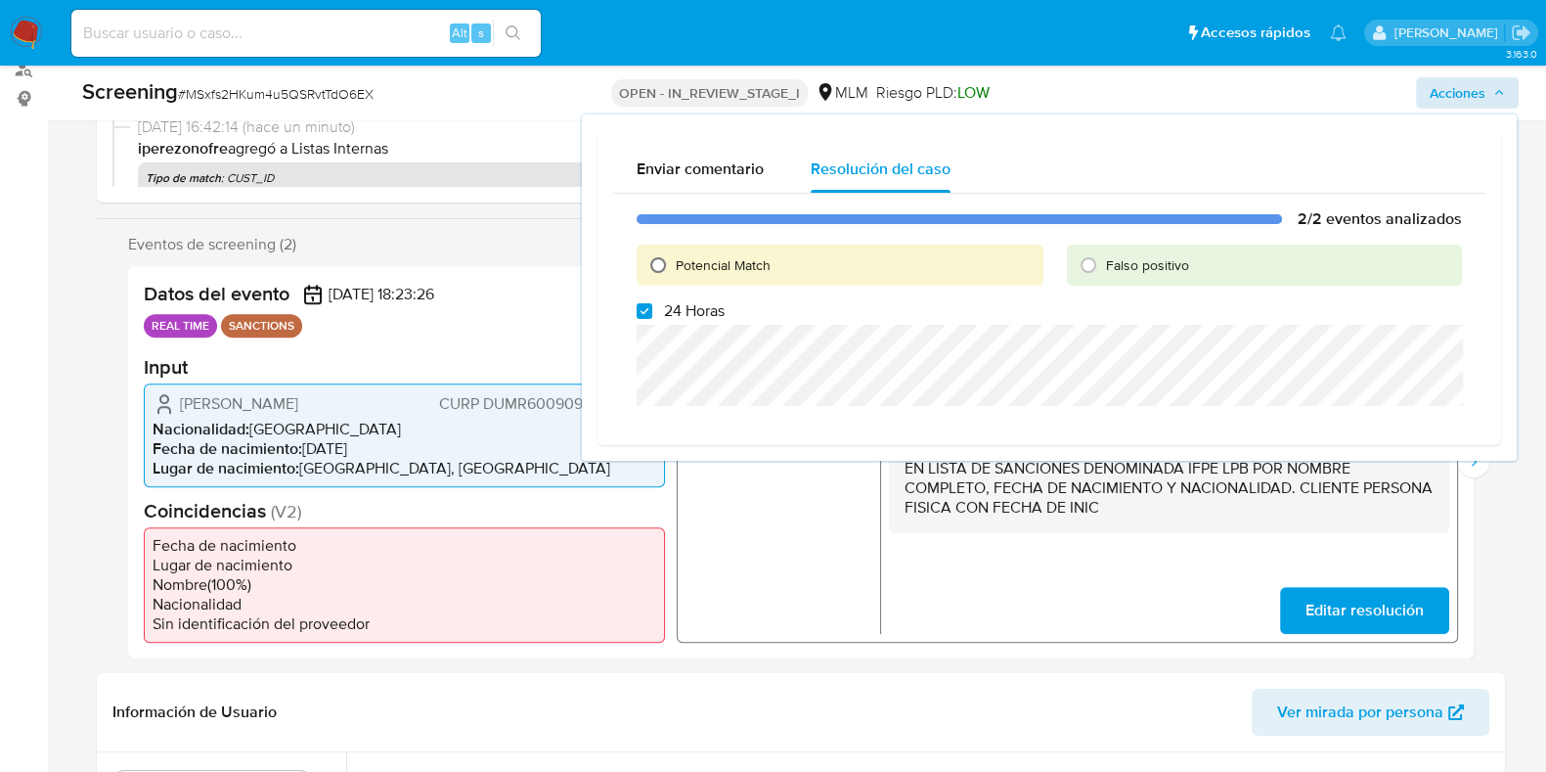
click at [660, 261] on input "Potencial Match" at bounding box center [657, 264] width 31 height 31
radio input "true"
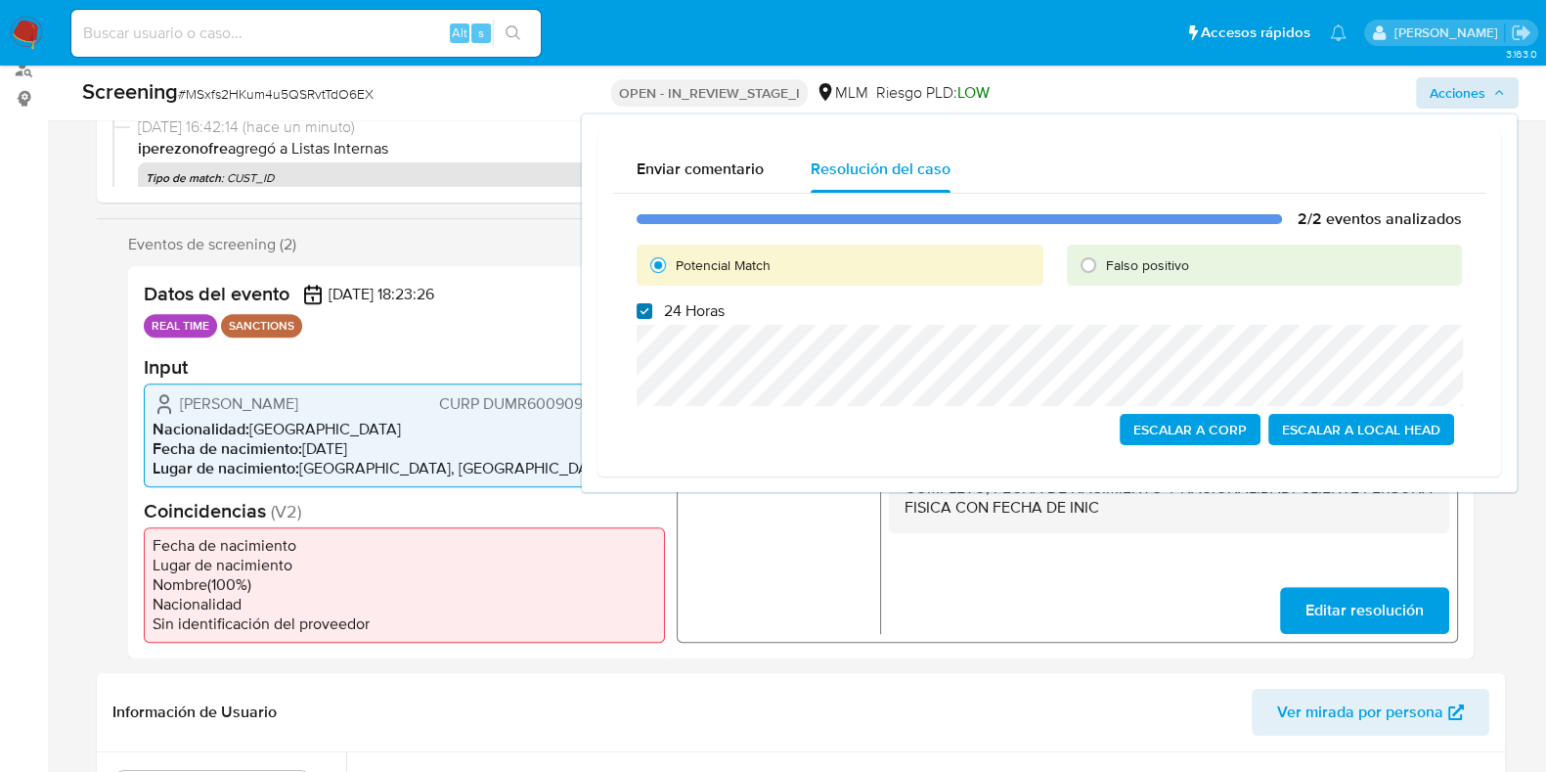
click at [639, 316] on input "24 Horas" at bounding box center [645, 311] width 16 height 16
checkbox input "false"
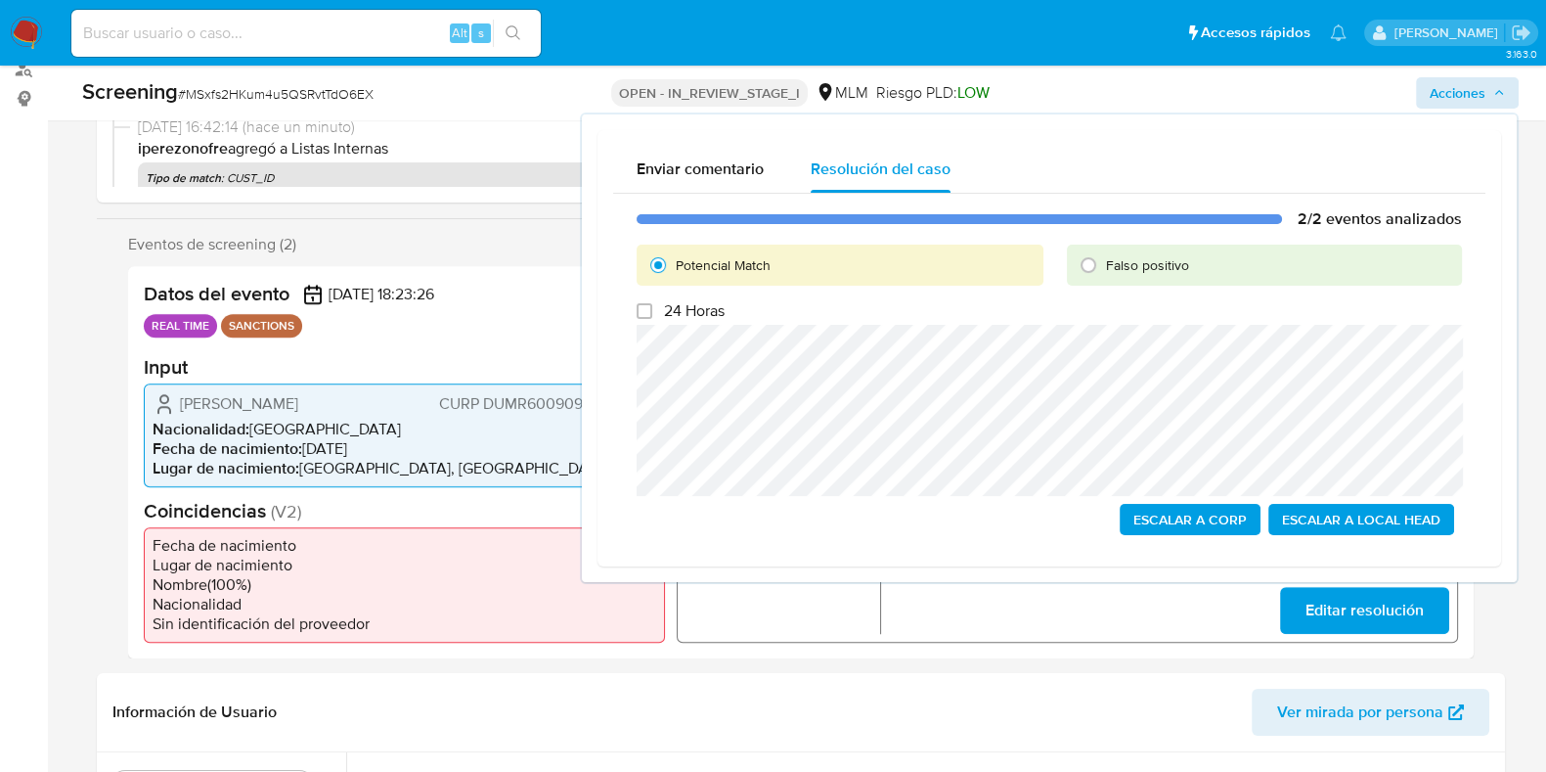
click at [1397, 525] on span "Escalar a Local Head" at bounding box center [1361, 519] width 158 height 27
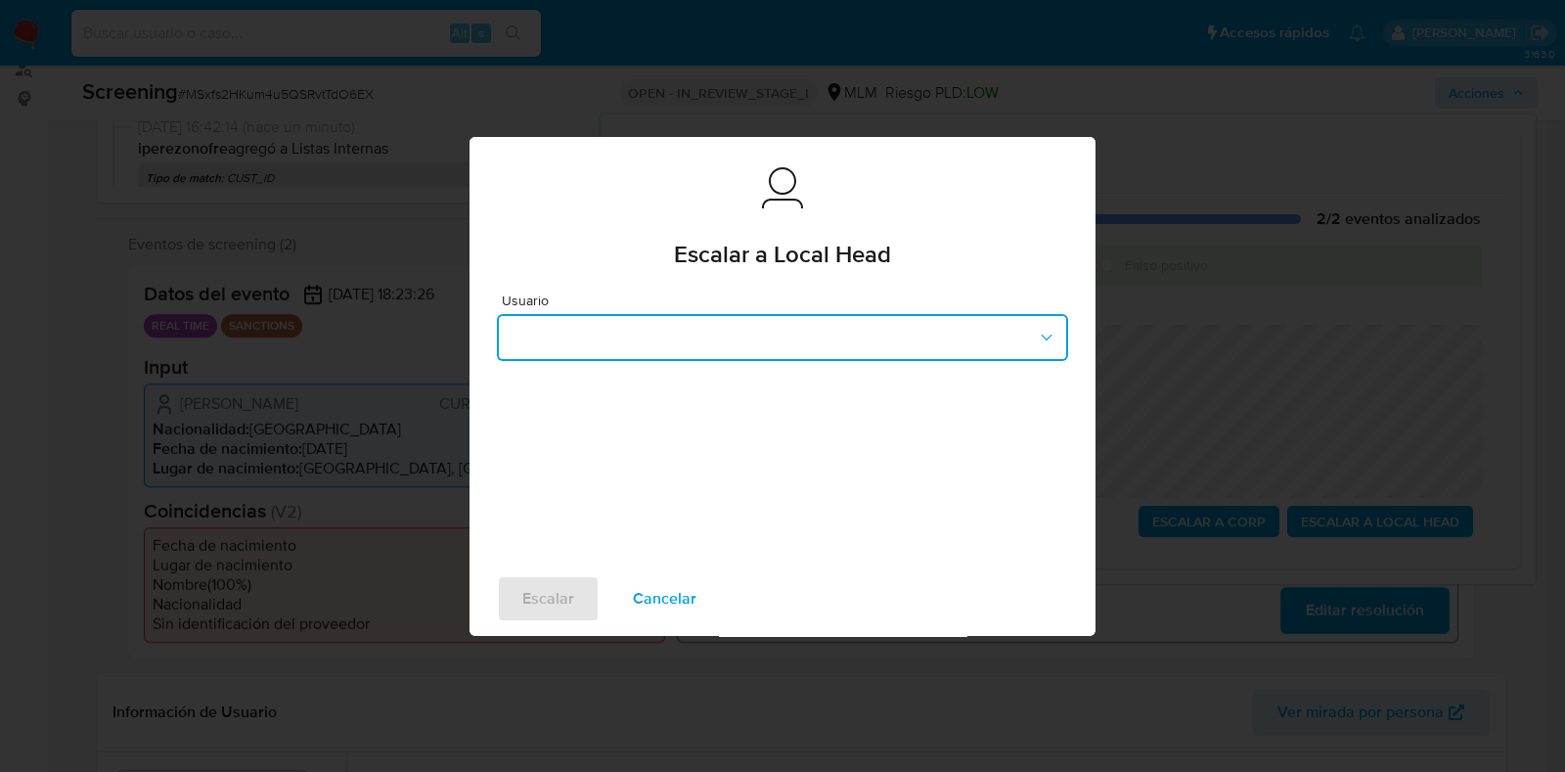
click at [1031, 331] on button "button" at bounding box center [782, 337] width 571 height 47
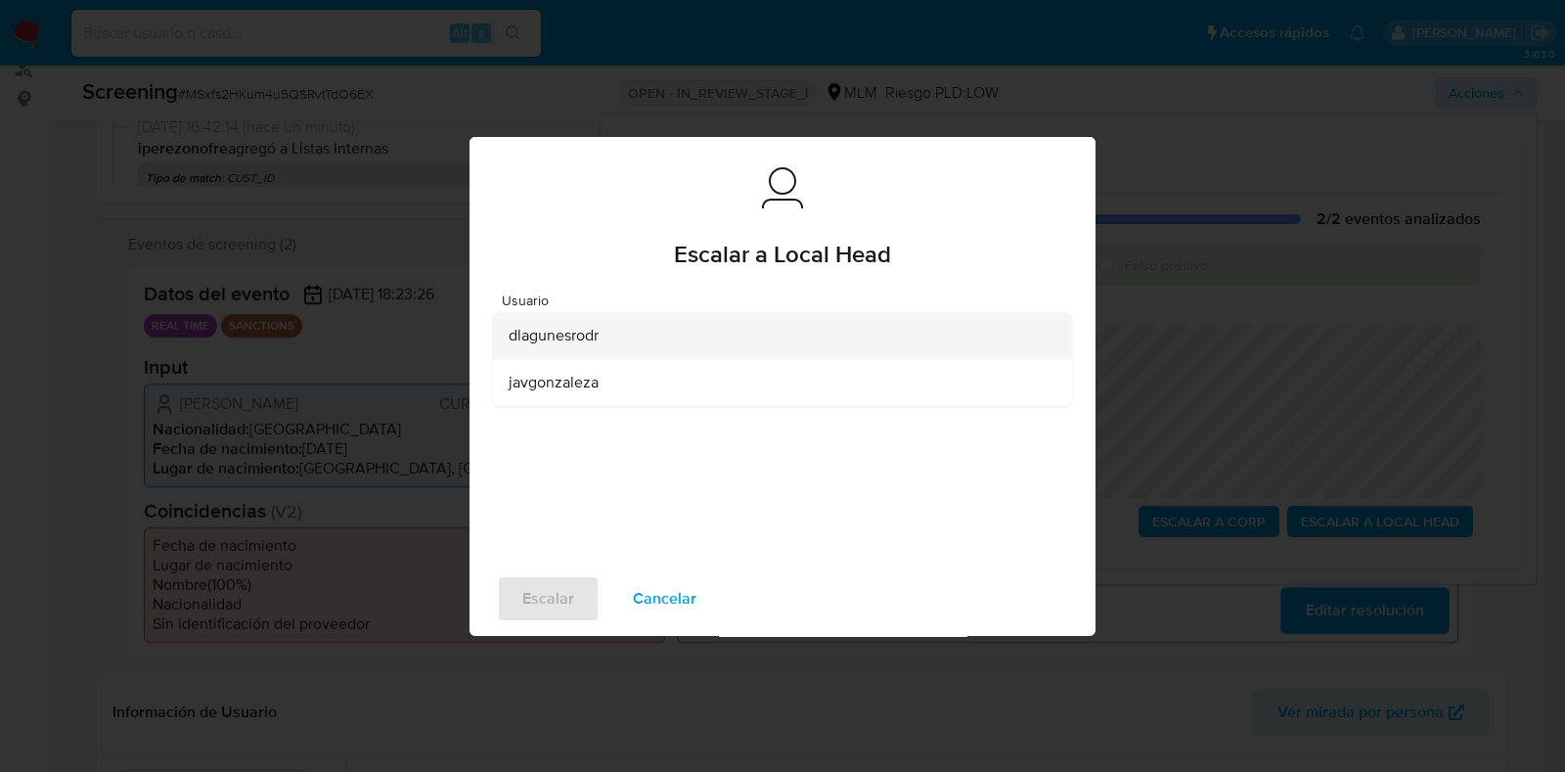
click at [689, 327] on div "dlagunesrodr" at bounding box center [776, 335] width 536 height 47
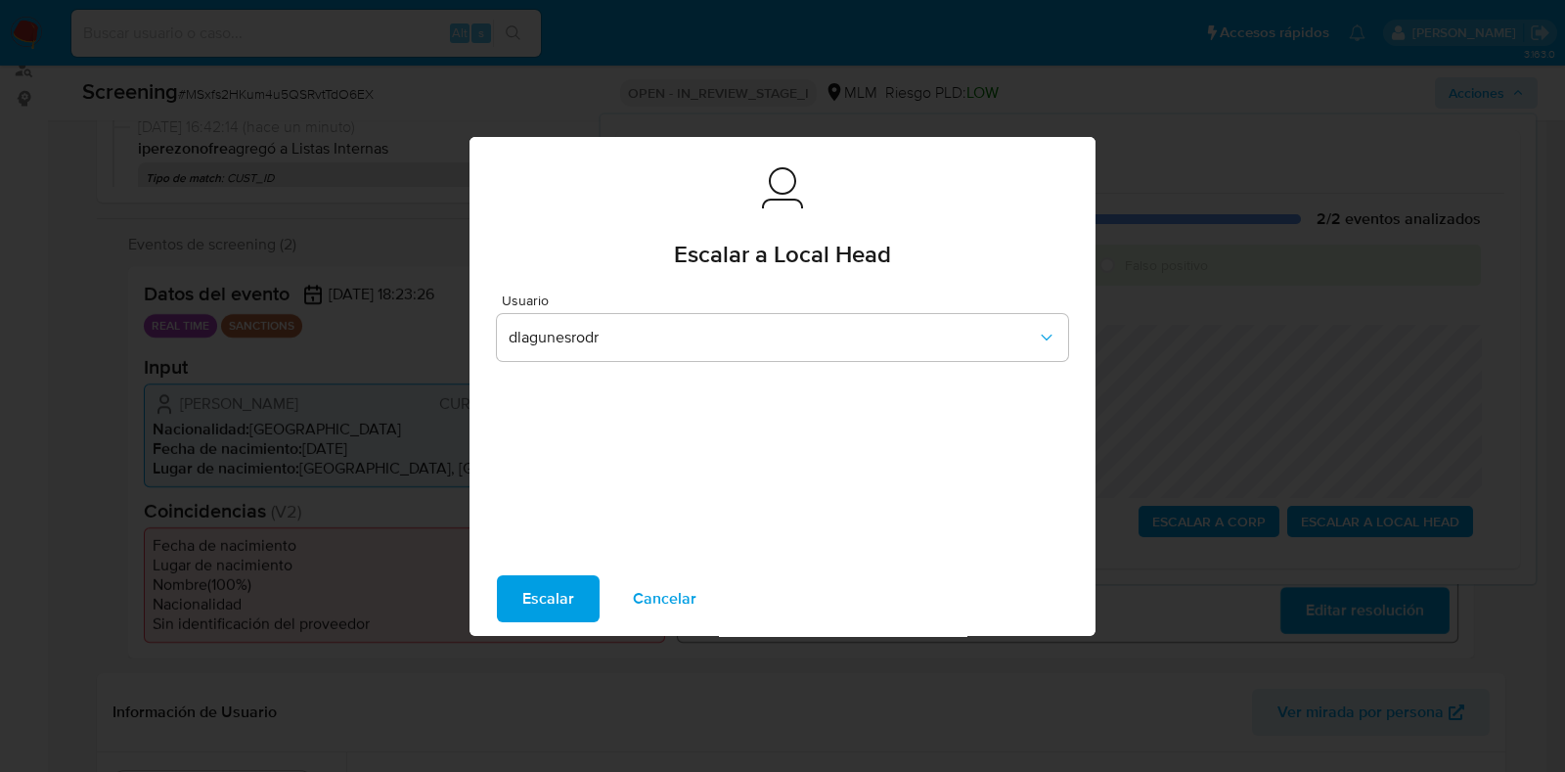
click at [703, 510] on div "Usuario dlagunesrodr" at bounding box center [782, 421] width 626 height 282
click at [528, 602] on span "Escalar" at bounding box center [548, 598] width 52 height 43
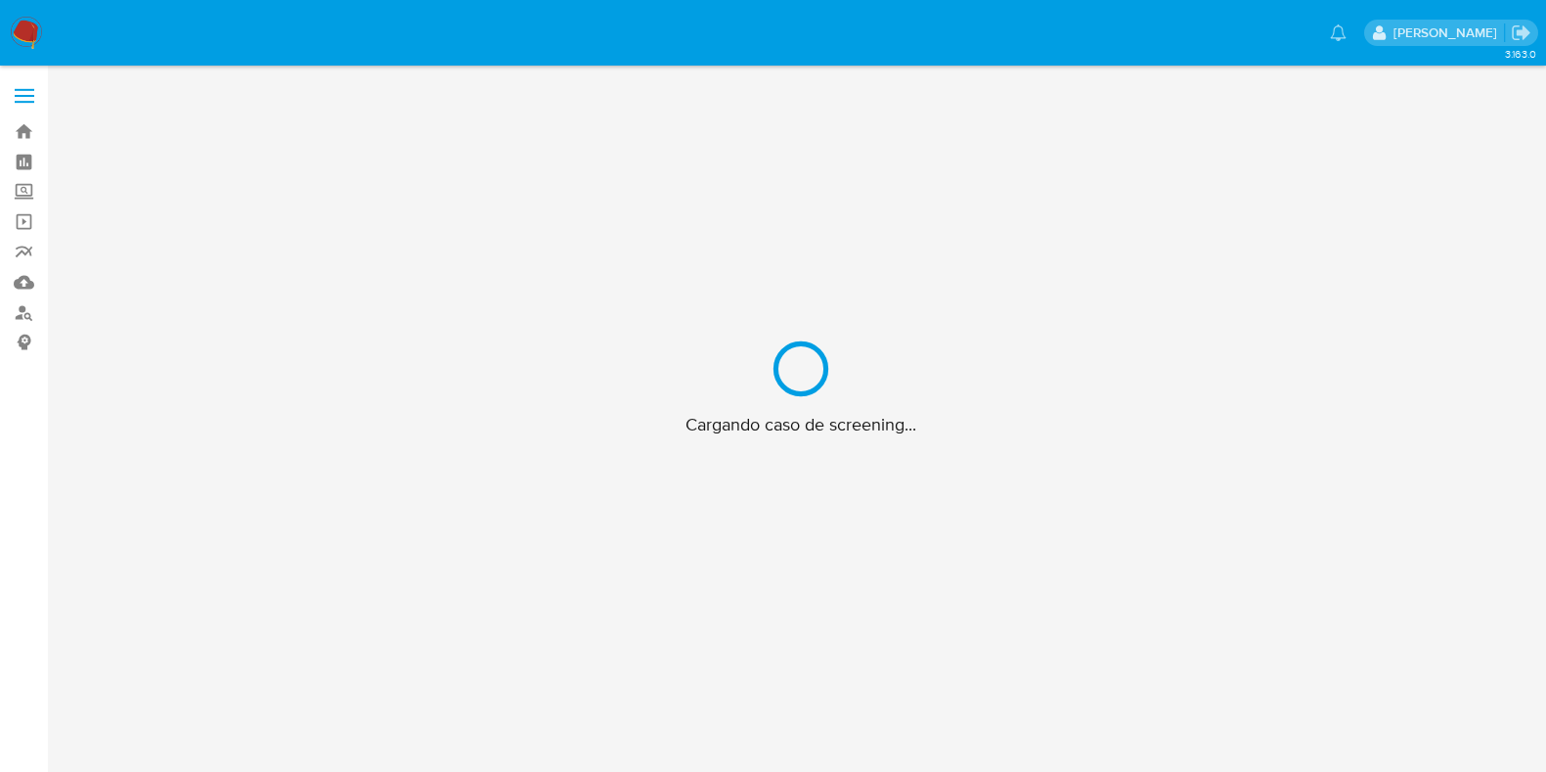
scroll to position [69, 0]
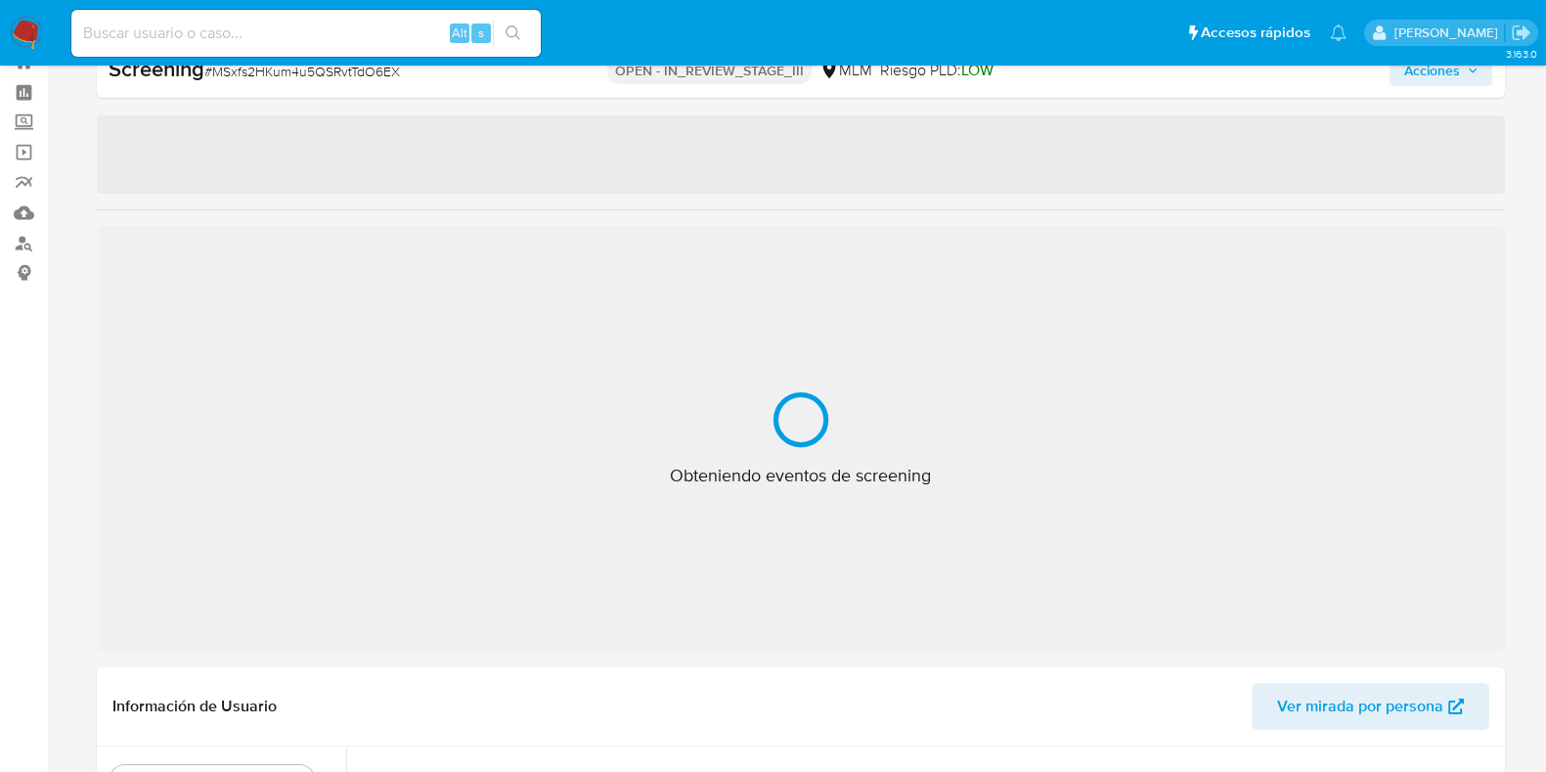
select select "10"
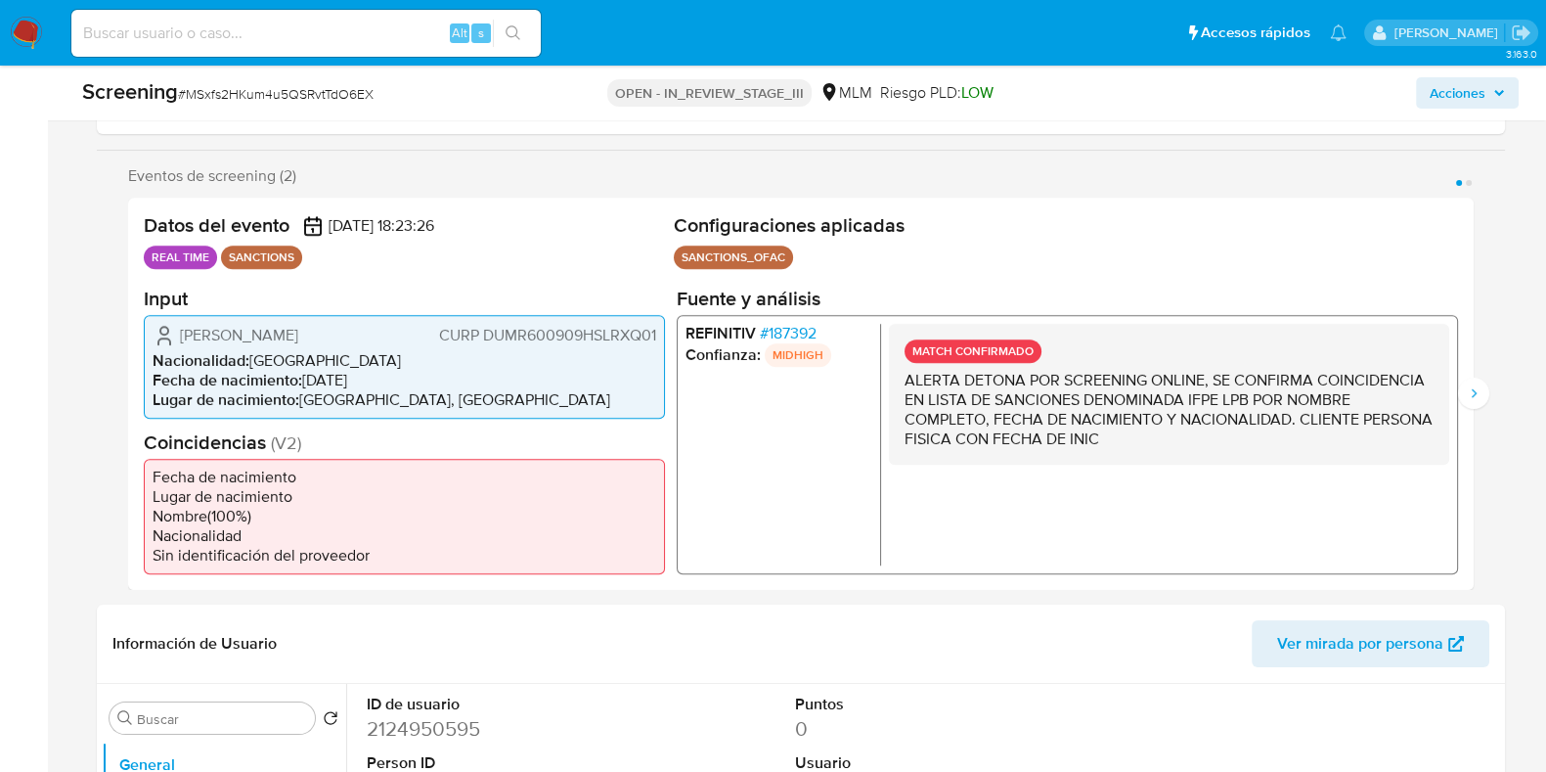
scroll to position [0, 0]
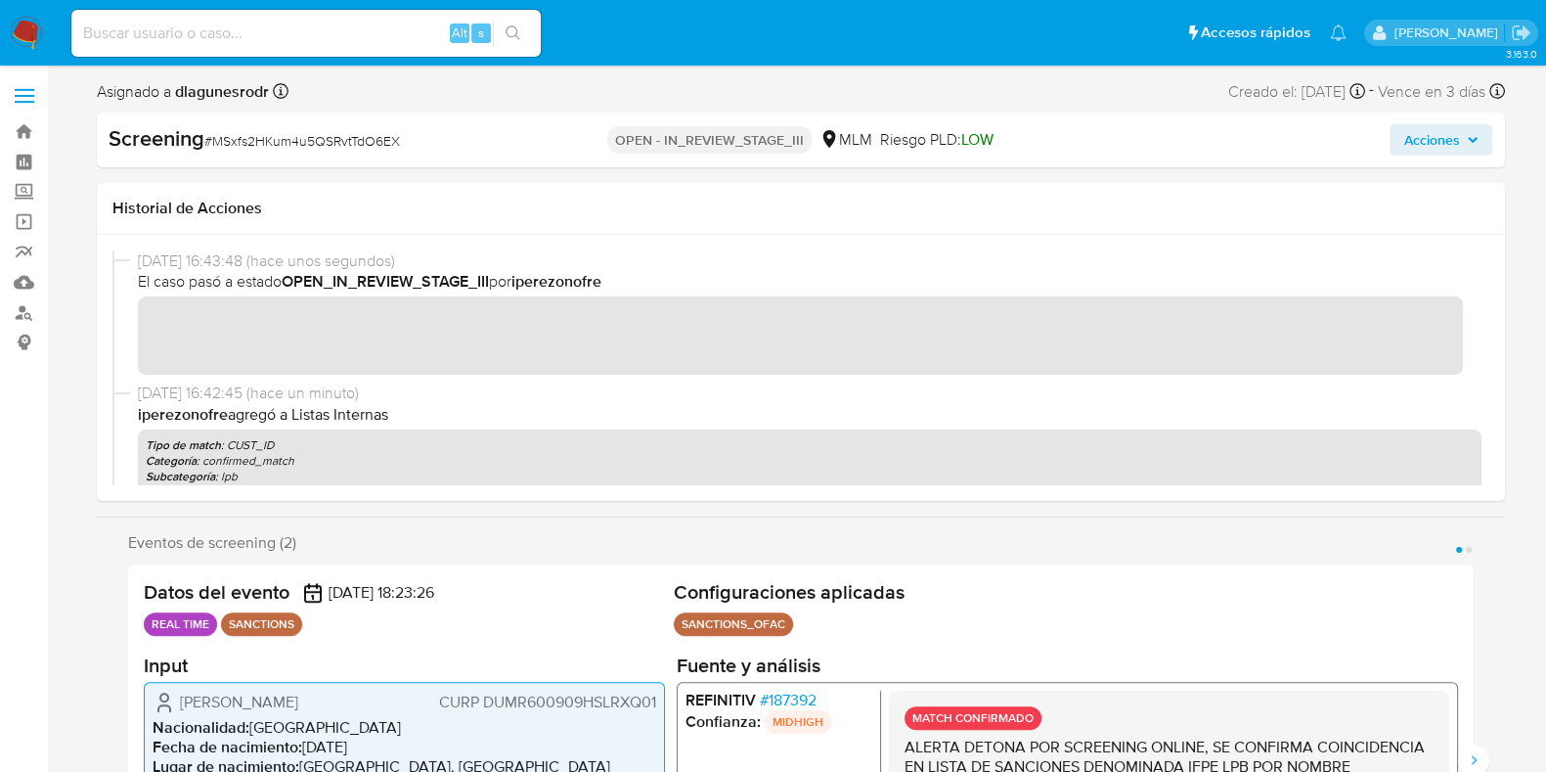
click at [22, 28] on img at bounding box center [26, 33] width 33 height 33
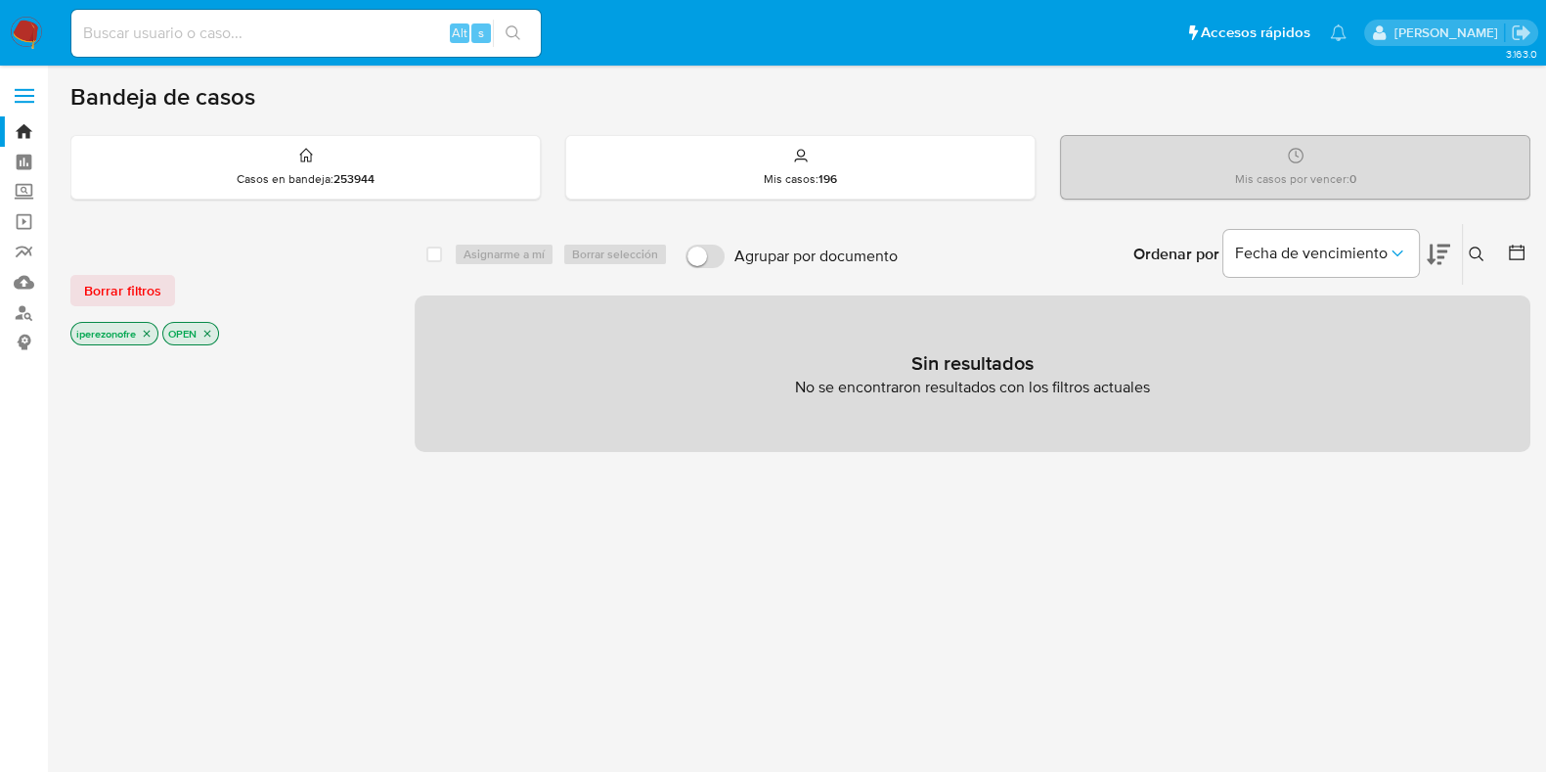
click at [145, 330] on icon "close-filter" at bounding box center [147, 334] width 12 height 12
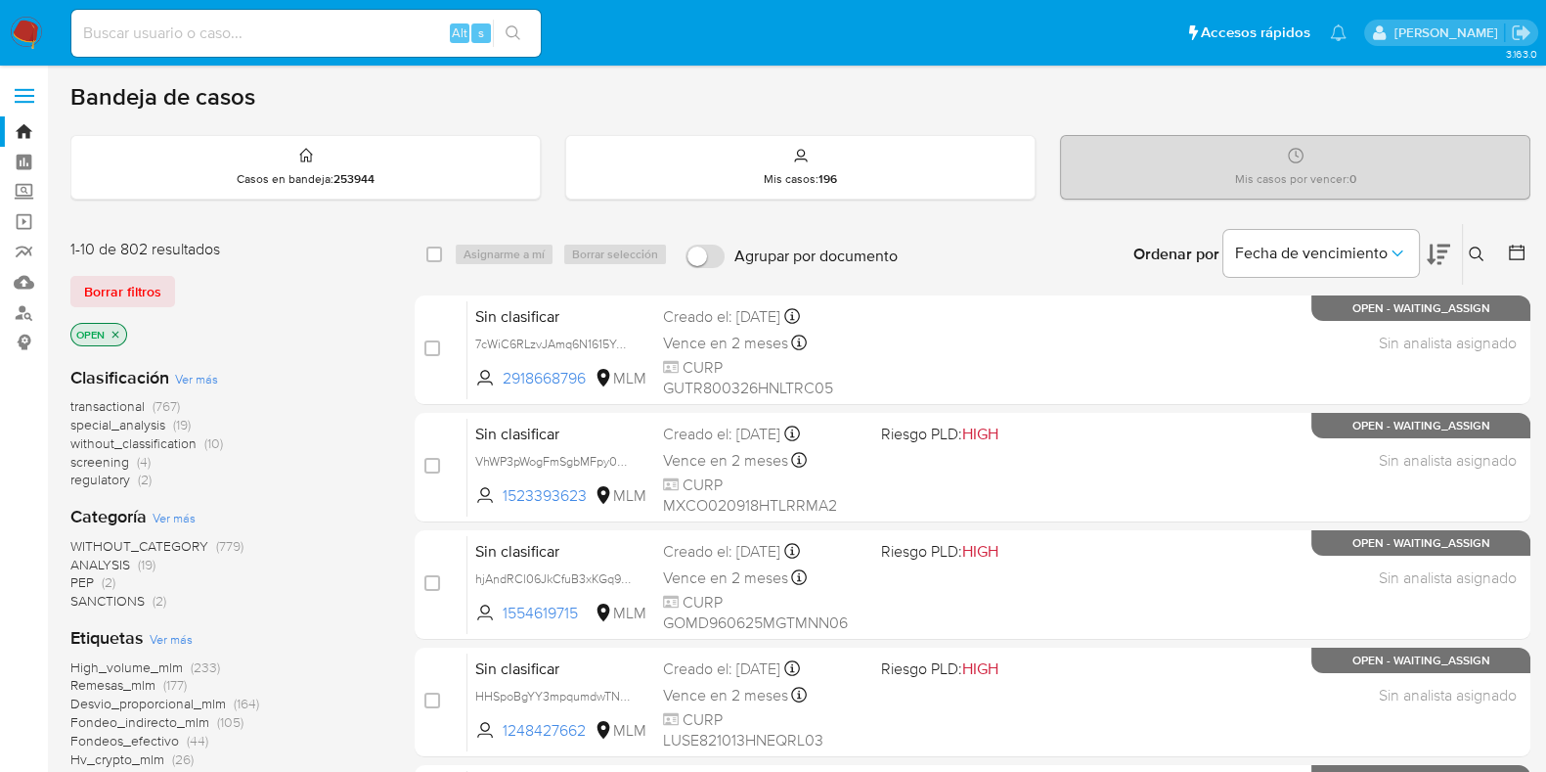
click at [1470, 258] on icon at bounding box center [1477, 254] width 16 height 16
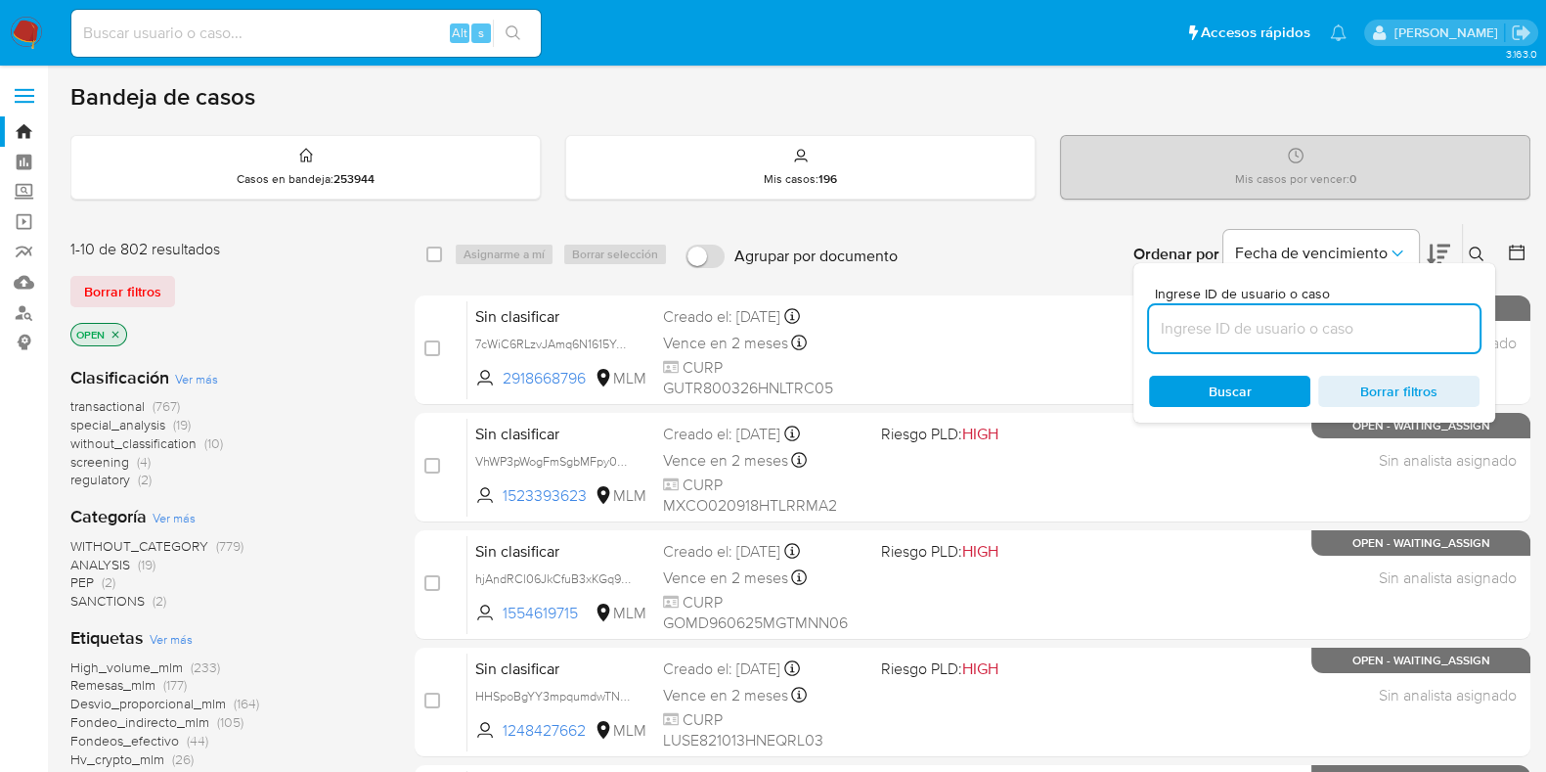
click at [1219, 338] on input at bounding box center [1314, 328] width 331 height 25
type input "ZSzjbsr7hlKChaNNut3FuuLF"
click at [1215, 387] on div "Buscar Borrar filtros" at bounding box center [1314, 390] width 331 height 31
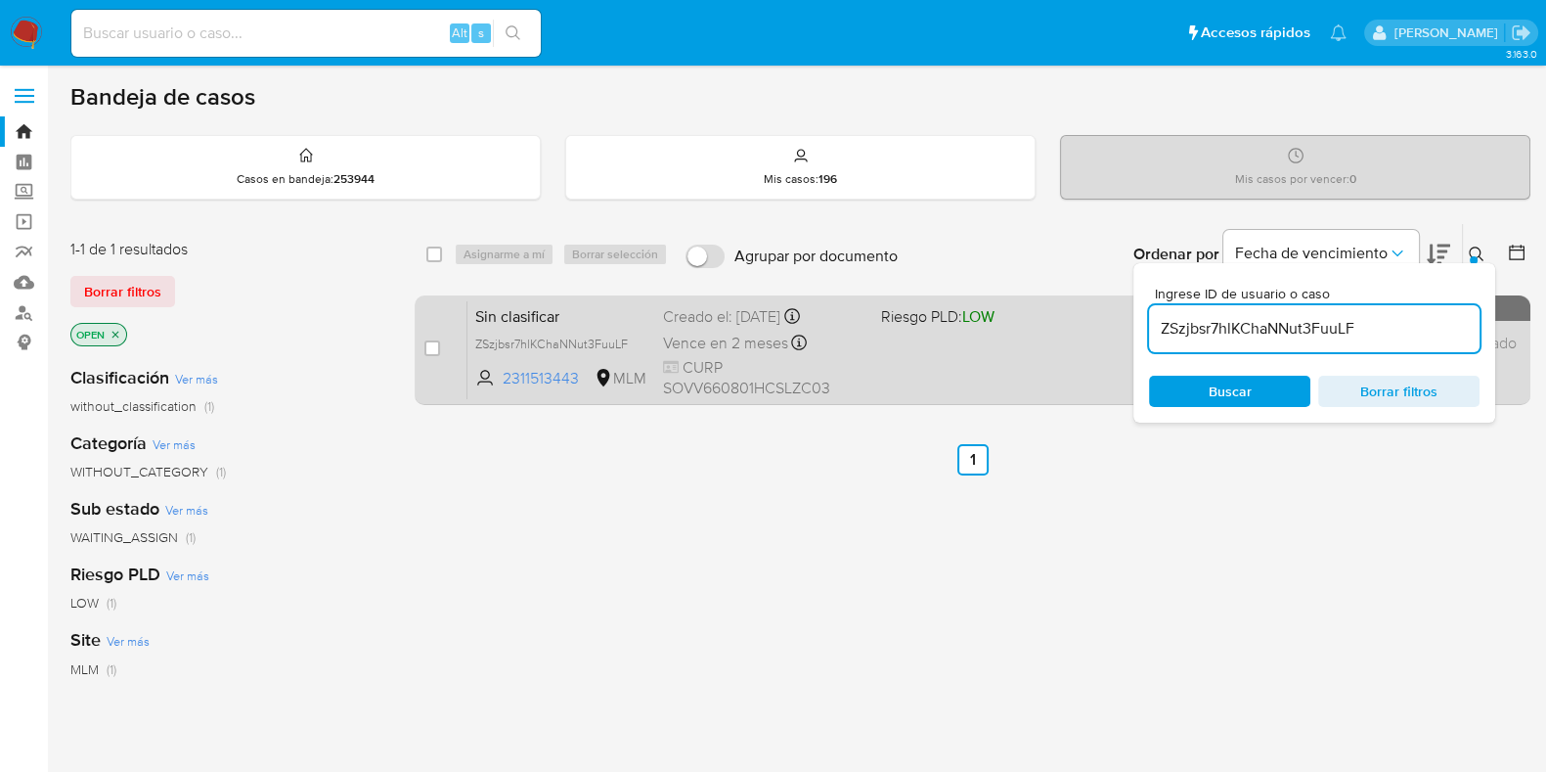
click at [433, 354] on div "case-item-checkbox" at bounding box center [432, 348] width 16 height 20
click at [433, 348] on input "checkbox" at bounding box center [432, 348] width 16 height 16
checkbox input "true"
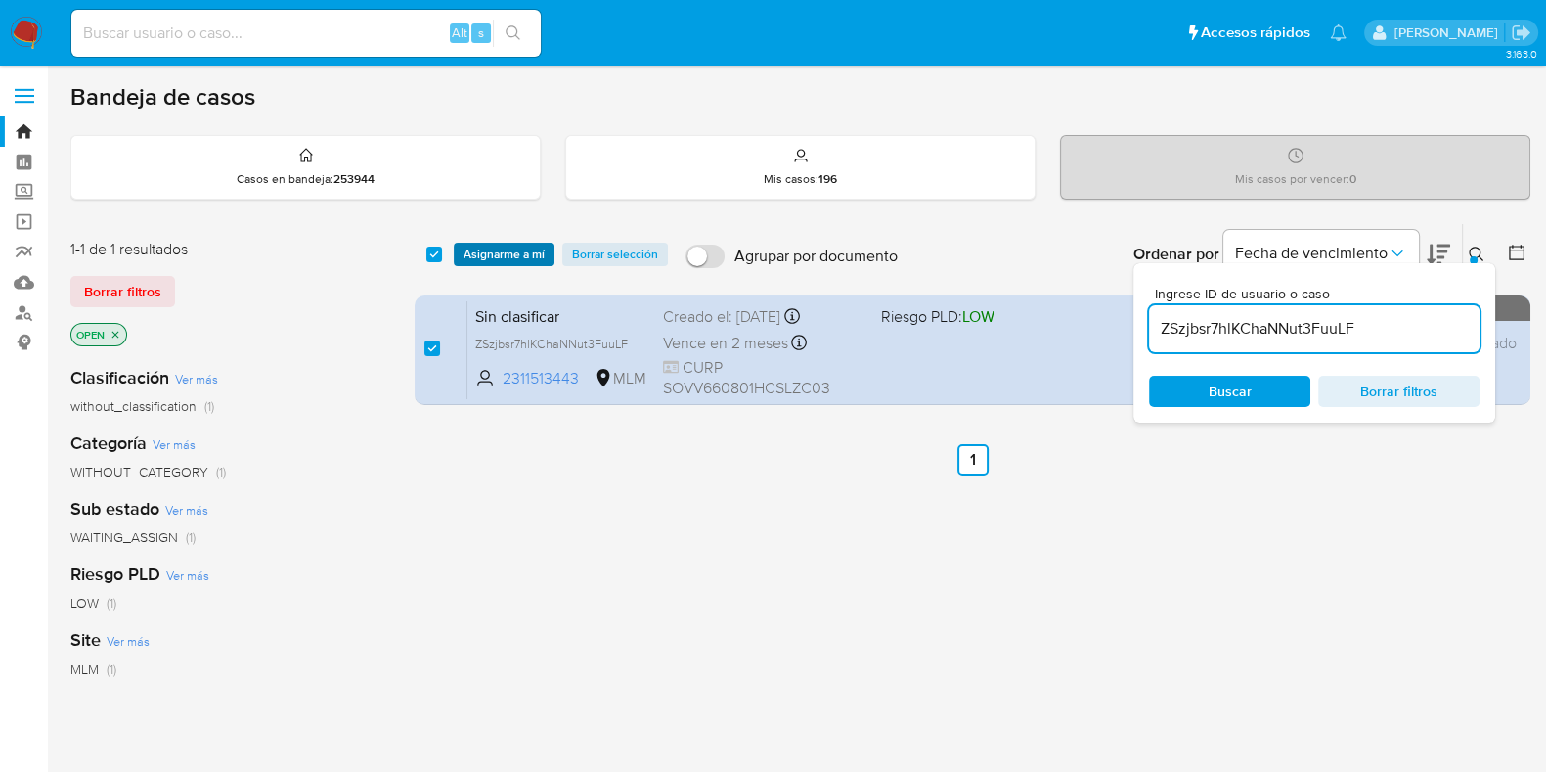
click at [507, 260] on span "Asignarme a mí" at bounding box center [503, 254] width 81 height 20
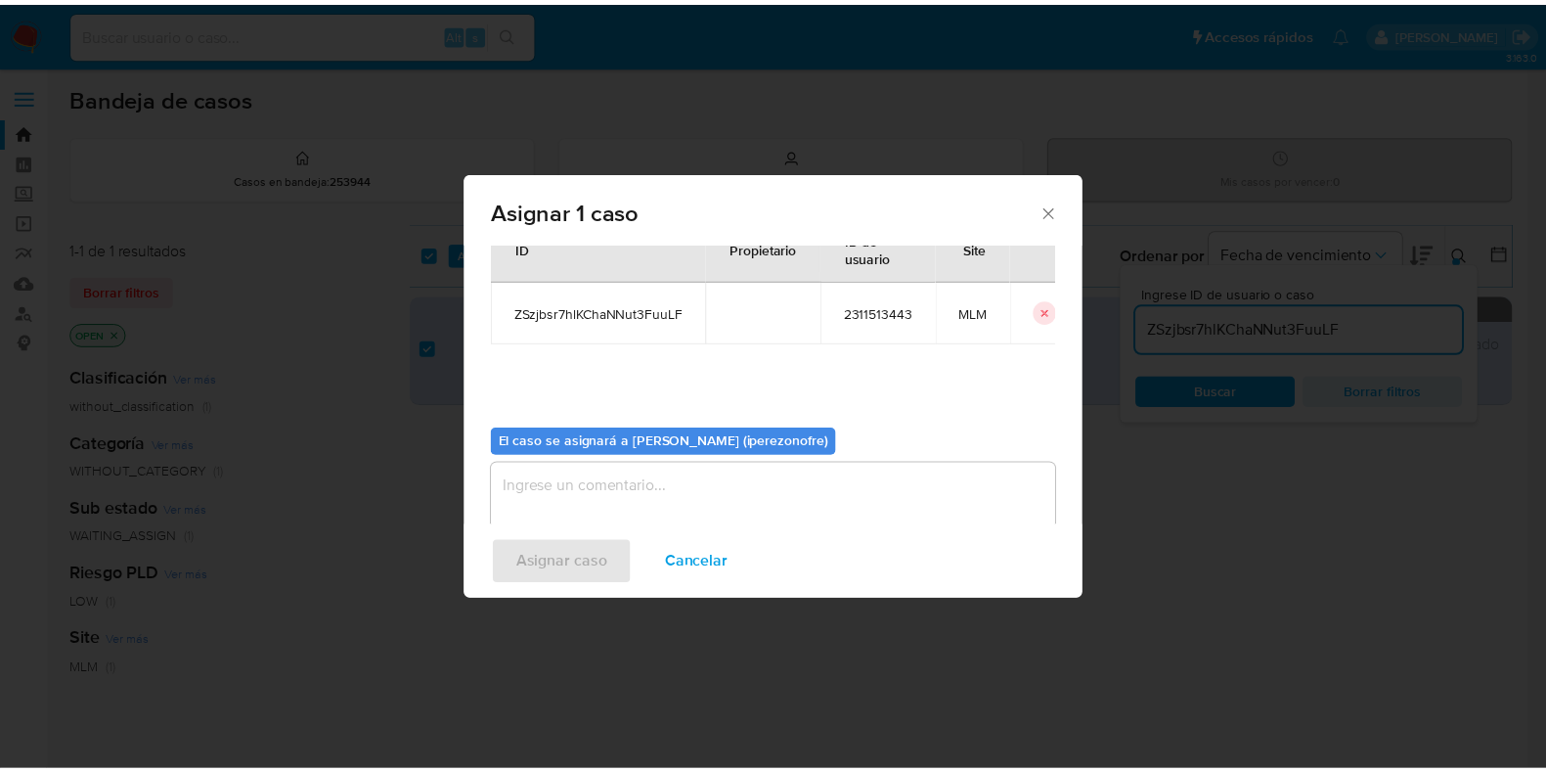
scroll to position [101, 0]
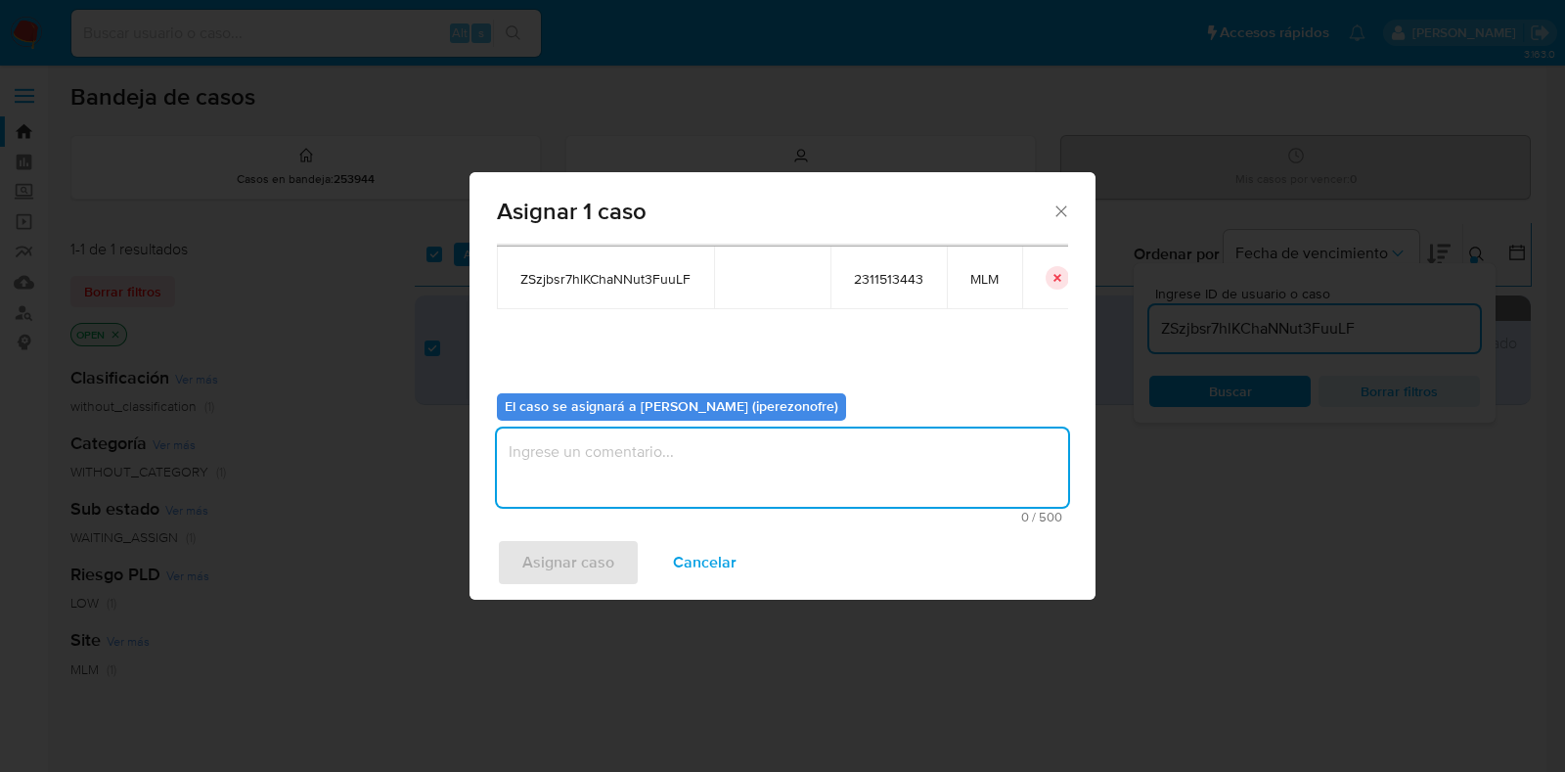
click at [799, 474] on textarea "assign-modal" at bounding box center [782, 467] width 571 height 78
type textarea "ipo"
click at [600, 563] on span "Asignar caso" at bounding box center [568, 562] width 92 height 43
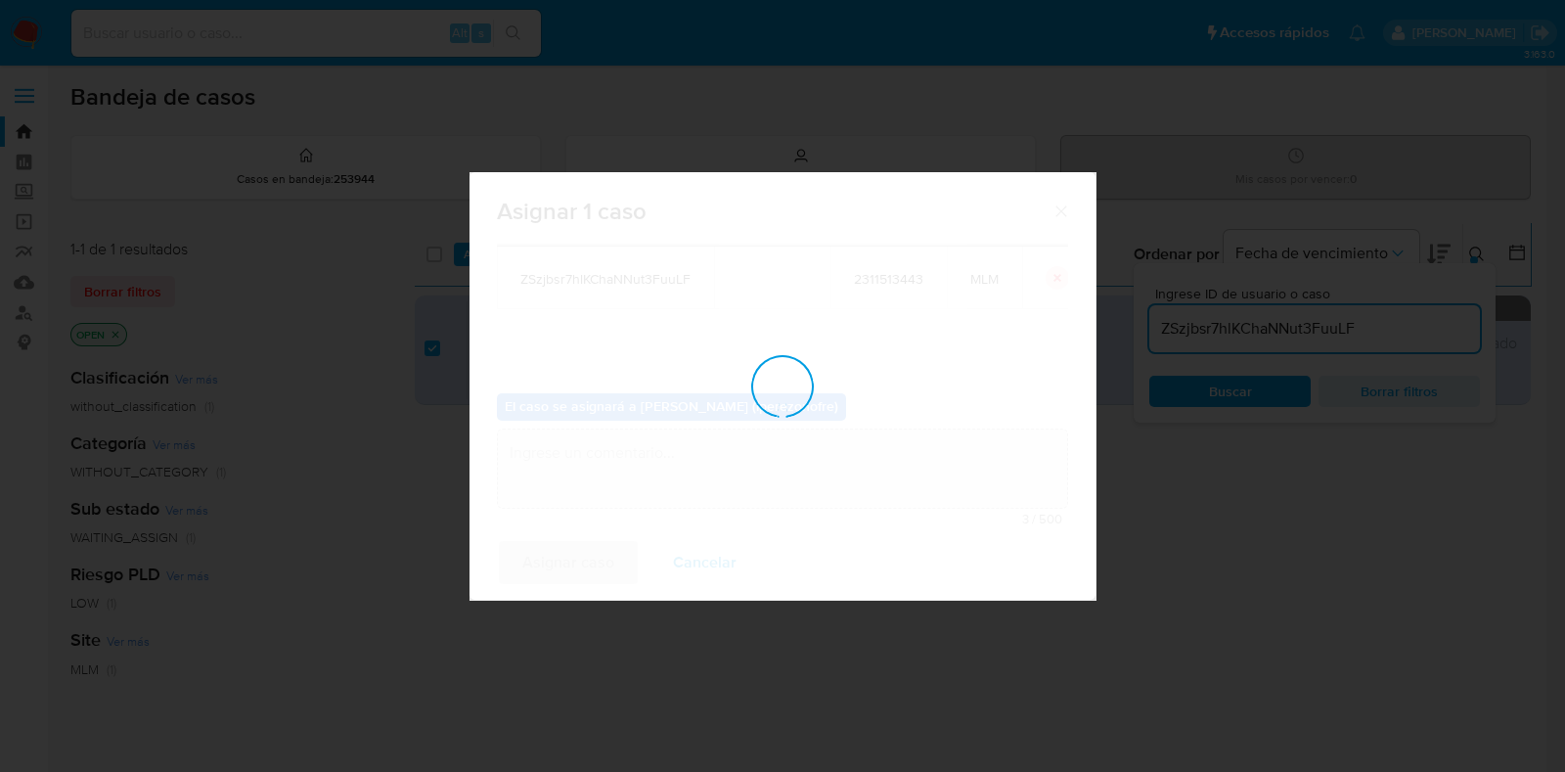
checkbox input "false"
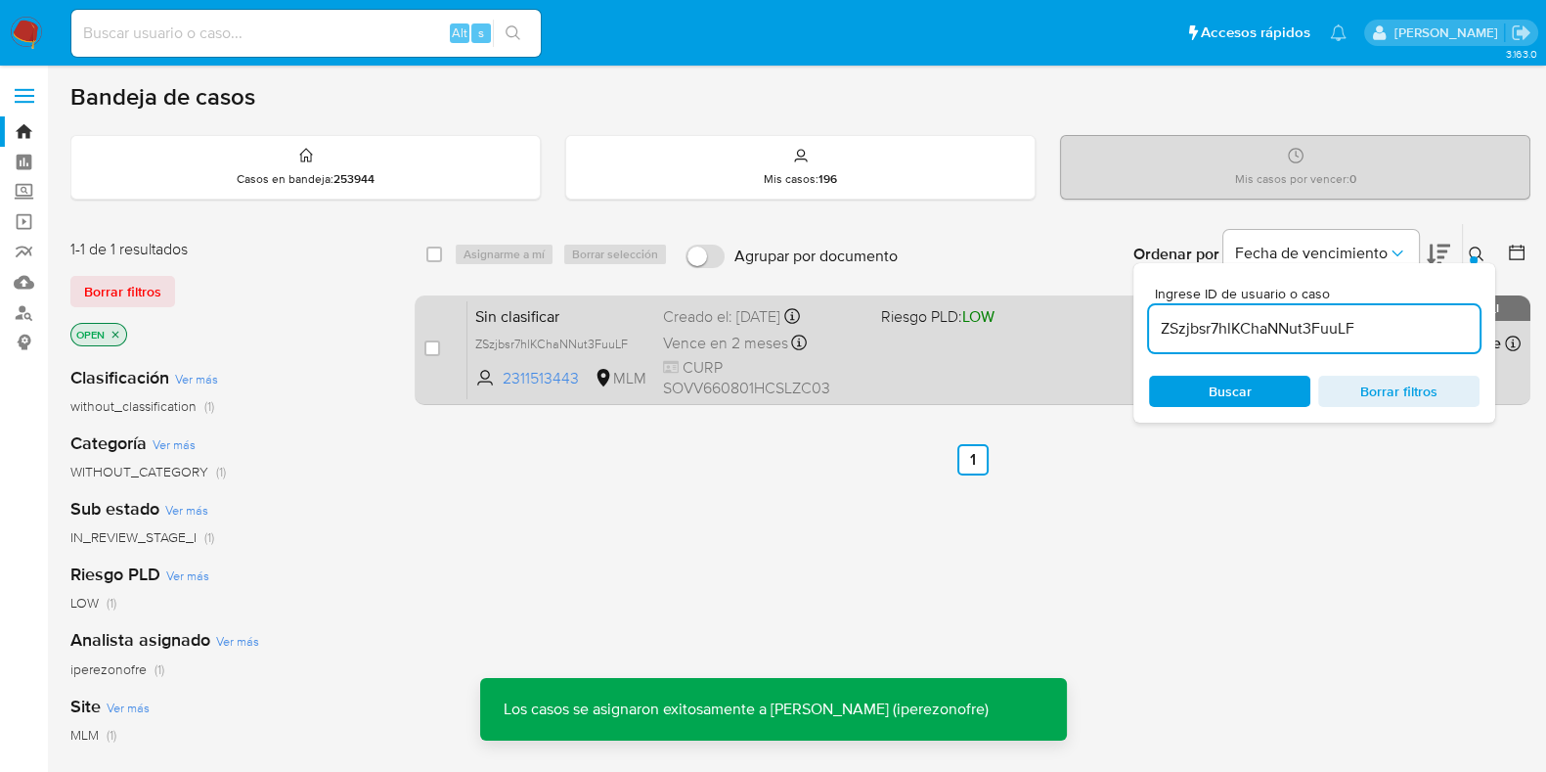
click at [816, 334] on div "Vence en 2 meses Vence el [DATE] 15:12:15" at bounding box center [764, 343] width 202 height 26
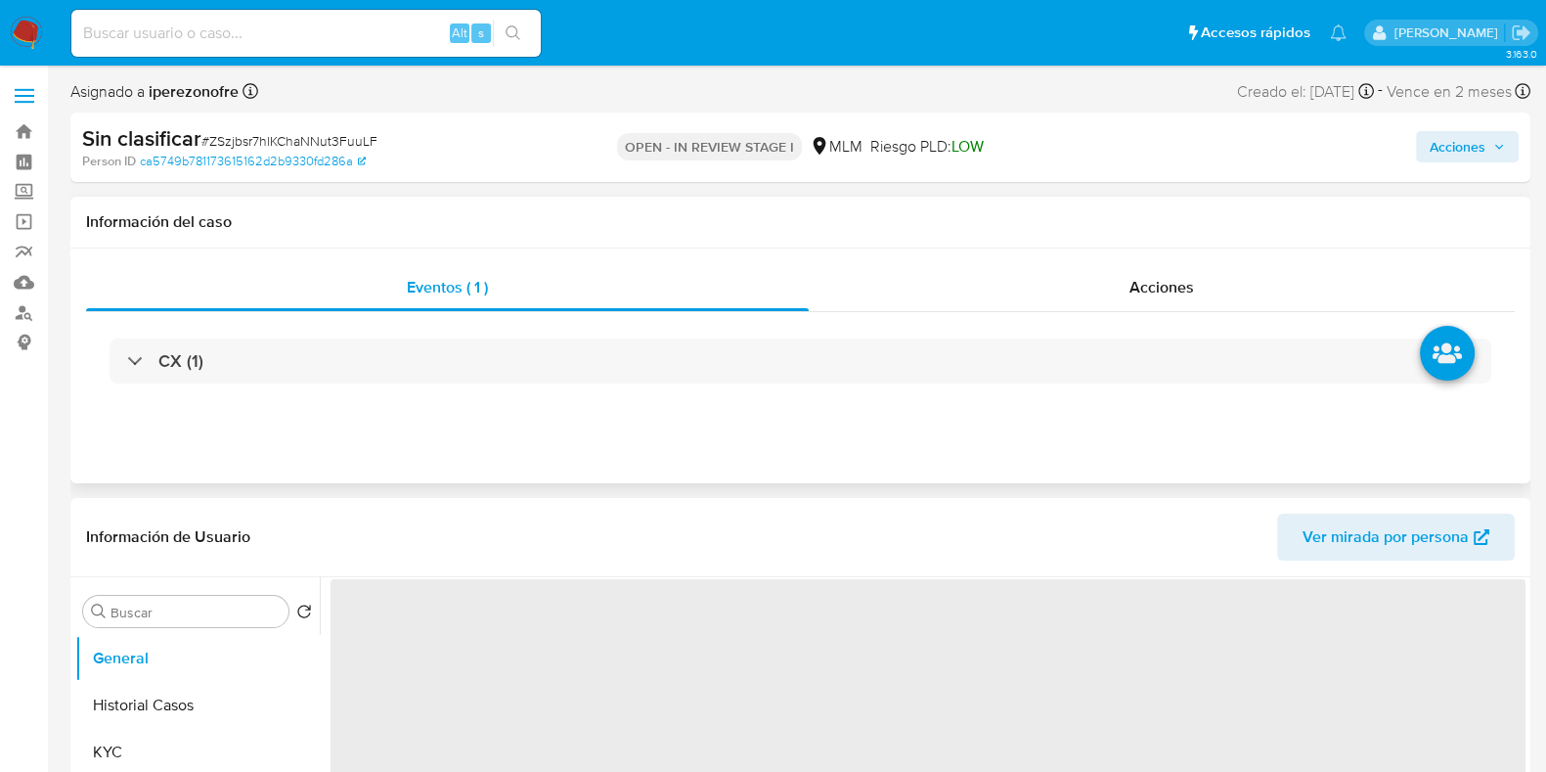
select select "10"
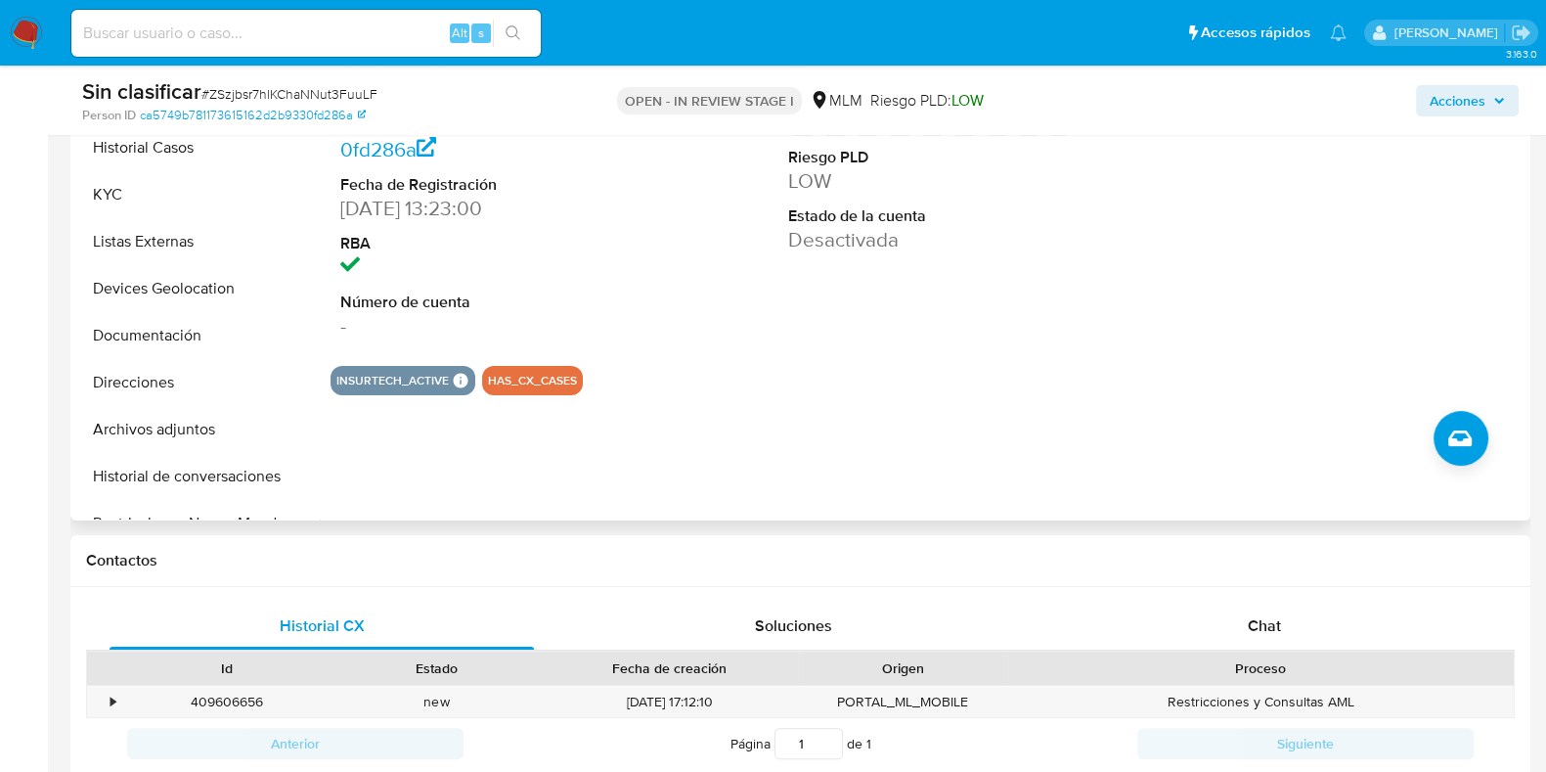
scroll to position [367, 0]
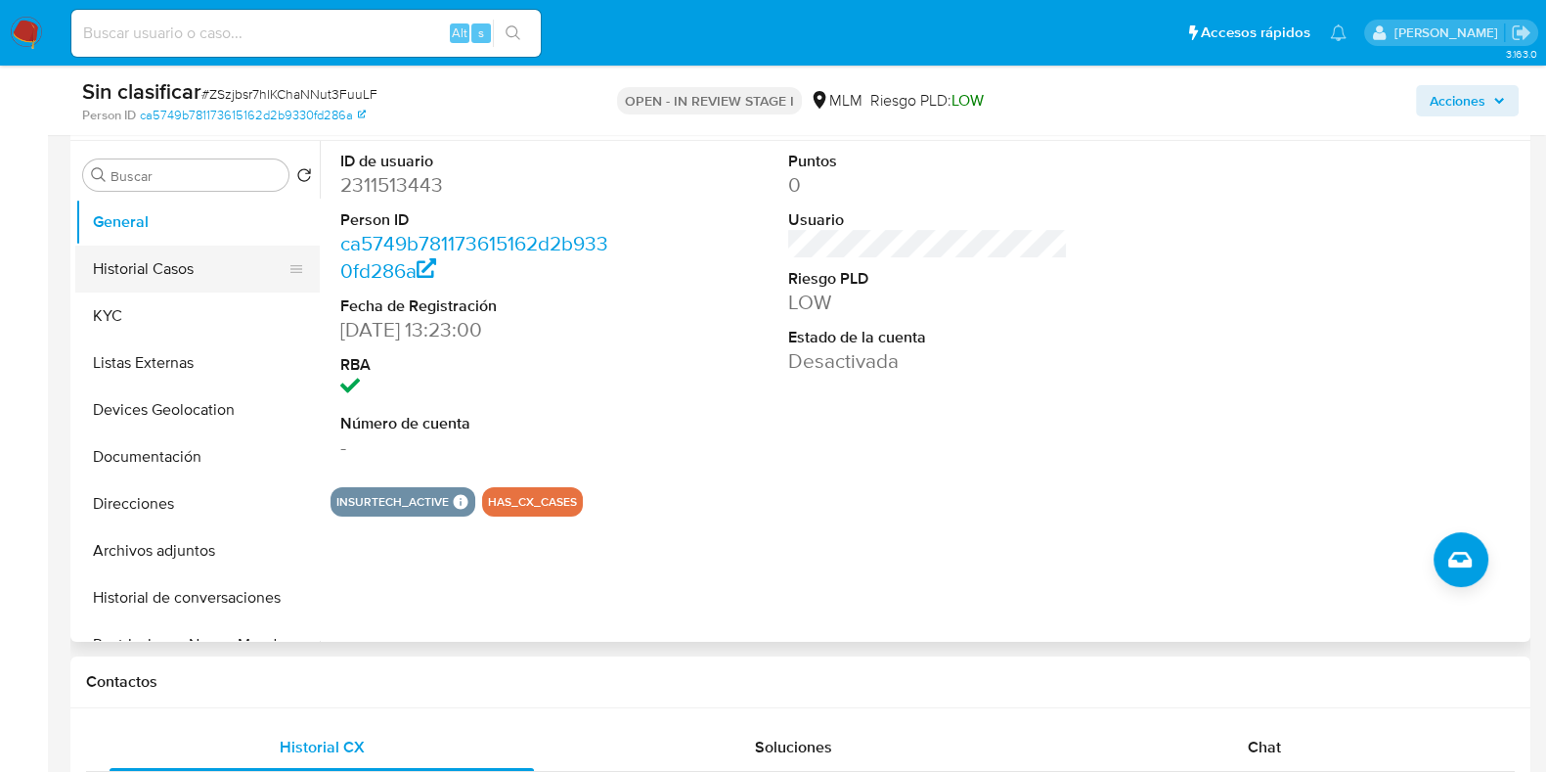
click at [187, 271] on button "Historial Casos" at bounding box center [189, 268] width 229 height 47
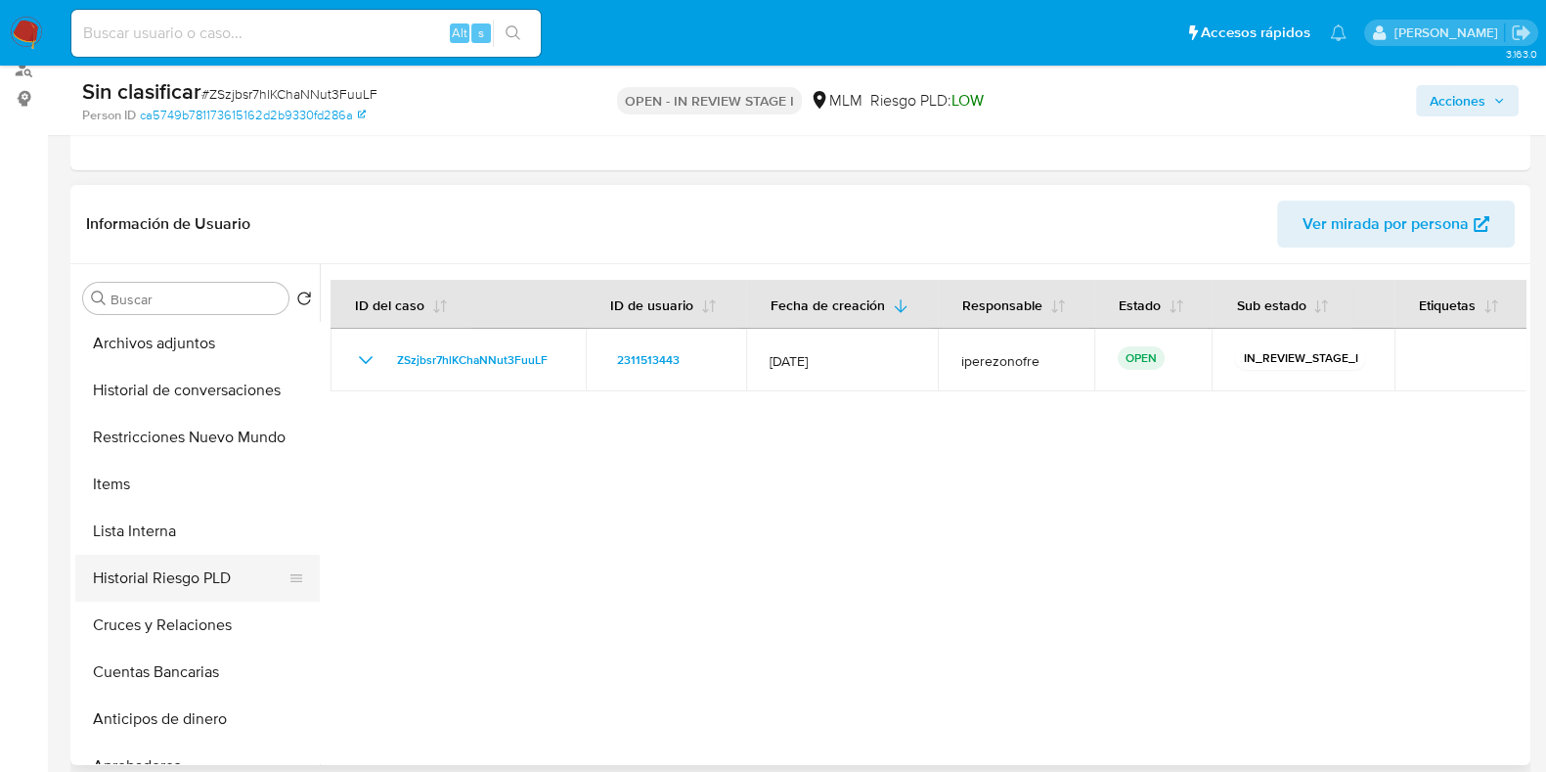
scroll to position [243, 0]
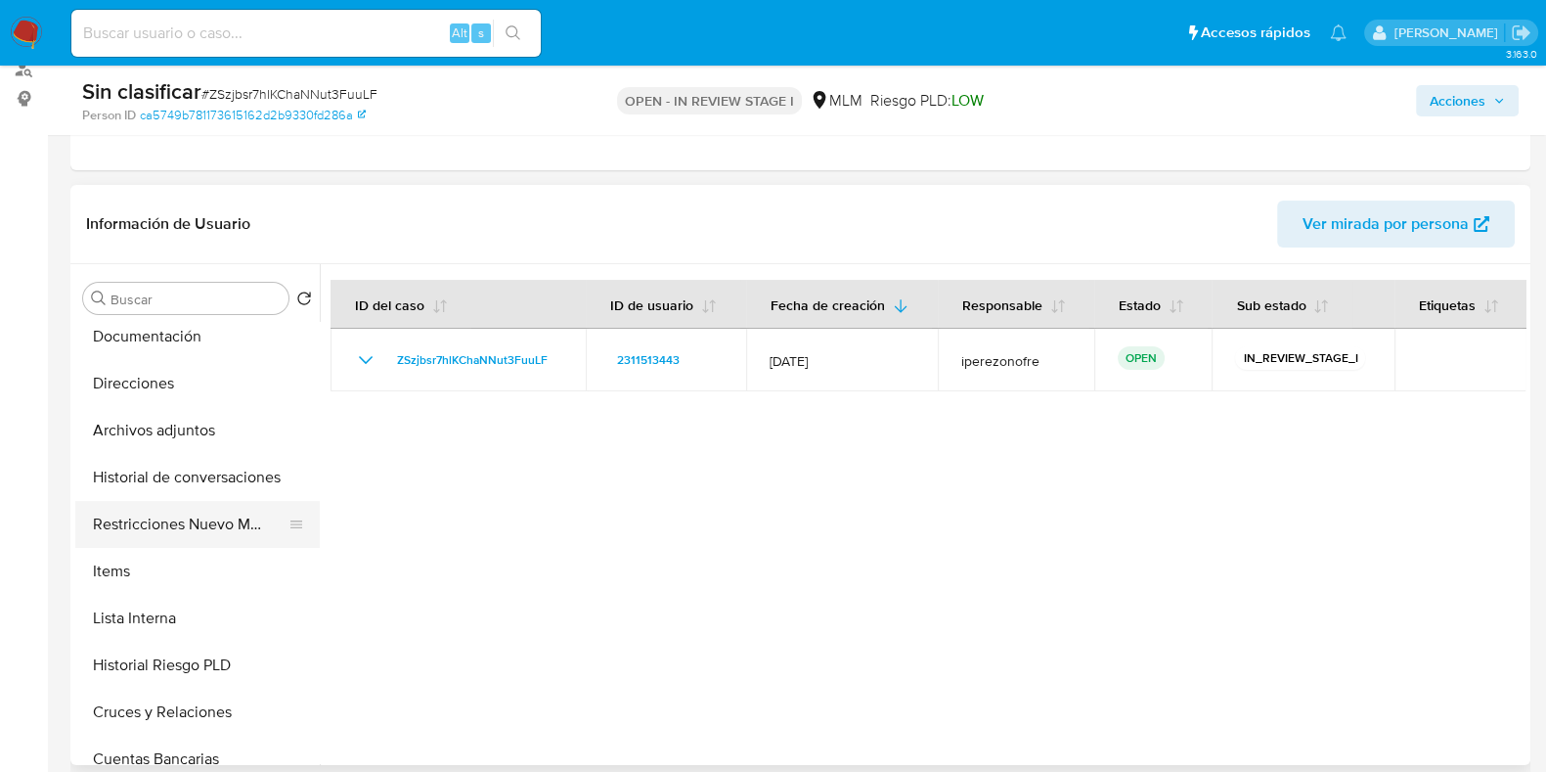
click at [222, 520] on button "Restricciones Nuevo Mundo" at bounding box center [189, 524] width 229 height 47
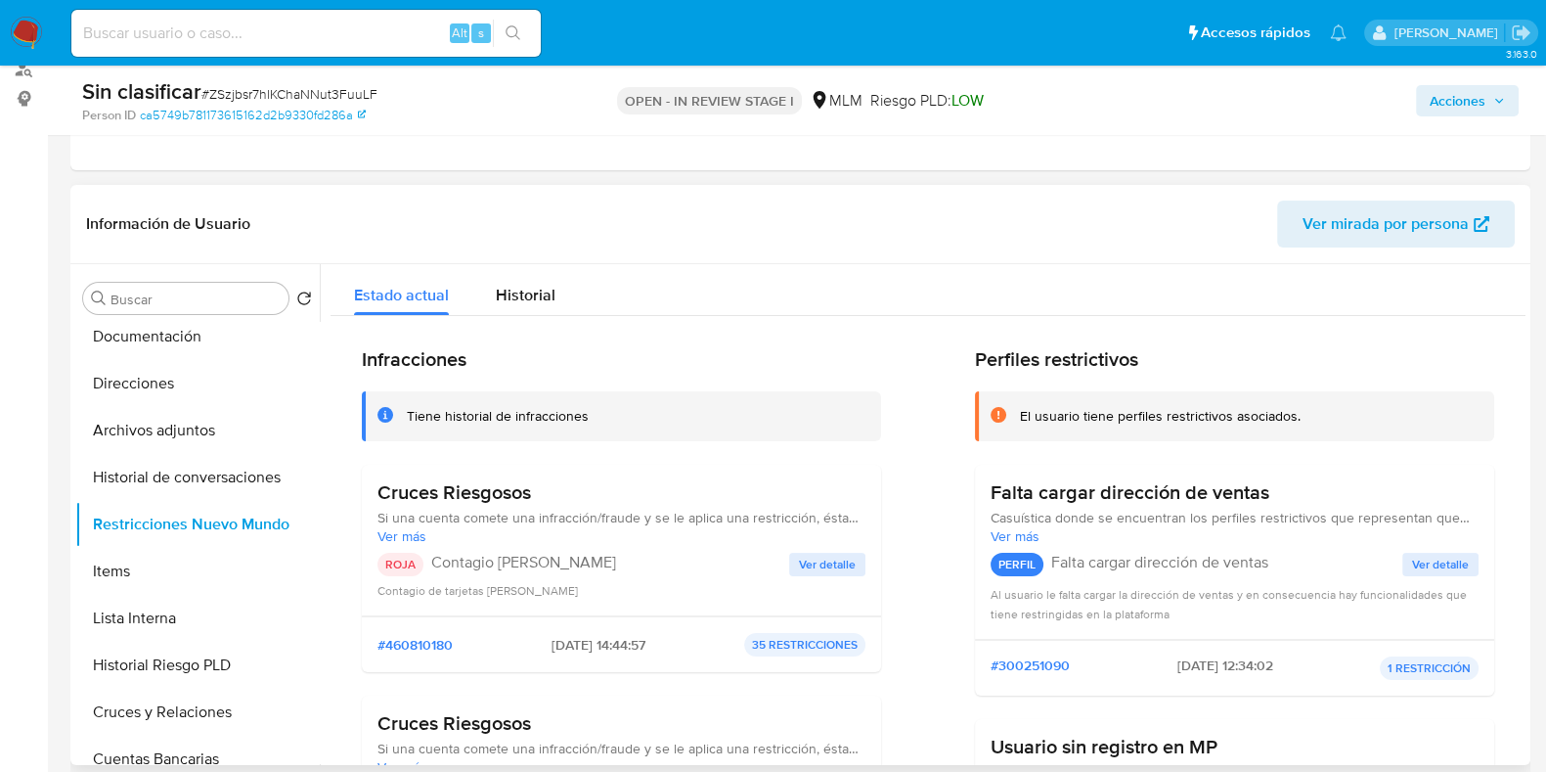
click at [860, 559] on button "Ver detalle" at bounding box center [827, 563] width 76 height 23
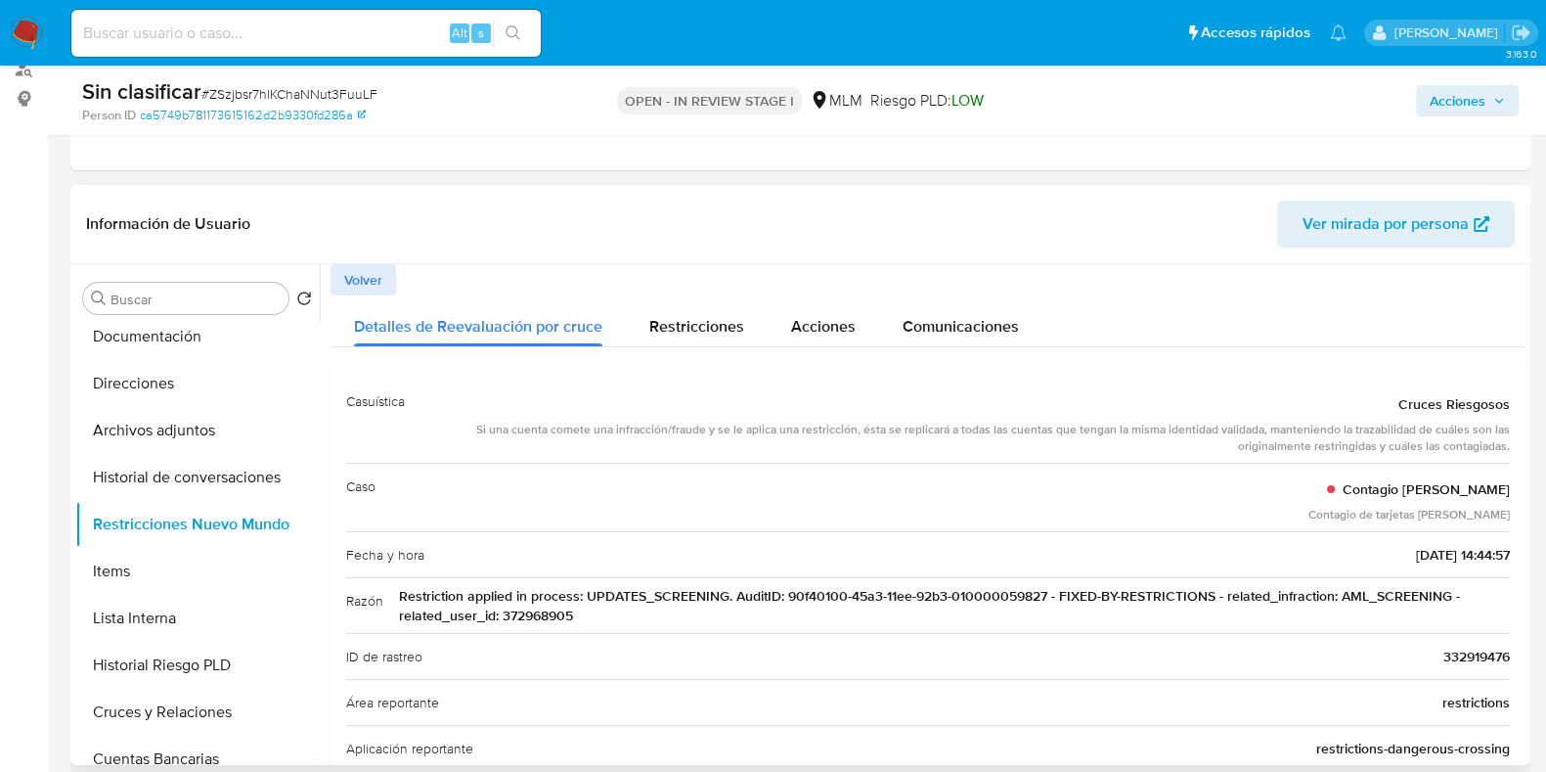
click at [539, 614] on span "Restriction applied in process: UPDATES_SCREENING. AuditID: 90f40100-45a3-11ee-…" at bounding box center [954, 605] width 1111 height 39
click at [1485, 100] on span "Acciones" at bounding box center [1458, 100] width 56 height 31
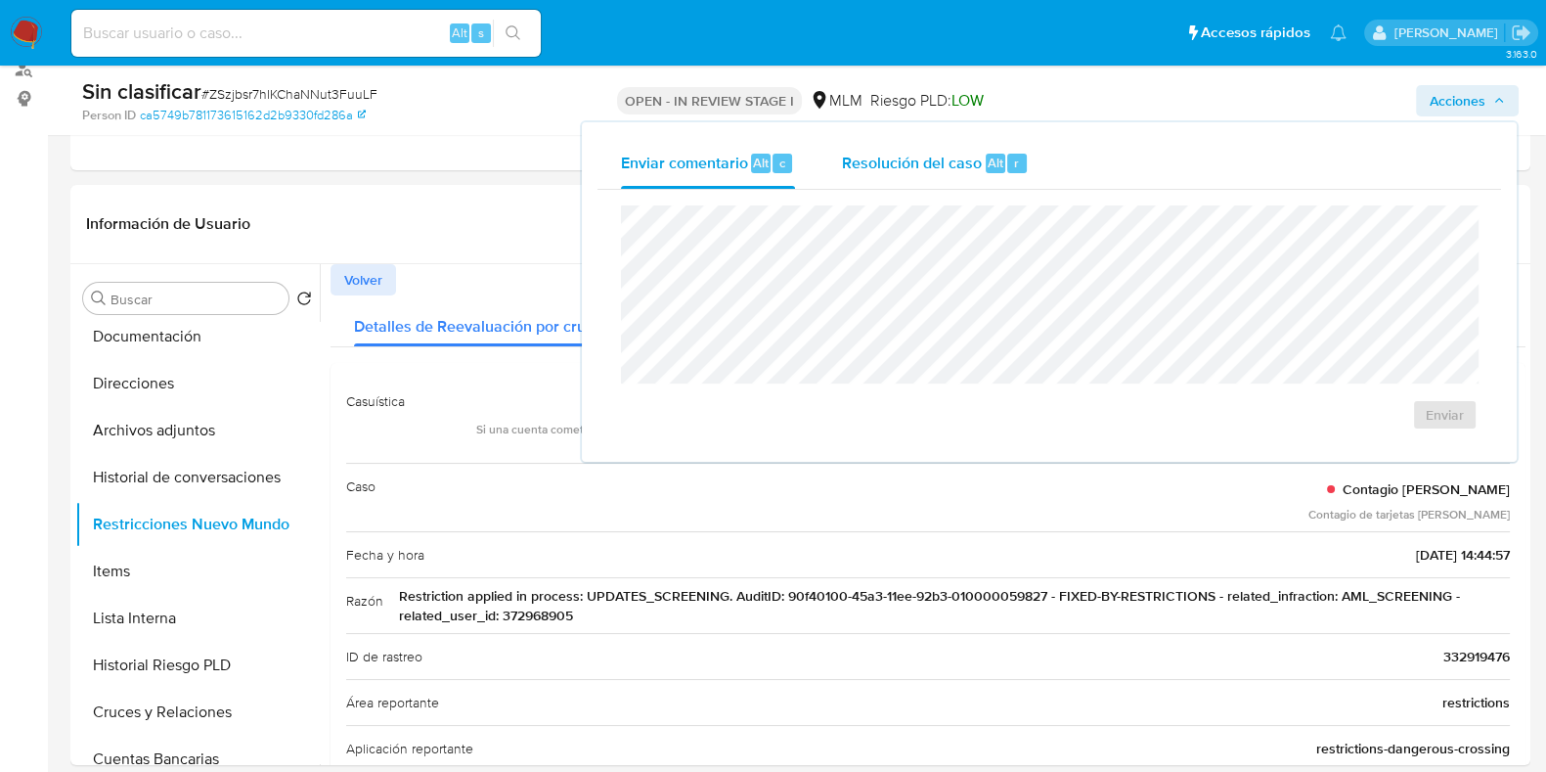
click at [893, 169] on span "Resolución del caso" at bounding box center [912, 162] width 140 height 22
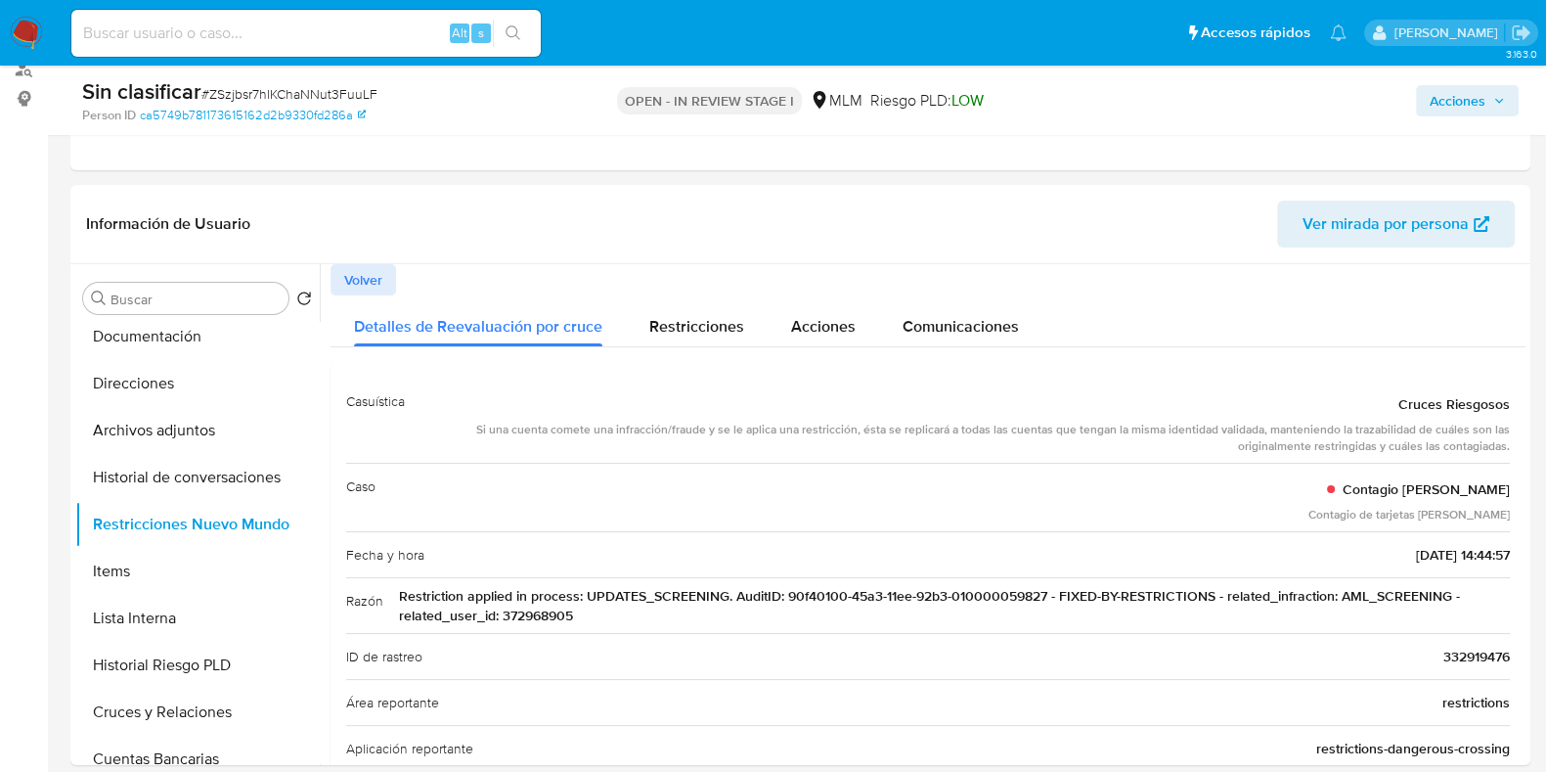
click at [1479, 93] on span "Acciones" at bounding box center [1458, 100] width 56 height 31
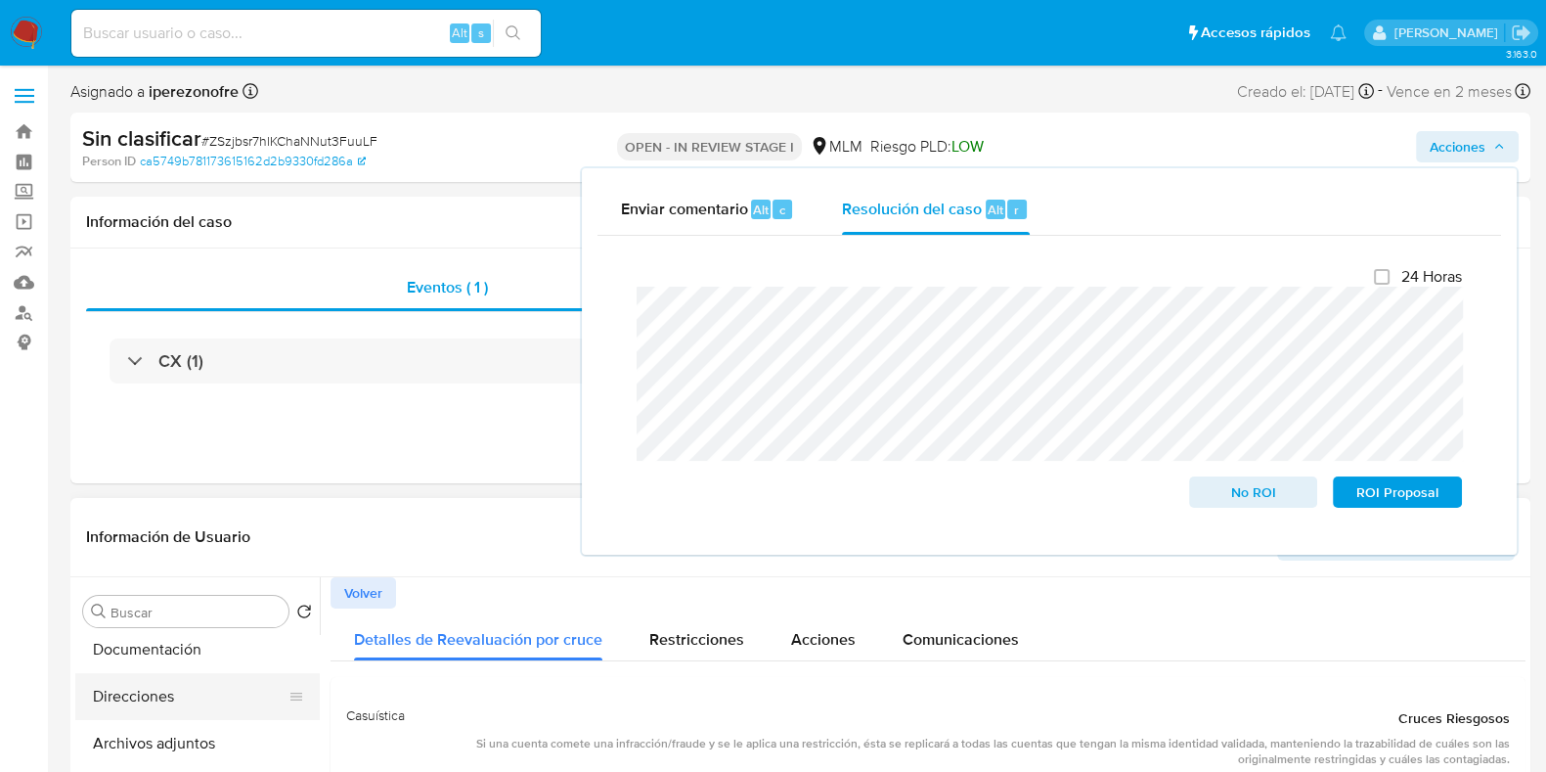
scroll to position [0, 0]
click at [199, 662] on button "General" at bounding box center [189, 658] width 229 height 47
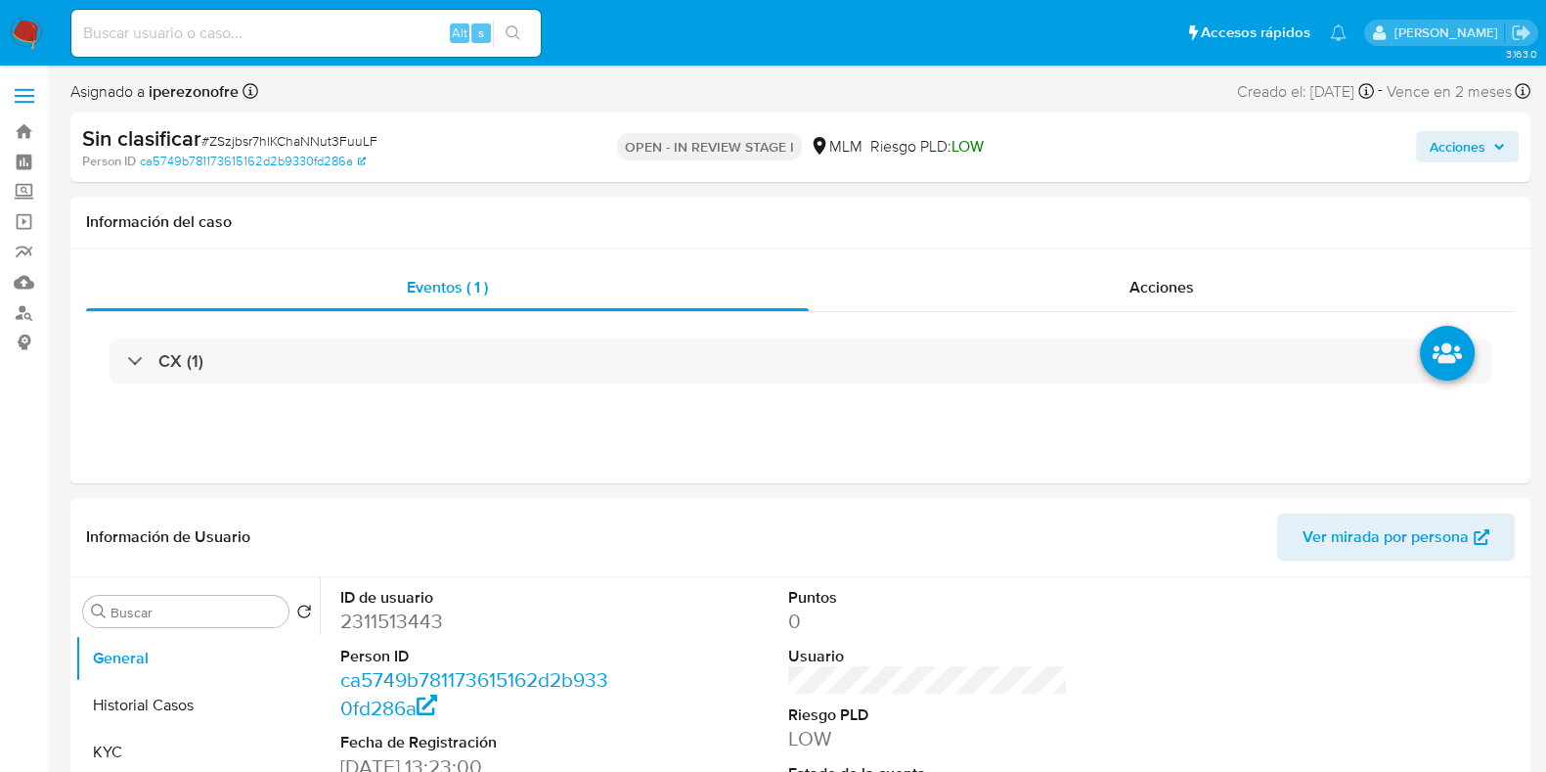
click at [1495, 151] on icon "button" at bounding box center [1499, 147] width 12 height 12
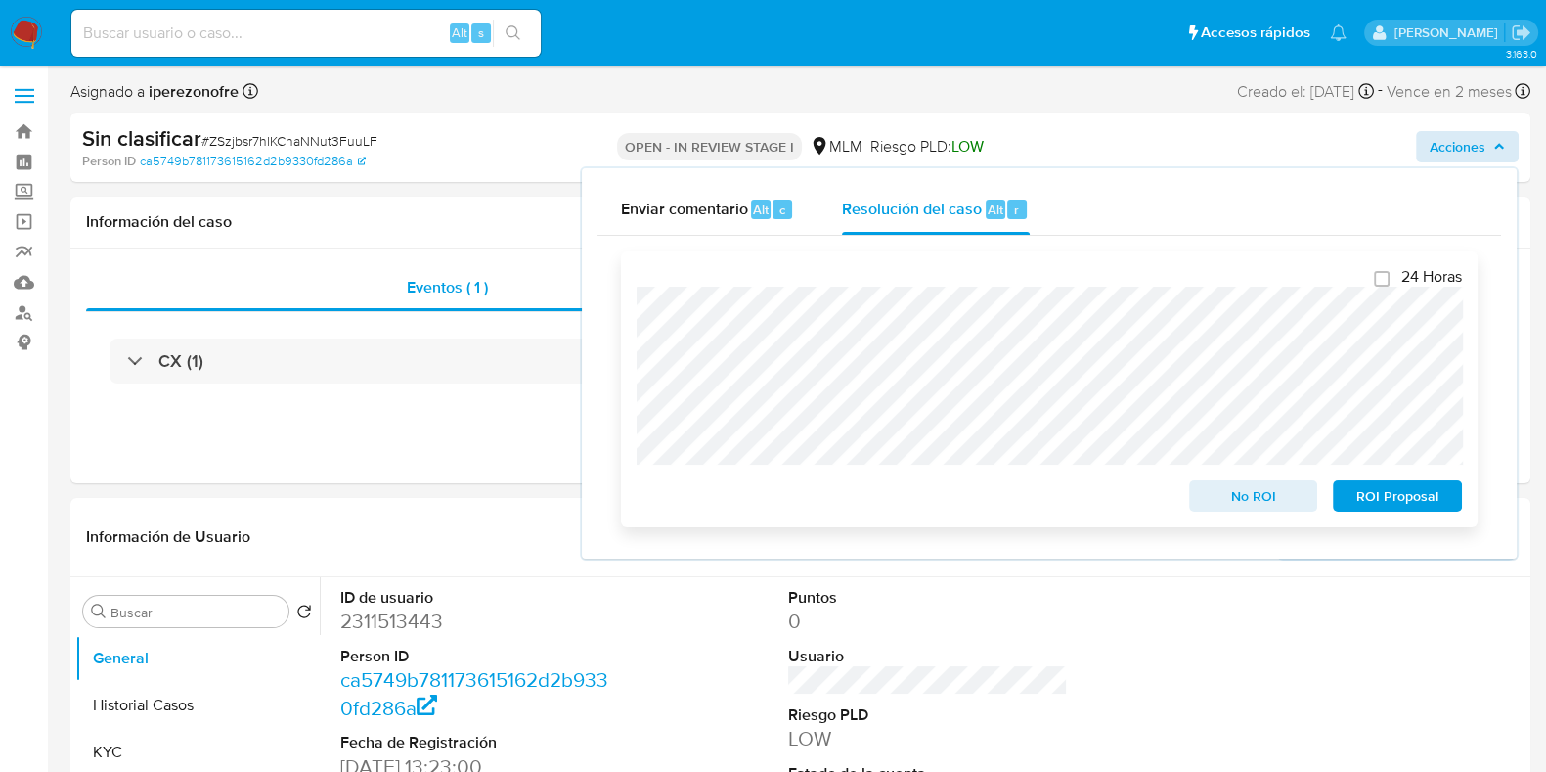
click at [622, 315] on div "24 Horas No ROI ROI Proposal" at bounding box center [1049, 389] width 857 height 276
click at [1247, 489] on span "No ROI" at bounding box center [1254, 495] width 102 height 27
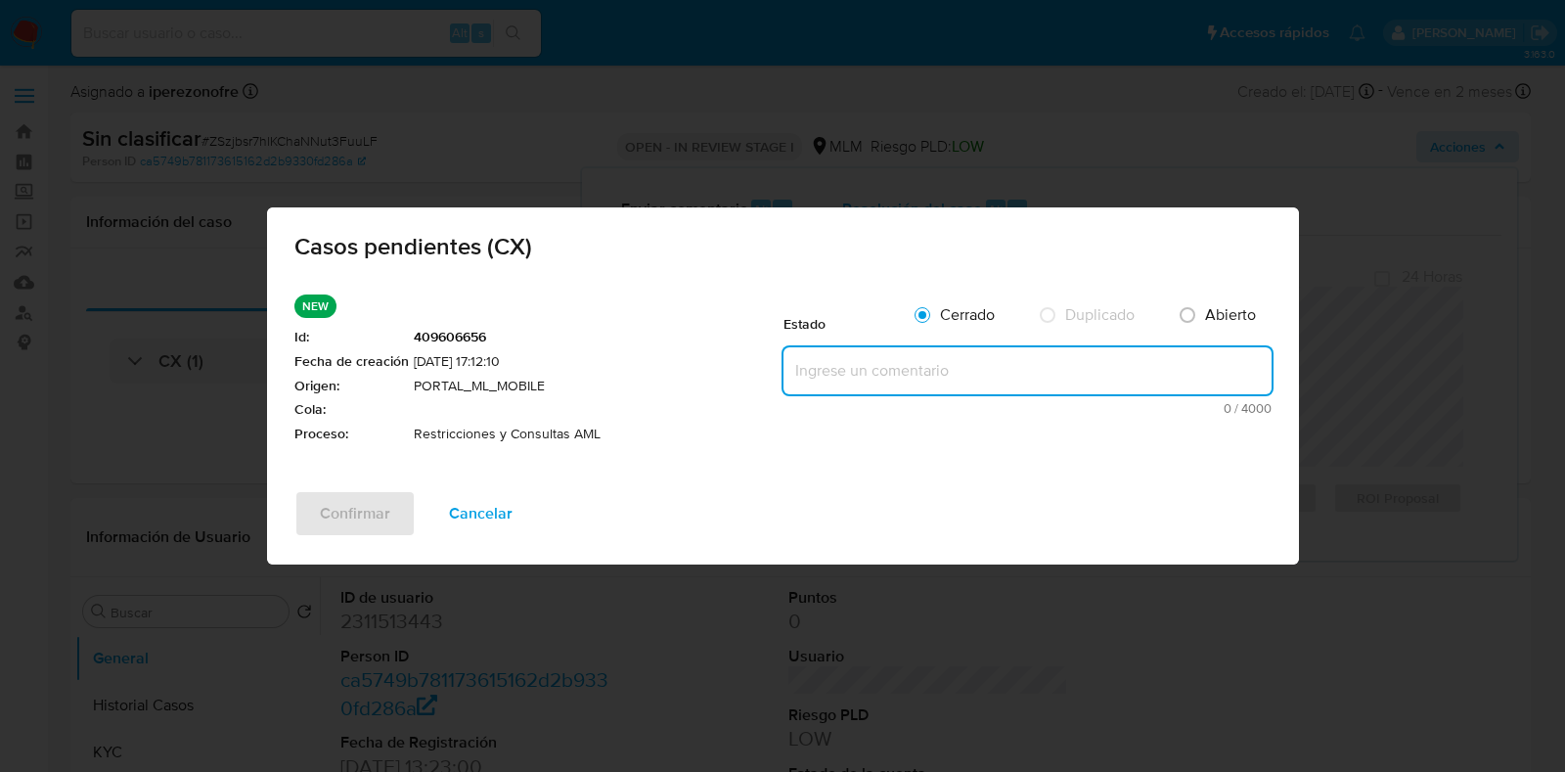
click at [878, 369] on textarea at bounding box center [1027, 370] width 488 height 47
paste textarea "se valida cx, se identifica el cliente se encuentra en lista de personas bloque…"
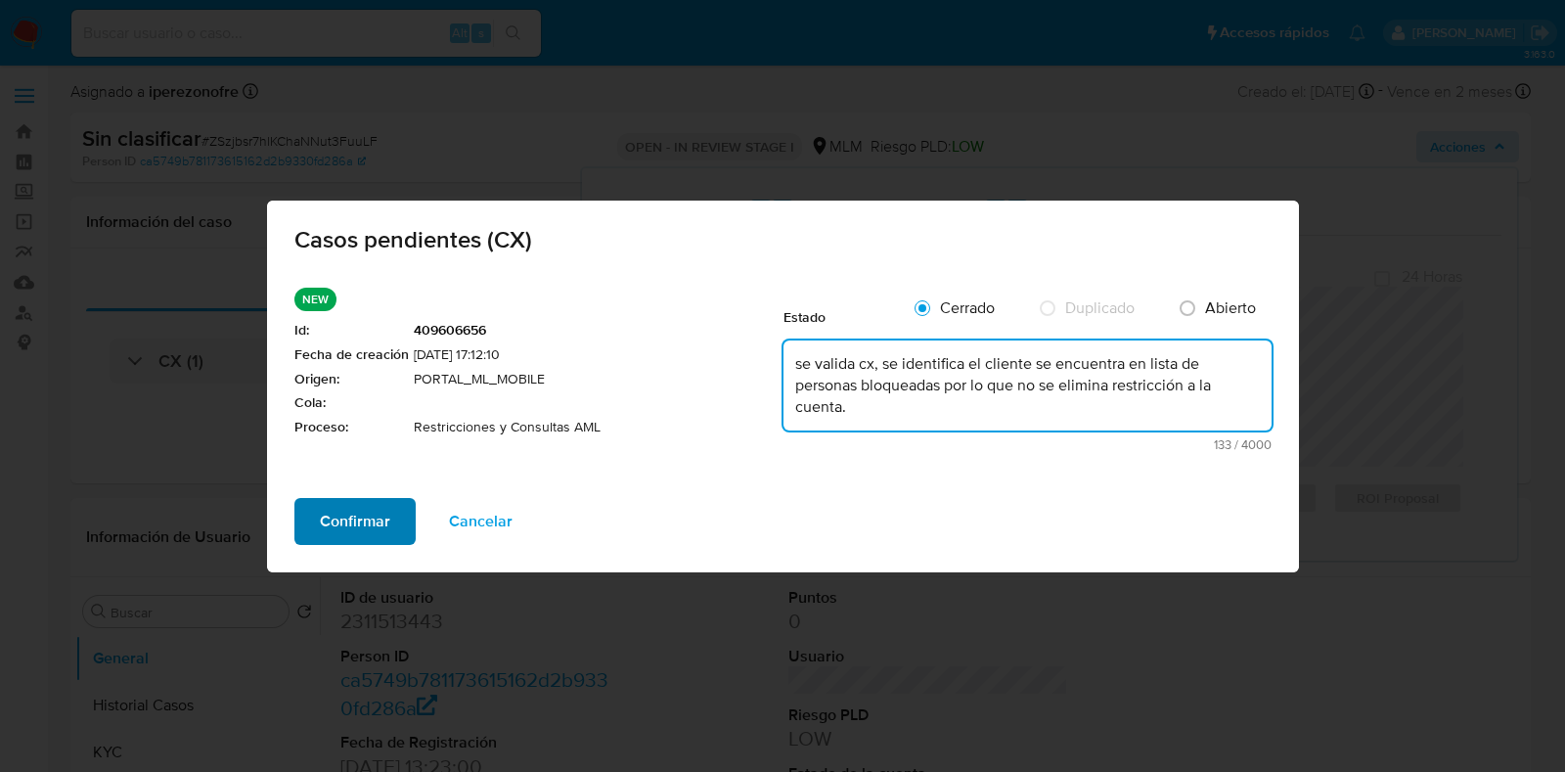
type textarea "se valida cx, se identifica el cliente se encuentra en lista de personas bloque…"
click at [356, 514] on span "Confirmar" at bounding box center [355, 521] width 70 height 43
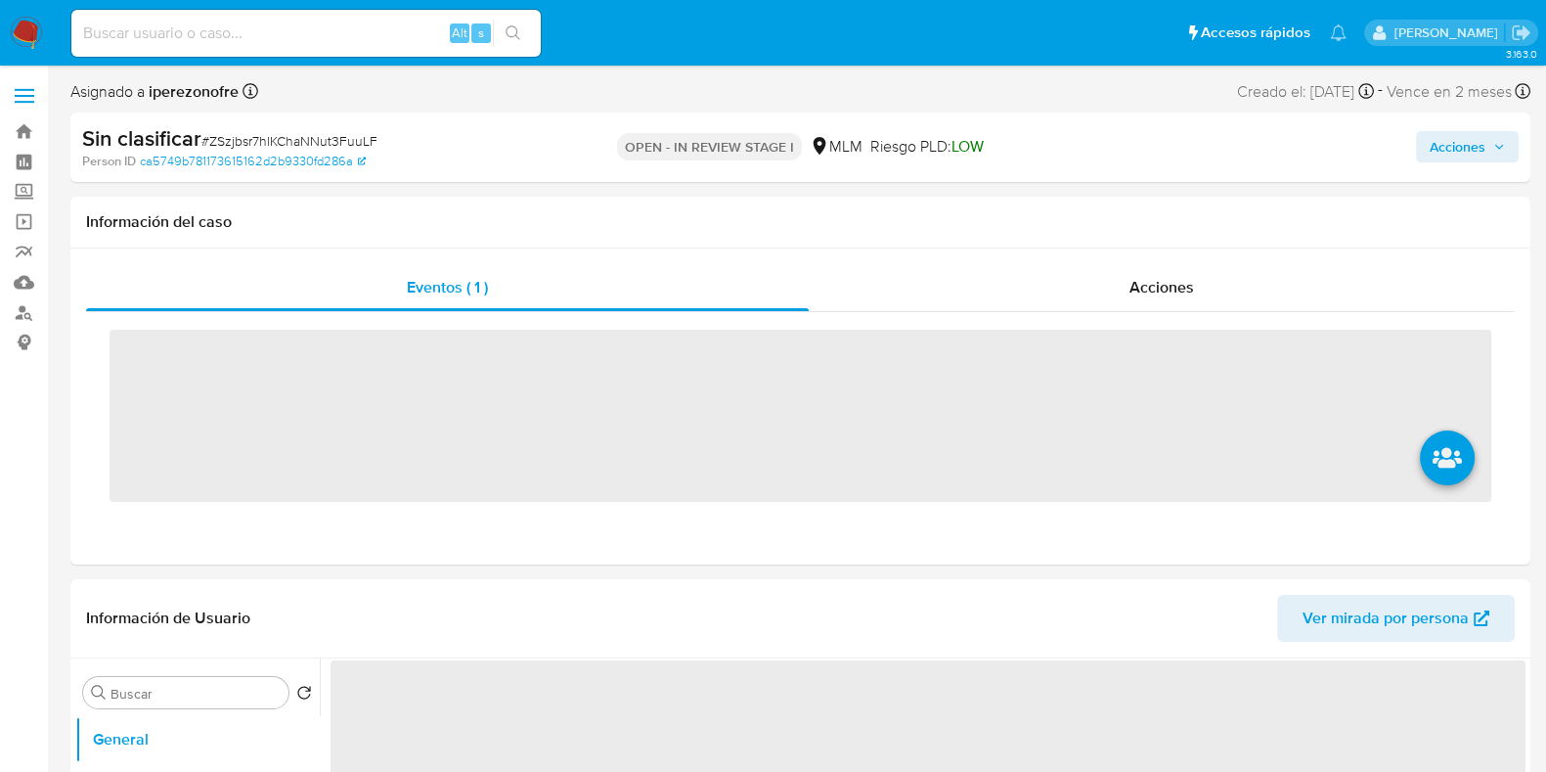
click at [265, 39] on input at bounding box center [305, 33] width 469 height 25
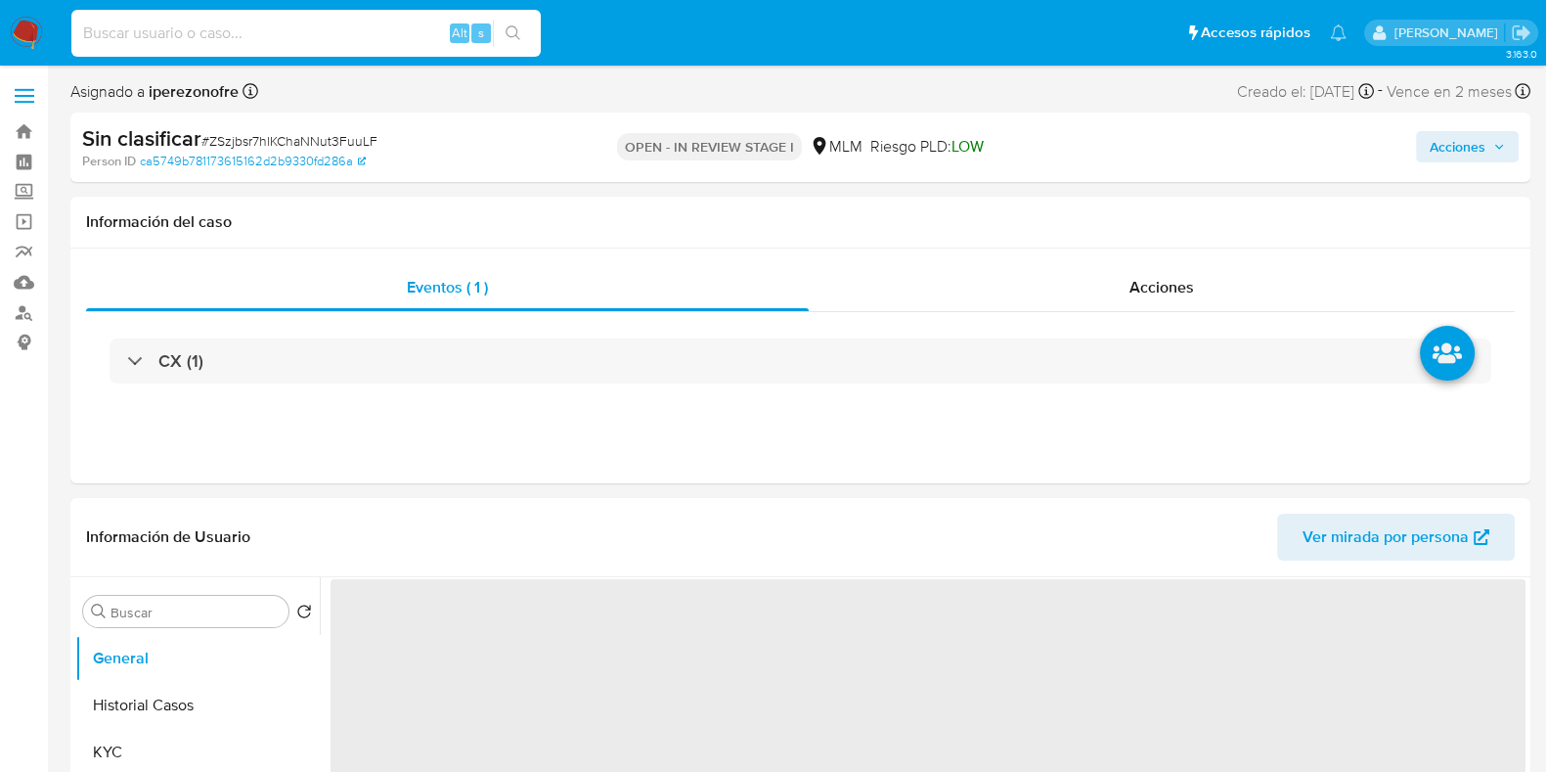
paste input "372968905"
type input "372968905"
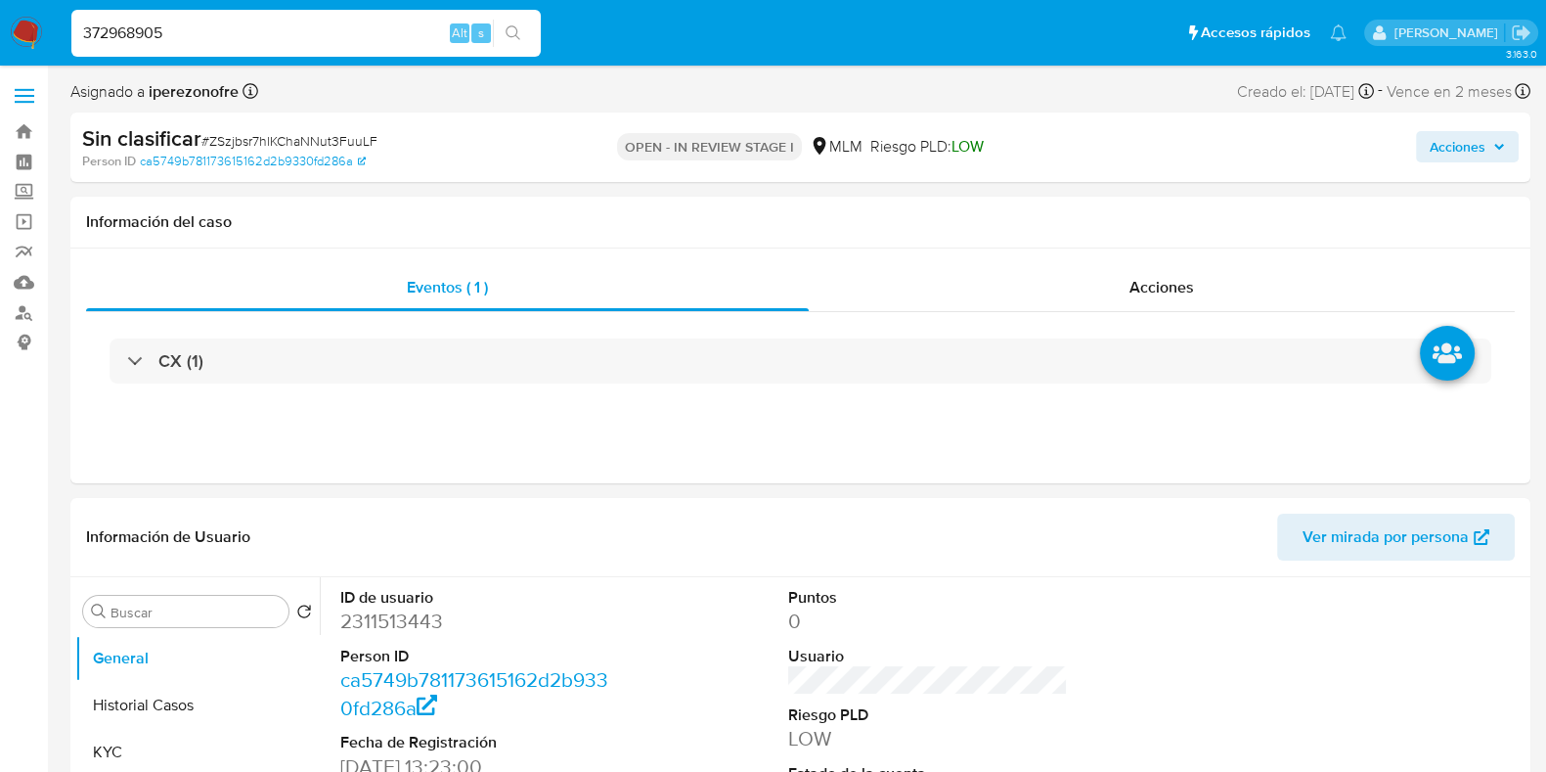
select select "10"
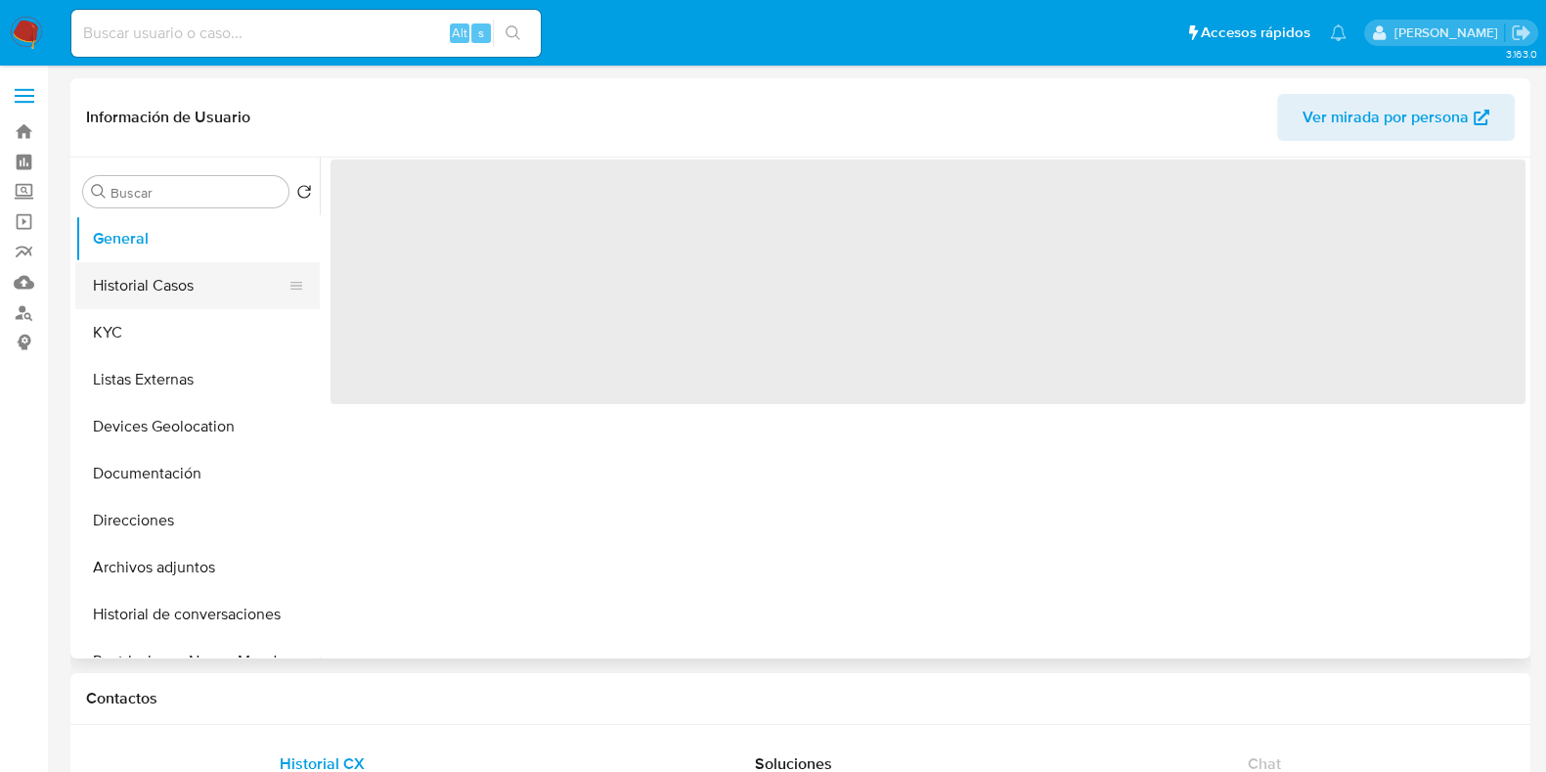
select select "10"
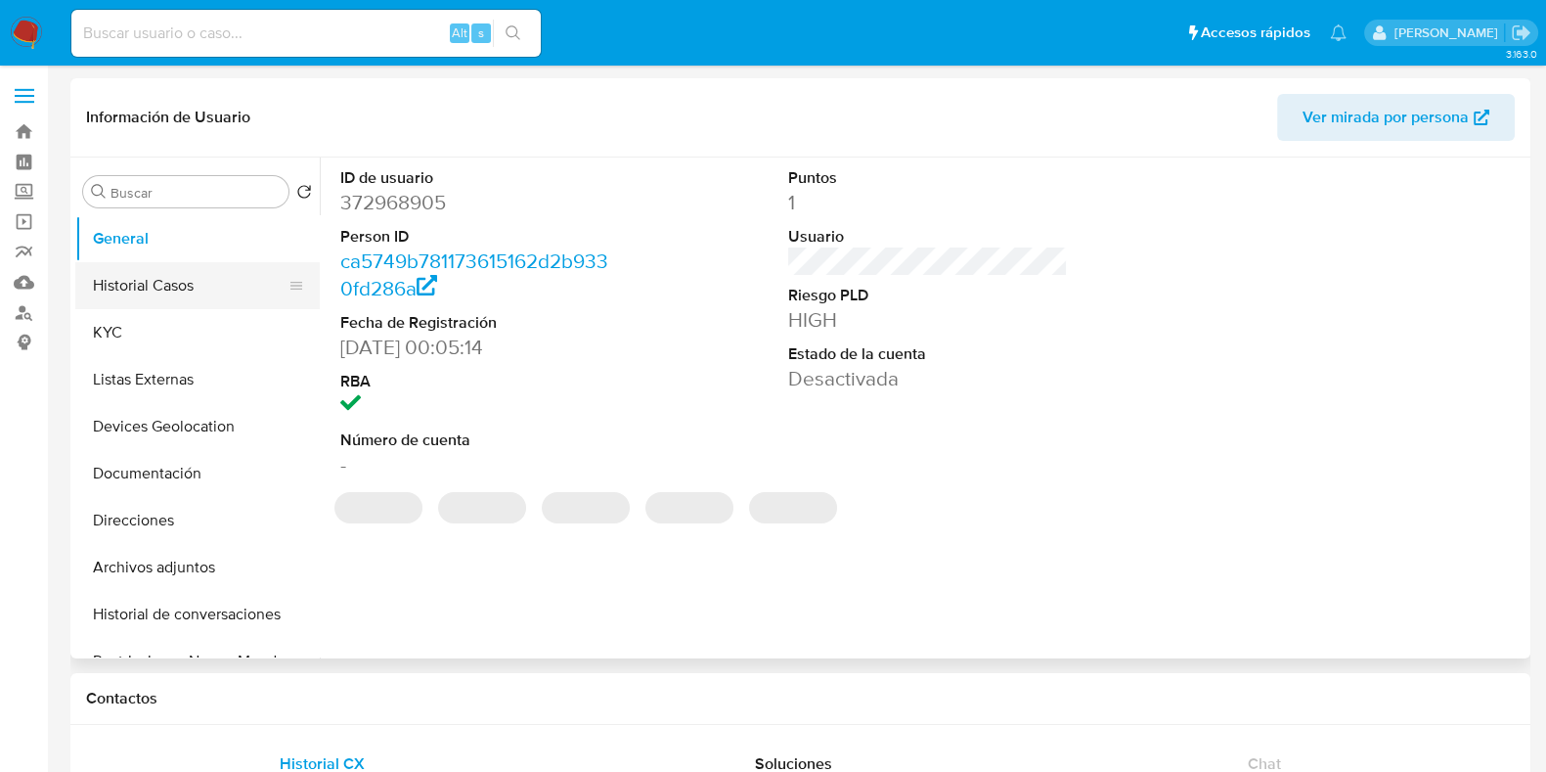
click at [193, 289] on button "Historial Casos" at bounding box center [189, 285] width 229 height 47
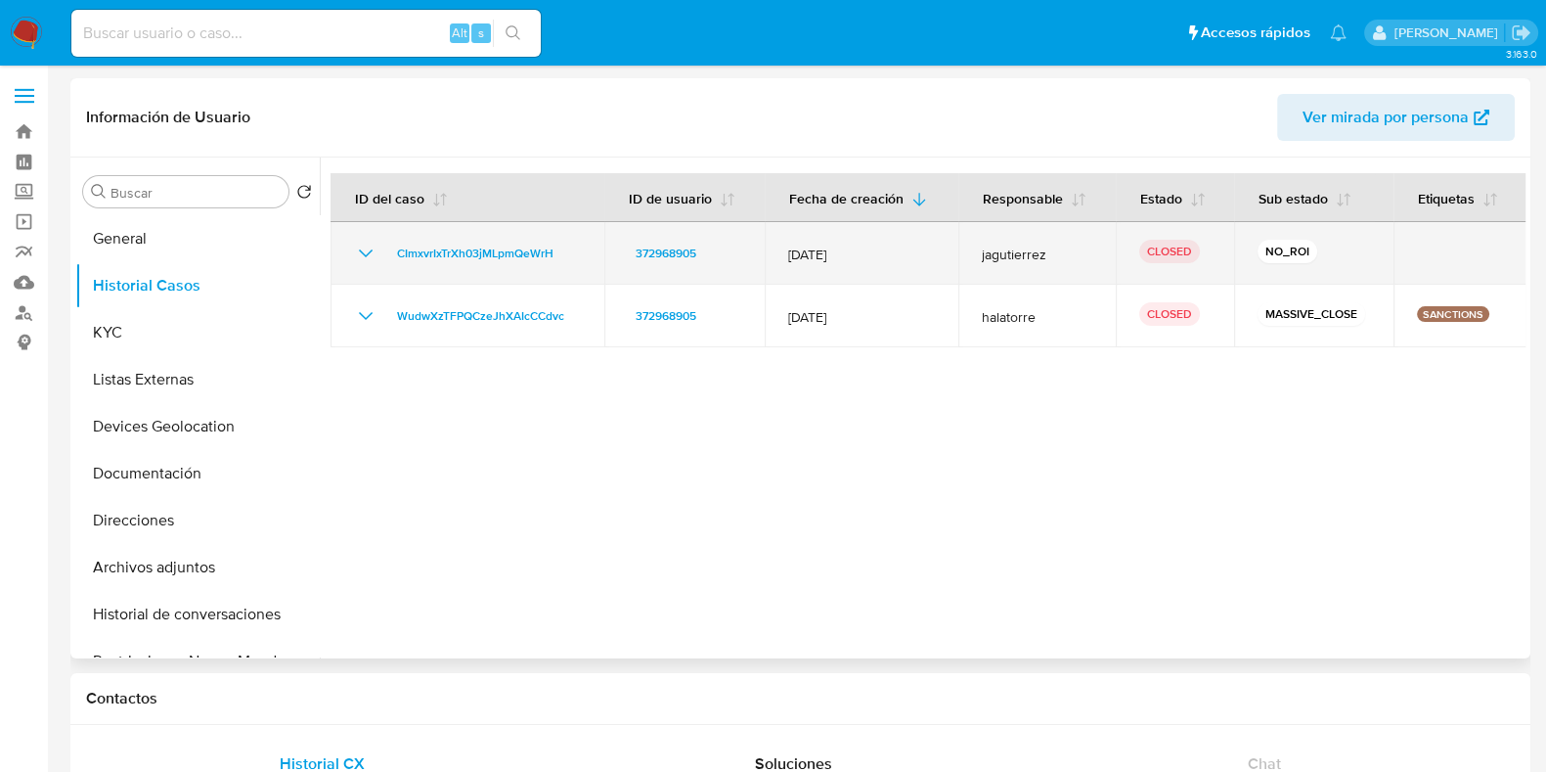
click at [365, 249] on icon "Mostrar/Ocultar" at bounding box center [365, 253] width 23 height 23
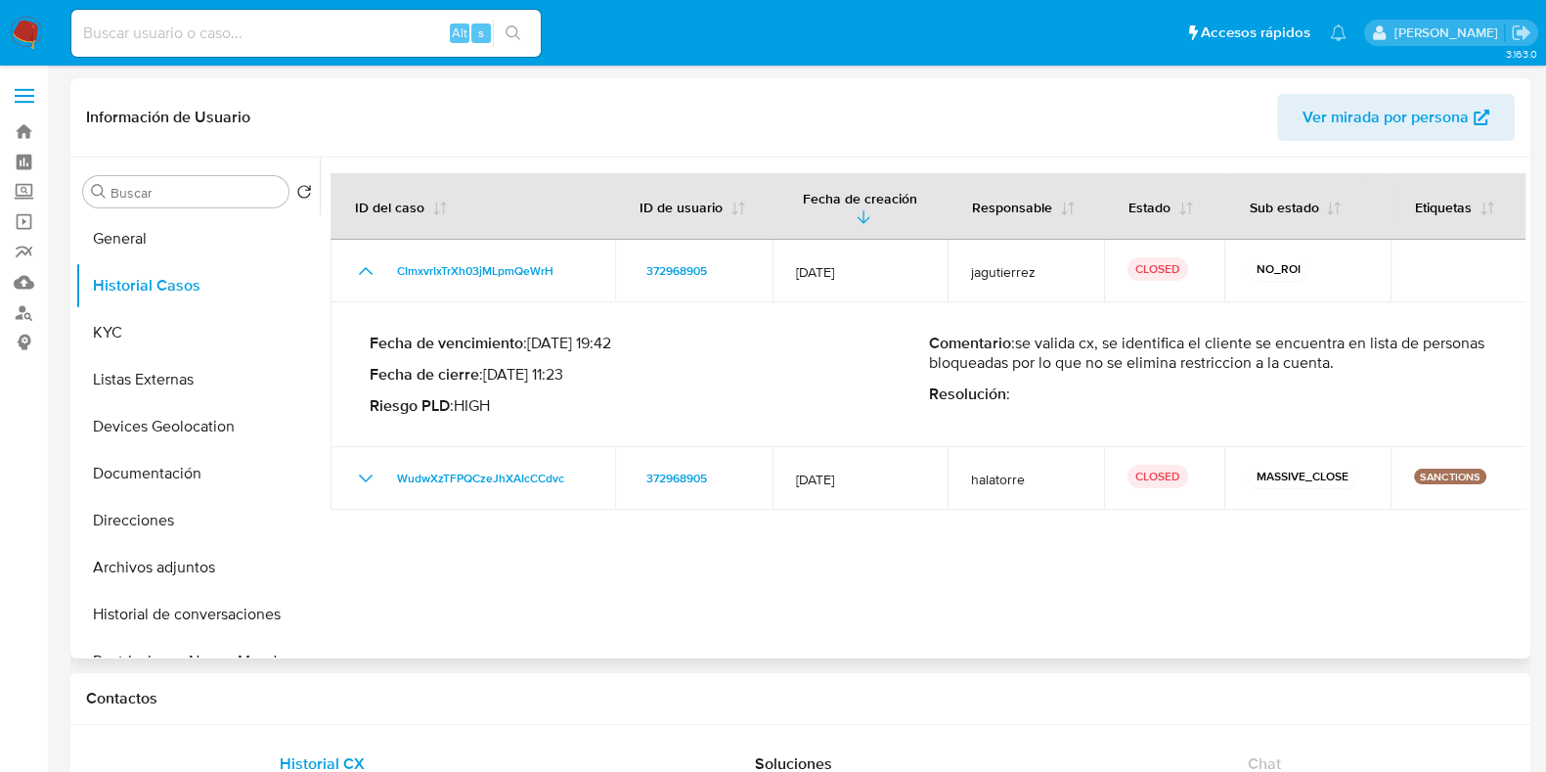
drag, startPoint x: 1421, startPoint y: 365, endPoint x: 1017, endPoint y: 346, distance: 404.3
click at [1017, 346] on p "Comentario : se valida cx, se identifica el cliente se encuentra en lista de pe…" at bounding box center [1208, 352] width 559 height 39
click at [153, 384] on button "Listas Externas" at bounding box center [189, 379] width 229 height 47
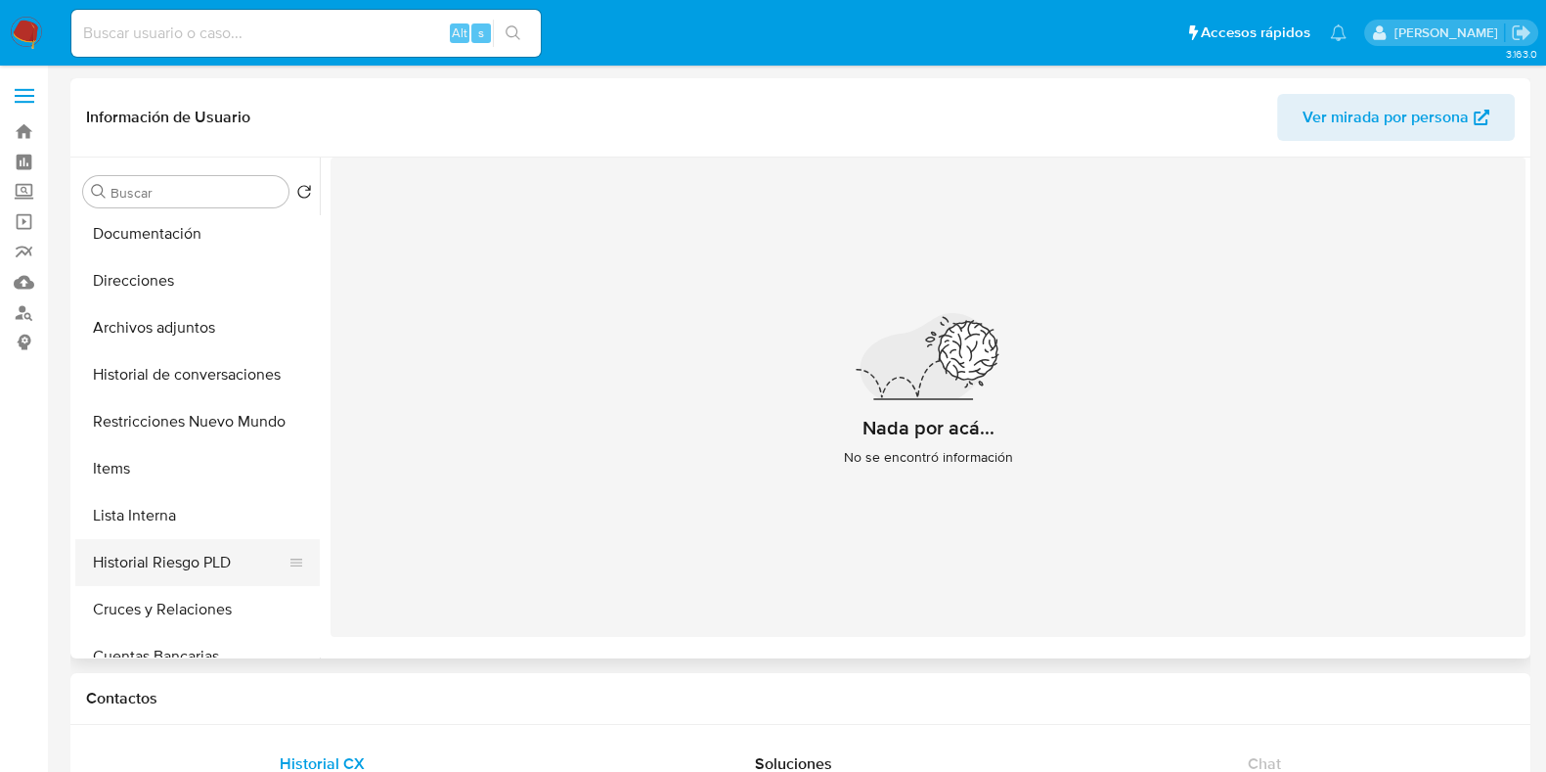
scroll to position [243, 0]
click at [152, 418] on button "Restricciones Nuevo Mundo" at bounding box center [189, 417] width 229 height 47
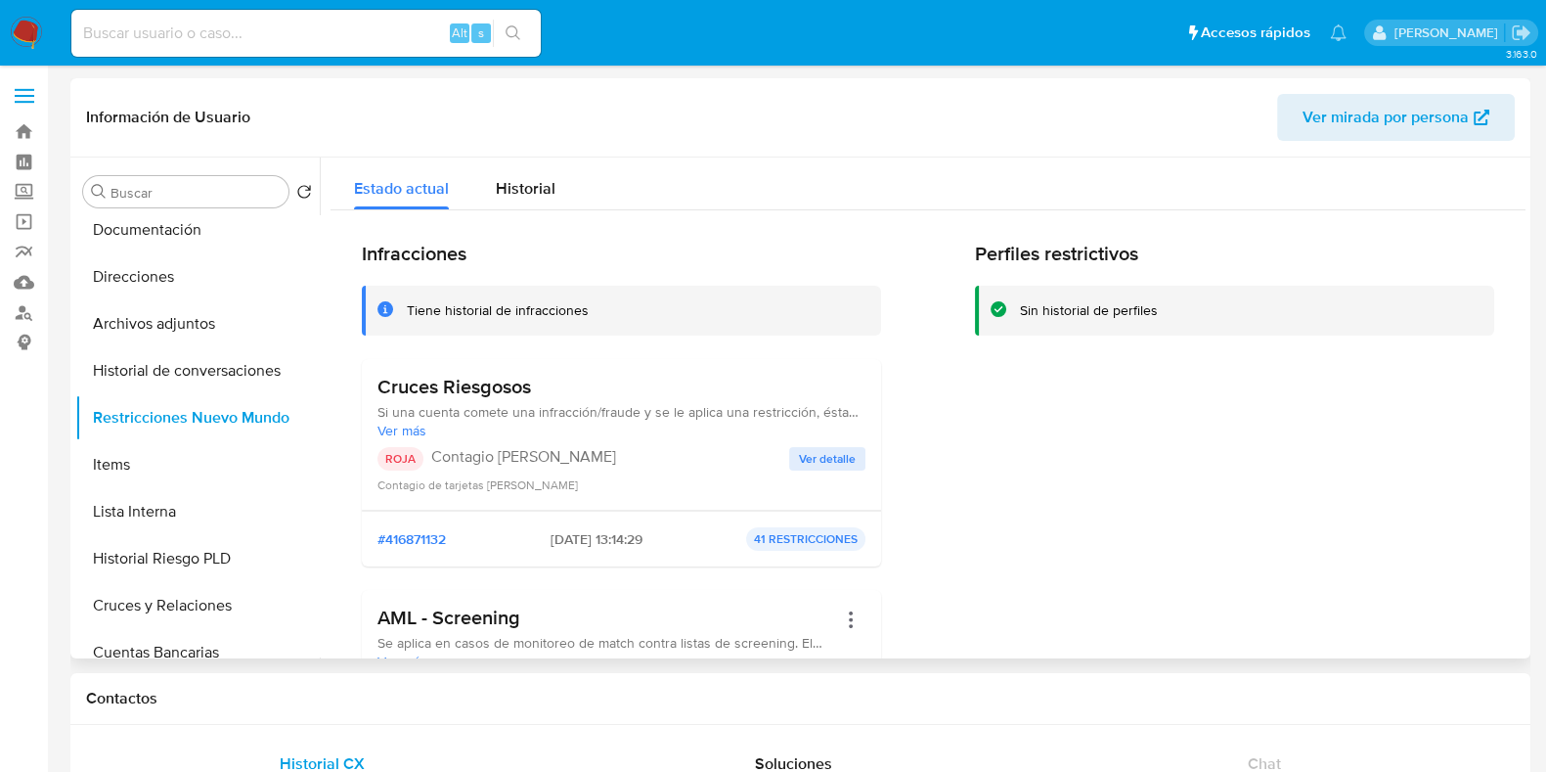
click at [826, 442] on div "Cruces Riesgosos Si una cuenta comete una infracción/fraude y se le aplica una …" at bounding box center [621, 434] width 488 height 119
click at [833, 452] on span "Ver detalle" at bounding box center [827, 459] width 57 height 20
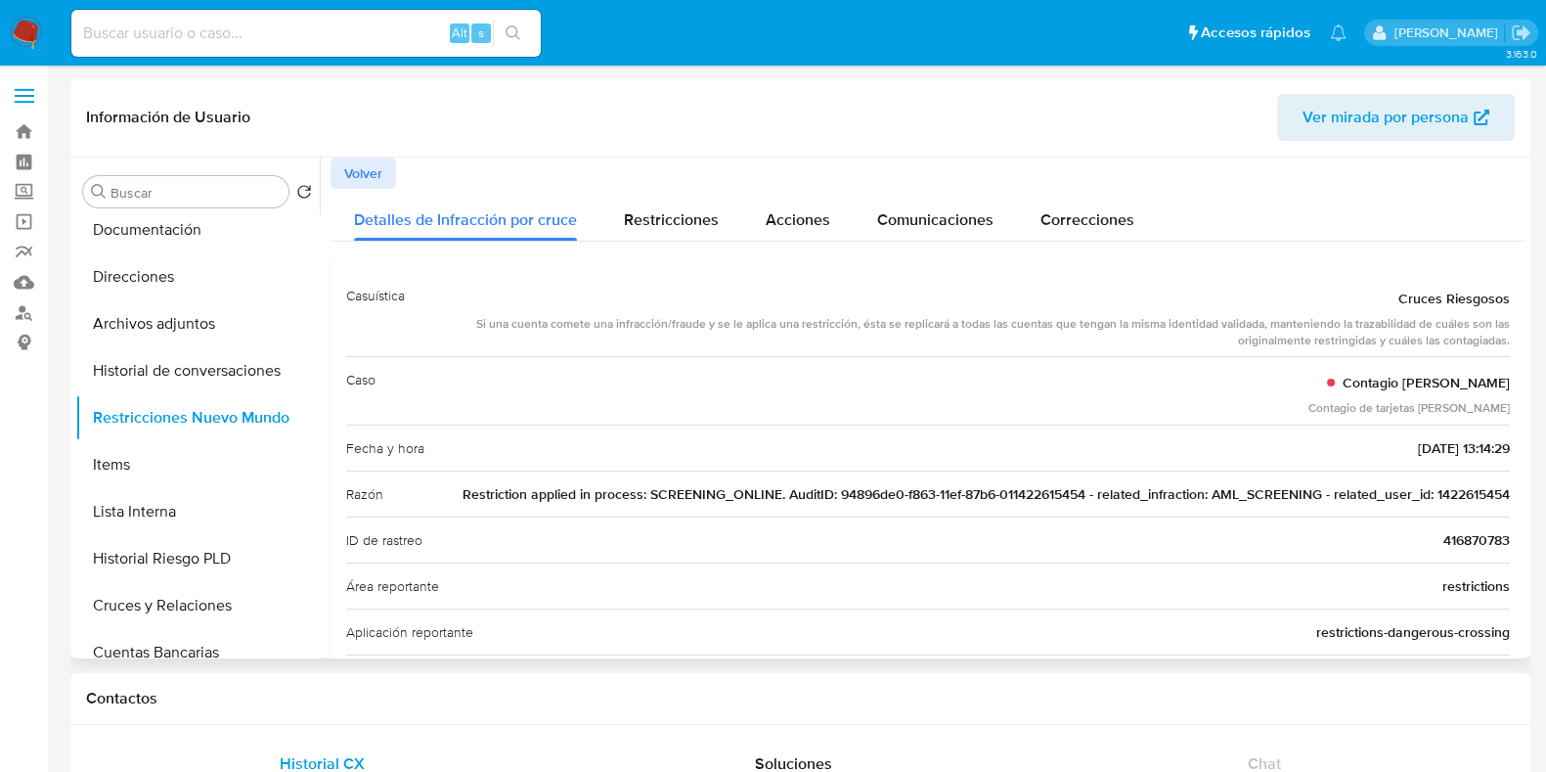
click at [1459, 494] on span "Restriction applied in process: SCREENING_ONLINE. AuditID: 94896de0-f863-11ef-8…" at bounding box center [986, 494] width 1047 height 20
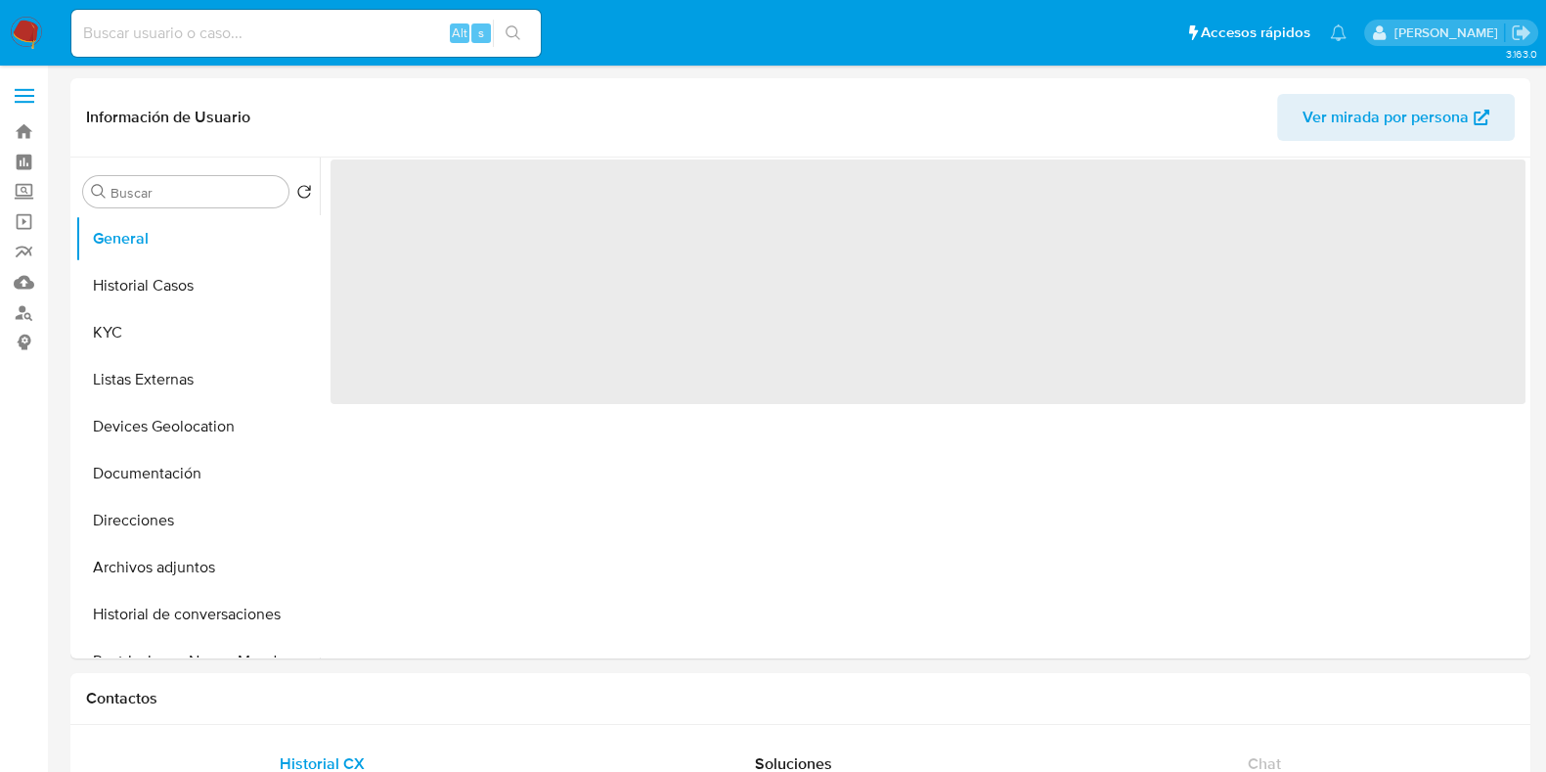
click at [285, 41] on input at bounding box center [305, 33] width 469 height 25
paste input "1422615454"
type input "1422615454"
click at [165, 268] on button "Historial Casos" at bounding box center [189, 285] width 229 height 47
select select "10"
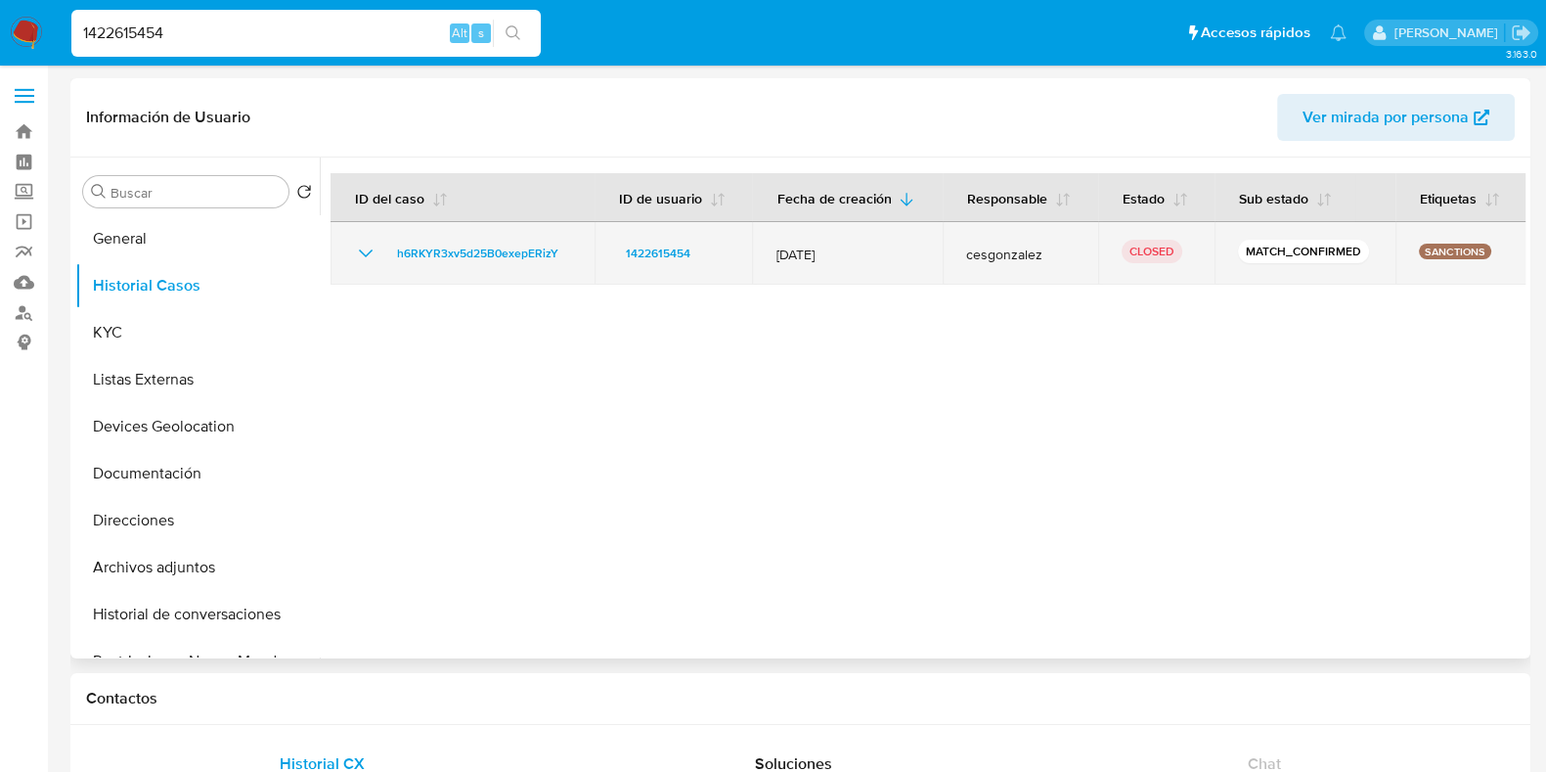
click at [362, 250] on icon "Mostrar/Ocultar" at bounding box center [365, 253] width 23 height 23
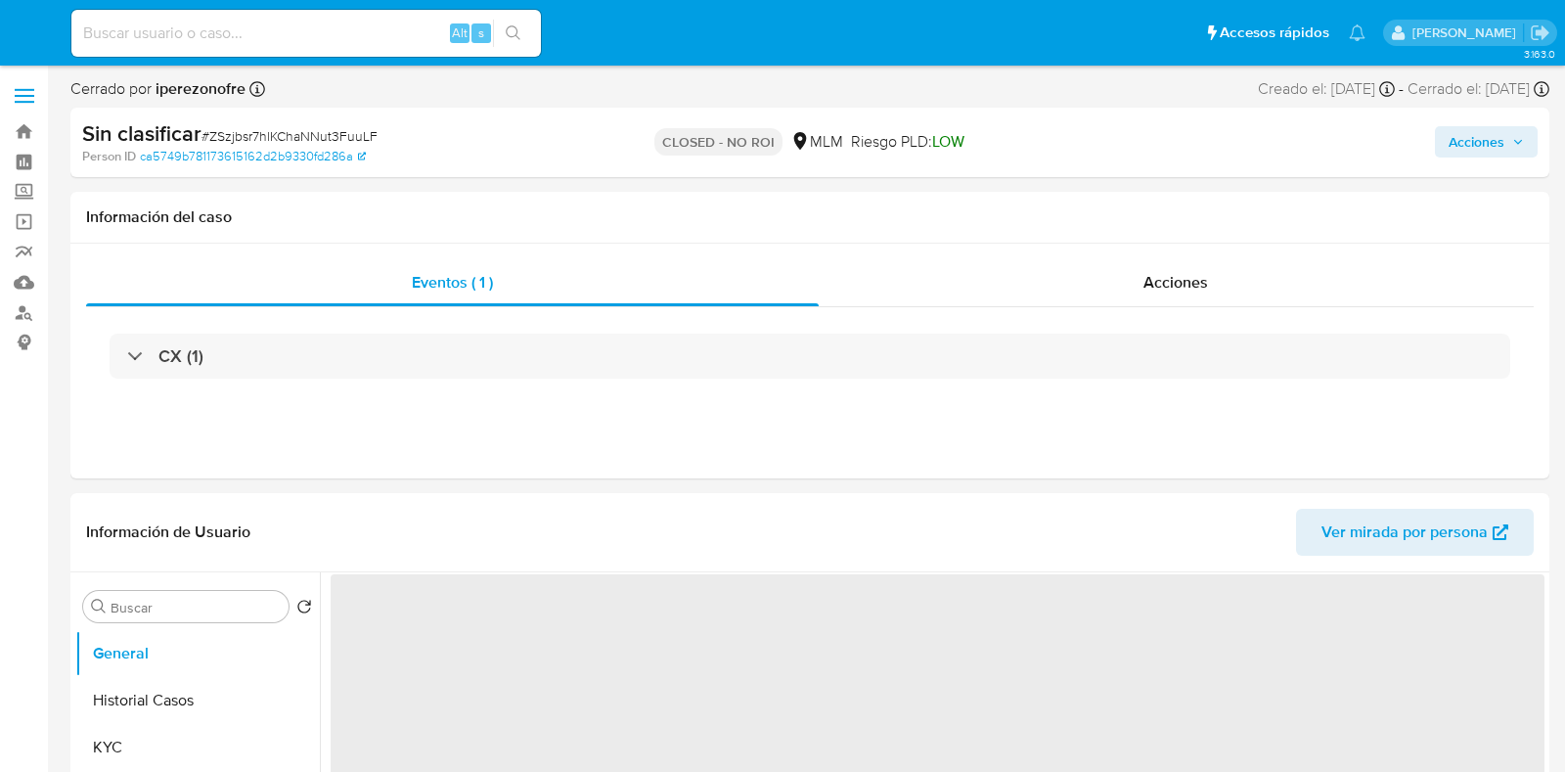
select select "10"
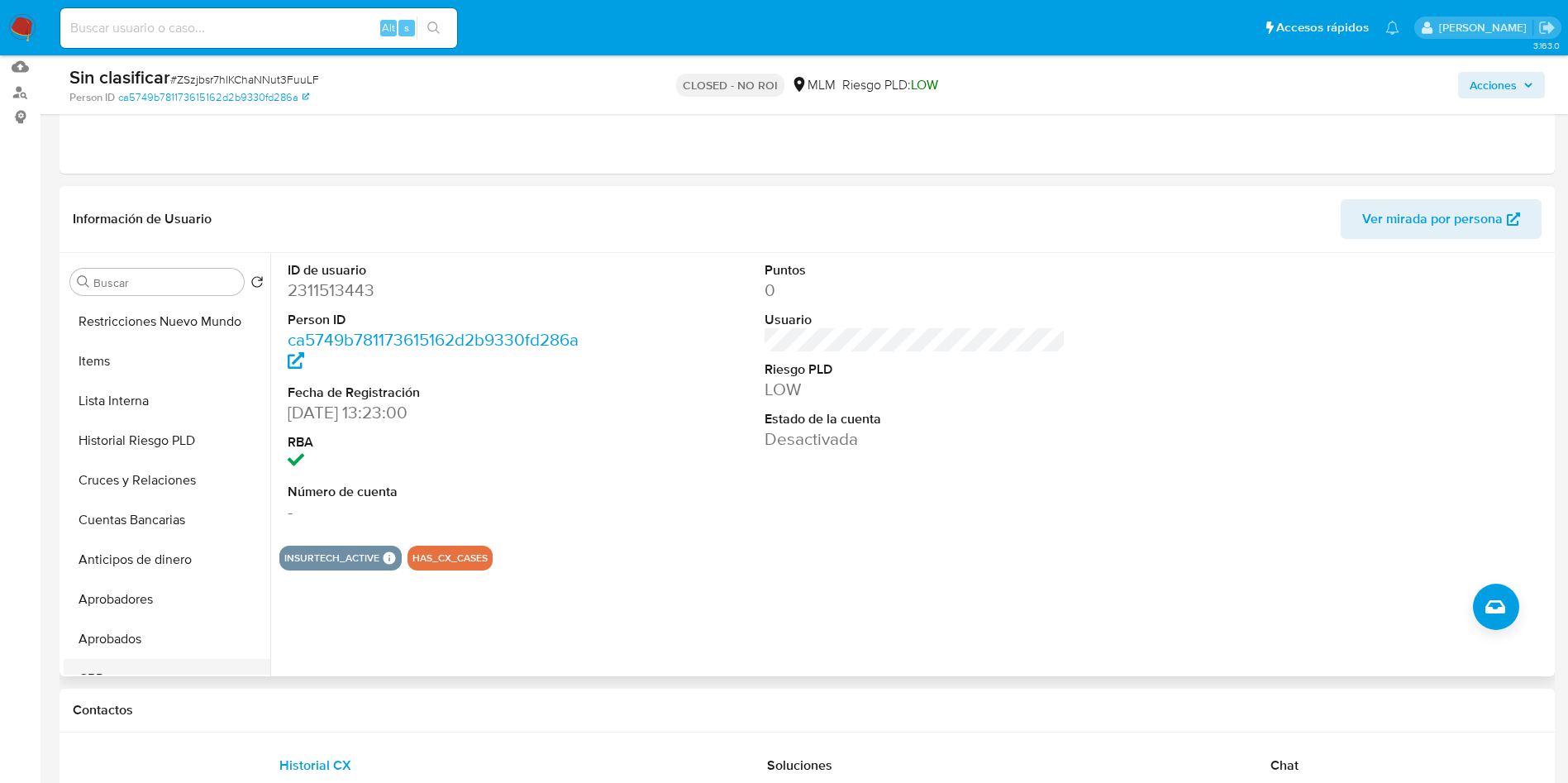
scroll to position [198, 0]
click at [154, 553] on button "Lista Interna" at bounding box center [160, 561] width 194 height 40
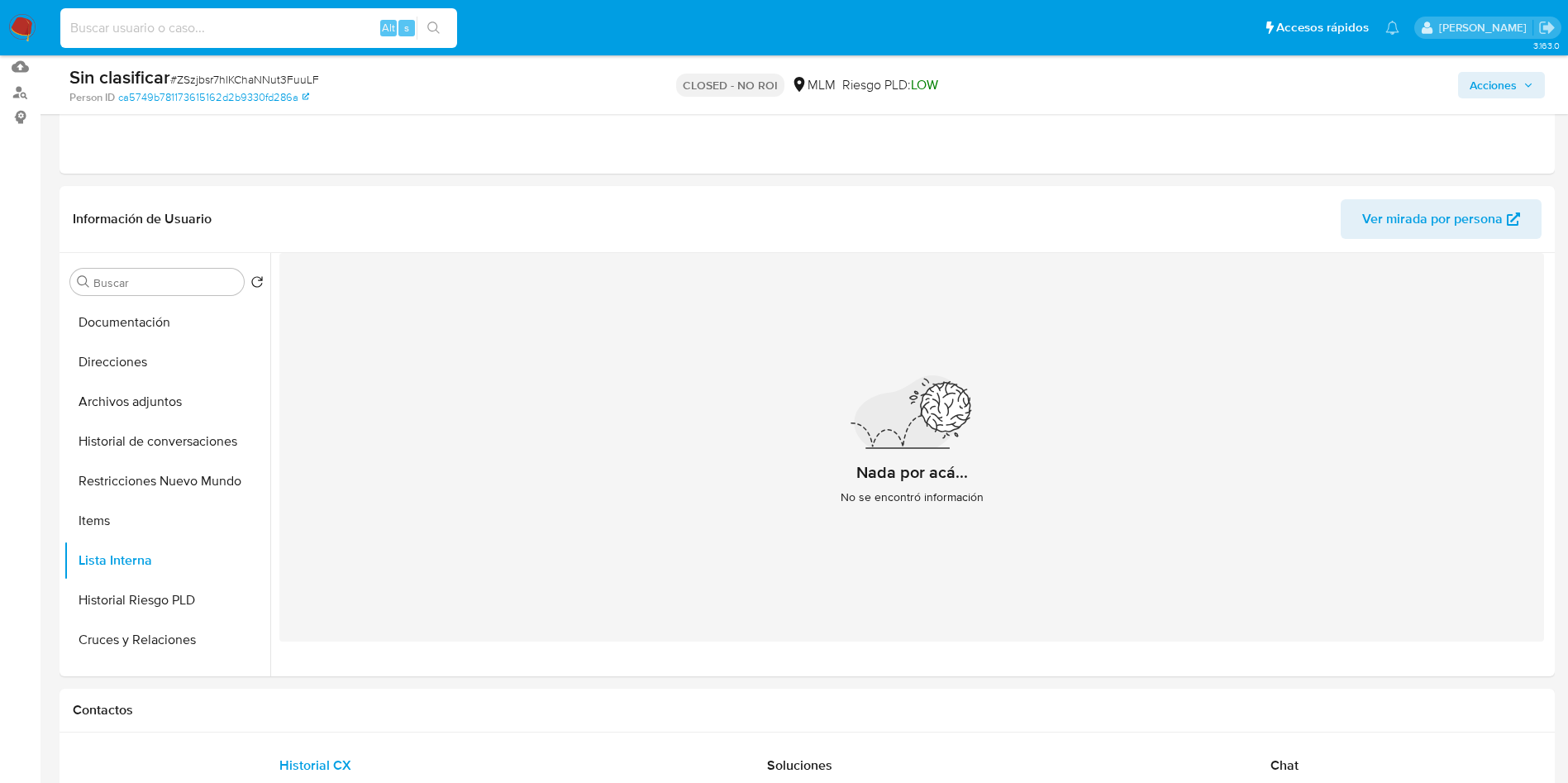
click at [304, 20] on input at bounding box center [258, 28] width 396 height 21
paste input "MSxfs2HKum4u5QSRvtTdO6EX"
type input "MSxfs2HKum4u5QSRvtTdO6EX"
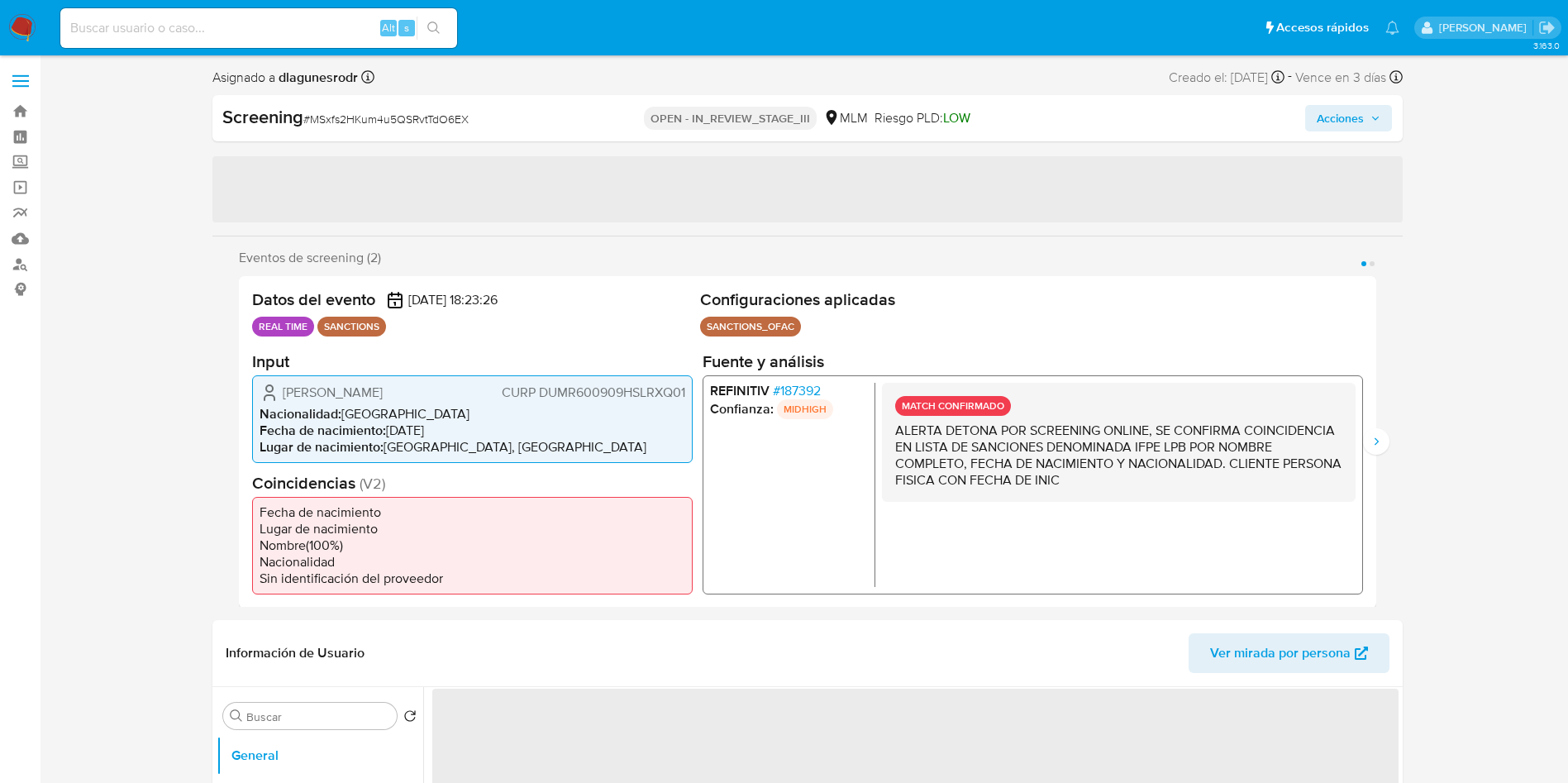
select select "10"
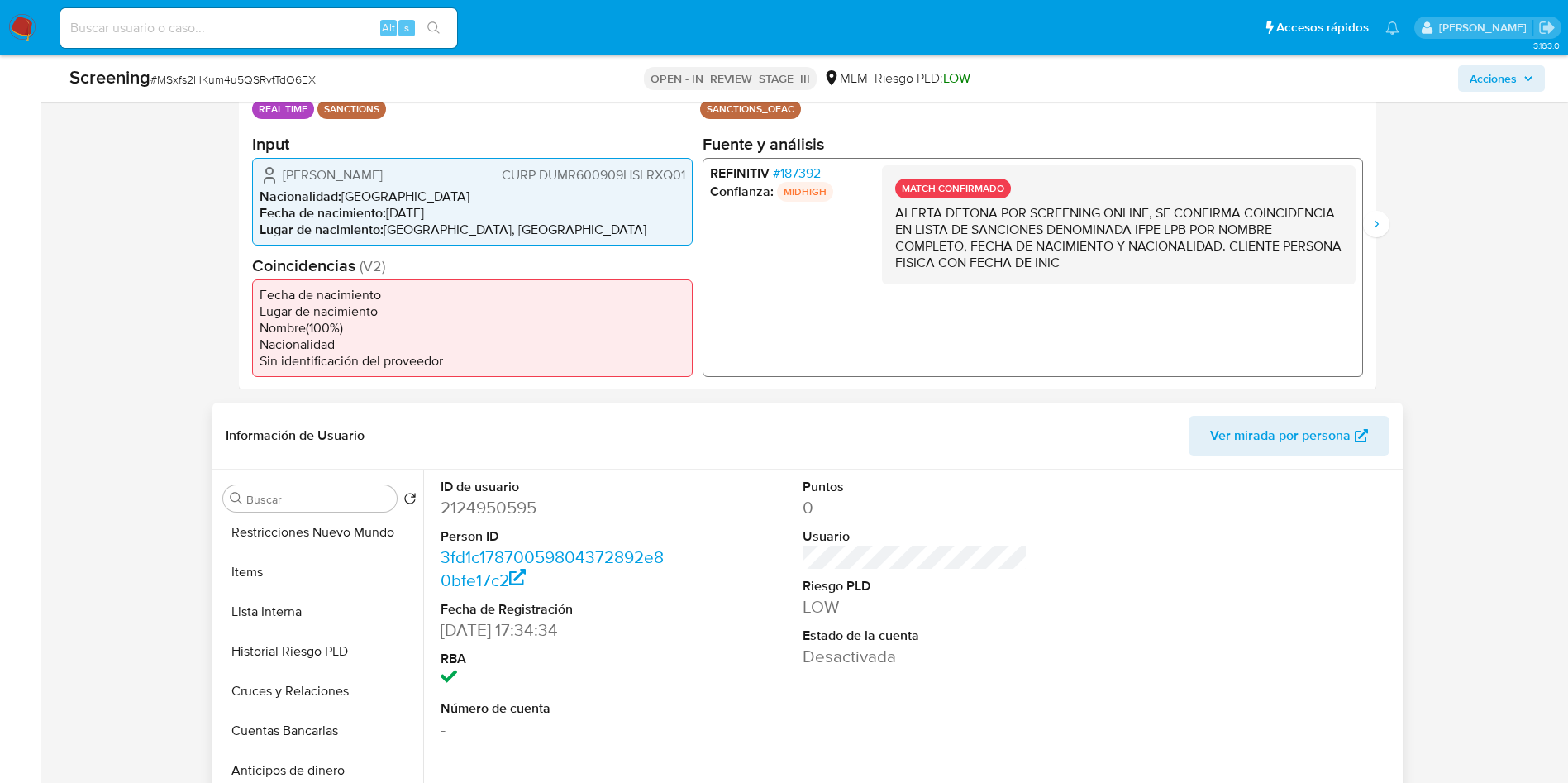
scroll to position [372, 0]
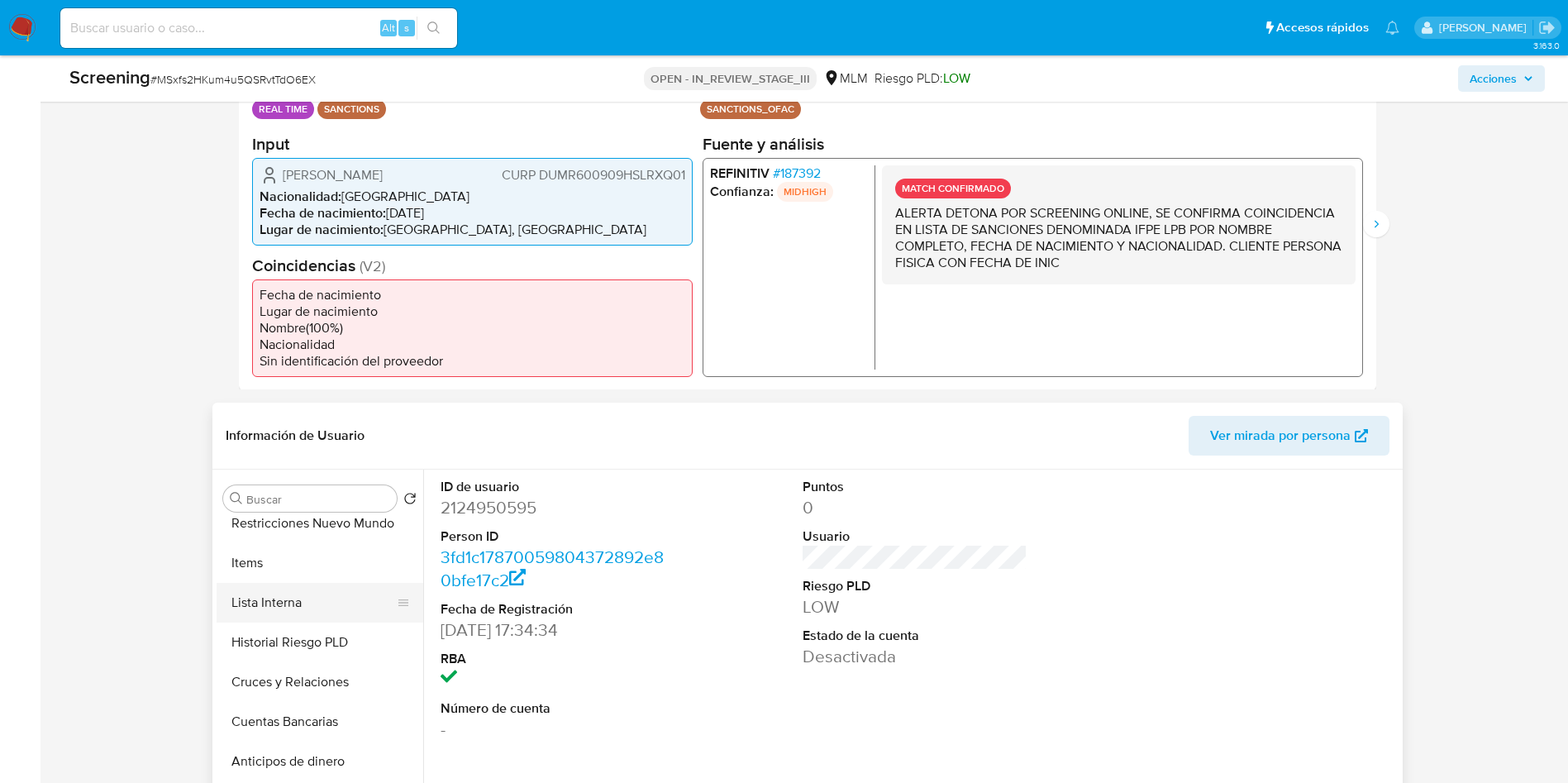
click at [333, 599] on button "Lista Interna" at bounding box center [313, 602] width 194 height 40
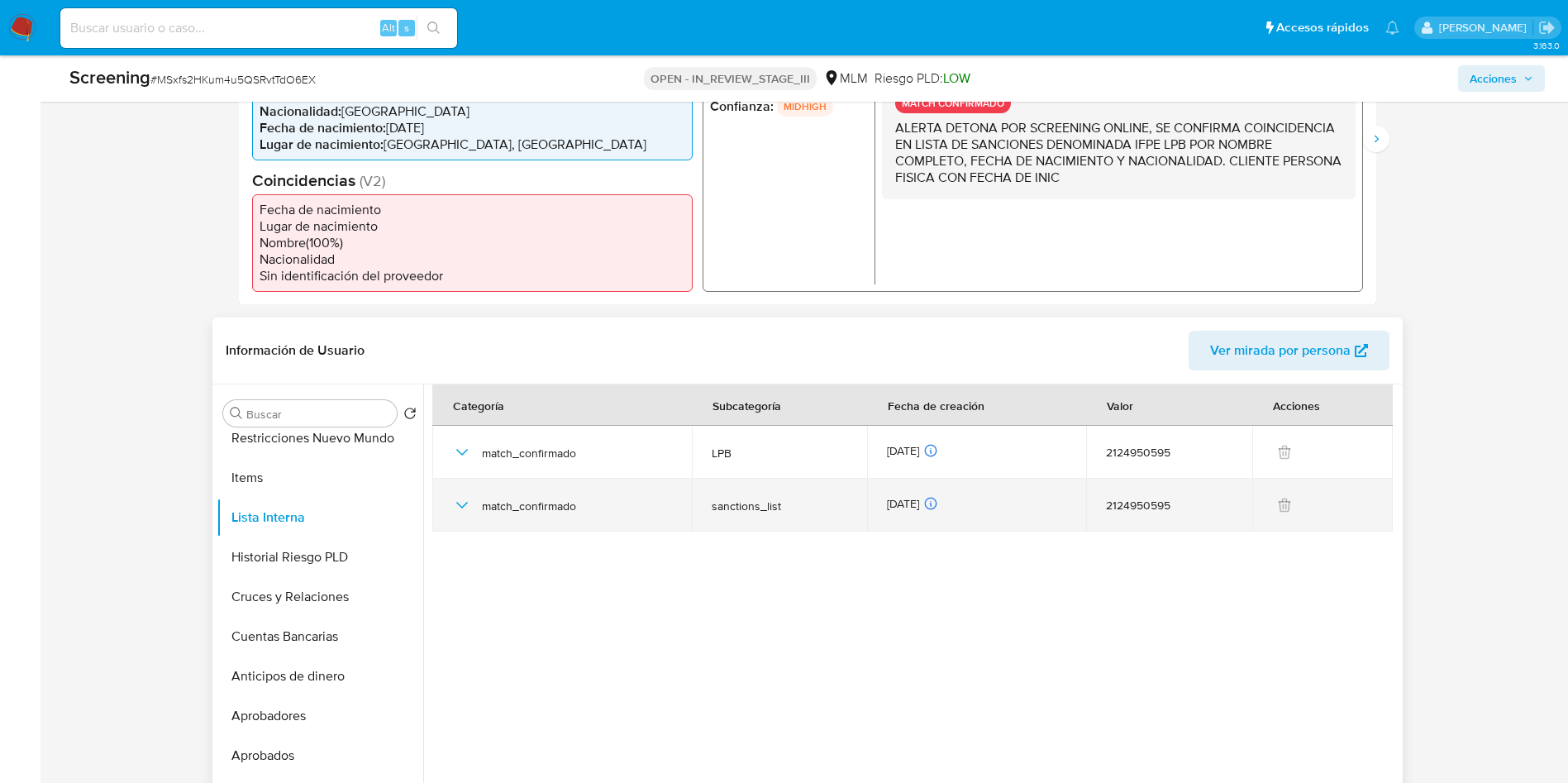
scroll to position [496, 0]
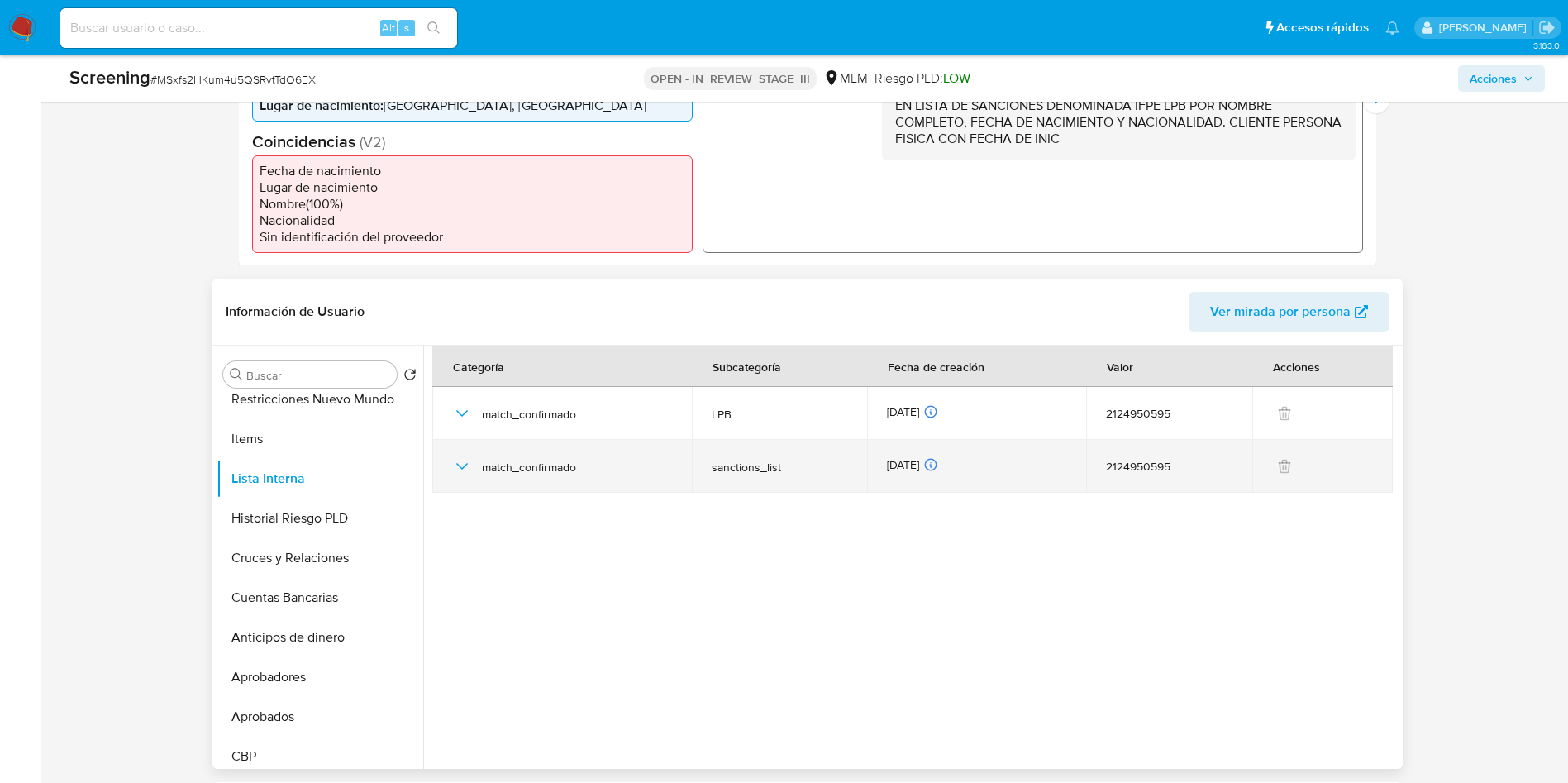
drag, startPoint x: 702, startPoint y: 470, endPoint x: 789, endPoint y: 467, distance: 87.1
click at [789, 467] on td "sanctions_list" at bounding box center [779, 466] width 174 height 53
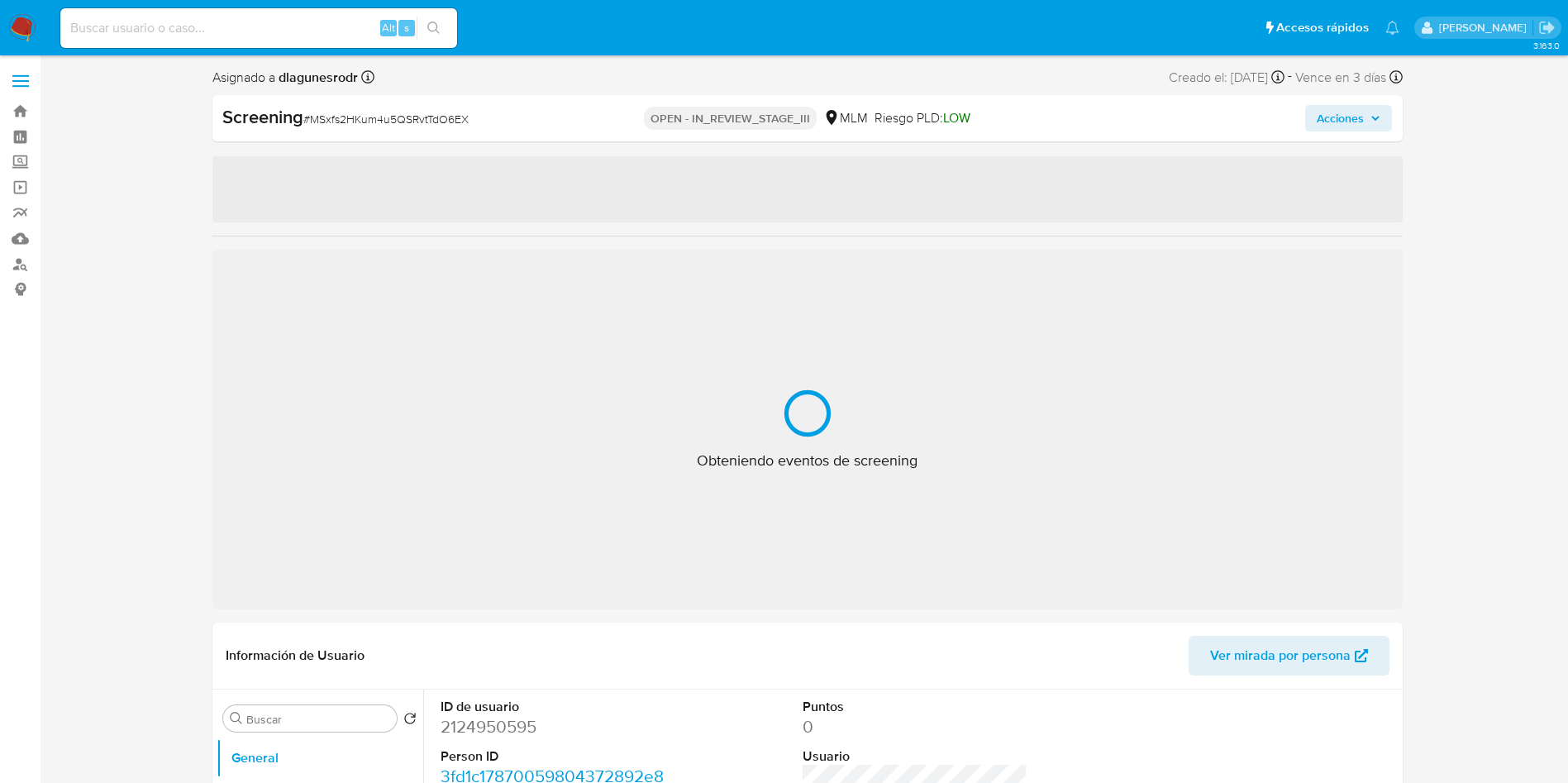
select select "10"
